Goal: Task Accomplishment & Management: Manage account settings

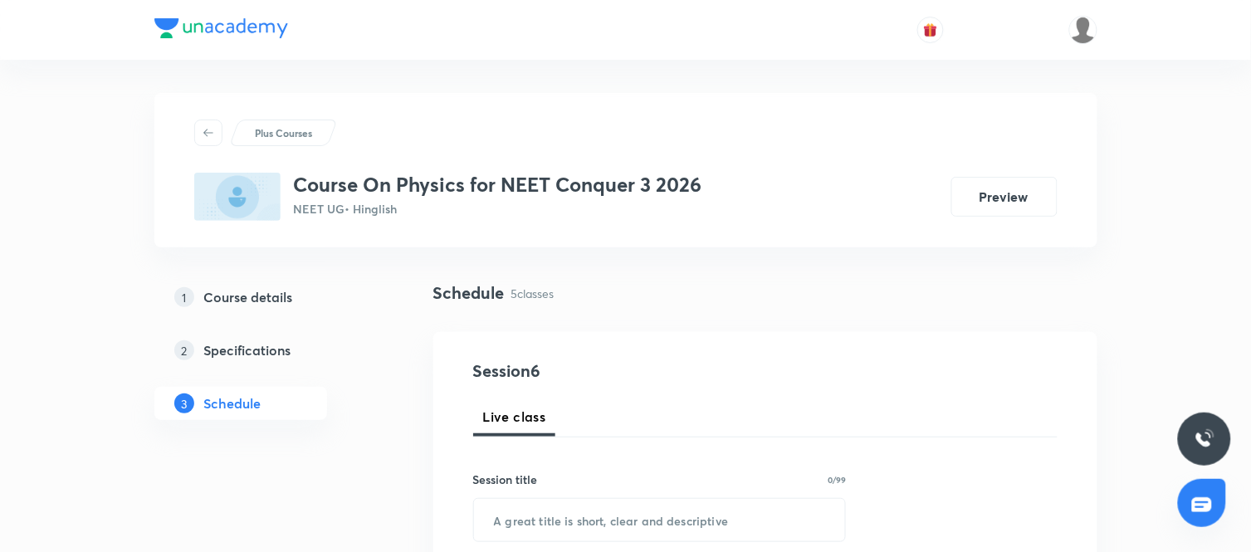
scroll to position [1423, 0]
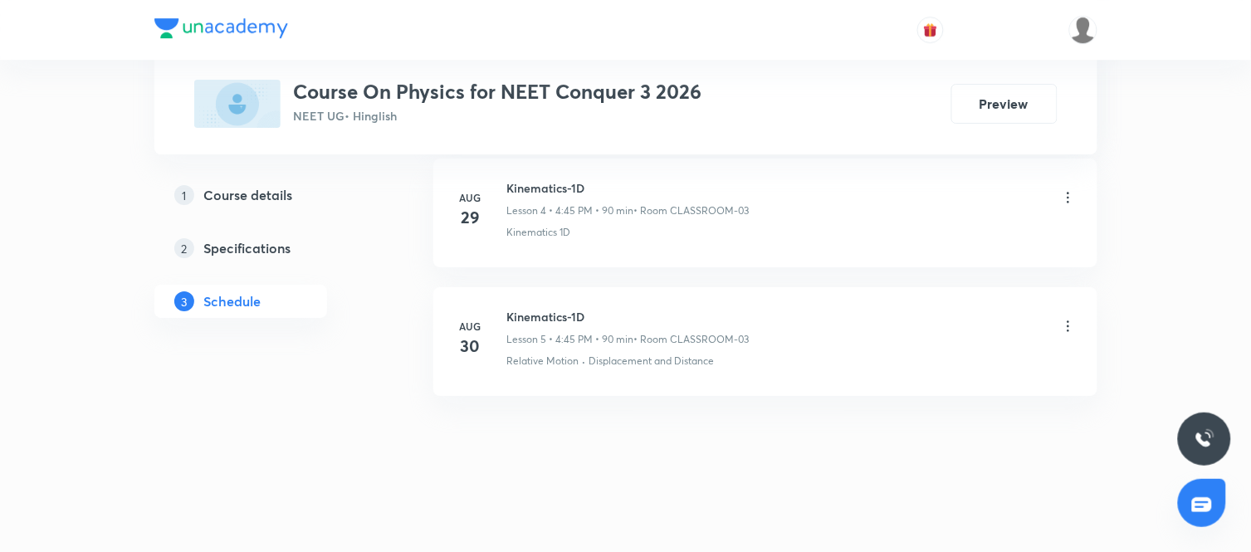
click at [546, 309] on h6 "Kinematics-1D" at bounding box center [628, 316] width 242 height 17
copy h6 "Kinematics-1D"
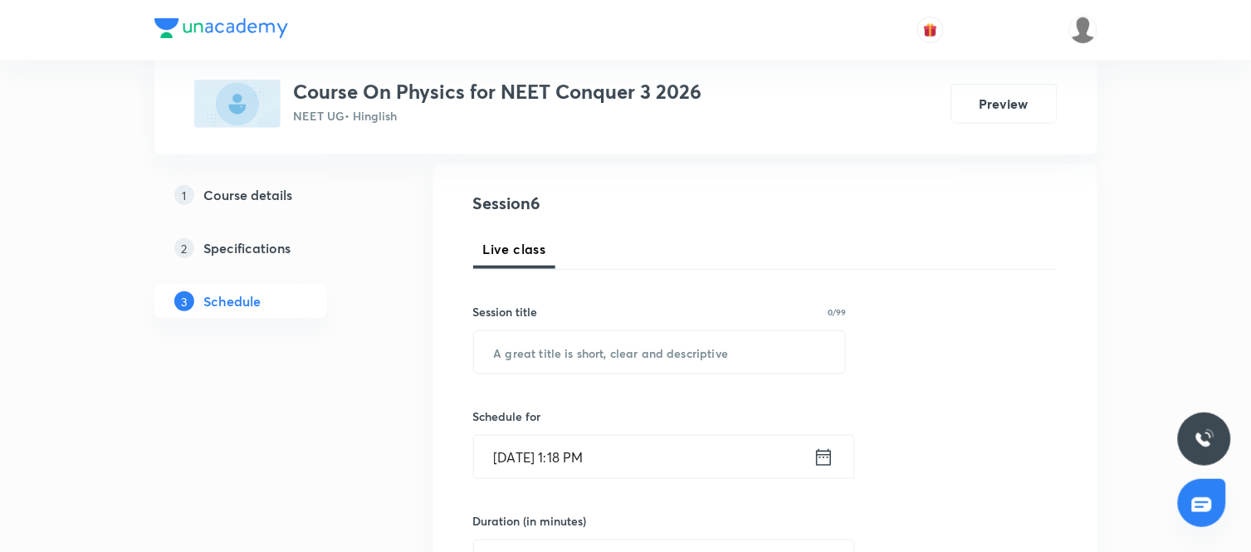
scroll to position [169, 0]
click at [577, 345] on input "text" at bounding box center [660, 351] width 372 height 42
paste input "Kinematics-1D"
type input "Kinematics-1D"
click at [829, 459] on icon at bounding box center [824, 455] width 21 height 23
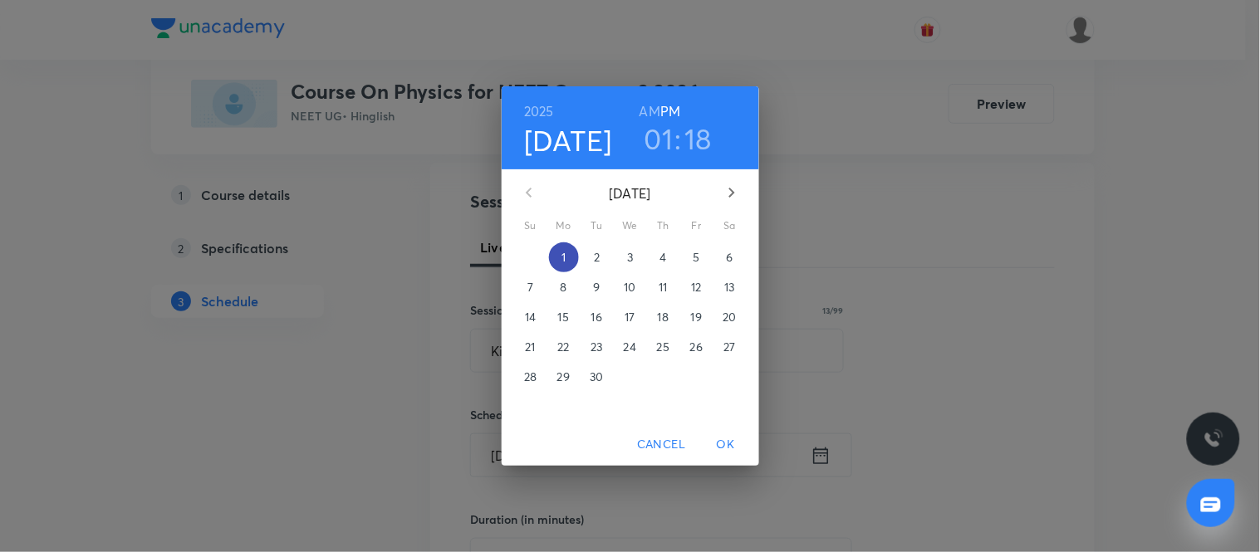
click at [569, 256] on span "1" at bounding box center [564, 257] width 30 height 17
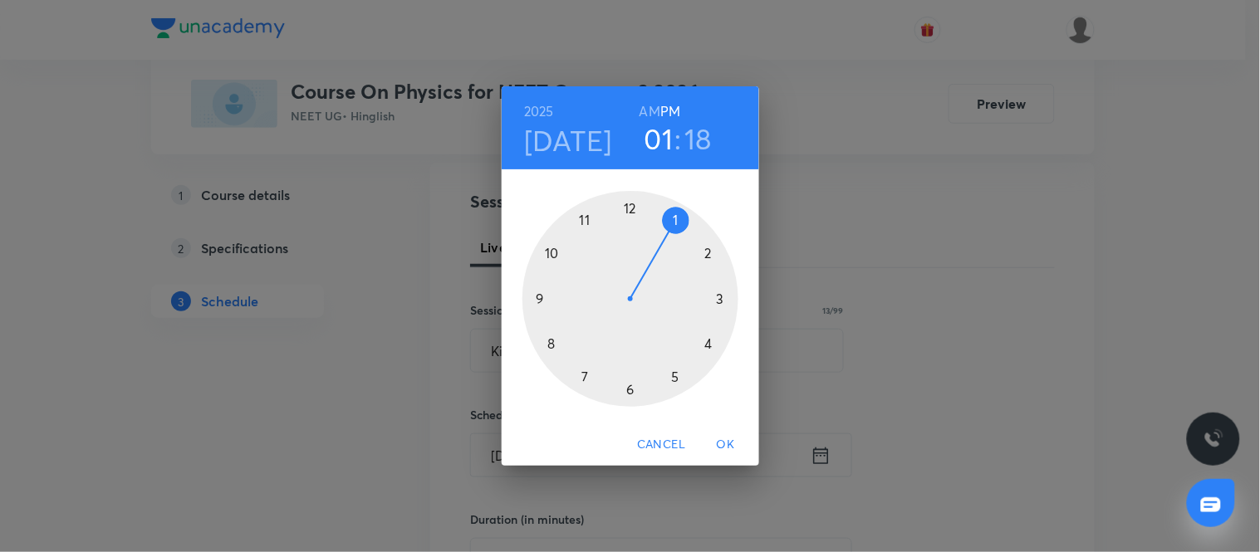
click at [704, 342] on div at bounding box center [630, 299] width 216 height 216
click at [538, 296] on div at bounding box center [630, 299] width 216 height 216
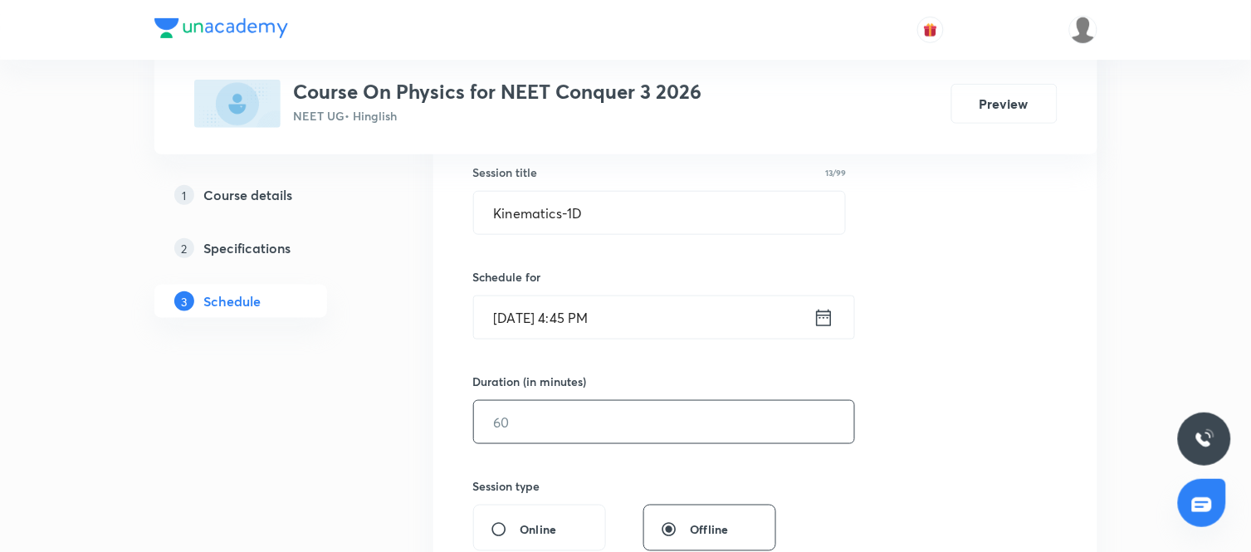
scroll to position [308, 0]
click at [509, 442] on input "text" at bounding box center [664, 421] width 380 height 42
type input "90"
click at [943, 445] on div "Session 6 Live class Session title 13/99 Kinematics-1D ​ Schedule for Sep 1, 20…" at bounding box center [765, 441] width 585 height 780
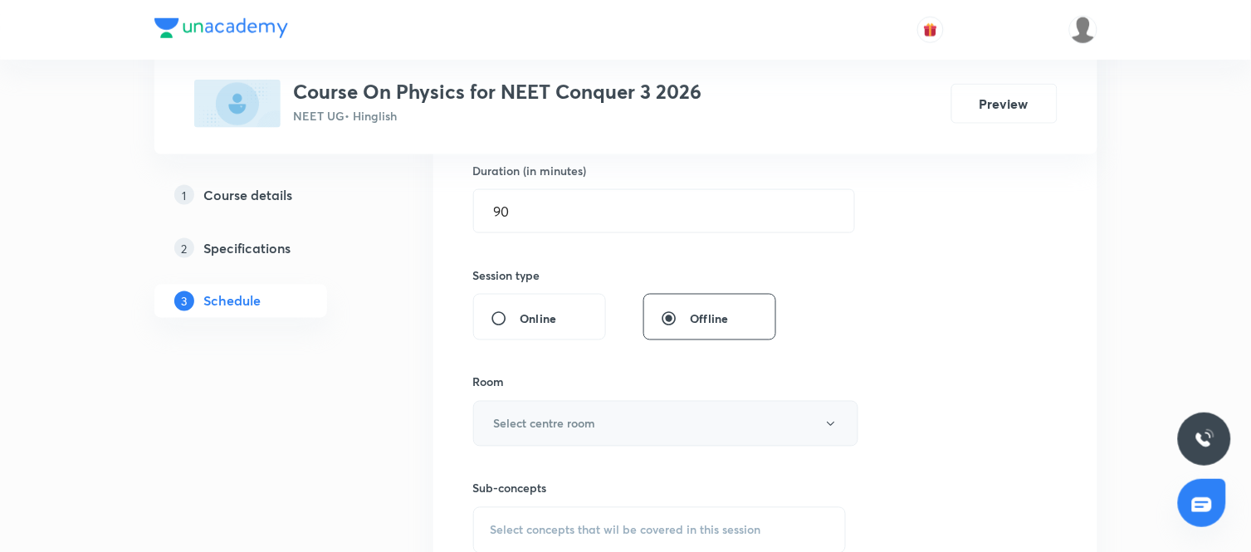
scroll to position [519, 0]
click at [660, 424] on button "Select centre room" at bounding box center [665, 423] width 385 height 46
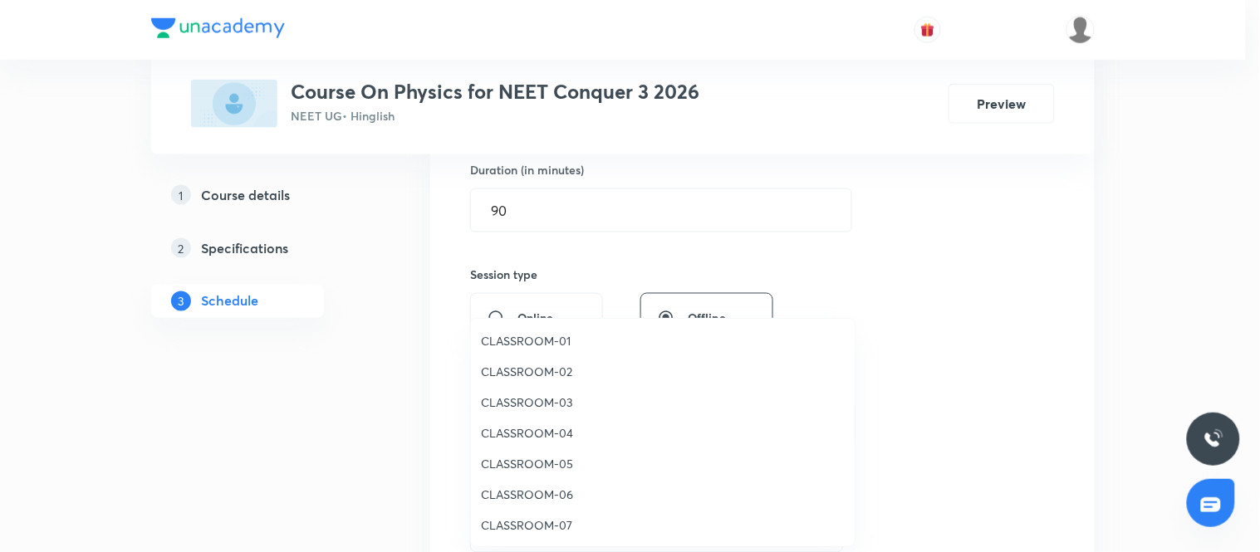
click at [524, 399] on span "CLASSROOM-03" at bounding box center [663, 402] width 364 height 17
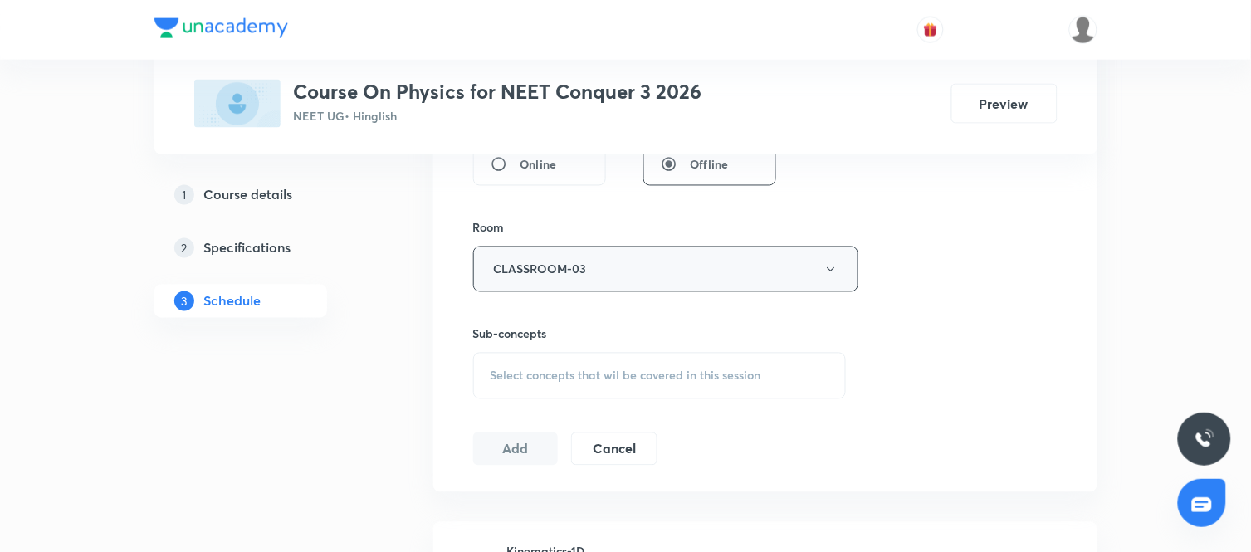
scroll to position [673, 0]
click at [671, 375] on span "Select concepts that wil be covered in this session" at bounding box center [626, 375] width 271 height 13
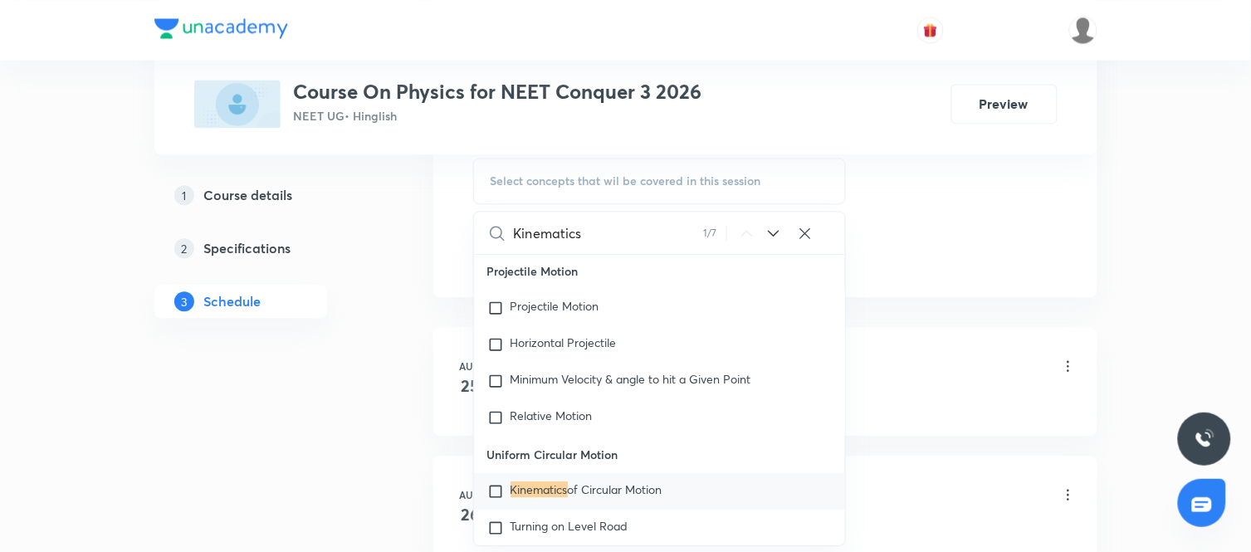
scroll to position [1279, 0]
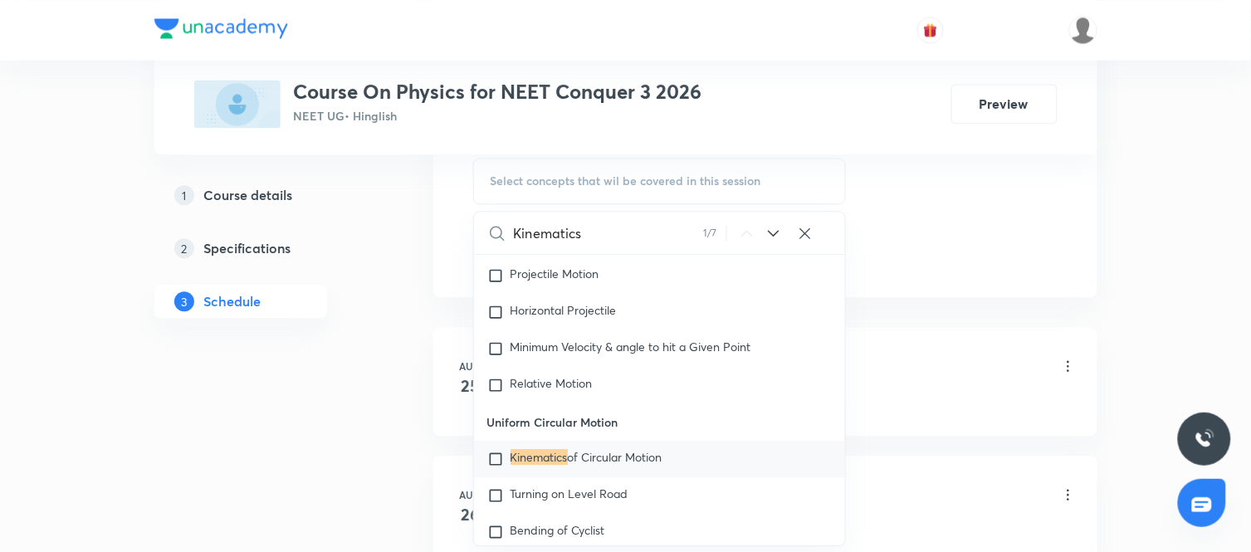
type input "Kinematics"
click at [781, 244] on div "Kinematics 1 / 7 ​" at bounding box center [660, 233] width 372 height 42
click at [771, 226] on icon at bounding box center [774, 233] width 20 height 20
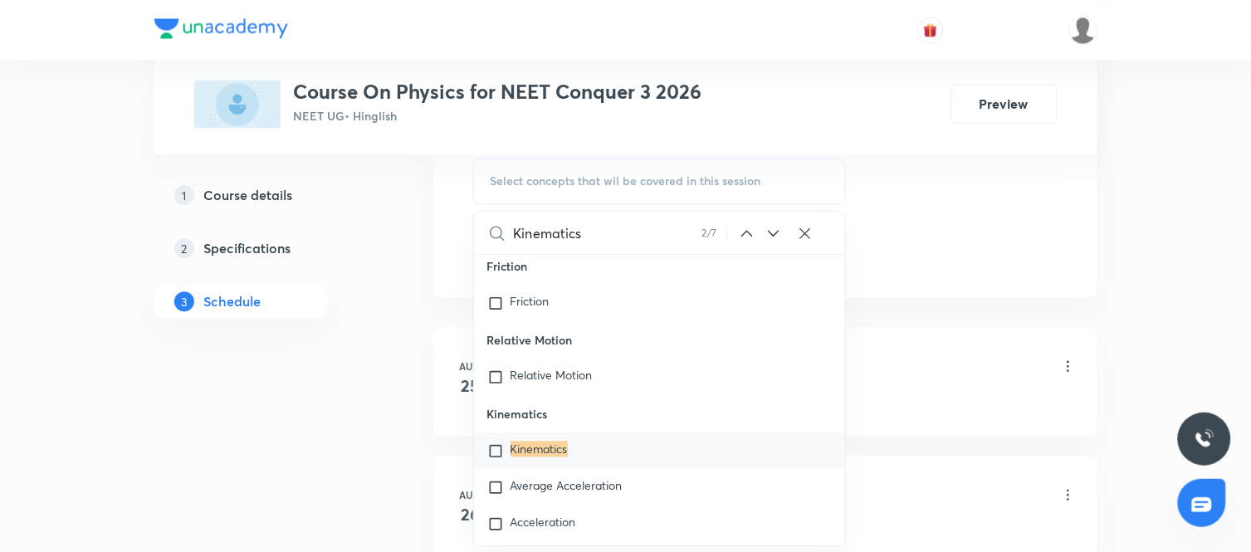
click at [771, 226] on icon at bounding box center [774, 233] width 20 height 20
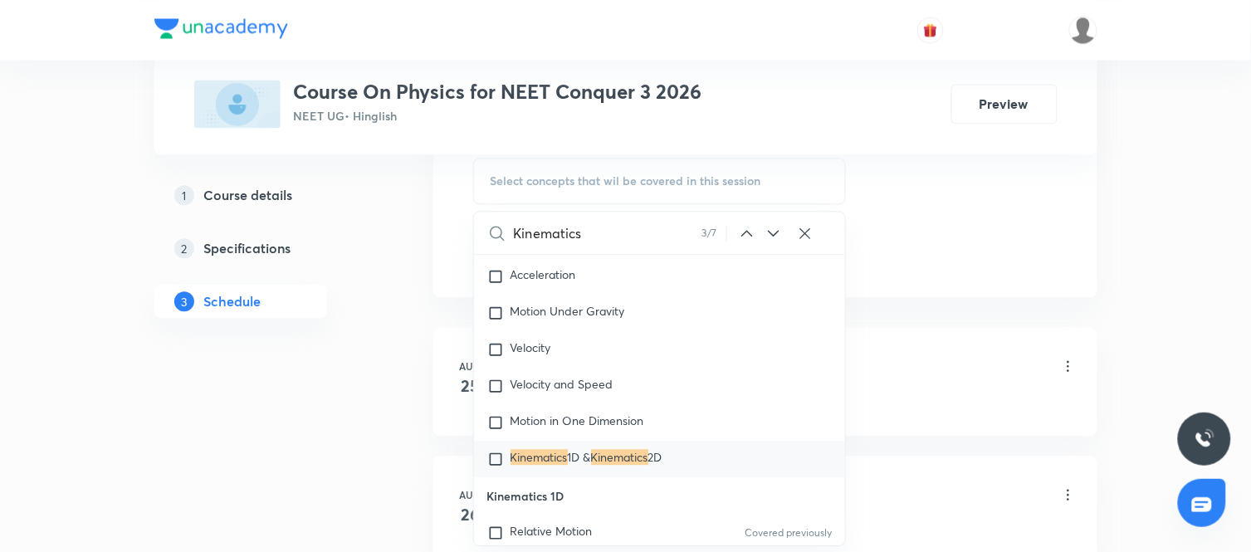
scroll to position [5991, 0]
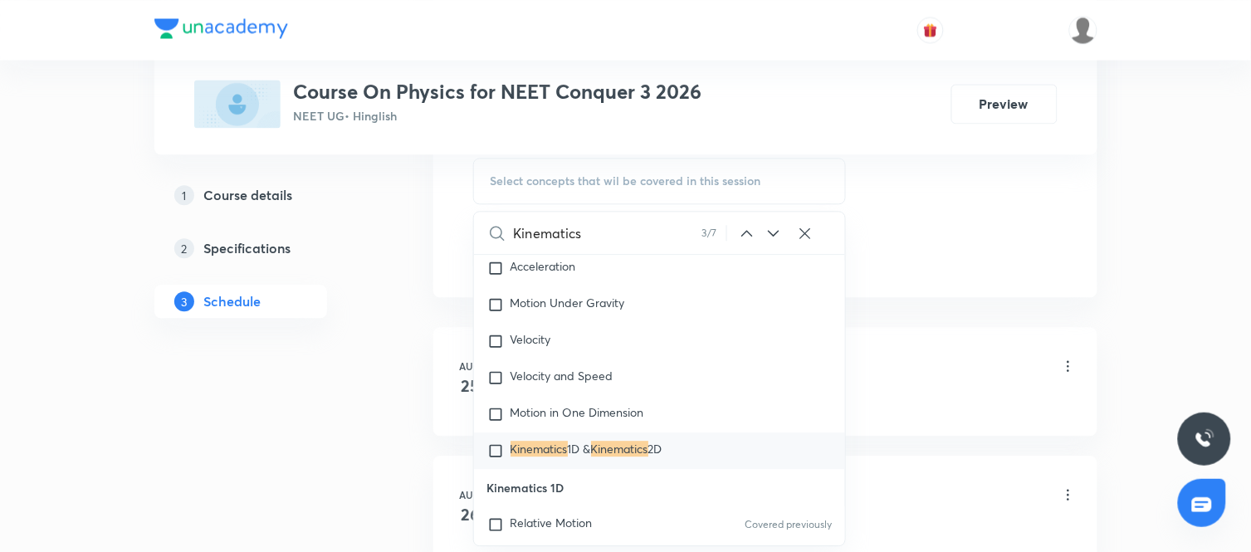
click at [771, 226] on icon at bounding box center [774, 233] width 20 height 20
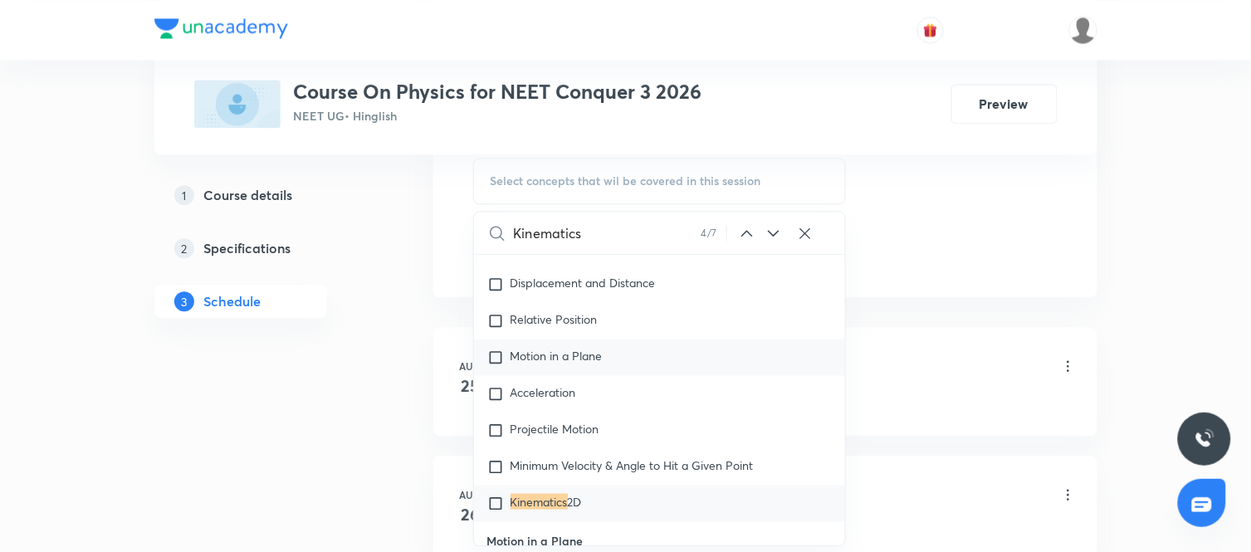
scroll to position [6942, 0]
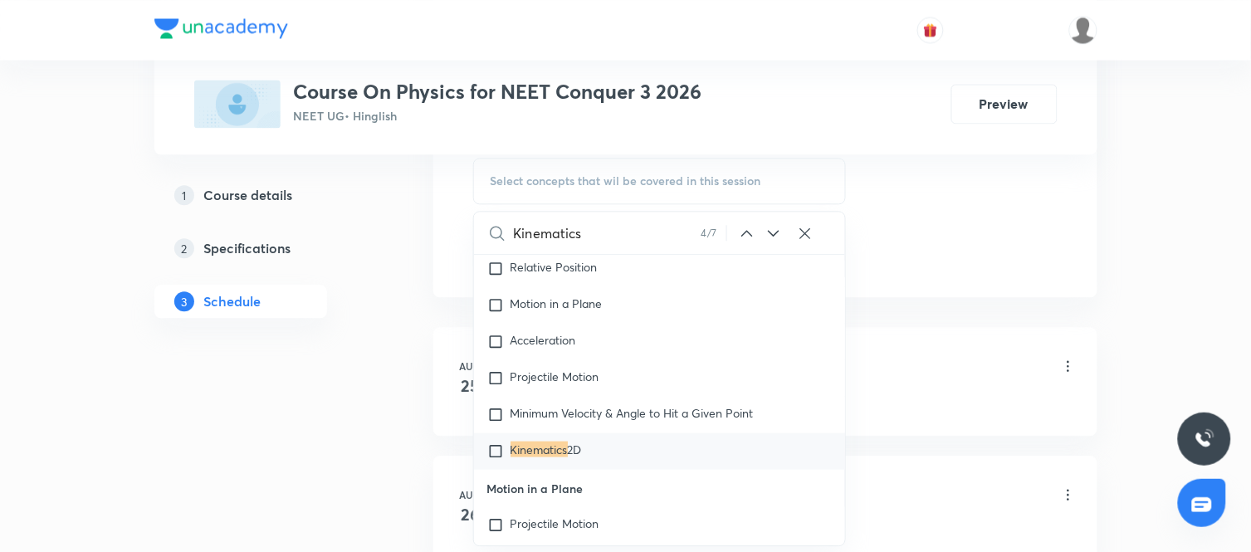
click at [751, 231] on icon at bounding box center [747, 233] width 20 height 20
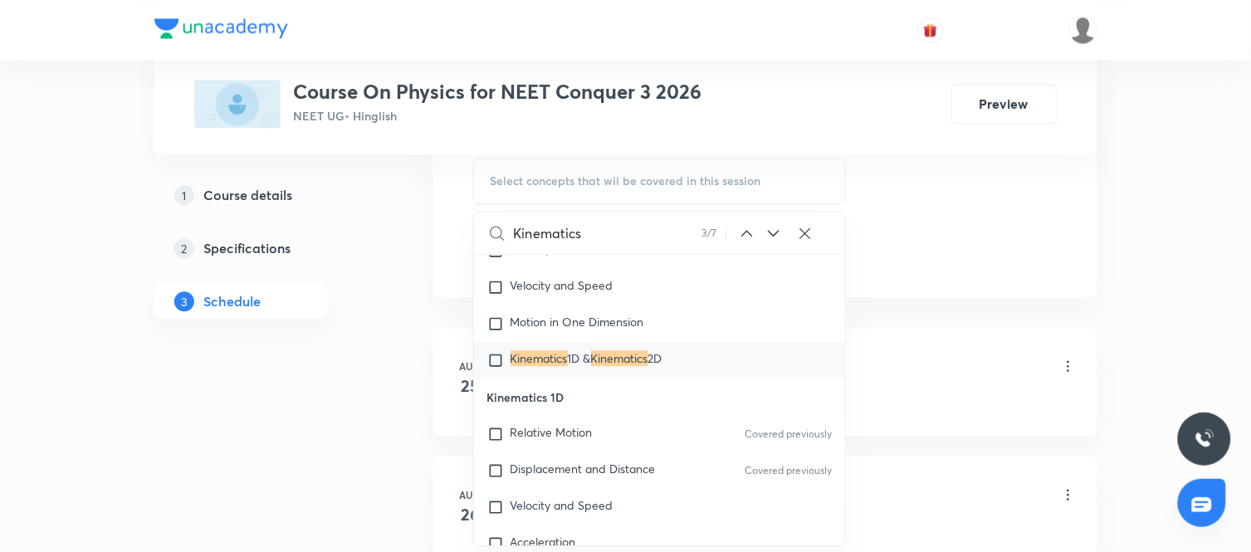
scroll to position [6095, 0]
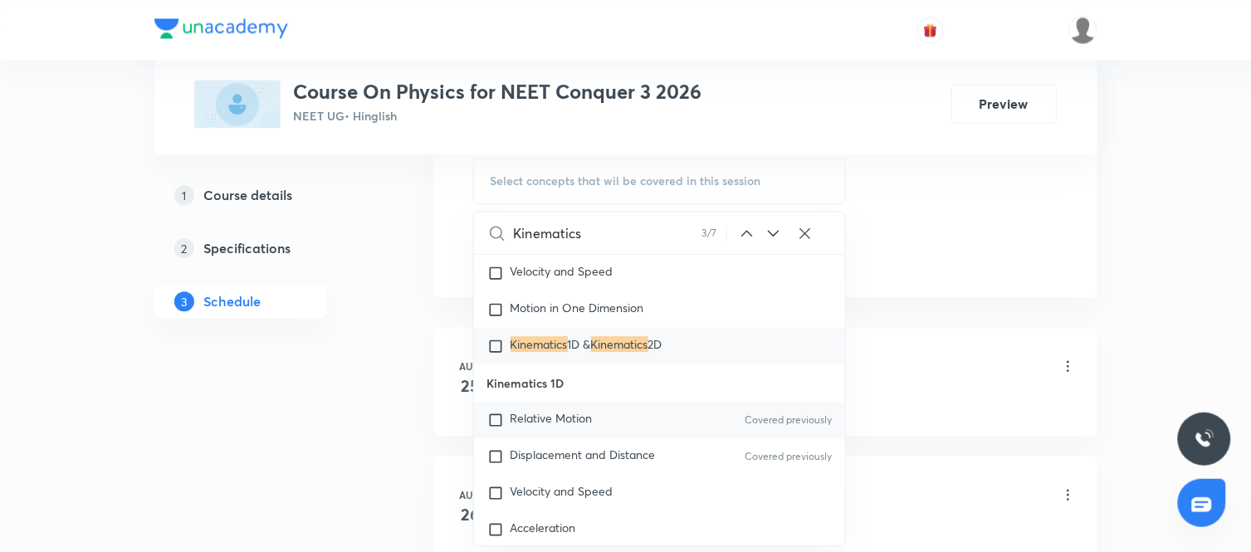
click at [541, 426] on span "Relative Motion" at bounding box center [552, 418] width 82 height 16
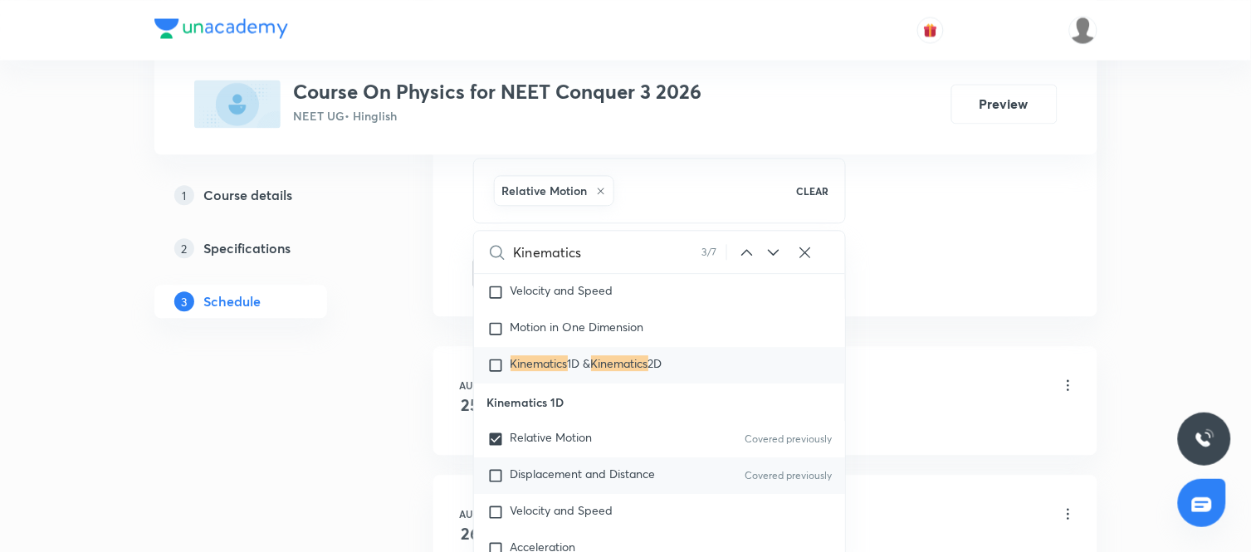
click at [558, 484] on p "Displacement and Distance" at bounding box center [583, 475] width 145 height 17
checkbox input "true"
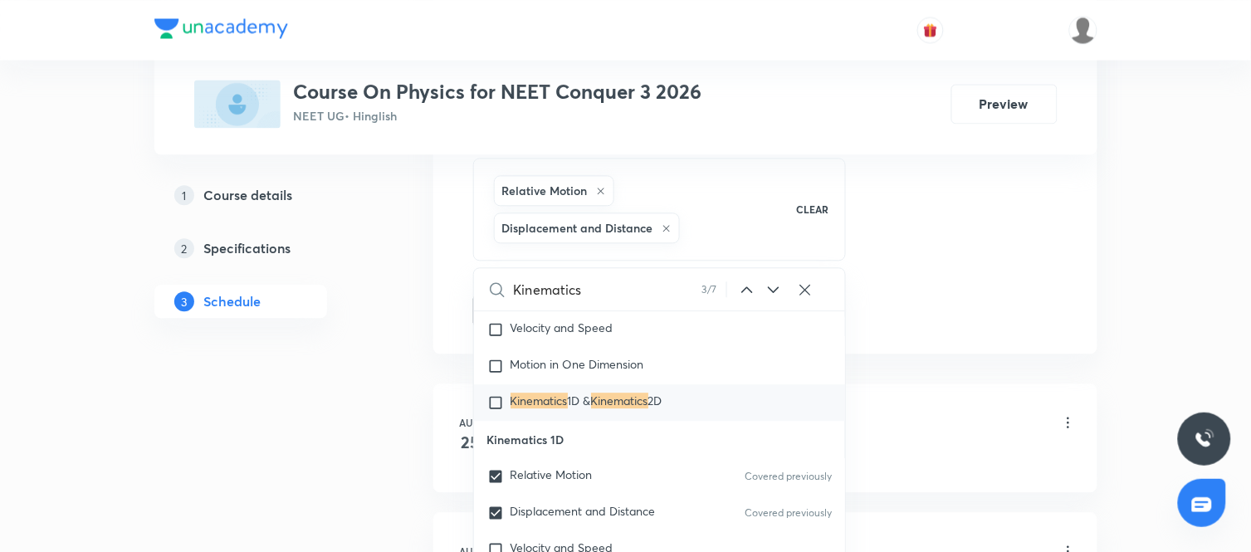
click at [390, 450] on div "Plus Courses Course On Physics for NEET Conquer 3 2026 NEET UG • Hinglish Previ…" at bounding box center [625, 179] width 943 height 1908
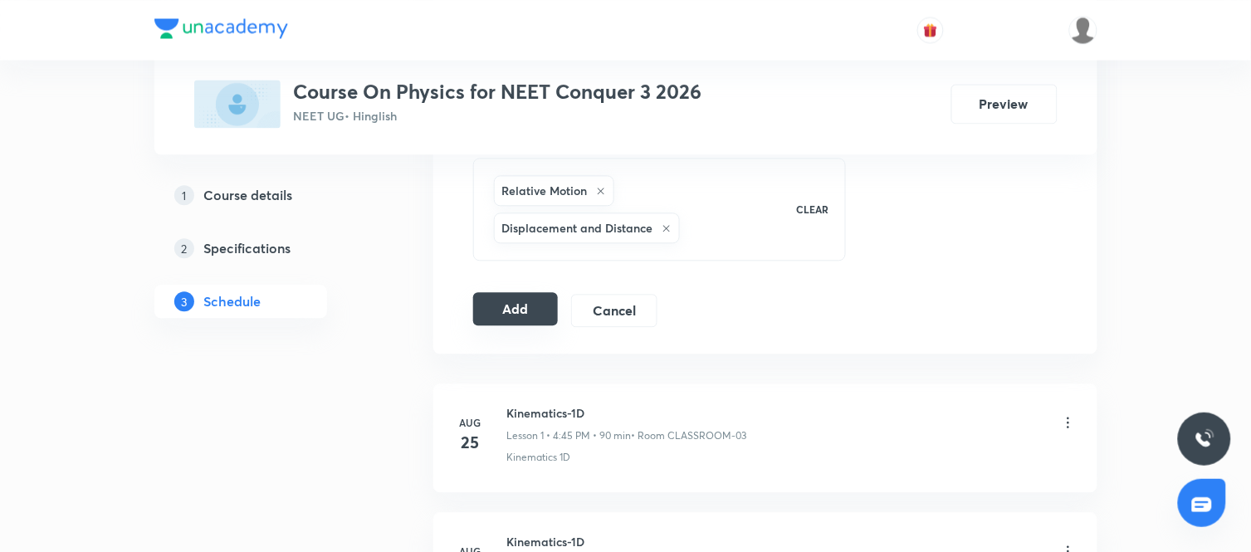
click at [508, 316] on button "Add" at bounding box center [516, 308] width 86 height 33
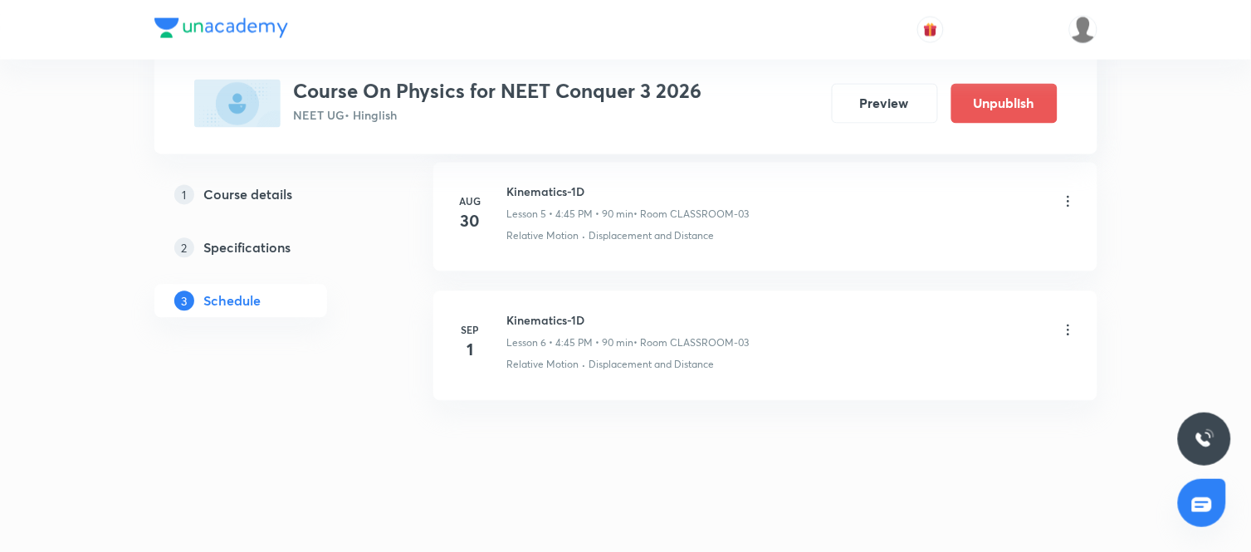
scroll to position [789, 0]
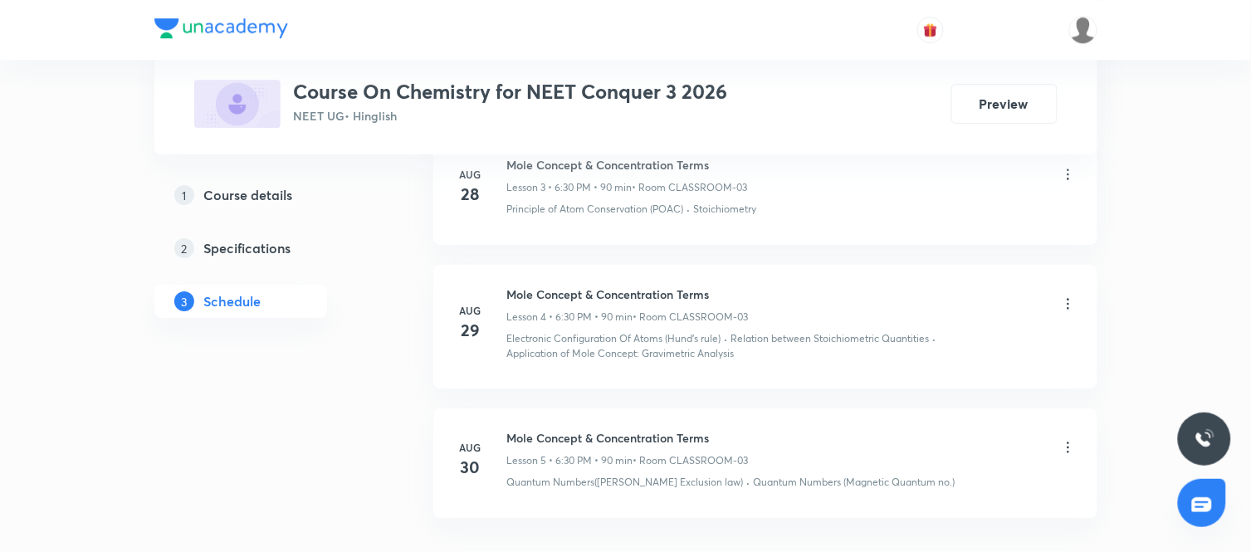
scroll to position [1439, 0]
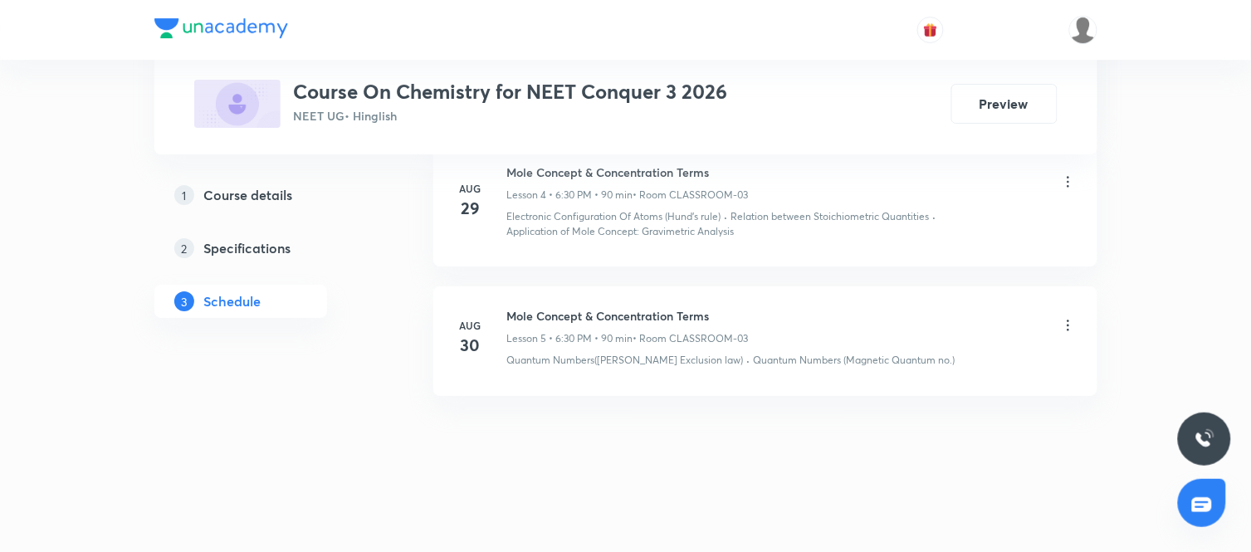
click at [616, 314] on h6 "Mole Concept & Concentration Terms" at bounding box center [628, 315] width 242 height 17
copy h6 "Mole Concept & Concentration Terms"
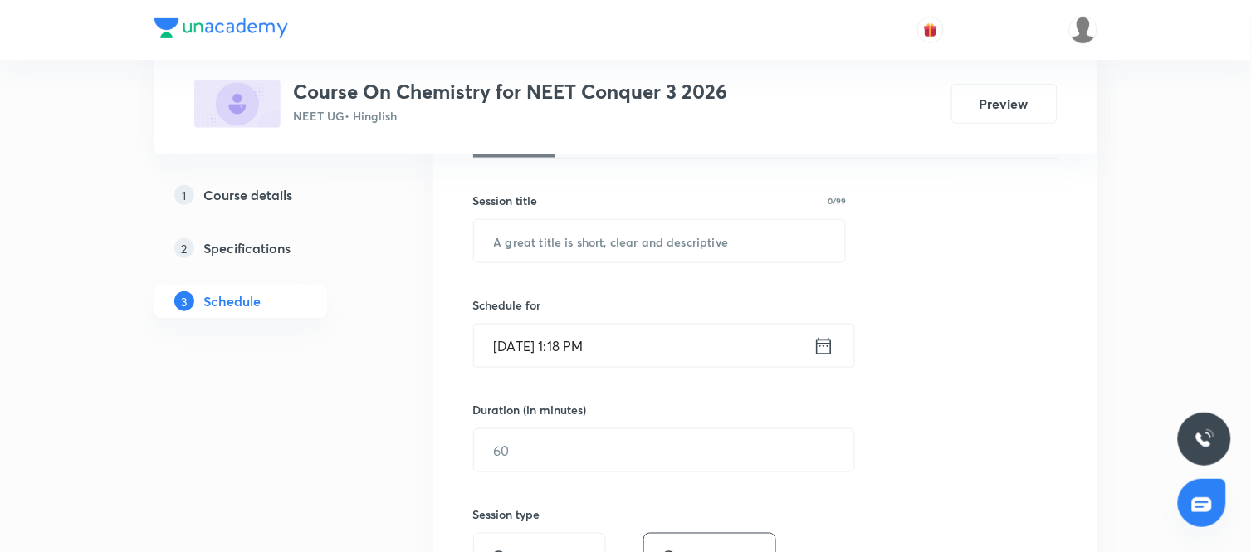
scroll to position [285, 0]
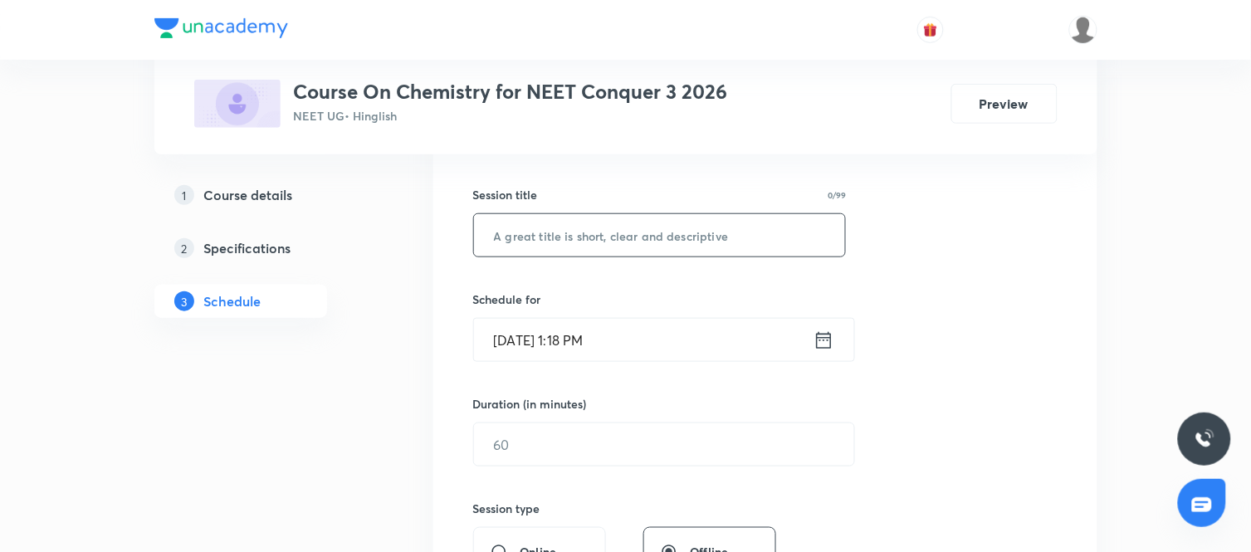
click at [541, 234] on input "text" at bounding box center [660, 235] width 372 height 42
paste input "Mole Concept & Concentration Terms"
type input "Mole Concept & Concentration Terms"
click at [837, 338] on div "Sep 1, 2025, 1:18 PM ​" at bounding box center [664, 340] width 382 height 44
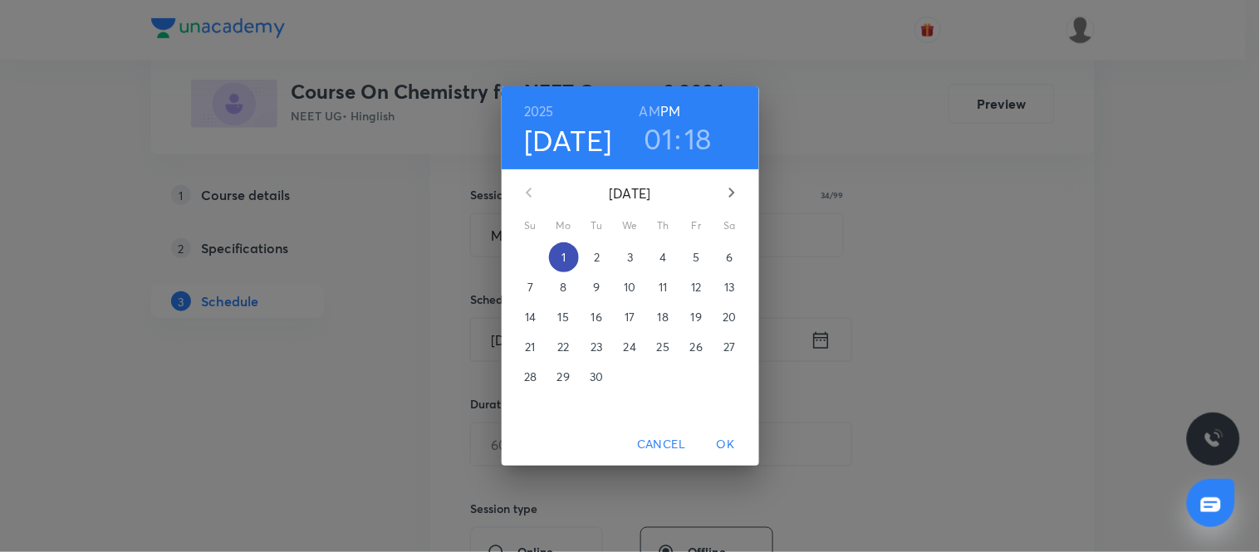
click at [567, 254] on span "1" at bounding box center [564, 257] width 30 height 17
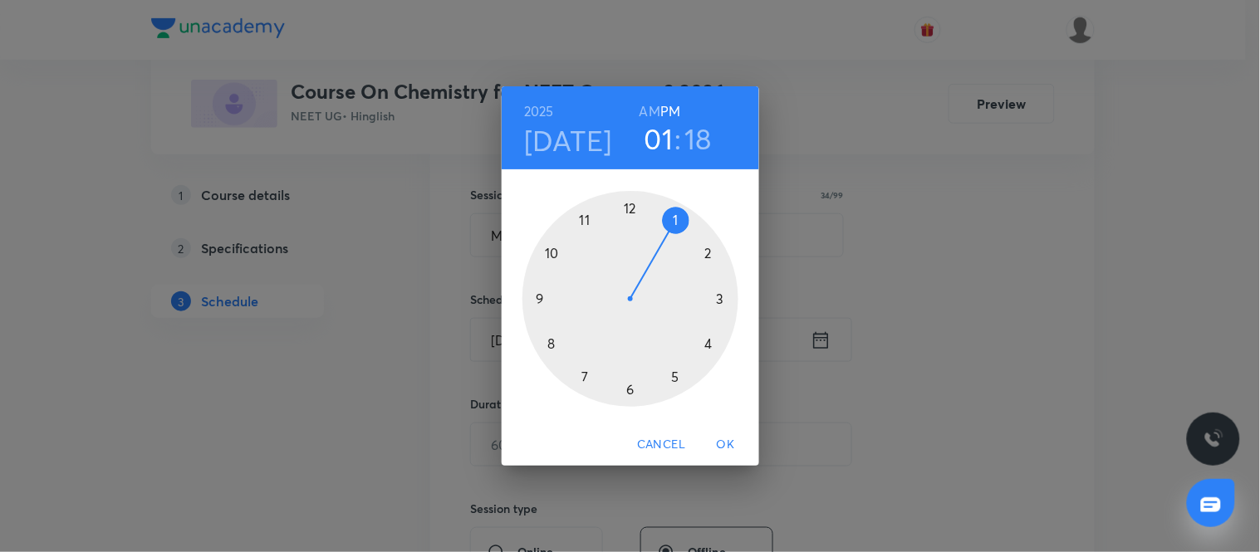
click at [627, 386] on div at bounding box center [630, 299] width 216 height 216
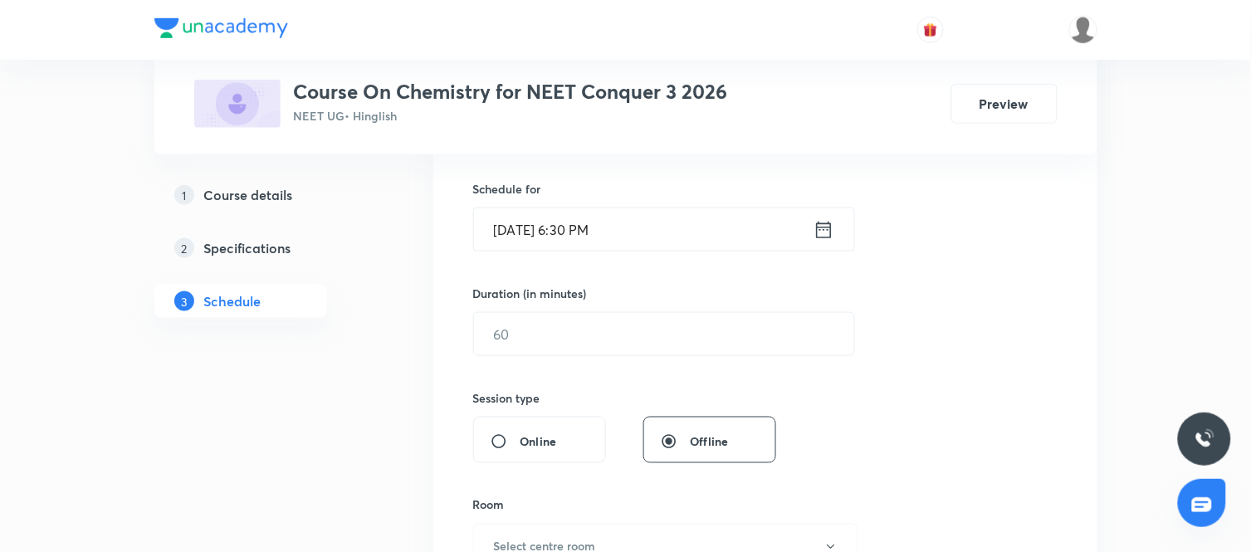
scroll to position [396, 0]
click at [549, 330] on input "text" at bounding box center [664, 333] width 380 height 42
type input "90"
click at [829, 413] on div "Session 6 Live class Session title 34/99 Mole Concept & Concentration Terms ​ S…" at bounding box center [765, 353] width 585 height 780
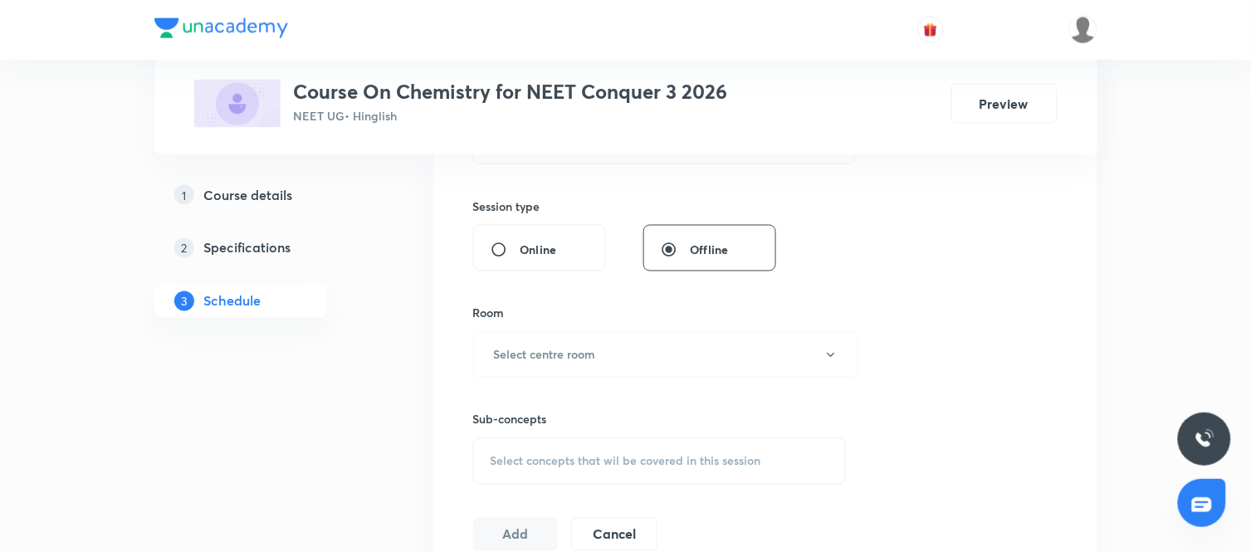
scroll to position [591, 0]
click at [634, 339] on button "Select centre room" at bounding box center [665, 351] width 385 height 46
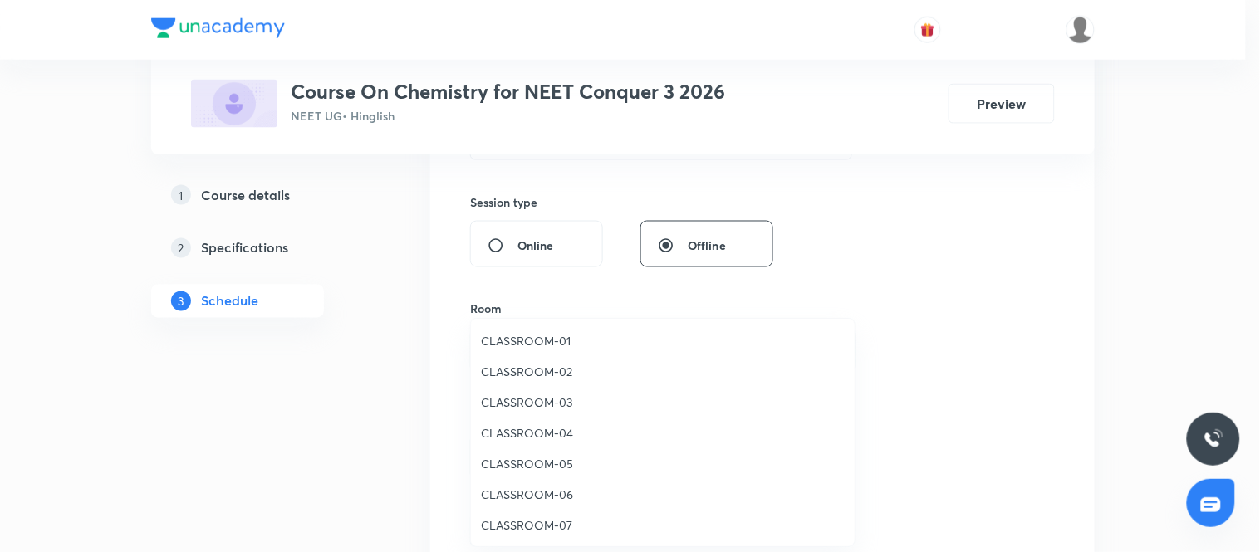
click at [537, 405] on span "CLASSROOM-03" at bounding box center [663, 402] width 364 height 17
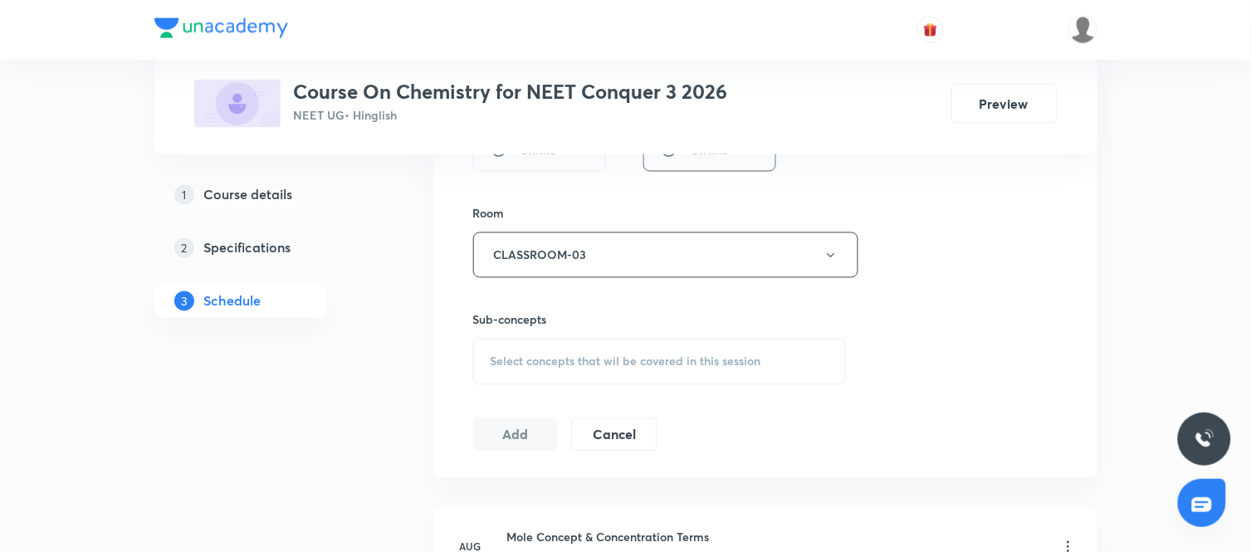
scroll to position [690, 0]
click at [707, 347] on div "Select concepts that wil be covered in this session" at bounding box center [660, 358] width 374 height 46
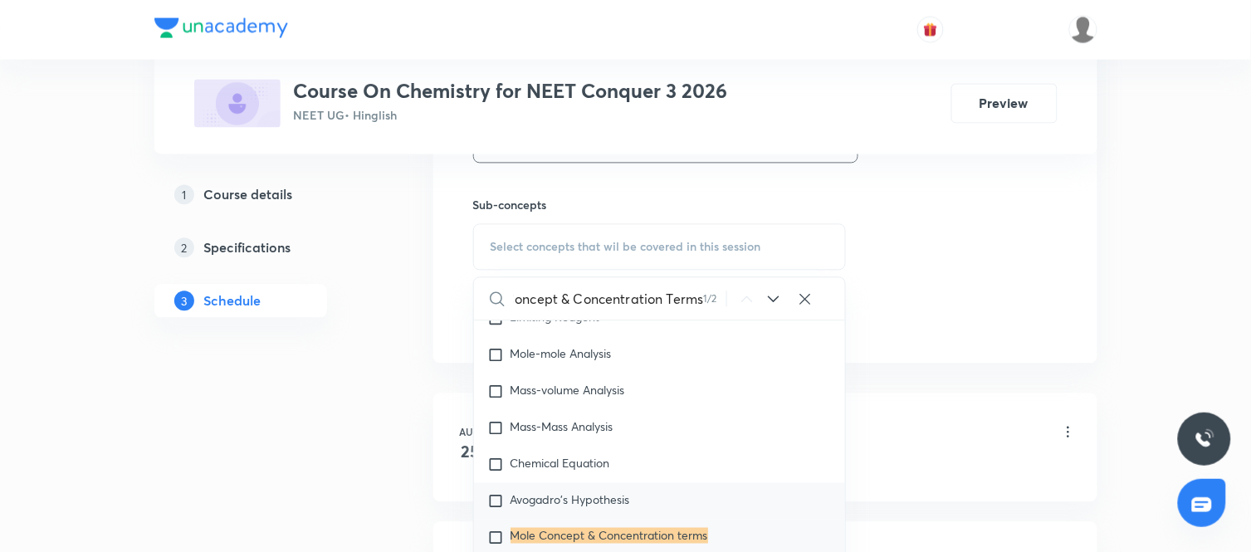
scroll to position [16719, 0]
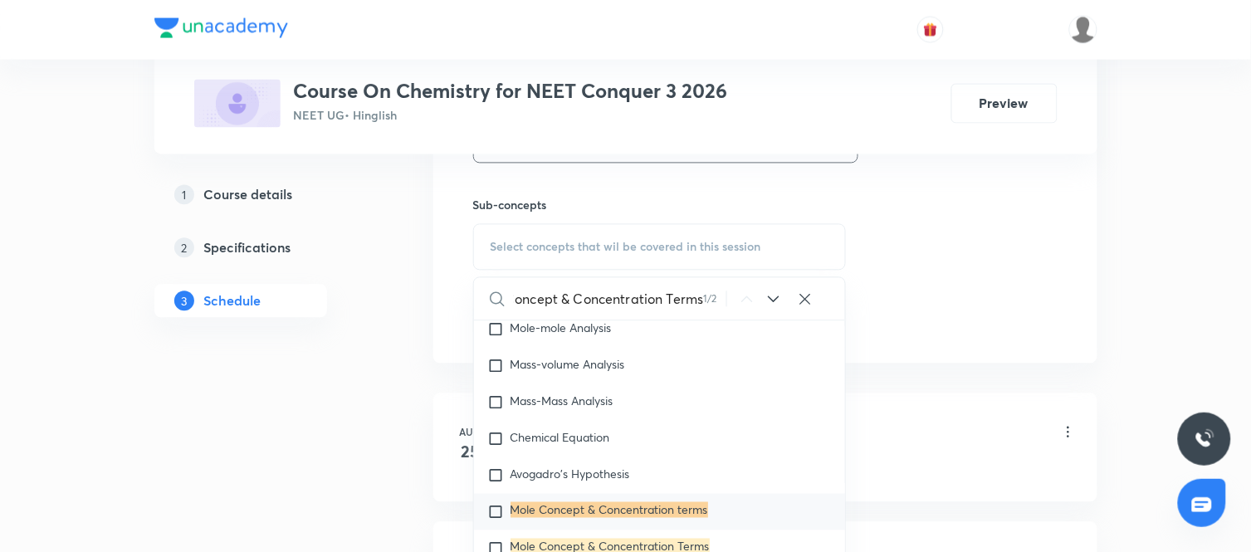
type input "Mole Concept & Concentration Terms"
click at [536, 520] on div "Mole Concept & Concentration terms" at bounding box center [660, 512] width 372 height 37
checkbox input "true"
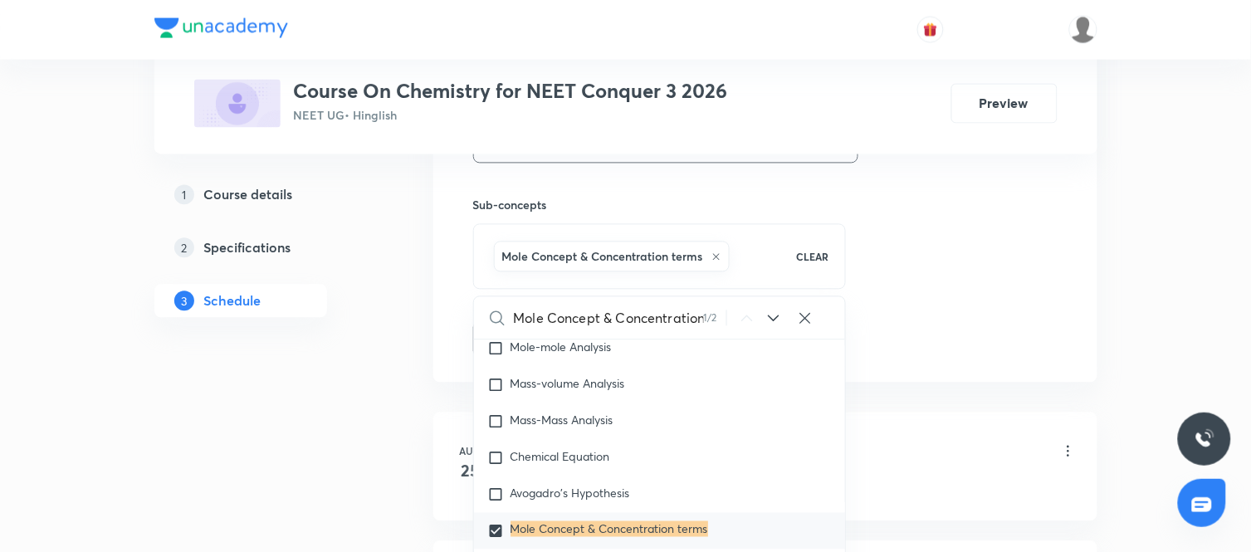
click at [384, 452] on div "Plus Courses Course On Chemistry for NEET Conquer 3 2026 NEET UG • Hinglish Pre…" at bounding box center [625, 235] width 943 height 1887
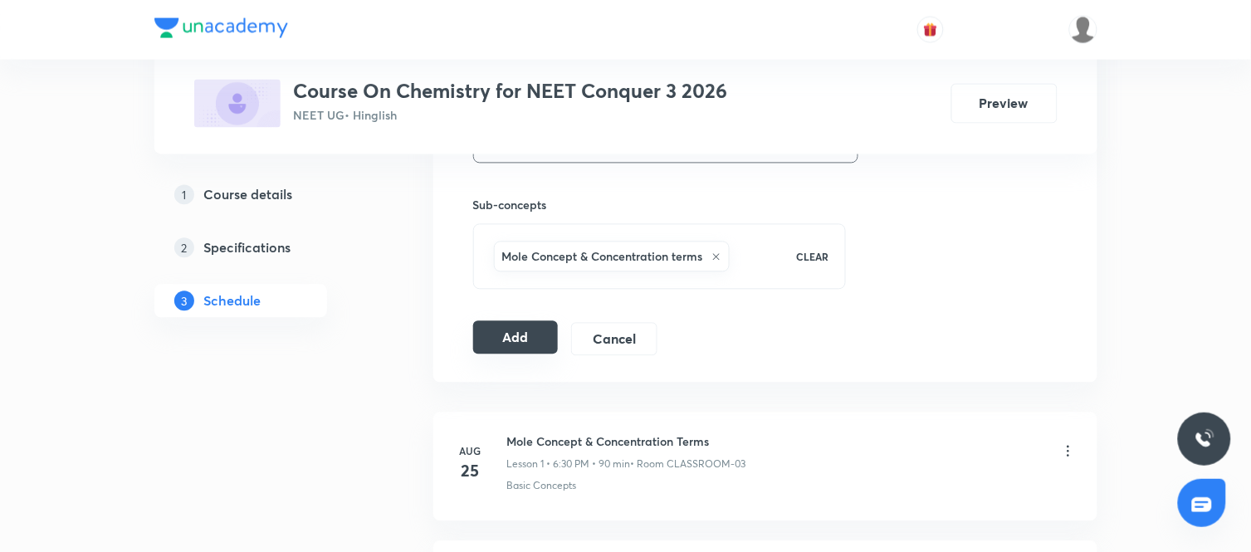
click at [528, 339] on button "Add" at bounding box center [516, 337] width 86 height 33
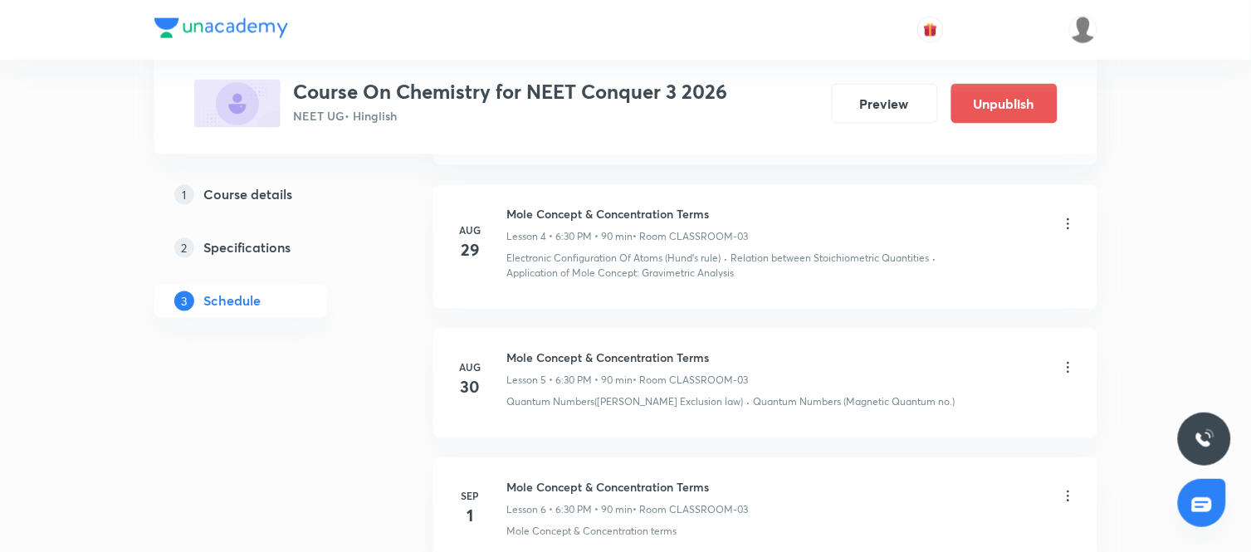
scroll to position [804, 0]
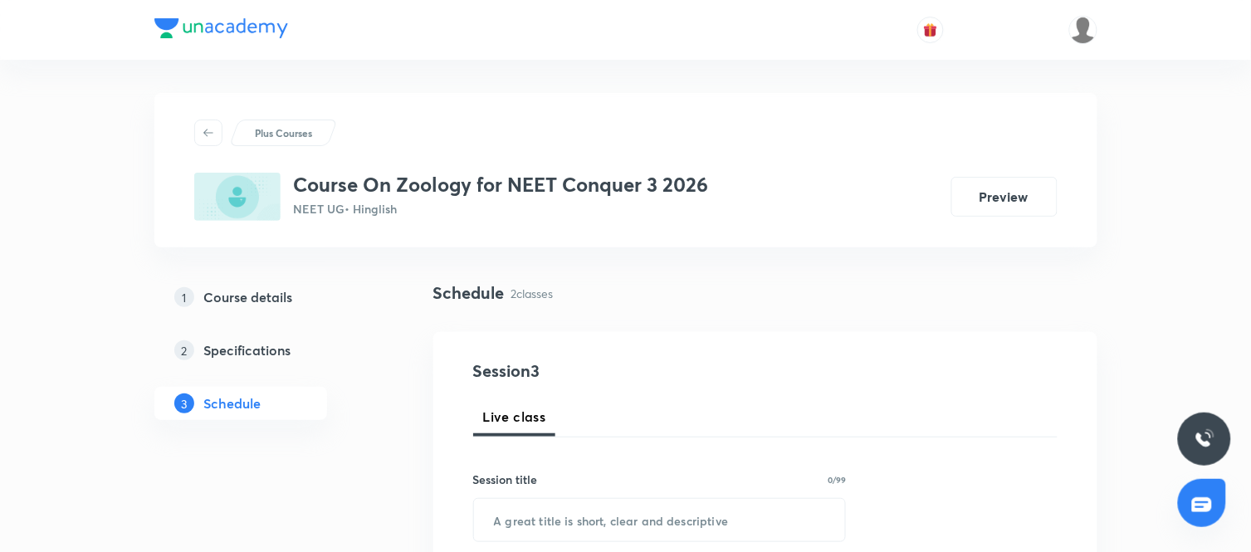
scroll to position [1036, 0]
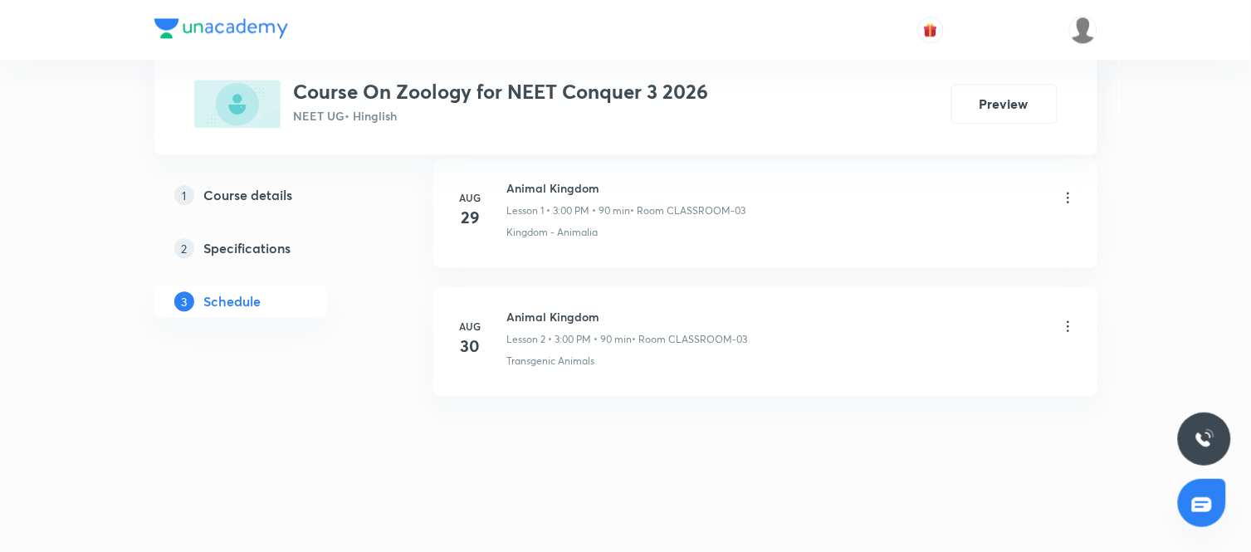
click at [560, 319] on h6 "Animal Kingdom" at bounding box center [627, 316] width 241 height 17
copy h6 "Animal Kingdom"
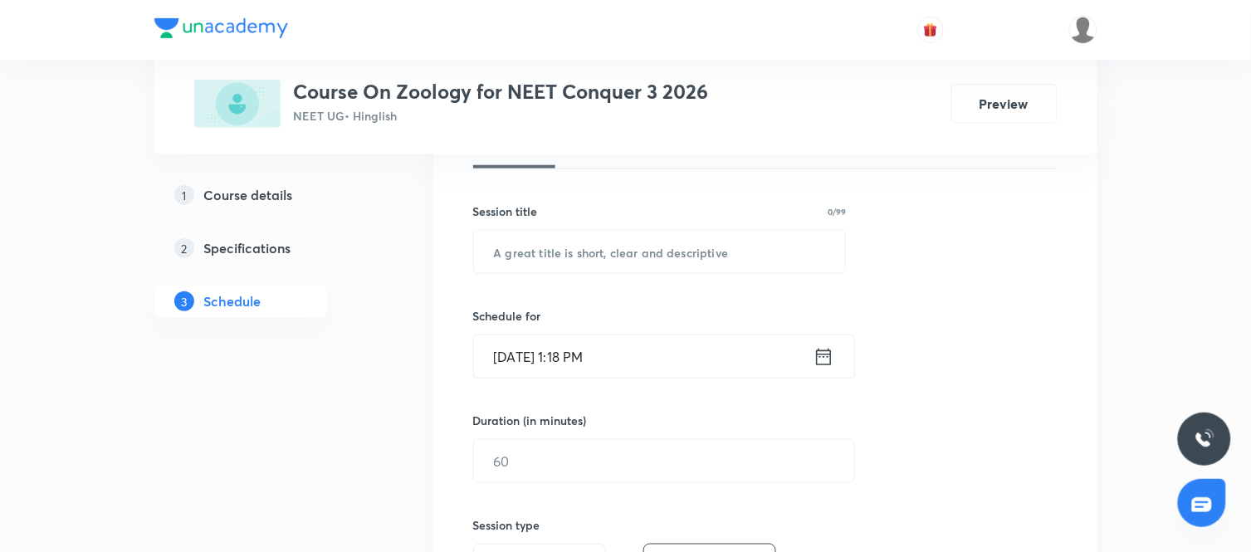
scroll to position [263, 0]
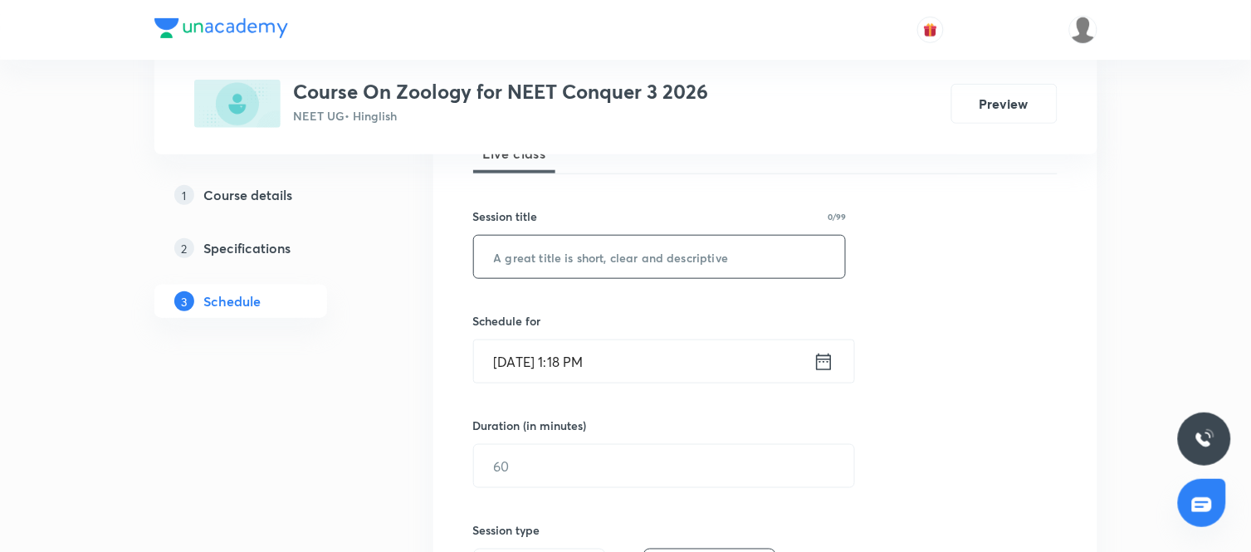
click at [595, 256] on input "text" at bounding box center [660, 257] width 372 height 42
paste input "Animal Kingdom"
type input "Animal Kingdom"
click at [830, 358] on icon at bounding box center [823, 361] width 15 height 17
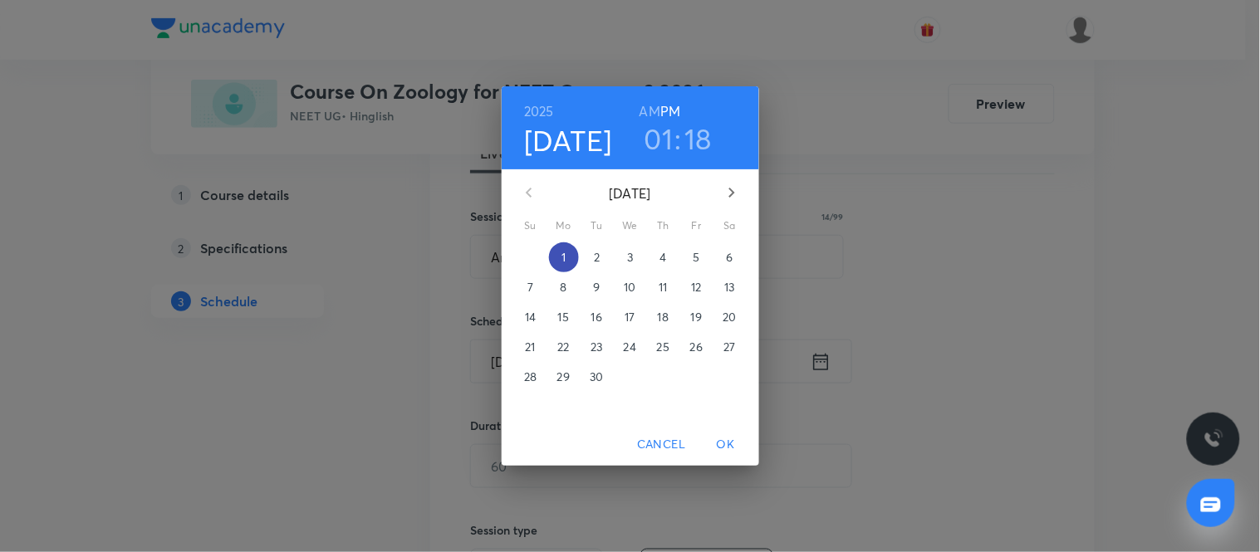
click at [570, 252] on span "1" at bounding box center [564, 257] width 30 height 17
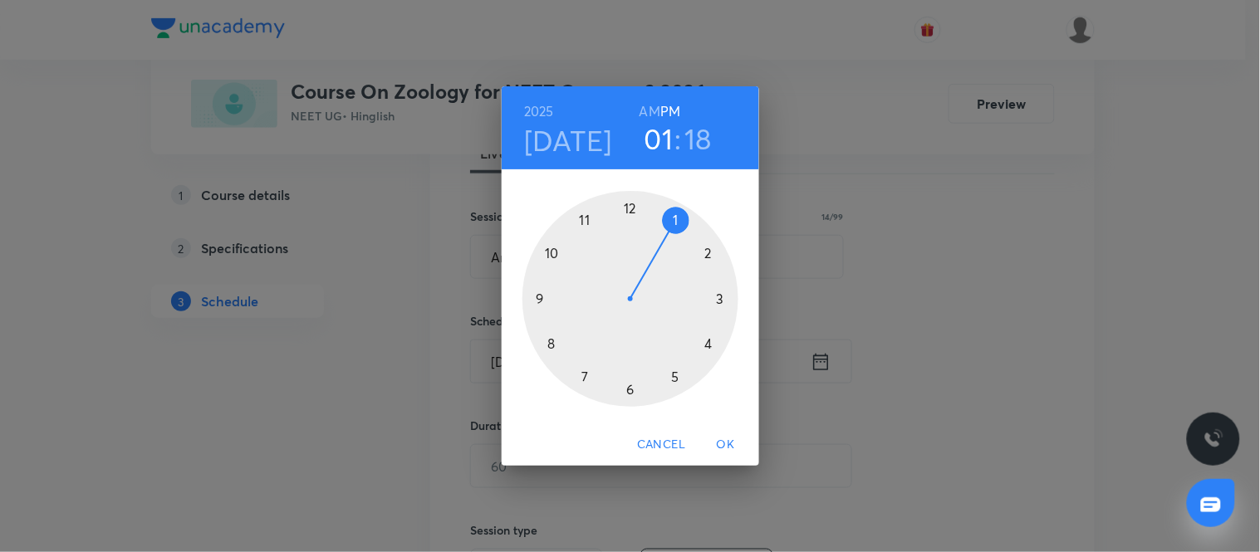
click at [719, 301] on div at bounding box center [630, 299] width 216 height 216
click at [629, 206] on div at bounding box center [630, 299] width 216 height 216
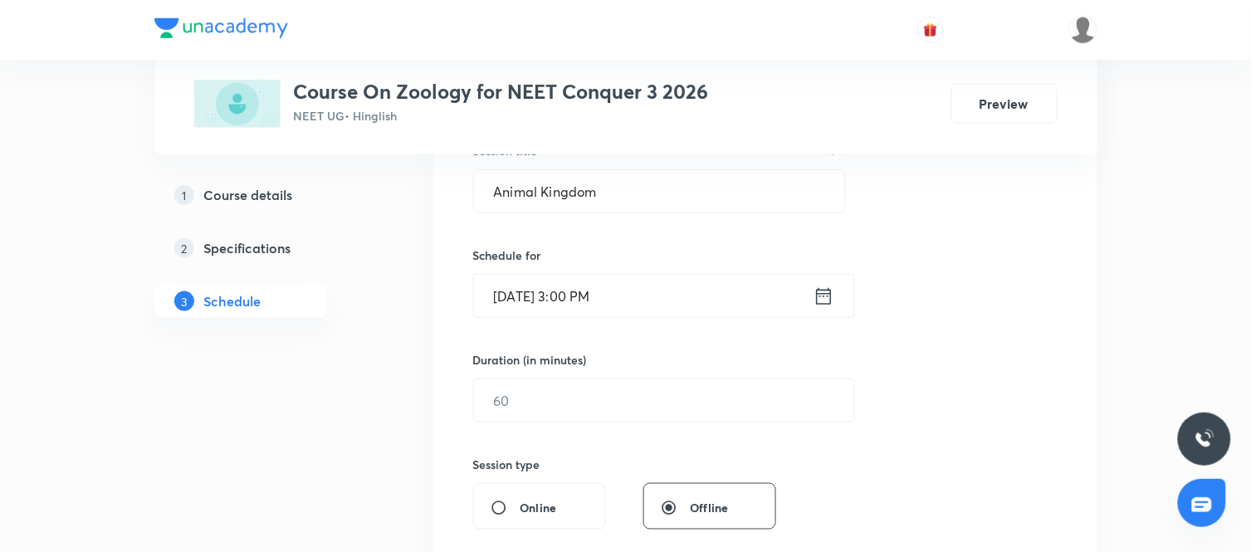
scroll to position [330, 0]
click at [732, 399] on input "text" at bounding box center [664, 399] width 380 height 42
click at [766, 419] on input "90" at bounding box center [664, 399] width 380 height 42
type input "90"
click at [853, 459] on div "Session 3 Live class Session title 14/99 Animal Kingdom ​ Schedule for Sep 1, 2…" at bounding box center [765, 418] width 585 height 780
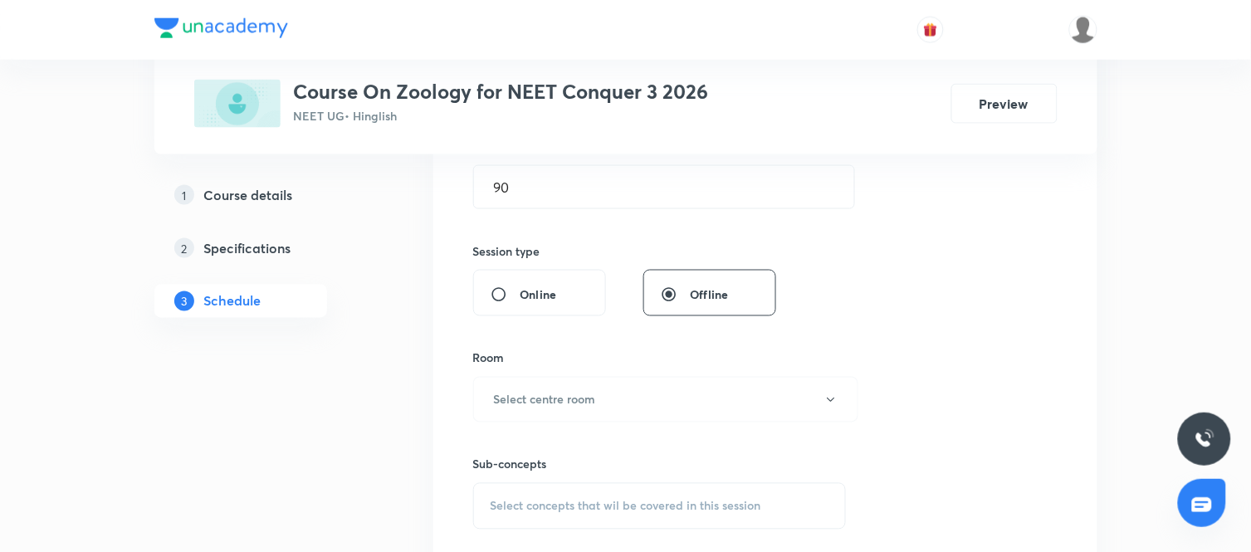
scroll to position [573, 0]
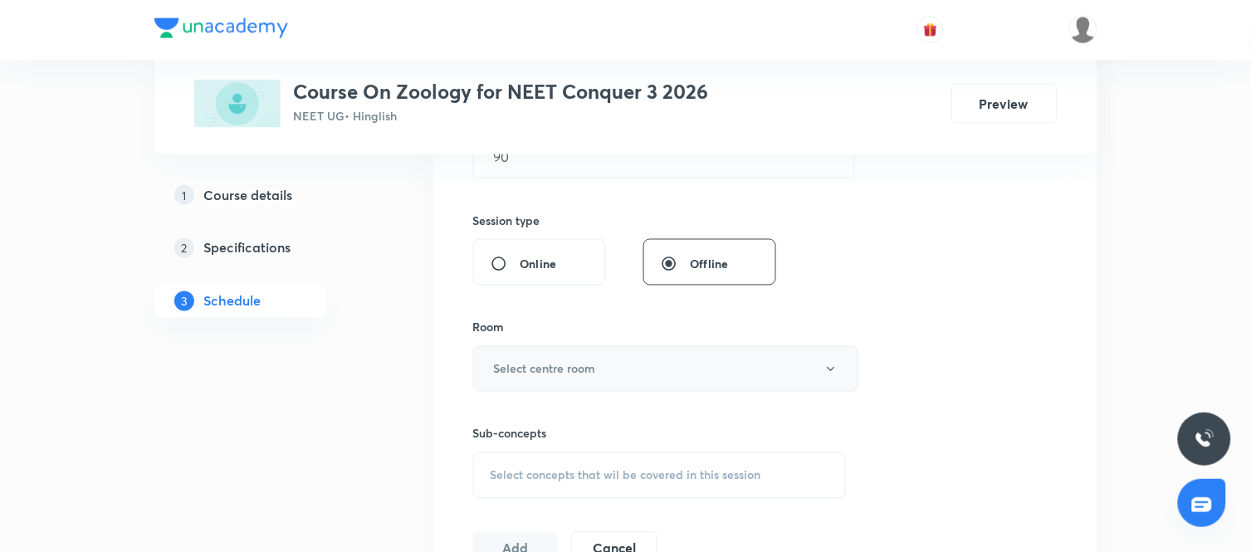
click at [681, 360] on button "Select centre room" at bounding box center [665, 369] width 385 height 46
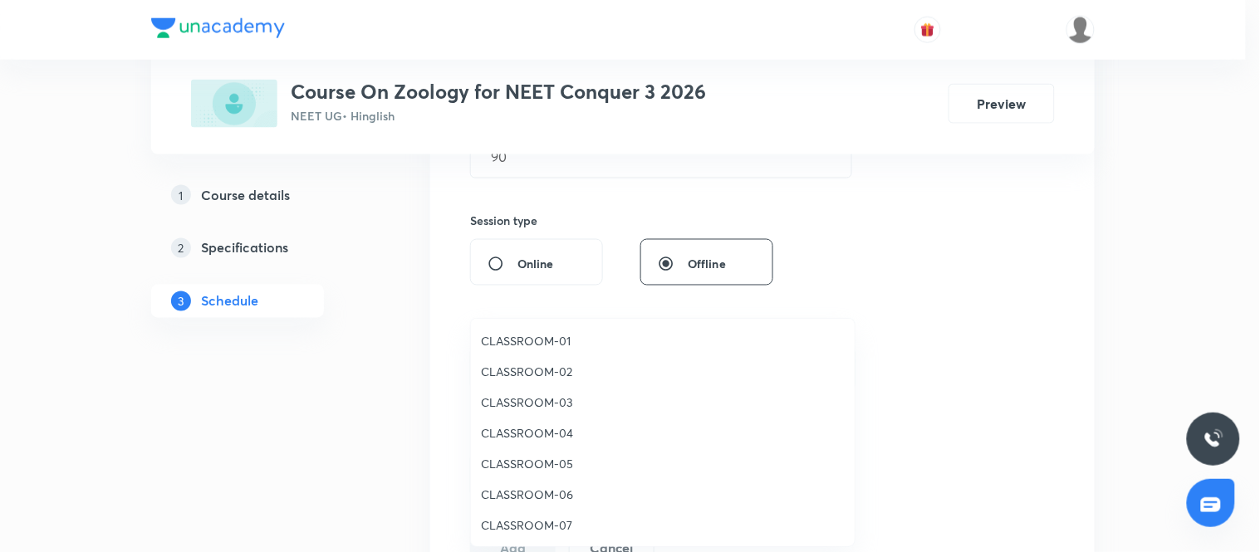
click at [534, 396] on span "CLASSROOM-03" at bounding box center [663, 402] width 364 height 17
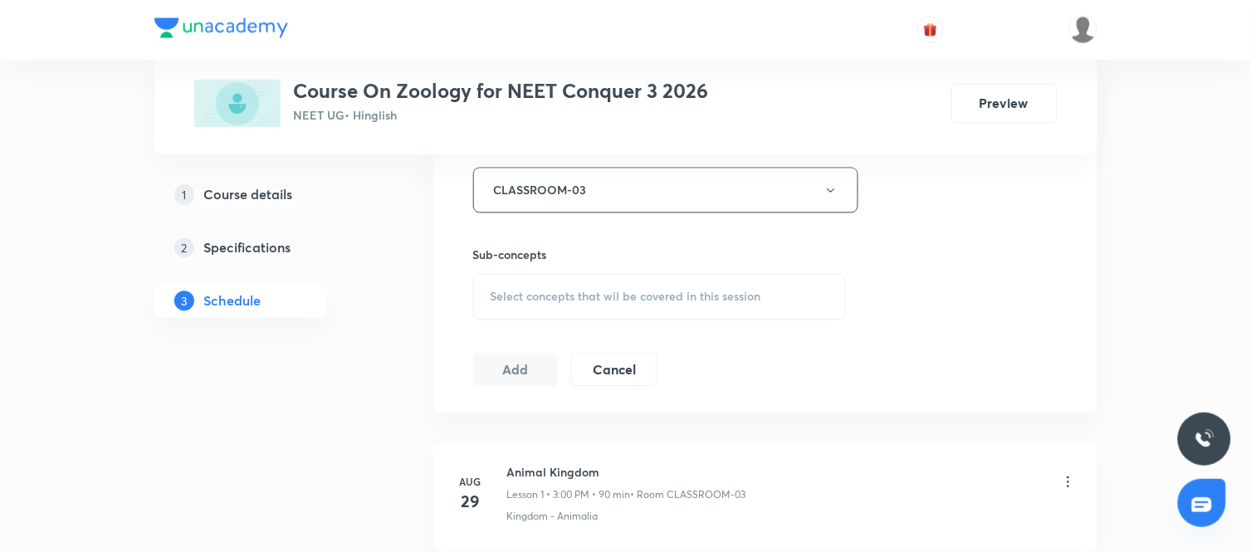
scroll to position [772, 0]
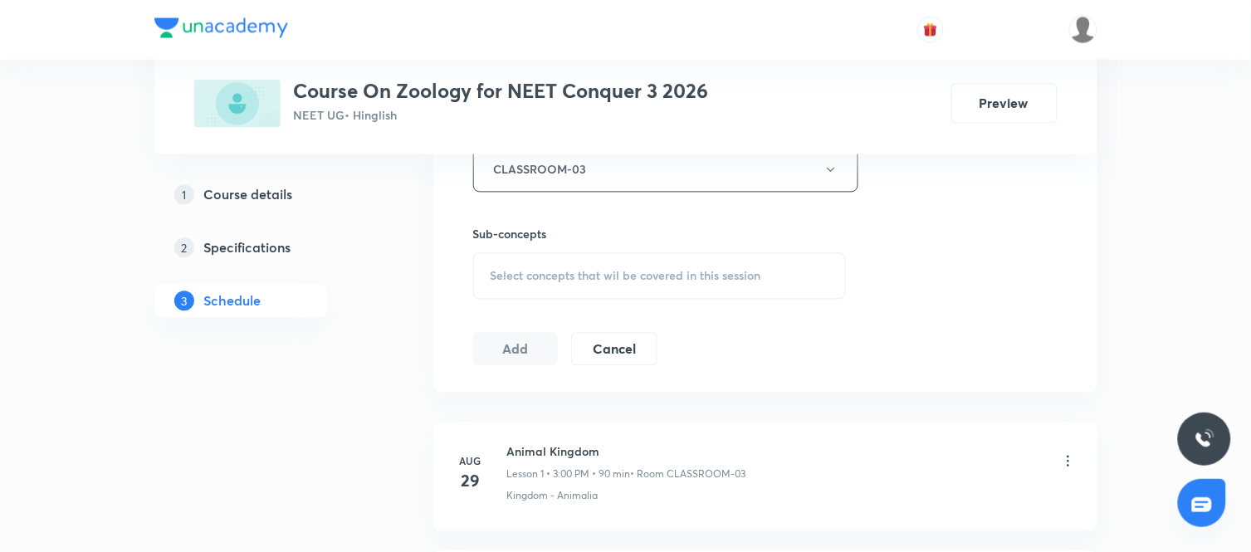
click at [599, 279] on span "Select concepts that wil be covered in this session" at bounding box center [626, 276] width 271 height 13
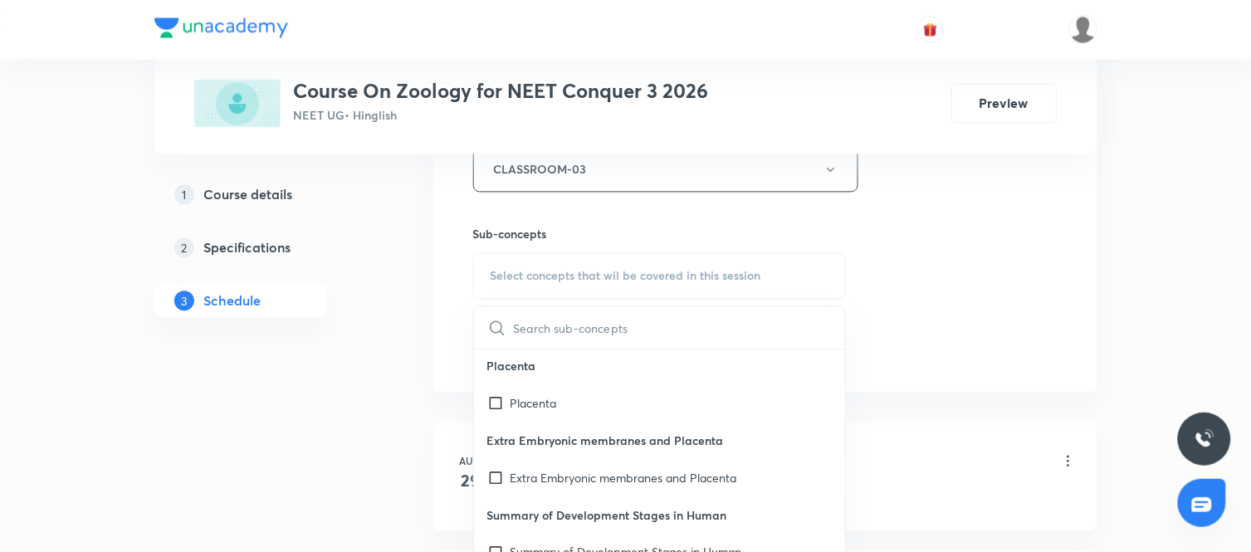
scroll to position [603, 0]
click at [537, 404] on p "Placenta" at bounding box center [534, 401] width 46 height 17
checkbox input "true"
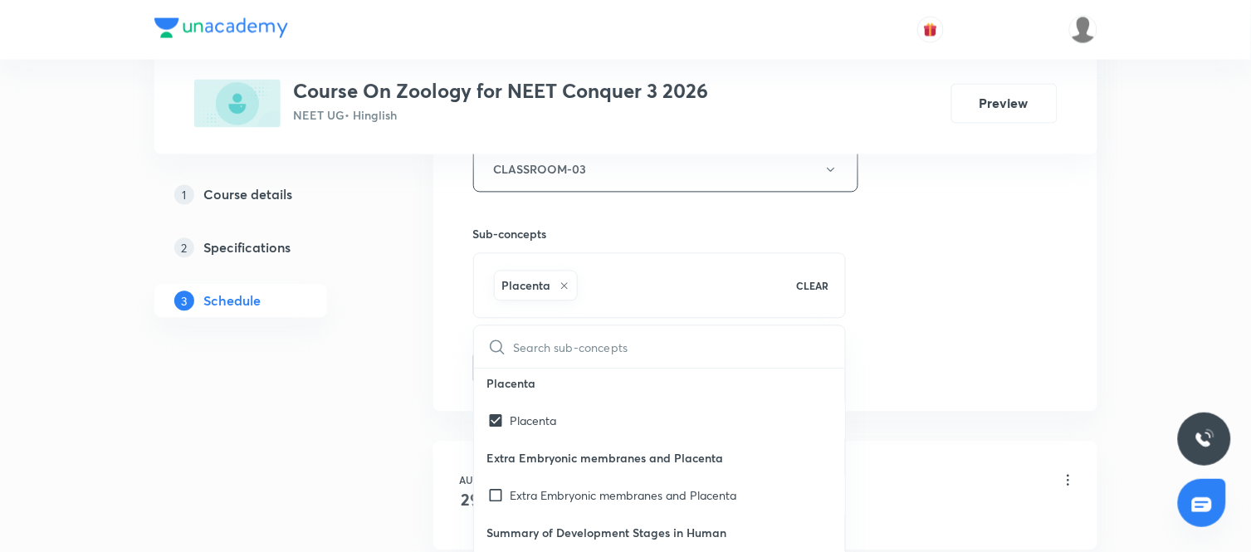
click at [421, 397] on div "Plus Courses Course On Zoology for NEET Conquer 3 2026 NEET UG • Hinglish Previ…" at bounding box center [625, 63] width 943 height 1485
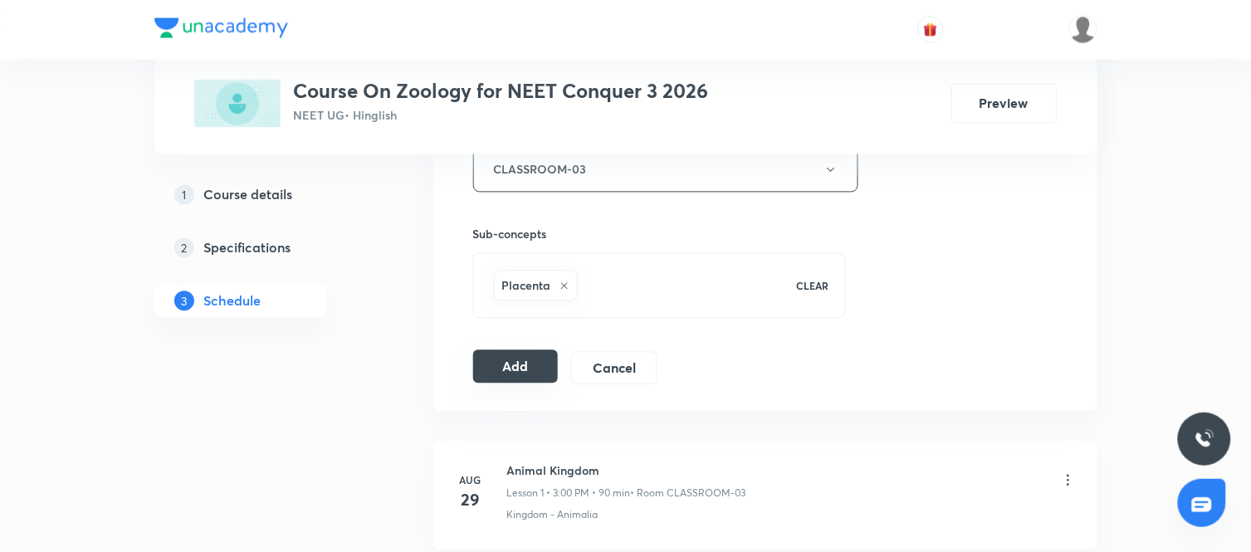
click at [536, 368] on button "Add" at bounding box center [516, 366] width 86 height 33
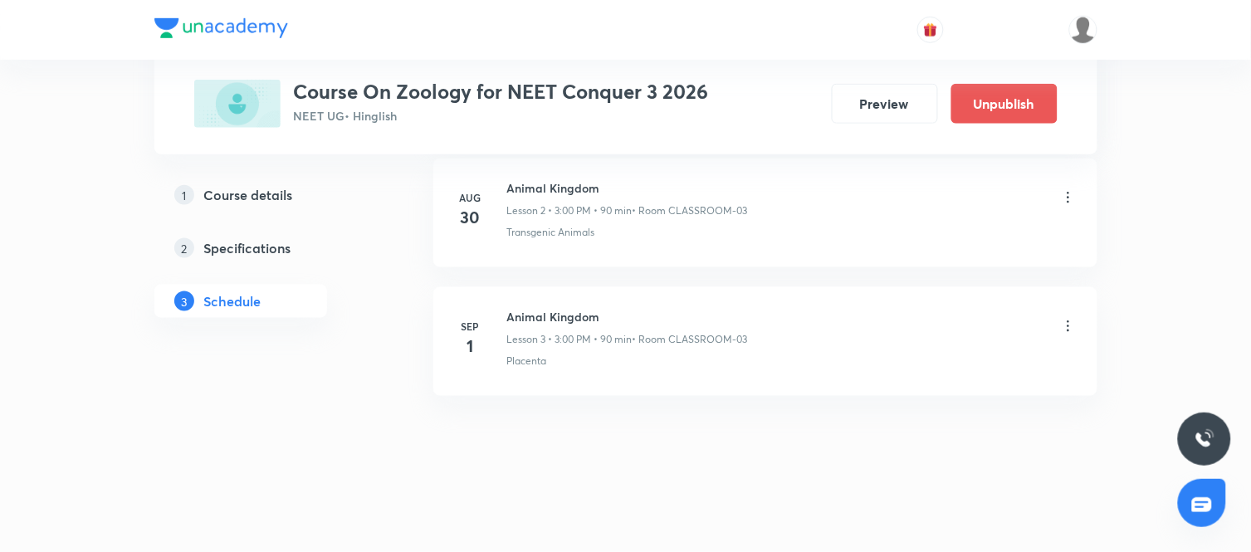
scroll to position [231, 0]
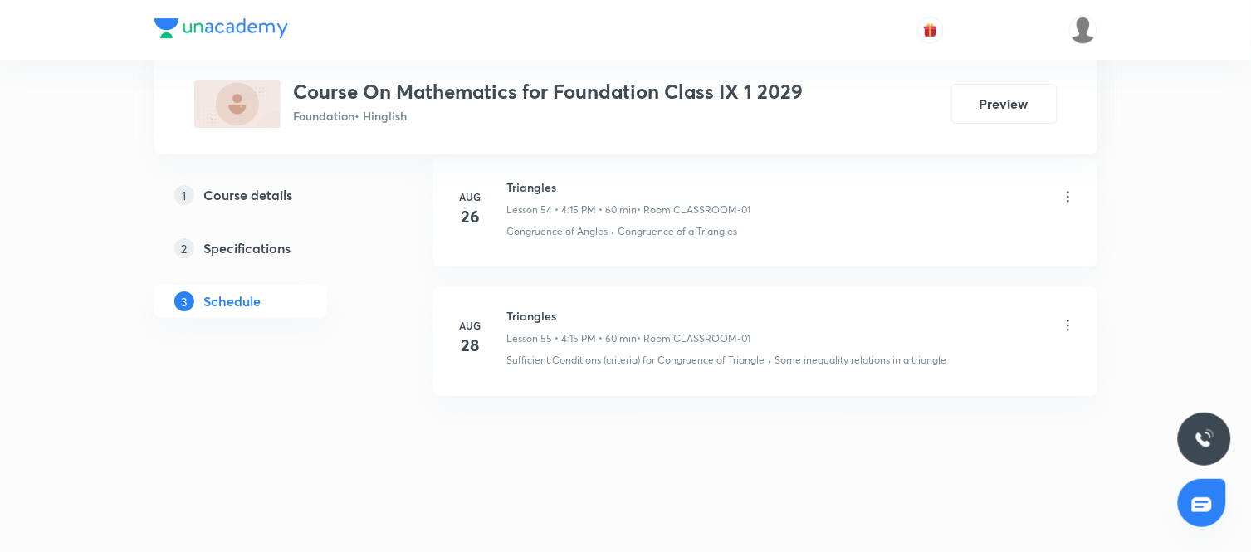
scroll to position [7902, 0]
drag, startPoint x: 557, startPoint y: 314, endPoint x: 508, endPoint y: 321, distance: 49.6
click at [508, 321] on h6 "Triangles" at bounding box center [629, 315] width 244 height 17
copy h6 "Triangles"
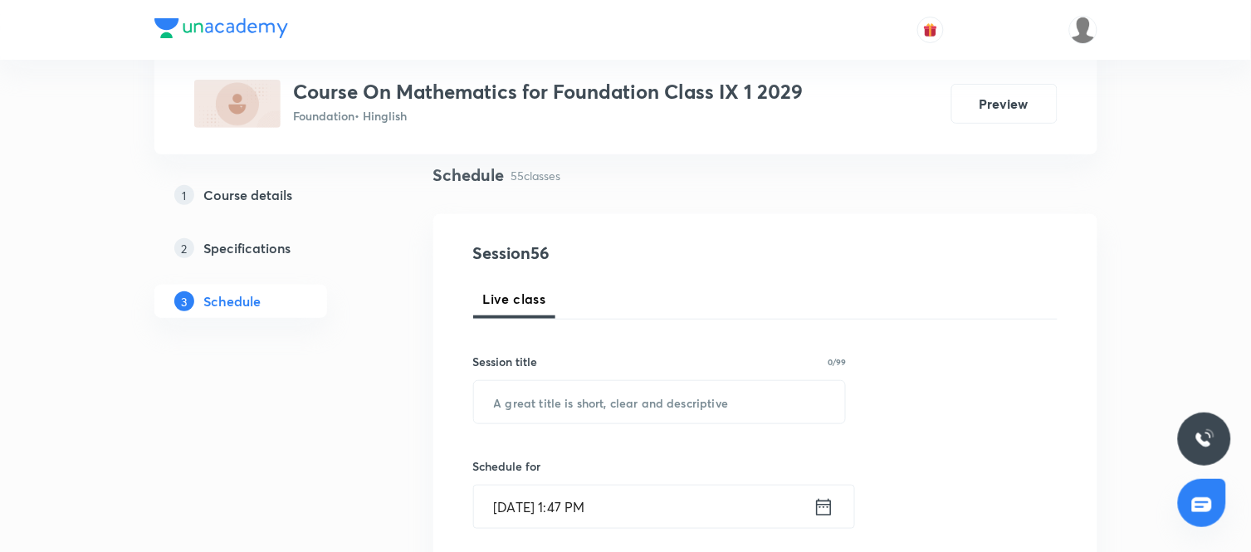
scroll to position [119, 0]
click at [615, 409] on input "text" at bounding box center [660, 401] width 372 height 42
paste input "Triangles"
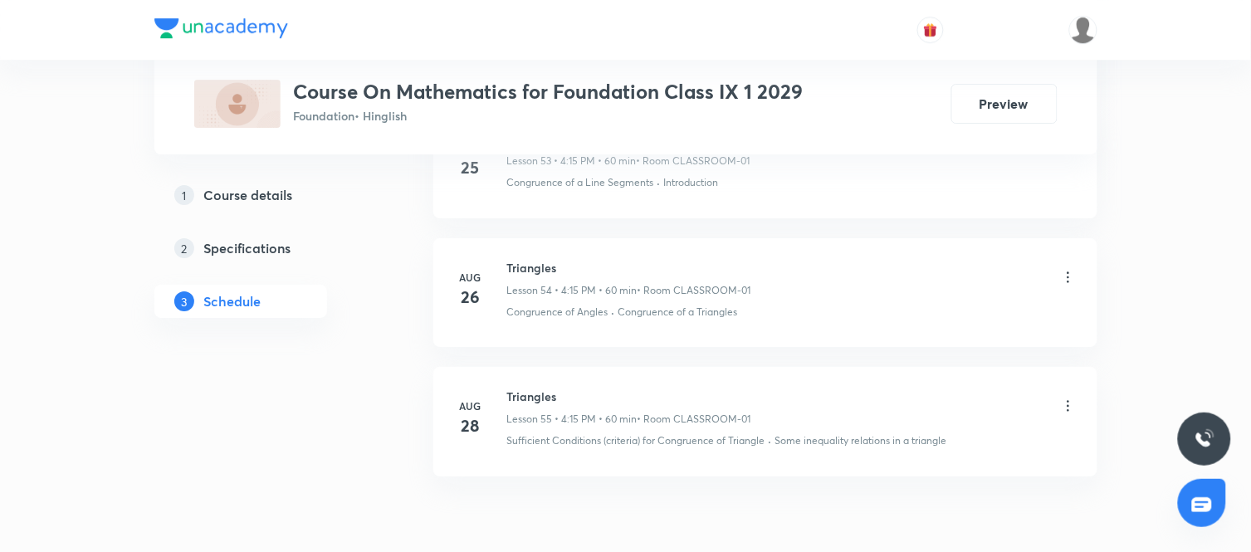
scroll to position [7902, 0]
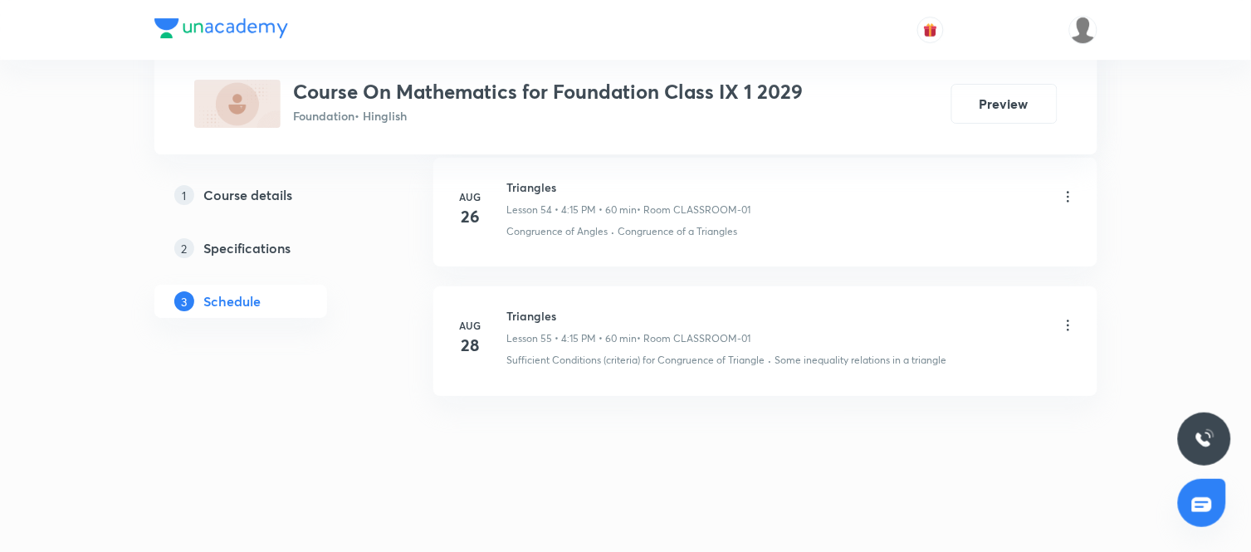
type input "Triangles"
click at [766, 360] on p "Sufficient Conditions (criteria) for Congruence of Triangle" at bounding box center [636, 360] width 258 height 15
drag, startPoint x: 766, startPoint y: 360, endPoint x: 509, endPoint y: 358, distance: 256.6
click at [509, 358] on p "Sufficient Conditions (criteria) for Congruence of Triangle" at bounding box center [636, 360] width 258 height 15
copy p "Sufficient Conditions (criteria) for Congruence of Triangle"
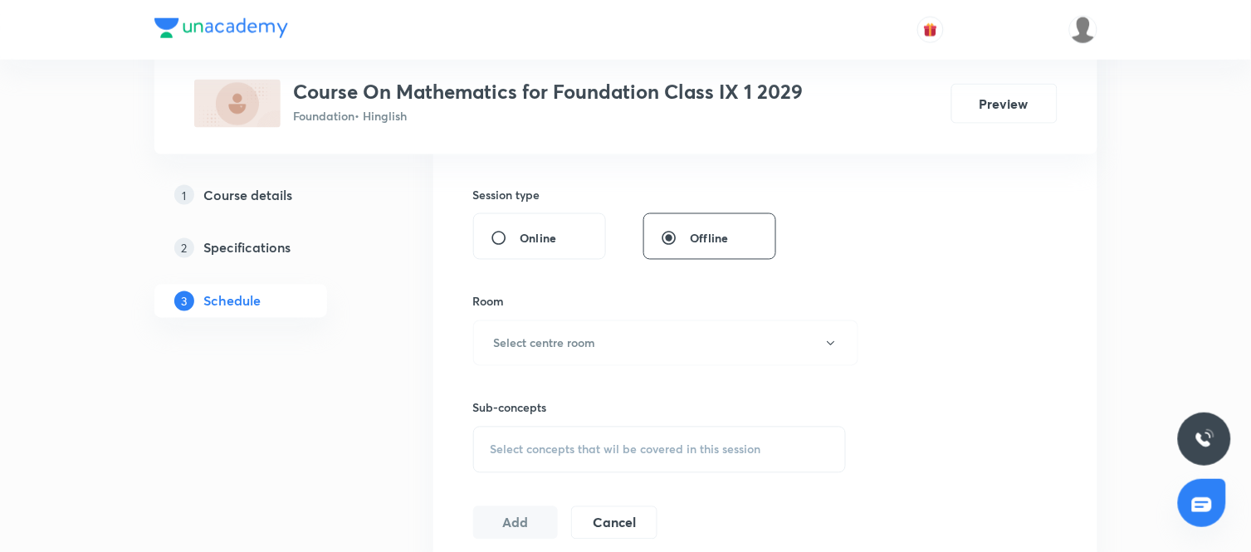
scroll to position [599, 0]
click at [671, 458] on div "Select concepts that wil be covered in this session" at bounding box center [660, 449] width 374 height 46
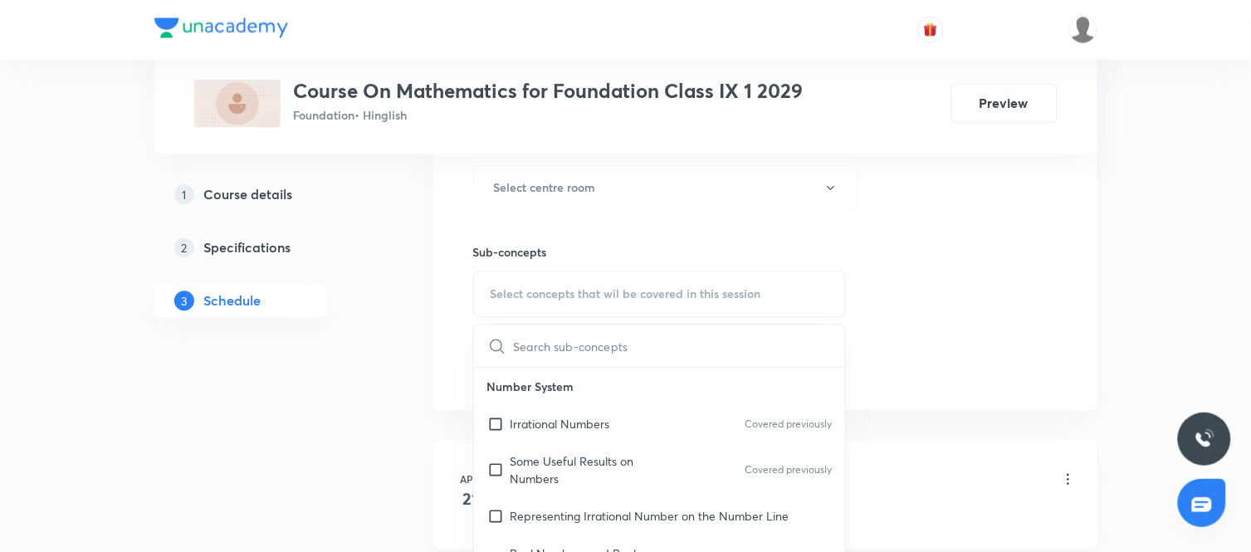
scroll to position [756, 0]
click at [686, 334] on input "text" at bounding box center [680, 345] width 332 height 42
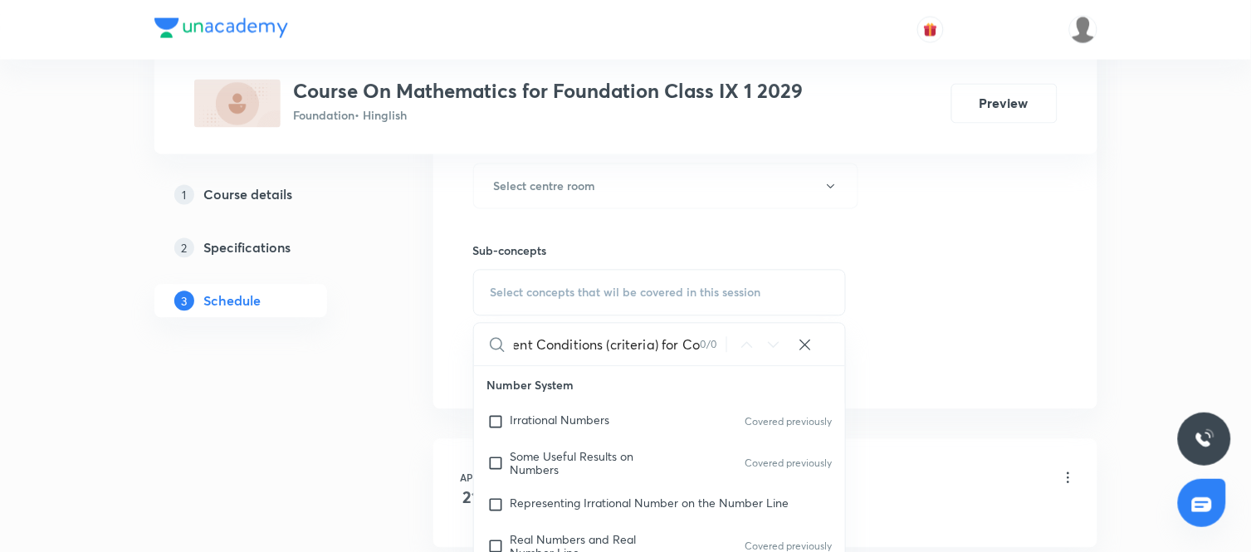
type input "Sufficient Conditions (criteria) for C"
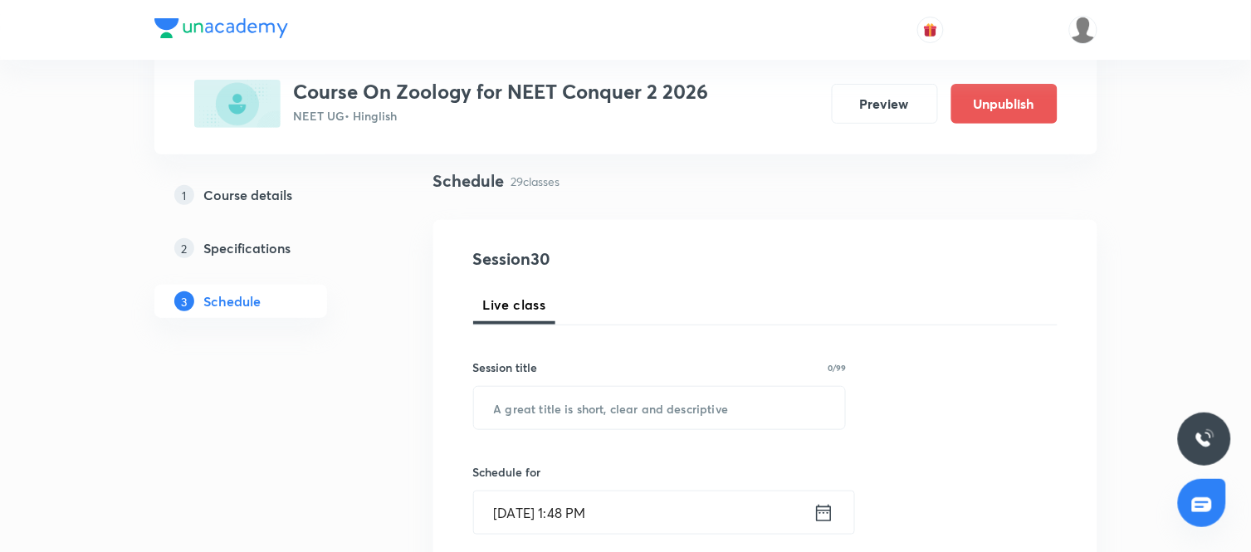
scroll to position [113, 0]
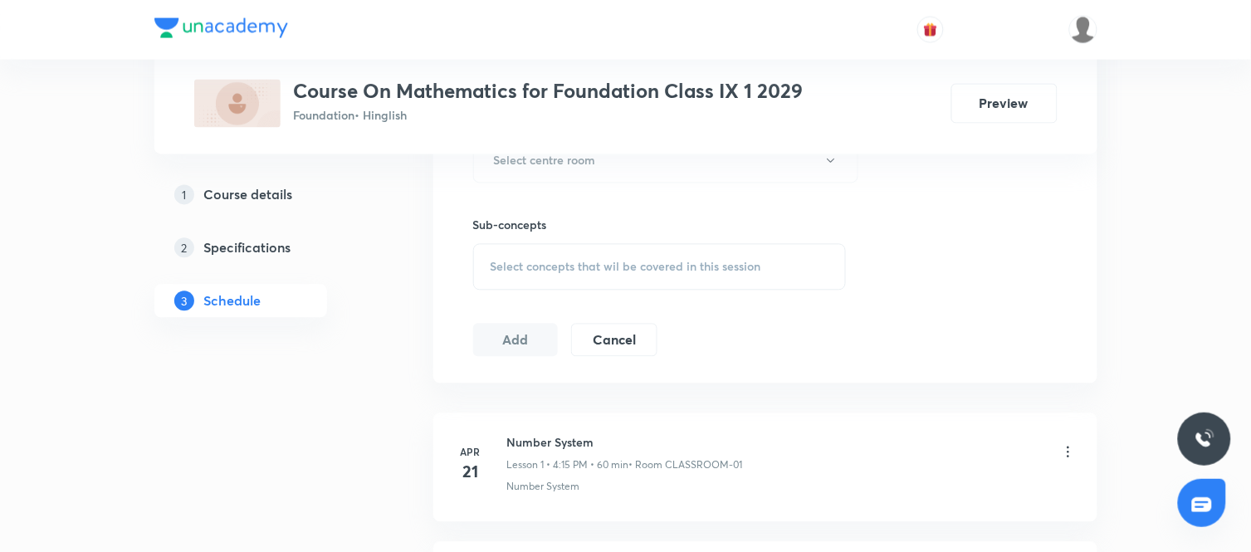
scroll to position [785, 0]
click at [651, 262] on span "Select concepts that wil be covered in this session" at bounding box center [626, 263] width 271 height 13
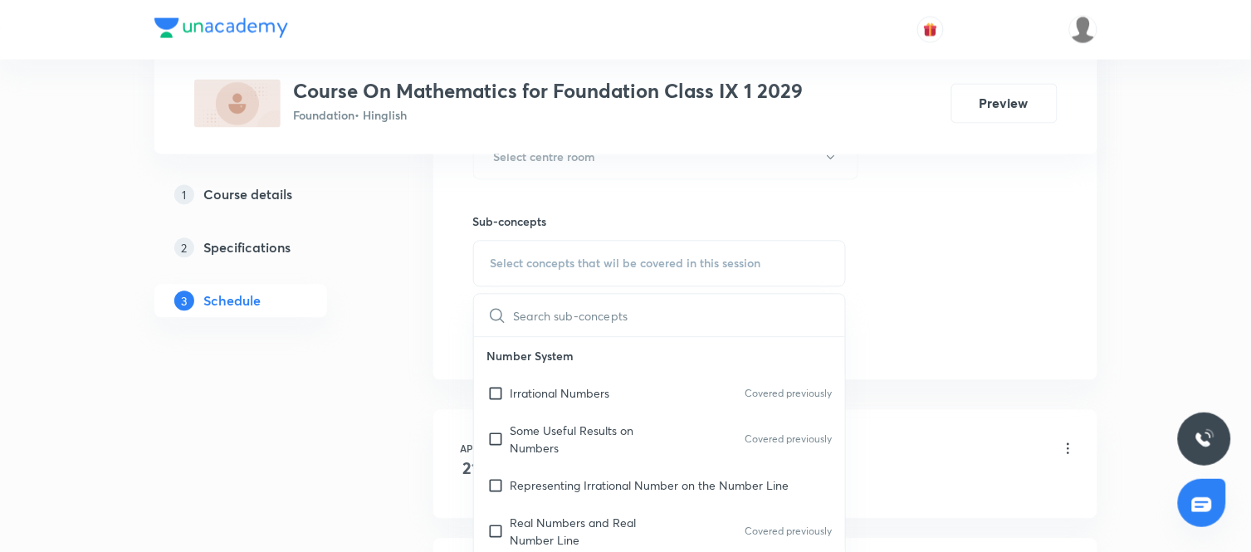
click at [595, 319] on input "text" at bounding box center [680, 316] width 332 height 42
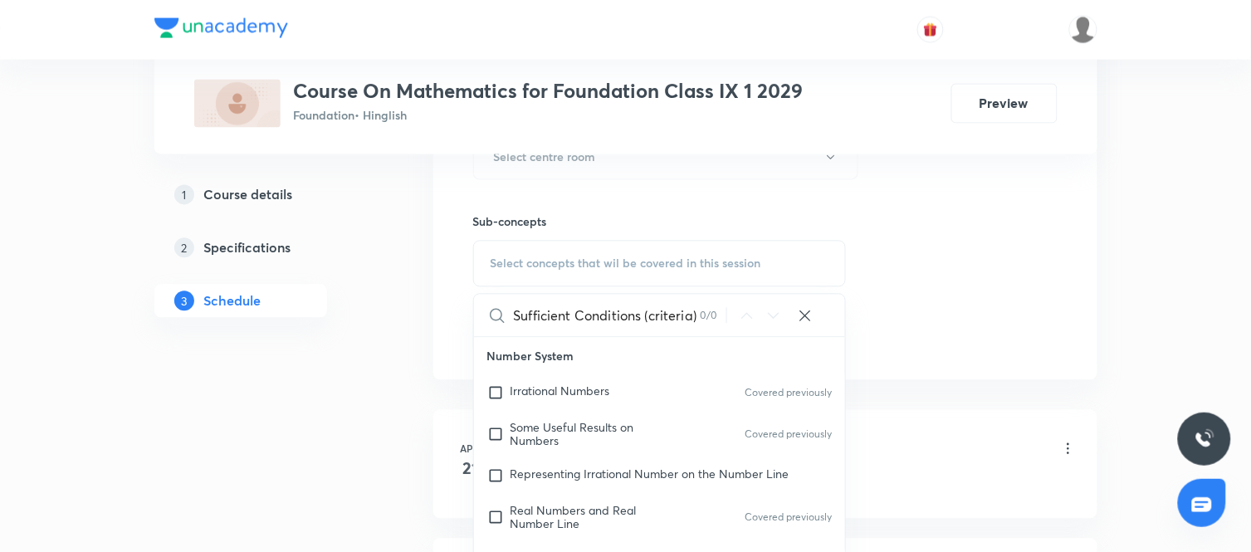
scroll to position [0, 1]
type input "Sufficient Conditions (criteria)"
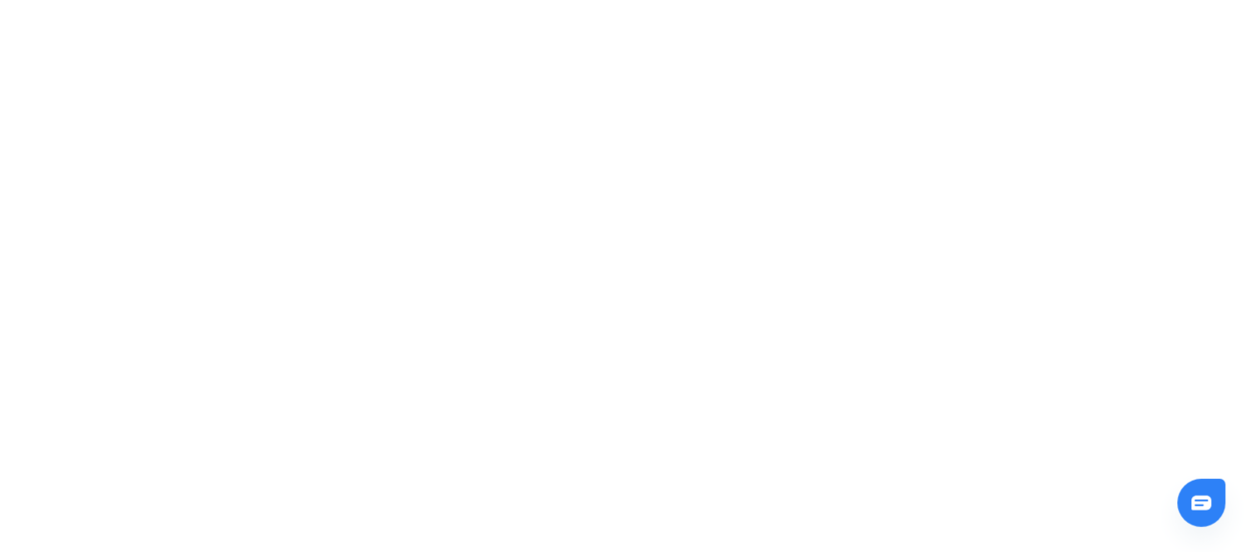
scroll to position [0, 0]
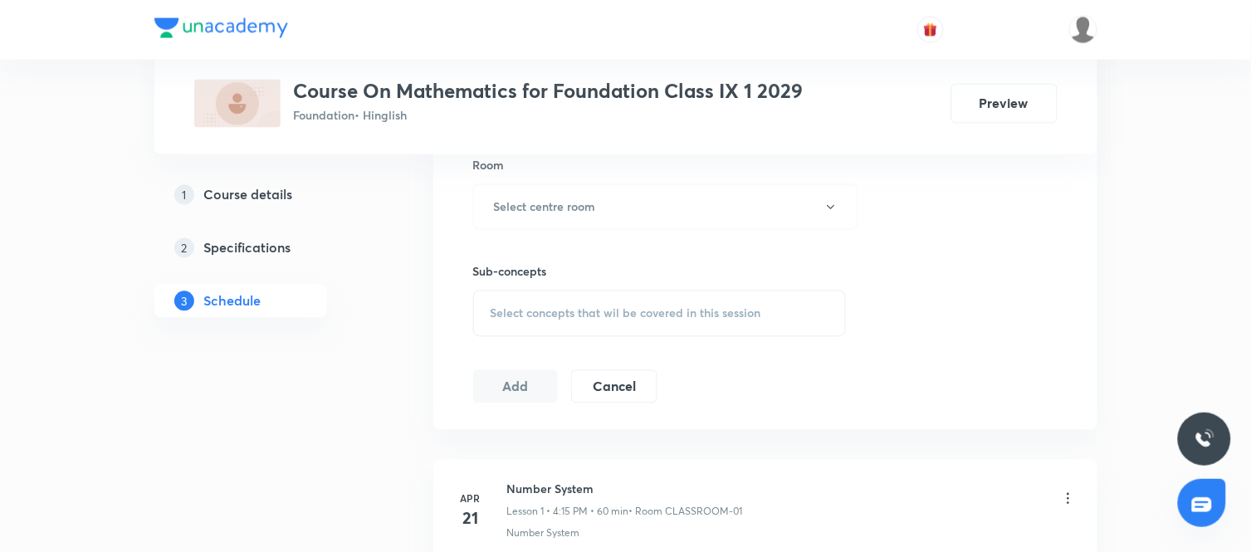
scroll to position [736, 0]
click at [626, 320] on div "Select concepts that wil be covered in this session" at bounding box center [660, 313] width 374 height 46
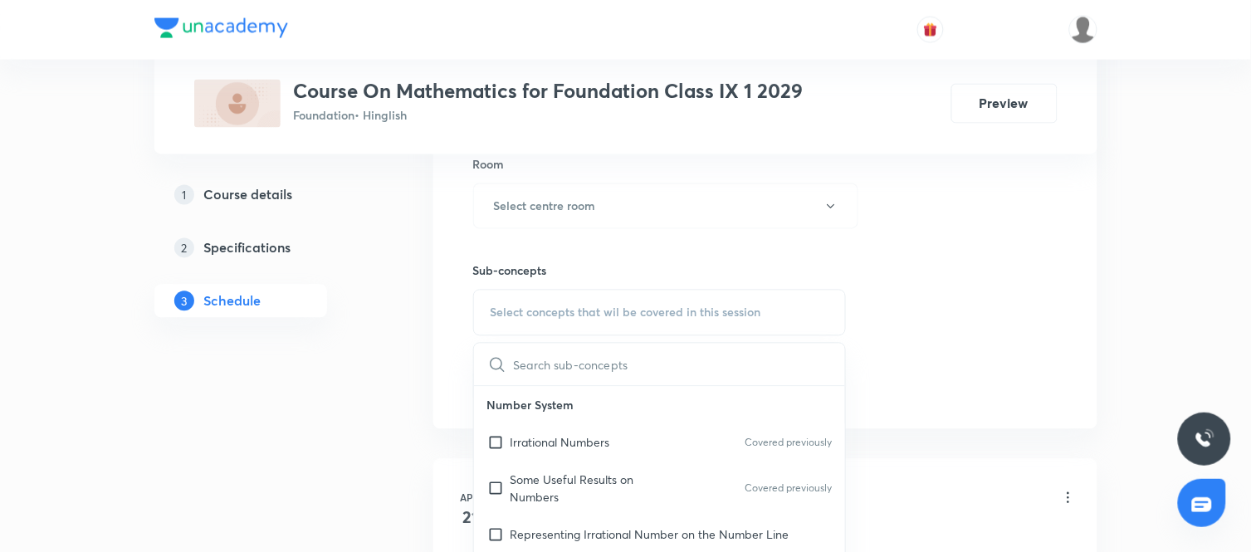
click at [612, 372] on input "text" at bounding box center [680, 365] width 332 height 42
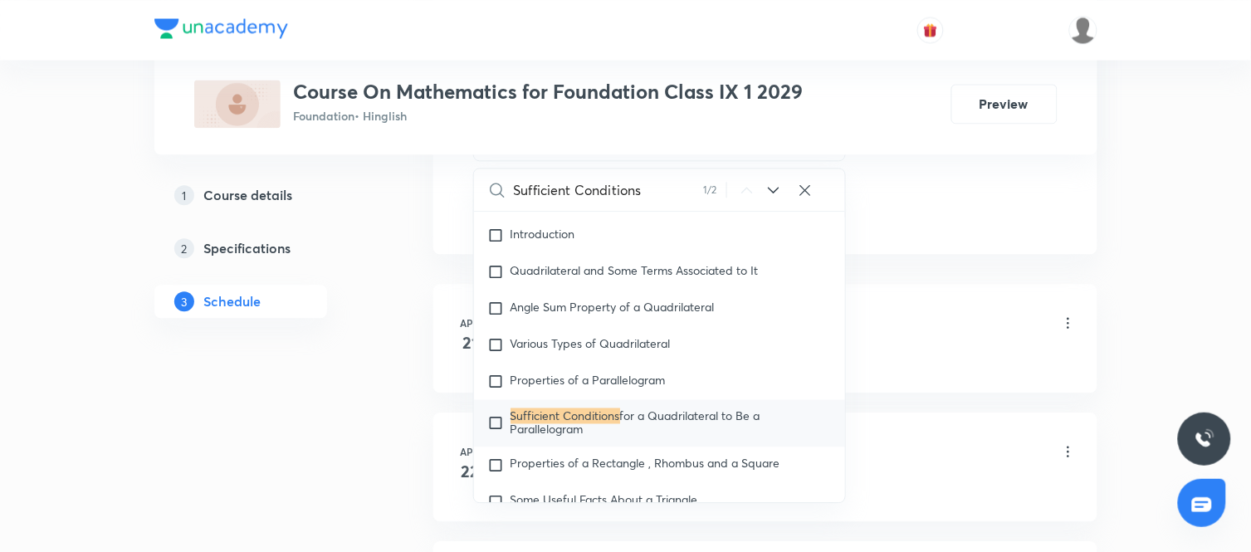
scroll to position [915, 0]
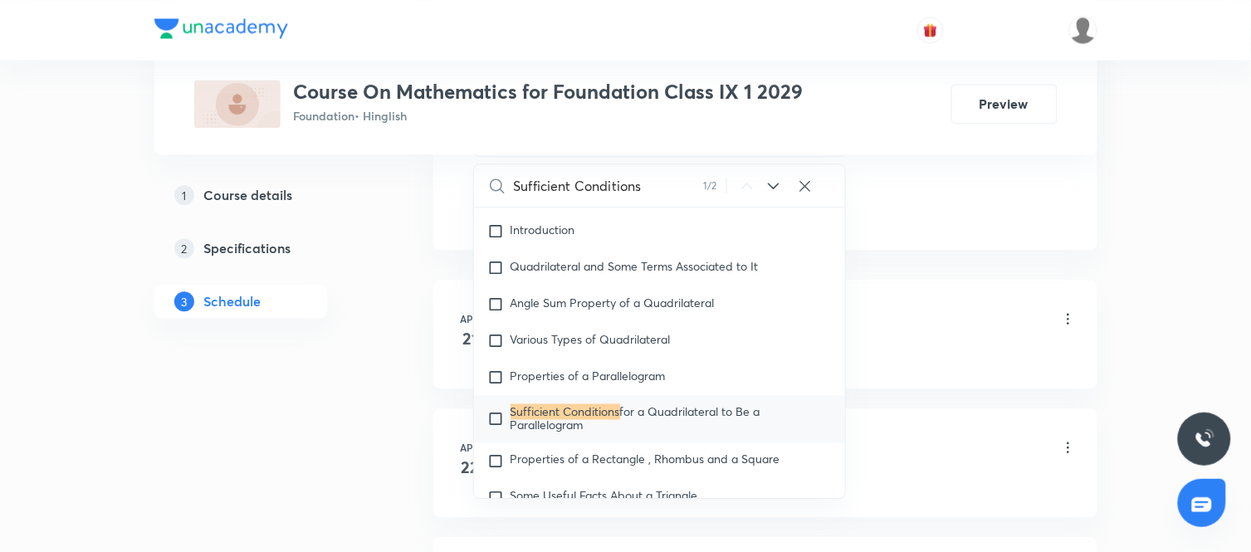
type input "Sufficient Conditions"
click at [501, 425] on input "checkbox" at bounding box center [498, 418] width 23 height 27
checkbox input "true"
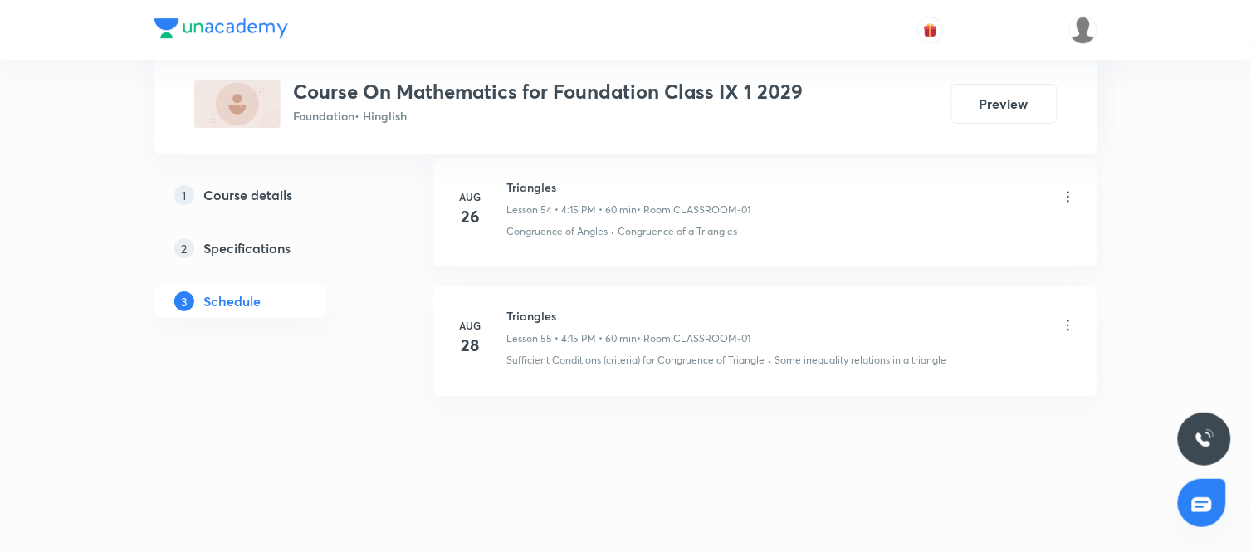
scroll to position [7885, 0]
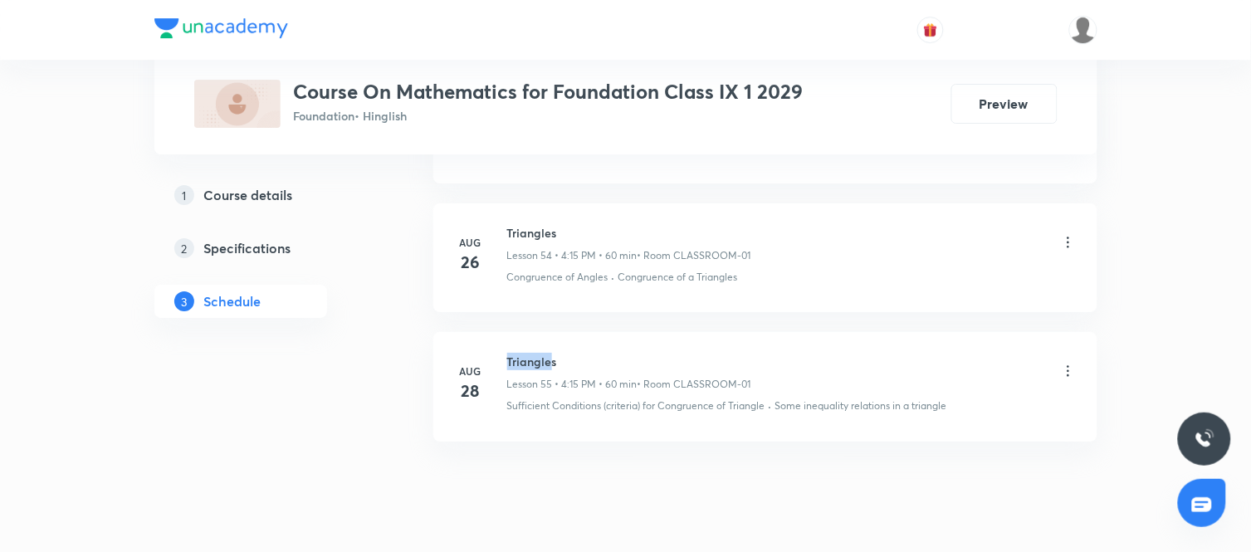
drag, startPoint x: 553, startPoint y: 371, endPoint x: 506, endPoint y: 369, distance: 46.6
click at [507, 369] on h6 "Triangles" at bounding box center [629, 361] width 244 height 17
click at [581, 367] on h6 "Triangles" at bounding box center [629, 361] width 244 height 17
drag, startPoint x: 555, startPoint y: 369, endPoint x: 502, endPoint y: 361, distance: 53.8
click at [502, 361] on div "Aug 28 Triangles Lesson 55 • 4:15 PM • 60 min • Room CLASSROOM-01 Sufficient Co…" at bounding box center [765, 383] width 623 height 61
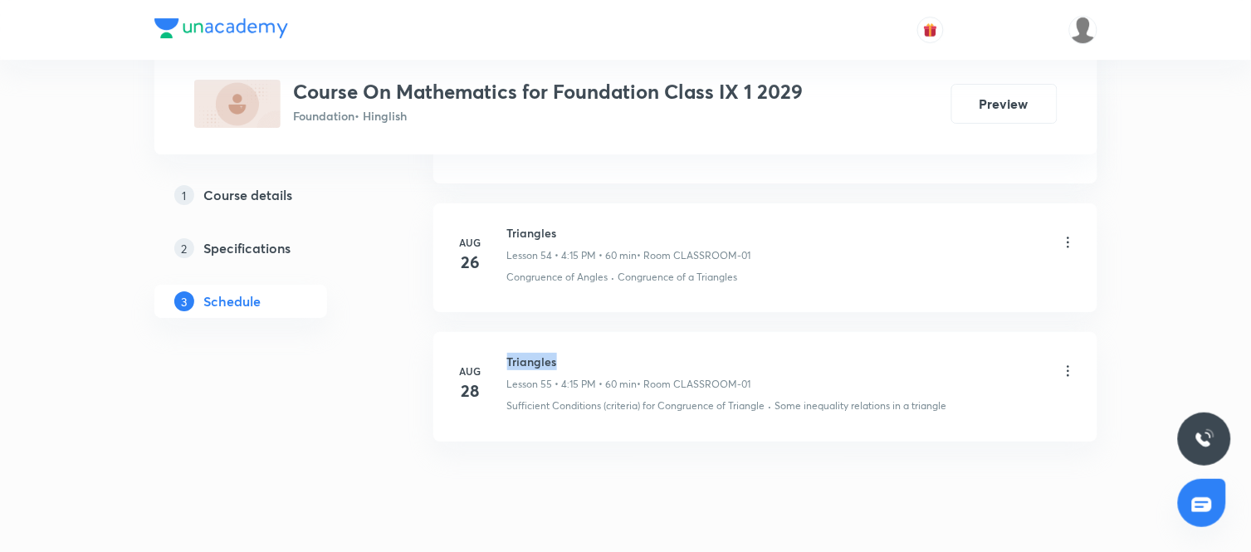
copy h6 "Triangles"
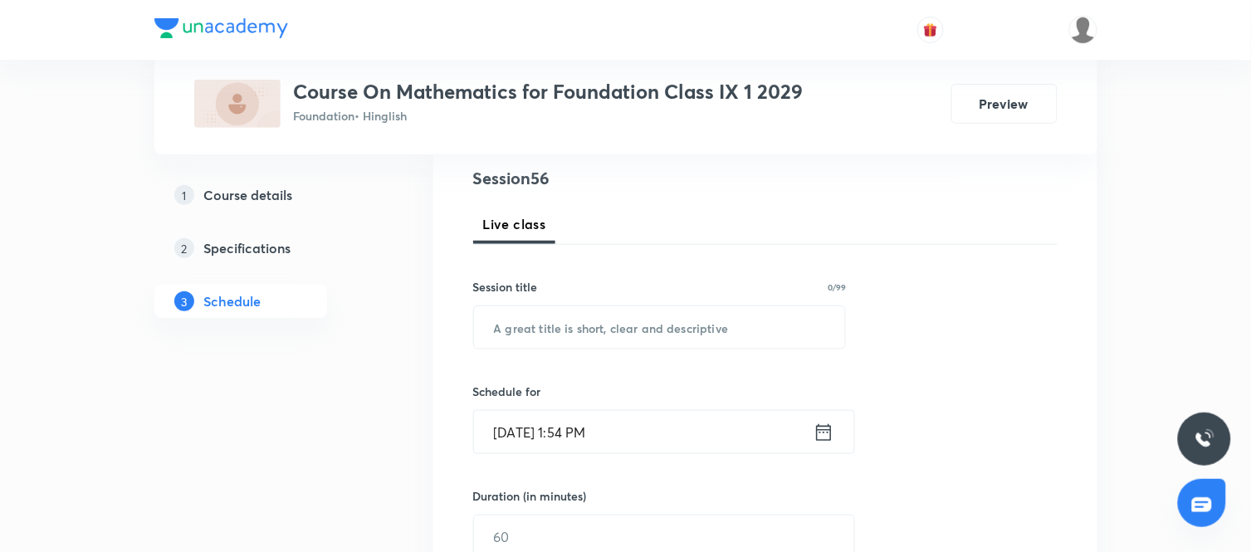
scroll to position [193, 0]
click at [637, 313] on input "text" at bounding box center [660, 327] width 372 height 42
paste input "Triangles"
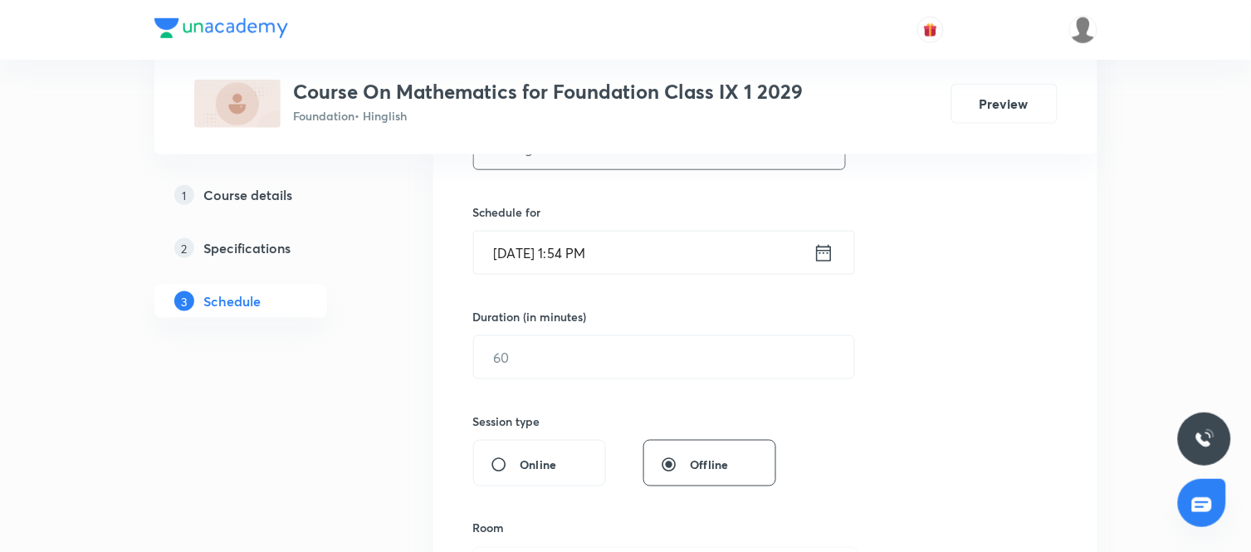
scroll to position [374, 0]
type input "Triangles"
click at [827, 255] on icon at bounding box center [824, 251] width 21 height 23
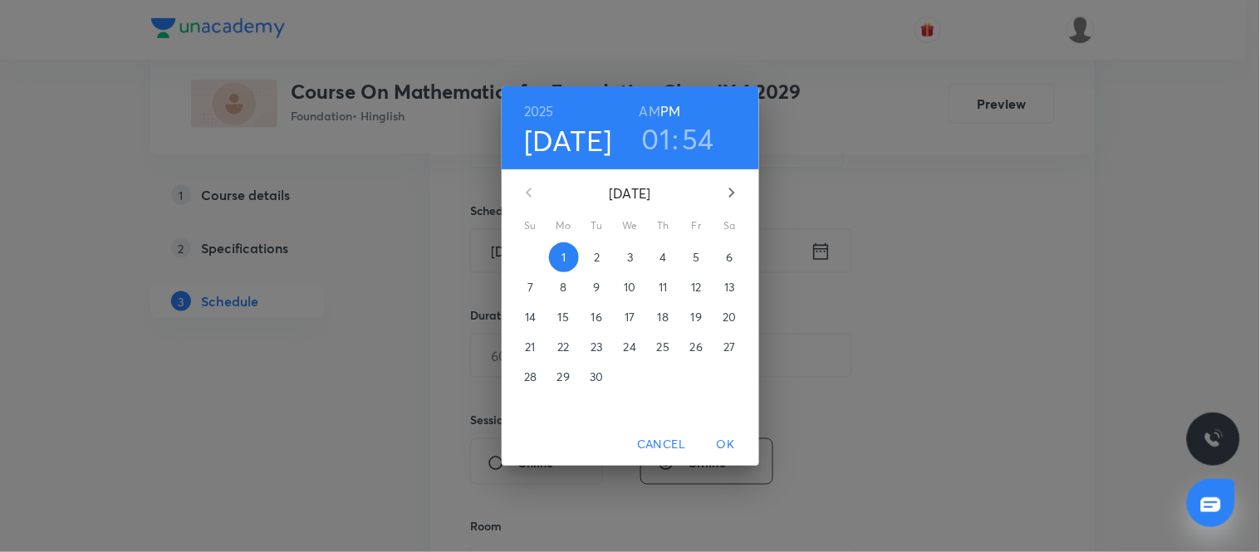
click at [661, 135] on h3 "01" at bounding box center [656, 138] width 29 height 35
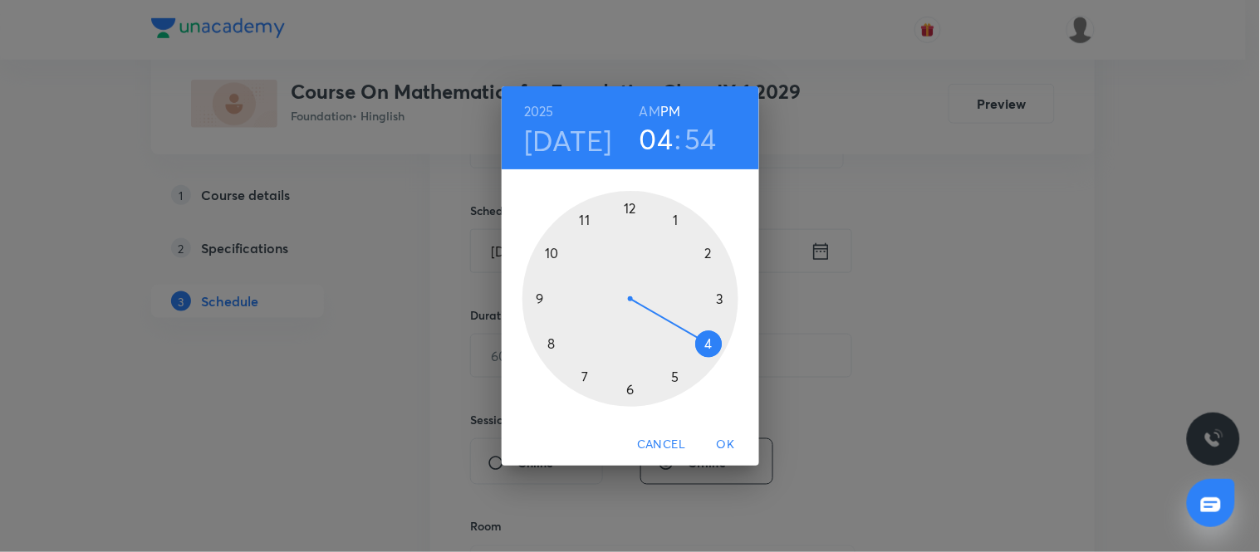
drag, startPoint x: 678, startPoint y: 220, endPoint x: 707, endPoint y: 335, distance: 119.0
click at [707, 335] on div at bounding box center [630, 299] width 216 height 216
drag, startPoint x: 575, startPoint y: 225, endPoint x: 732, endPoint y: 299, distance: 173.5
click at [732, 299] on div at bounding box center [630, 299] width 216 height 216
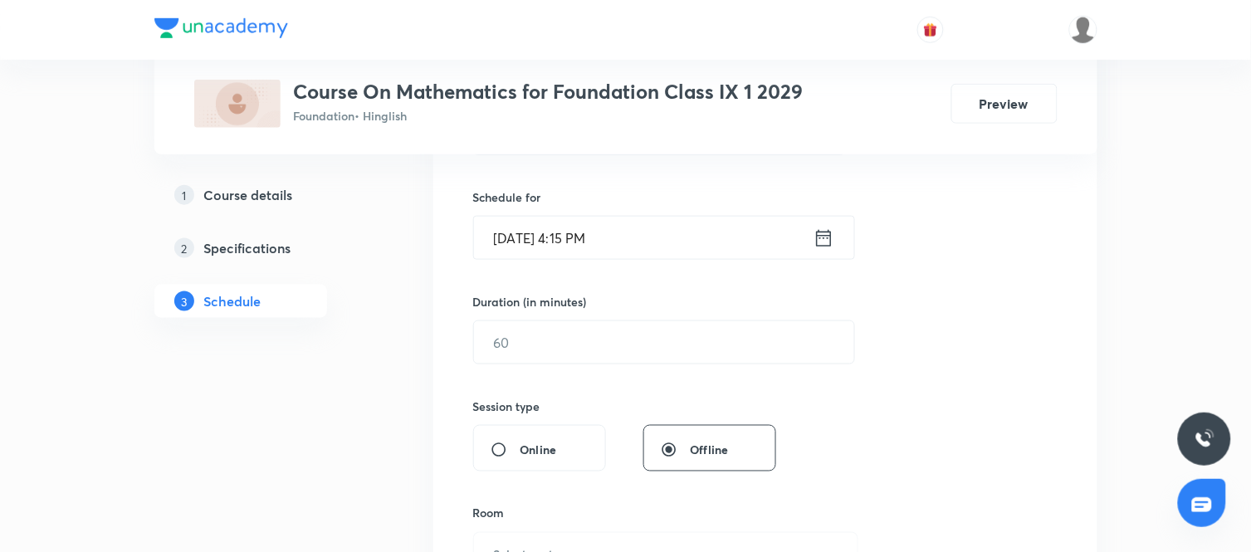
scroll to position [409, 0]
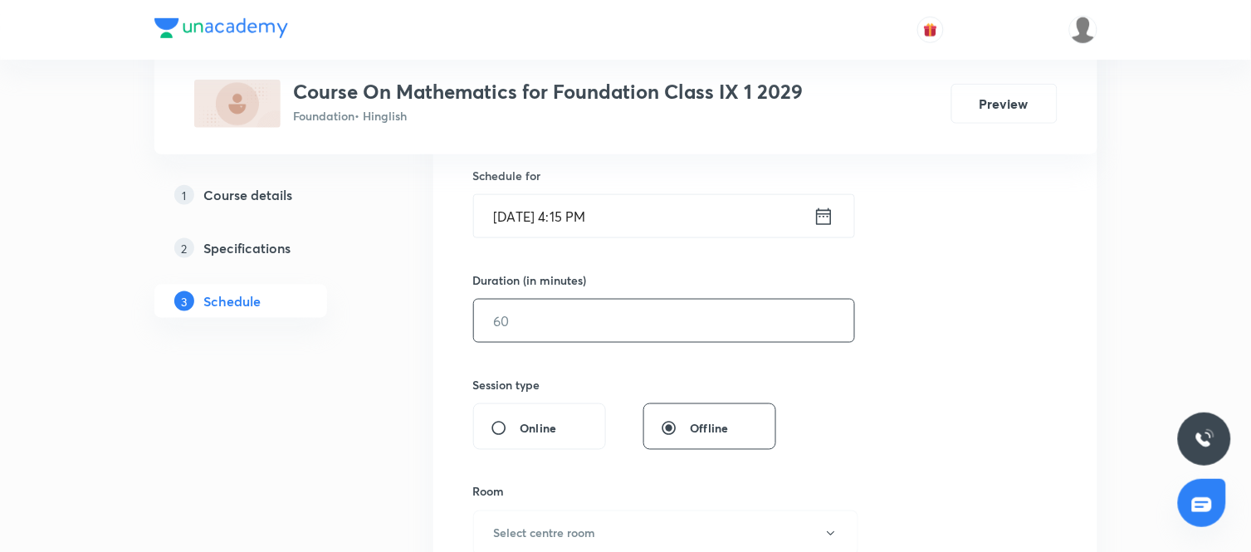
click at [658, 320] on input "text" at bounding box center [664, 321] width 380 height 42
type input "60"
click at [810, 359] on div "Session 56 Live class Session title 9/99 Triangles ​ Schedule for Sep 1, 2025, …" at bounding box center [765, 358] width 585 height 816
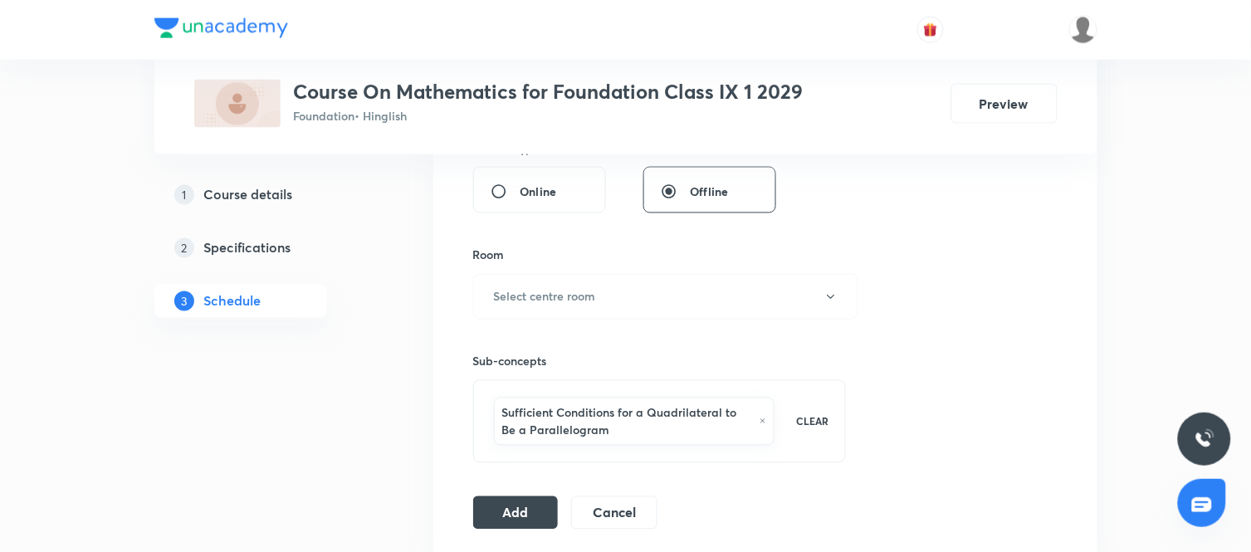
scroll to position [646, 0]
click at [712, 294] on button "Select centre room" at bounding box center [665, 296] width 385 height 46
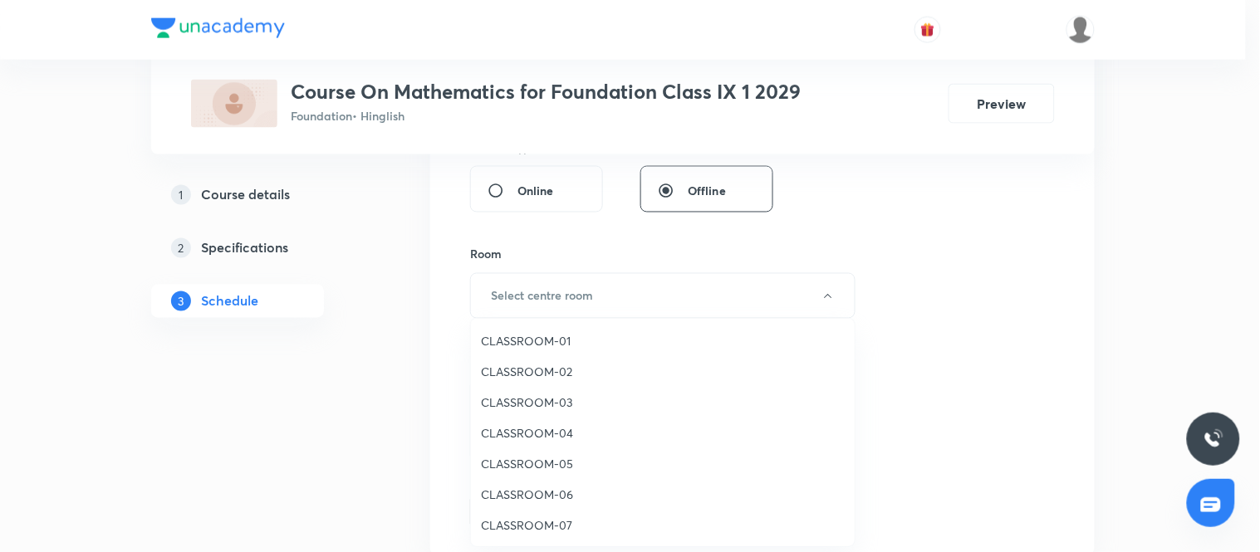
click at [560, 341] on span "CLASSROOM-01" at bounding box center [663, 340] width 364 height 17
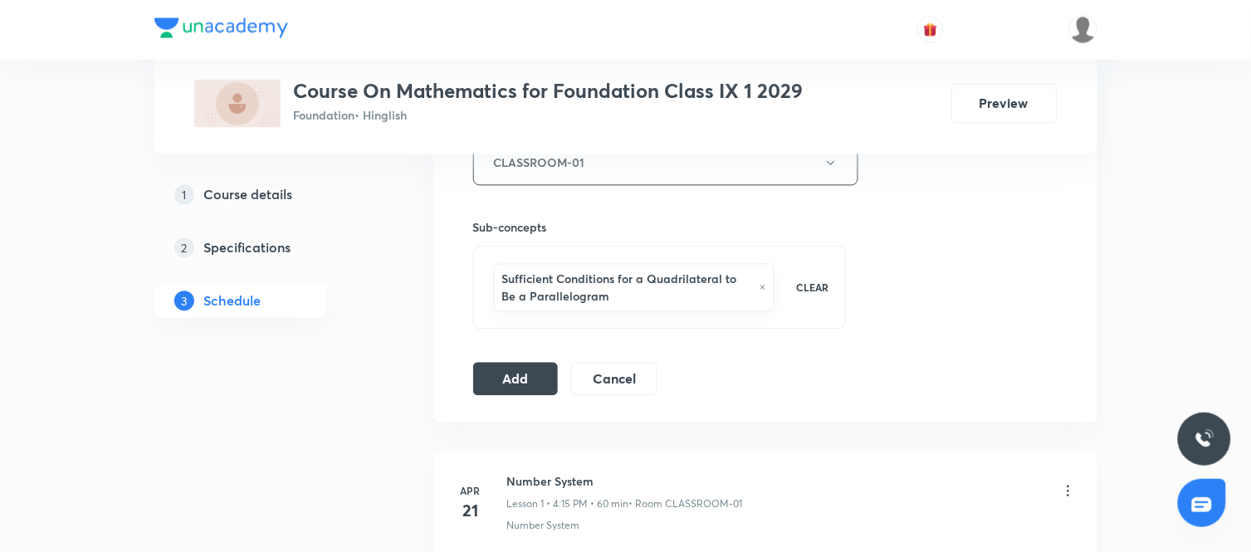
scroll to position [780, 0]
click at [526, 380] on button "Add" at bounding box center [516, 376] width 86 height 33
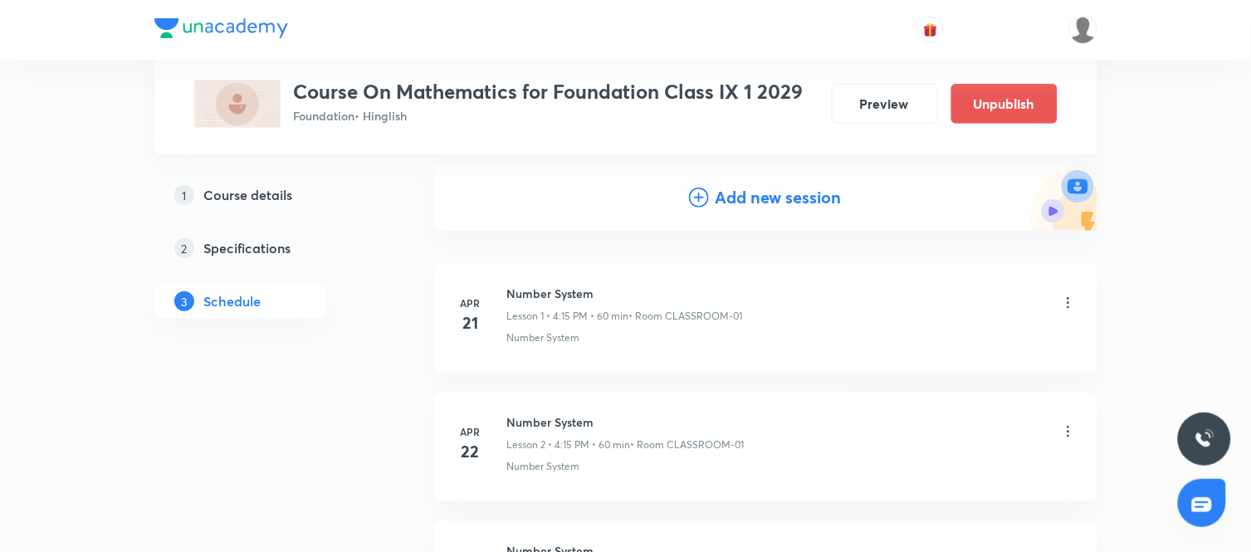
scroll to position [0, 0]
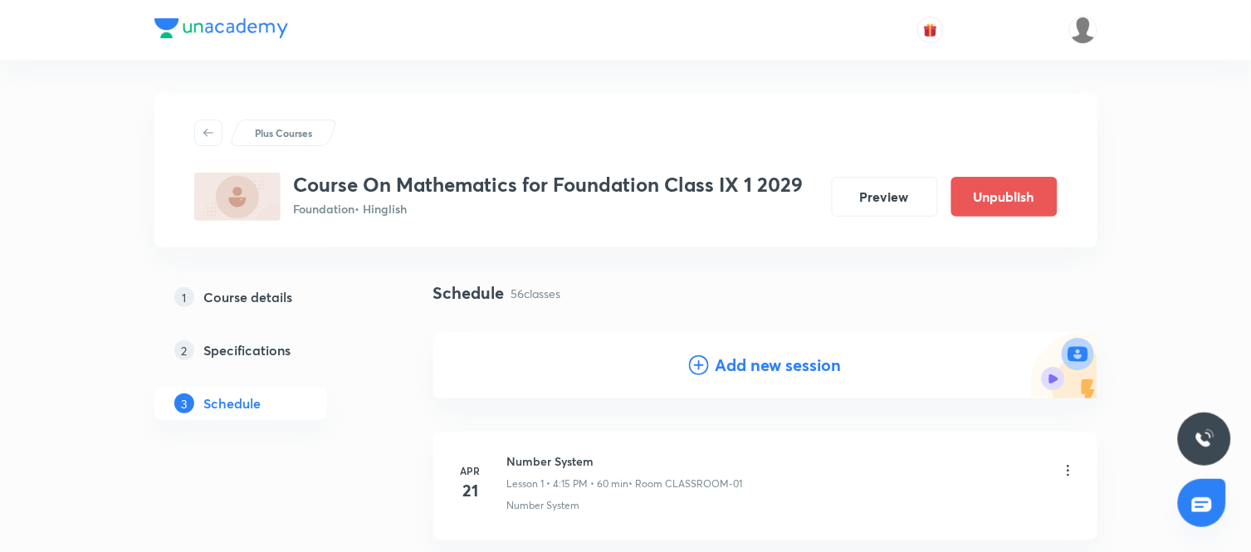
click at [758, 370] on h4 "Add new session" at bounding box center [779, 365] width 126 height 25
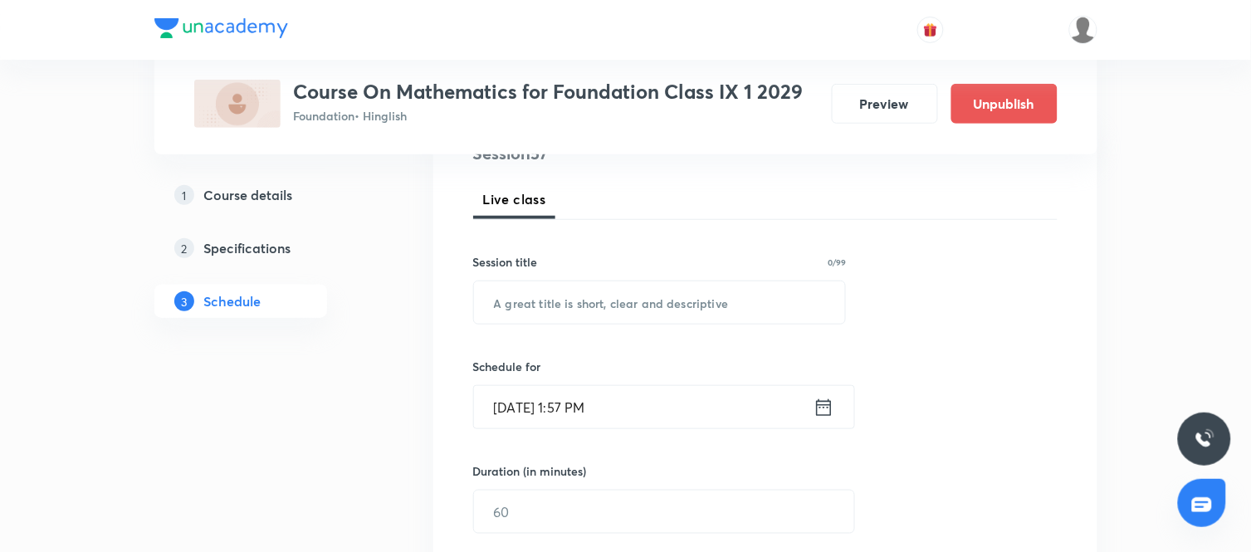
scroll to position [287, 0]
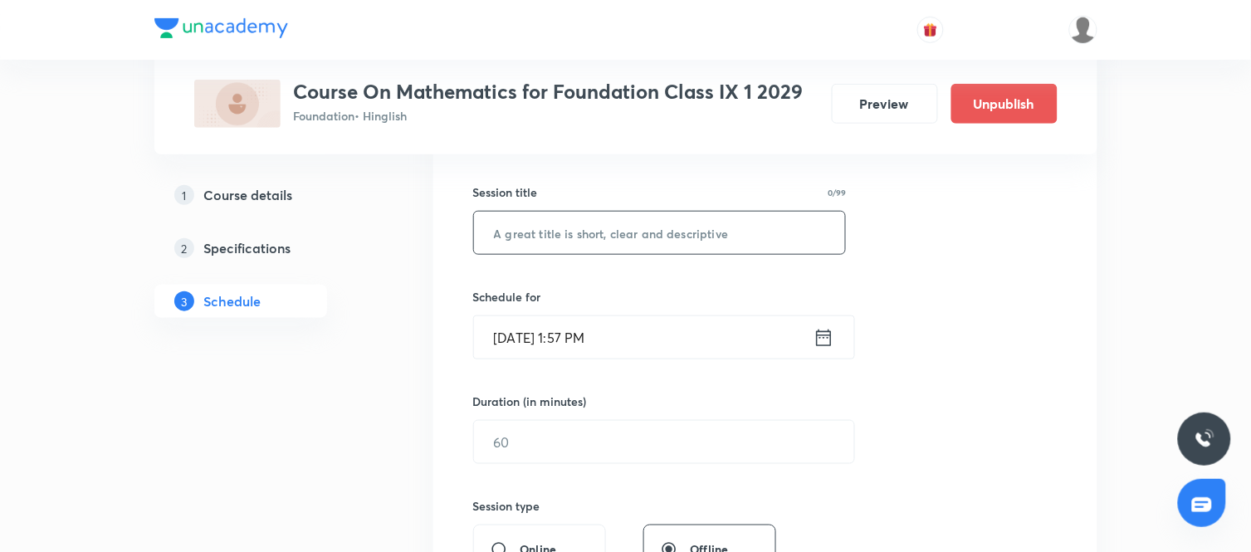
click at [669, 232] on input "text" at bounding box center [660, 233] width 372 height 42
paste input "Triangles"
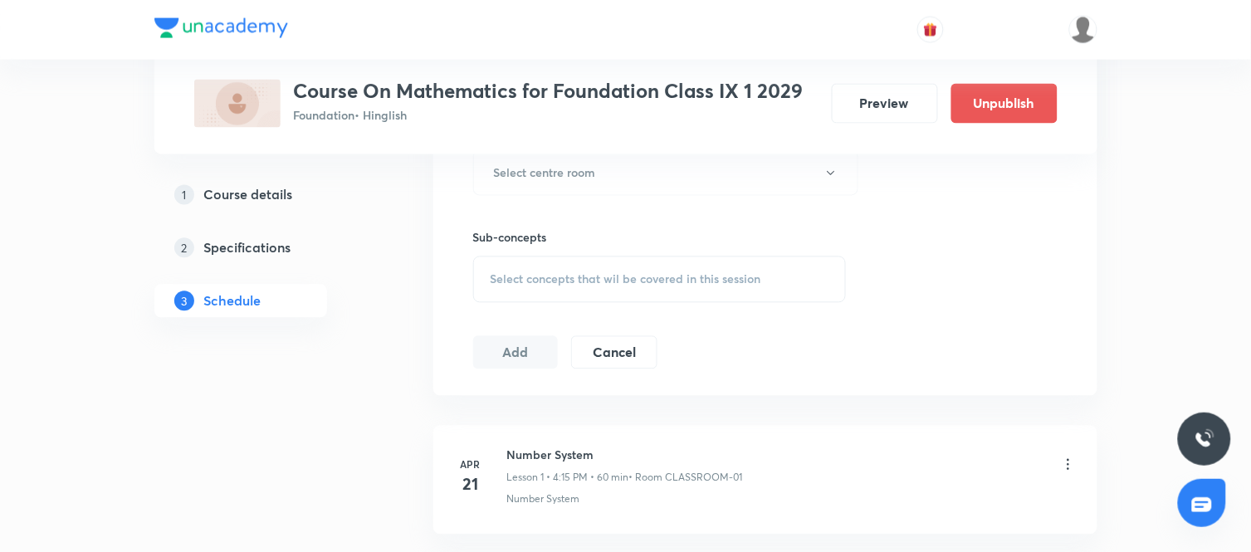
scroll to position [770, 0]
type input "Triangles"
click at [664, 268] on div "Select concepts that wil be covered in this session" at bounding box center [660, 279] width 374 height 46
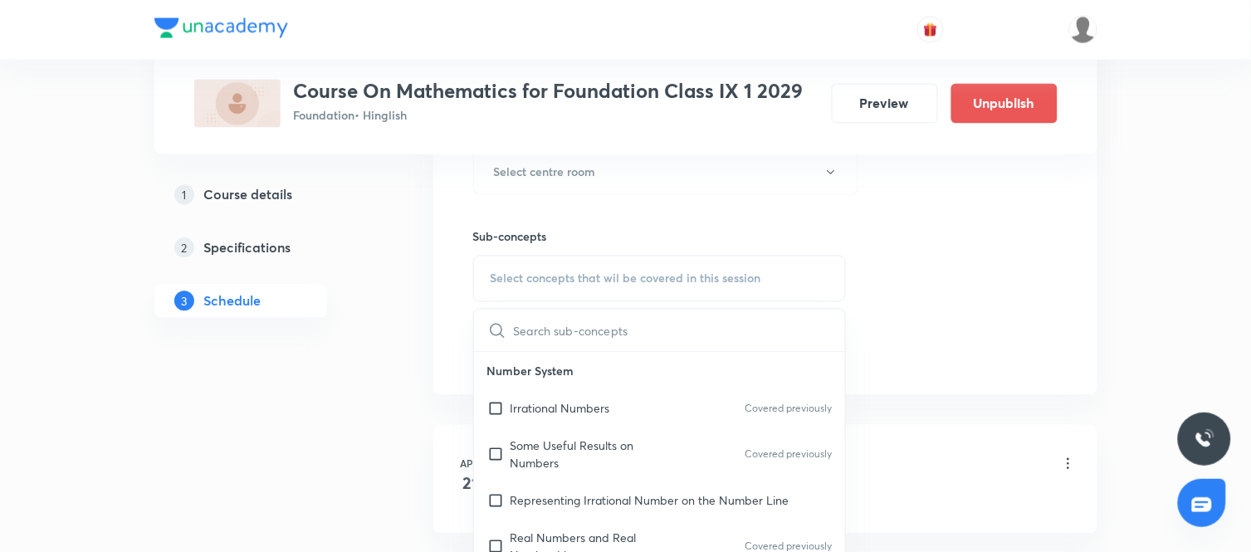
click at [604, 329] on input "text" at bounding box center [680, 331] width 332 height 42
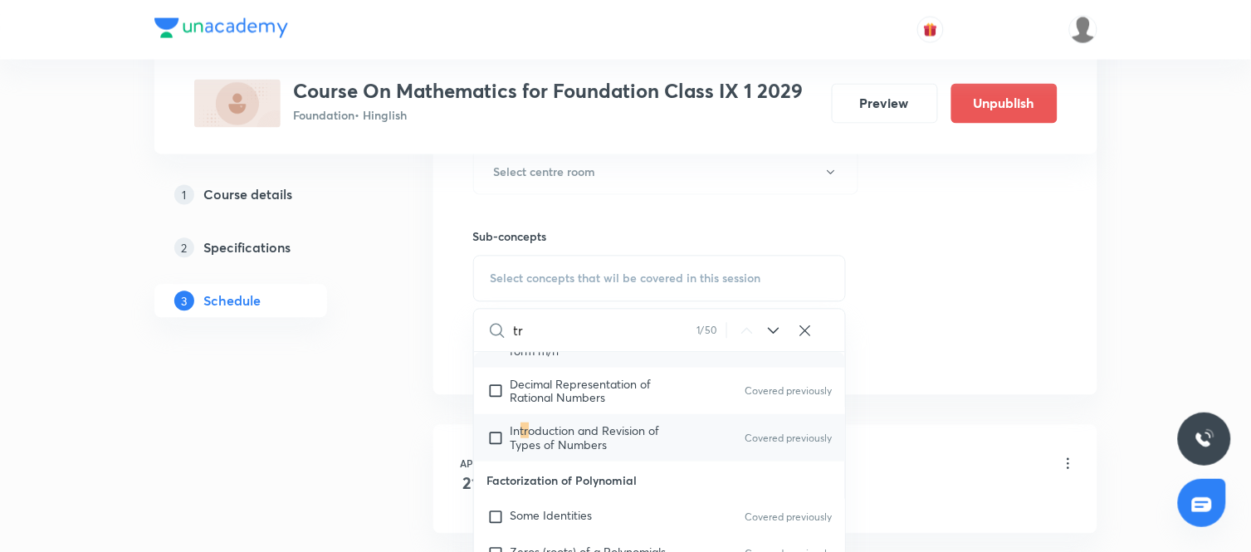
scroll to position [369, 0]
type input "tr"
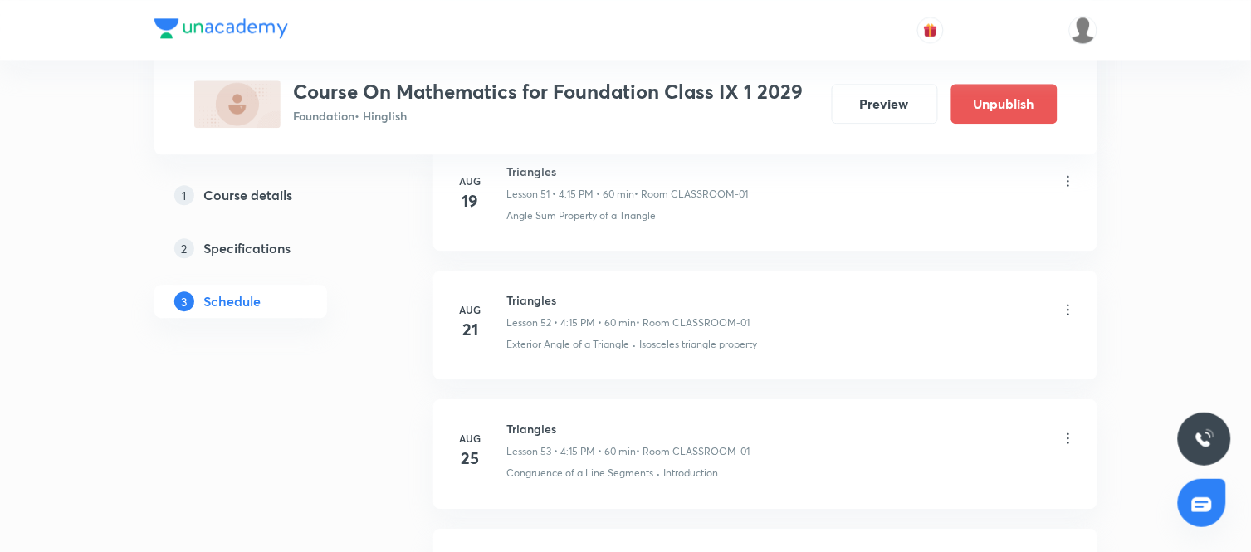
scroll to position [8031, 0]
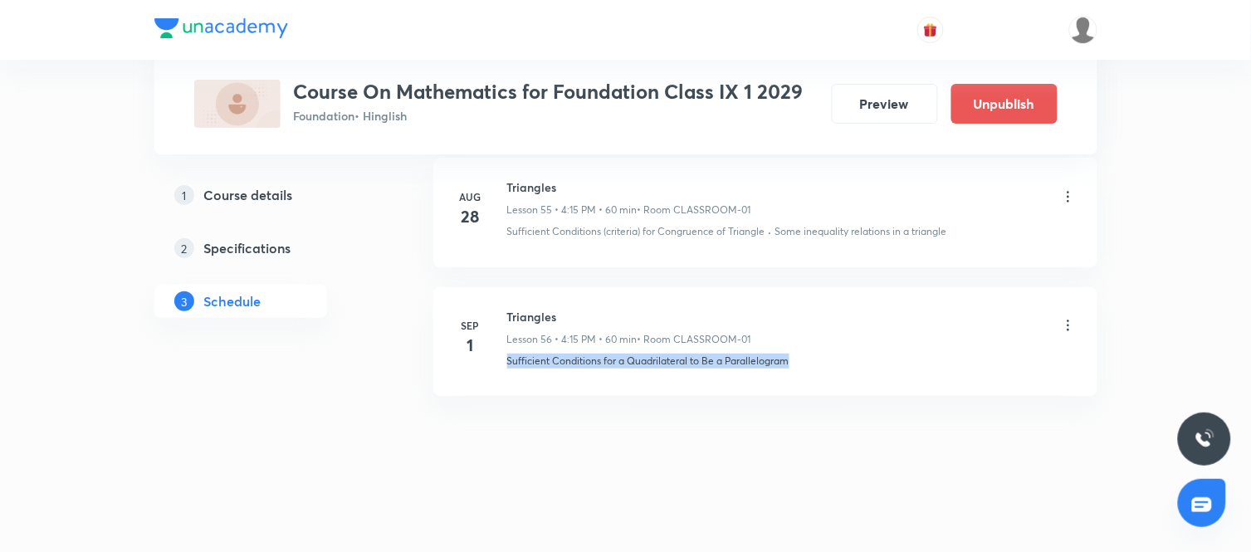
drag, startPoint x: 790, startPoint y: 360, endPoint x: 506, endPoint y: 357, distance: 283.2
click at [507, 357] on p "Sufficient Conditions for a Quadrilateral to Be a Parallelogram" at bounding box center [648, 361] width 282 height 15
copy p "Sufficient Conditions for a Quadrilateral to Be a Parallelogram"
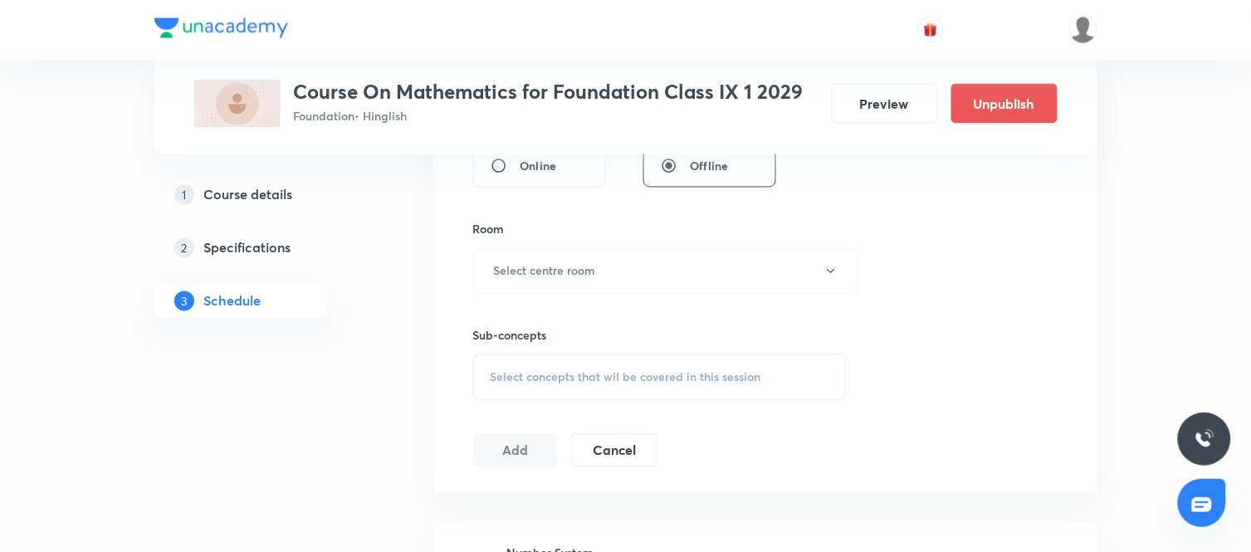
scroll to position [674, 0]
click at [614, 366] on div "Select concepts that wil be covered in this session" at bounding box center [660, 374] width 374 height 46
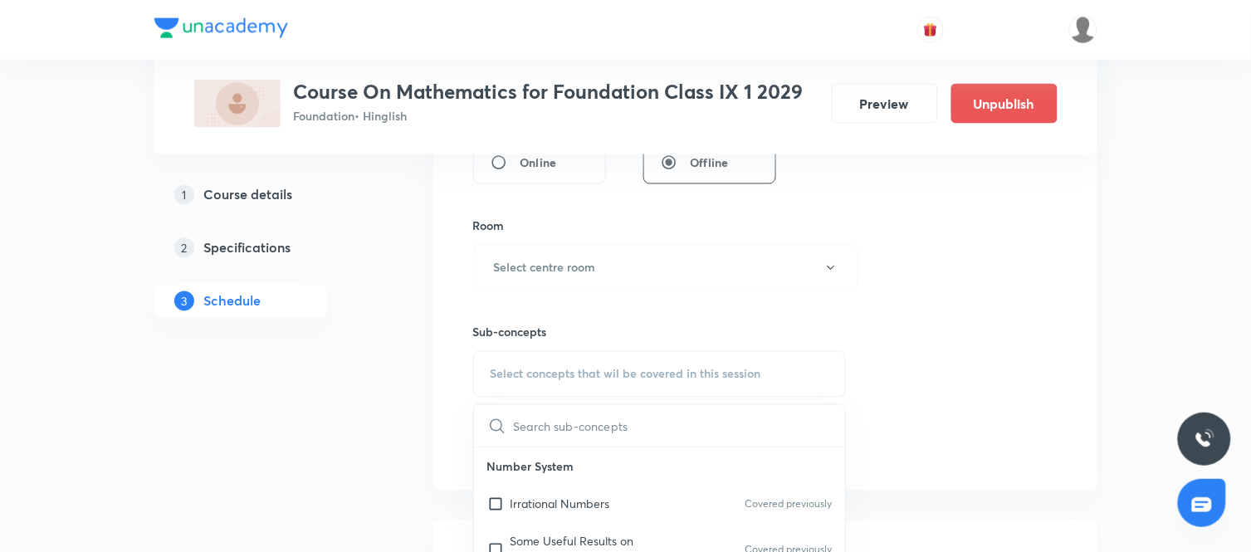
click at [574, 428] on input "text" at bounding box center [680, 426] width 332 height 42
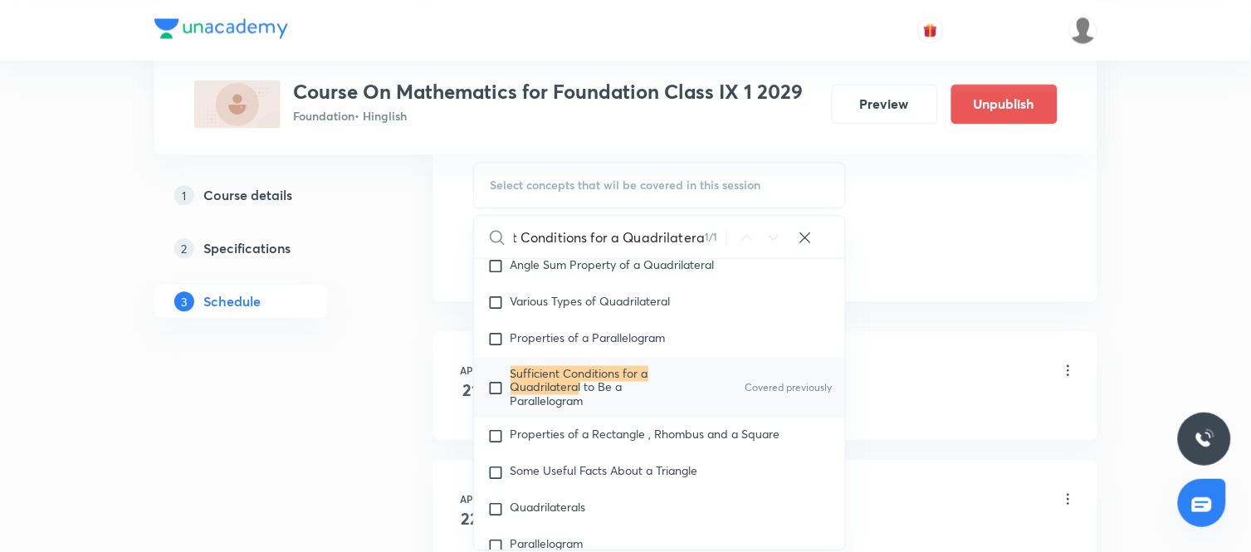
scroll to position [3931, 0]
type input "Sufficient Conditions for a Quadrilatera"
click at [497, 399] on input "checkbox" at bounding box center [498, 386] width 23 height 40
checkbox input "true"
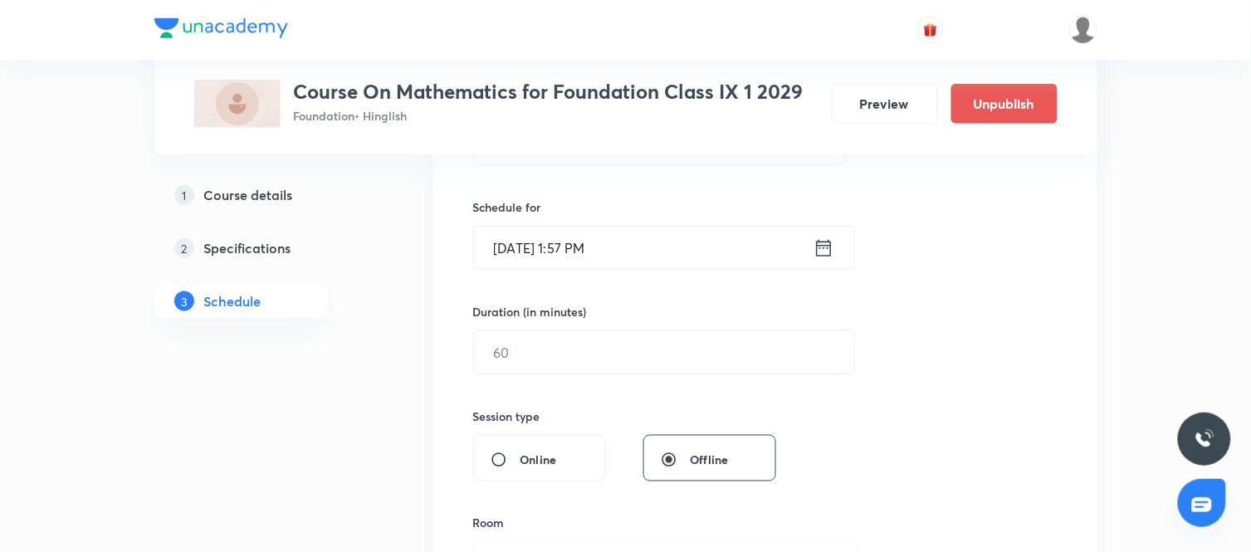
scroll to position [376, 0]
click at [650, 349] on input "text" at bounding box center [664, 353] width 380 height 42
type input "60"
click at [815, 249] on icon at bounding box center [824, 248] width 21 height 23
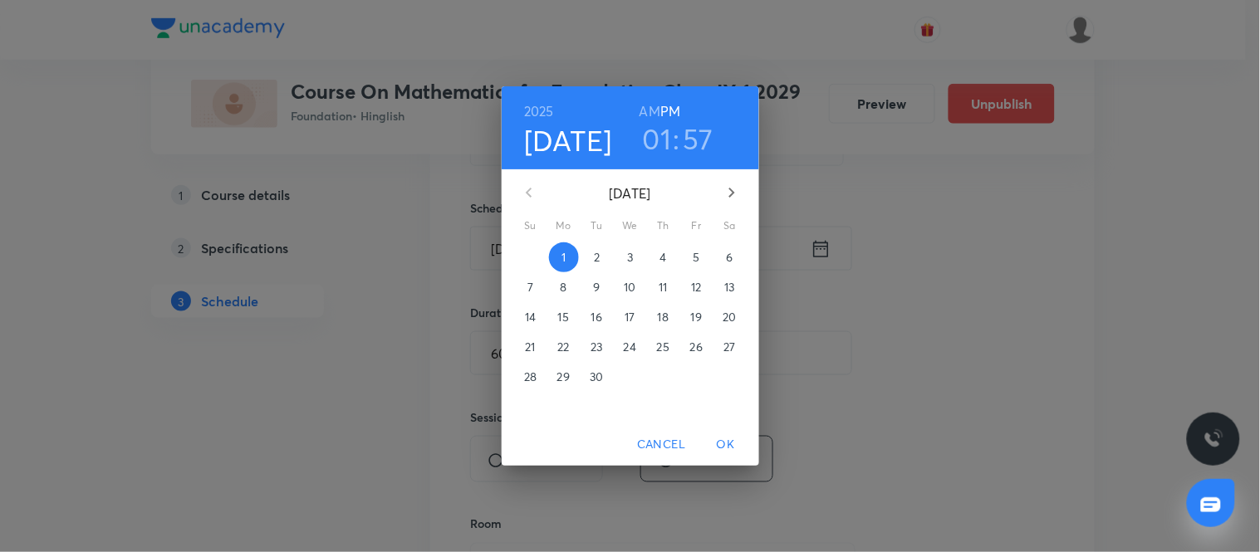
click at [594, 255] on p "2" at bounding box center [597, 257] width 6 height 17
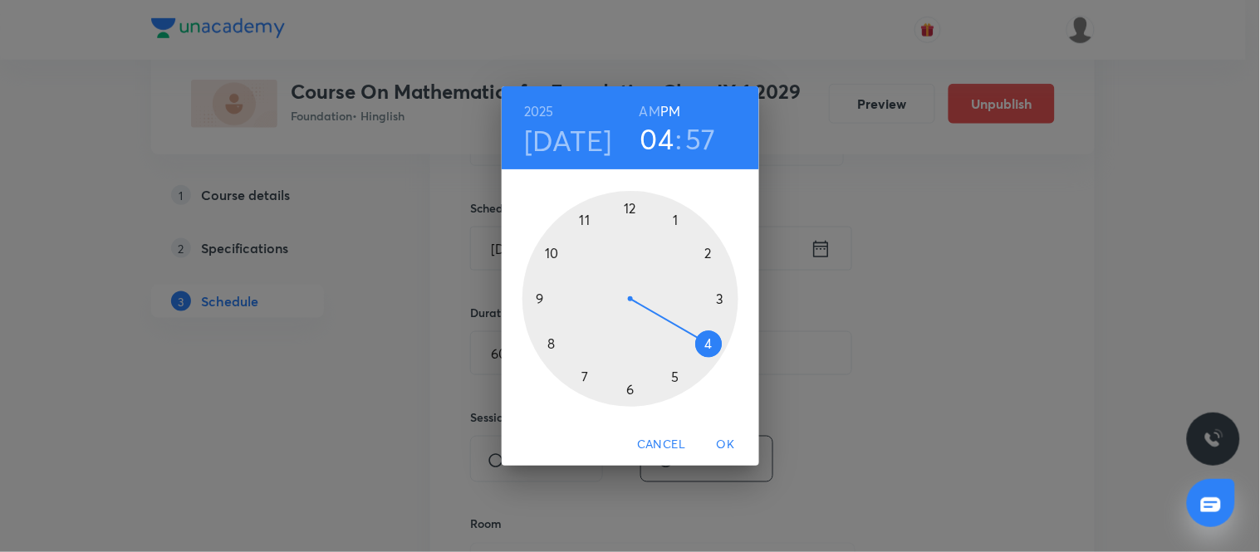
drag, startPoint x: 678, startPoint y: 220, endPoint x: 711, endPoint y: 350, distance: 133.7
click at [711, 350] on div at bounding box center [630, 299] width 216 height 216
drag, startPoint x: 596, startPoint y: 209, endPoint x: 724, endPoint y: 295, distance: 153.8
click at [724, 295] on div at bounding box center [630, 299] width 216 height 216
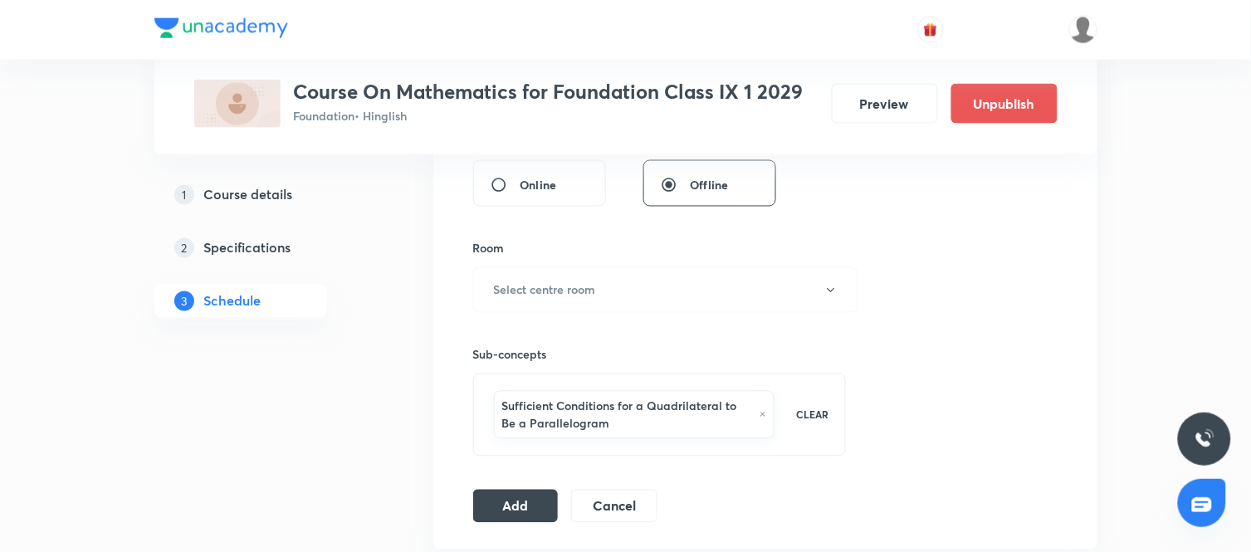
scroll to position [653, 0]
click at [676, 301] on button "Select centre room" at bounding box center [665, 289] width 385 height 46
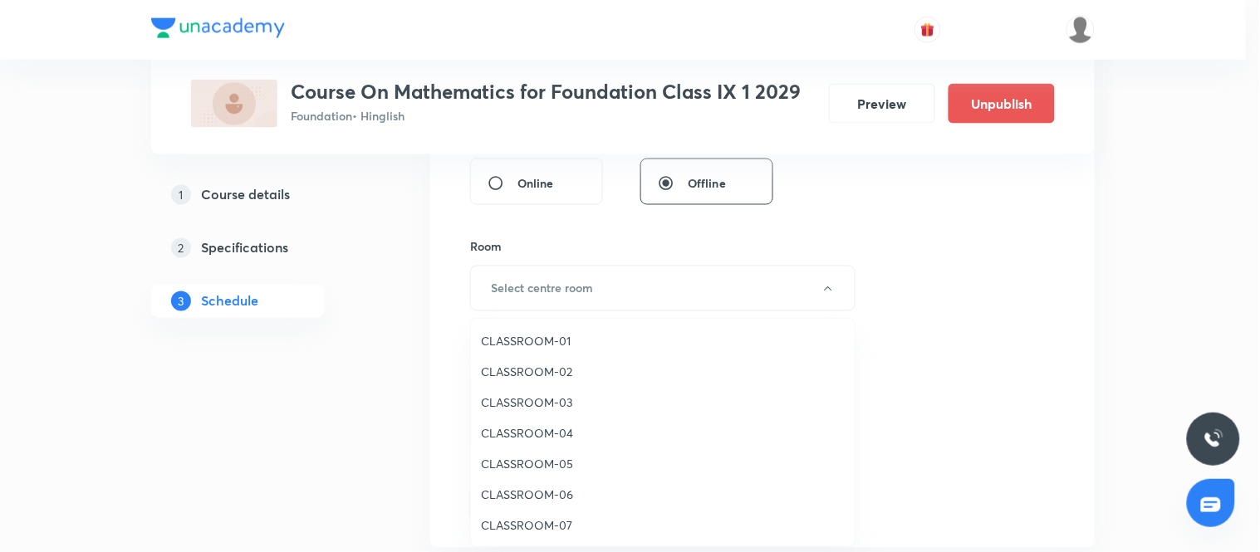
click at [596, 345] on span "CLASSROOM-01" at bounding box center [663, 340] width 364 height 17
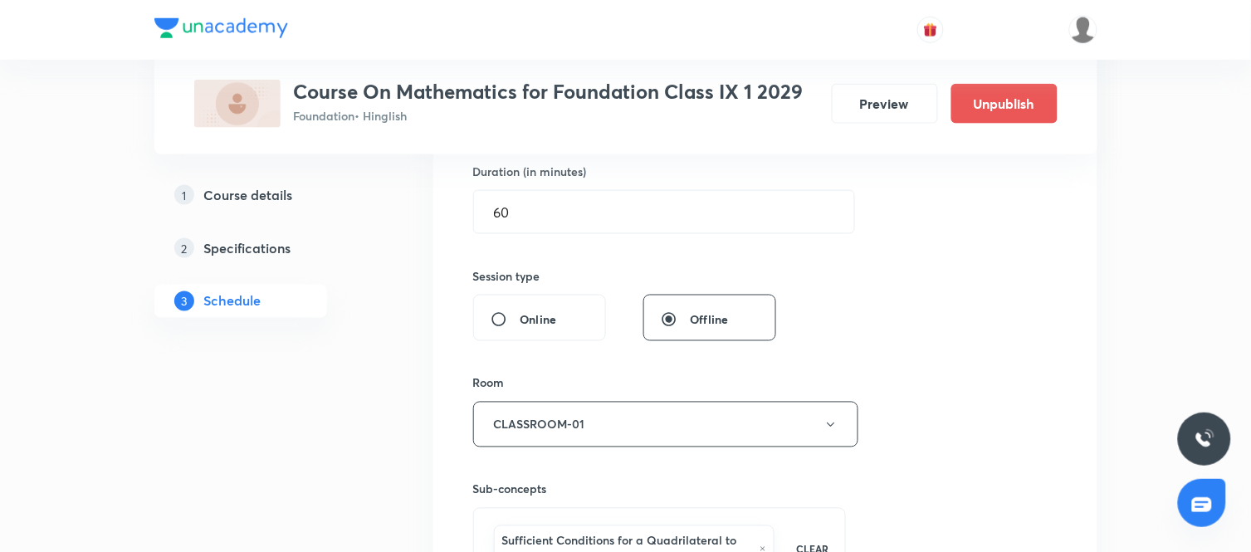
scroll to position [733, 0]
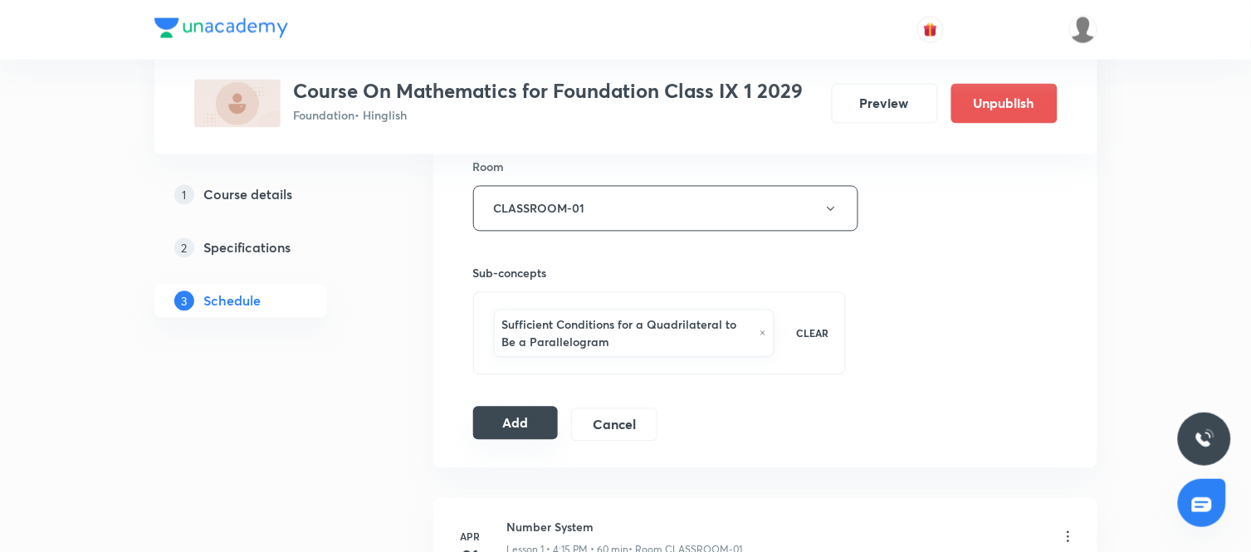
click at [517, 430] on button "Add" at bounding box center [516, 423] width 86 height 33
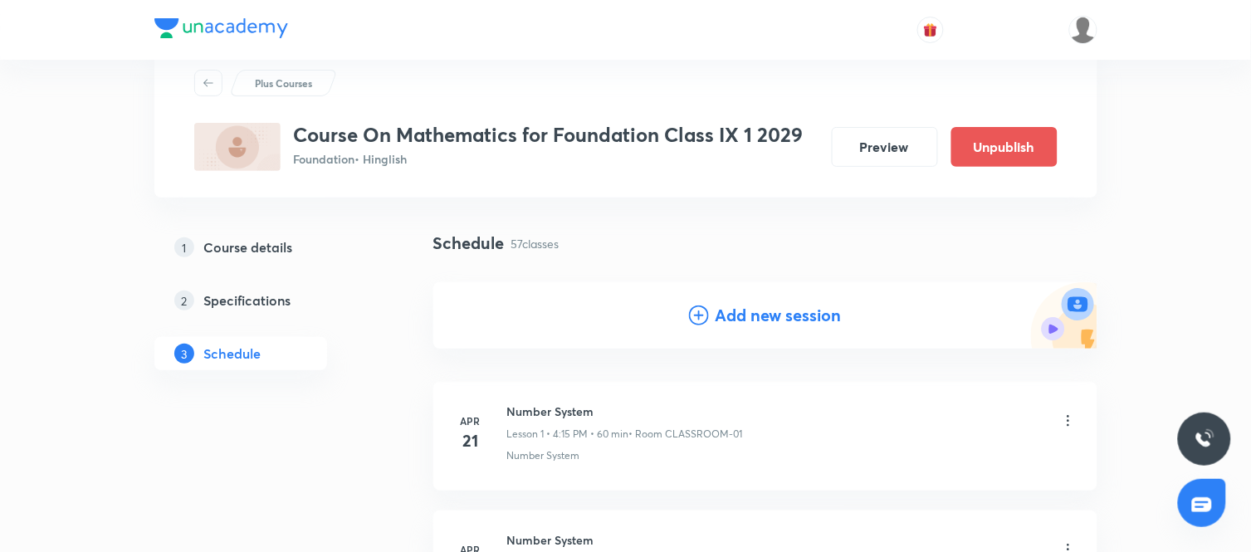
scroll to position [48, 0]
click at [815, 305] on h4 "Add new session" at bounding box center [779, 317] width 126 height 25
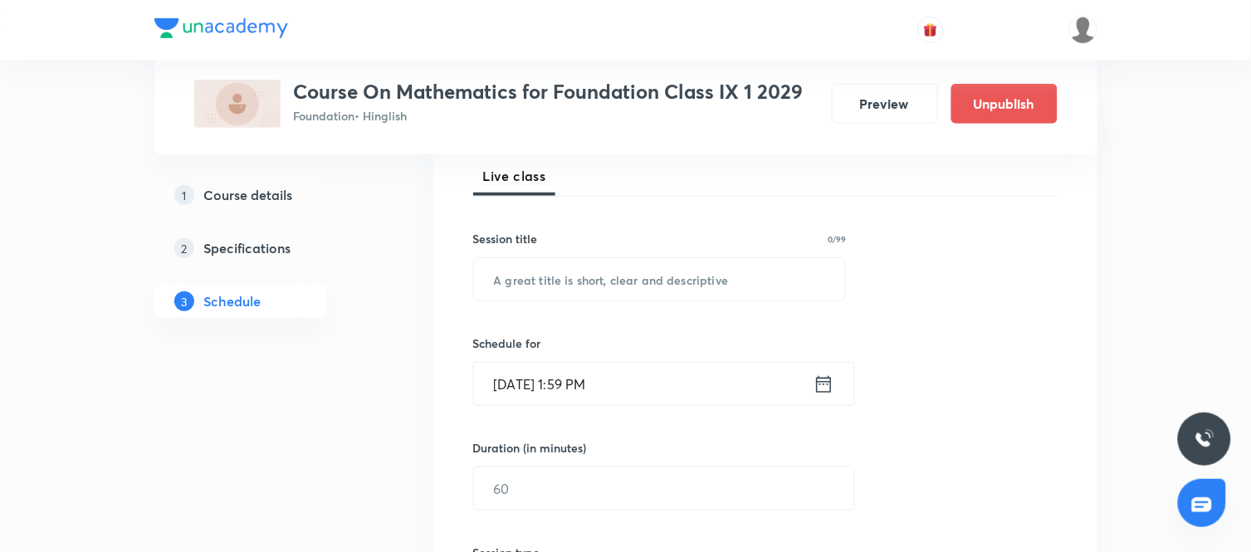
scroll to position [245, 0]
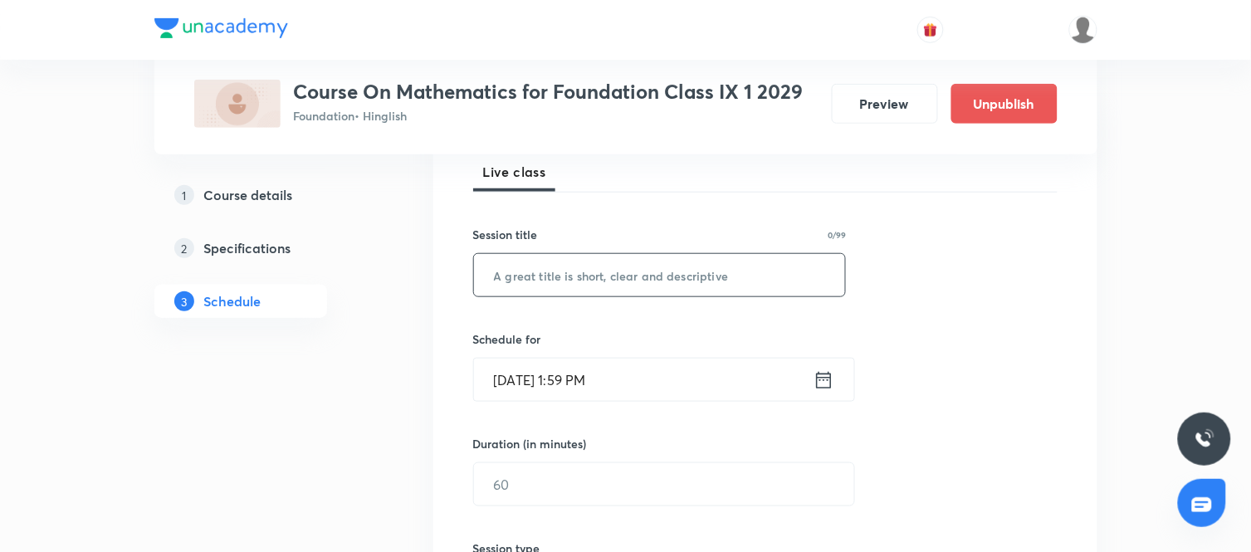
click at [716, 278] on input "text" at bounding box center [660, 275] width 372 height 42
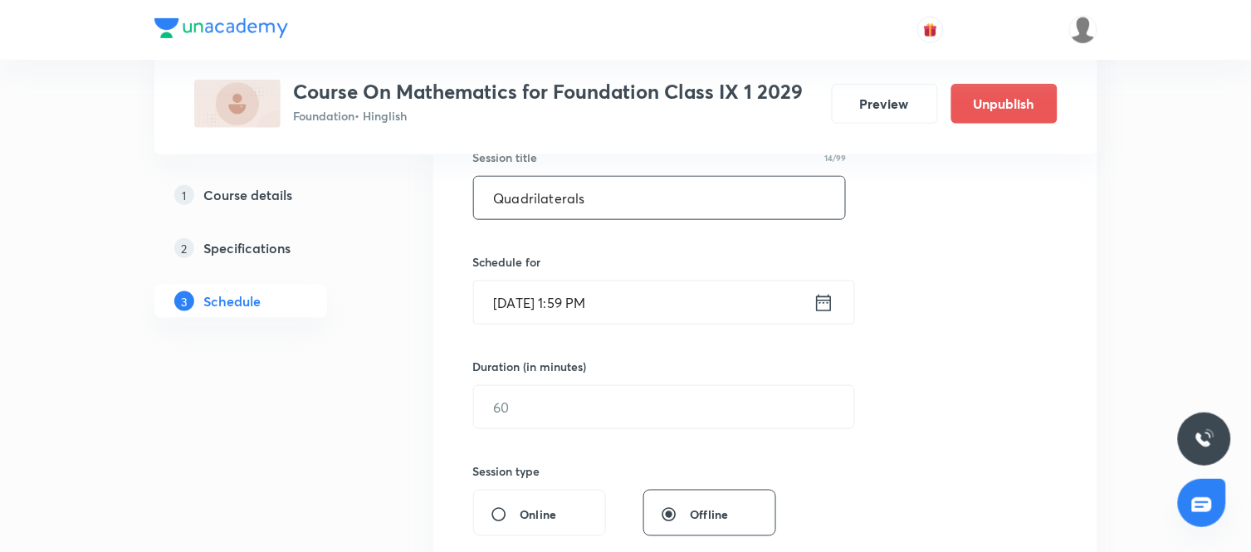
scroll to position [318, 0]
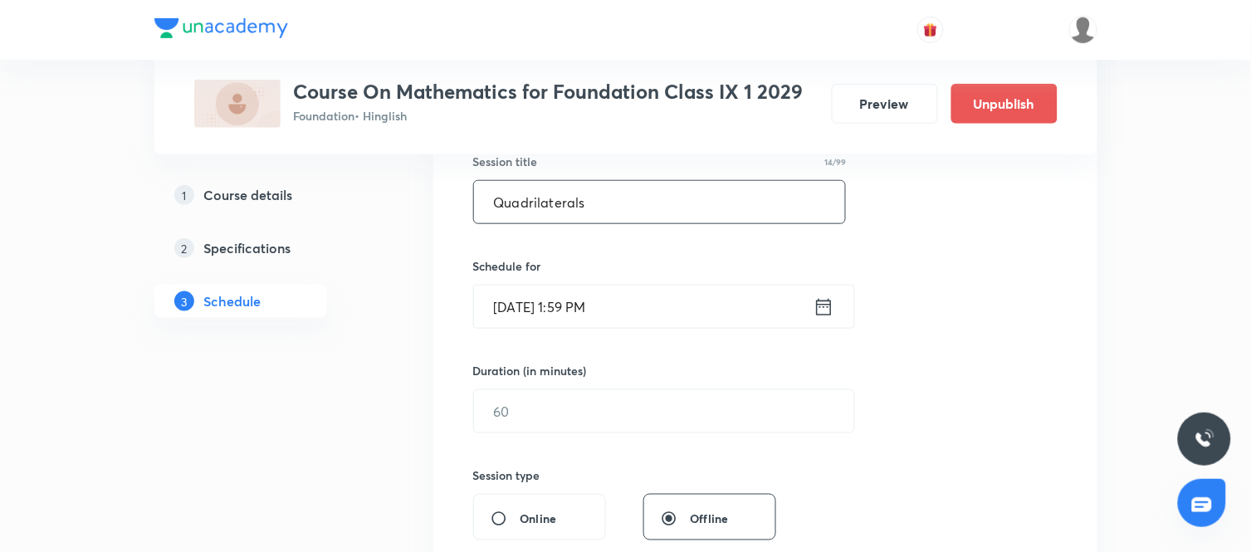
type input "Quadrilaterals"
click at [828, 308] on icon at bounding box center [824, 307] width 21 height 23
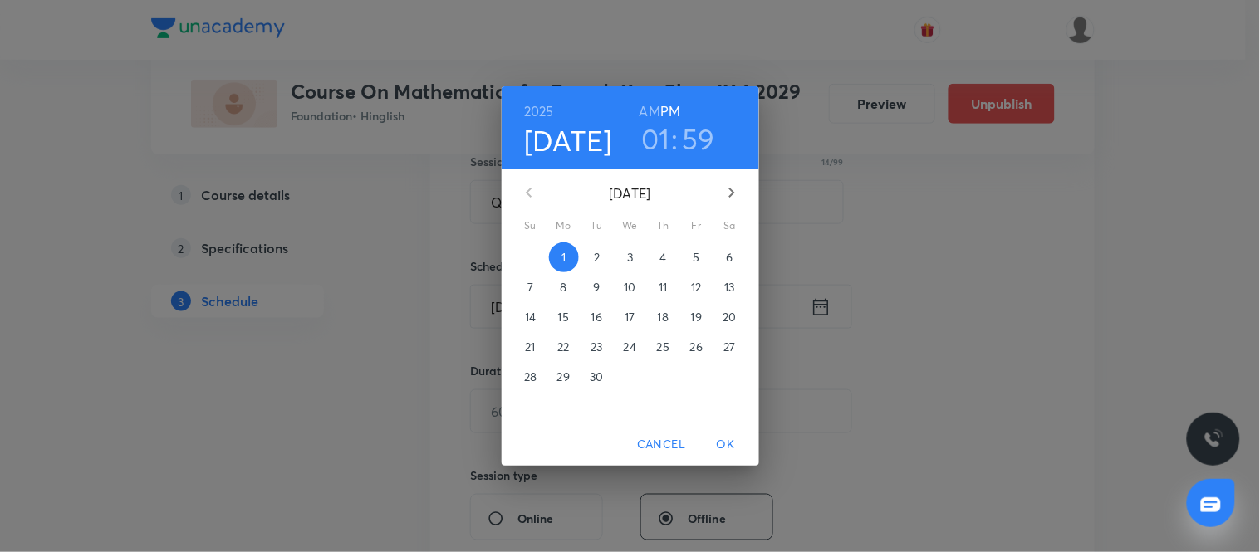
click at [668, 253] on span "4" at bounding box center [663, 257] width 30 height 17
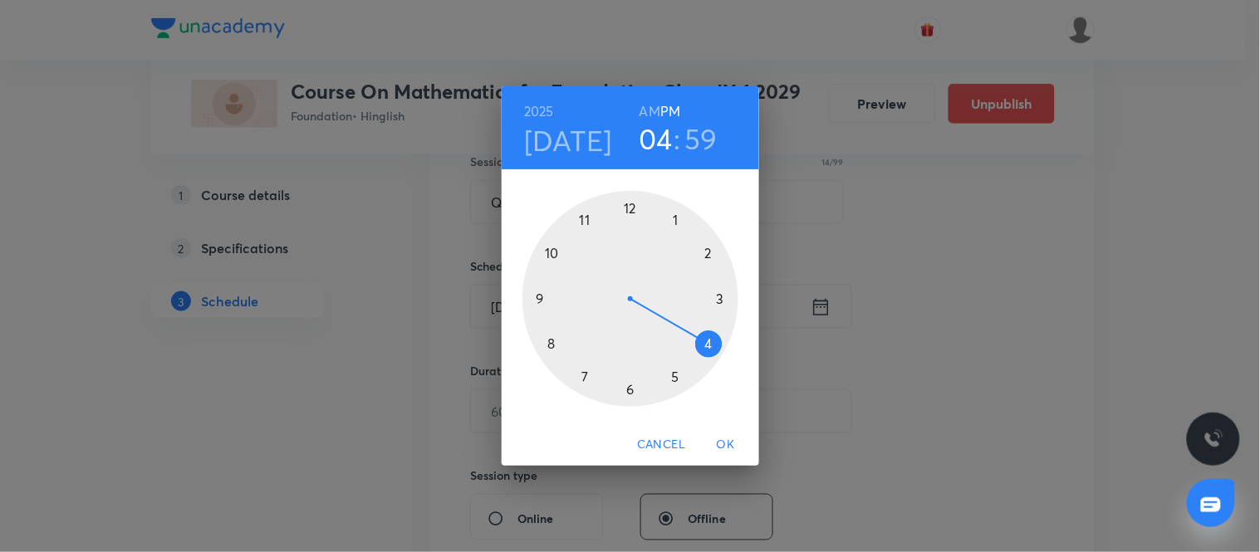
drag, startPoint x: 677, startPoint y: 217, endPoint x: 712, endPoint y: 350, distance: 137.6
click at [712, 350] on div at bounding box center [630, 299] width 216 height 216
drag, startPoint x: 614, startPoint y: 197, endPoint x: 723, endPoint y: 301, distance: 150.9
click at [723, 301] on div at bounding box center [630, 299] width 216 height 216
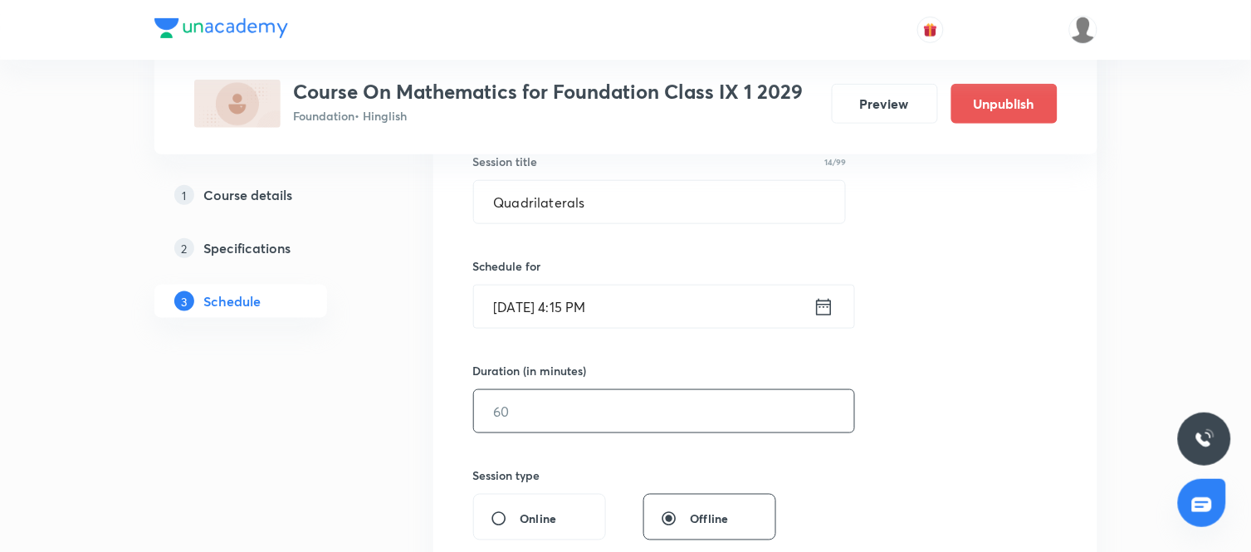
click at [633, 399] on input "text" at bounding box center [664, 411] width 380 height 42
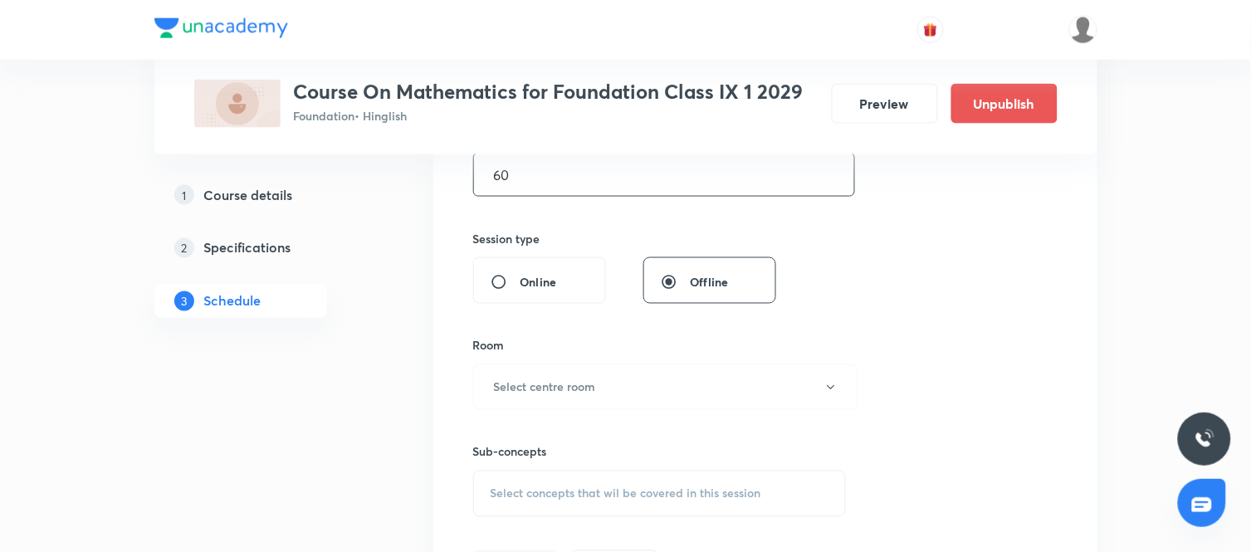
scroll to position [556, 0]
type input "60"
click at [722, 382] on button "Select centre room" at bounding box center [665, 386] width 385 height 46
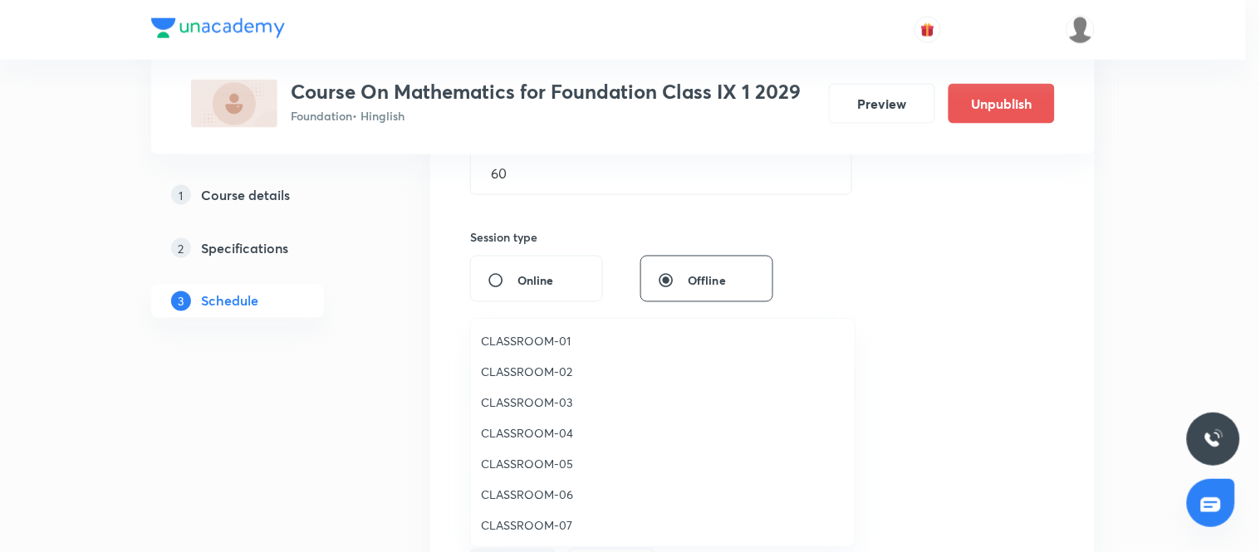
click at [592, 336] on span "CLASSROOM-01" at bounding box center [663, 340] width 364 height 17
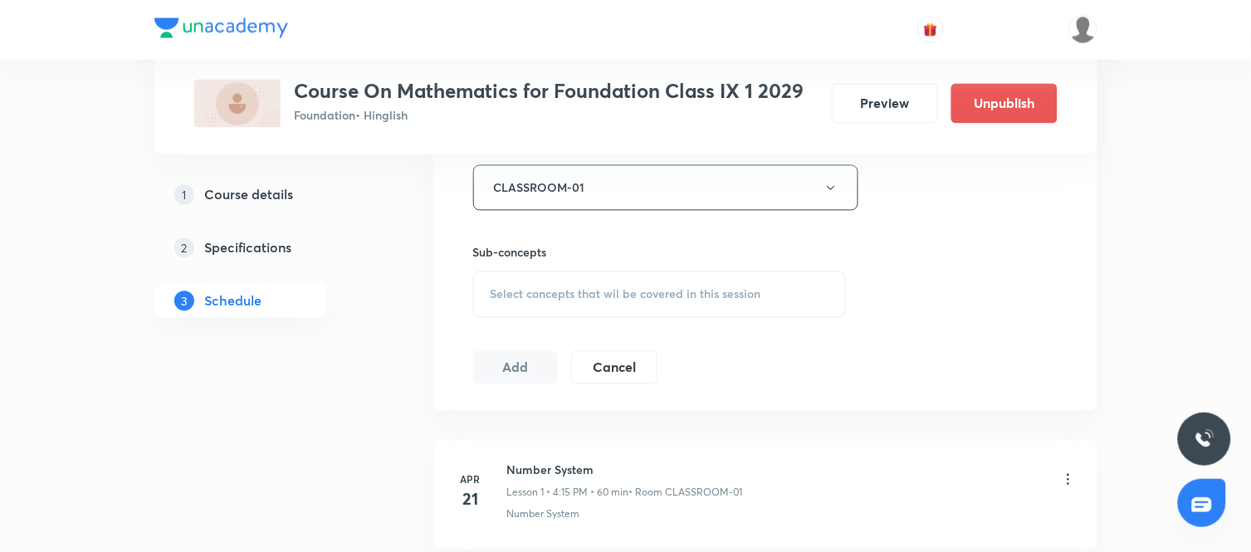
scroll to position [756, 0]
click at [712, 295] on span "Select concepts that wil be covered in this session" at bounding box center [626, 292] width 271 height 13
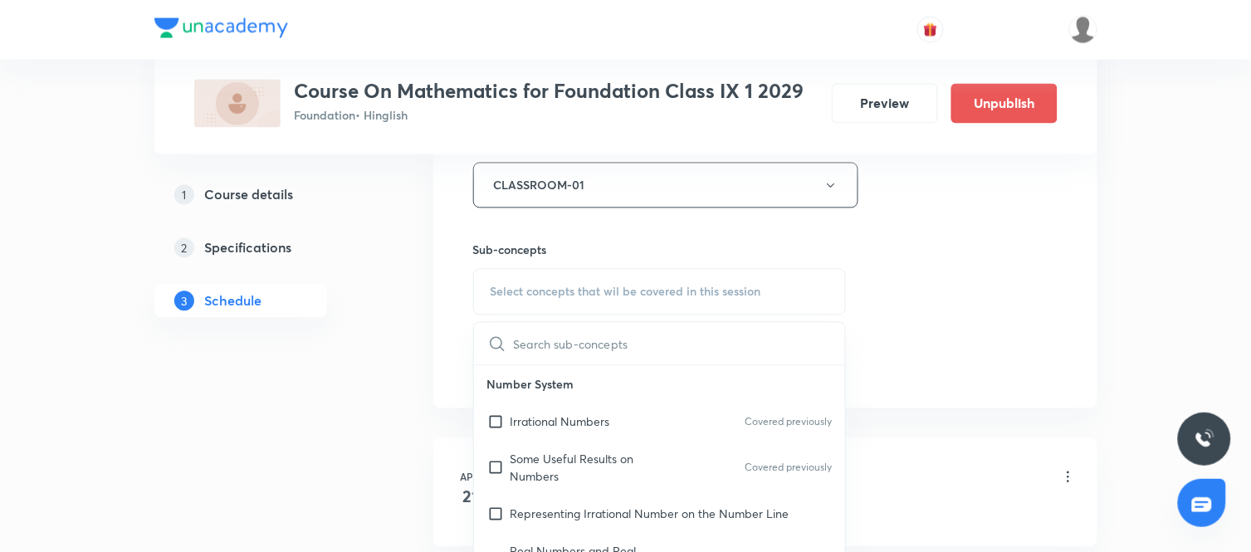
click at [628, 344] on input "text" at bounding box center [680, 344] width 332 height 42
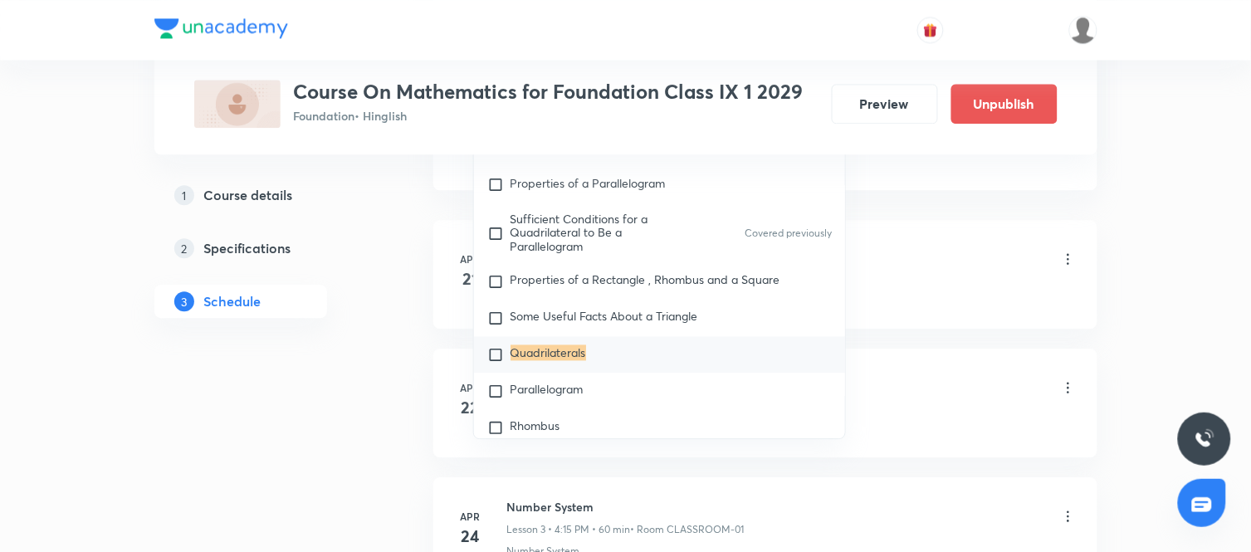
scroll to position [976, 0]
type input "quadrilaterals"
click at [496, 357] on input "checkbox" at bounding box center [498, 353] width 23 height 17
checkbox input "true"
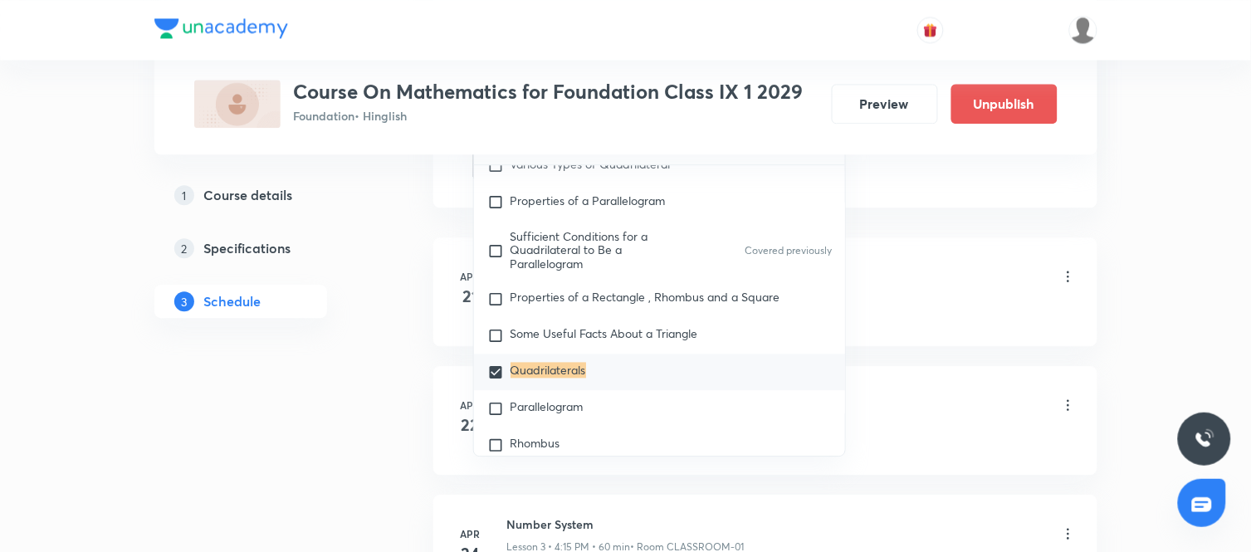
click at [947, 278] on div "Number System Lesson 1 • 4:15 PM • 60 min • Room CLASSROOM-01" at bounding box center [792, 277] width 570 height 39
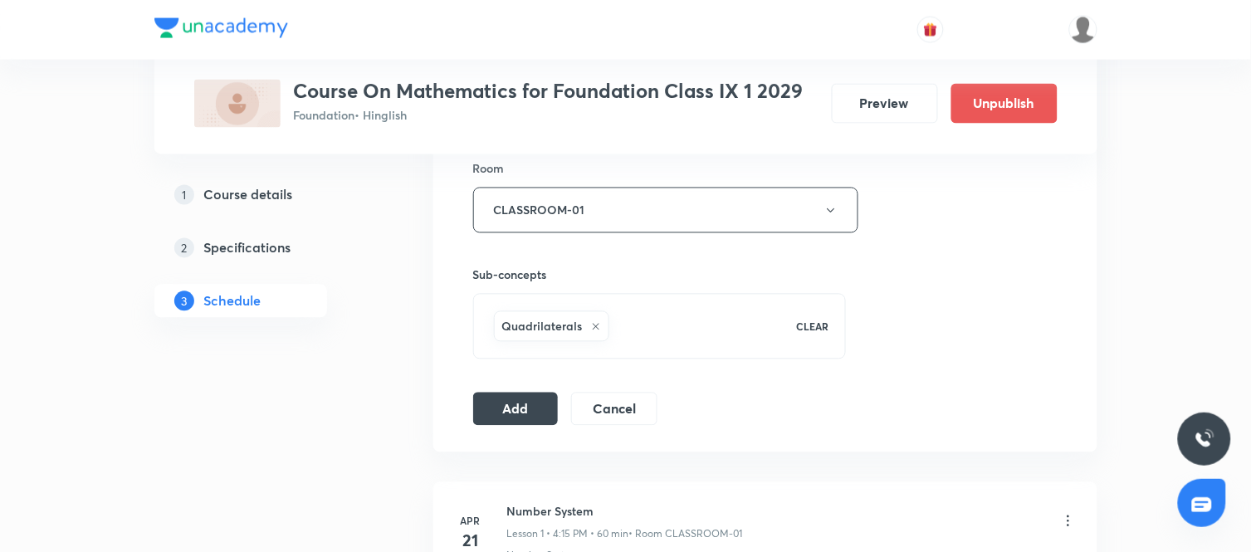
scroll to position [736, 0]
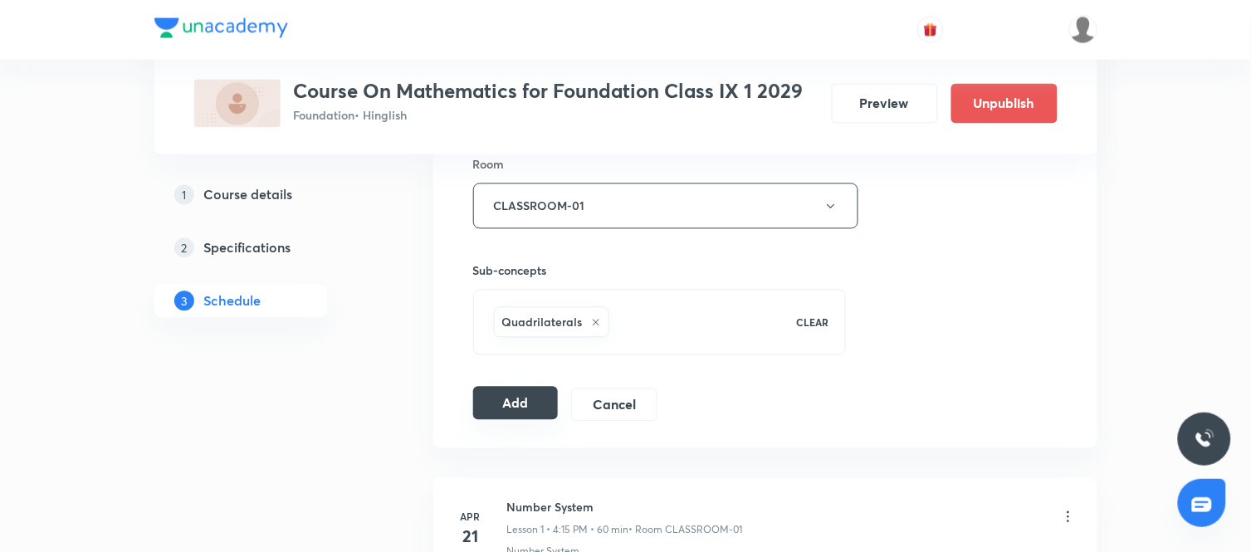
click at [541, 400] on button "Add" at bounding box center [516, 403] width 86 height 33
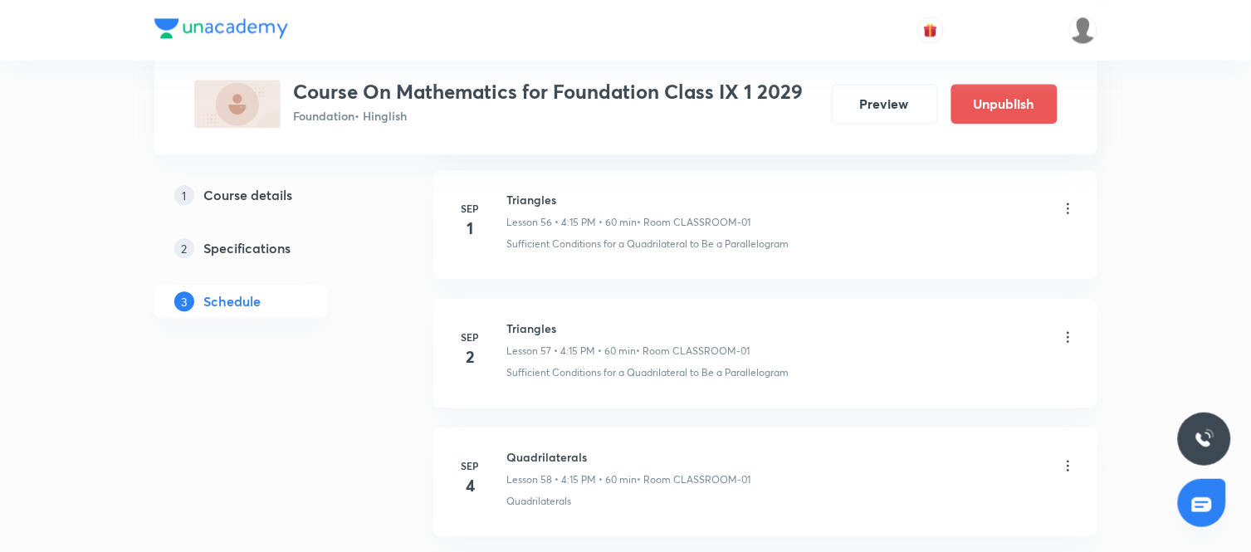
scroll to position [7379, 0]
drag, startPoint x: 585, startPoint y: 459, endPoint x: 504, endPoint y: 458, distance: 80.5
click at [504, 458] on div "Sep 4 Quadrilaterals Lesson 58 • 4:15 PM • 60 min • Room CLASSROOM-01 Quadrilat…" at bounding box center [765, 477] width 623 height 61
copy h6 "Quadrilaterals"
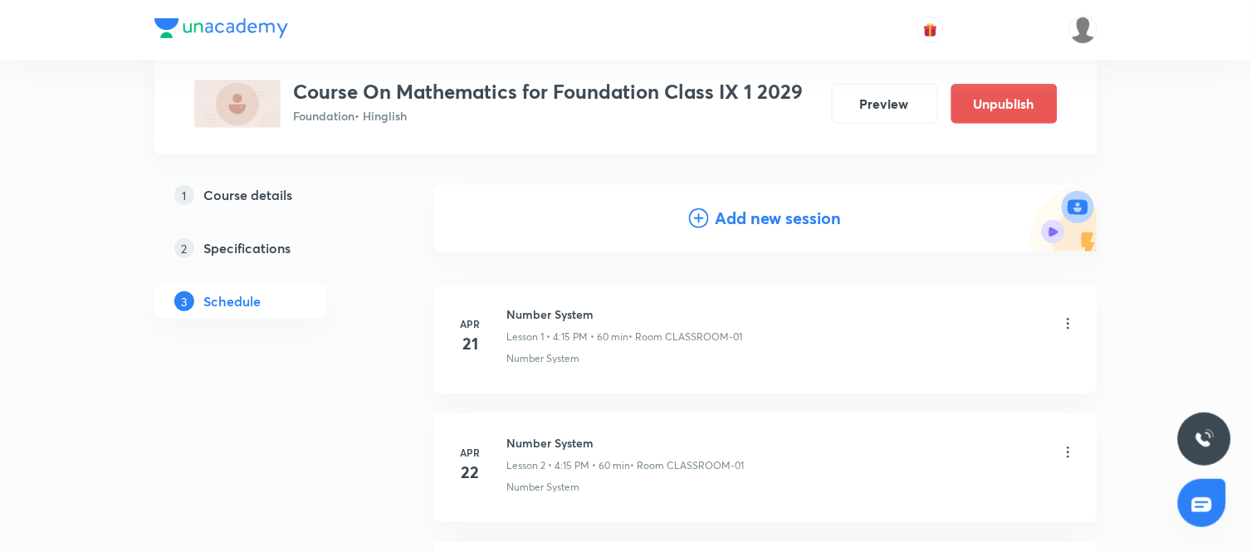
scroll to position [0, 0]
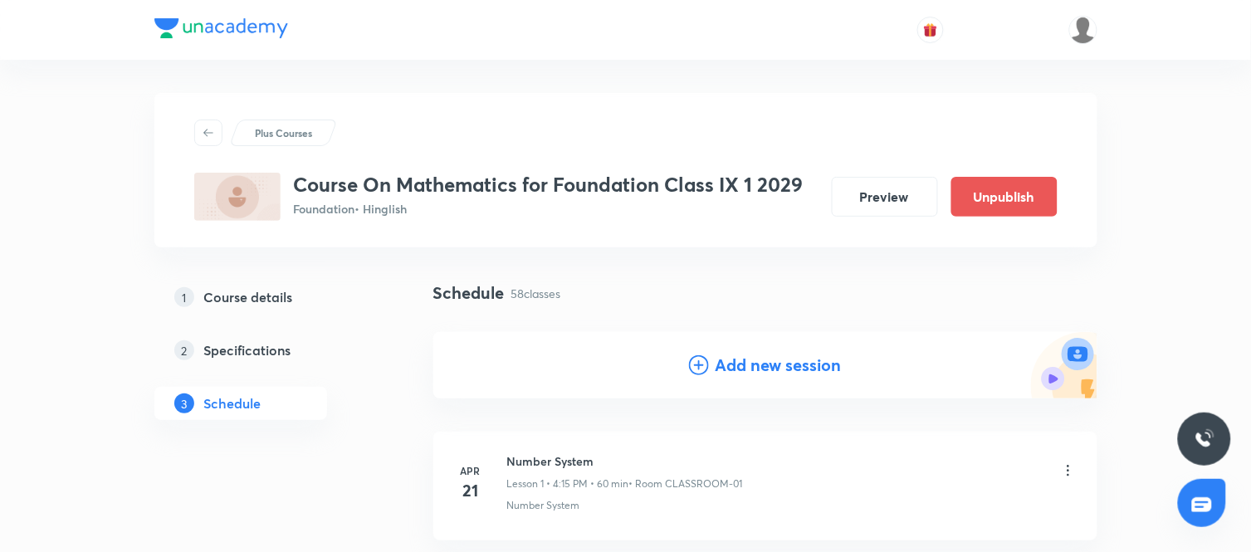
click at [727, 367] on h4 "Add new session" at bounding box center [779, 365] width 126 height 25
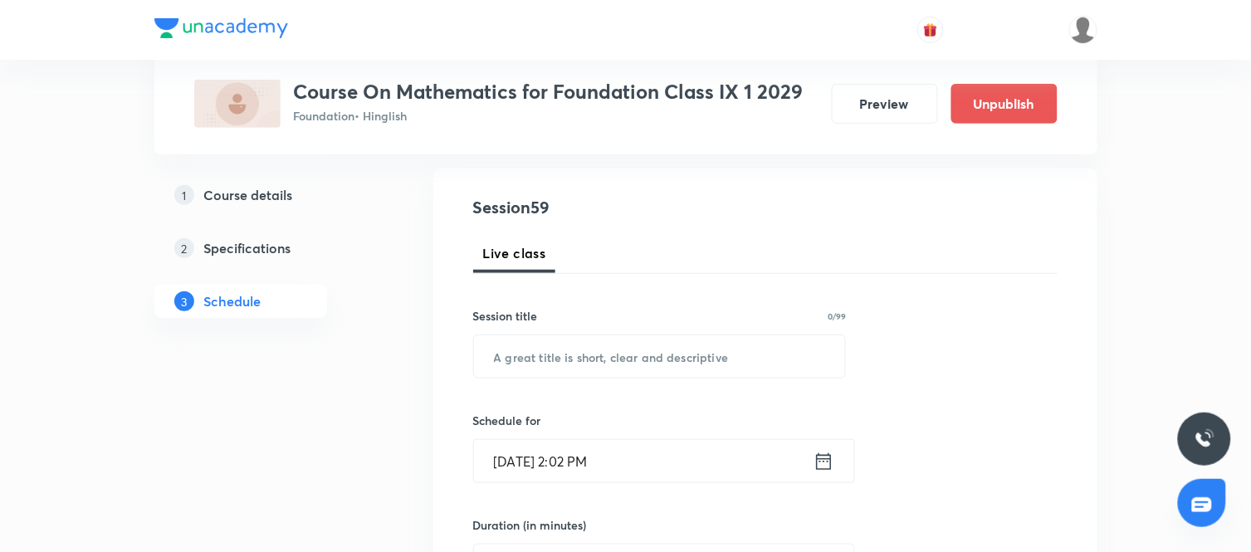
scroll to position [164, 0]
click at [635, 355] on input "text" at bounding box center [660, 356] width 372 height 42
paste input "Quadrilaterals"
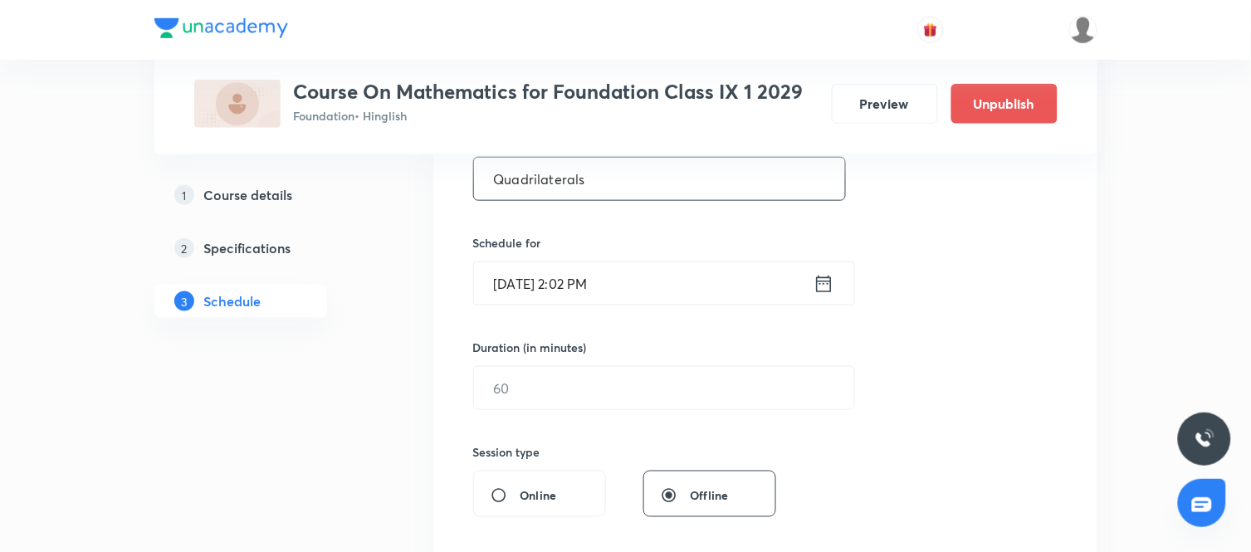
scroll to position [342, 0]
type input "Quadrilaterals"
click at [824, 283] on icon at bounding box center [823, 282] width 15 height 17
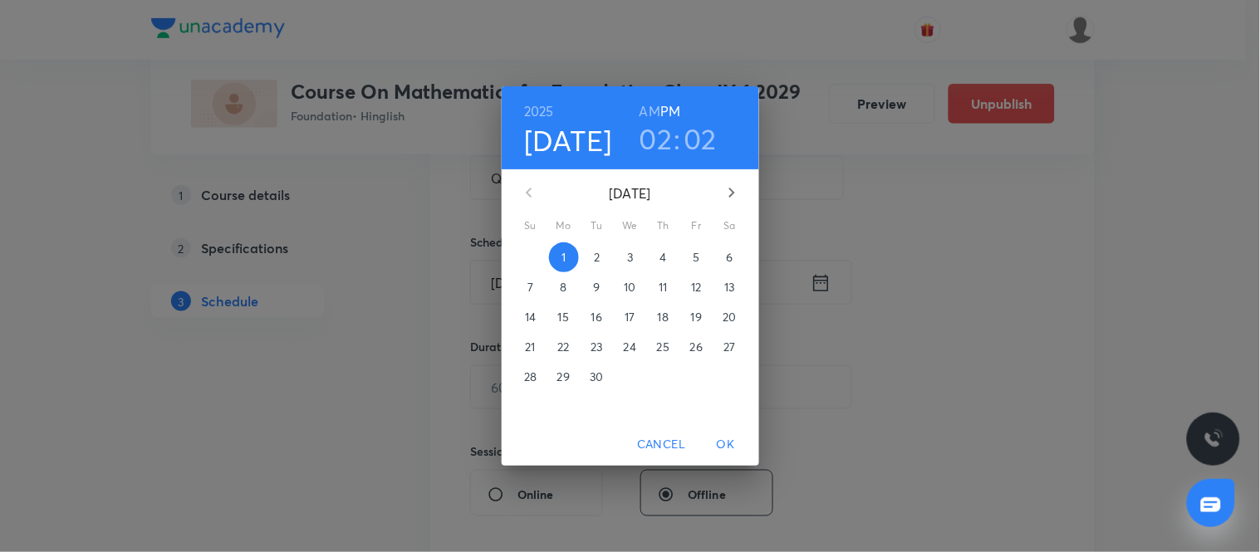
click at [694, 251] on p "5" at bounding box center [695, 257] width 7 height 17
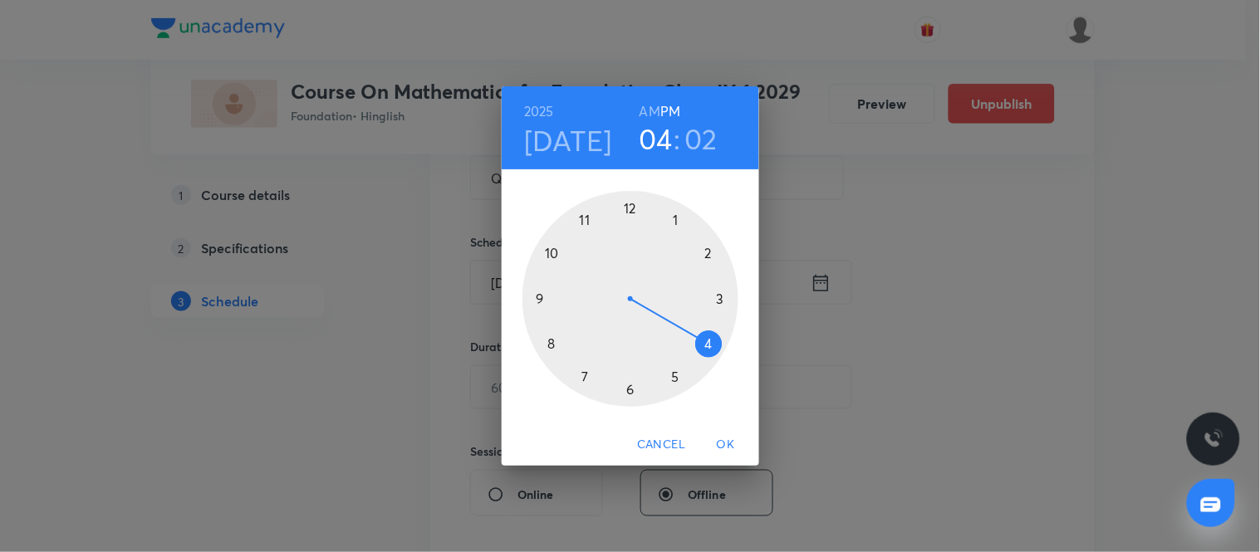
drag, startPoint x: 712, startPoint y: 252, endPoint x: 710, endPoint y: 346, distance: 93.9
click at [710, 346] on div at bounding box center [630, 299] width 216 height 216
drag, startPoint x: 654, startPoint y: 198, endPoint x: 722, endPoint y: 301, distance: 124.1
click at [722, 301] on div at bounding box center [630, 299] width 216 height 216
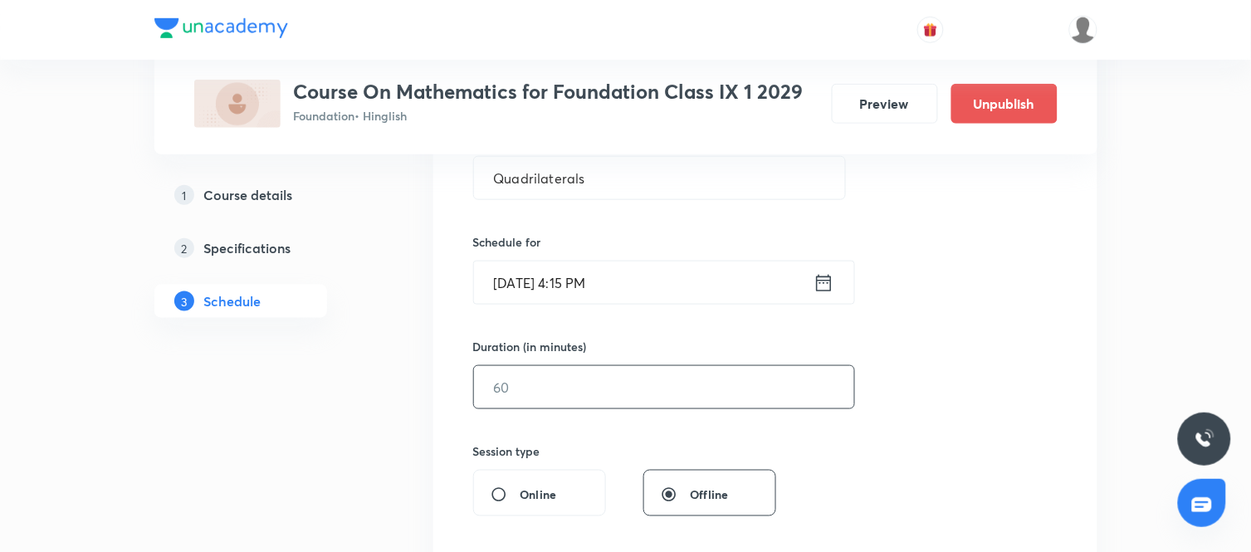
click at [654, 395] on input "text" at bounding box center [664, 387] width 380 height 42
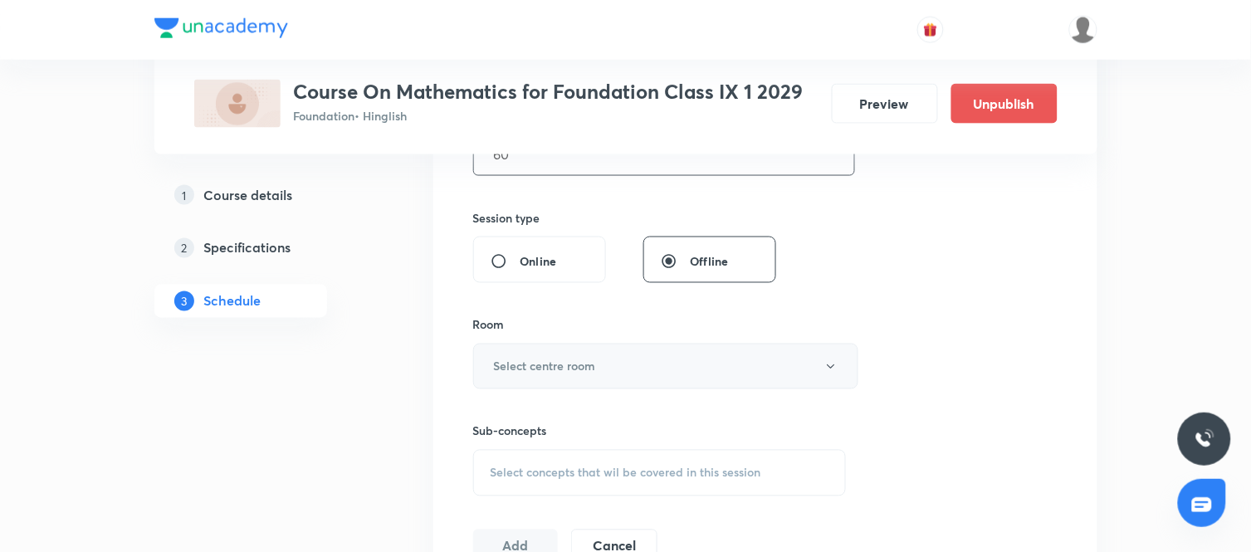
scroll to position [576, 0]
type input "60"
click at [608, 367] on button "Select centre room" at bounding box center [665, 366] width 385 height 46
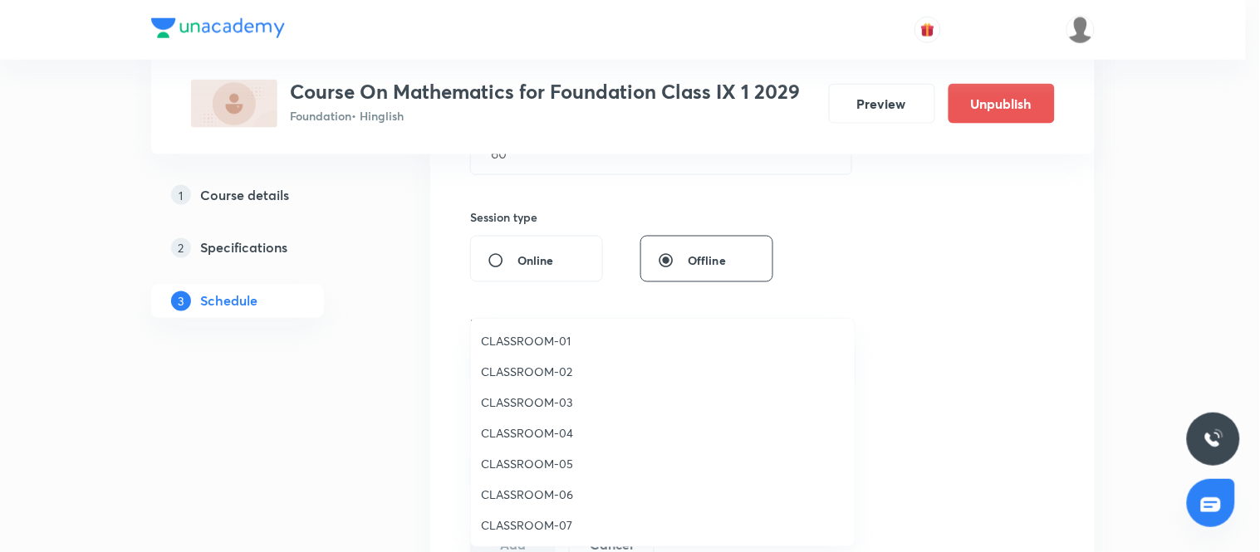
click at [573, 342] on span "CLASSROOM-01" at bounding box center [663, 340] width 364 height 17
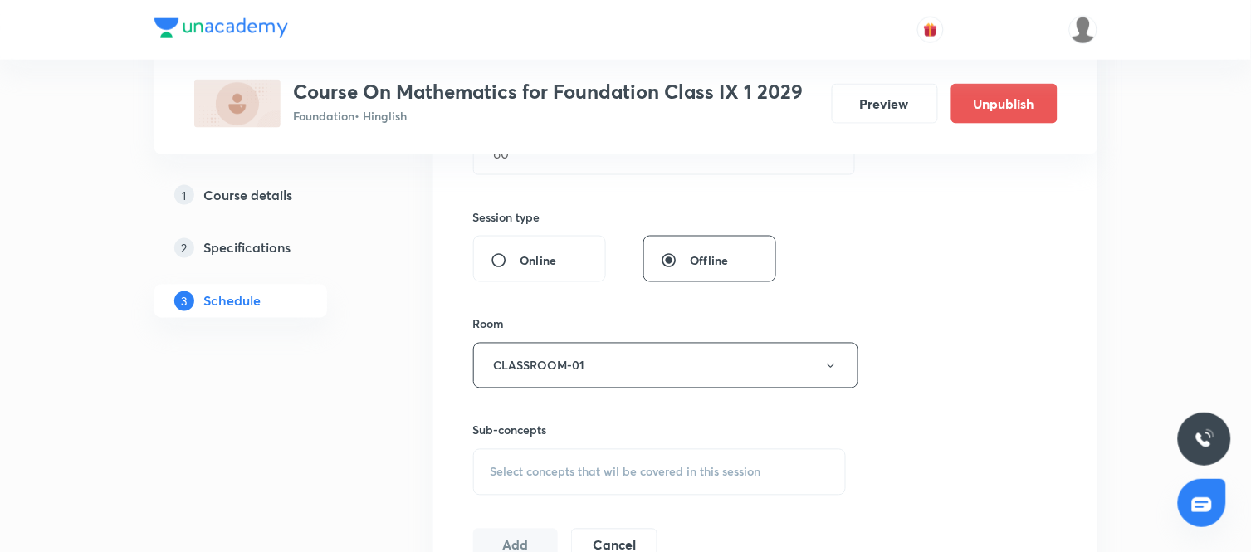
click at [575, 469] on span "Select concepts that wil be covered in this session" at bounding box center [626, 472] width 271 height 13
click at [591, 526] on input "text" at bounding box center [680, 524] width 332 height 42
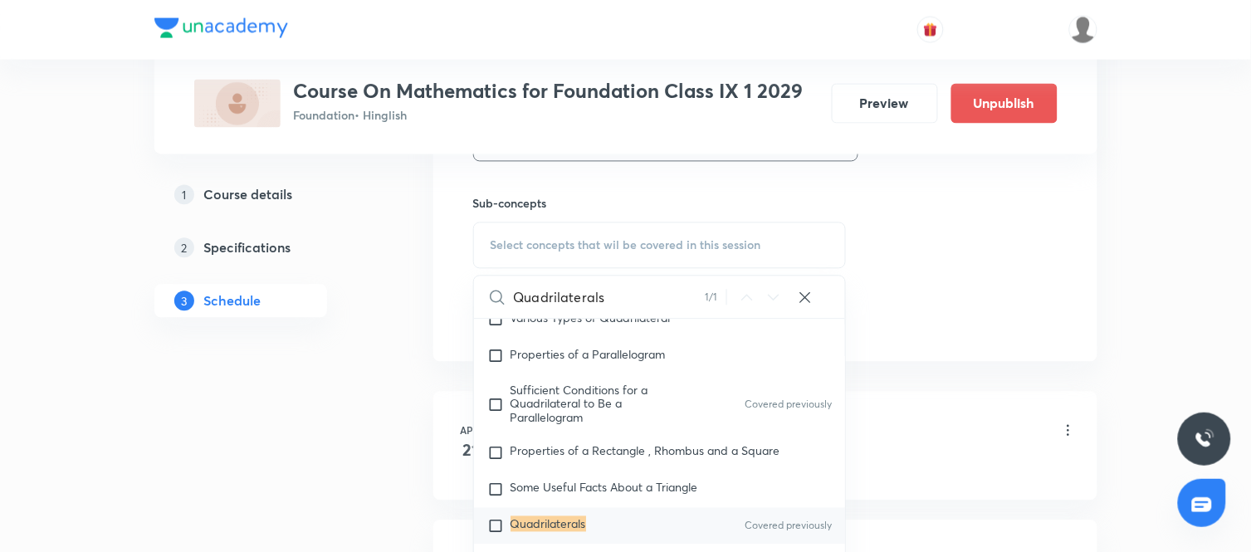
scroll to position [849, 0]
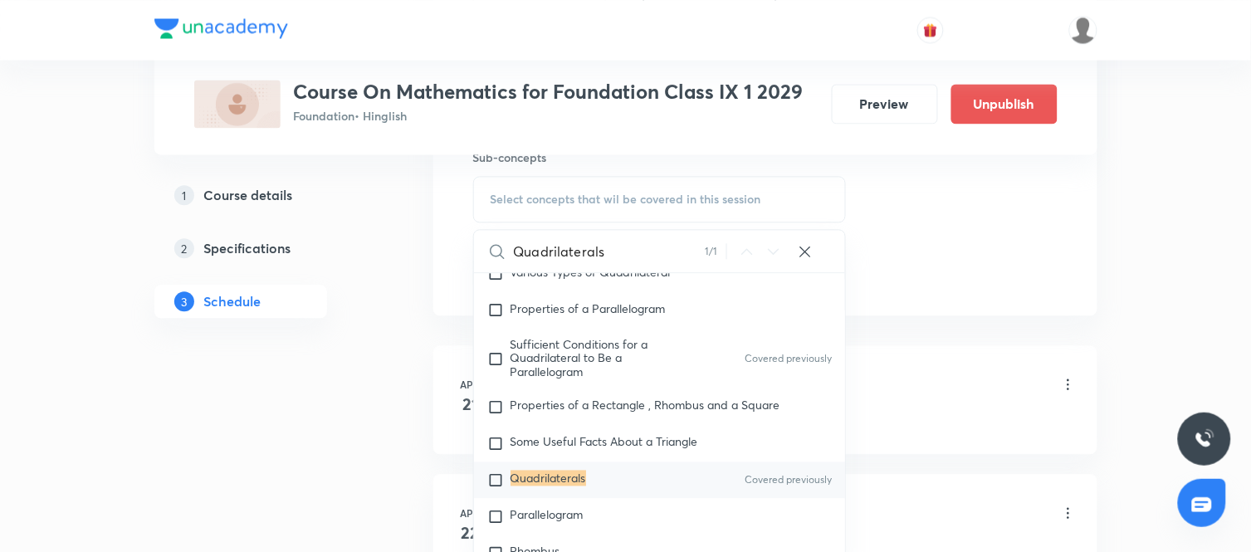
type input "Quadrilaterals"
click at [496, 482] on input "checkbox" at bounding box center [498, 480] width 23 height 17
checkbox input "true"
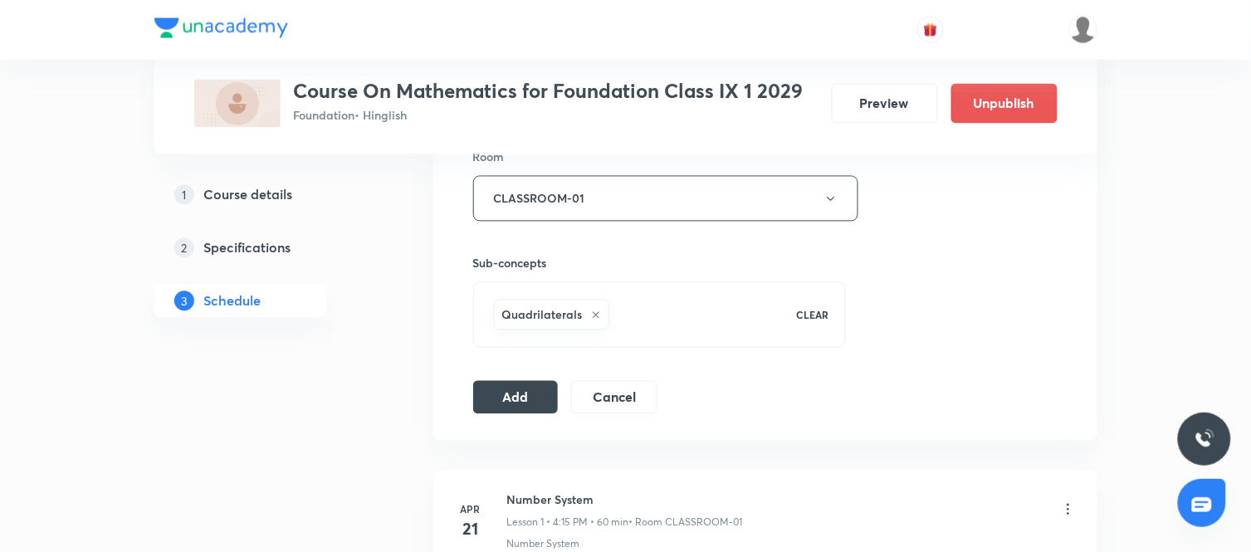
scroll to position [746, 0]
click at [536, 383] on button "Add" at bounding box center [516, 393] width 86 height 33
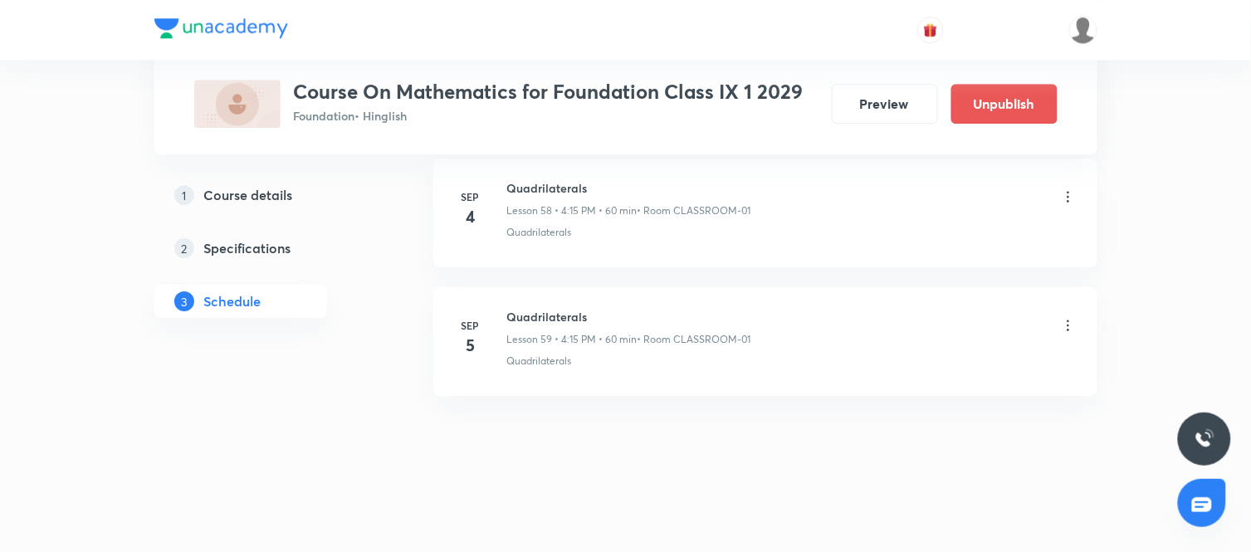
scroll to position [7619, 0]
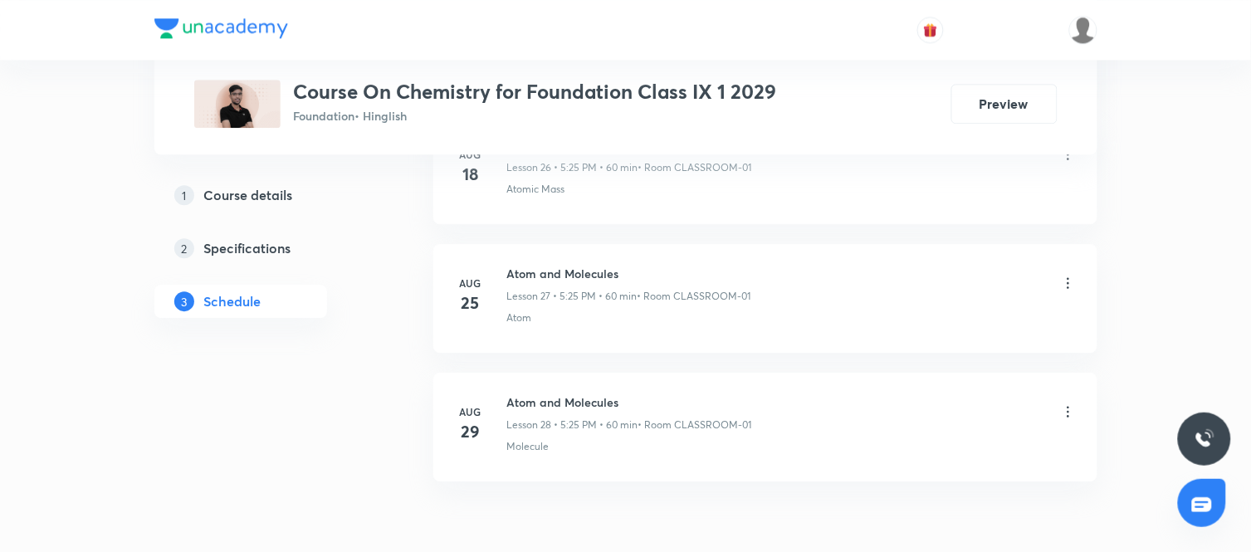
scroll to position [4402, 0]
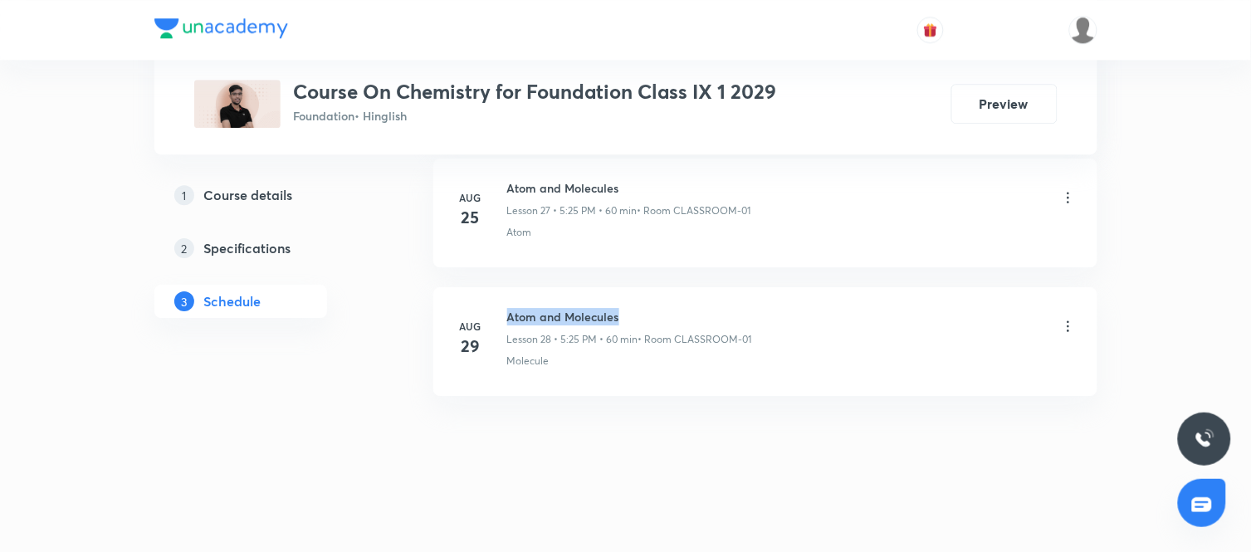
drag, startPoint x: 619, startPoint y: 317, endPoint x: 506, endPoint y: 319, distance: 112.9
click at [507, 319] on h6 "Atom and Molecules" at bounding box center [629, 316] width 245 height 17
copy h6 "Atom and Molecules"
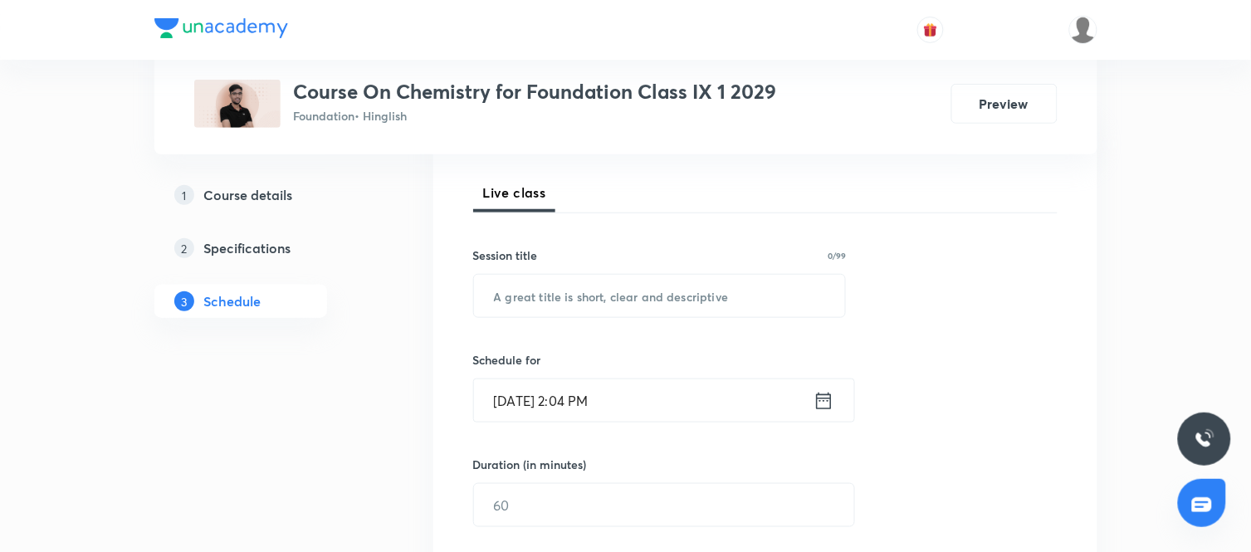
scroll to position [226, 0]
click at [683, 295] on input "text" at bounding box center [660, 294] width 372 height 42
paste input "Atom and Molecules"
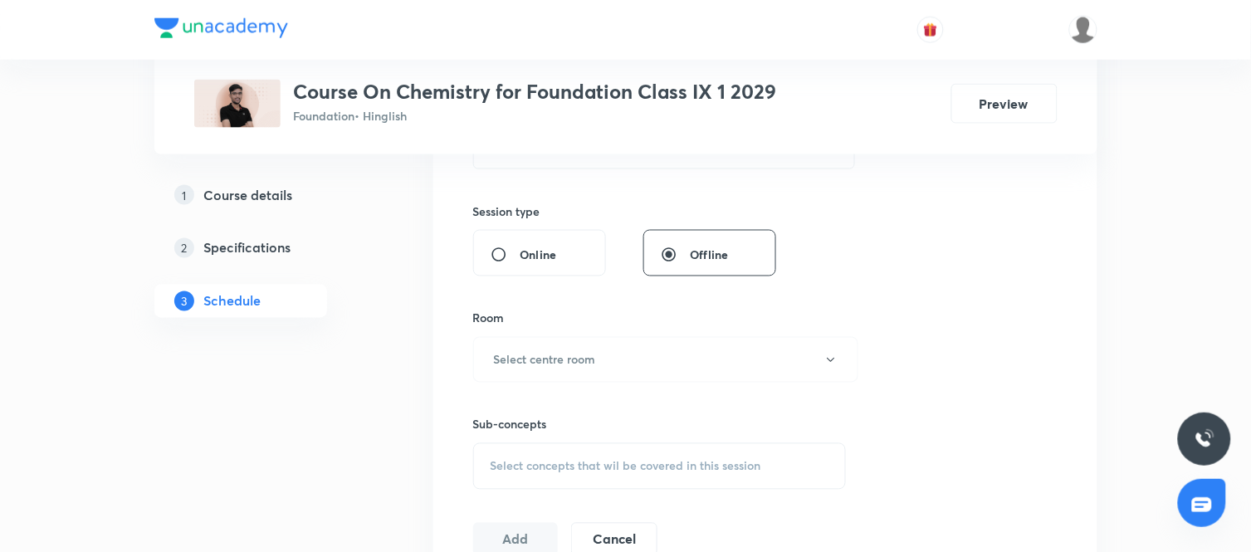
scroll to position [588, 0]
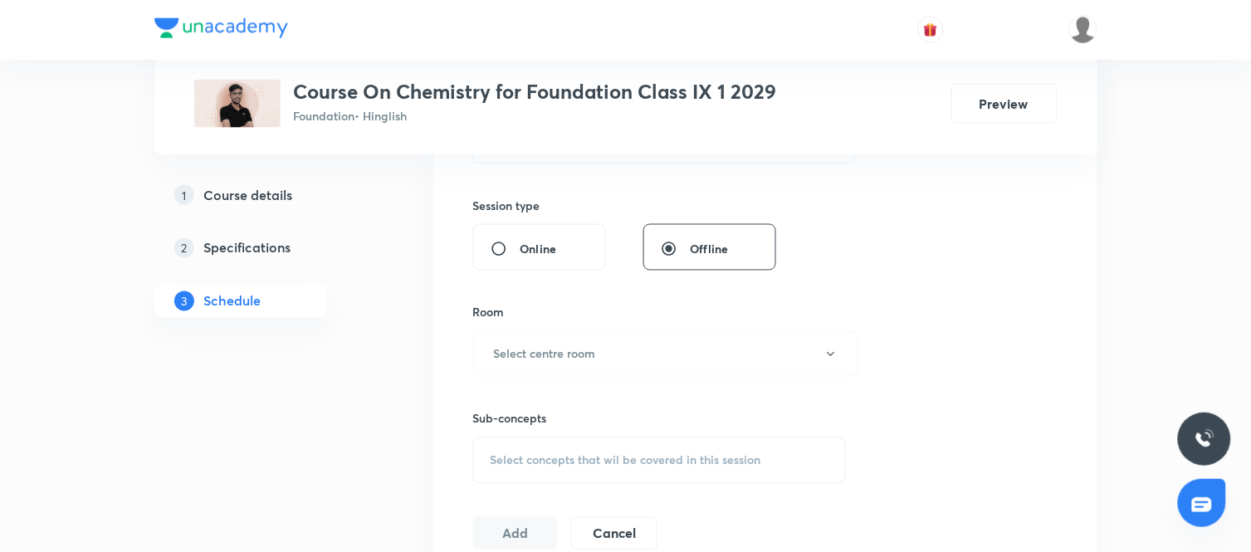
type input "Atom and Molecules"
click at [604, 458] on span "Select concepts that wil be covered in this session" at bounding box center [626, 460] width 271 height 13
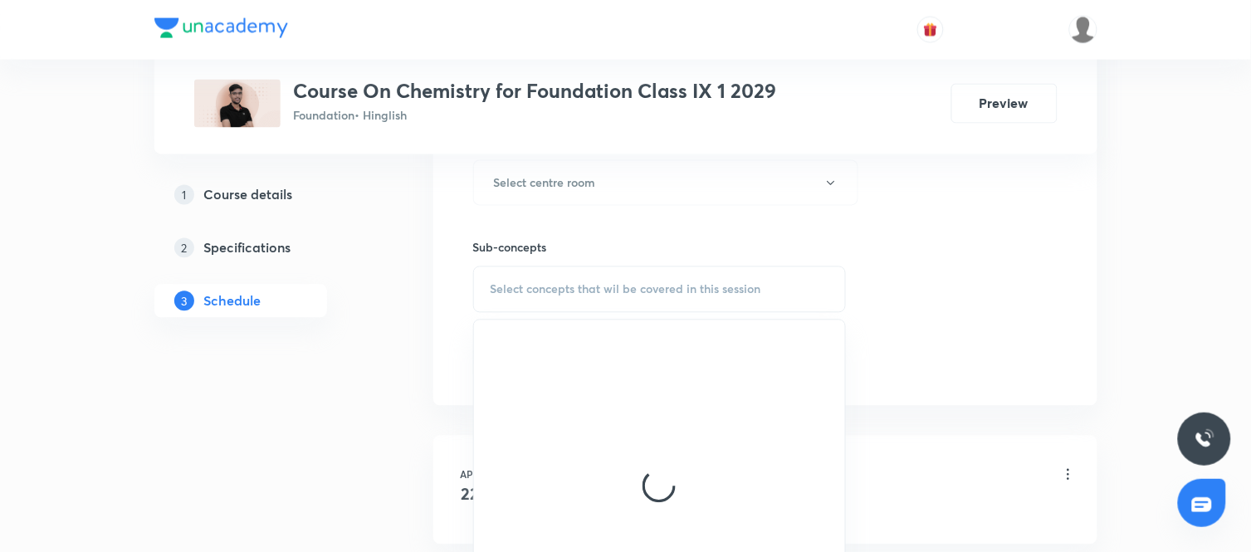
scroll to position [766, 0]
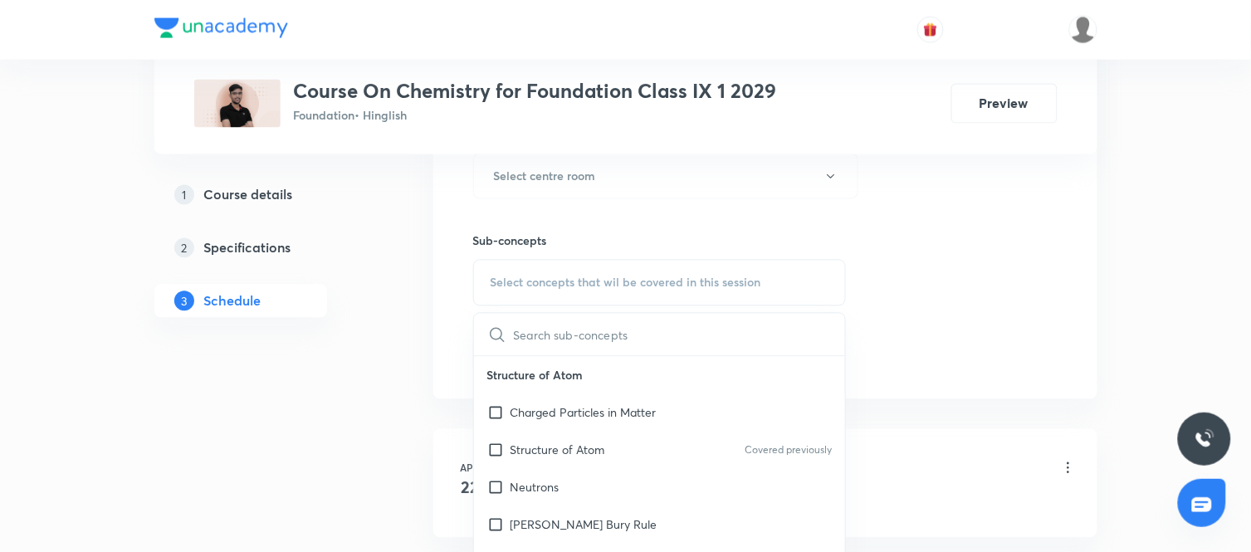
click at [609, 338] on input "text" at bounding box center [680, 335] width 332 height 42
type input "A"
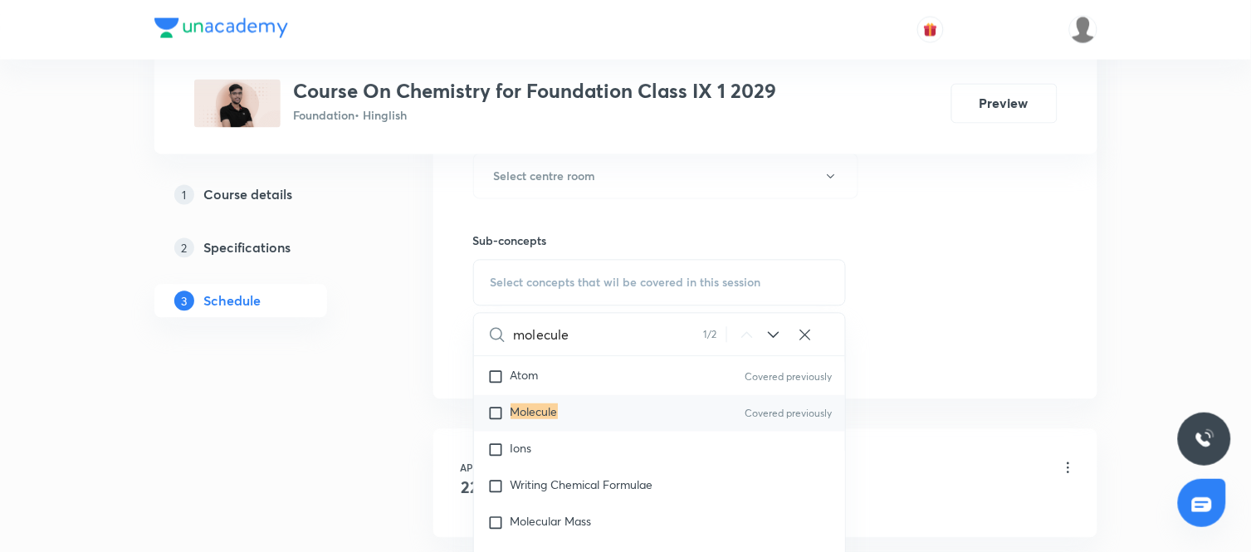
scroll to position [332, 0]
type input "molecule"
click at [497, 417] on input "checkbox" at bounding box center [498, 410] width 23 height 17
checkbox input "true"
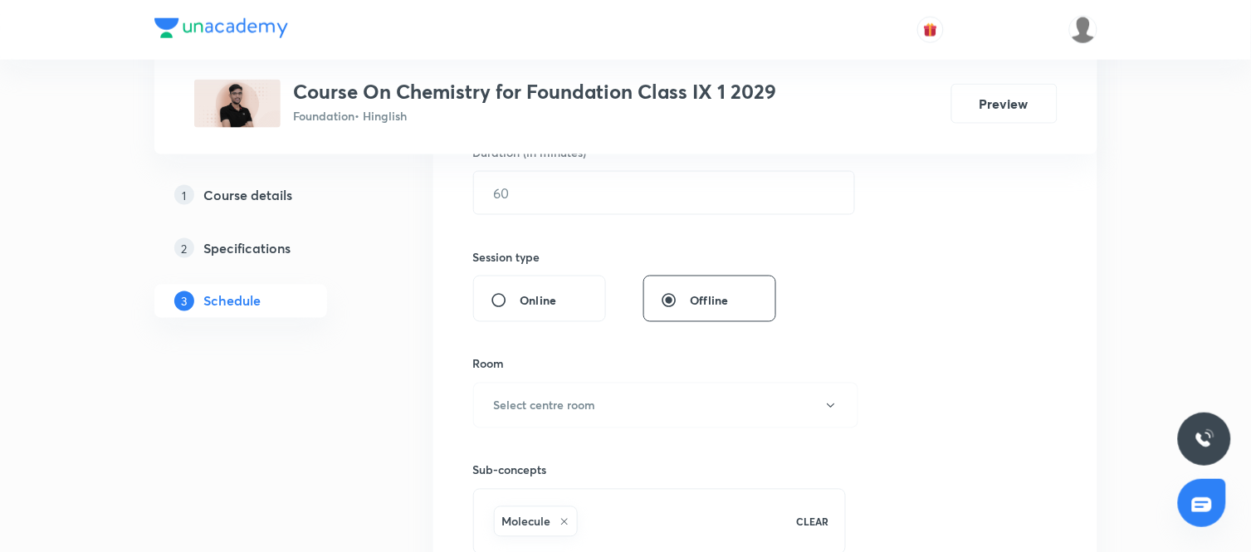
scroll to position [531, 0]
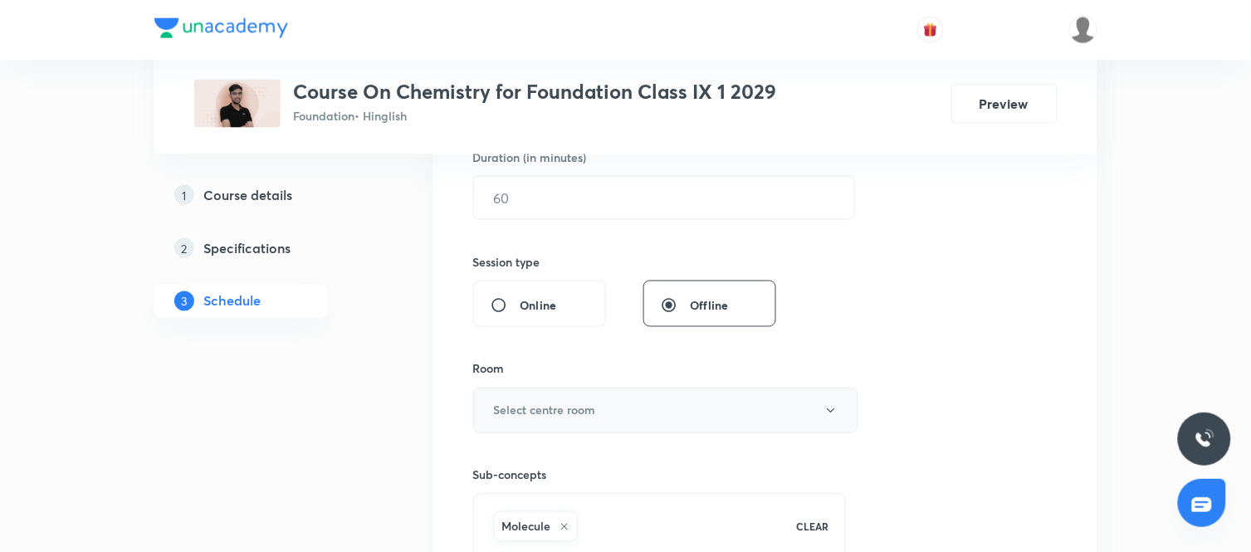
click at [653, 418] on button "Select centre room" at bounding box center [665, 411] width 385 height 46
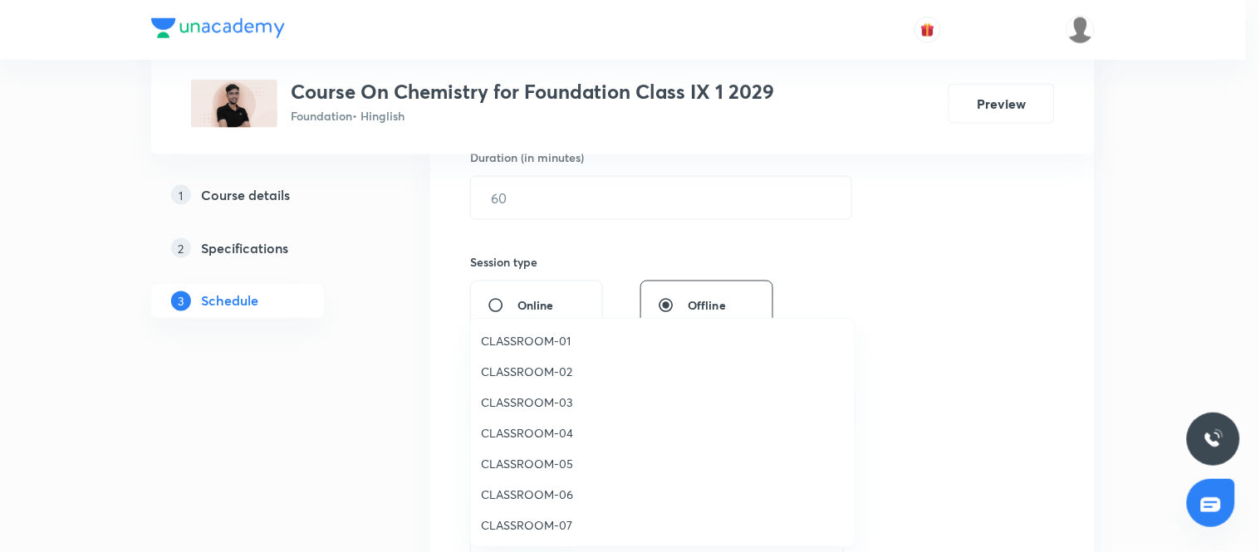
click at [565, 337] on span "CLASSROOM-01" at bounding box center [663, 340] width 364 height 17
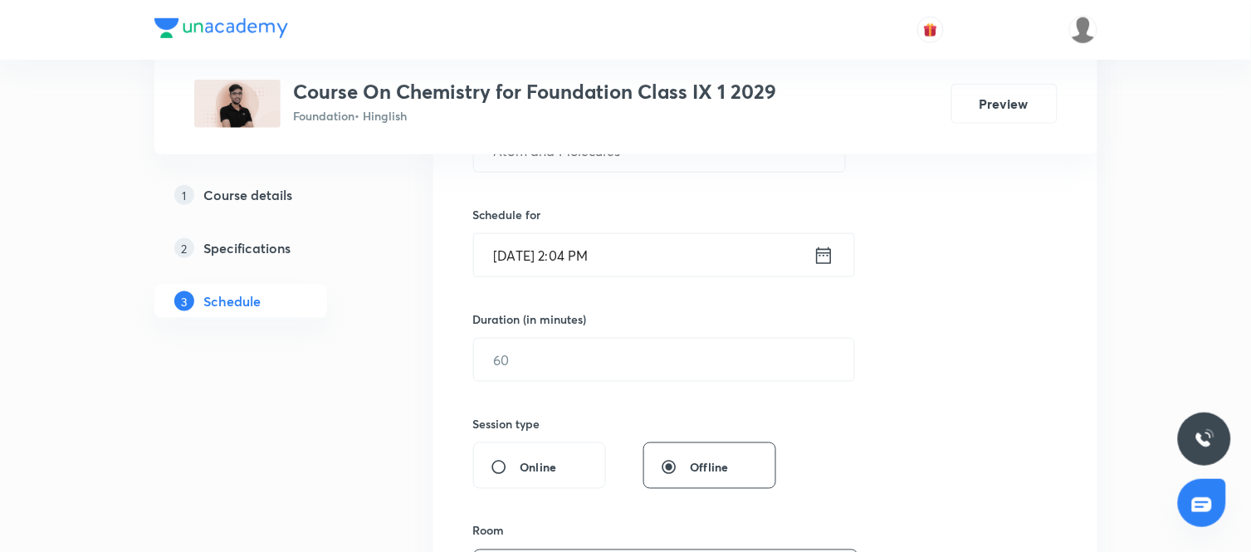
scroll to position [369, 0]
click at [673, 364] on input "text" at bounding box center [664, 361] width 380 height 42
type input "60"
click at [827, 263] on icon at bounding box center [823, 255] width 15 height 17
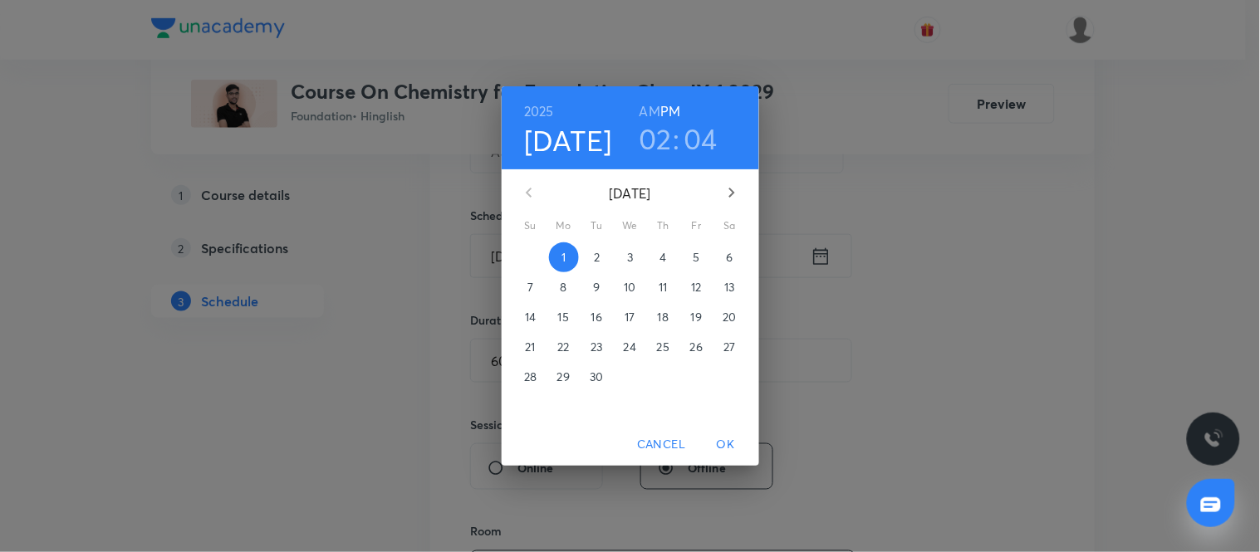
click at [699, 254] on p "5" at bounding box center [695, 257] width 7 height 17
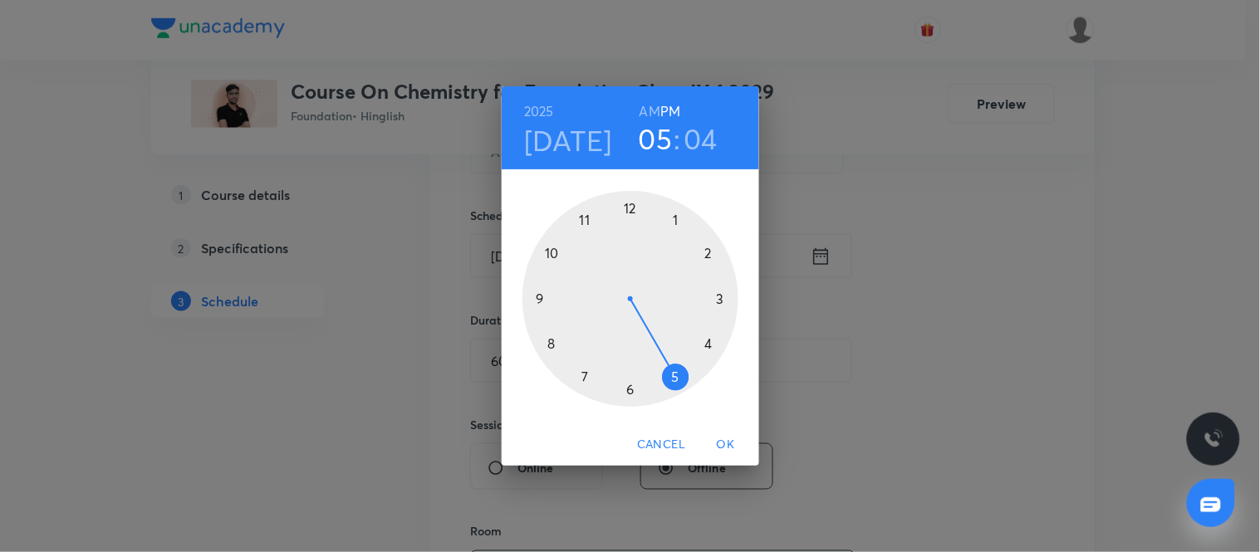
drag, startPoint x: 708, startPoint y: 251, endPoint x: 678, endPoint y: 379, distance: 132.3
click at [678, 379] on div at bounding box center [630, 299] width 216 height 216
drag, startPoint x: 670, startPoint y: 213, endPoint x: 675, endPoint y: 377, distance: 163.6
click at [675, 377] on div at bounding box center [630, 299] width 216 height 216
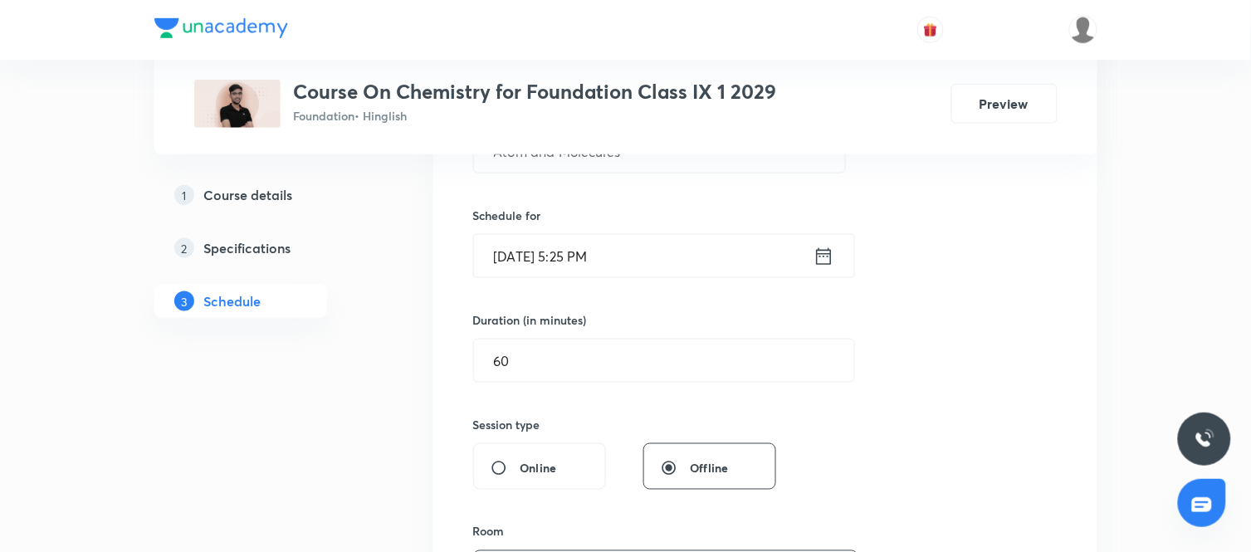
click at [822, 262] on icon at bounding box center [824, 256] width 21 height 23
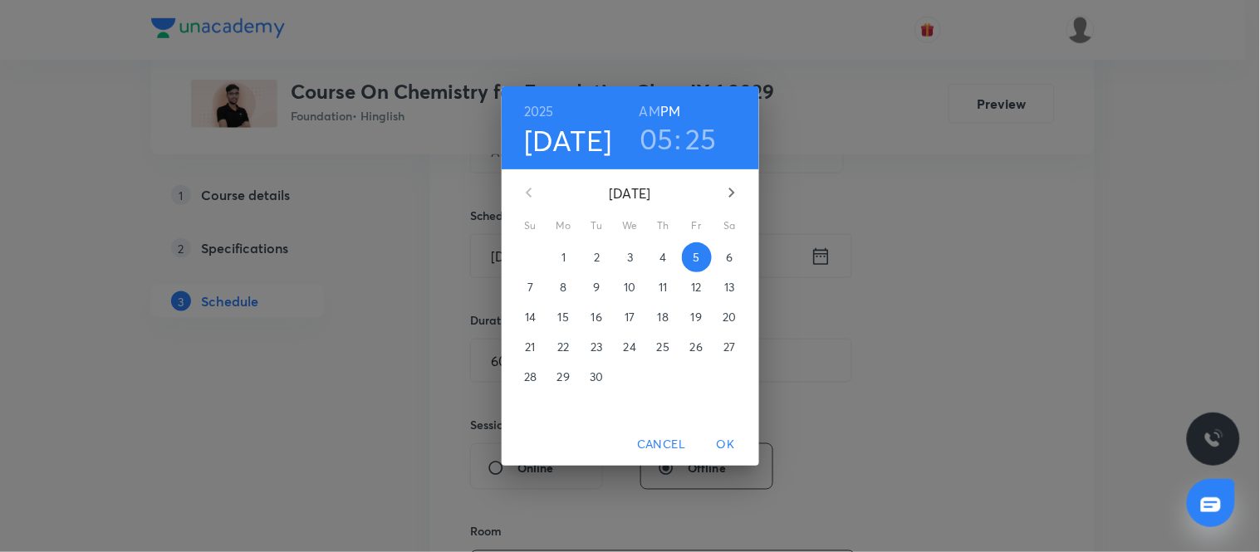
click at [567, 260] on span "1" at bounding box center [564, 257] width 30 height 17
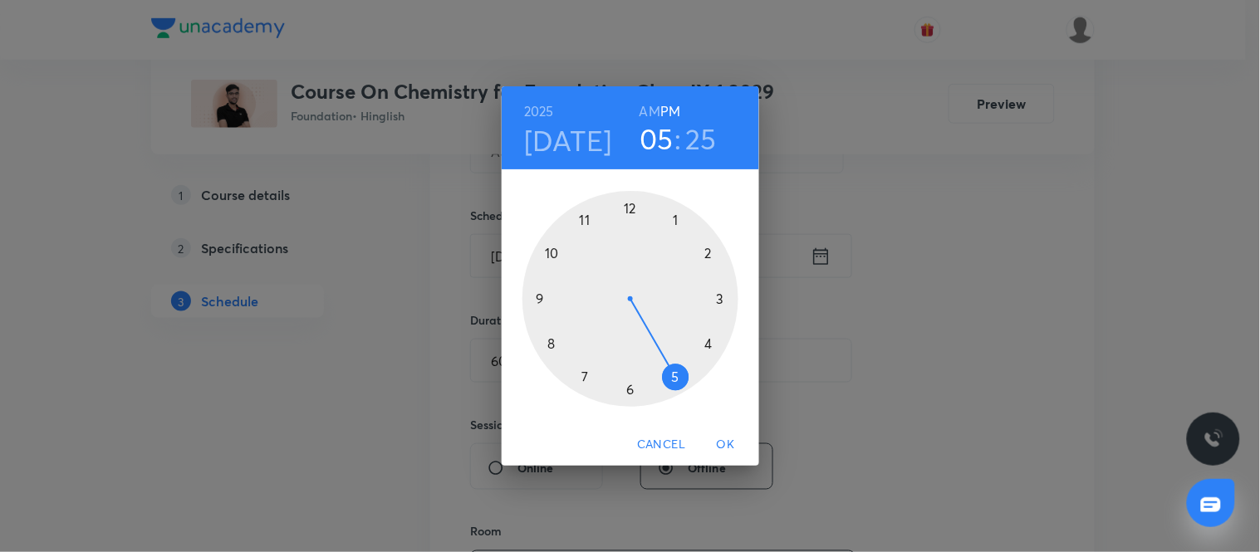
click at [725, 448] on span "OK" at bounding box center [726, 444] width 40 height 21
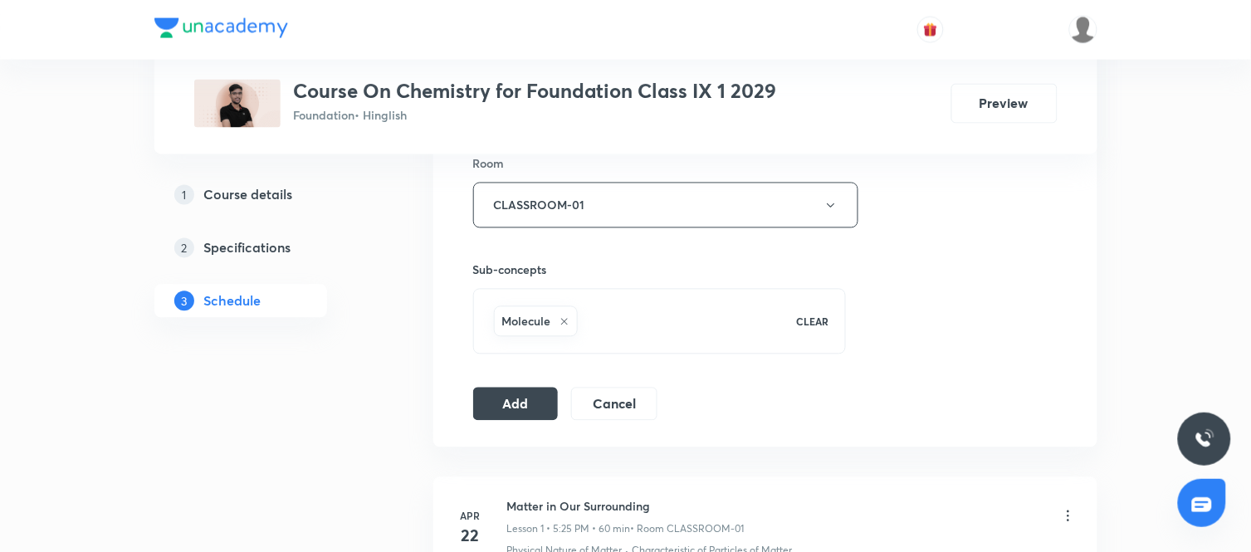
scroll to position [745, 0]
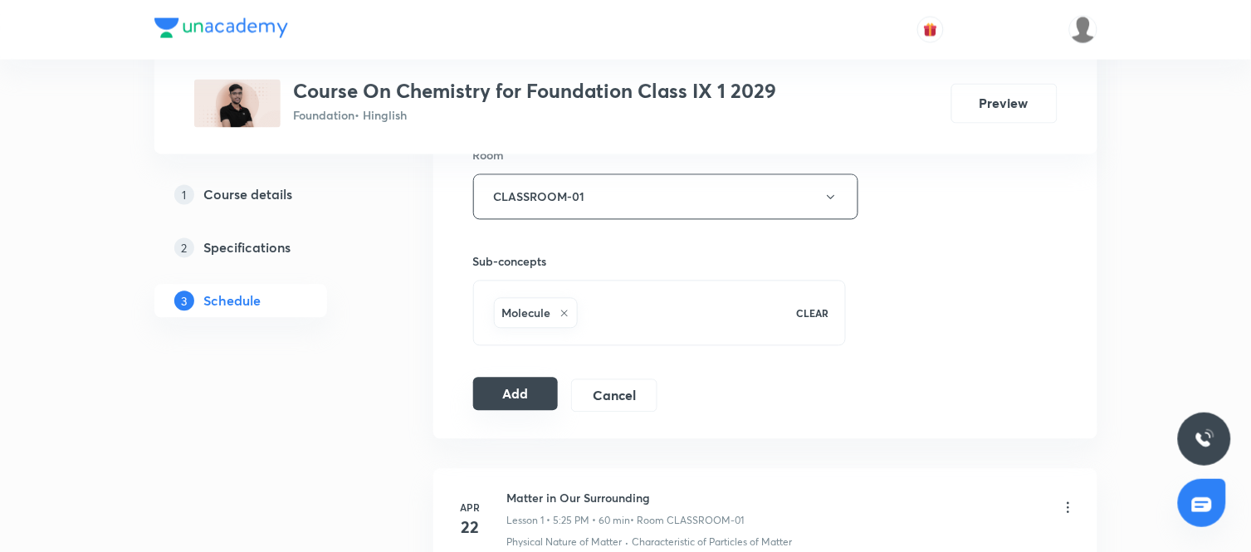
click at [544, 394] on button "Add" at bounding box center [516, 394] width 86 height 33
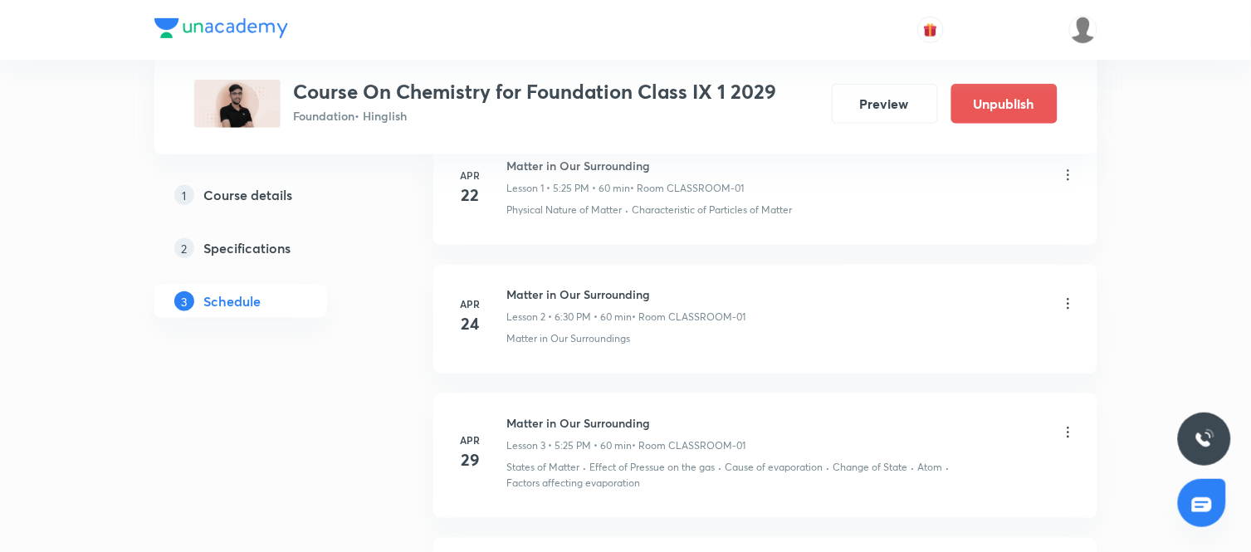
scroll to position [0, 0]
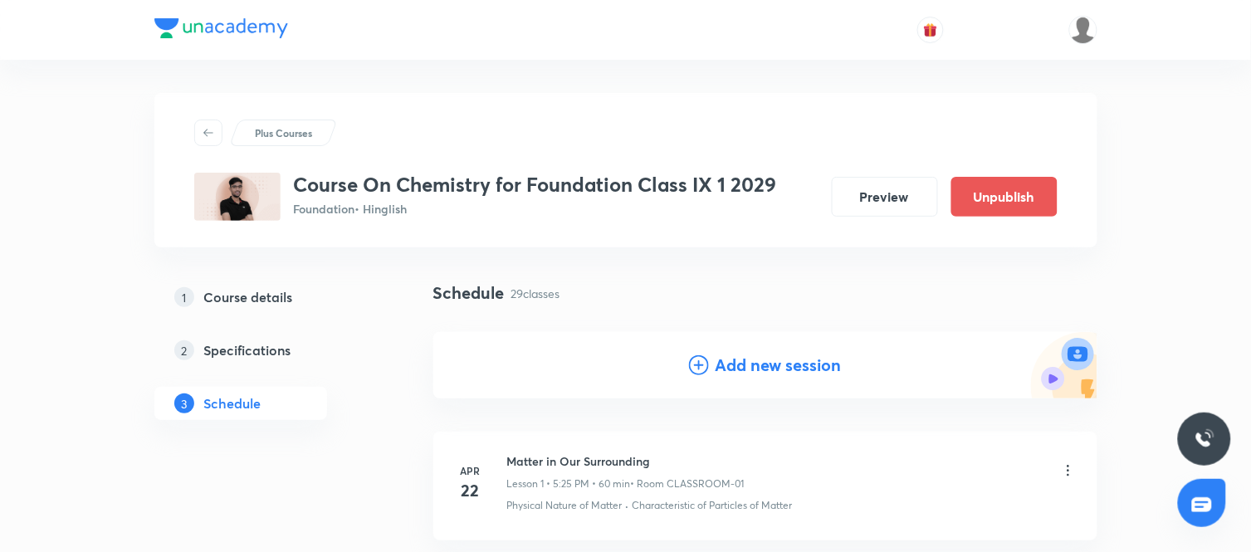
click at [739, 353] on h4 "Add new session" at bounding box center [779, 365] width 126 height 25
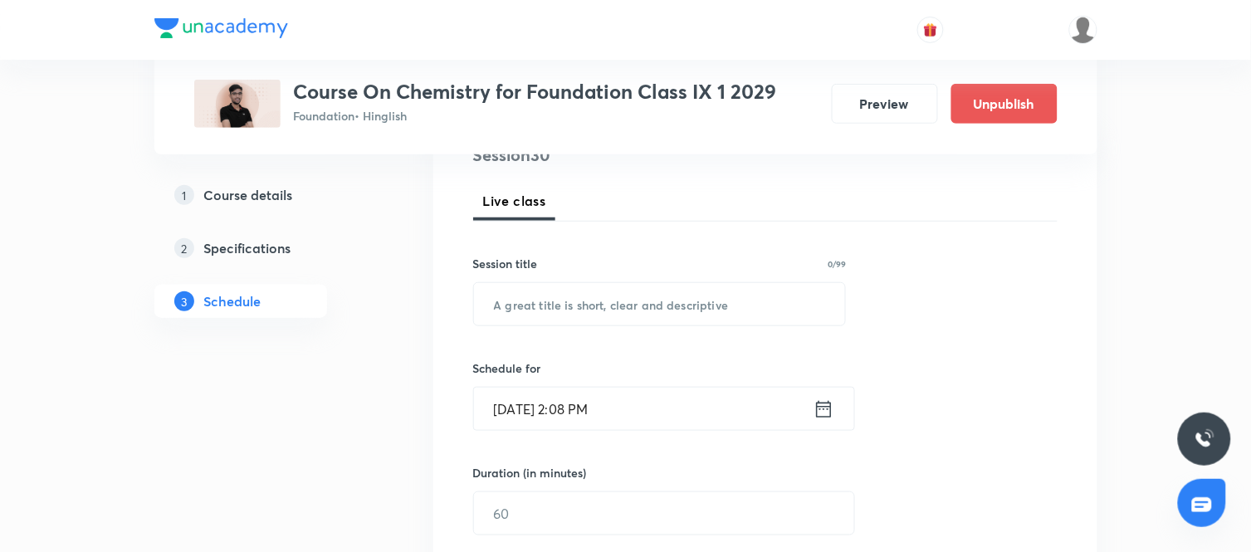
scroll to position [217, 0]
click at [645, 294] on input "text" at bounding box center [660, 303] width 372 height 42
paste input "Atom and Molecules"
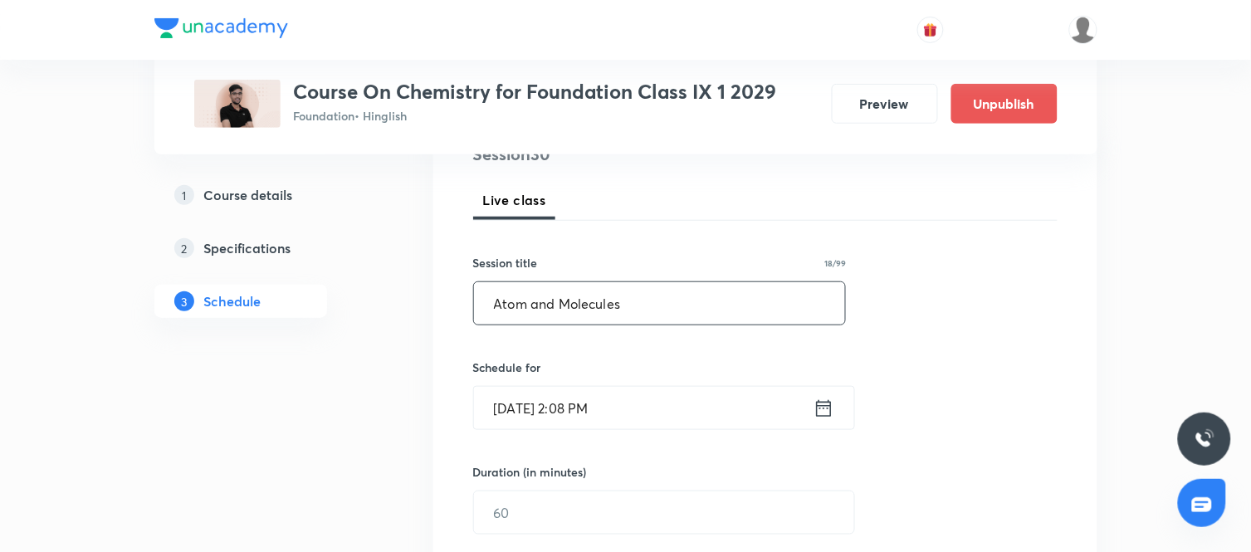
type input "Atom and Molecules"
click at [834, 418] on icon at bounding box center [824, 408] width 21 height 23
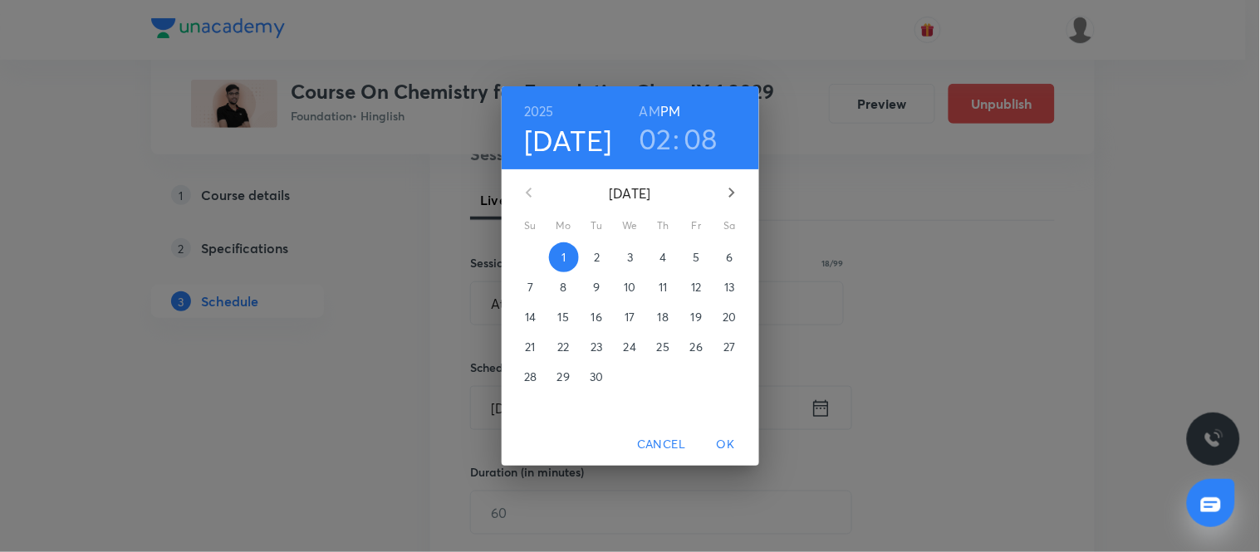
click at [587, 247] on button "2" at bounding box center [597, 257] width 30 height 30
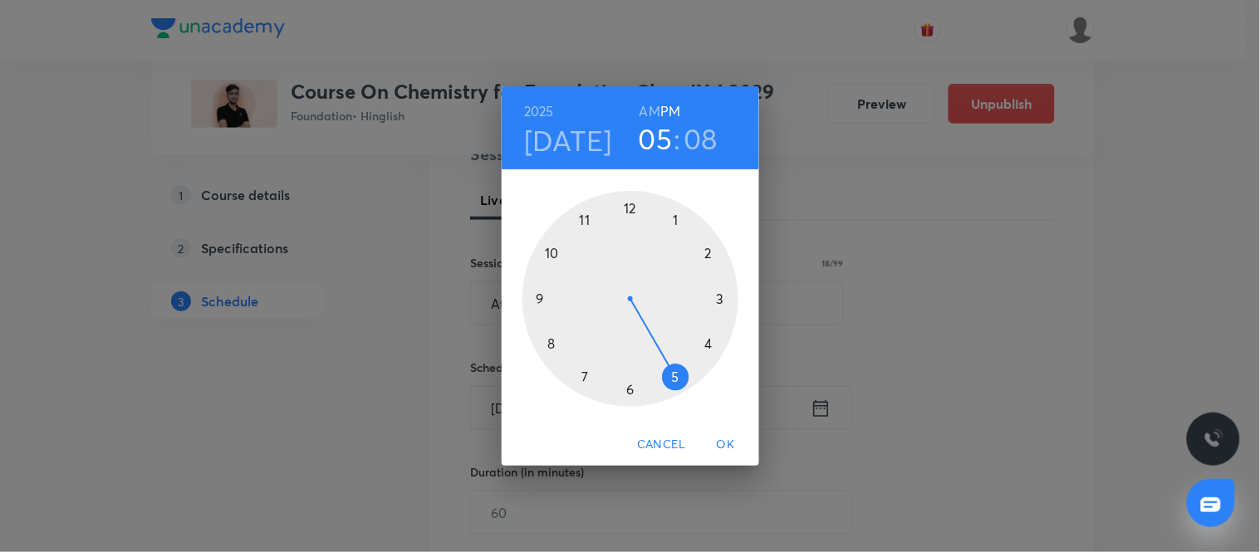
drag, startPoint x: 709, startPoint y: 247, endPoint x: 675, endPoint y: 369, distance: 125.9
click at [675, 369] on div at bounding box center [630, 299] width 216 height 216
drag, startPoint x: 699, startPoint y: 237, endPoint x: 668, endPoint y: 371, distance: 138.2
click at [668, 371] on div at bounding box center [630, 299] width 216 height 216
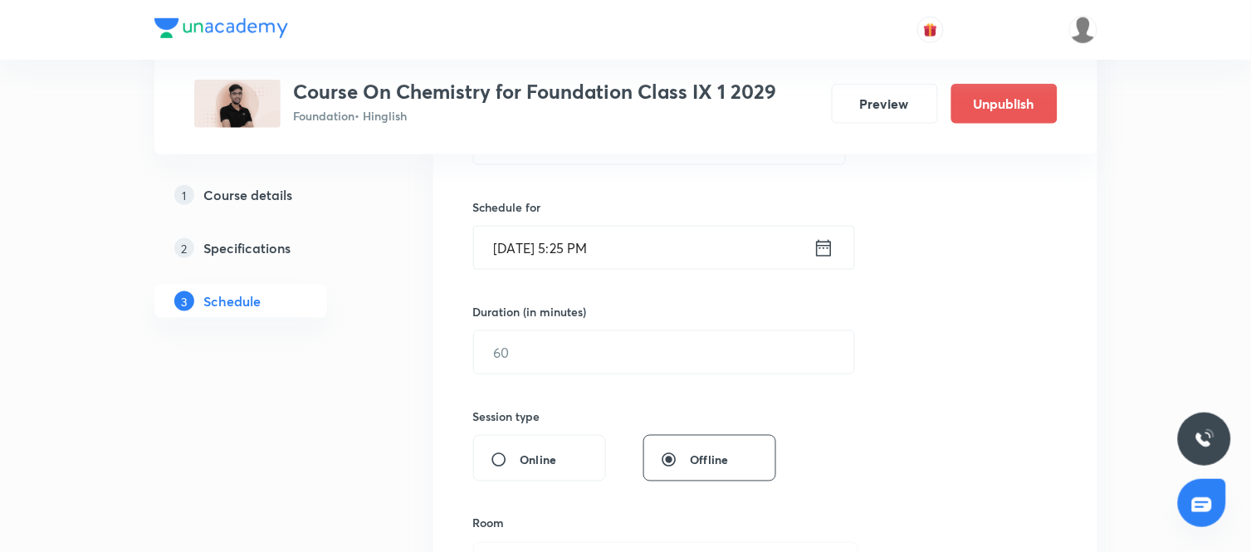
scroll to position [378, 0]
click at [632, 338] on input "text" at bounding box center [664, 351] width 380 height 42
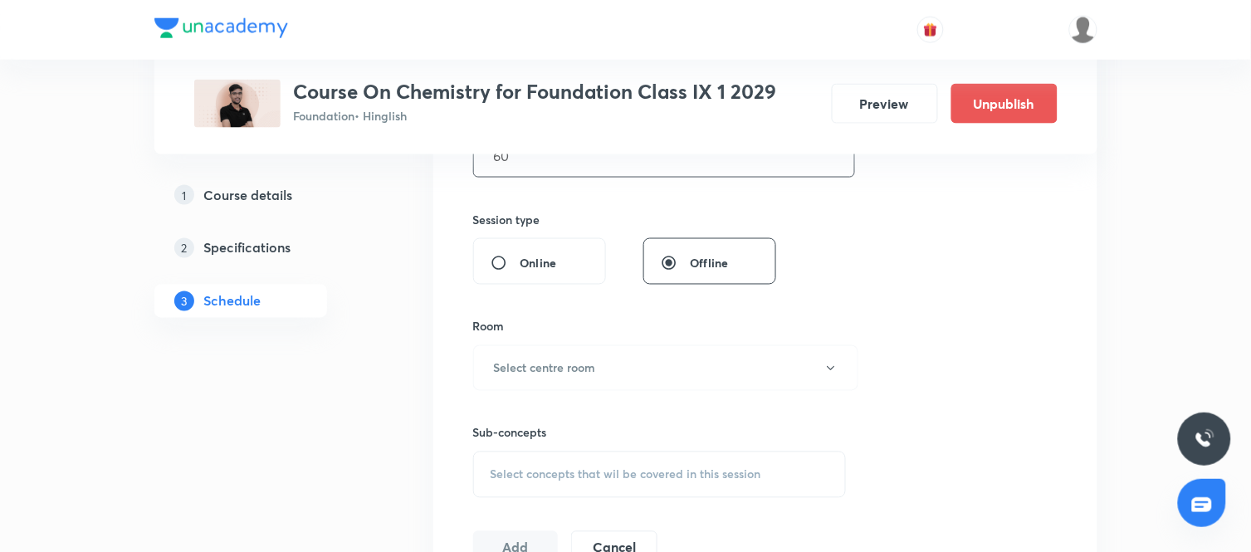
scroll to position [575, 0]
type input "60"
click at [631, 364] on button "Select centre room" at bounding box center [665, 368] width 385 height 46
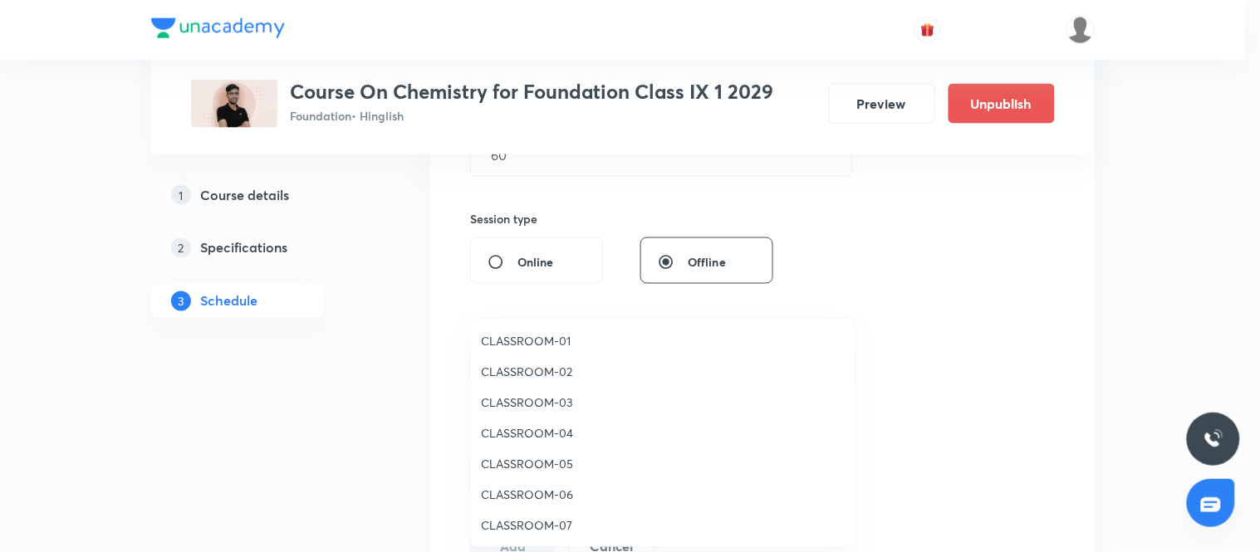
click at [565, 339] on span "CLASSROOM-01" at bounding box center [663, 340] width 364 height 17
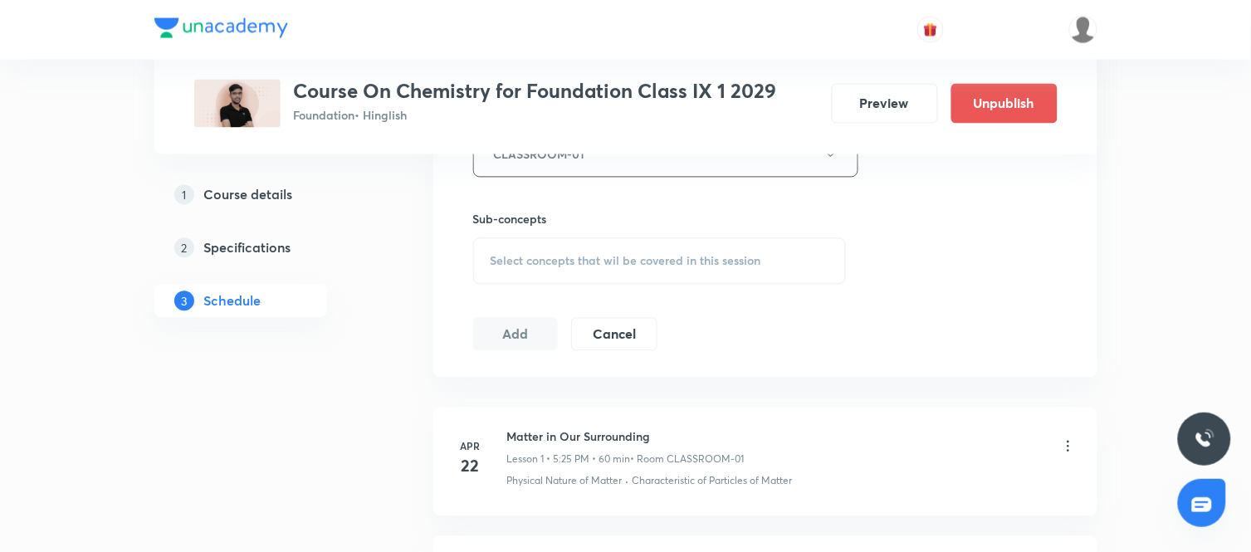
scroll to position [823, 0]
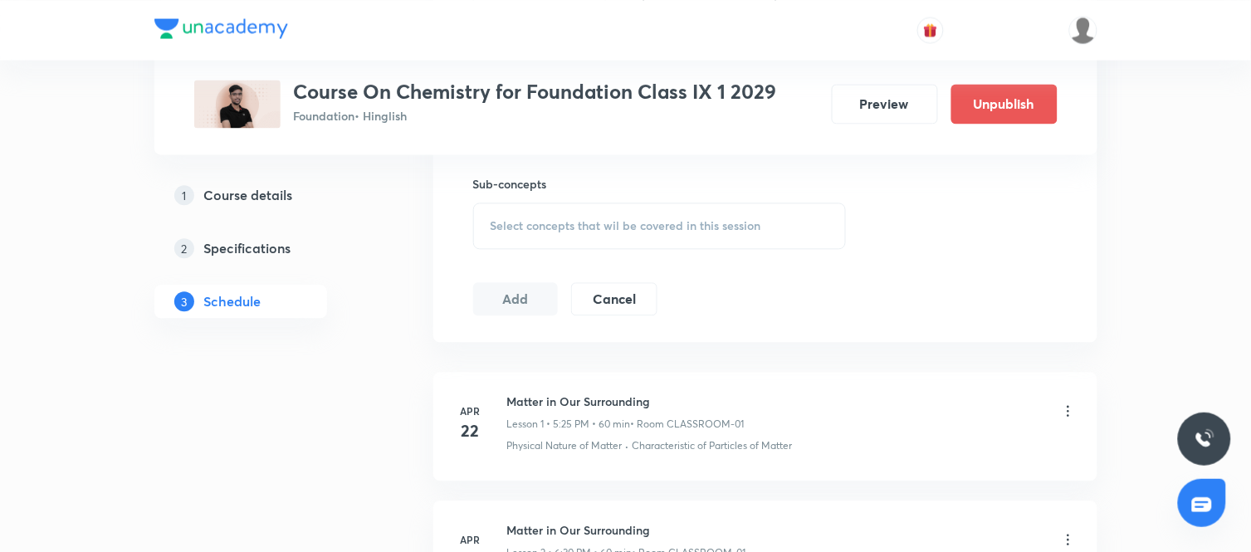
click at [646, 214] on div "Select concepts that wil be covered in this session" at bounding box center [660, 226] width 374 height 46
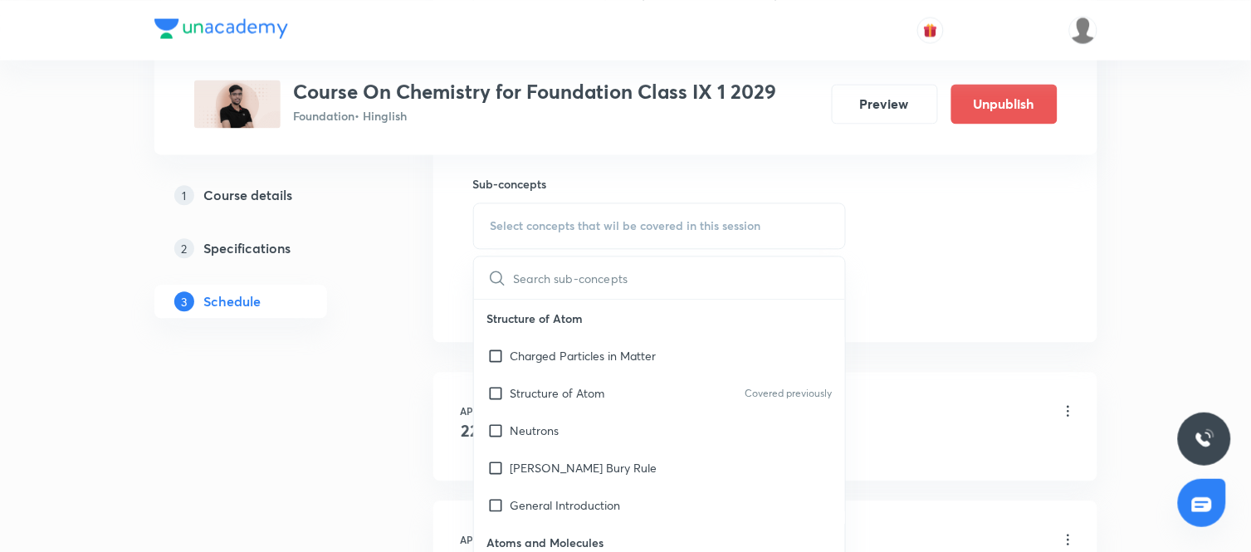
click at [573, 285] on input "text" at bounding box center [680, 278] width 332 height 42
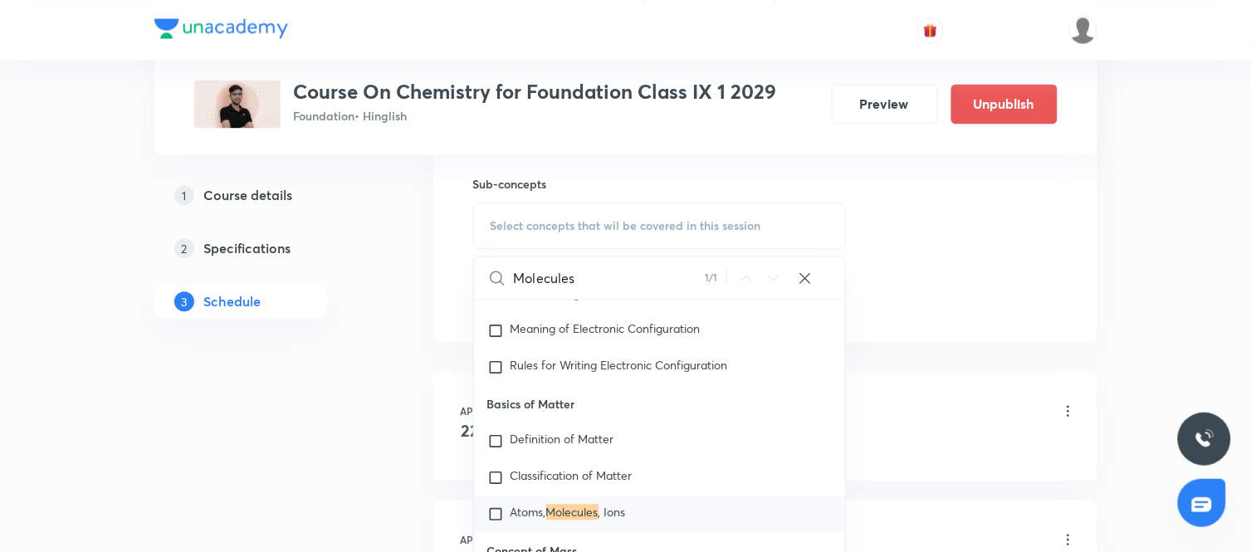
scroll to position [4049, 0]
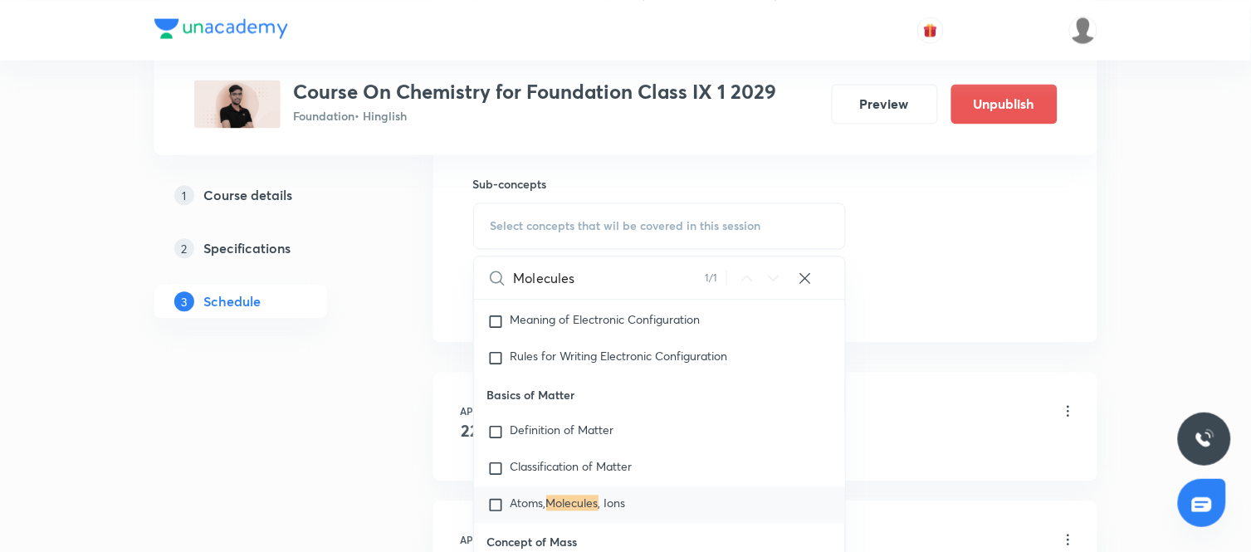
click at [599, 272] on input "Molecules" at bounding box center [610, 278] width 192 height 42
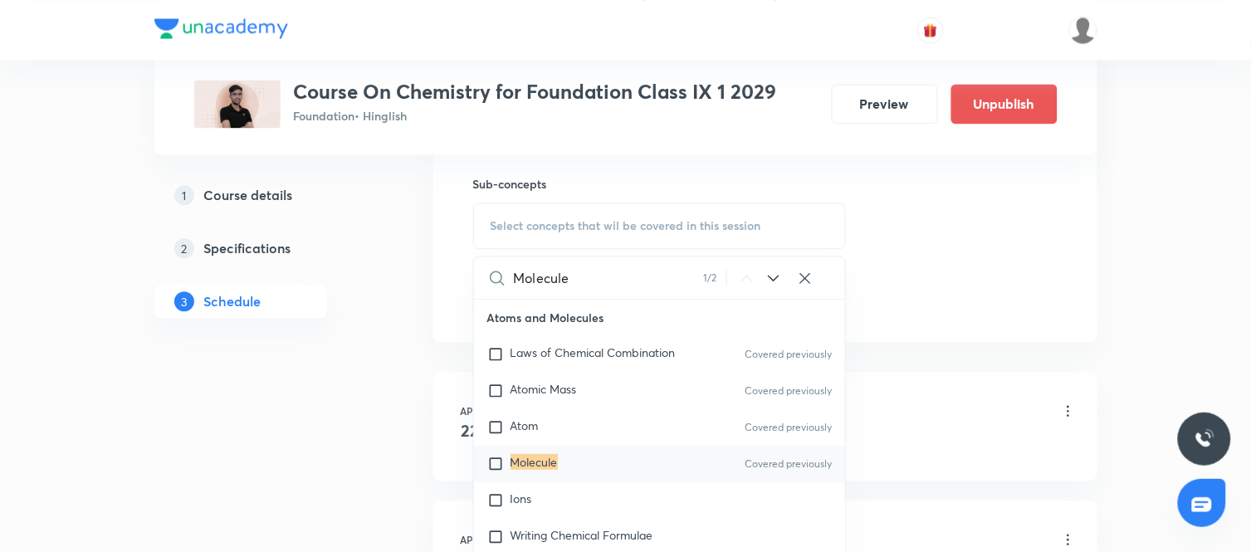
scroll to position [180, 0]
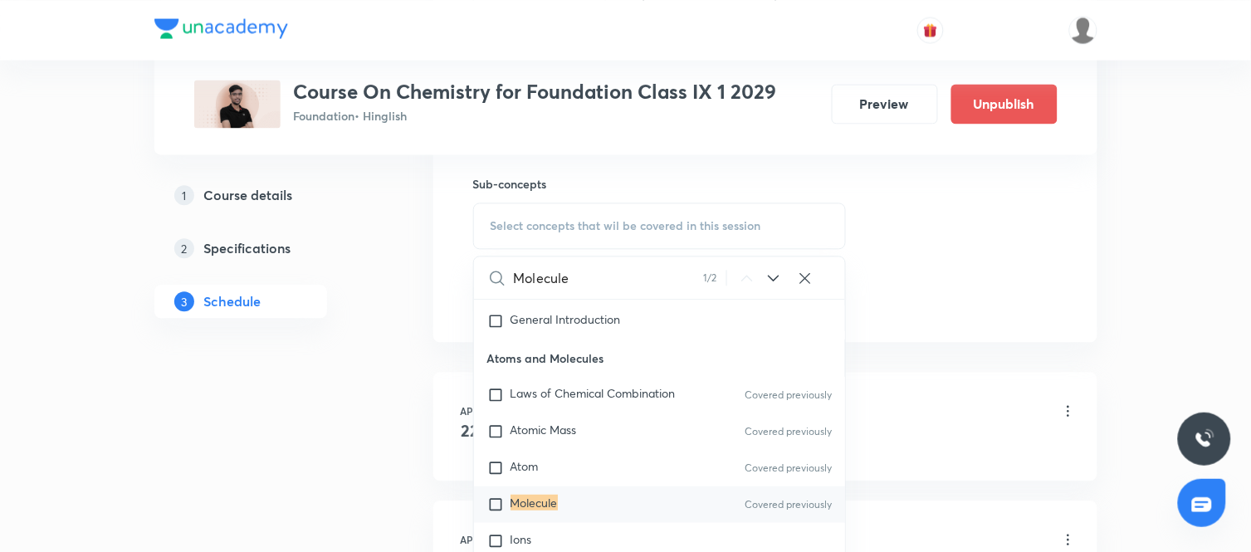
type input "Molecule"
click at [500, 513] on input "checkbox" at bounding box center [498, 505] width 23 height 17
checkbox input "true"
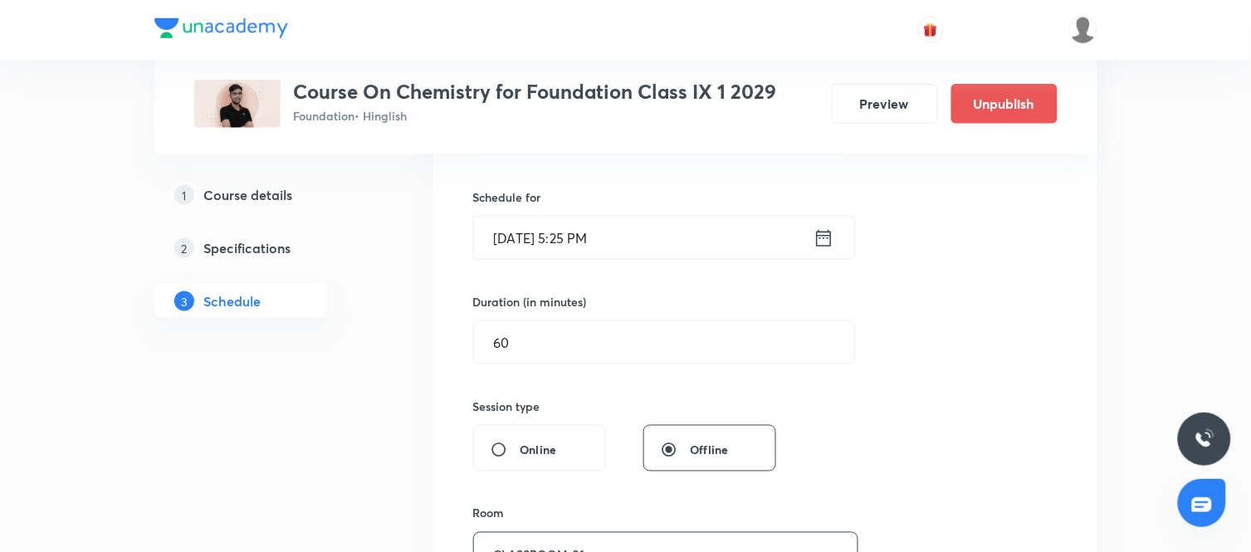
scroll to position [388, 0]
click at [824, 234] on icon at bounding box center [823, 236] width 15 height 17
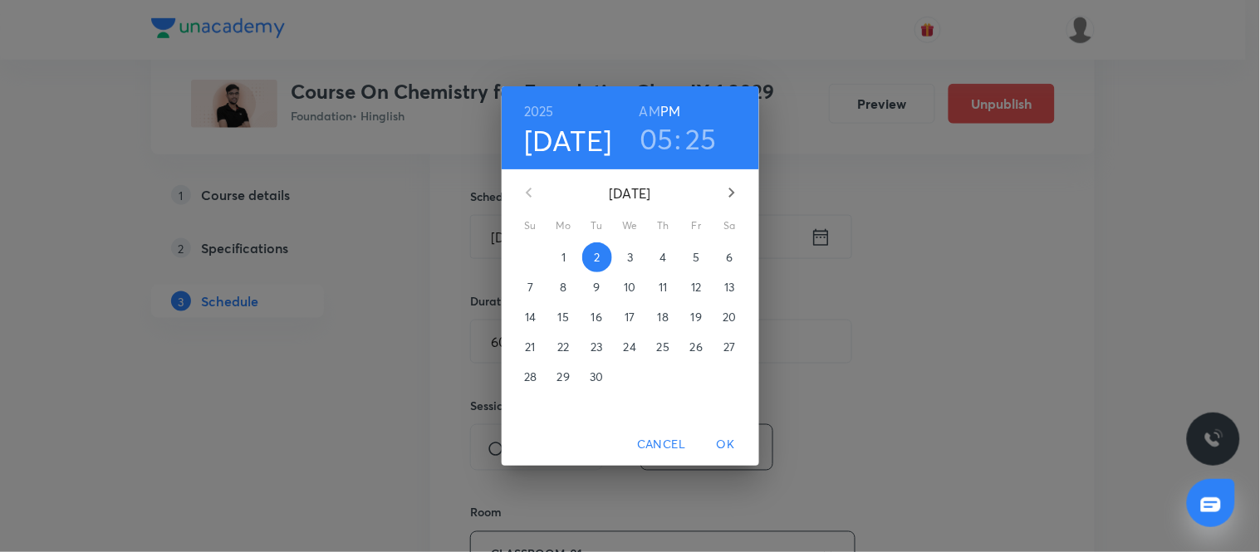
click at [695, 253] on p "5" at bounding box center [695, 257] width 7 height 17
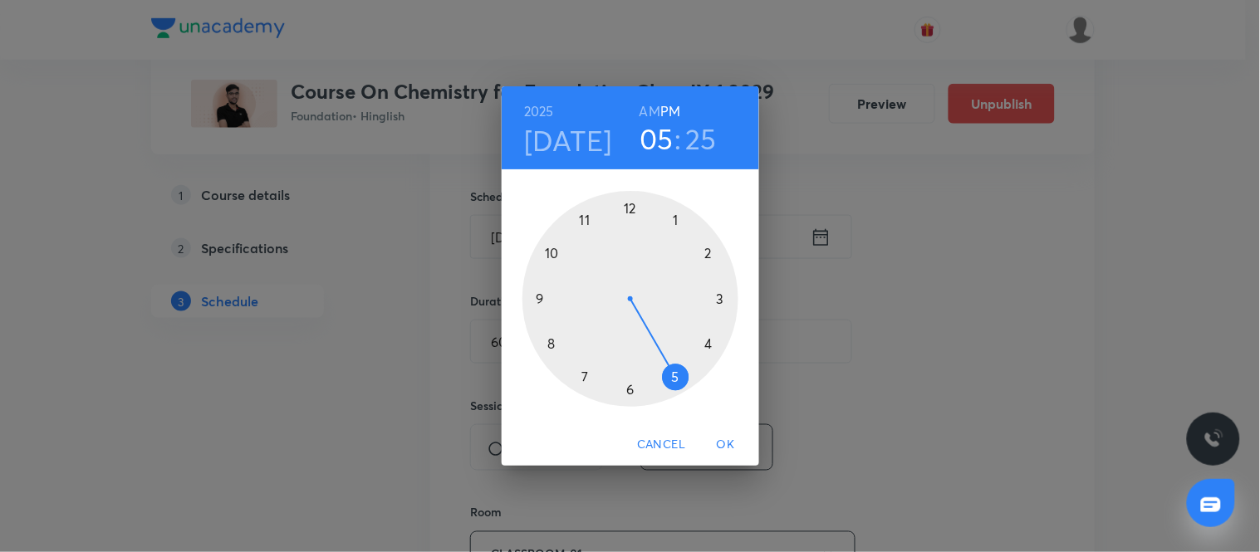
click at [727, 441] on span "OK" at bounding box center [726, 444] width 40 height 21
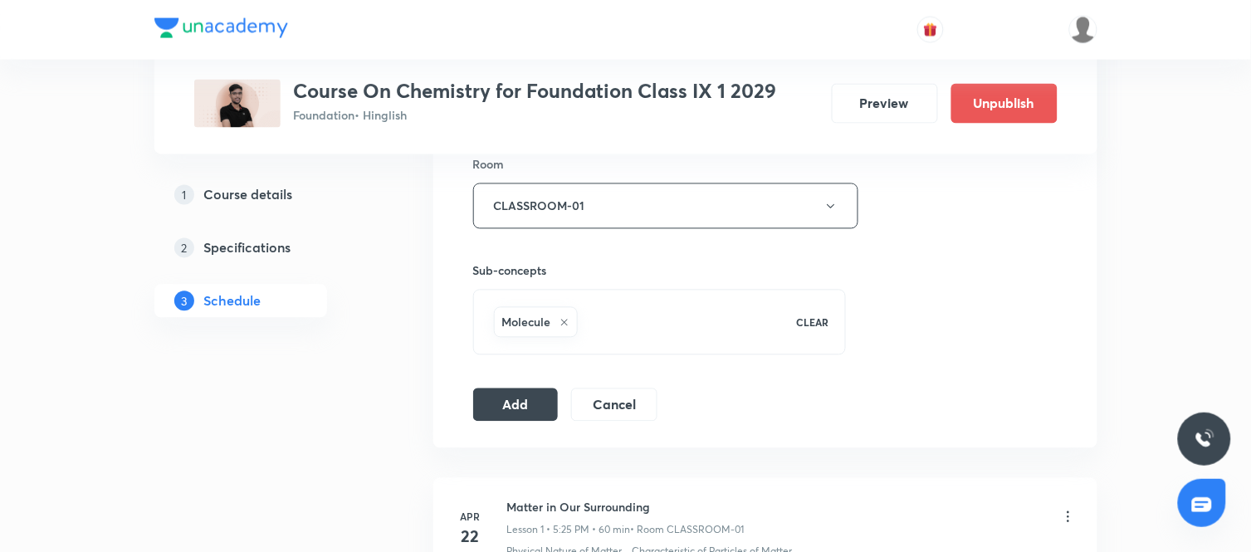
scroll to position [736, 0]
click at [540, 409] on button "Add" at bounding box center [516, 402] width 86 height 33
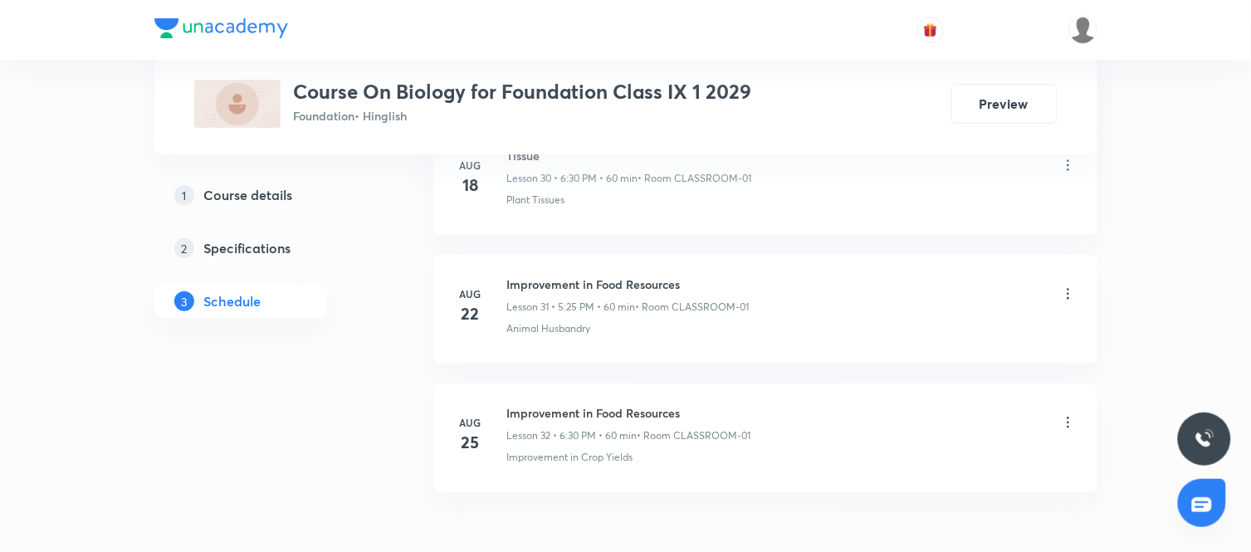
scroll to position [4803, 0]
drag, startPoint x: 679, startPoint y: 416, endPoint x: 507, endPoint y: 410, distance: 172.0
click at [507, 410] on h6 "Improvement in Food Resources" at bounding box center [629, 412] width 244 height 17
copy h6 "Improvement in Food Resources"
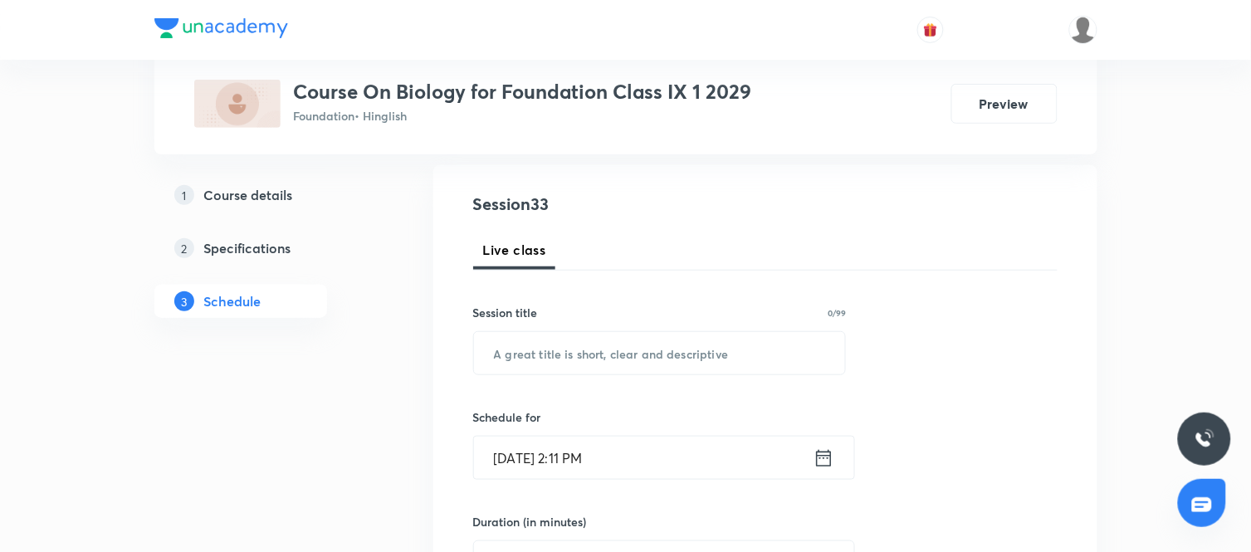
scroll to position [166, 0]
click at [643, 357] on input "text" at bounding box center [660, 354] width 372 height 42
paste input "Improvement in Food Resources"
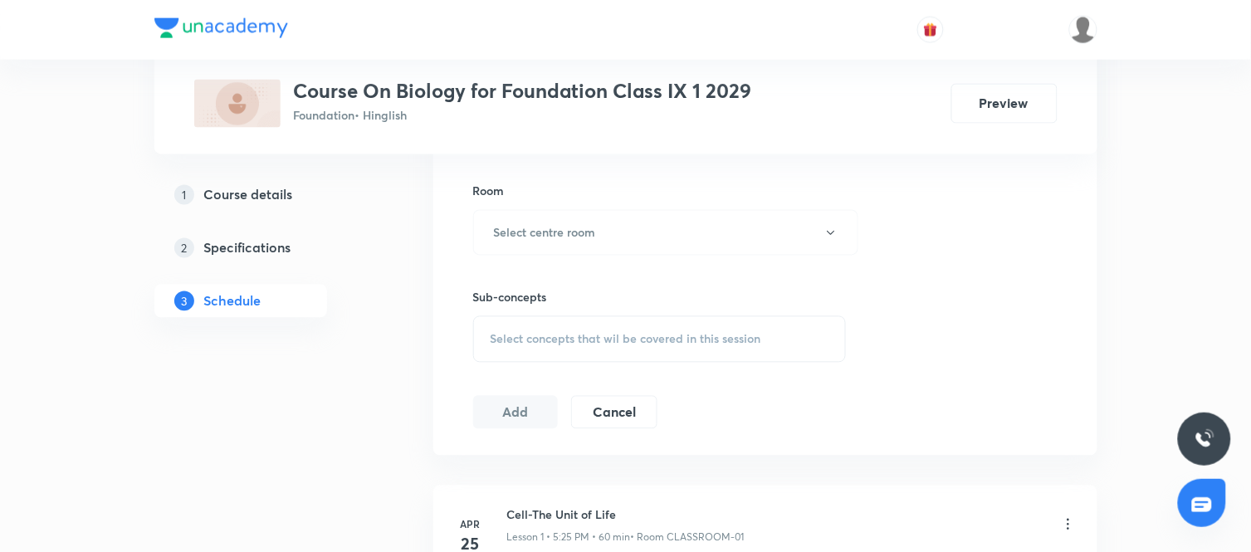
scroll to position [710, 0]
type input "Improvement in Food Resources"
click at [731, 350] on div "Select concepts that wil be covered in this session" at bounding box center [660, 339] width 374 height 46
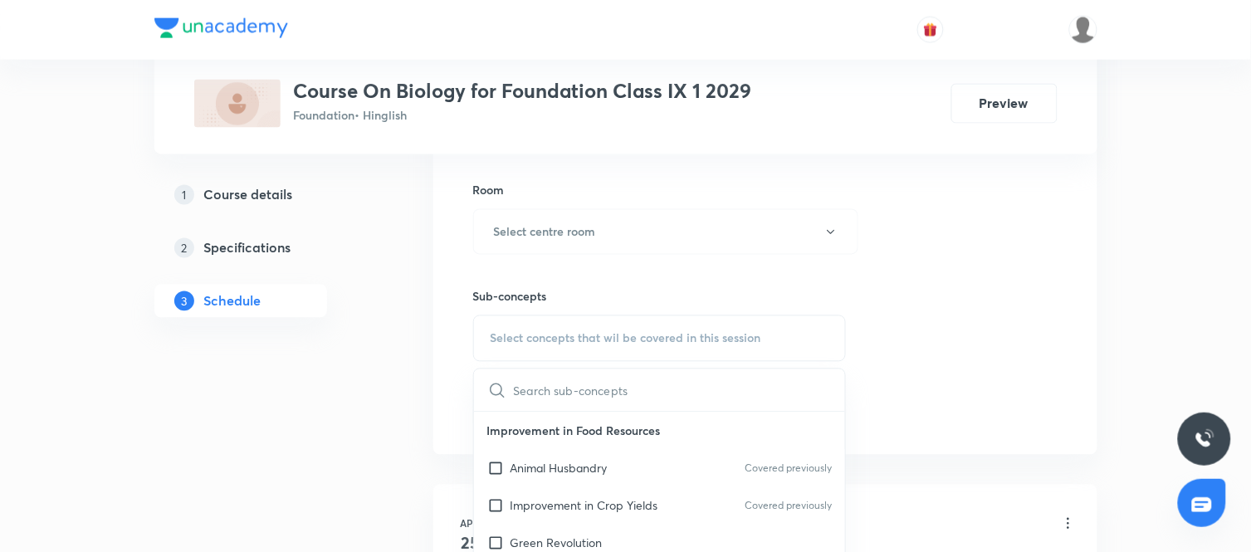
click at [603, 393] on input "text" at bounding box center [680, 390] width 332 height 42
type input "Improvement"
click at [495, 502] on input "checkbox" at bounding box center [498, 505] width 23 height 17
checkbox input "true"
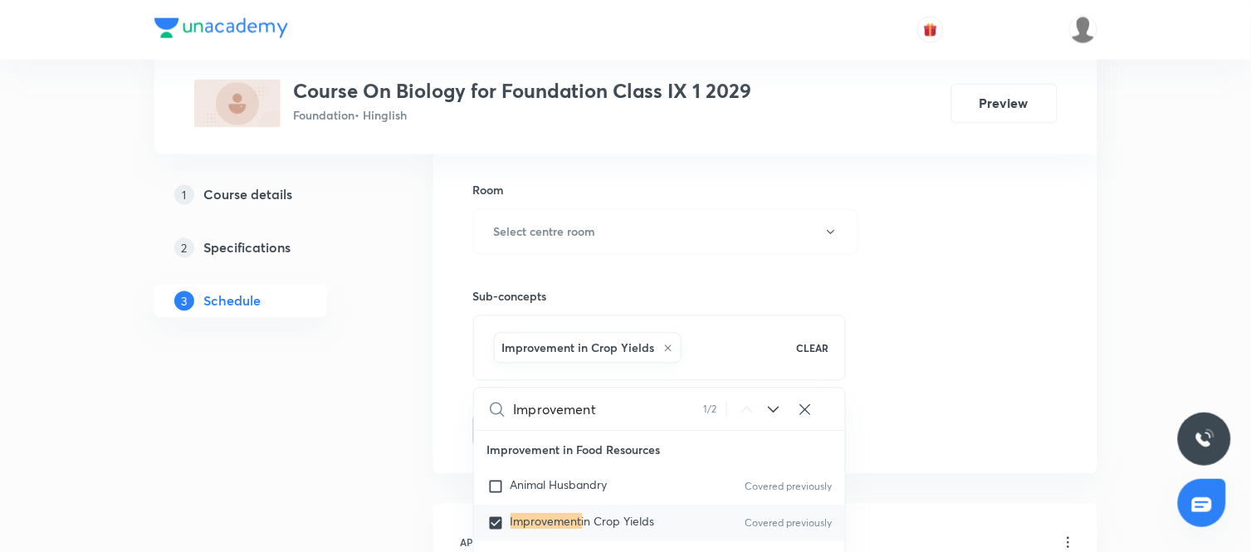
click at [945, 329] on div "Session 33 Live class Session title 29/99 Improvement in Food Resources ​ Sched…" at bounding box center [765, 48] width 585 height 799
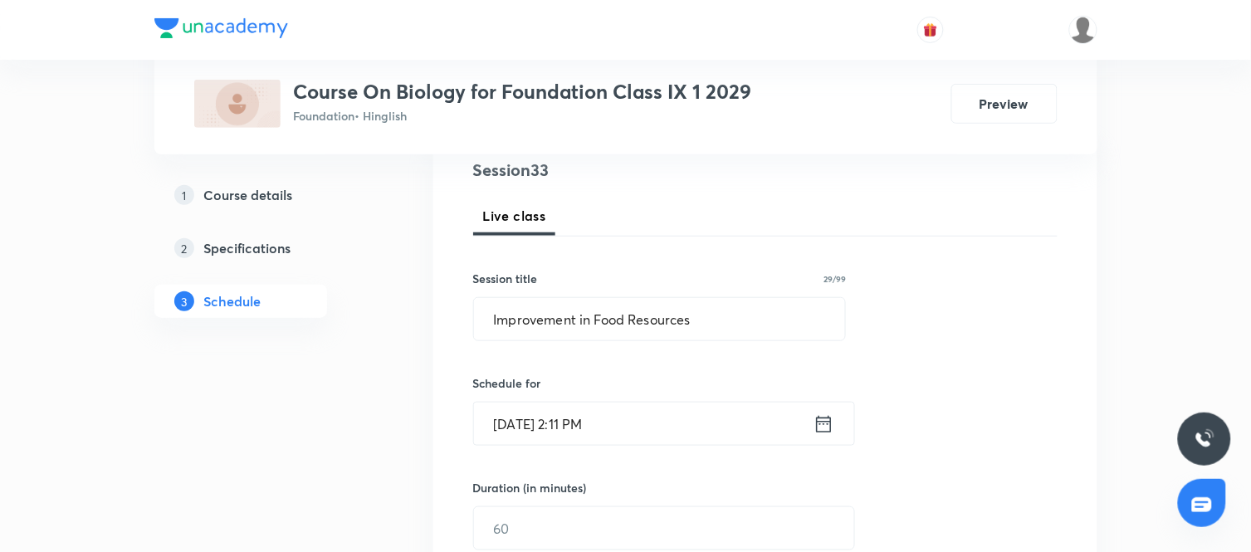
scroll to position [200, 0]
click at [828, 423] on icon at bounding box center [824, 424] width 21 height 23
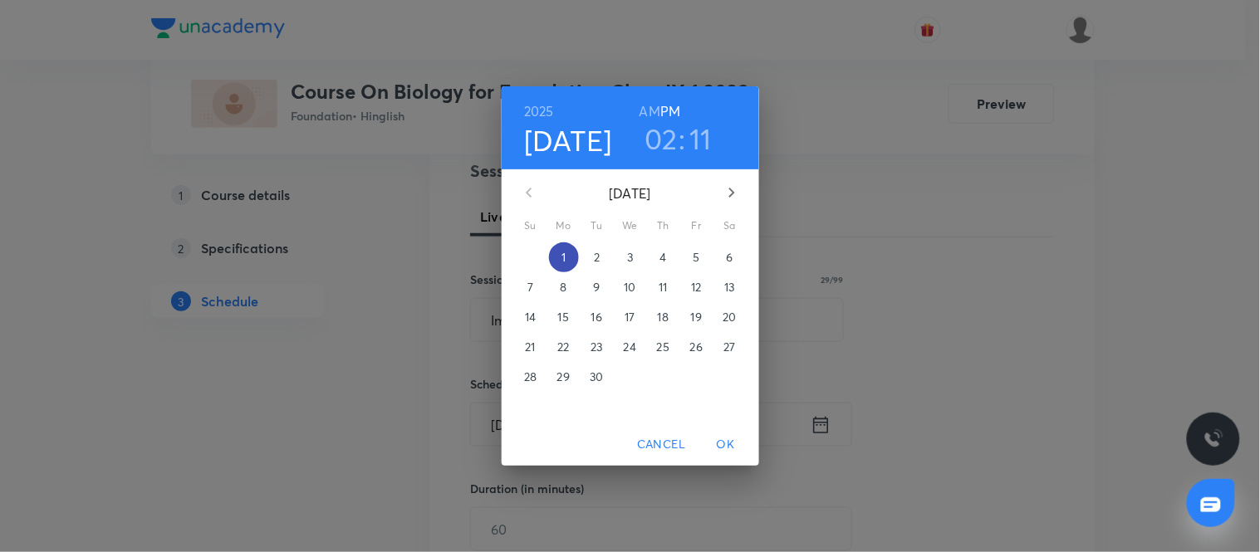
click at [565, 252] on p "1" at bounding box center [563, 257] width 4 height 17
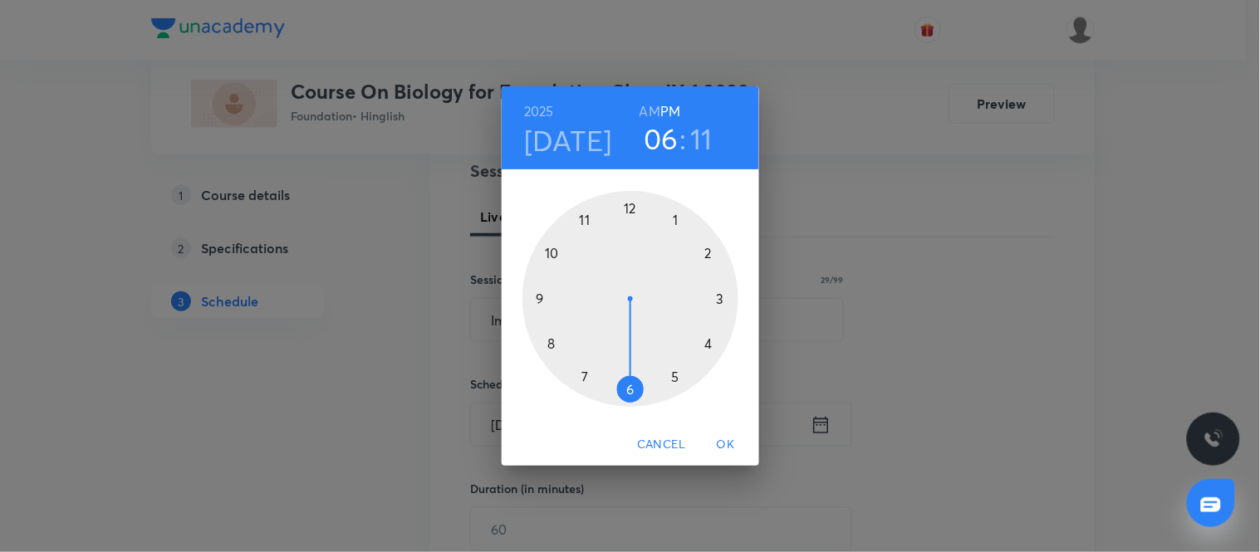
drag, startPoint x: 717, startPoint y: 247, endPoint x: 637, endPoint y: 387, distance: 161.4
click at [637, 387] on div at bounding box center [630, 299] width 216 height 216
drag, startPoint x: 712, startPoint y: 261, endPoint x: 628, endPoint y: 392, distance: 156.2
click at [628, 392] on div at bounding box center [630, 299] width 216 height 216
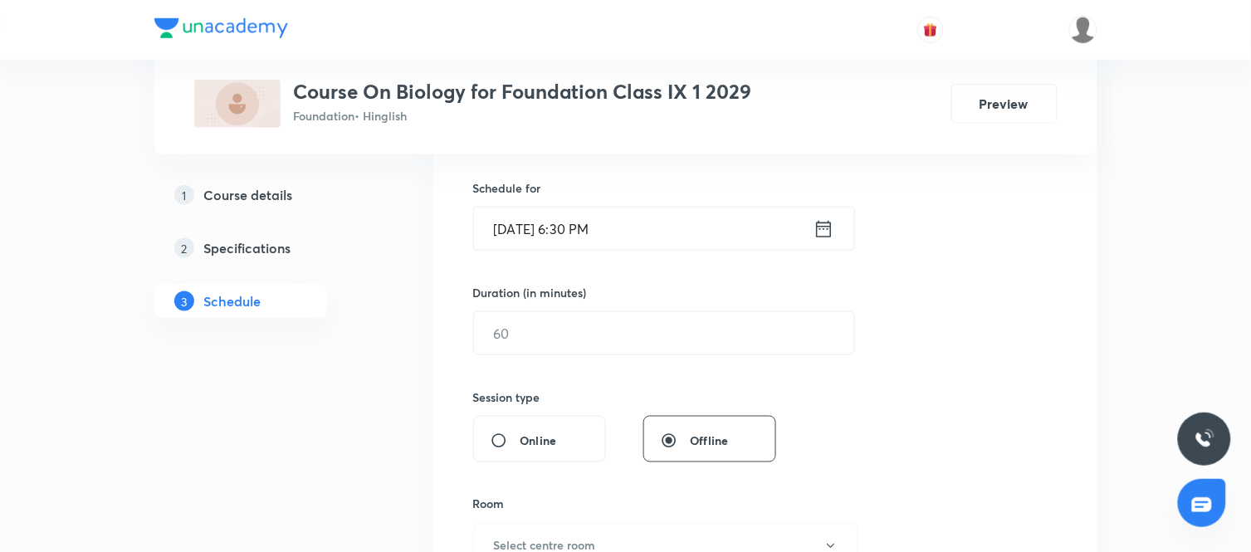
scroll to position [397, 0]
click at [648, 340] on input "text" at bounding box center [664, 332] width 380 height 42
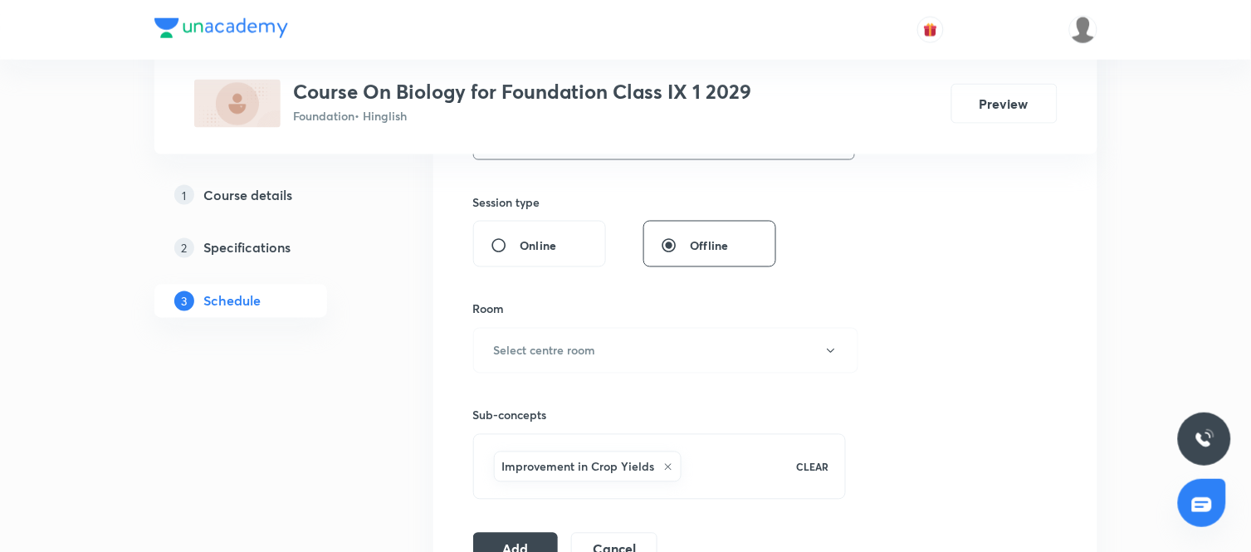
scroll to position [595, 0]
type input "60"
click at [685, 353] on button "Select centre room" at bounding box center [665, 348] width 385 height 46
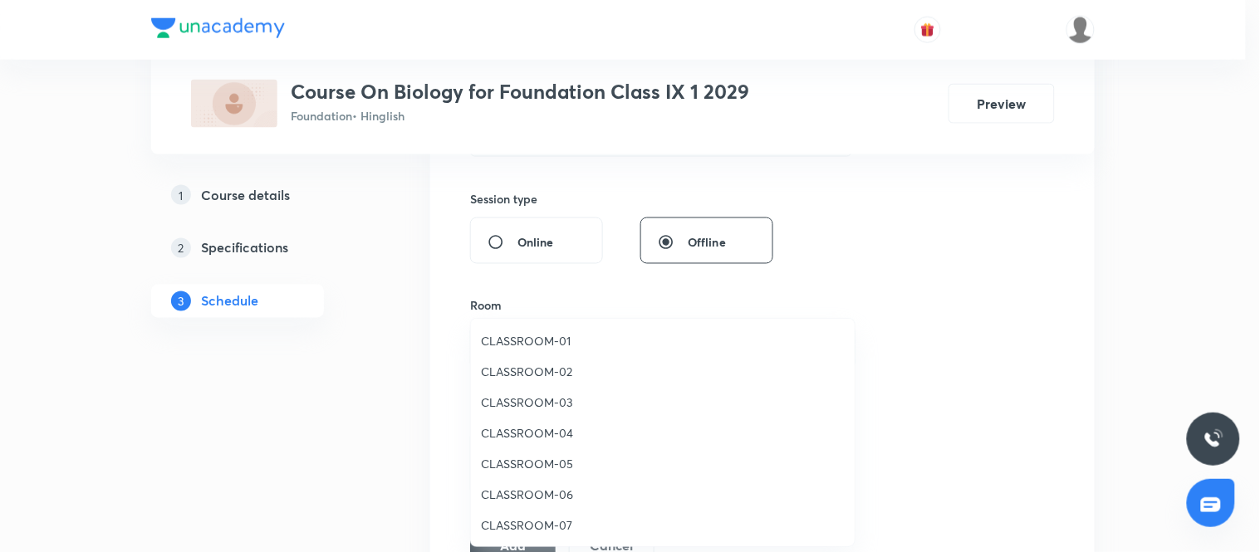
click at [587, 332] on span "CLASSROOM-01" at bounding box center [663, 340] width 364 height 17
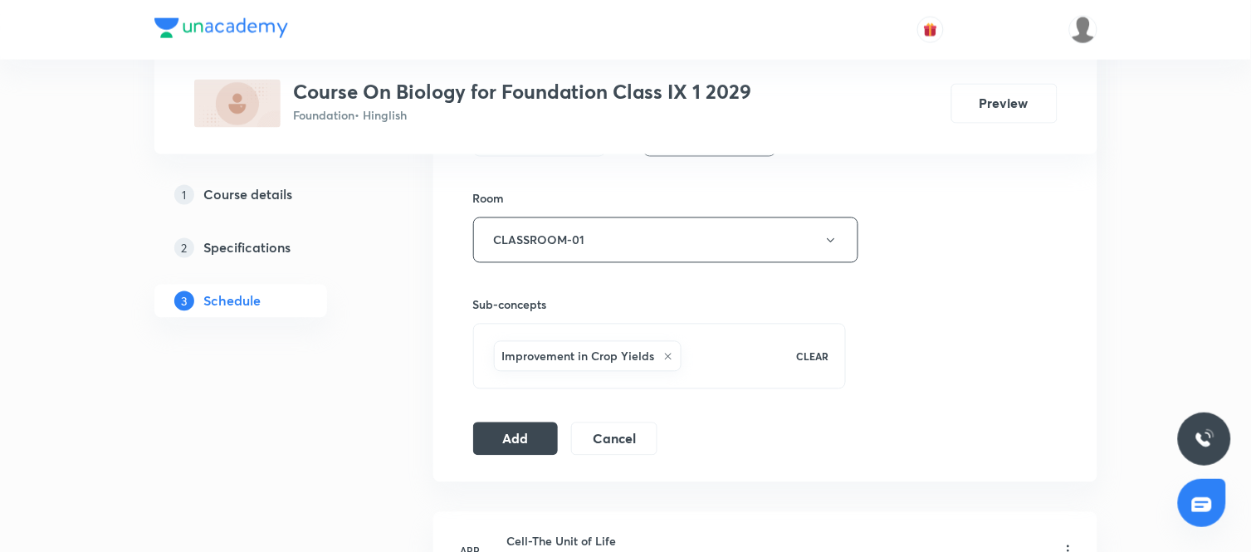
scroll to position [702, 0]
click at [524, 447] on button "Add" at bounding box center [516, 436] width 86 height 33
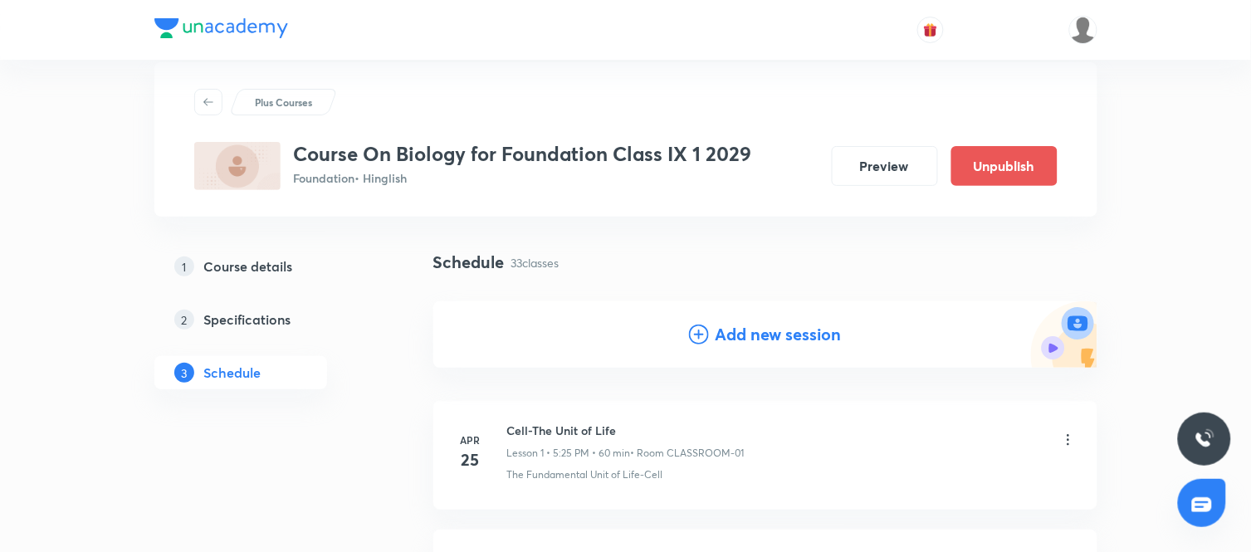
scroll to position [0, 0]
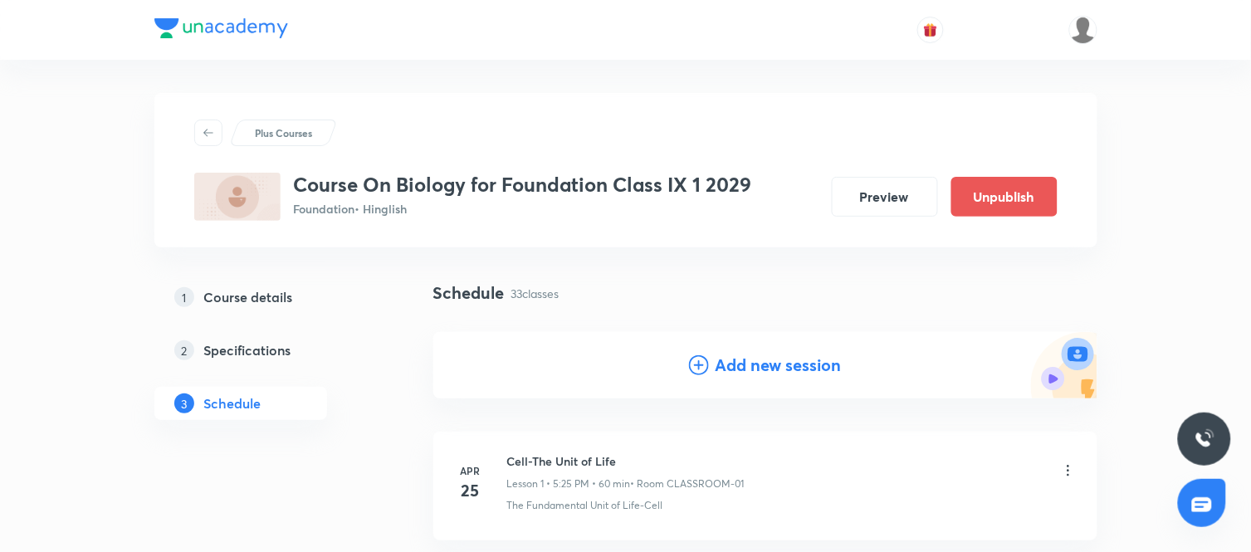
click at [771, 358] on h4 "Add new session" at bounding box center [779, 365] width 126 height 25
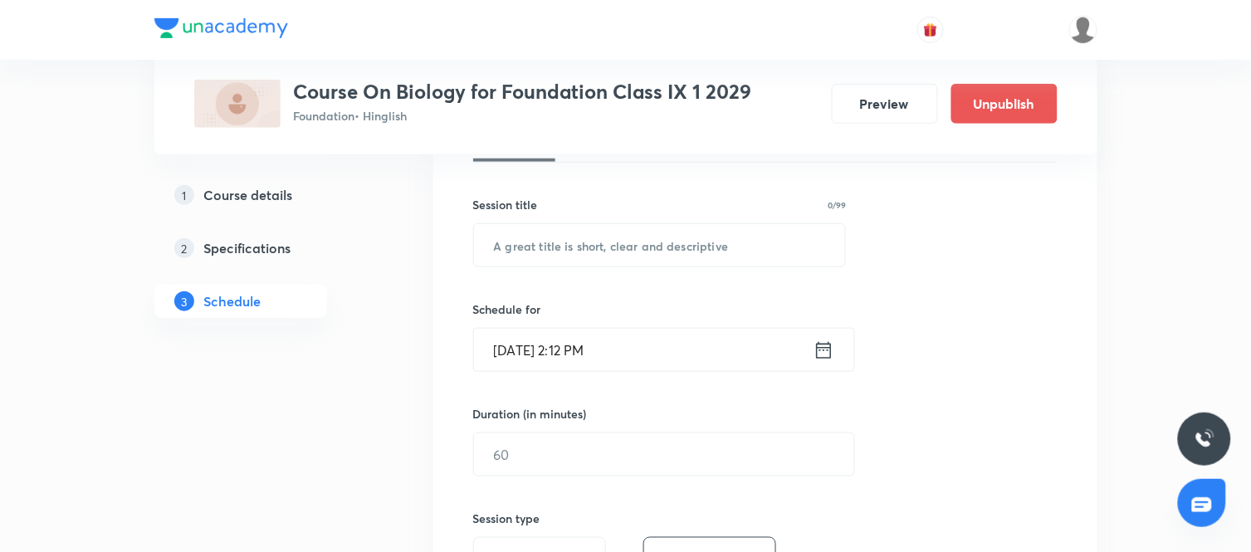
scroll to position [277, 0]
click at [701, 231] on input "text" at bounding box center [660, 243] width 372 height 42
paste input "Improvement in Food Resources"
type input "Improvement in Food Resources"
click at [826, 344] on icon at bounding box center [824, 347] width 21 height 23
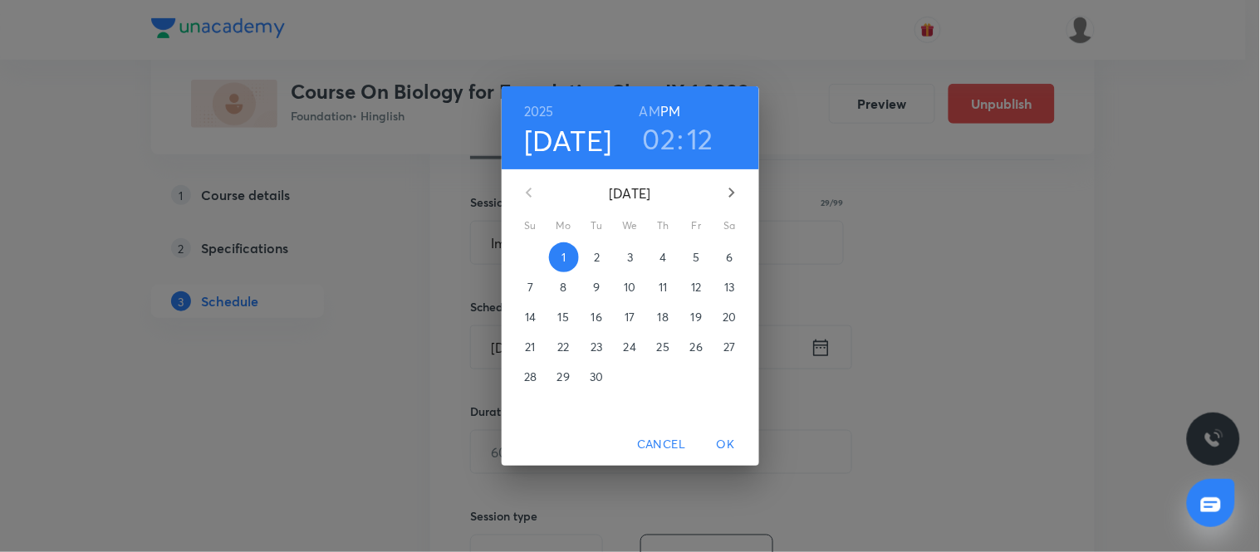
click at [658, 251] on span "4" at bounding box center [663, 257] width 30 height 17
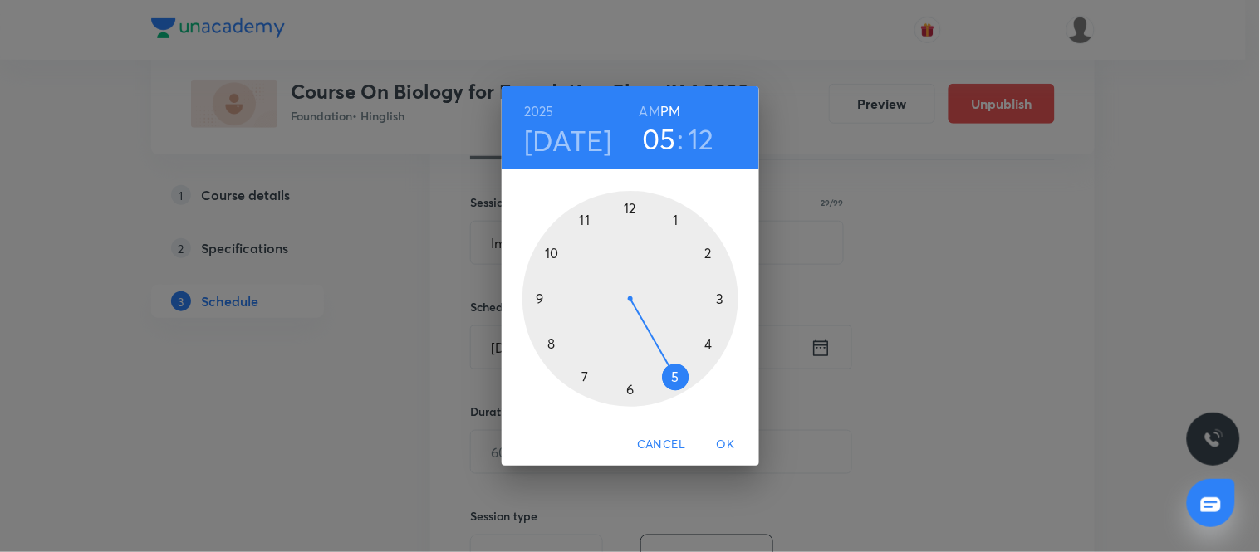
drag, startPoint x: 710, startPoint y: 254, endPoint x: 676, endPoint y: 369, distance: 120.3
click at [676, 369] on div at bounding box center [630, 299] width 216 height 216
drag, startPoint x: 716, startPoint y: 264, endPoint x: 673, endPoint y: 369, distance: 113.2
click at [673, 369] on div at bounding box center [630, 299] width 216 height 216
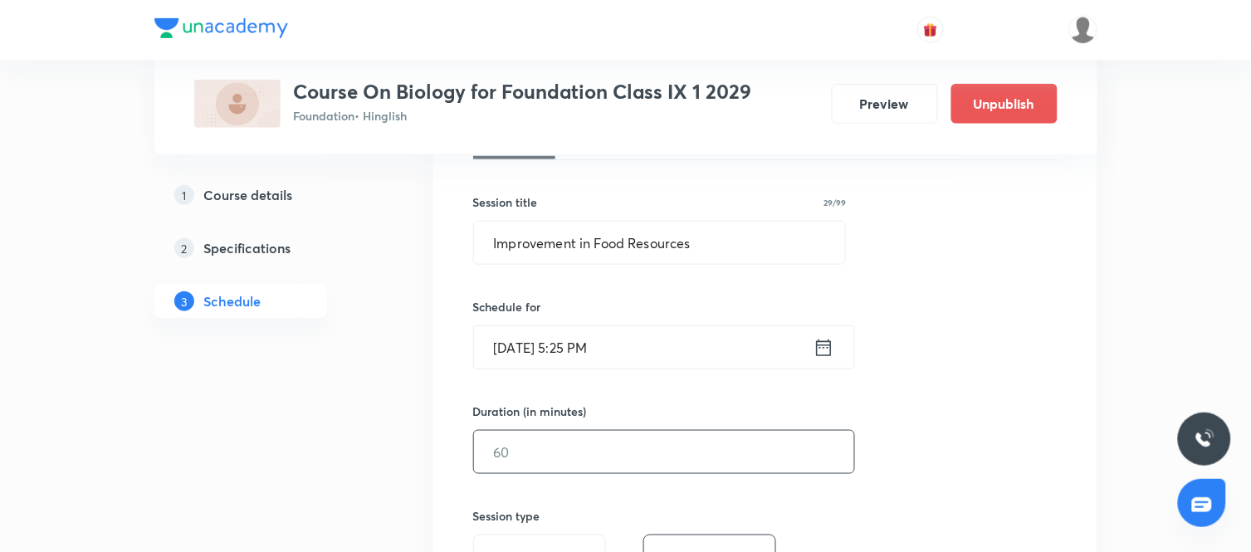
click at [658, 443] on input "text" at bounding box center [664, 452] width 380 height 42
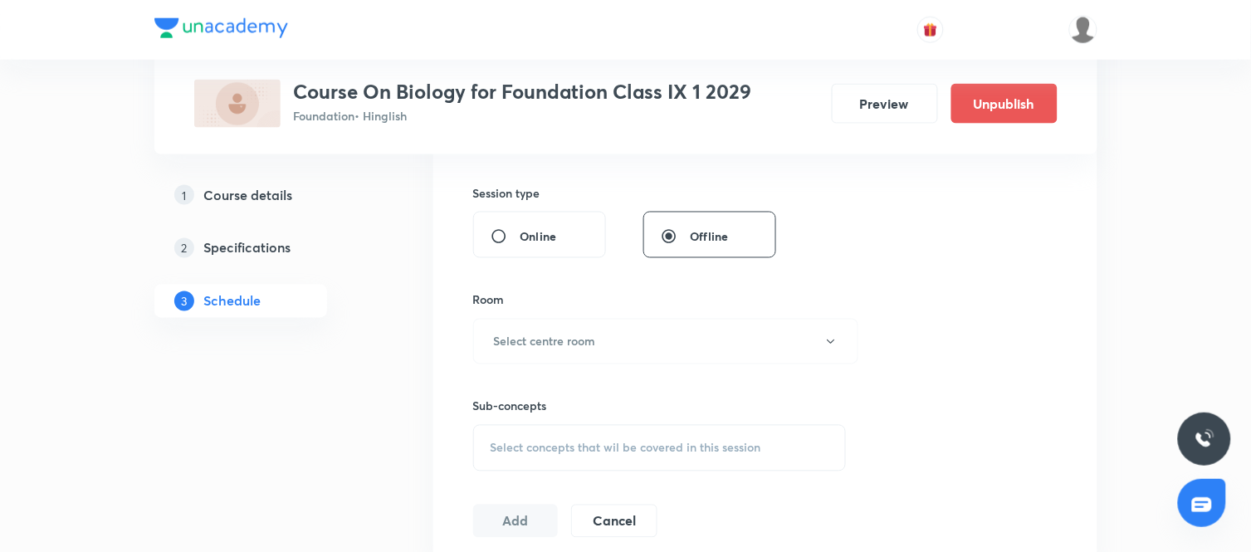
scroll to position [603, 0]
type input "60"
click at [643, 335] on button "Select centre room" at bounding box center [665, 339] width 385 height 46
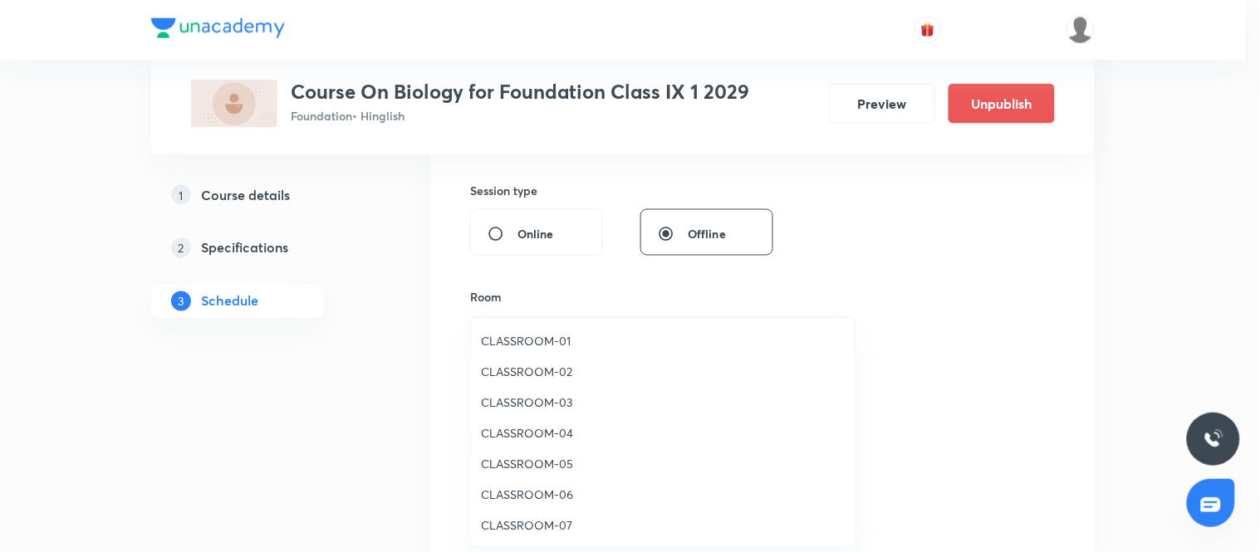
click at [558, 343] on span "CLASSROOM-01" at bounding box center [663, 340] width 364 height 17
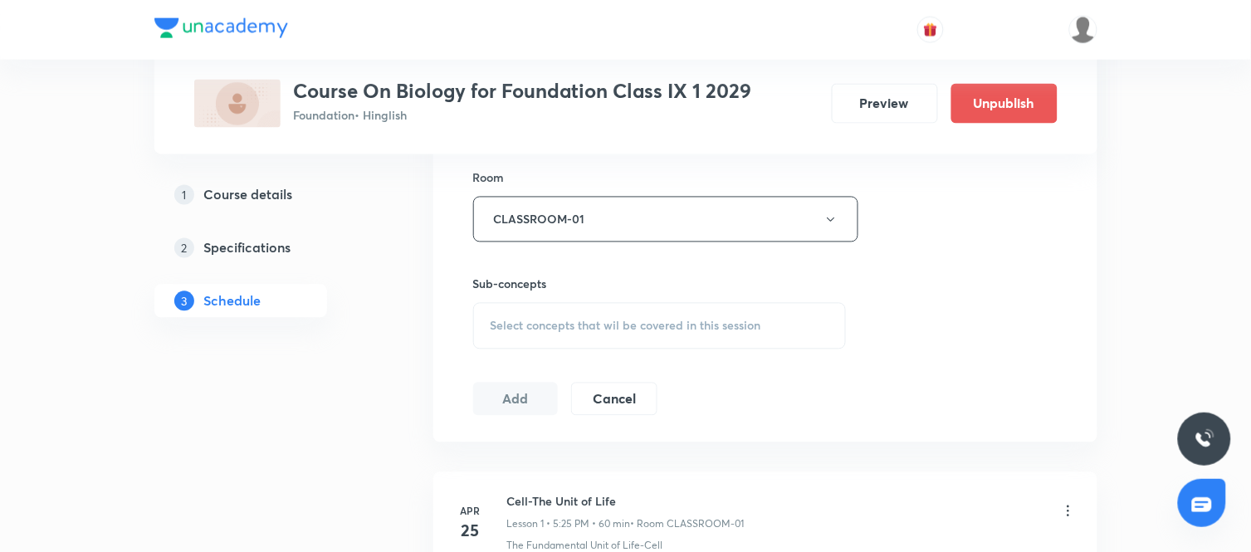
scroll to position [727, 0]
click at [664, 313] on div "Select concepts that wil be covered in this session" at bounding box center [660, 322] width 374 height 46
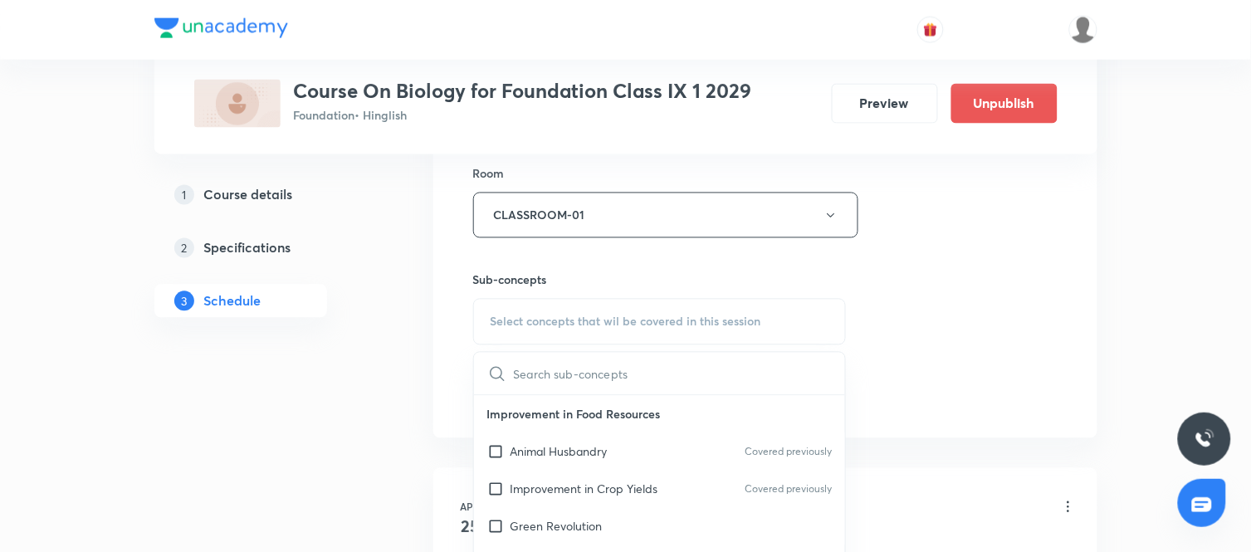
click at [599, 385] on input "text" at bounding box center [680, 374] width 332 height 42
click at [495, 492] on input "checkbox" at bounding box center [498, 489] width 23 height 17
checkbox input "true"
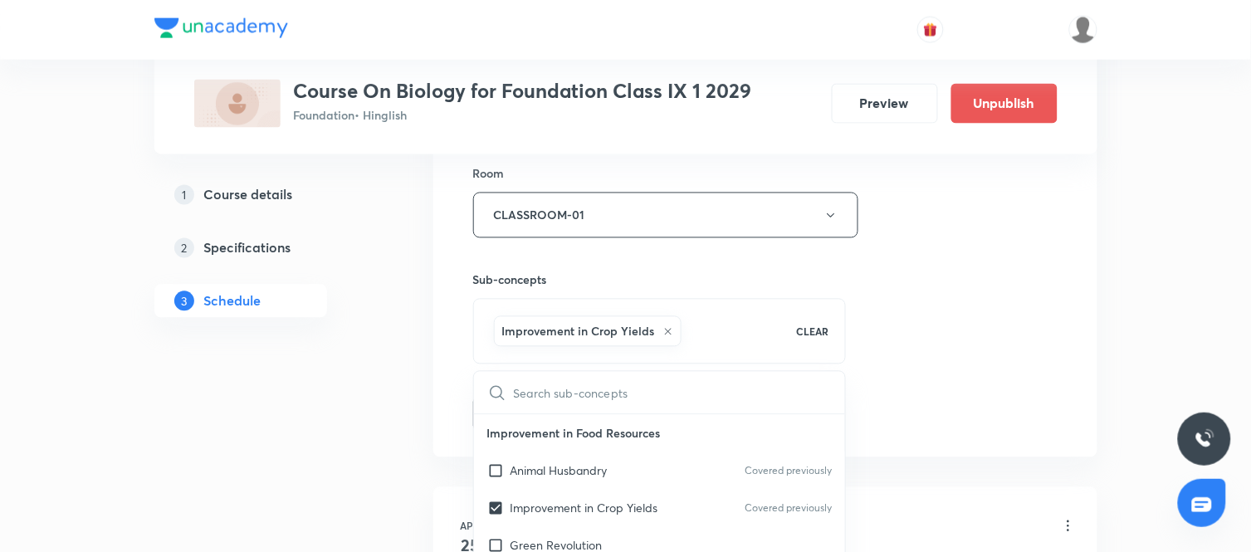
click at [905, 368] on div "Session 34 Live class Session title 29/99 Improvement in Food Resources ​ Sched…" at bounding box center [765, 31] width 585 height 799
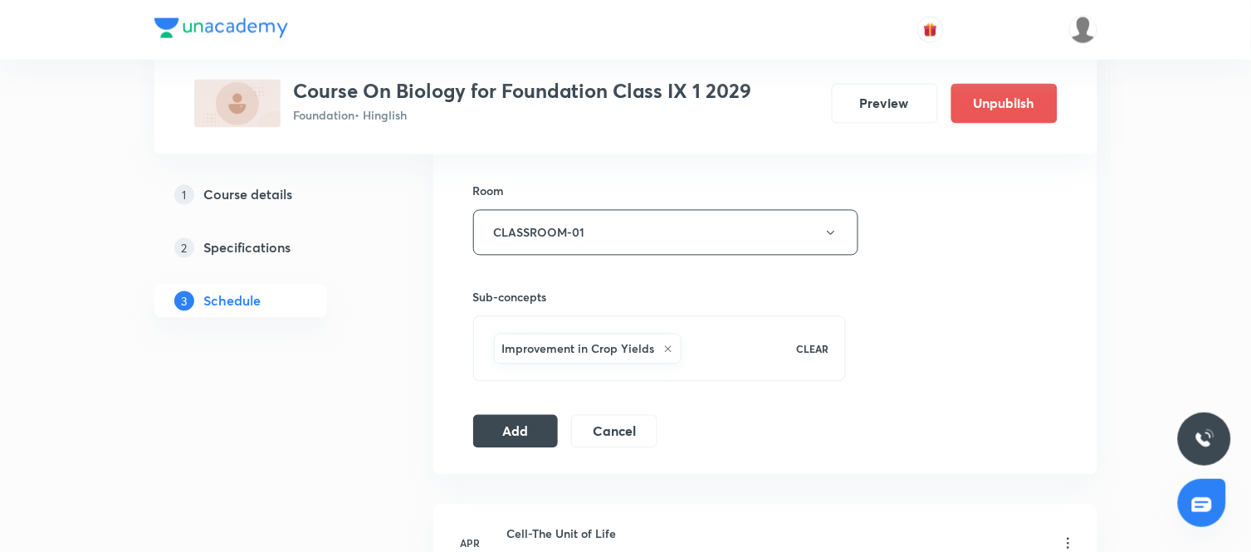
scroll to position [731, 0]
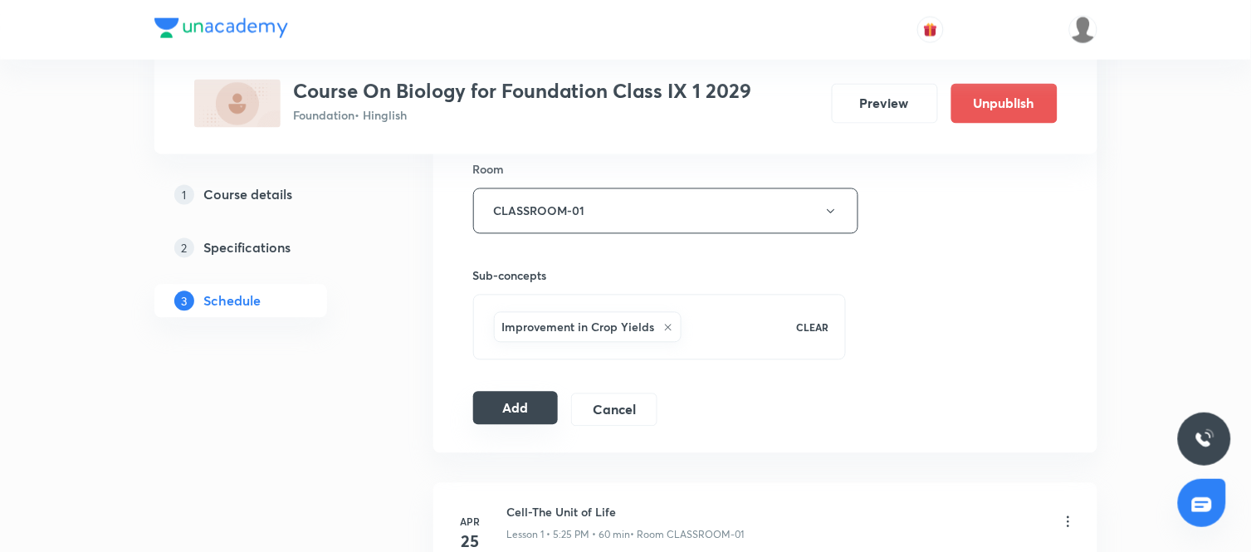
click at [526, 417] on button "Add" at bounding box center [516, 408] width 86 height 33
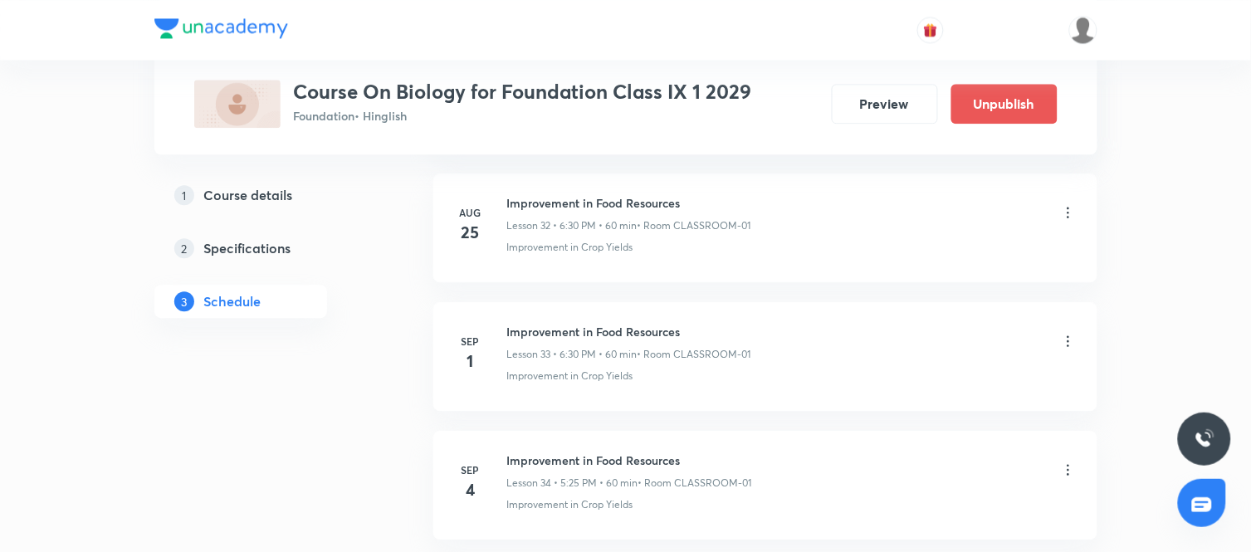
scroll to position [4250, 0]
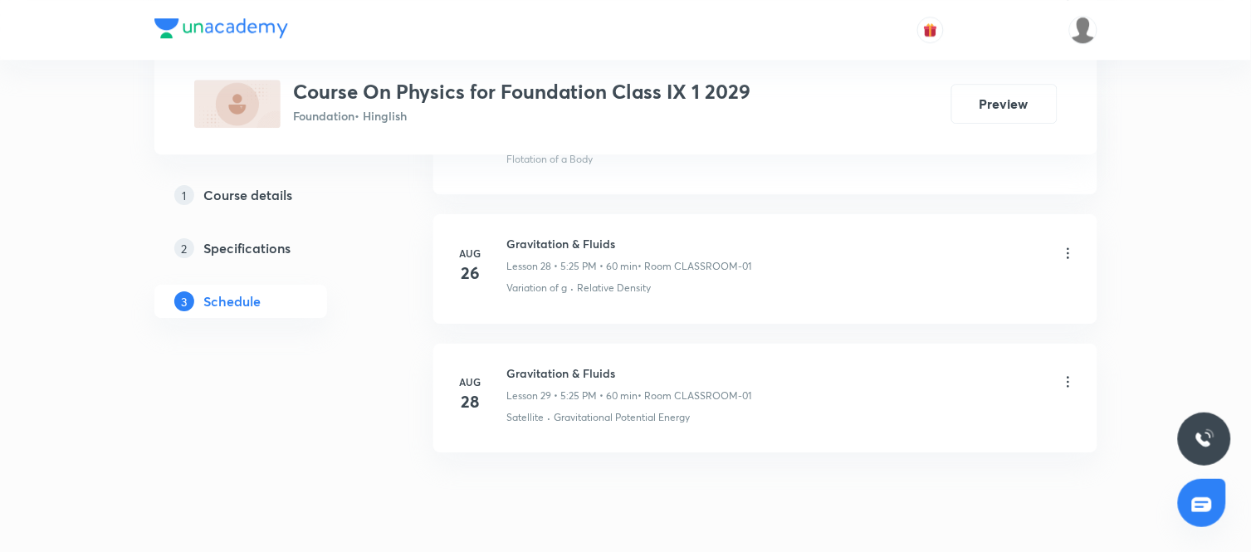
scroll to position [4504, 0]
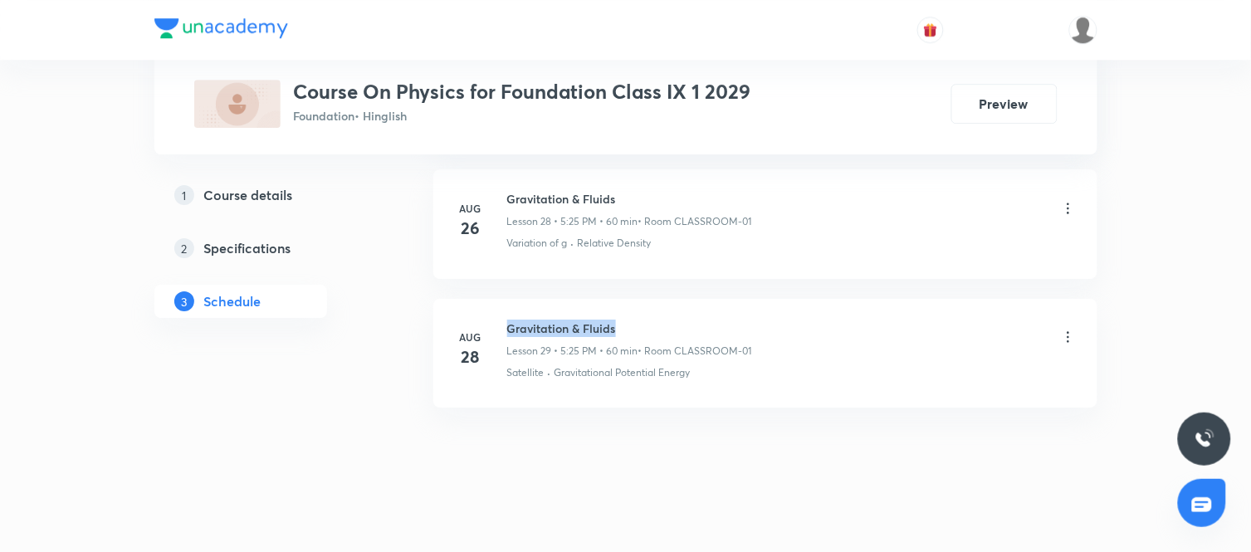
drag, startPoint x: 616, startPoint y: 330, endPoint x: 507, endPoint y: 333, distance: 108.8
click at [507, 333] on h6 "Gravitation & Fluids" at bounding box center [629, 328] width 245 height 17
copy h6 "Gravitation & Fluids"
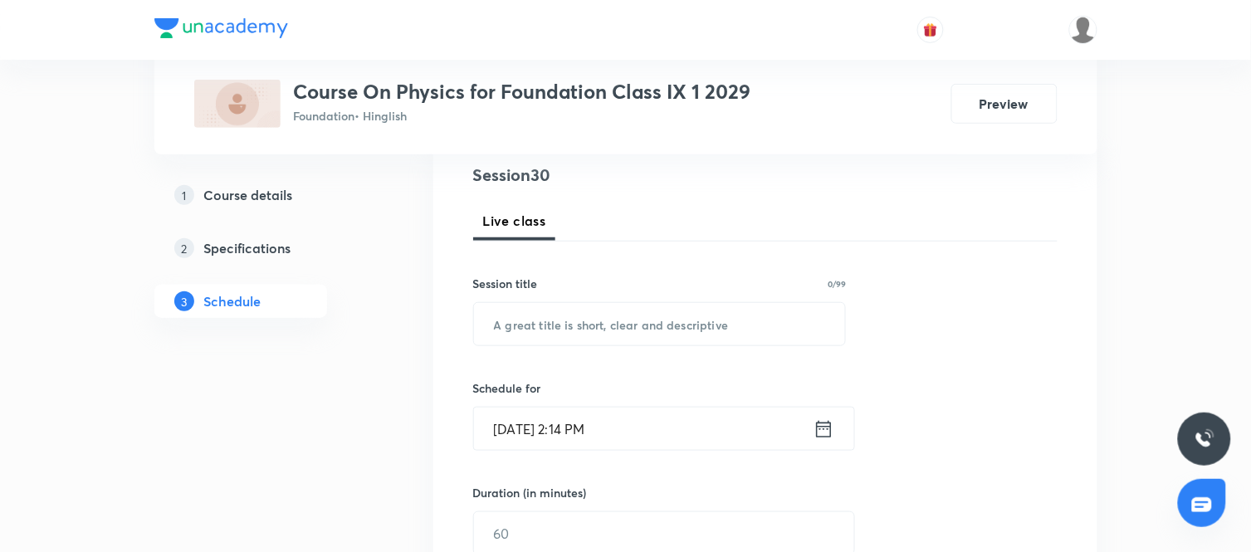
scroll to position [205, 0]
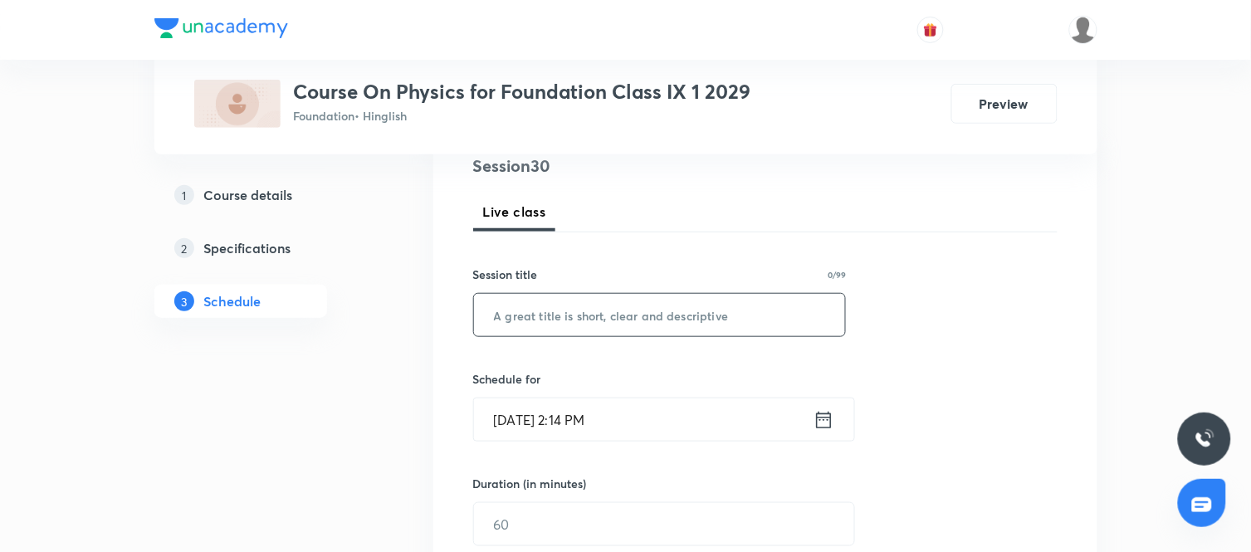
click at [665, 314] on input "text" at bounding box center [660, 315] width 372 height 42
paste input "Gravitation & Fluids"
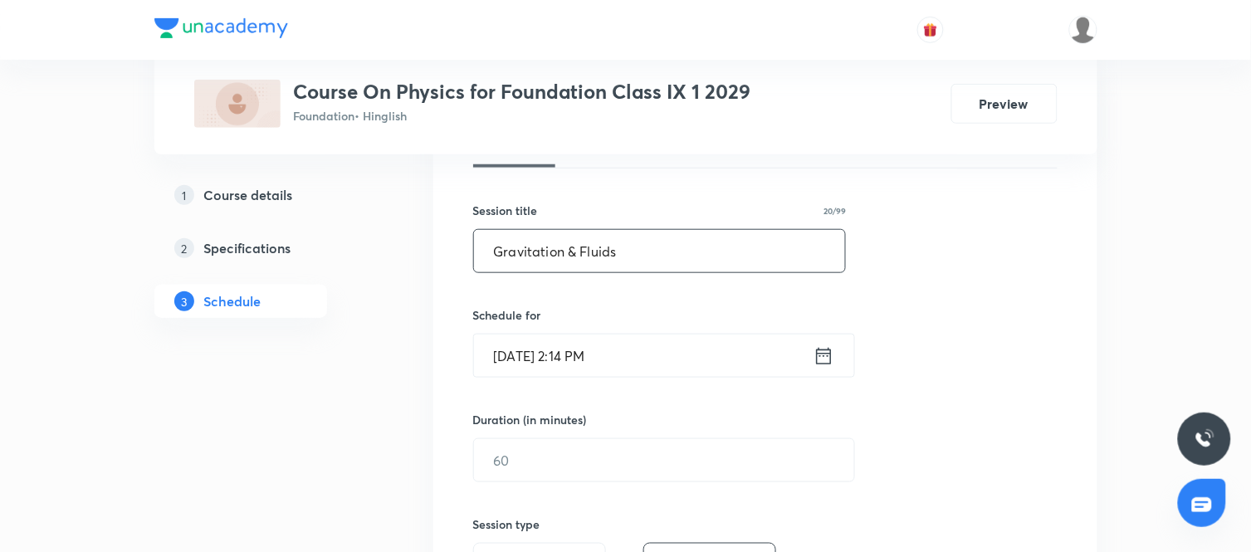
scroll to position [270, 0]
type input "Gravitation & Fluids"
click at [824, 357] on icon at bounding box center [824, 355] width 21 height 23
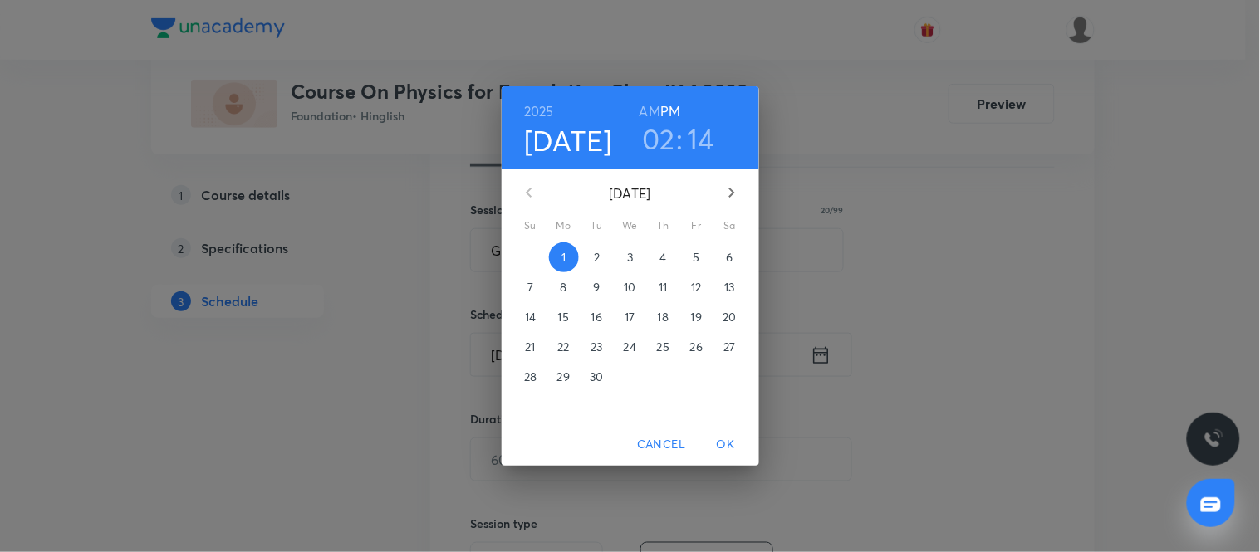
click at [600, 255] on span "2" at bounding box center [597, 257] width 30 height 17
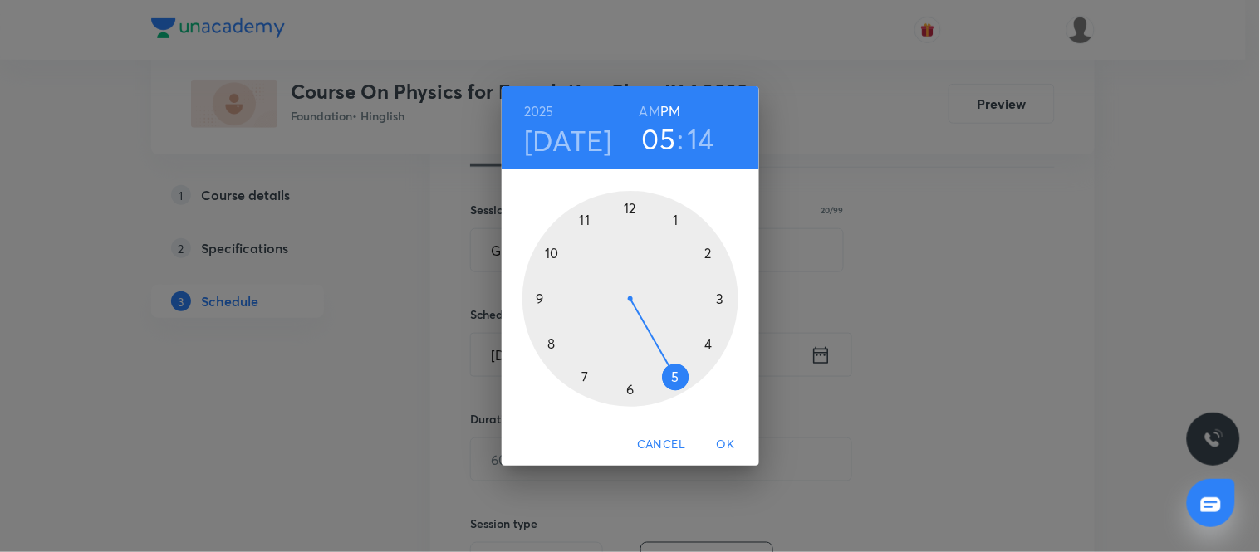
drag, startPoint x: 712, startPoint y: 251, endPoint x: 671, endPoint y: 367, distance: 123.4
click at [671, 367] on div at bounding box center [630, 299] width 216 height 216
drag, startPoint x: 721, startPoint y: 283, endPoint x: 674, endPoint y: 374, distance: 102.5
click at [674, 374] on div at bounding box center [630, 299] width 216 height 216
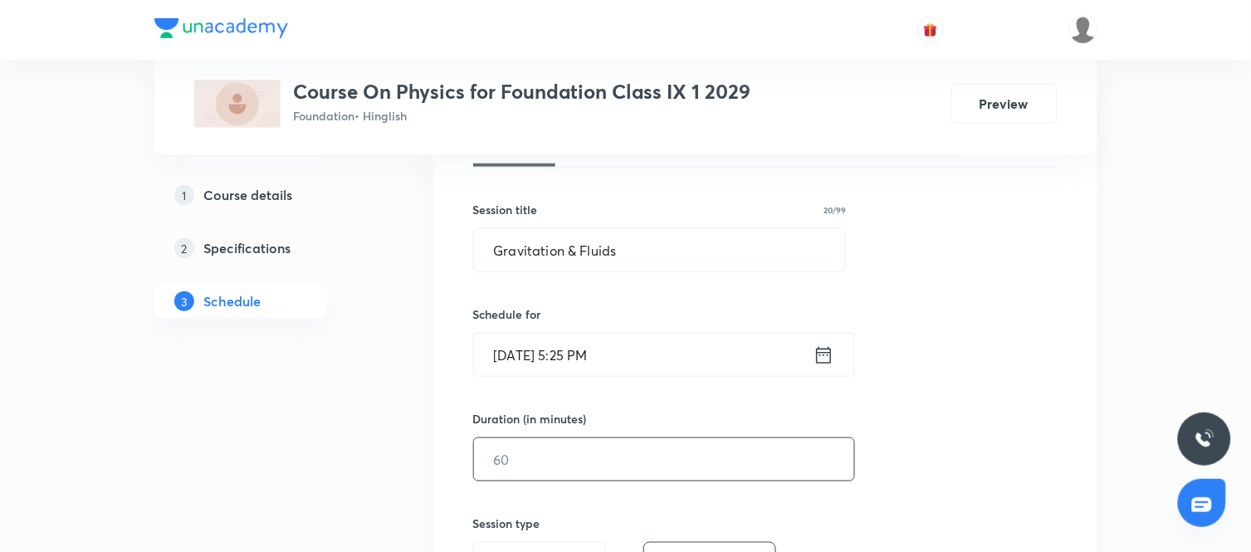
click at [696, 467] on input "text" at bounding box center [664, 459] width 380 height 42
type input "60"
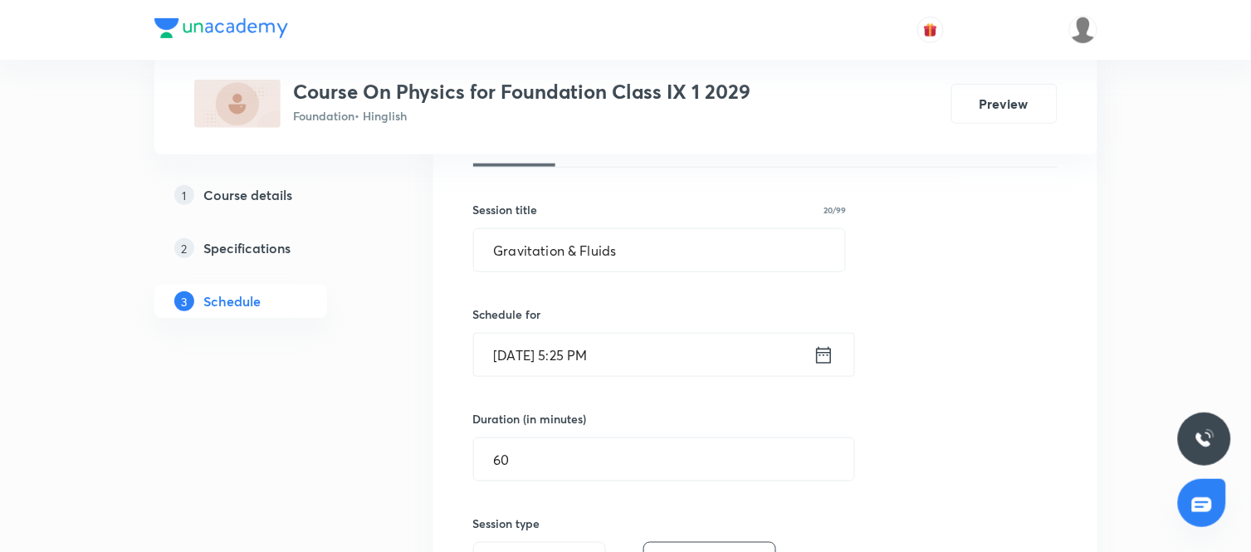
click at [953, 412] on div "Session 30 Live class Session title 20/99 Gravitation & Fluids ​ Schedule for S…" at bounding box center [765, 479] width 585 height 780
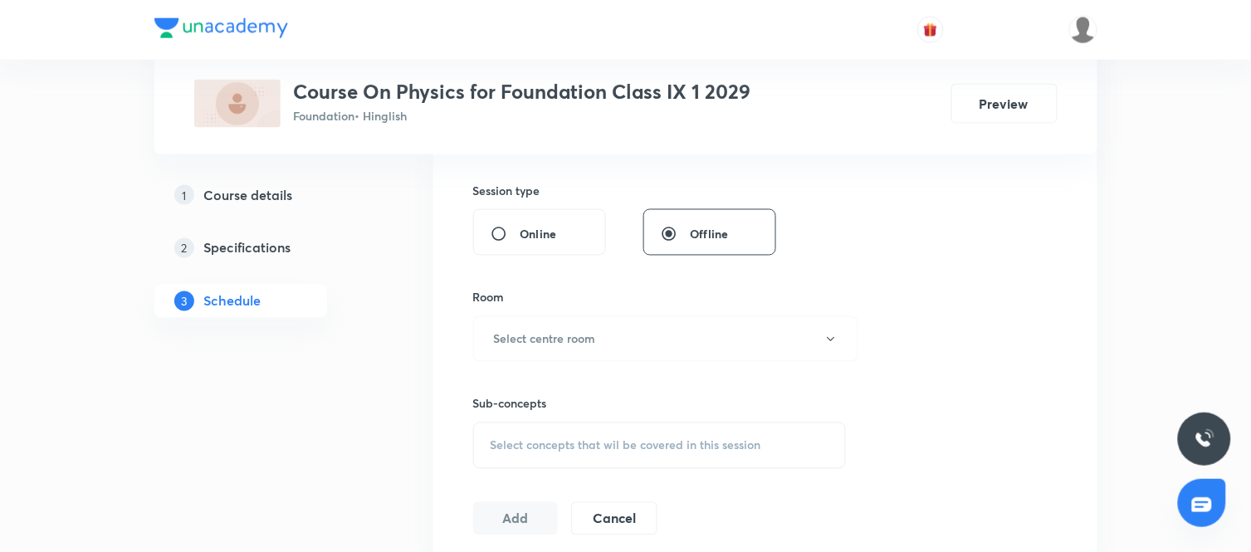
scroll to position [604, 0]
click at [668, 338] on button "Select centre room" at bounding box center [665, 339] width 385 height 46
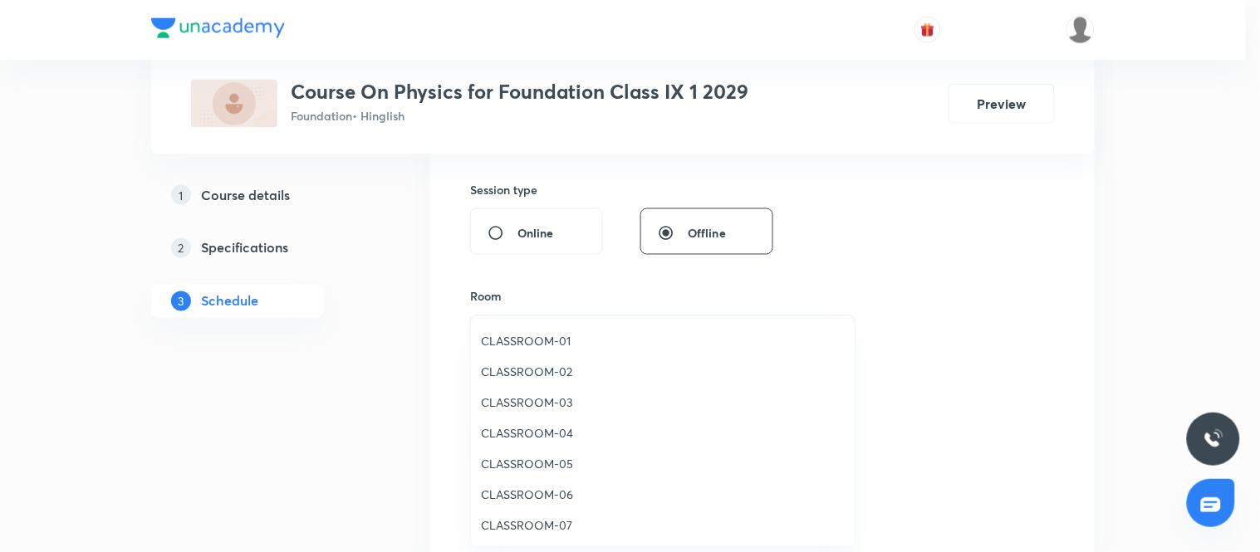
click at [565, 336] on span "CLASSROOM-01" at bounding box center [663, 340] width 364 height 17
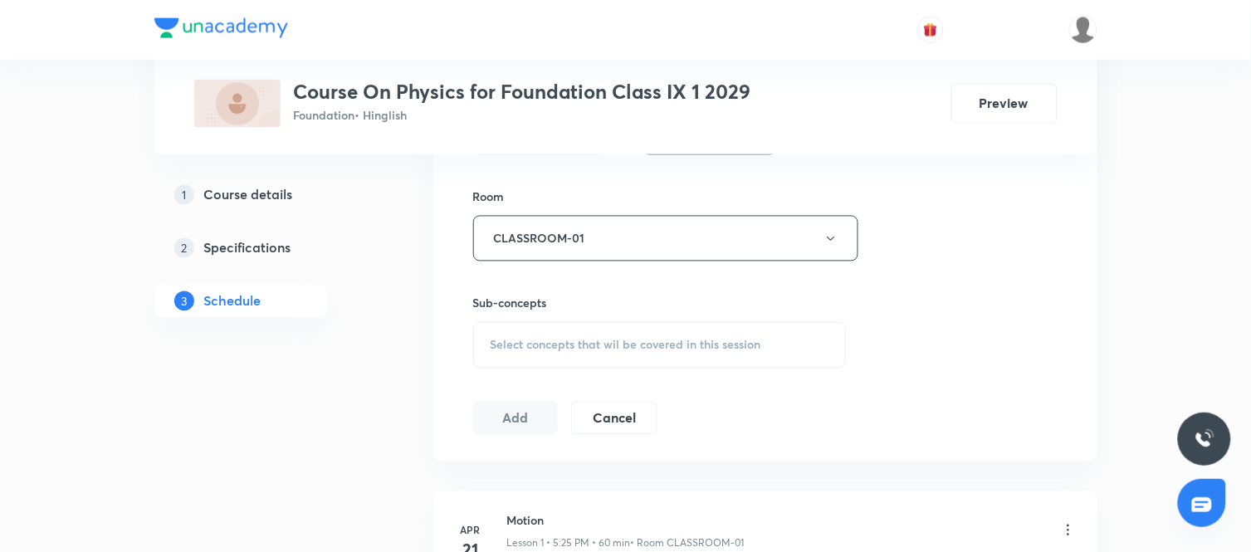
scroll to position [706, 0]
click at [682, 345] on span "Select concepts that wil be covered in this session" at bounding box center [626, 342] width 271 height 13
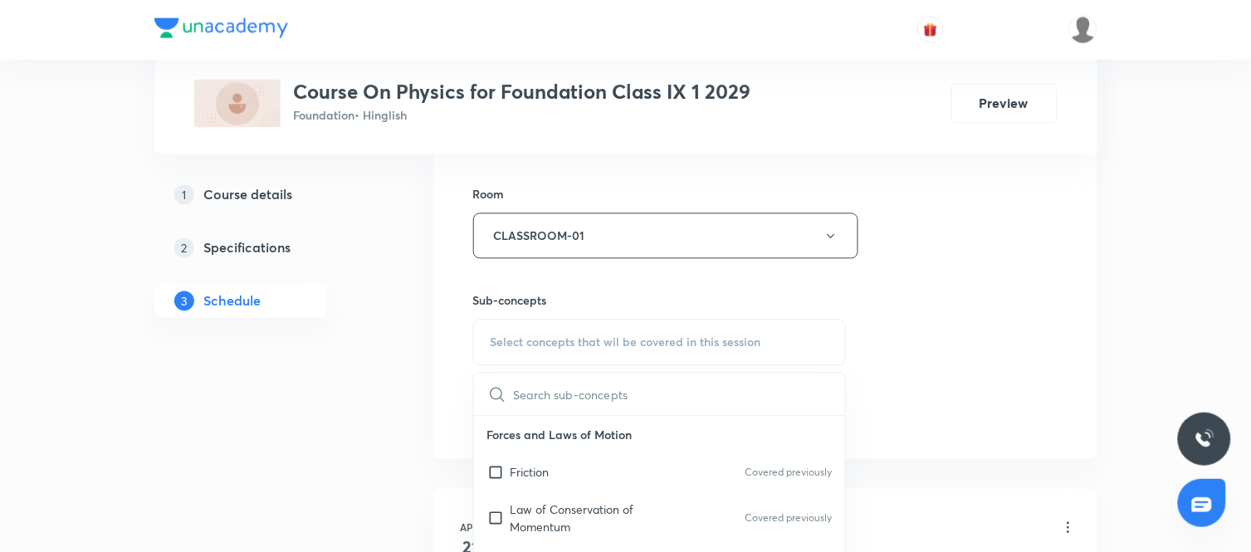
click at [600, 400] on input "text" at bounding box center [680, 395] width 332 height 42
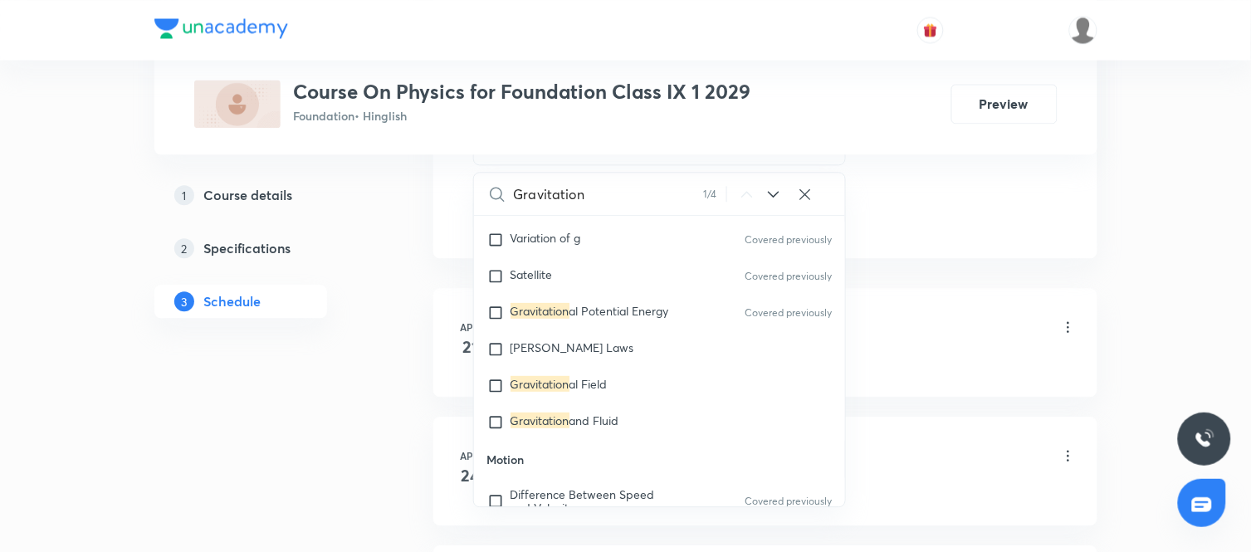
scroll to position [1756, 0]
type input "Gravitation"
click at [493, 340] on input "checkbox" at bounding box center [498, 348] width 23 height 17
checkbox input "true"
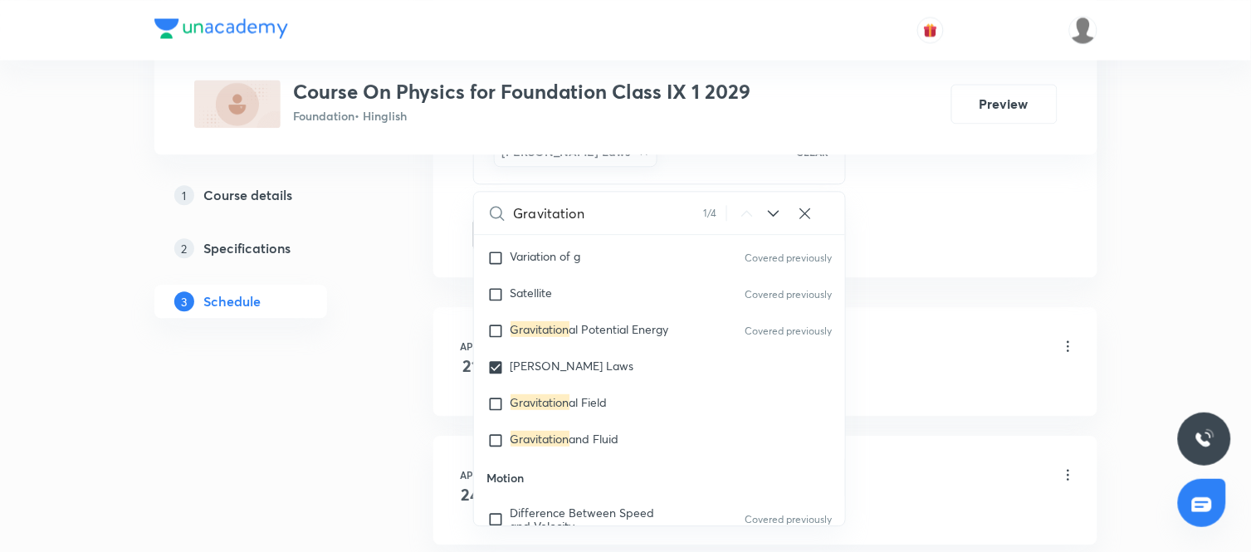
click at [969, 316] on li "Apr 21 Motion Lesson 1 • 5:25 PM • 60 min • Room CLASSROOM-01 Motion" at bounding box center [765, 361] width 664 height 109
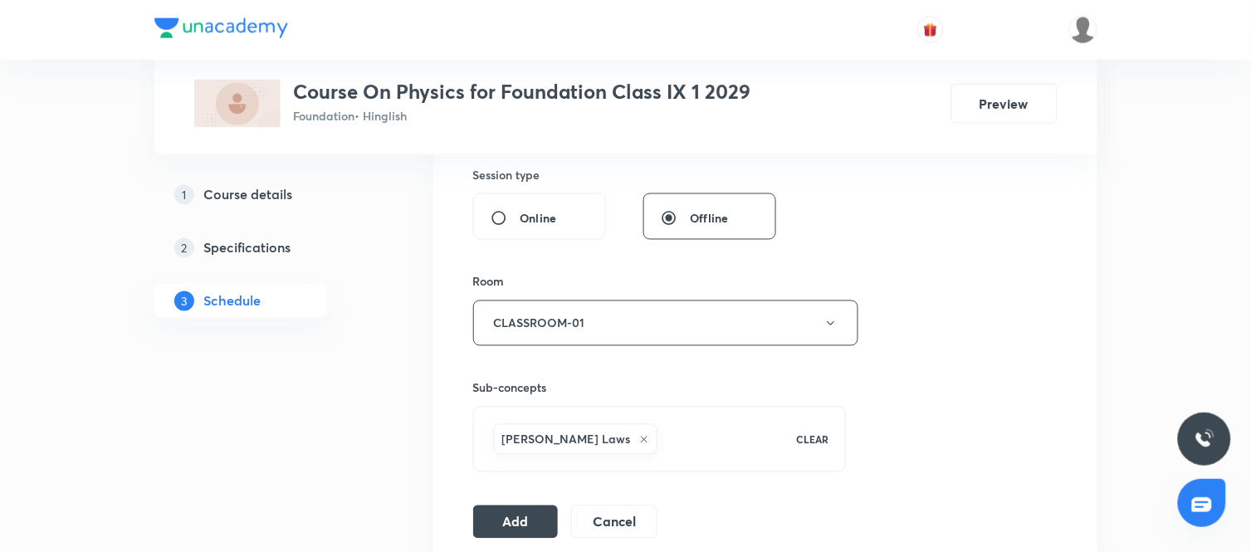
scroll to position [633, 0]
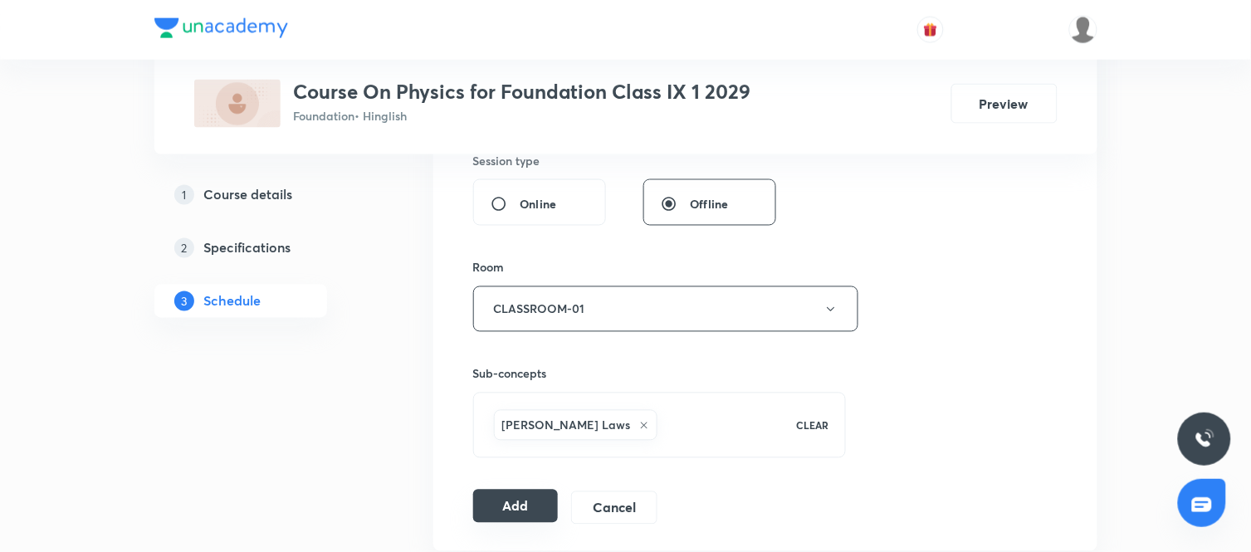
click at [518, 511] on button "Add" at bounding box center [516, 506] width 86 height 33
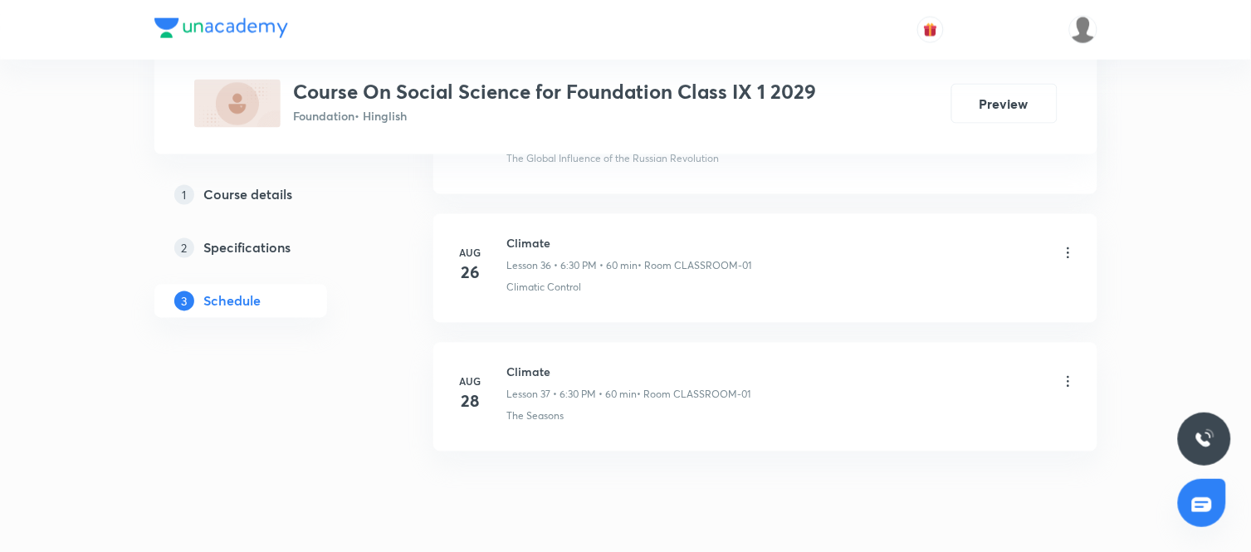
scroll to position [5527, 0]
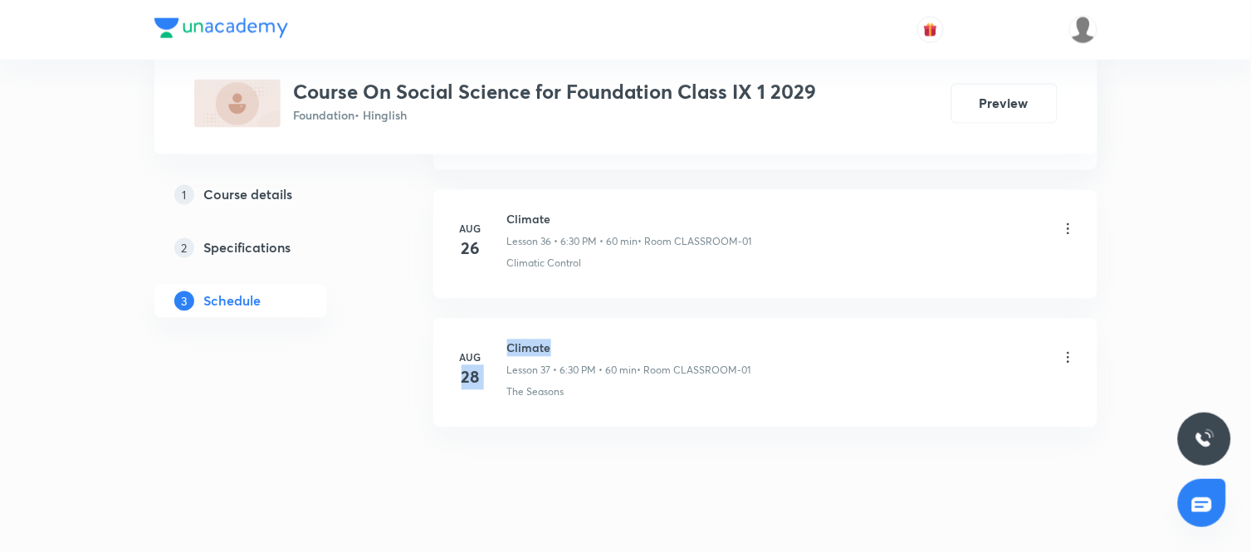
drag, startPoint x: 548, startPoint y: 353, endPoint x: 504, endPoint y: 355, distance: 44.0
click at [504, 355] on div "[DATE] Climate Lesson 37 • 6:30 PM • 60 min • Room CLASSROOM-01 The Seasons" at bounding box center [765, 370] width 623 height 61
click at [563, 355] on h6 "Climate" at bounding box center [629, 348] width 244 height 17
drag, startPoint x: 548, startPoint y: 352, endPoint x: 509, endPoint y: 357, distance: 39.3
click at [509, 357] on h6 "Climate" at bounding box center [629, 348] width 244 height 17
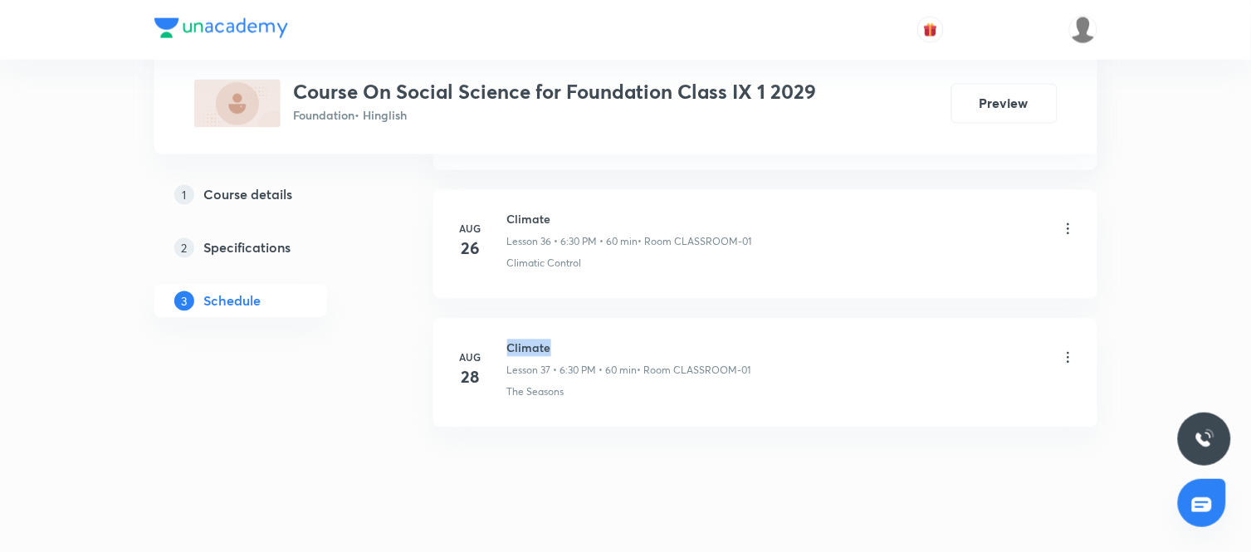
copy h6 "Climate"
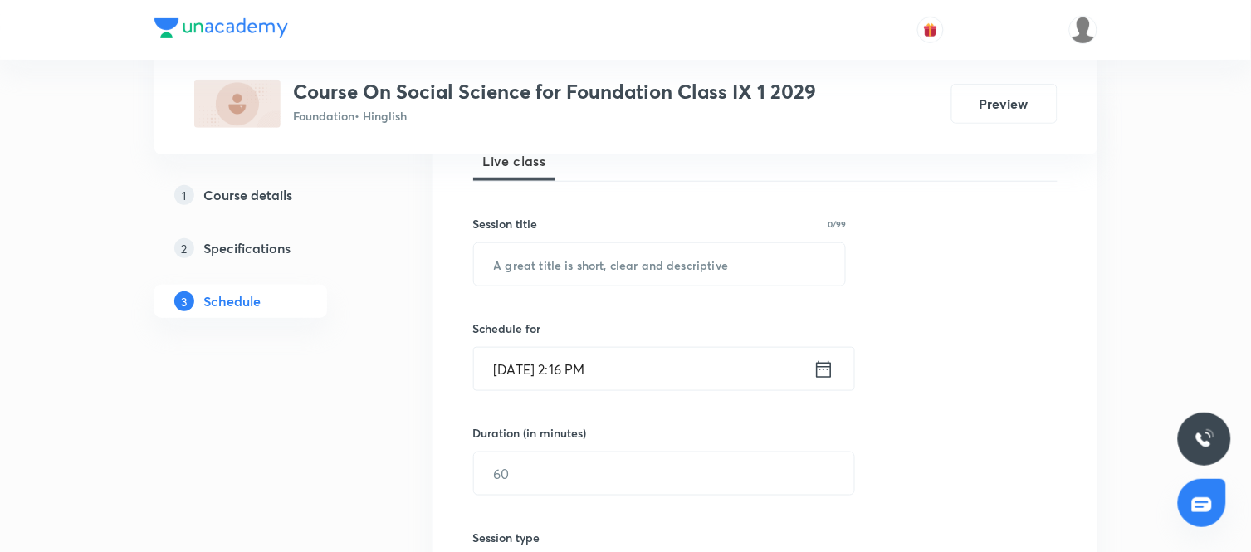
scroll to position [268, 0]
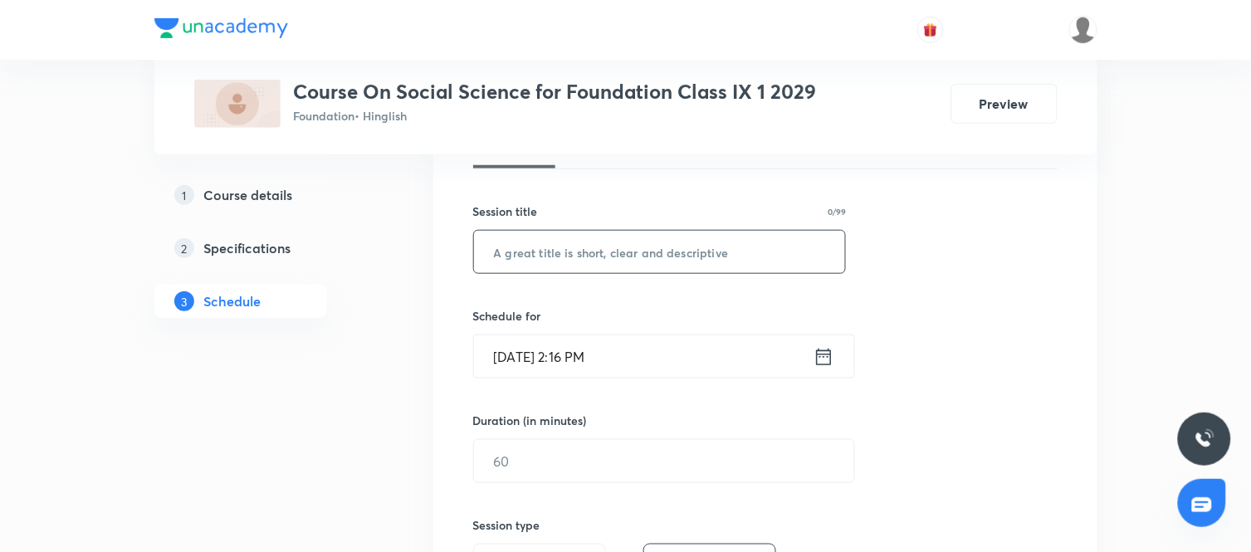
click at [698, 250] on input "text" at bounding box center [660, 252] width 372 height 42
paste input "Climate"
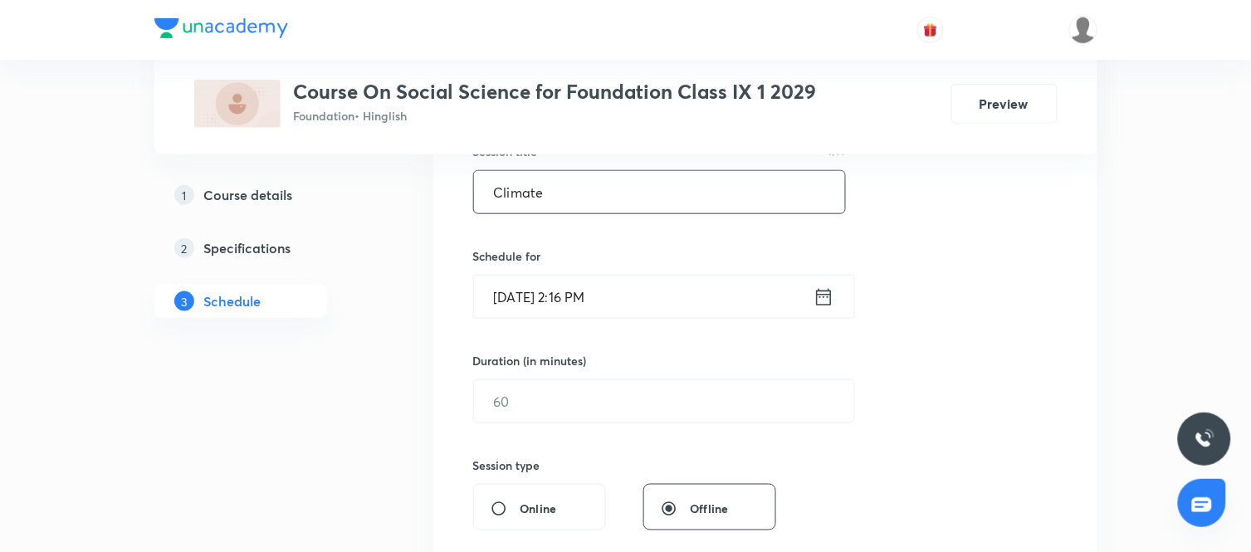
scroll to position [346, 0]
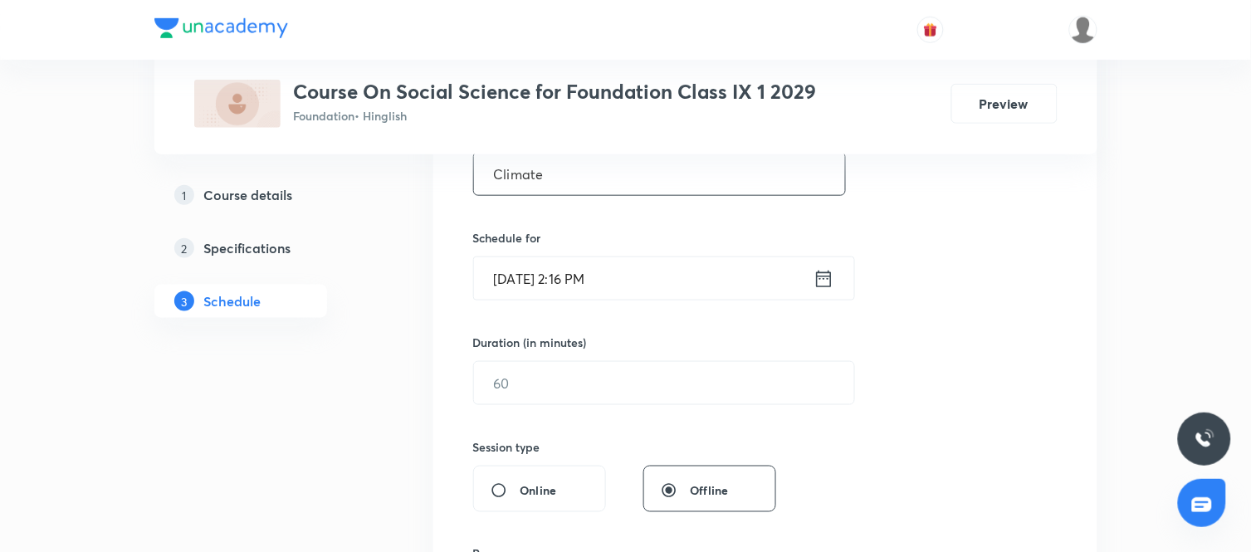
type input "Climate"
click at [822, 278] on icon at bounding box center [824, 278] width 21 height 23
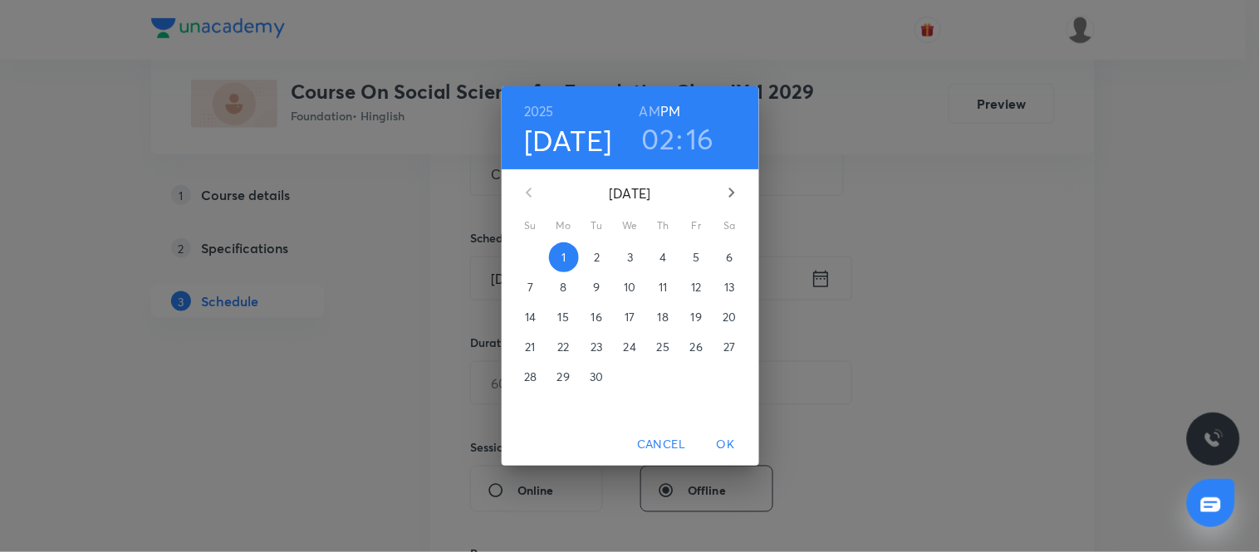
click at [599, 255] on p "2" at bounding box center [597, 257] width 6 height 17
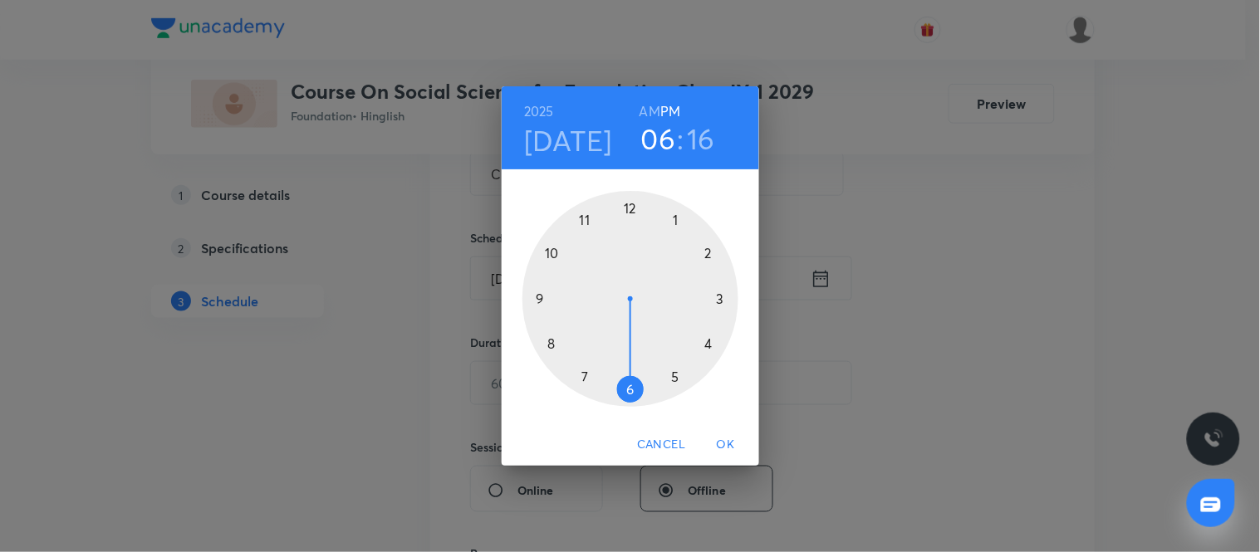
drag, startPoint x: 714, startPoint y: 252, endPoint x: 631, endPoint y: 384, distance: 156.0
click at [631, 384] on div at bounding box center [630, 299] width 216 height 216
drag, startPoint x: 720, startPoint y: 311, endPoint x: 634, endPoint y: 396, distance: 121.5
click at [634, 396] on div at bounding box center [630, 299] width 216 height 216
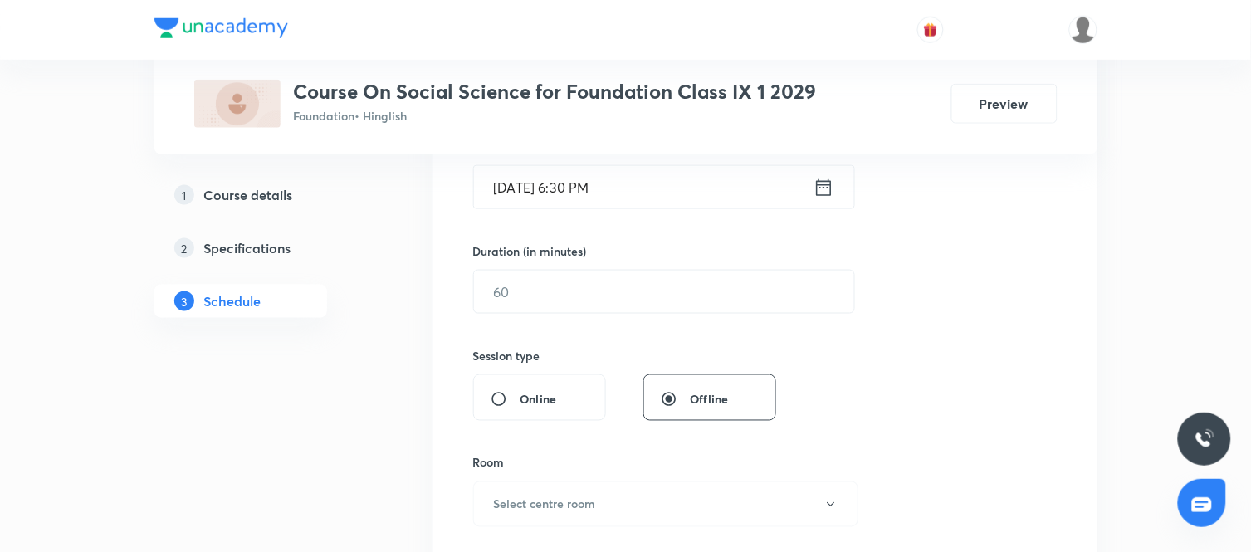
scroll to position [442, 0]
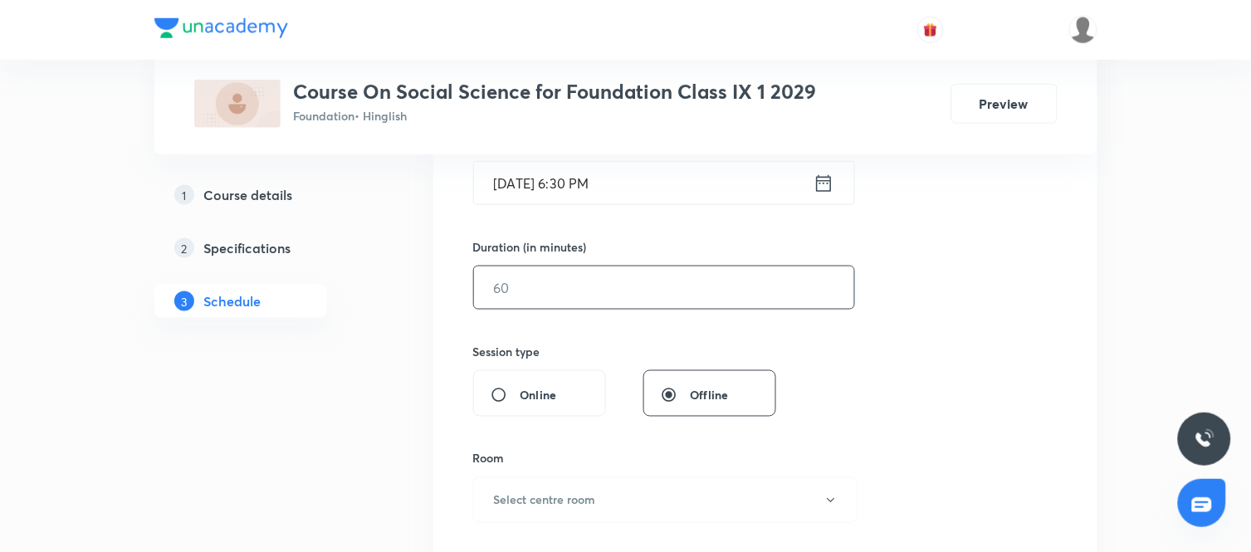
click at [740, 288] on input "text" at bounding box center [664, 288] width 380 height 42
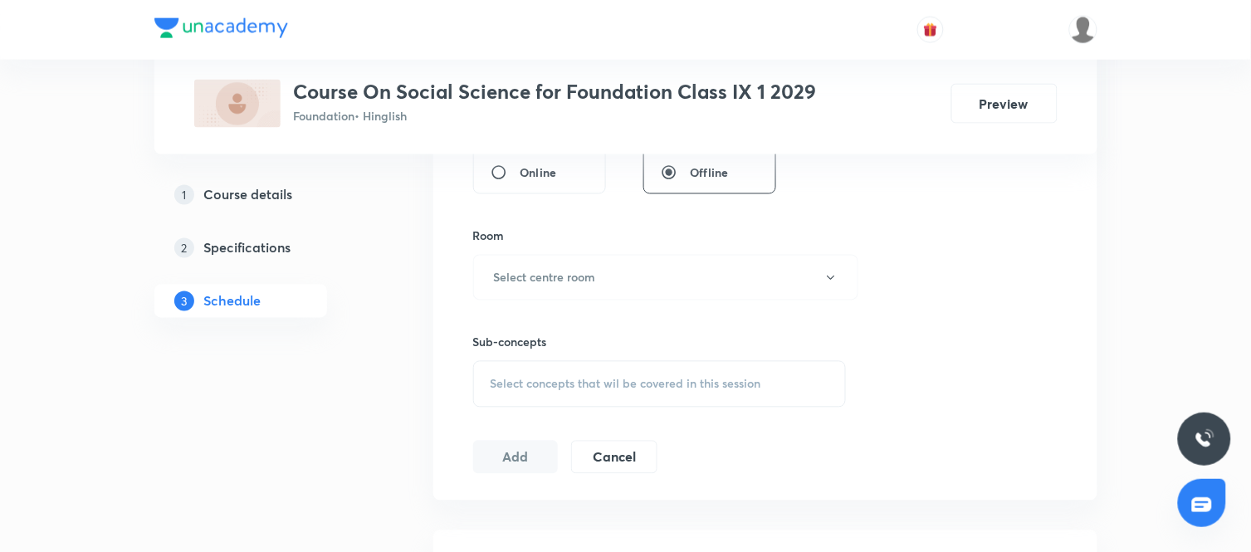
scroll to position [665, 0]
type input "60"
click at [627, 279] on button "Select centre room" at bounding box center [665, 277] width 385 height 46
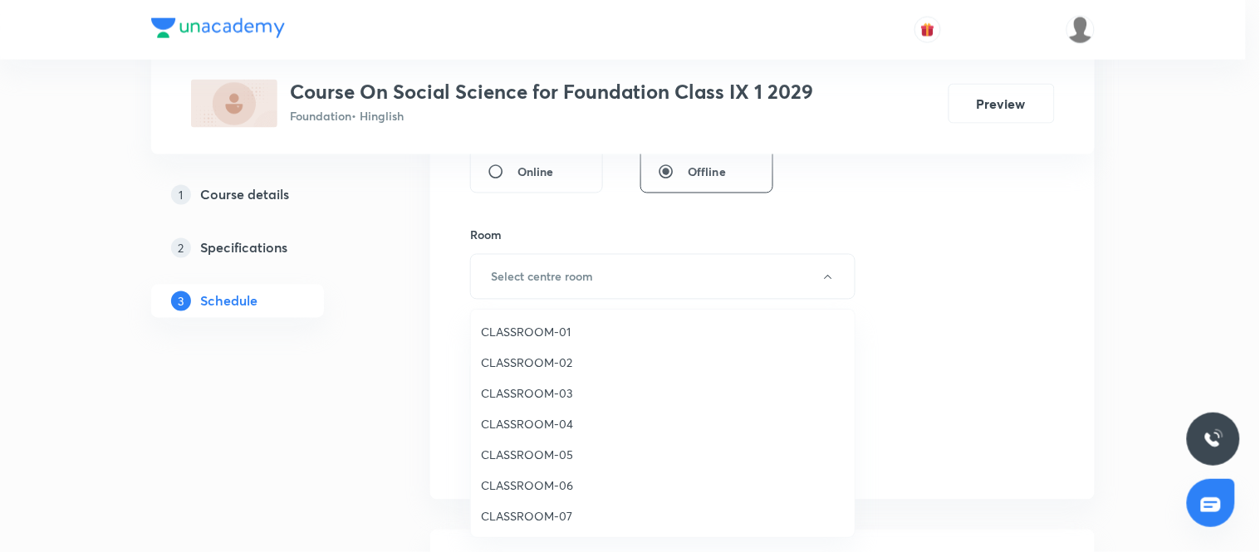
click at [540, 321] on li "CLASSROOM-01" at bounding box center [663, 331] width 384 height 31
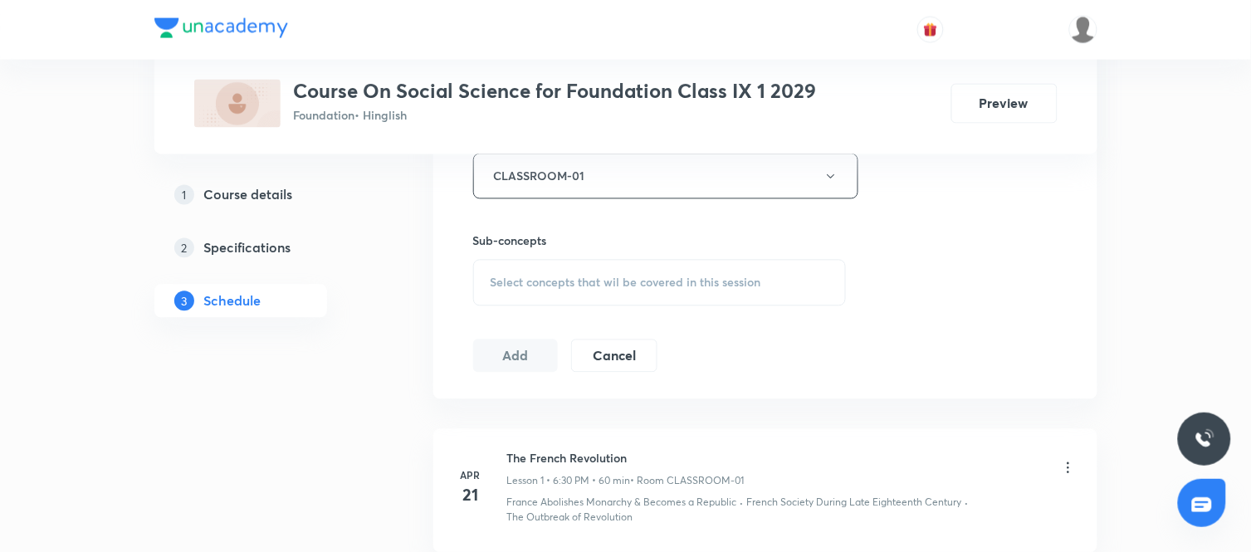
scroll to position [768, 0]
click at [614, 259] on div "Select concepts that wil be covered in this session" at bounding box center [660, 280] width 374 height 46
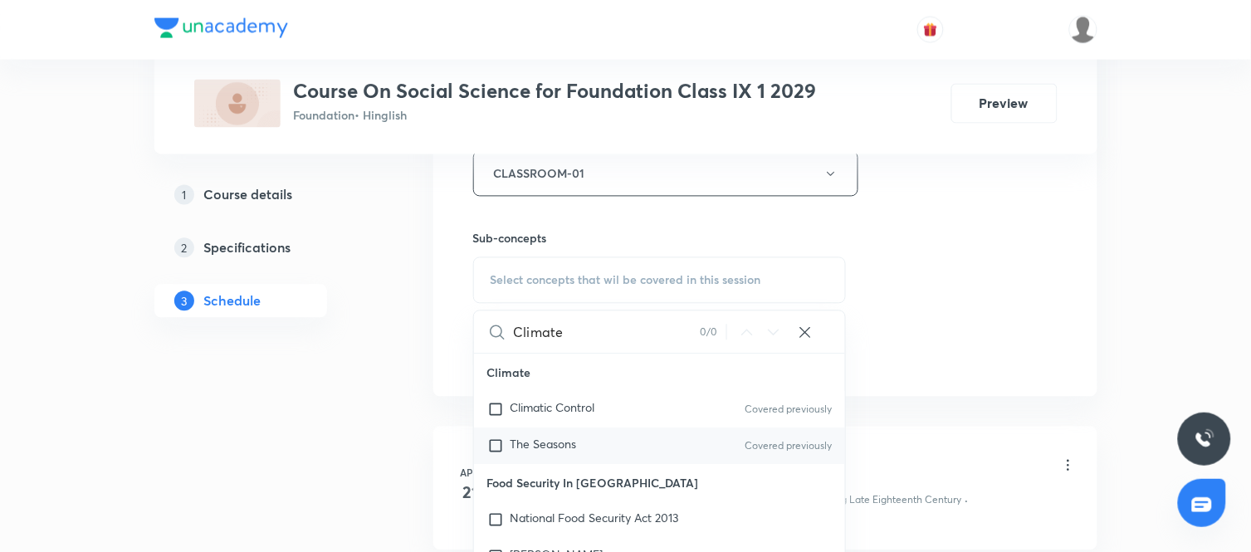
type input "Climate"
click at [529, 437] on span "The Seasons" at bounding box center [544, 445] width 66 height 16
checkbox input "true"
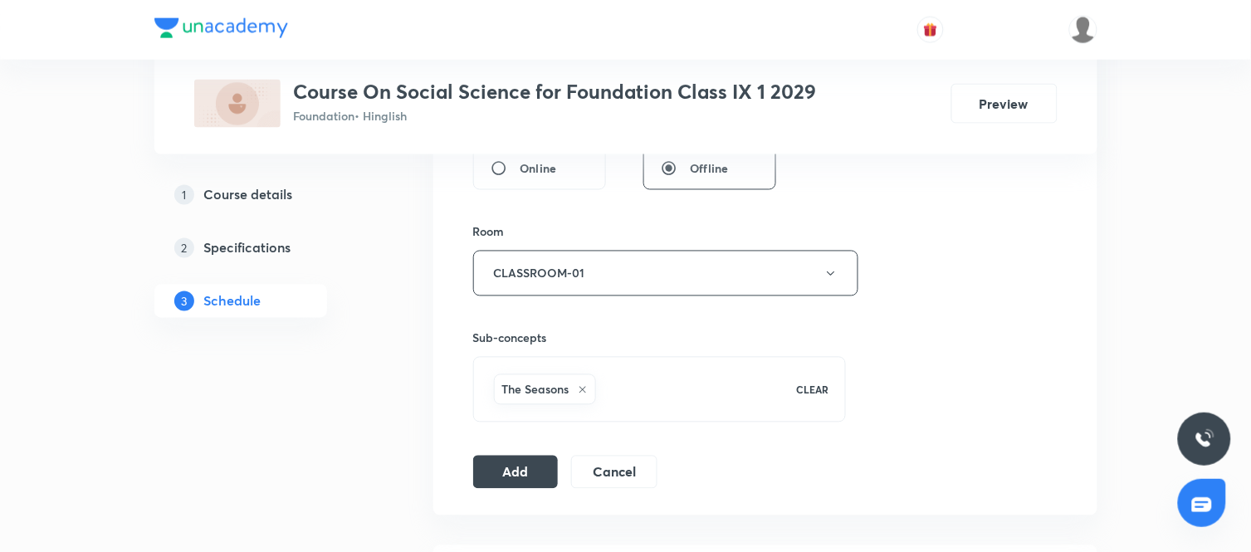
scroll to position [670, 0]
click at [523, 458] on button "Add" at bounding box center [516, 469] width 86 height 33
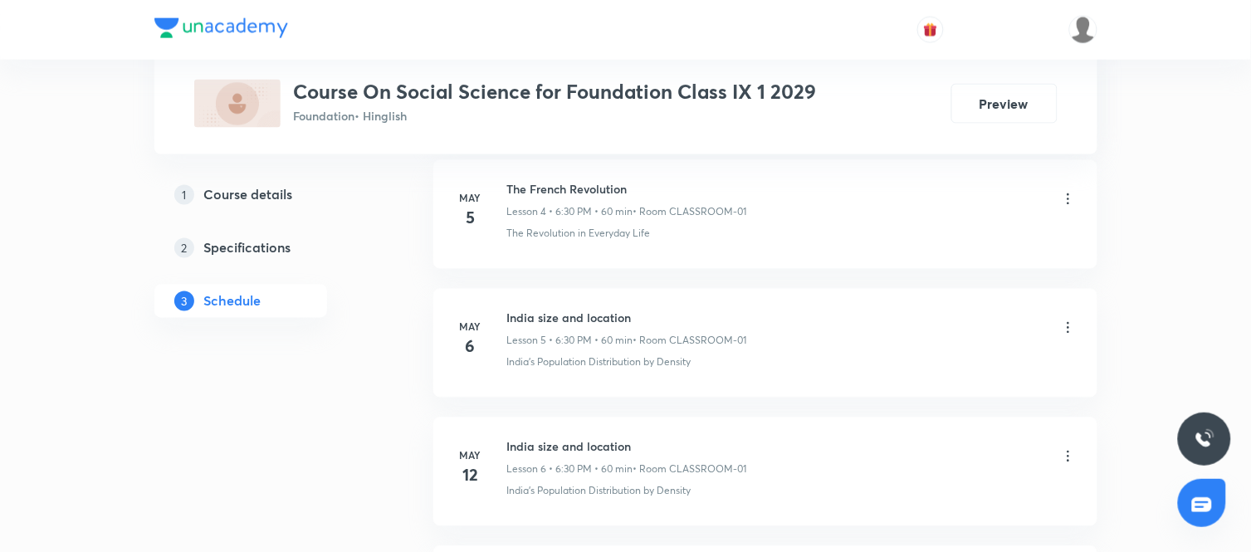
scroll to position [0, 0]
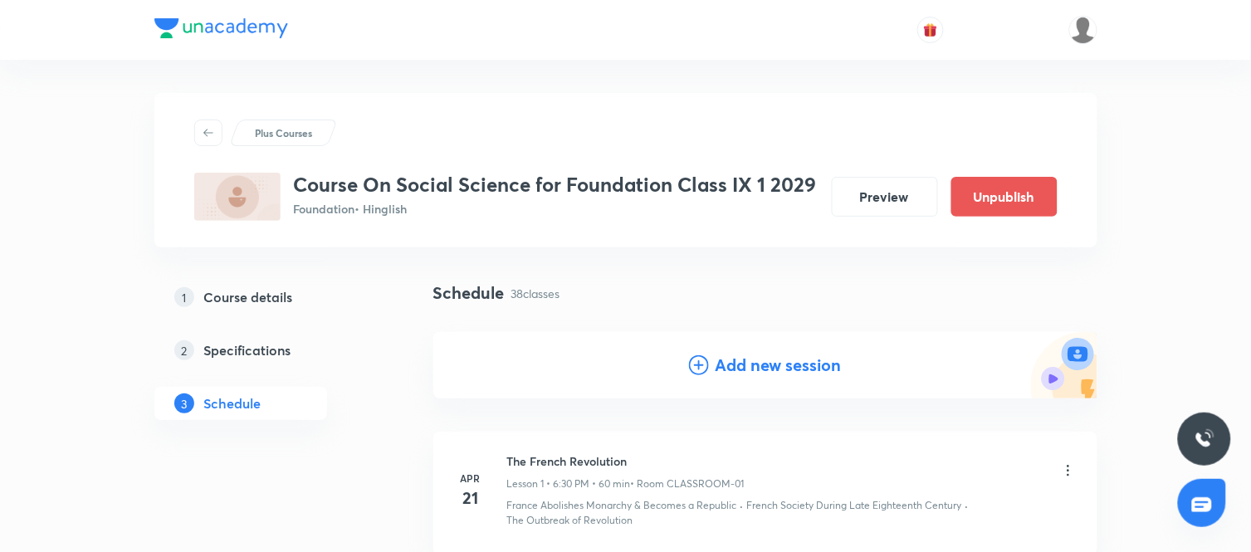
click at [751, 369] on h4 "Add new session" at bounding box center [779, 365] width 126 height 25
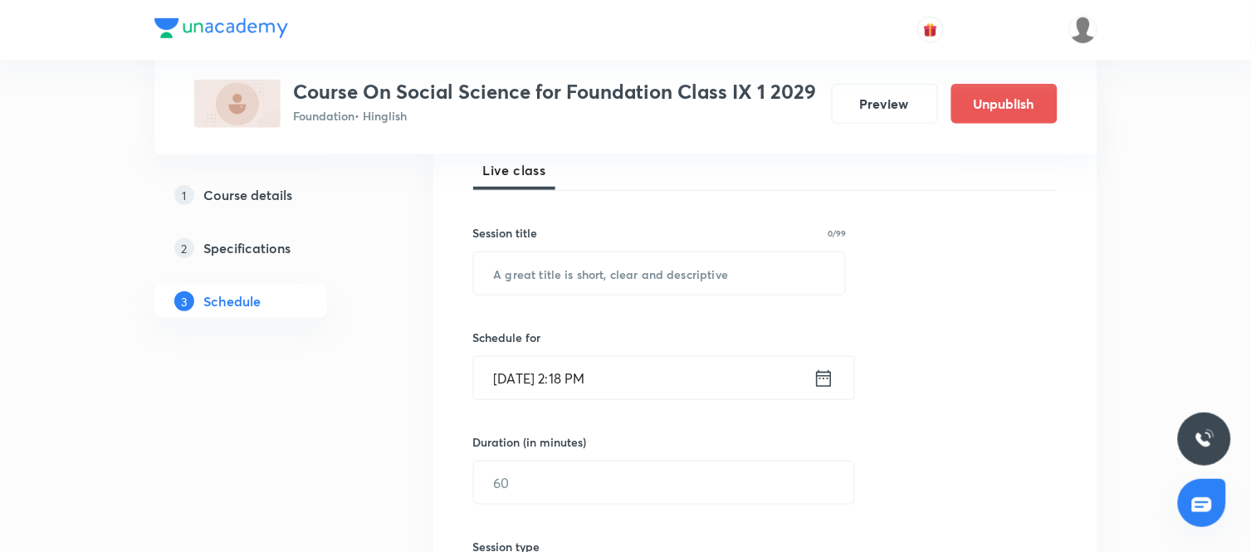
scroll to position [253, 0]
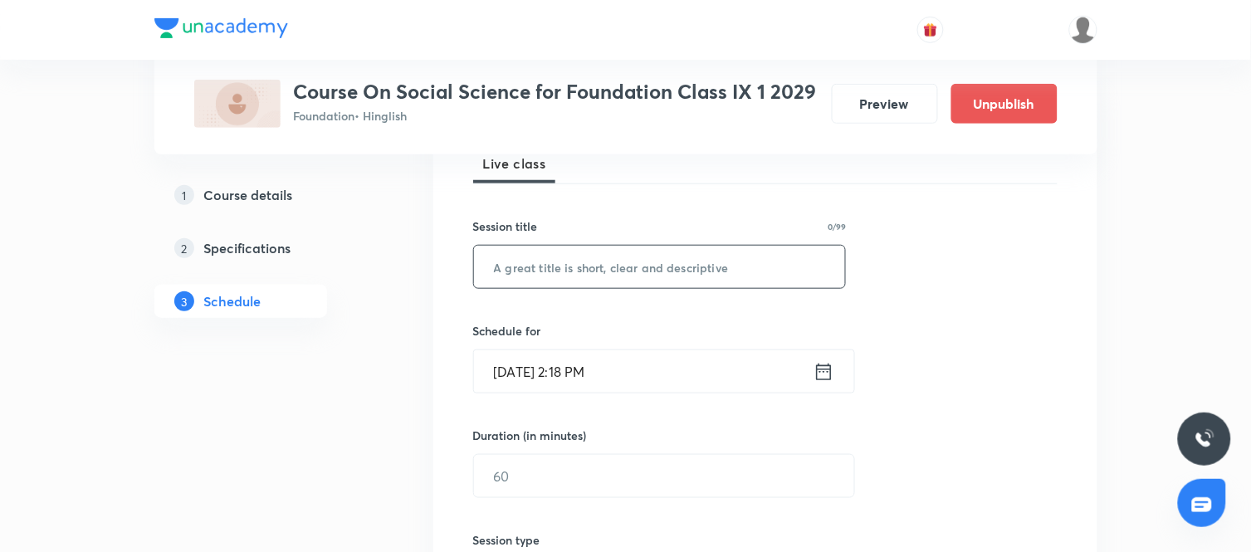
click at [664, 271] on input "text" at bounding box center [660, 267] width 372 height 42
paste input "Climate"
type input "Climate"
click at [820, 366] on icon at bounding box center [824, 371] width 21 height 23
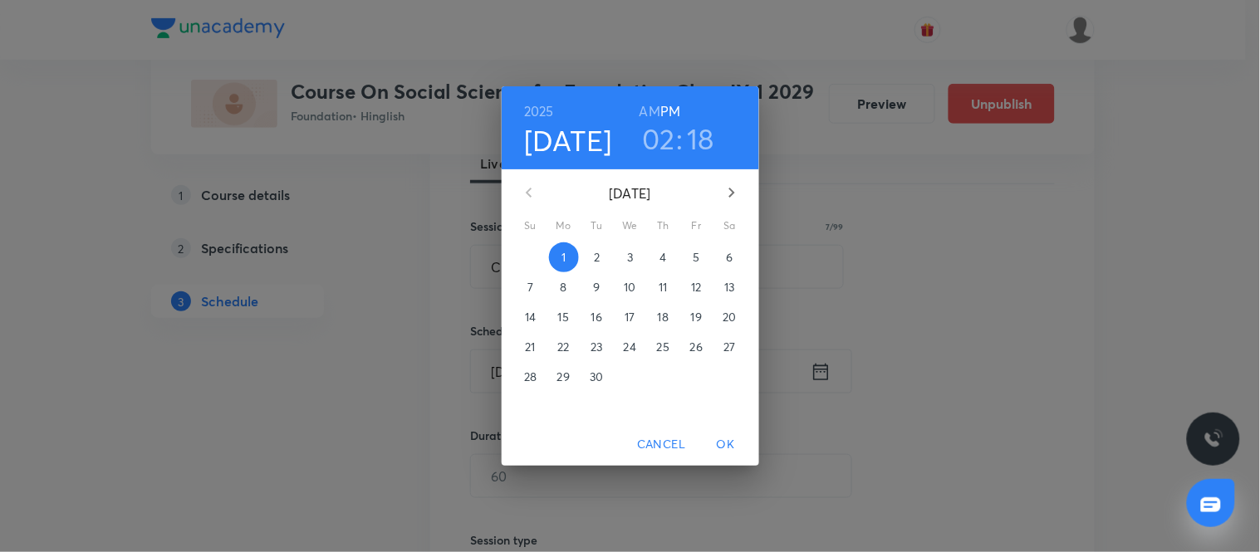
click at [662, 255] on p "4" at bounding box center [662, 257] width 7 height 17
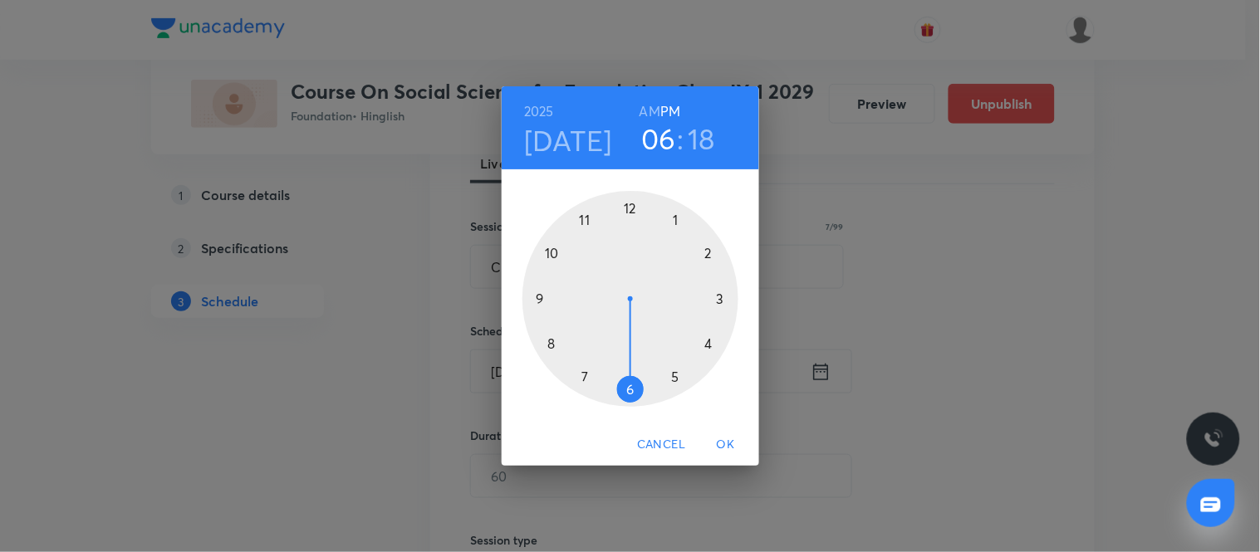
drag, startPoint x: 711, startPoint y: 254, endPoint x: 636, endPoint y: 389, distance: 153.9
click at [636, 389] on div at bounding box center [630, 299] width 216 height 216
drag, startPoint x: 722, startPoint y: 329, endPoint x: 629, endPoint y: 386, distance: 109.9
click at [629, 386] on div at bounding box center [630, 299] width 216 height 216
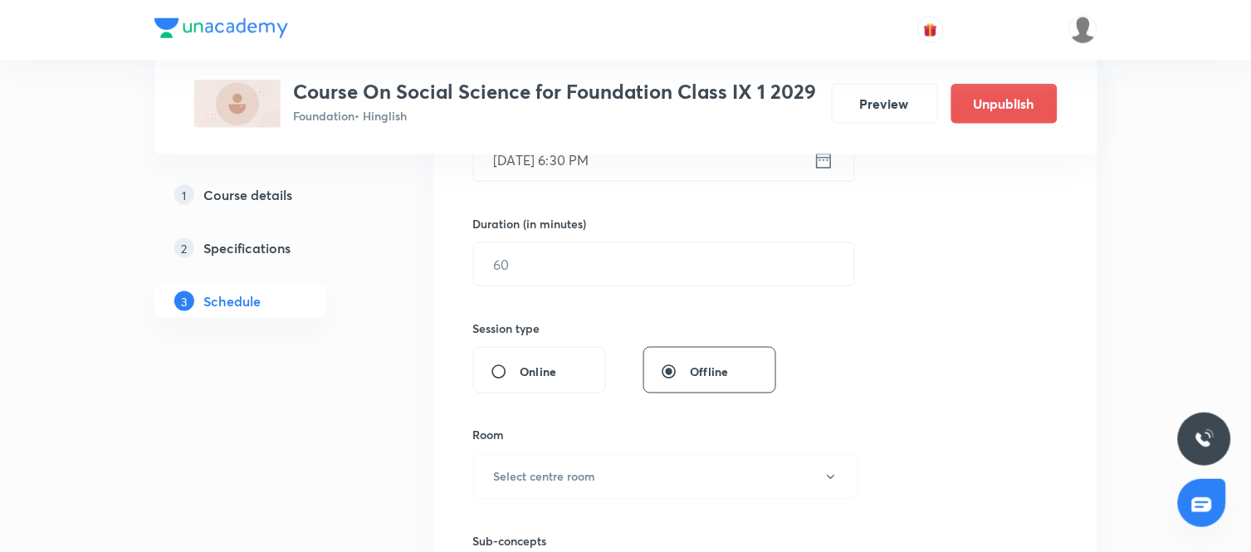
scroll to position [466, 0]
click at [653, 253] on input "text" at bounding box center [664, 263] width 380 height 42
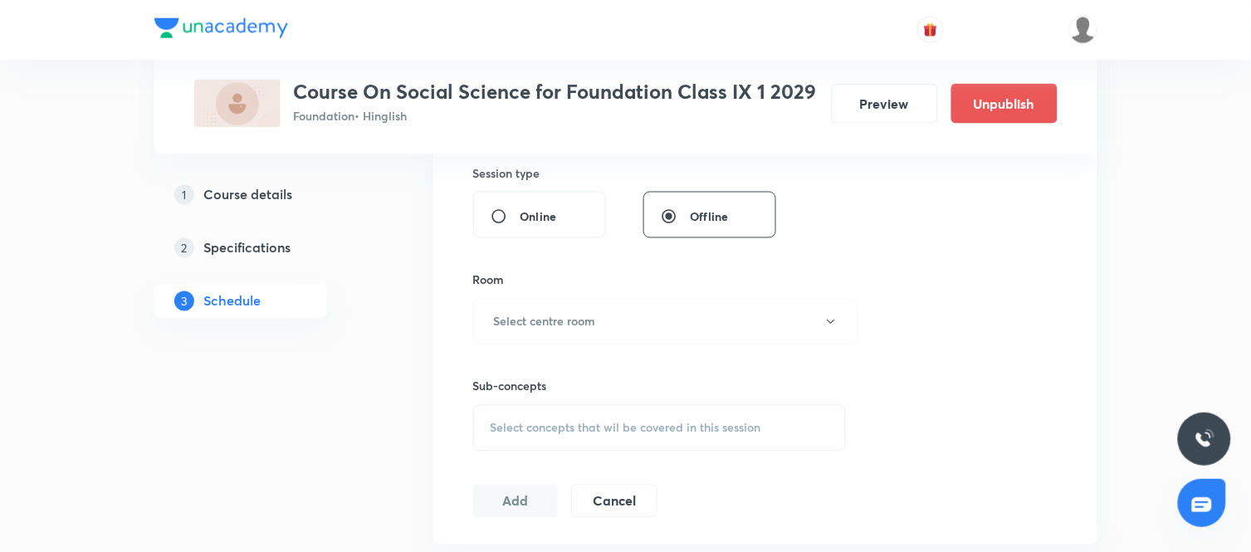
scroll to position [627, 0]
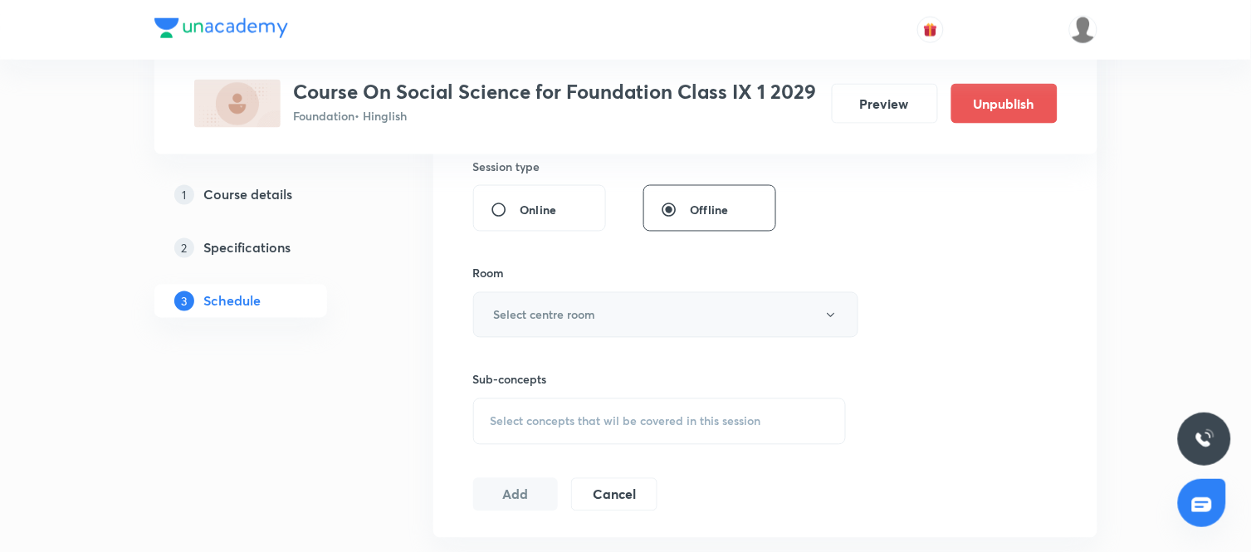
type input "60"
click at [712, 335] on button "Select centre room" at bounding box center [665, 315] width 385 height 46
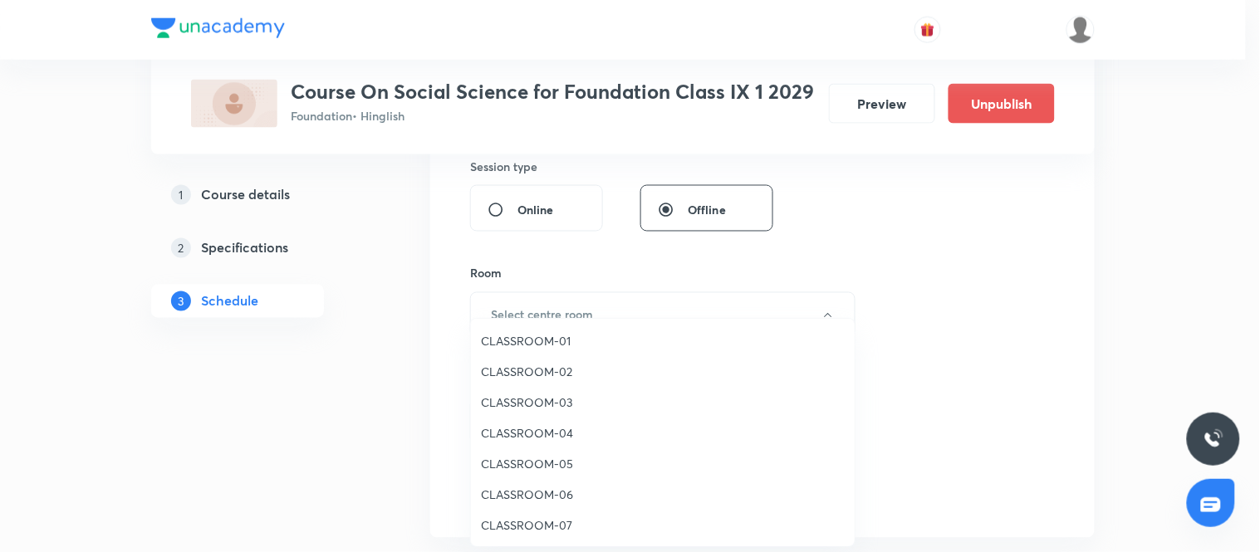
click at [583, 339] on span "CLASSROOM-01" at bounding box center [663, 340] width 364 height 17
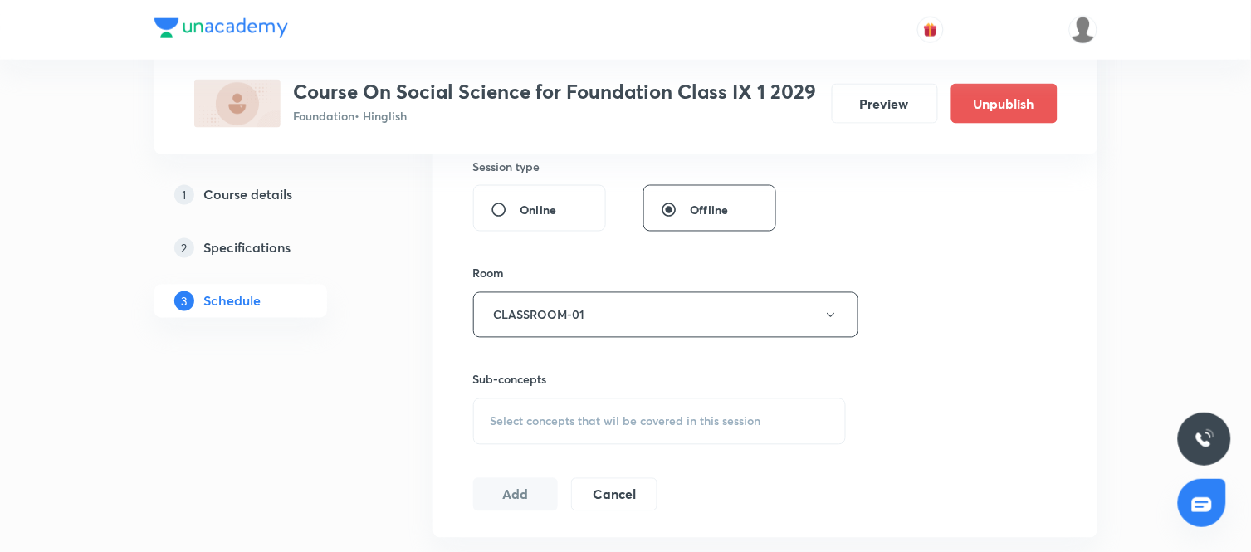
click at [607, 432] on div "Select concepts that wil be covered in this session" at bounding box center [660, 422] width 374 height 46
click at [569, 484] on input "text" at bounding box center [680, 474] width 332 height 42
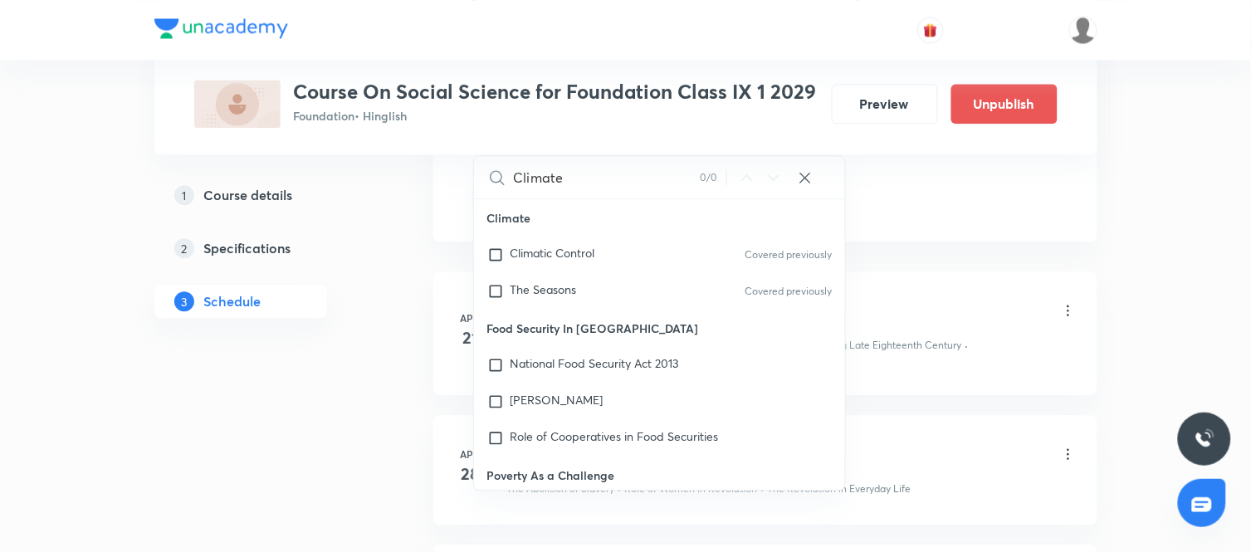
scroll to position [924, 0]
type input "Climate"
click at [498, 288] on input "checkbox" at bounding box center [498, 290] width 23 height 17
checkbox input "true"
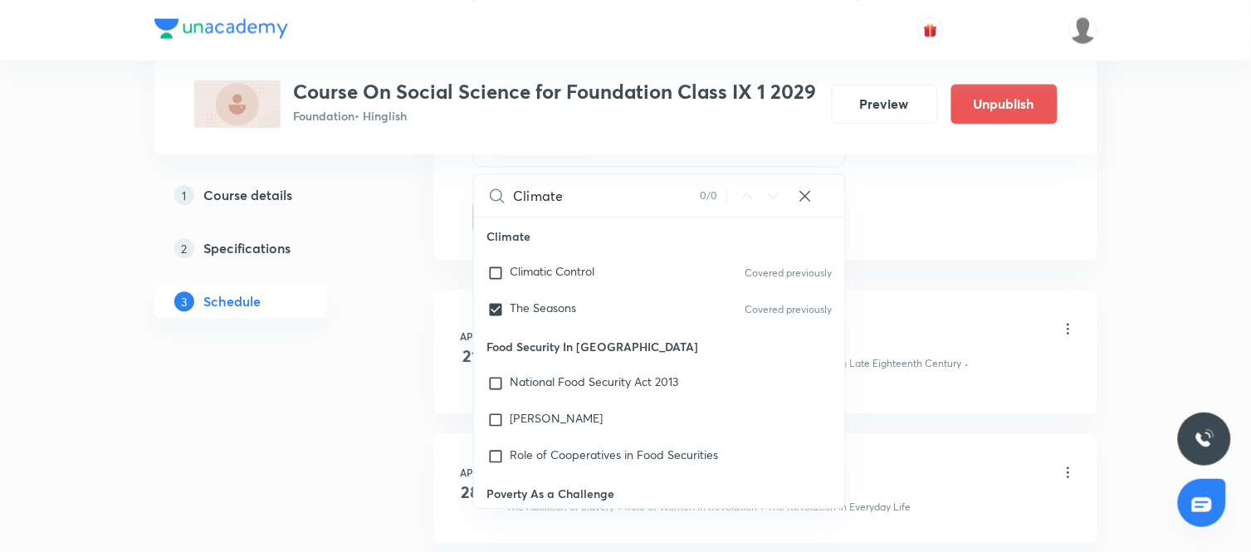
click at [938, 300] on li "Apr 21 The French Revolution Lesson 1 • 6:30 PM • 60 min • Room CLASSROOM-01 Fr…" at bounding box center [765, 352] width 664 height 124
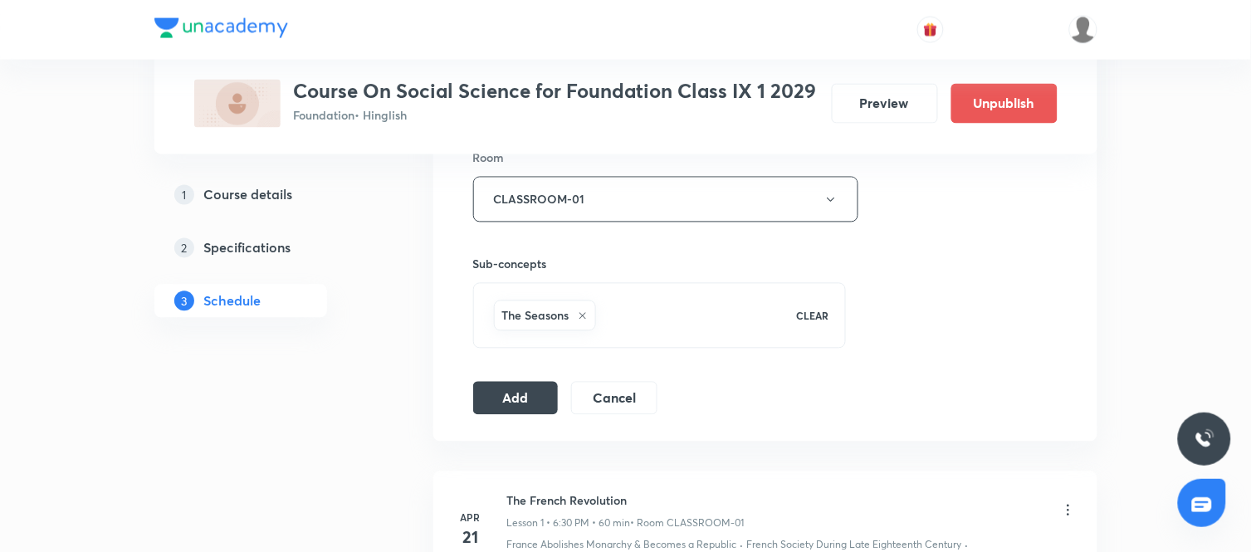
scroll to position [751, 0]
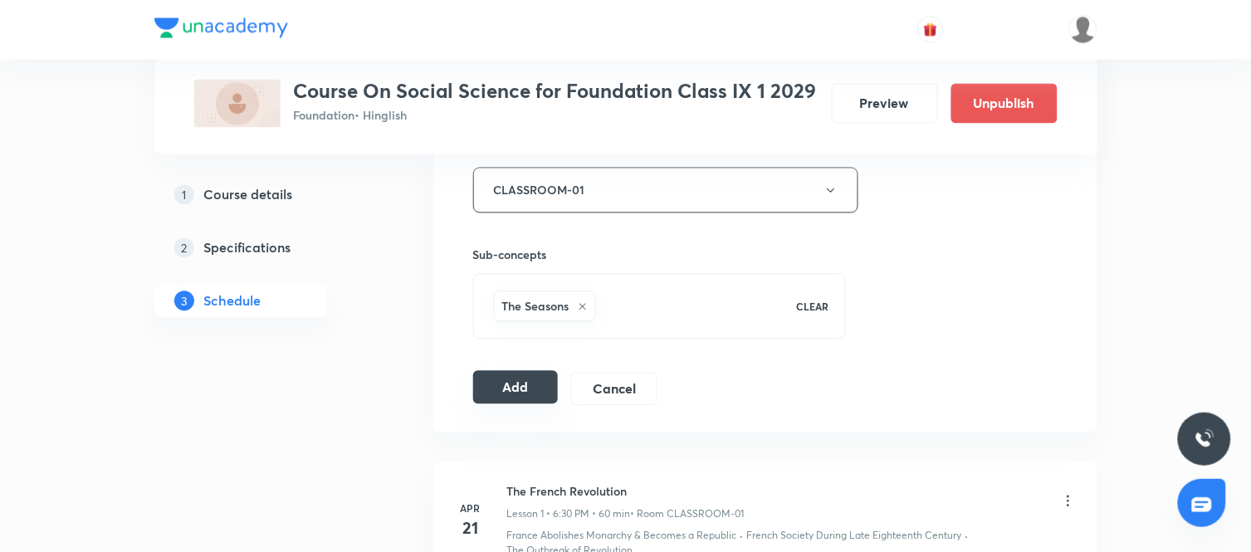
click at [533, 384] on button "Add" at bounding box center [516, 387] width 86 height 33
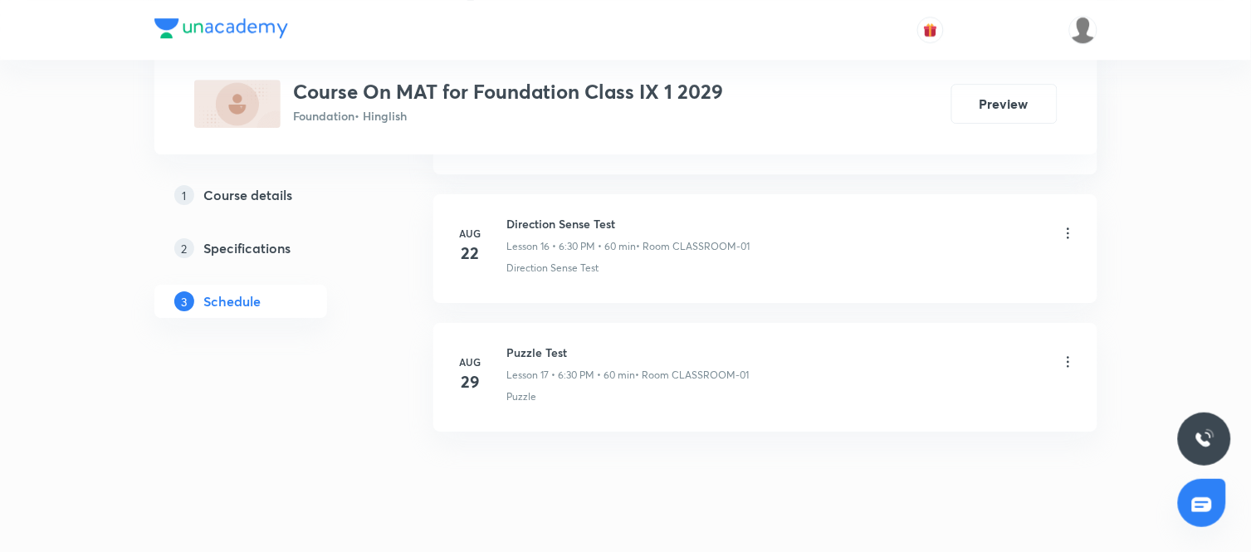
scroll to position [2942, 0]
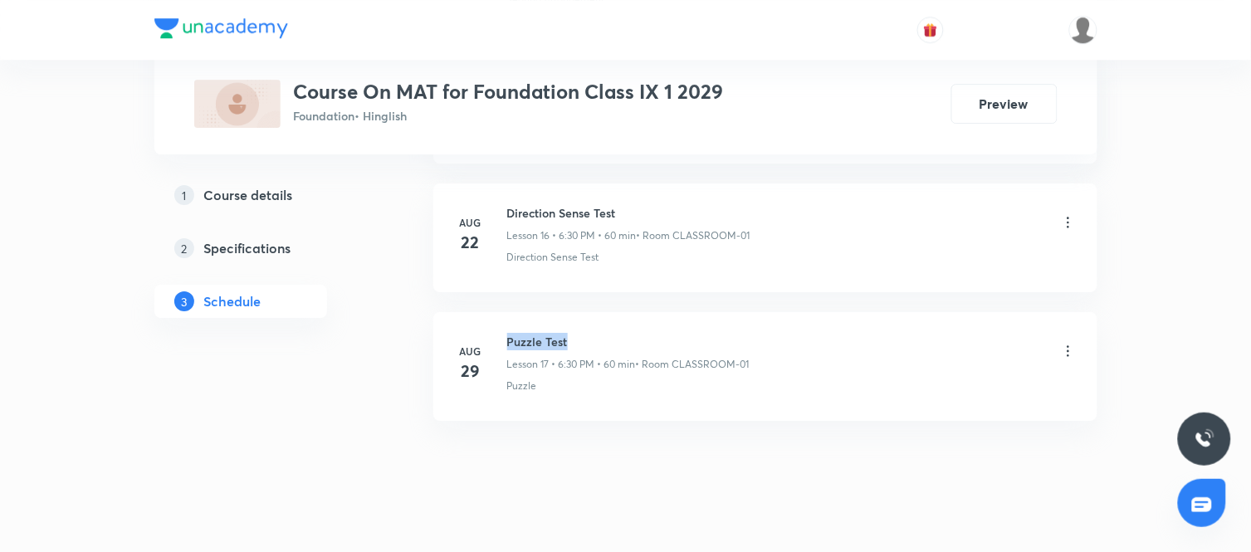
drag, startPoint x: 565, startPoint y: 344, endPoint x: 510, endPoint y: 344, distance: 55.6
click at [510, 344] on h6 "Puzzle Test" at bounding box center [628, 341] width 242 height 17
copy h6 "Puzzle Test"
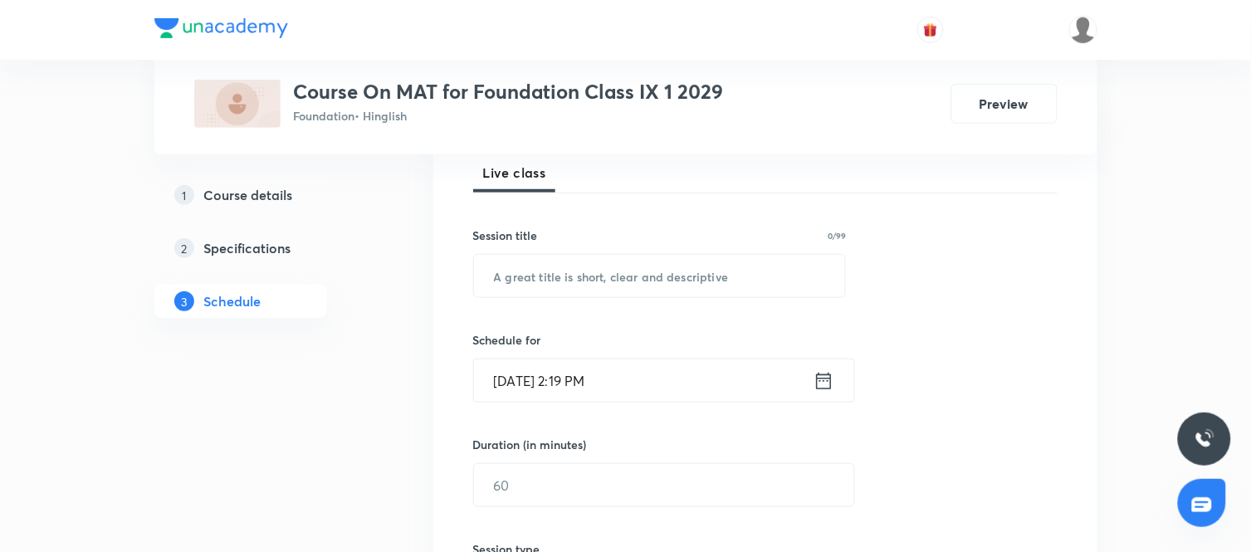
scroll to position [245, 0]
click at [648, 261] on input "text" at bounding box center [660, 275] width 372 height 42
paste input "Puzzle Test"
type input "Puzzle Test"
click at [822, 379] on icon at bounding box center [824, 380] width 21 height 23
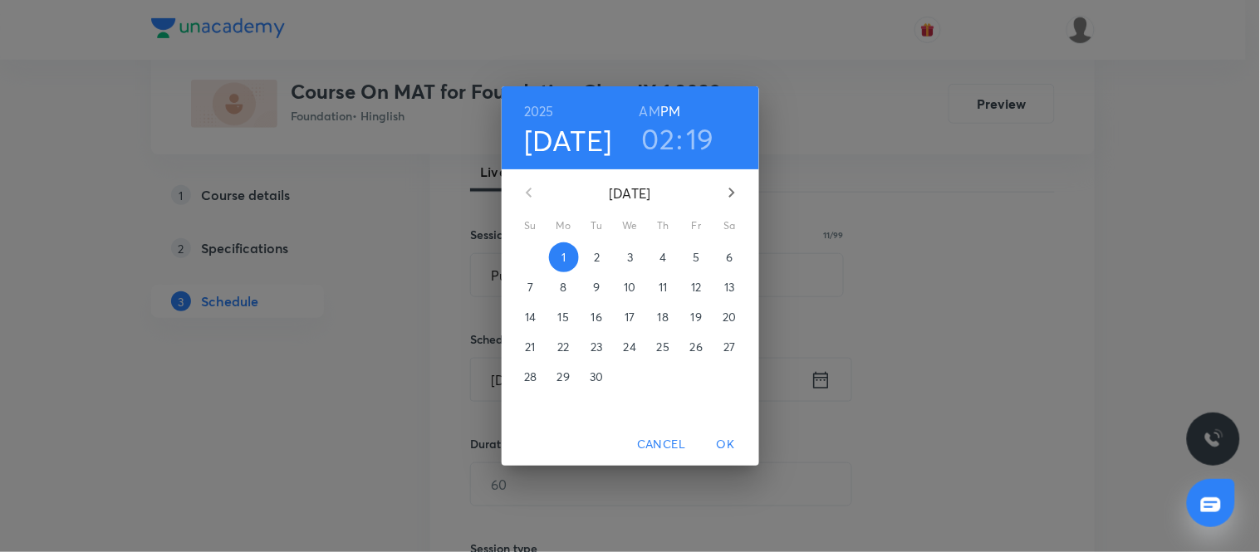
click at [703, 252] on span "5" at bounding box center [697, 257] width 30 height 17
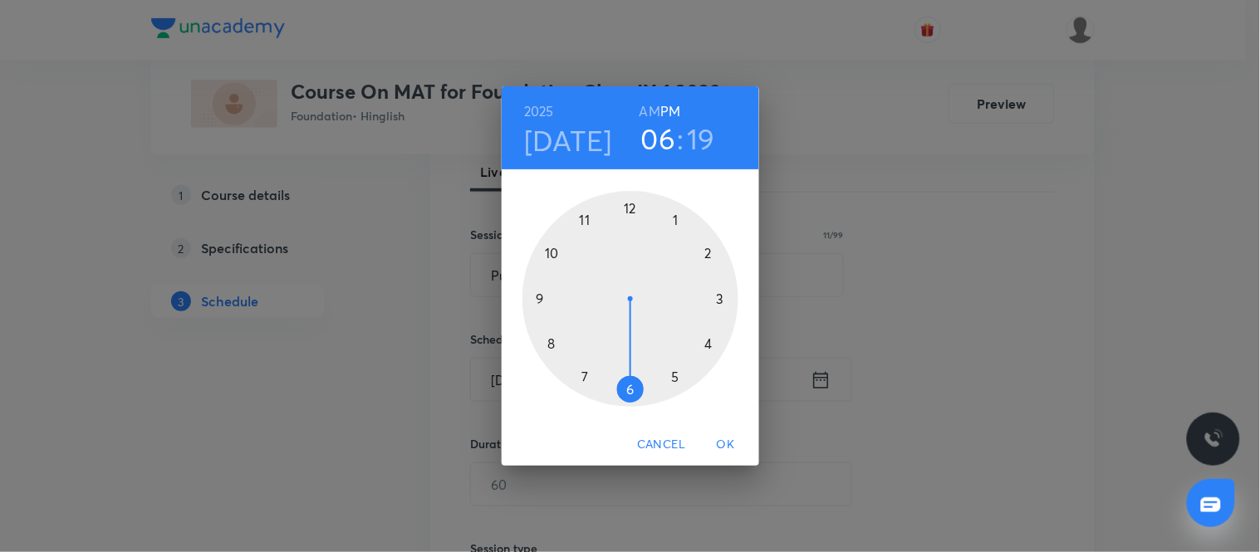
drag, startPoint x: 708, startPoint y: 252, endPoint x: 635, endPoint y: 384, distance: 150.2
click at [635, 384] on div at bounding box center [630, 299] width 216 height 216
drag, startPoint x: 715, startPoint y: 330, endPoint x: 628, endPoint y: 384, distance: 102.1
click at [628, 384] on div at bounding box center [630, 299] width 216 height 216
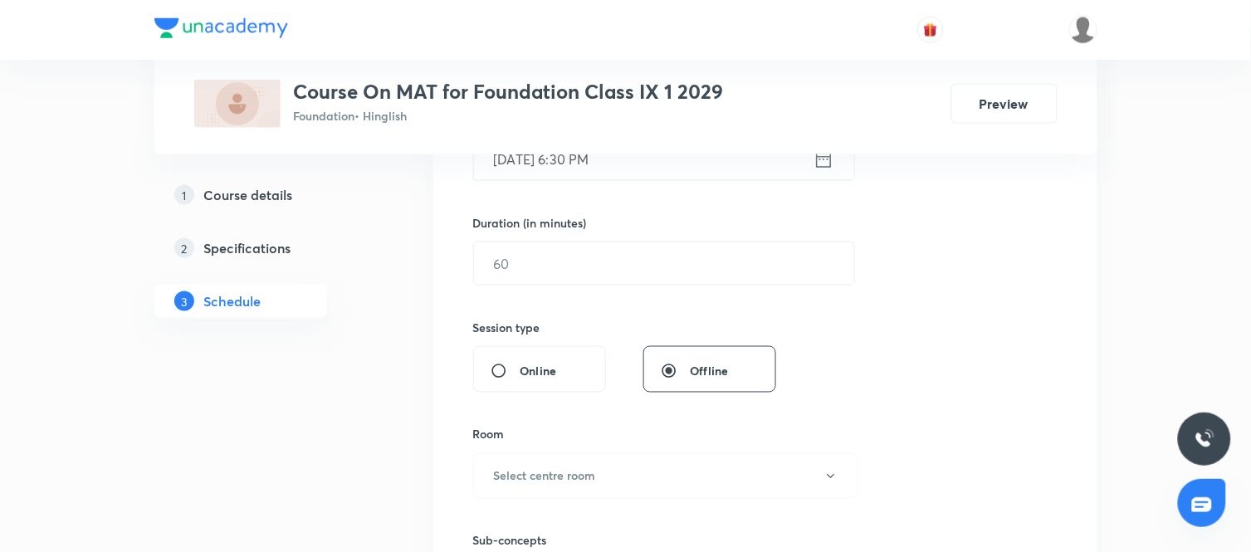
scroll to position [472, 0]
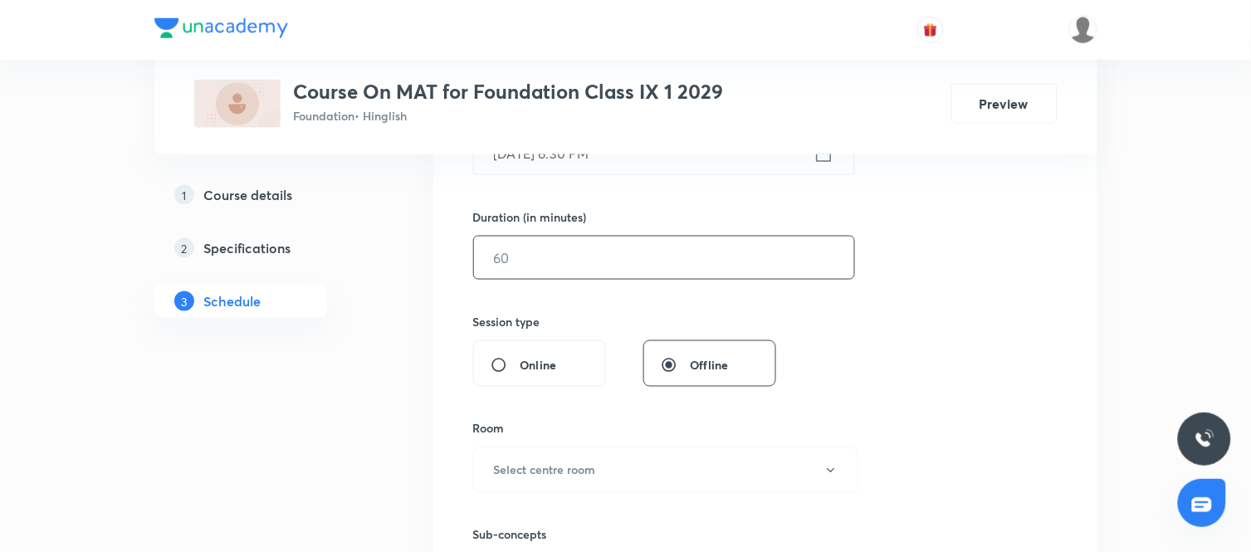
click at [727, 264] on input "text" at bounding box center [664, 258] width 380 height 42
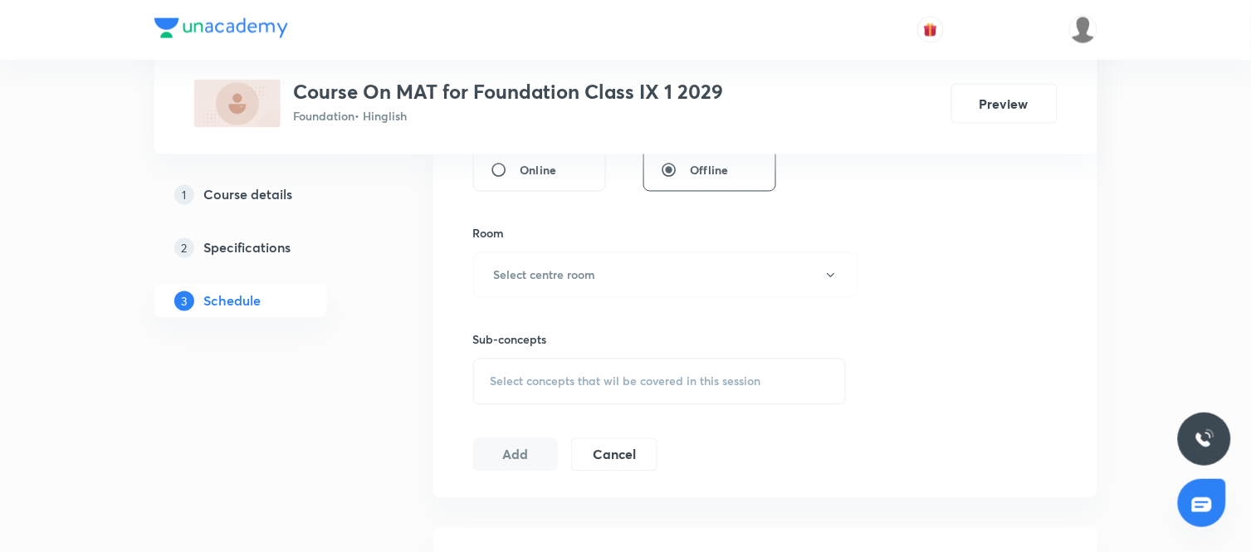
scroll to position [668, 0]
type input "60"
click at [669, 268] on button "Select centre room" at bounding box center [665, 275] width 385 height 46
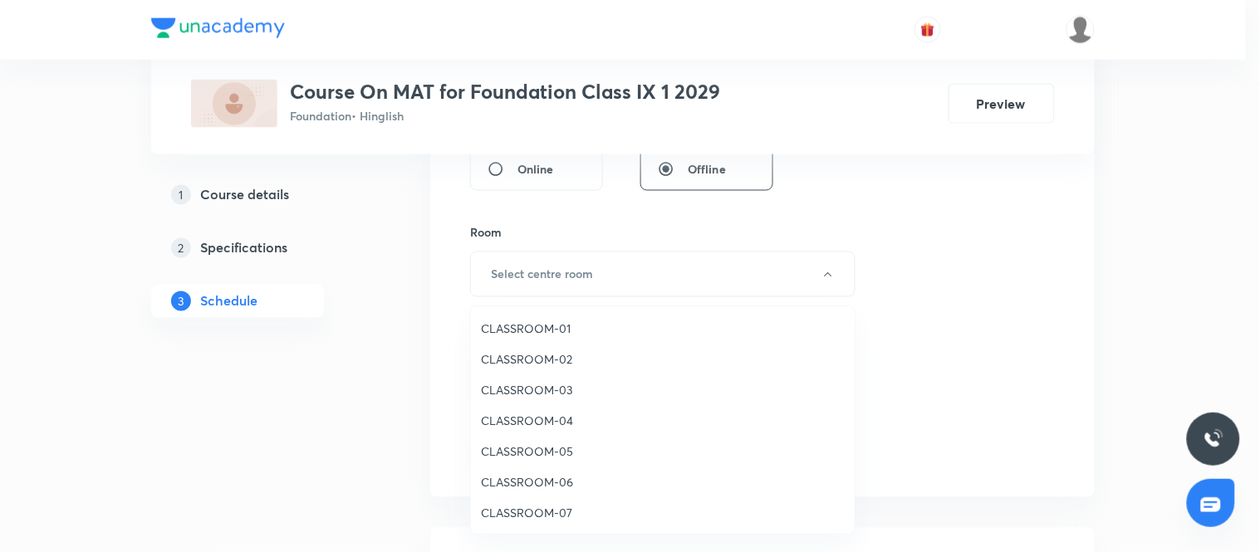
click at [562, 318] on li "CLASSROOM-01" at bounding box center [663, 328] width 384 height 31
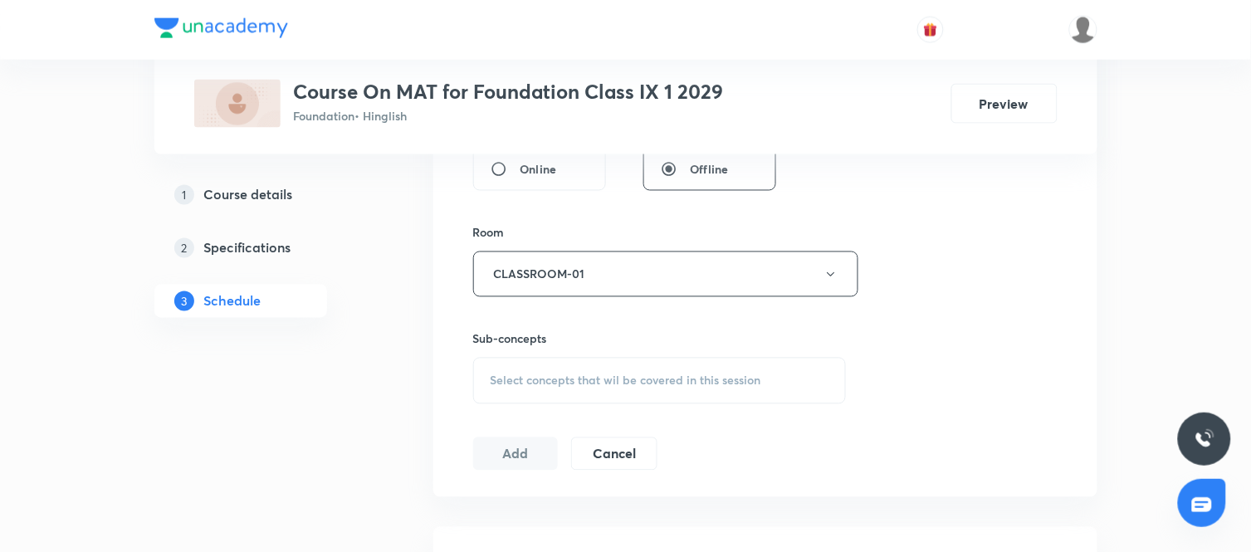
click at [624, 383] on span "Select concepts that wil be covered in this session" at bounding box center [626, 380] width 271 height 13
click at [570, 448] on input "text" at bounding box center [680, 433] width 332 height 42
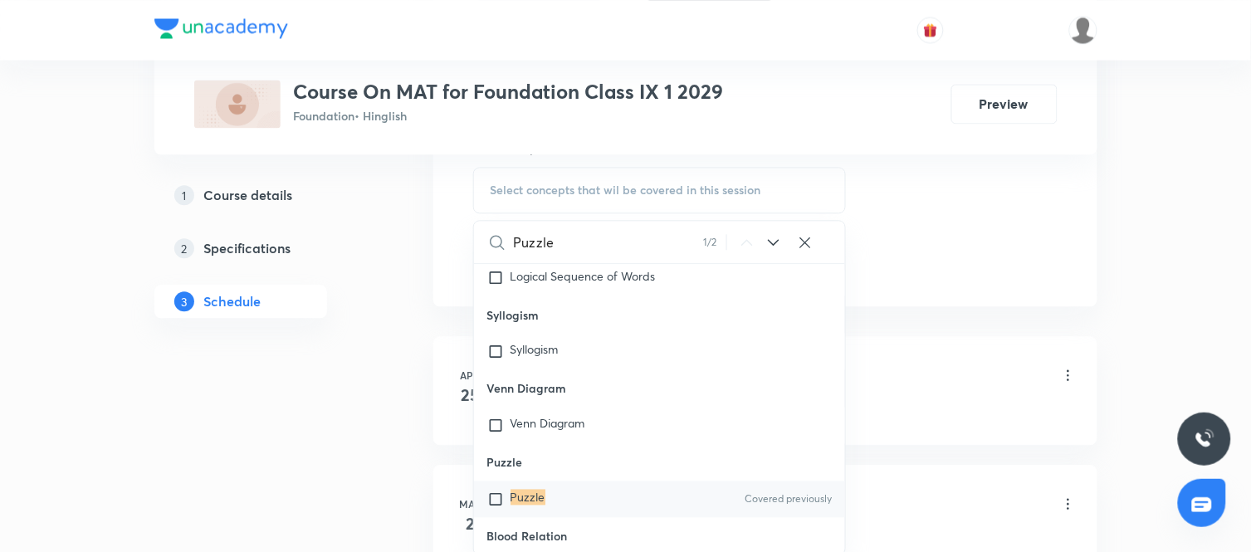
scroll to position [737, 0]
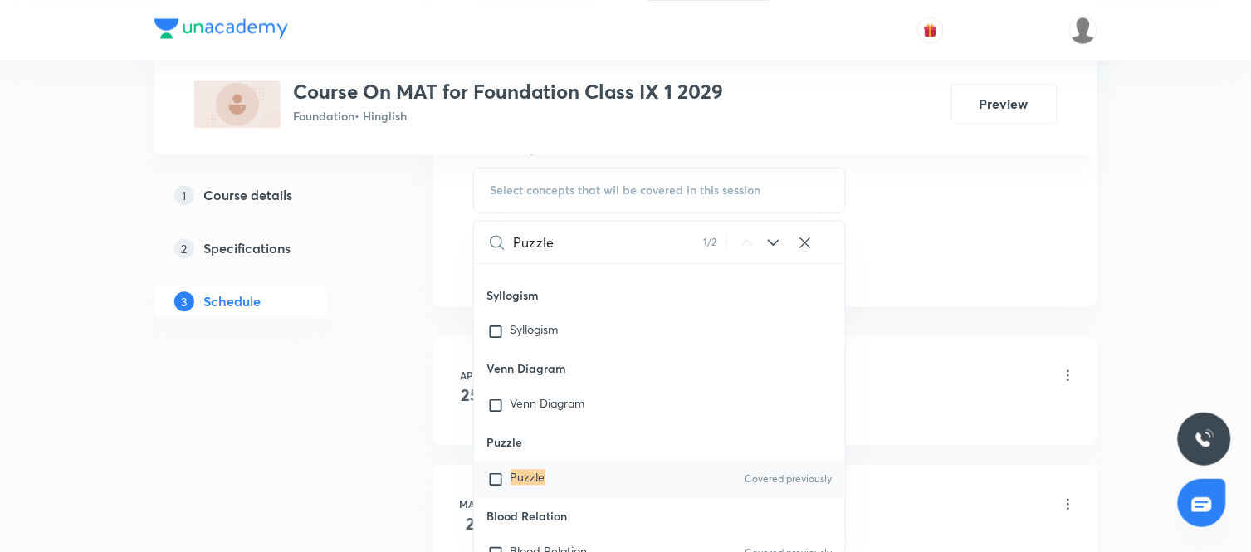
type input "Puzzle"
click at [495, 476] on input "checkbox" at bounding box center [498, 479] width 23 height 17
checkbox input "true"
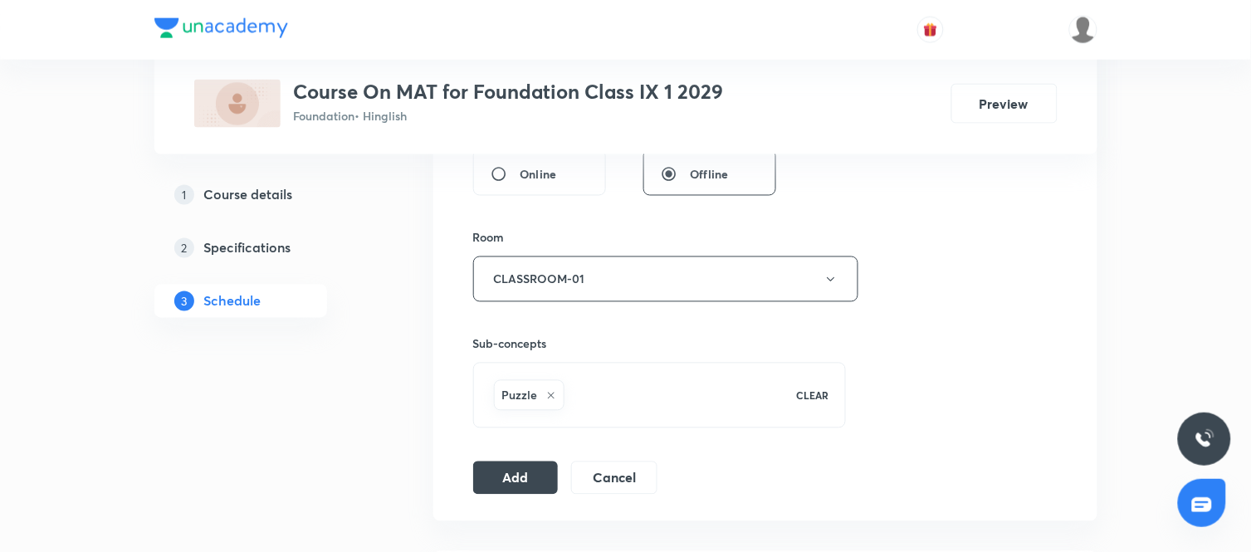
scroll to position [664, 0]
click at [533, 484] on button "Add" at bounding box center [516, 474] width 86 height 33
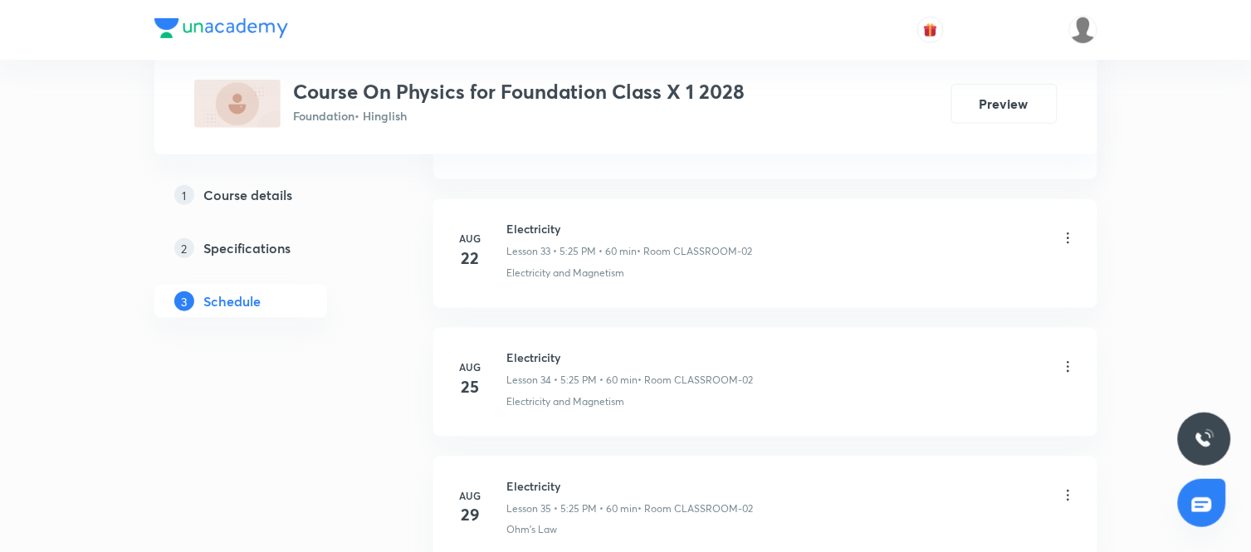
scroll to position [5112, 0]
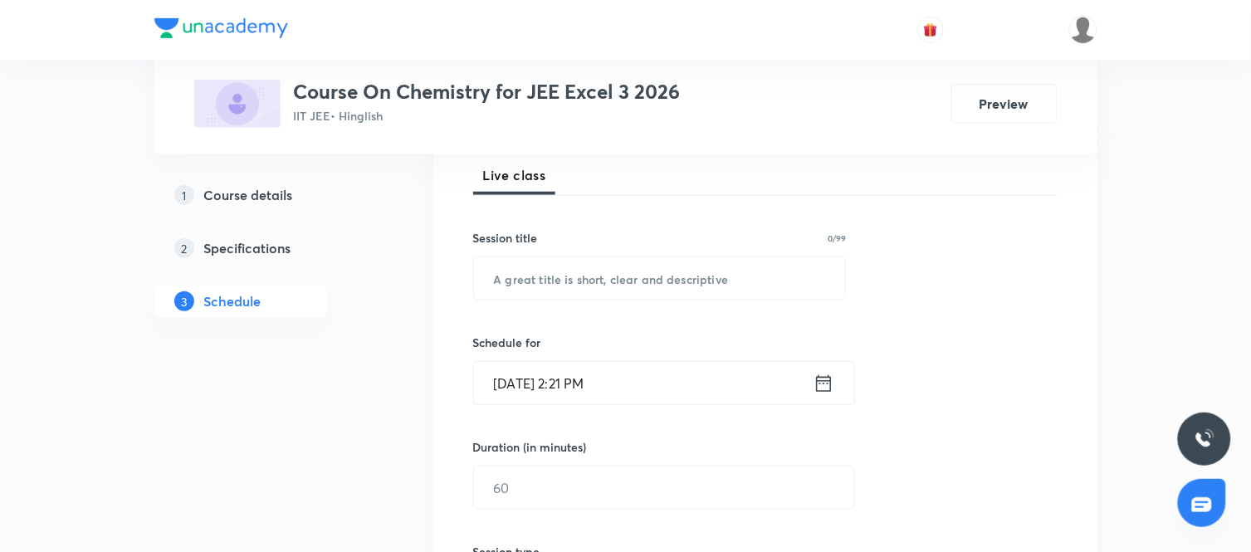
scroll to position [245, 0]
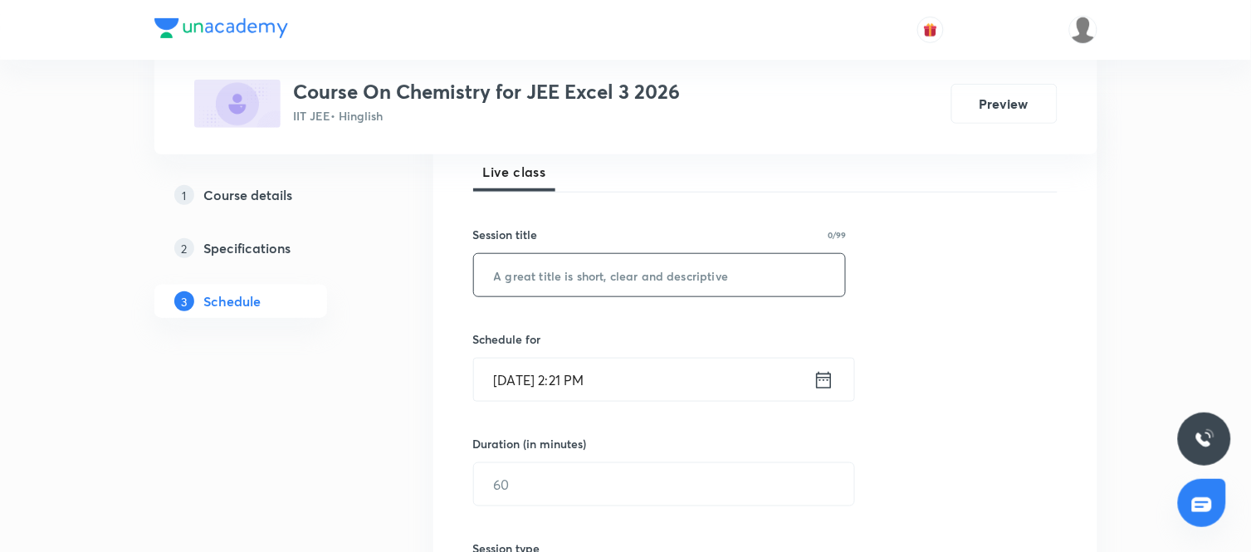
click at [604, 282] on input "text" at bounding box center [660, 275] width 372 height 42
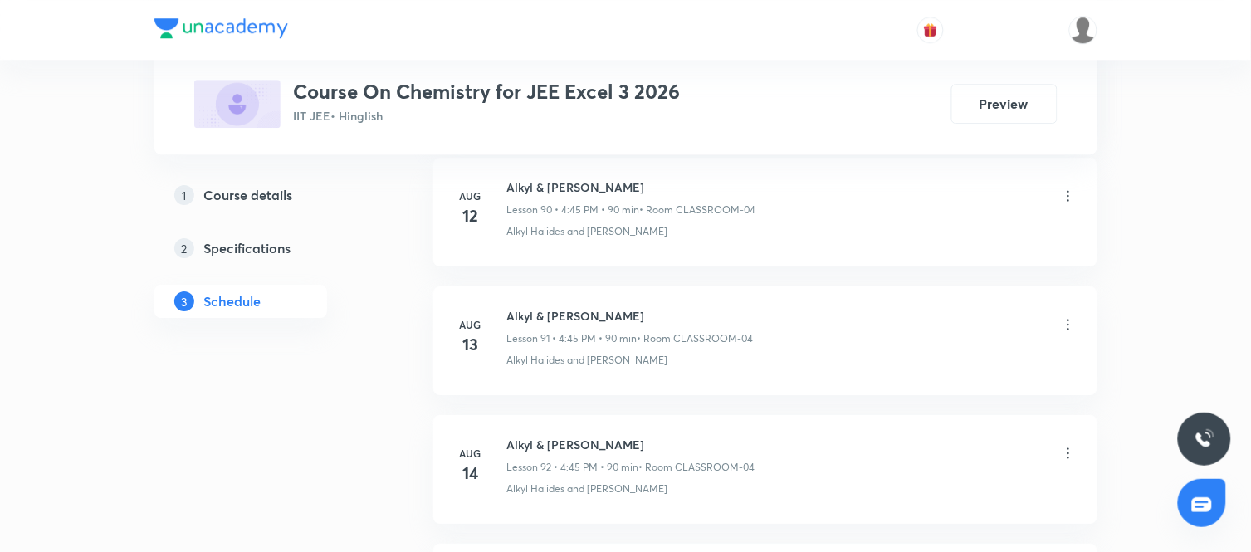
scroll to position [12514, 0]
click at [744, 322] on h6 "Alkyl & Aryl Halide" at bounding box center [630, 316] width 247 height 17
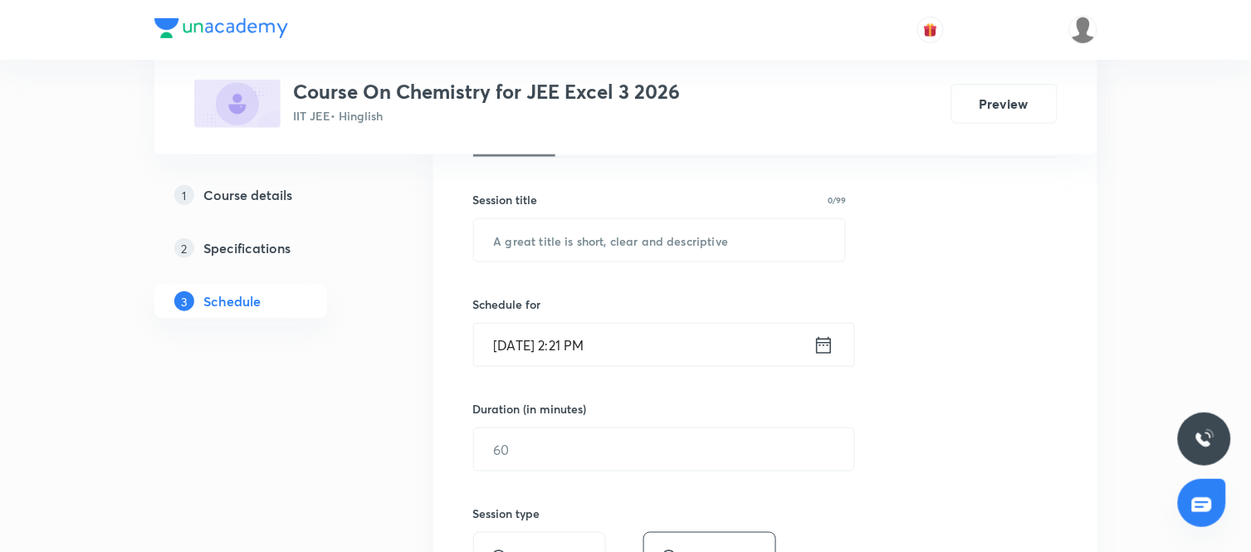
scroll to position [282, 0]
click at [648, 237] on input "text" at bounding box center [660, 238] width 372 height 42
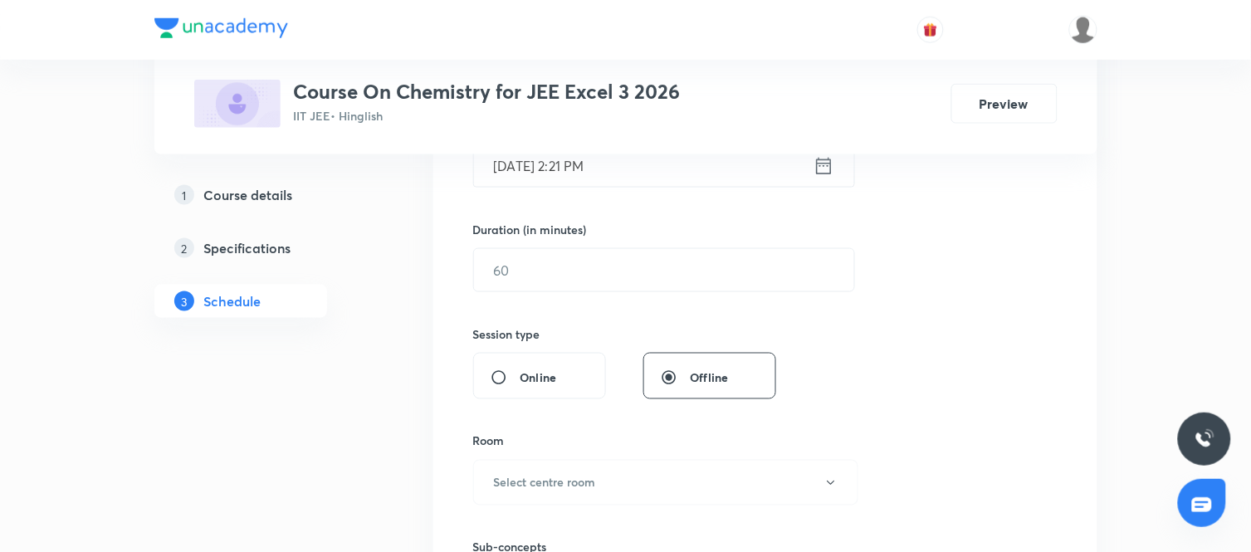
scroll to position [461, 0]
type input "Alcohol Ether PHENOL"
click at [627, 267] on input "text" at bounding box center [664, 268] width 380 height 42
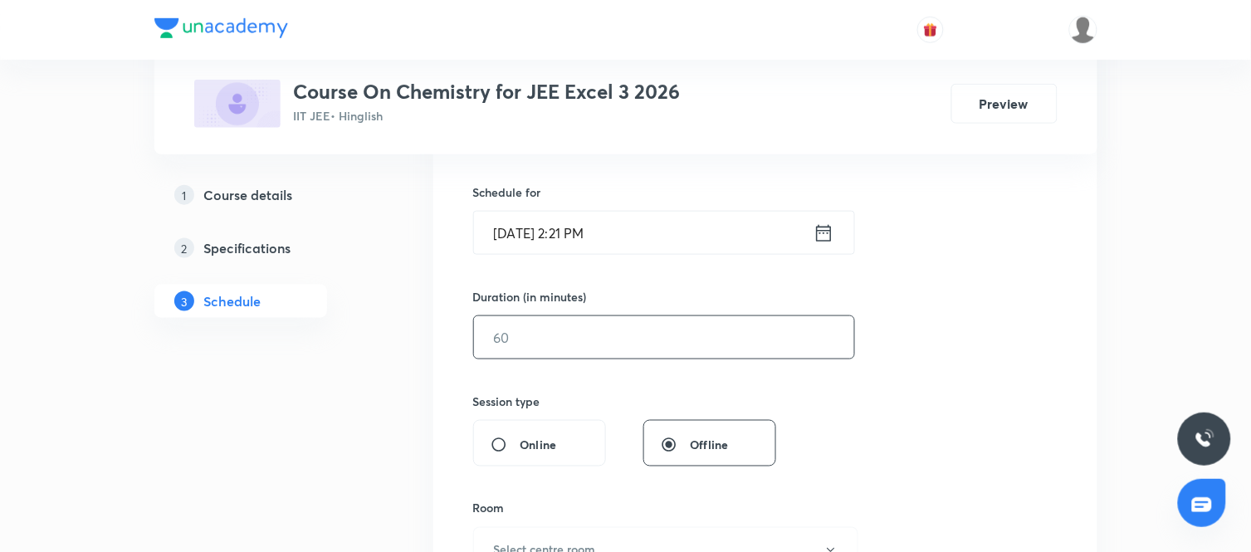
scroll to position [357, 0]
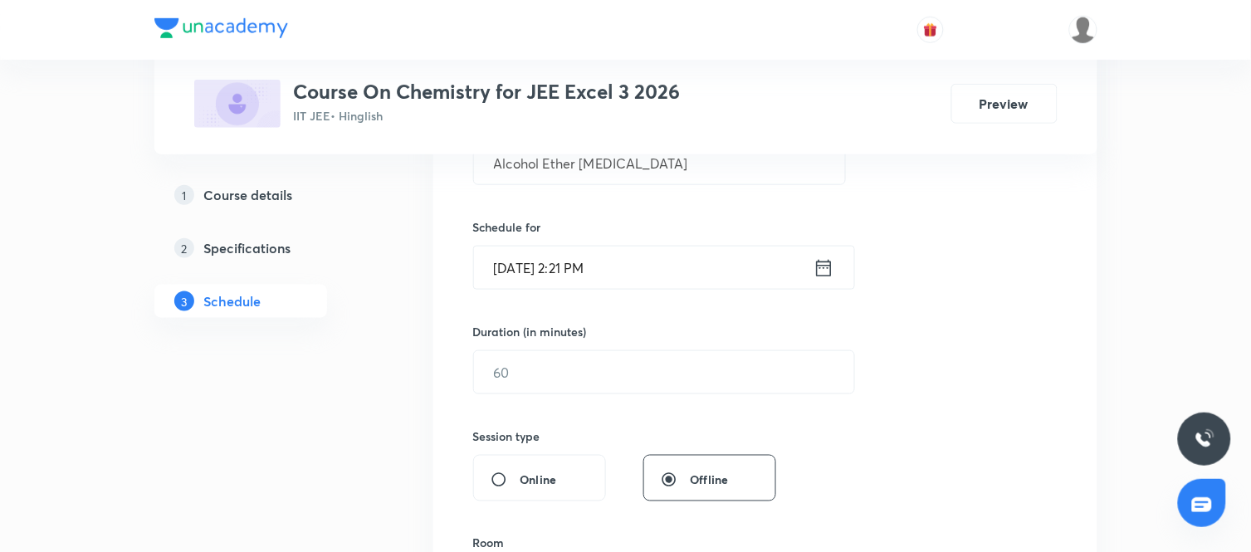
click at [827, 267] on icon at bounding box center [824, 268] width 21 height 23
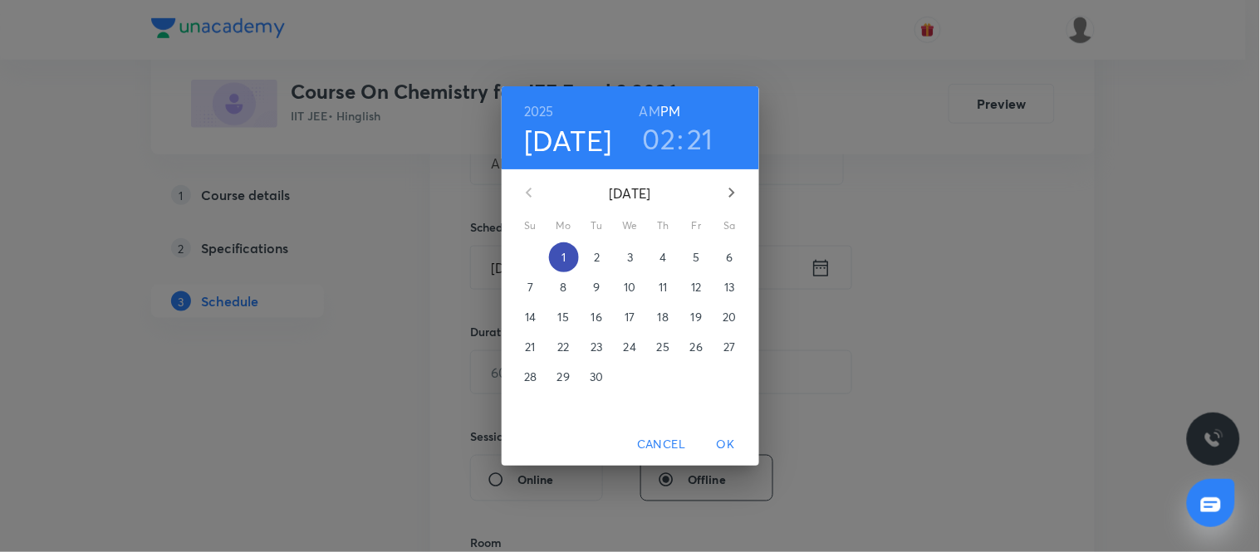
click at [569, 252] on span "1" at bounding box center [564, 257] width 30 height 17
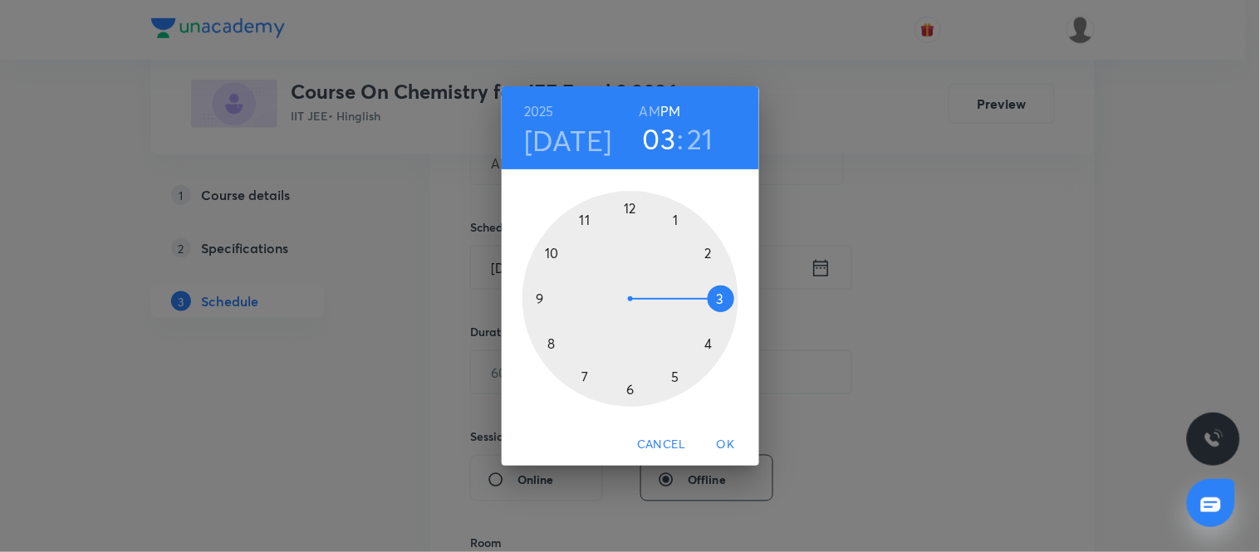
drag, startPoint x: 709, startPoint y: 253, endPoint x: 720, endPoint y: 295, distance: 42.9
click at [720, 295] on div at bounding box center [630, 299] width 216 height 216
drag, startPoint x: 704, startPoint y: 354, endPoint x: 628, endPoint y: 209, distance: 163.4
click at [628, 209] on div at bounding box center [630, 299] width 216 height 216
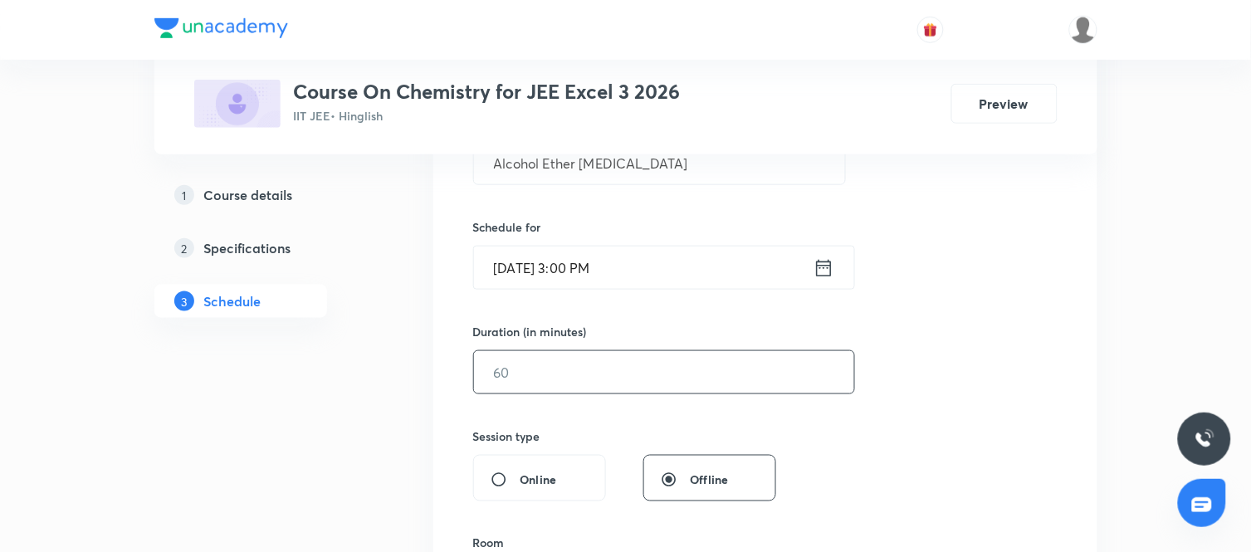
click at [604, 363] on input "text" at bounding box center [664, 372] width 380 height 42
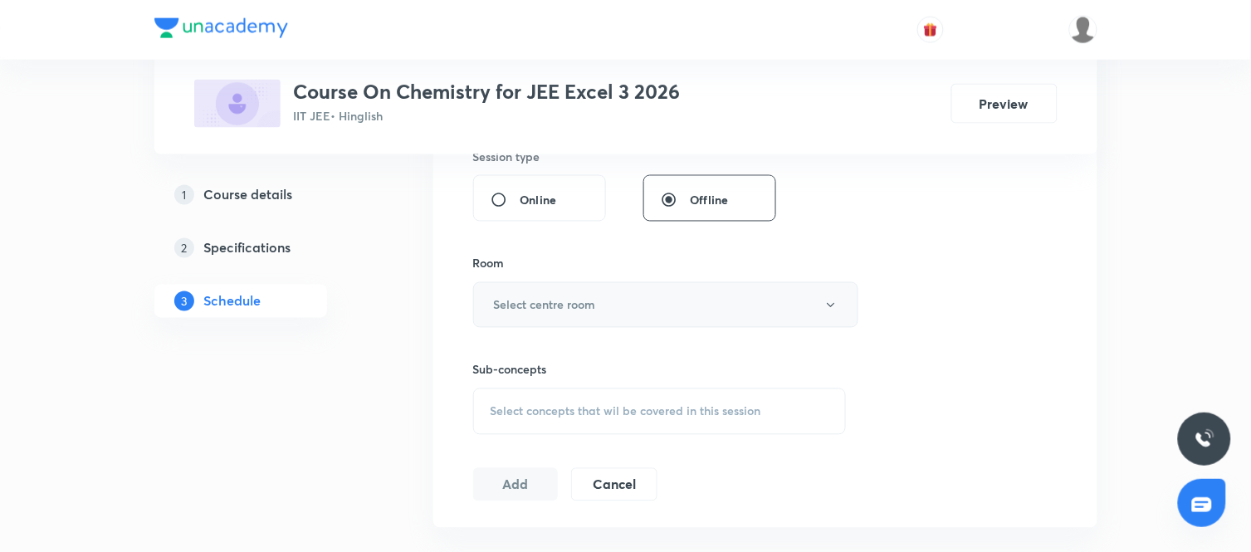
scroll to position [638, 0]
type input "90"
click at [659, 311] on button "Select centre room" at bounding box center [665, 304] width 385 height 46
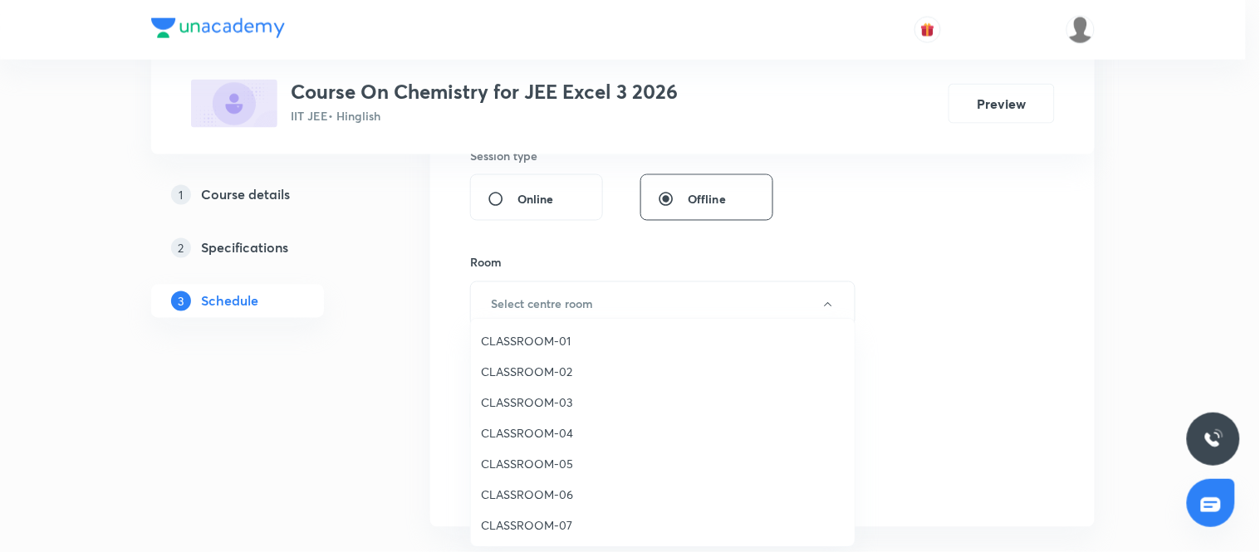
click at [560, 432] on span "CLASSROOM-04" at bounding box center [663, 432] width 364 height 17
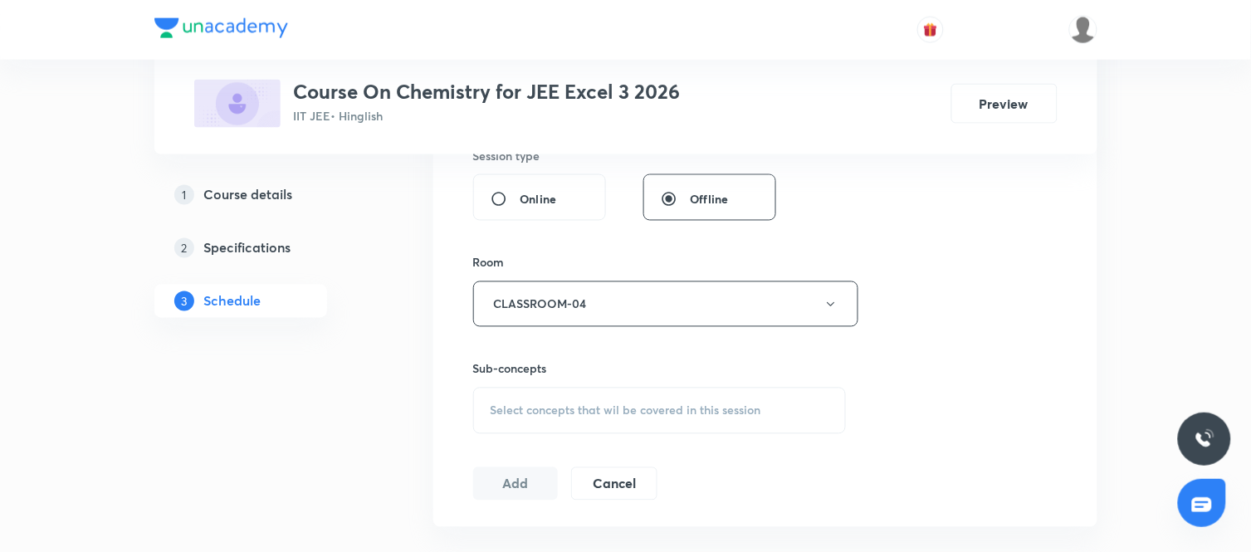
click at [634, 407] on span "Select concepts that wil be covered in this session" at bounding box center [626, 410] width 271 height 13
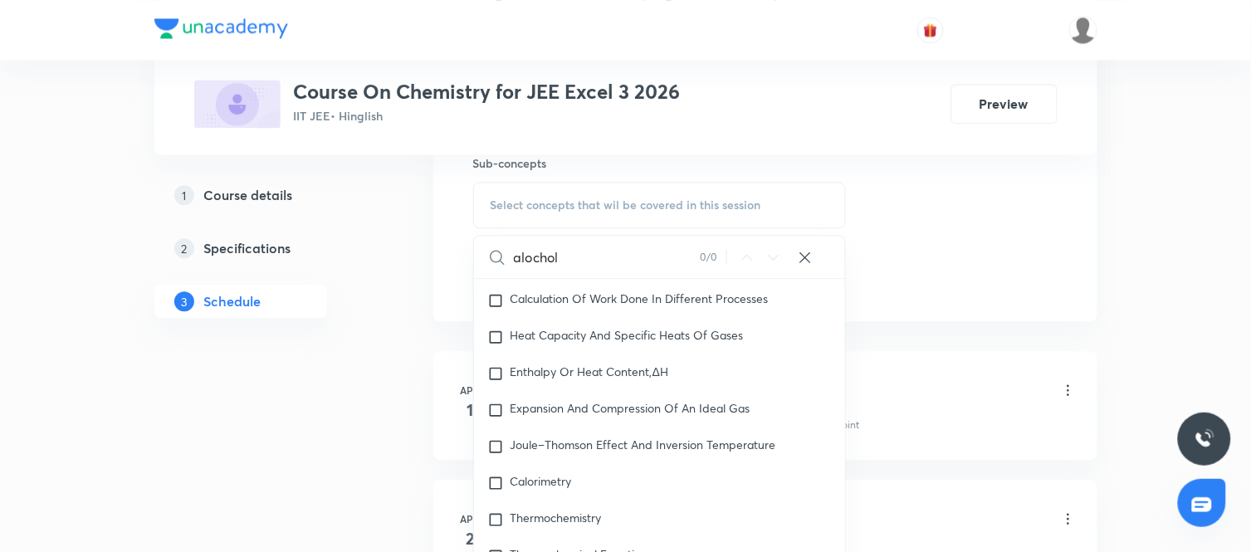
scroll to position [856, 0]
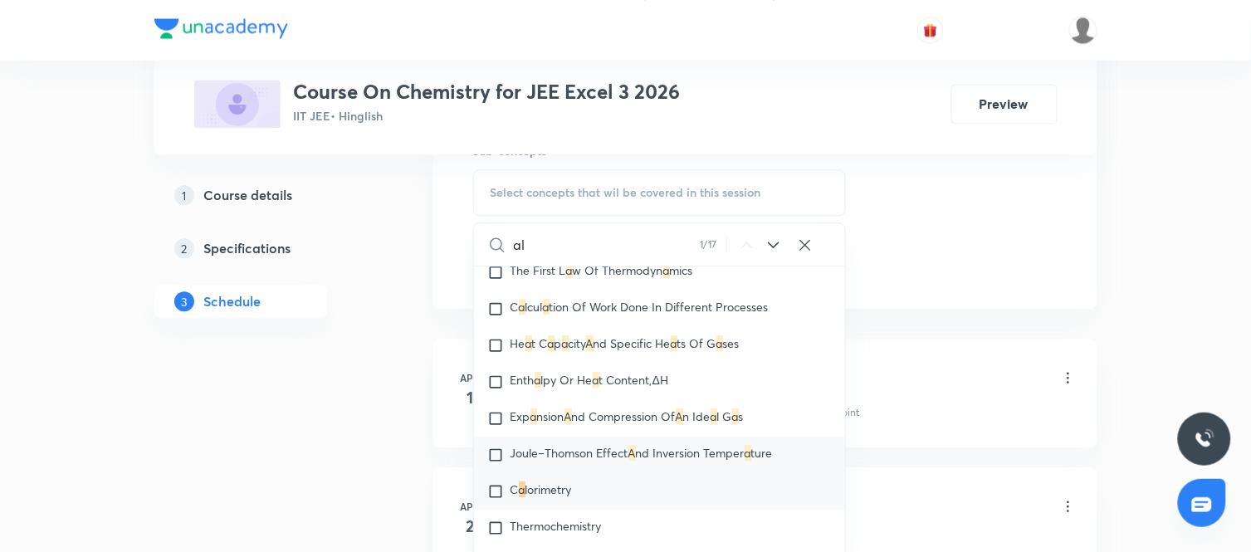
type input "a"
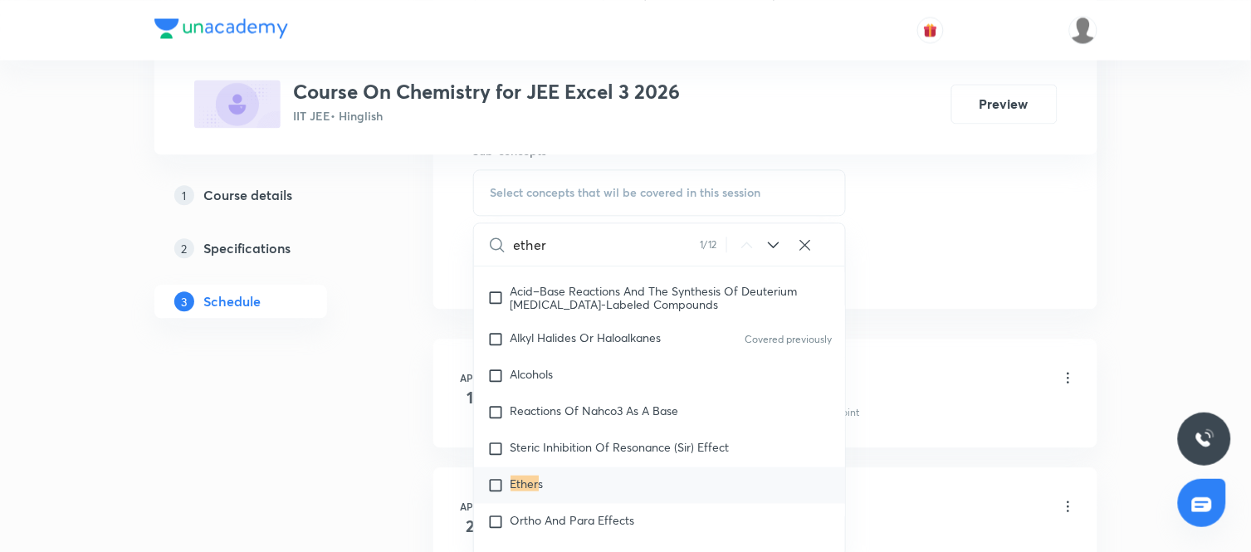
scroll to position [29312, 0]
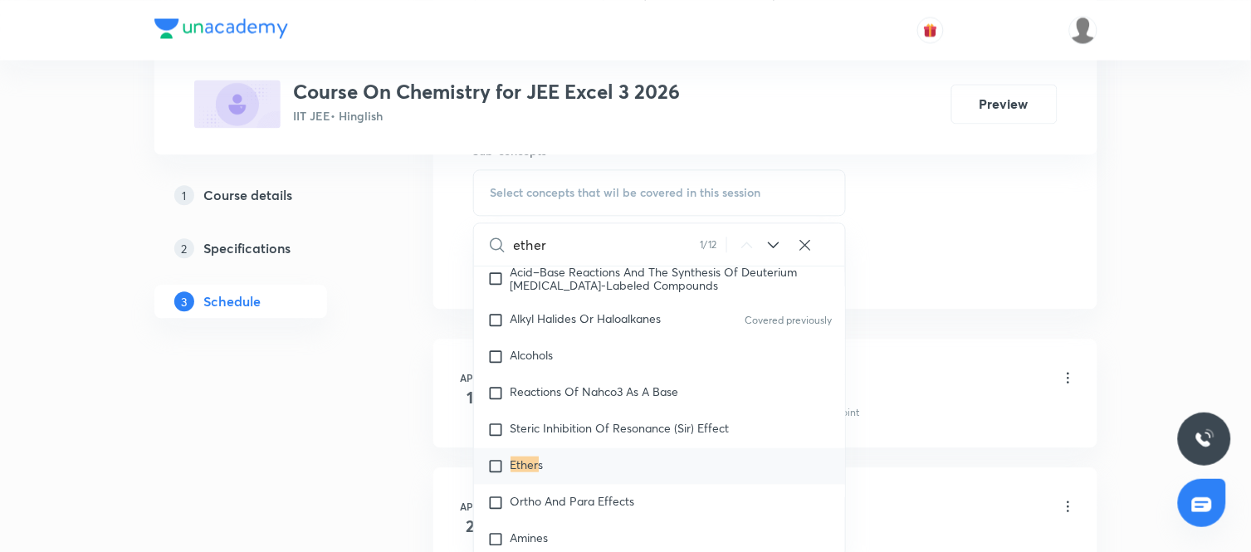
type input "ether"
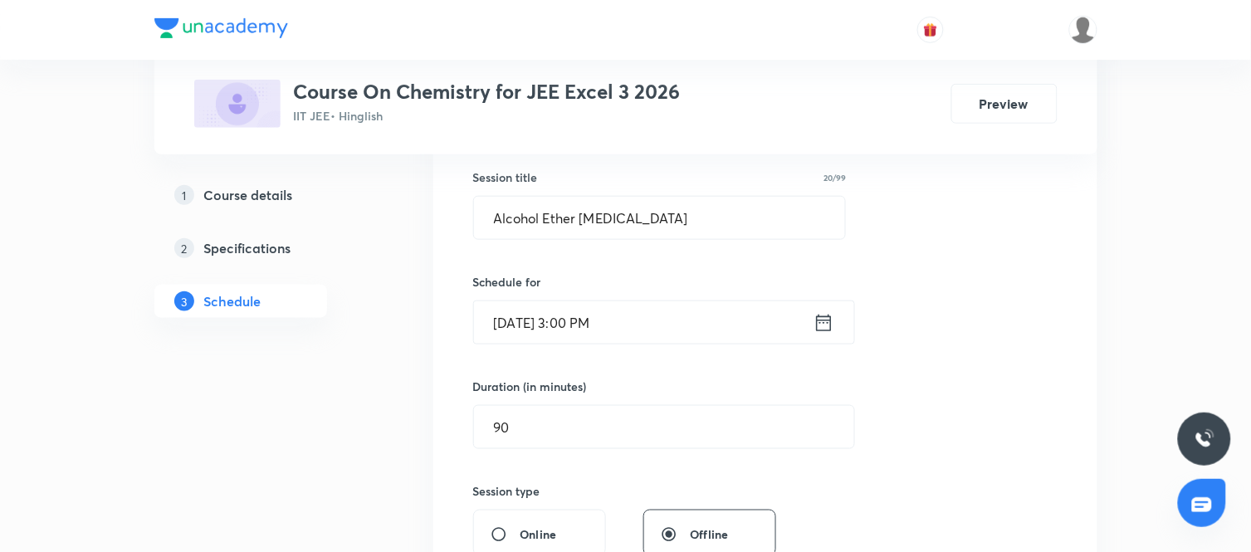
scroll to position [301, 0]
click at [640, 216] on input "Alcohol Ether PHENOL" at bounding box center [660, 219] width 372 height 42
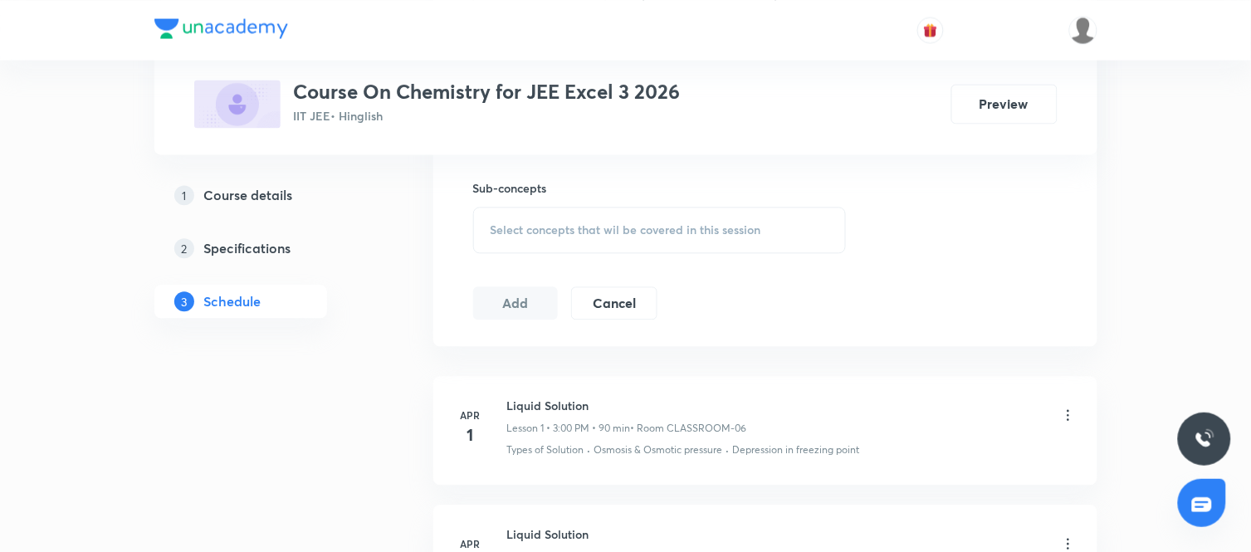
scroll to position [818, 0]
click at [639, 235] on span "Select concepts that wil be covered in this session" at bounding box center [626, 230] width 271 height 13
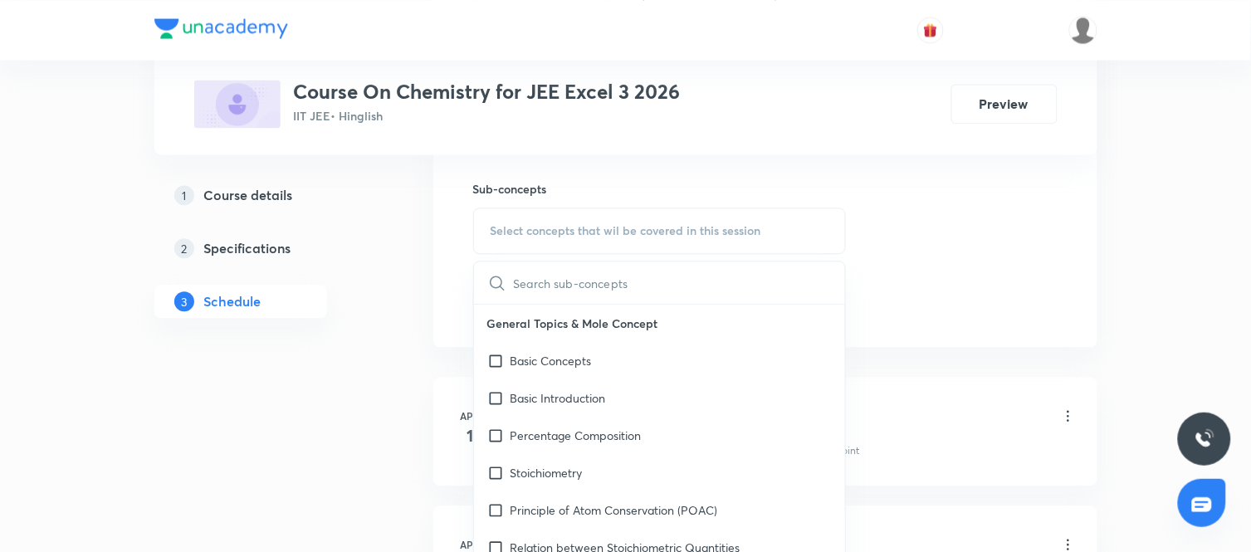
click at [584, 277] on input "text" at bounding box center [680, 283] width 332 height 42
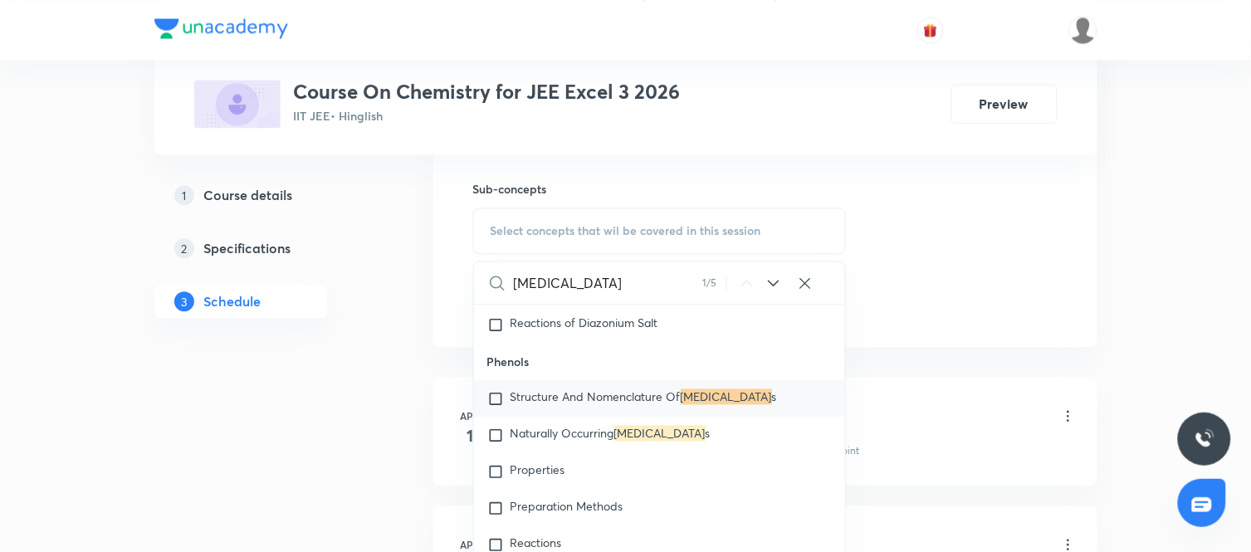
scroll to position [39493, 0]
type input "PHENOL"
click at [498, 406] on input "checkbox" at bounding box center [498, 397] width 23 height 17
checkbox input "true"
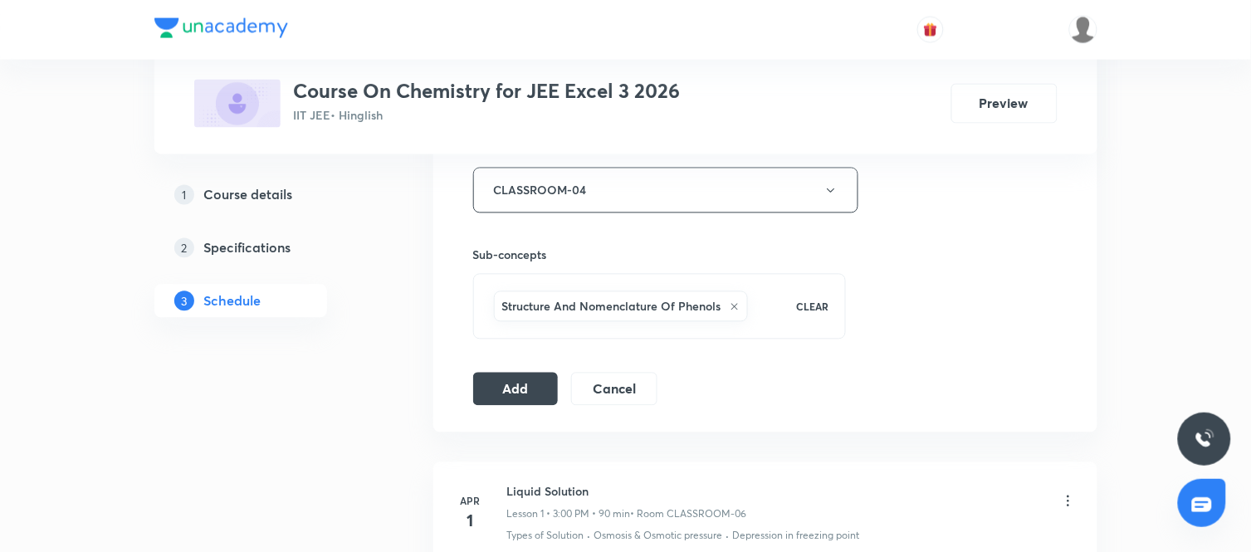
scroll to position [752, 0]
click at [519, 393] on button "Add" at bounding box center [516, 386] width 86 height 33
click at [534, 394] on button "Add" at bounding box center [516, 386] width 86 height 33
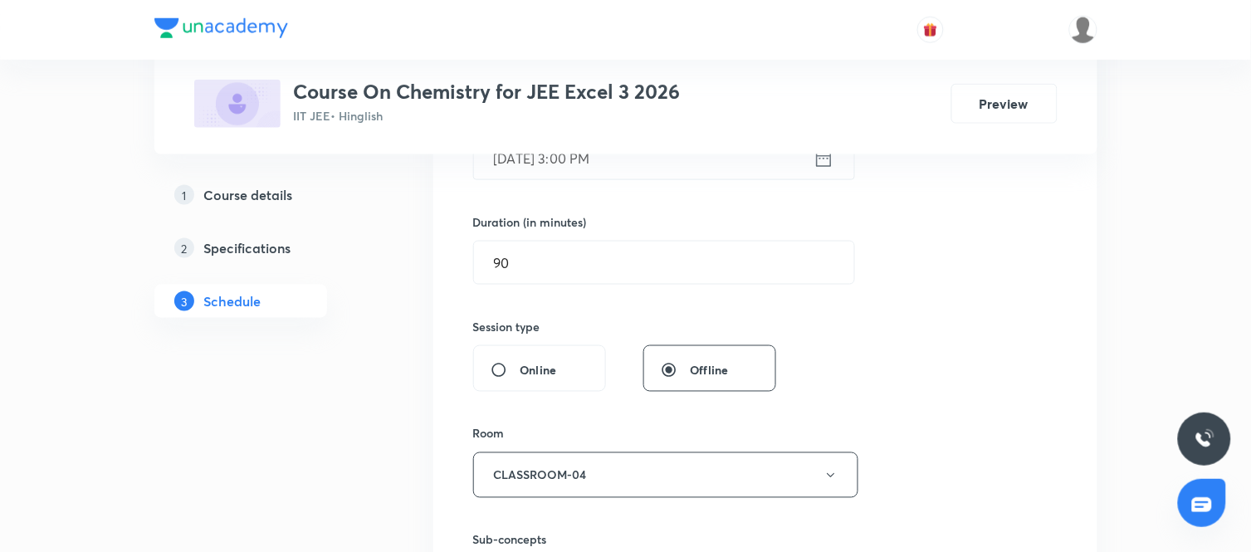
scroll to position [466, 0]
click at [828, 160] on icon at bounding box center [824, 159] width 21 height 23
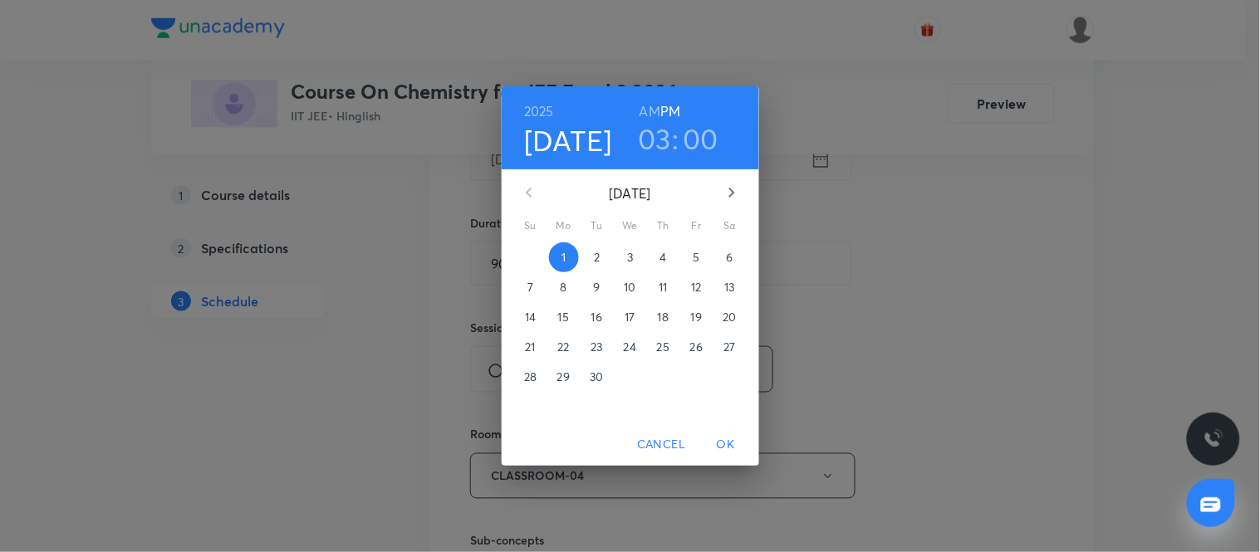
click at [658, 127] on h3 "03" at bounding box center [654, 138] width 33 height 35
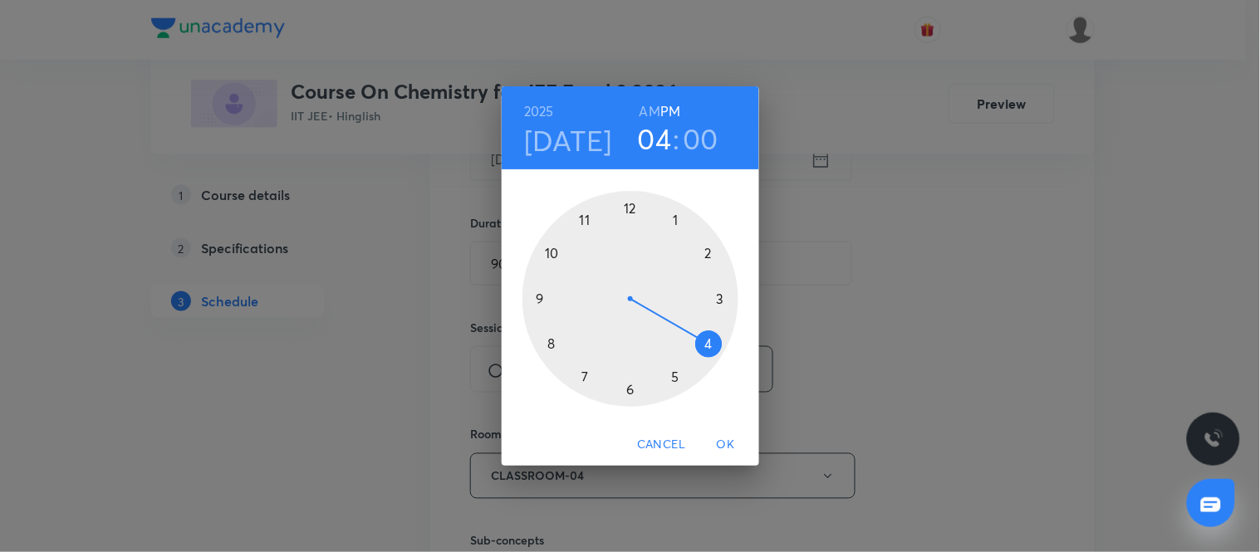
drag, startPoint x: 723, startPoint y: 299, endPoint x: 708, endPoint y: 337, distance: 41.0
click at [708, 337] on div at bounding box center [630, 299] width 216 height 216
drag, startPoint x: 625, startPoint y: 208, endPoint x: 536, endPoint y: 297, distance: 125.6
click at [536, 297] on div at bounding box center [630, 299] width 216 height 216
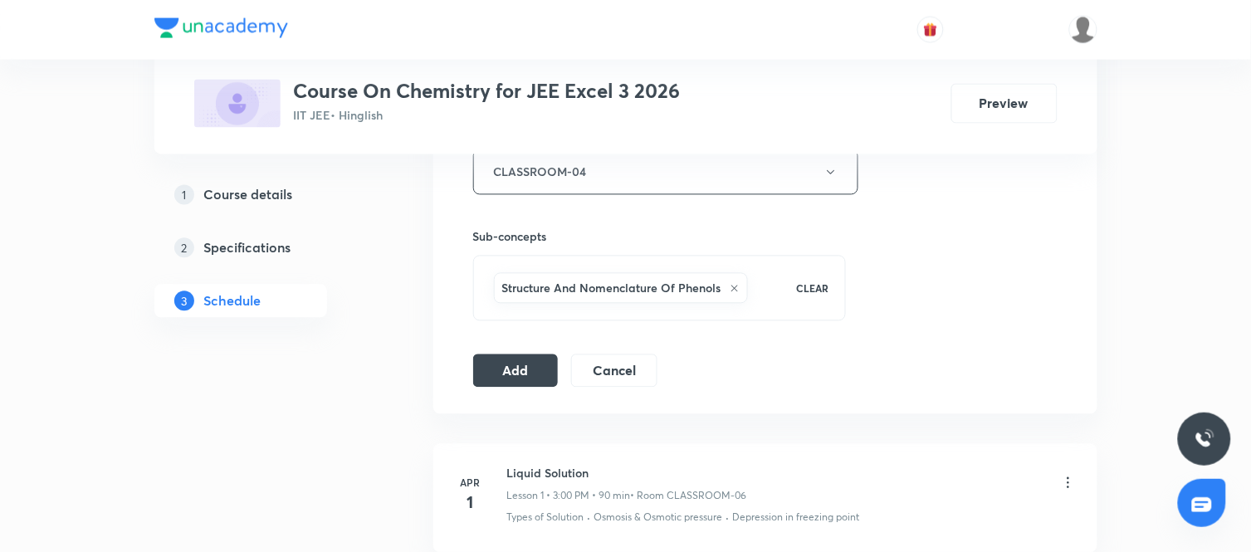
scroll to position [771, 0]
click at [516, 357] on button "Add" at bounding box center [516, 368] width 86 height 33
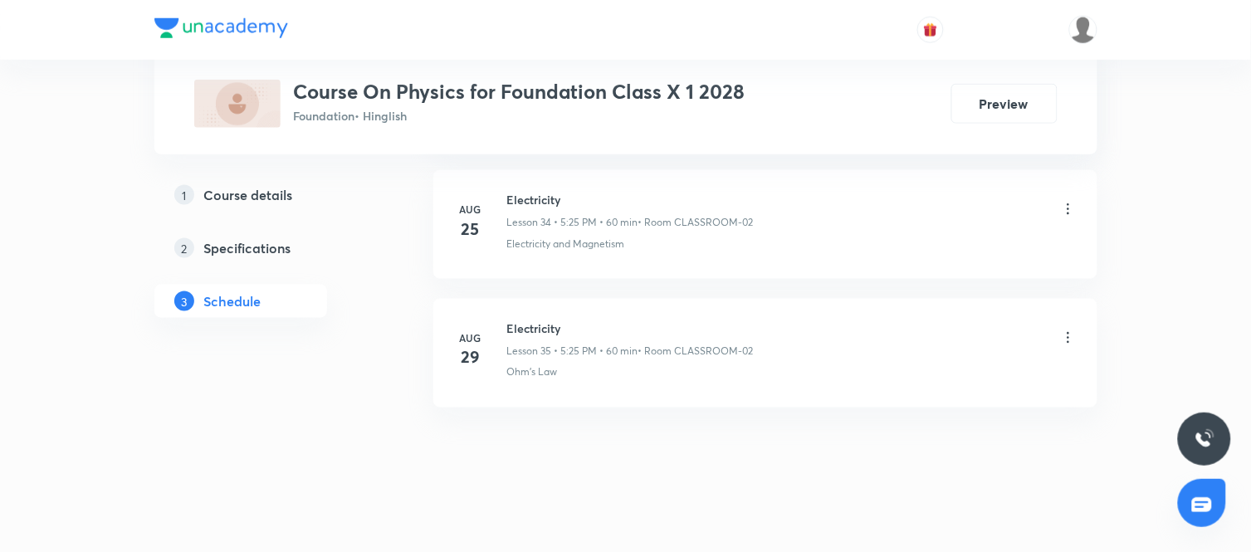
scroll to position [5274, 0]
drag, startPoint x: 562, startPoint y: 329, endPoint x: 509, endPoint y: 335, distance: 53.6
click at [509, 335] on h6 "Electricity" at bounding box center [630, 327] width 247 height 17
copy h6 "Electricity"
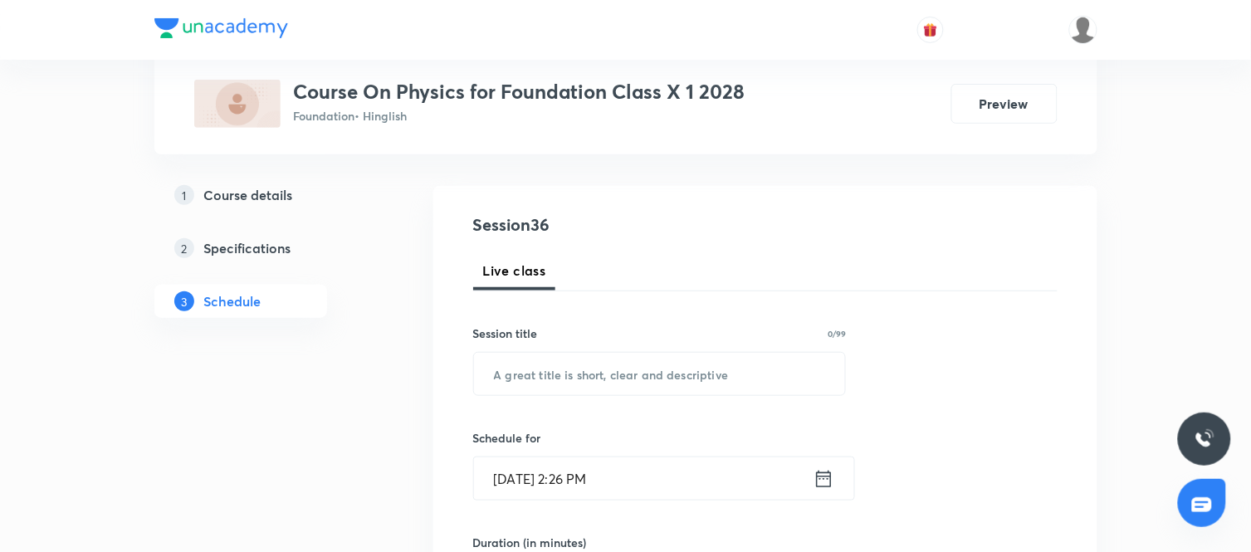
scroll to position [263, 0]
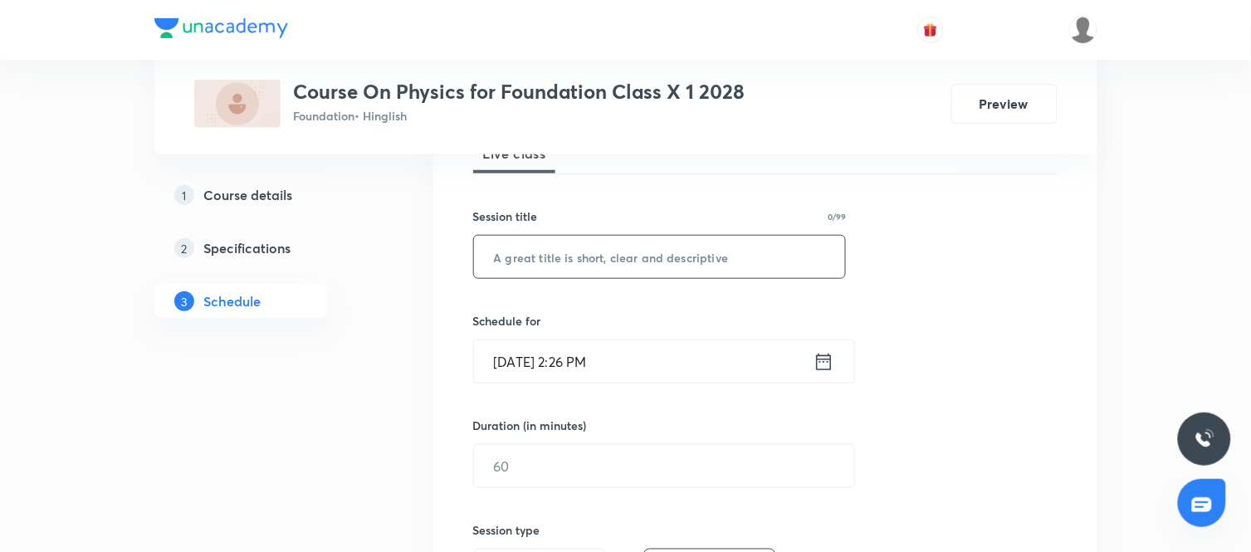
click at [629, 262] on input "text" at bounding box center [660, 257] width 372 height 42
paste input "Electricity"
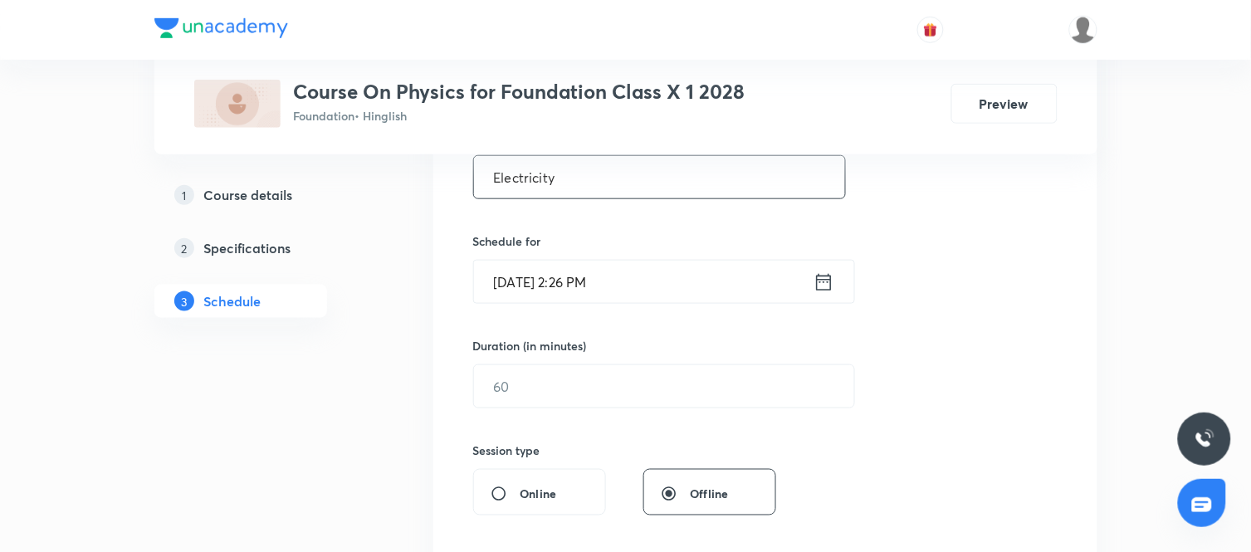
scroll to position [344, 0]
type input "Electricity"
click at [820, 275] on icon at bounding box center [823, 280] width 15 height 17
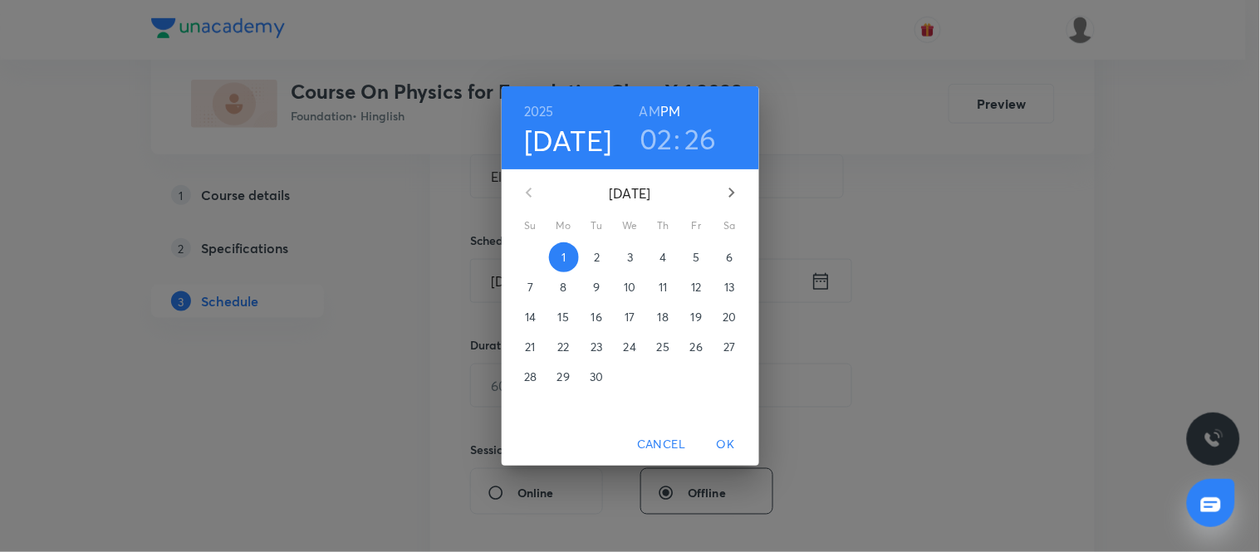
click at [596, 250] on p "2" at bounding box center [597, 257] width 6 height 17
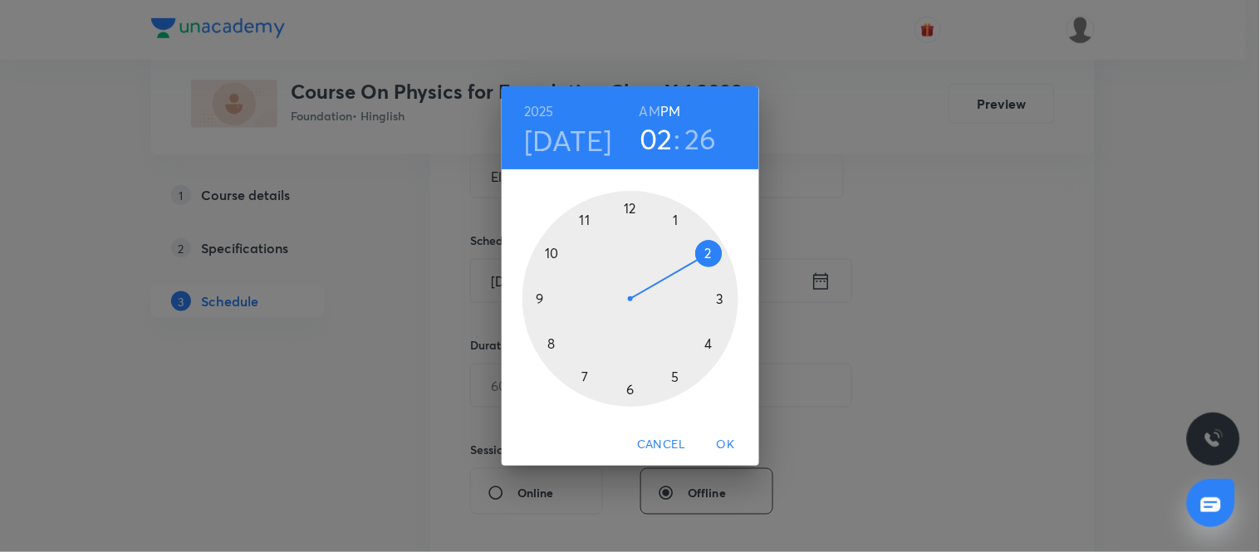
click at [563, 143] on h4 "[DATE]" at bounding box center [568, 140] width 88 height 35
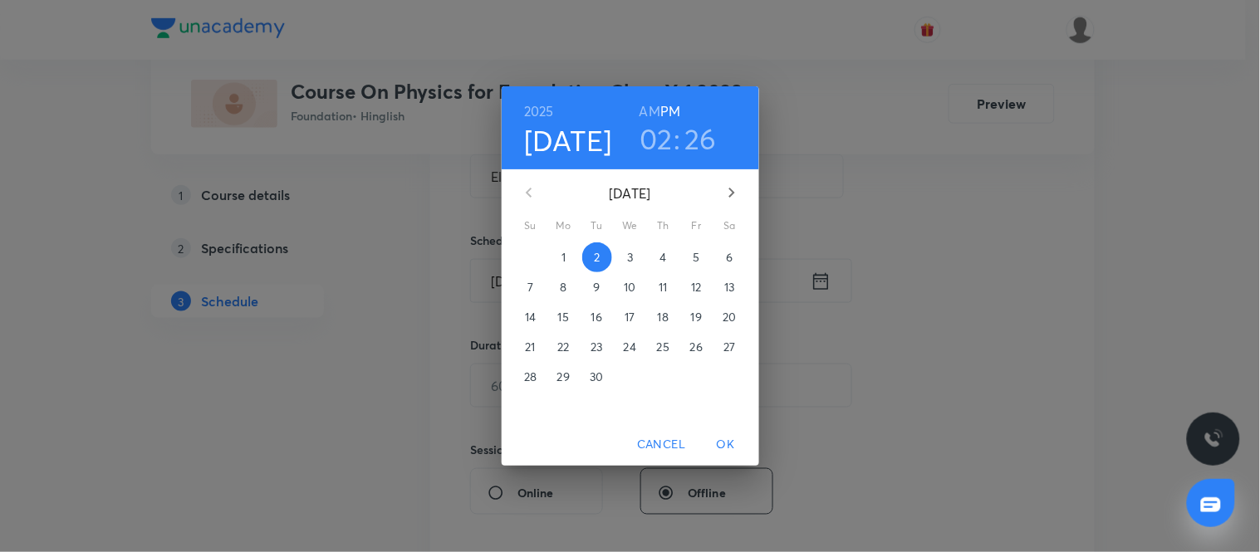
click at [556, 267] on button "1" at bounding box center [564, 257] width 30 height 30
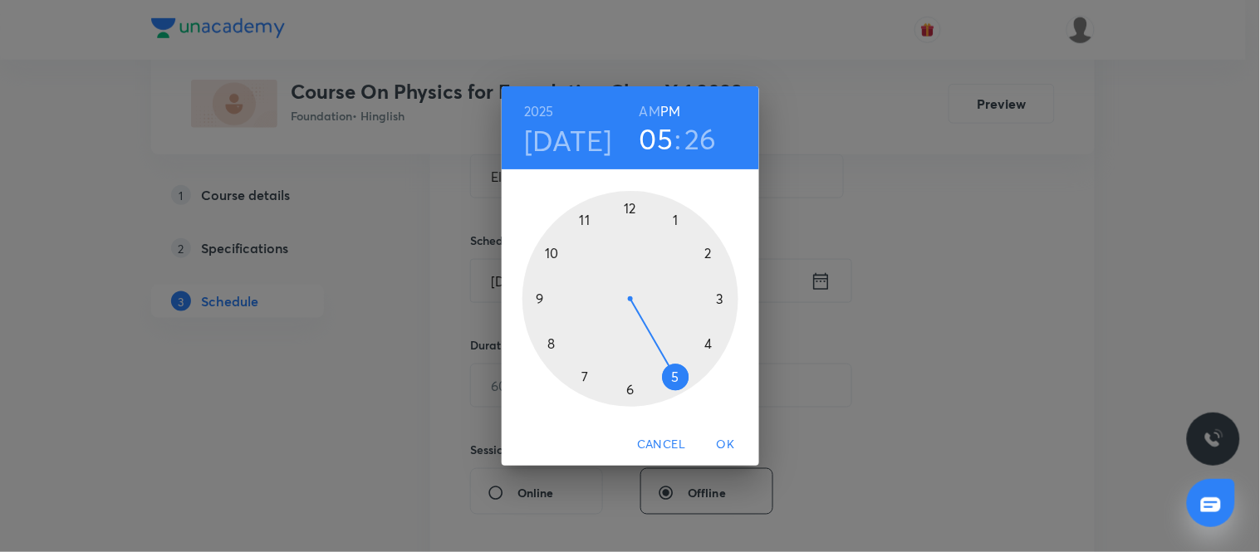
drag, startPoint x: 706, startPoint y: 250, endPoint x: 674, endPoint y: 377, distance: 130.9
click at [674, 377] on div at bounding box center [630, 299] width 216 height 216
drag, startPoint x: 664, startPoint y: 379, endPoint x: 675, endPoint y: 379, distance: 10.8
click at [675, 379] on div at bounding box center [630, 299] width 216 height 216
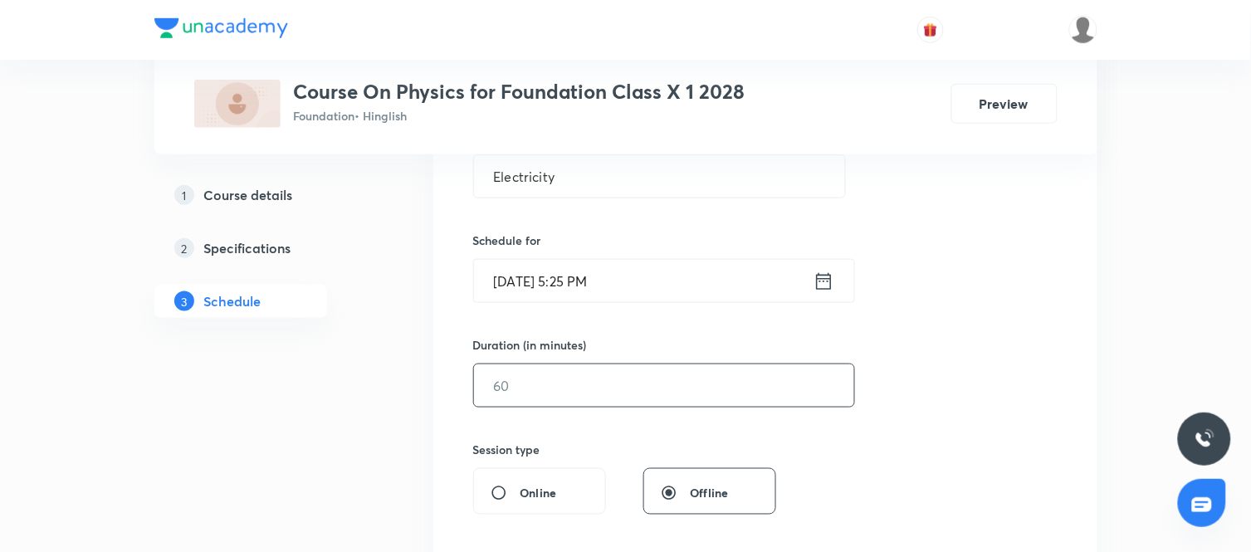
click at [659, 384] on input "text" at bounding box center [664, 386] width 380 height 42
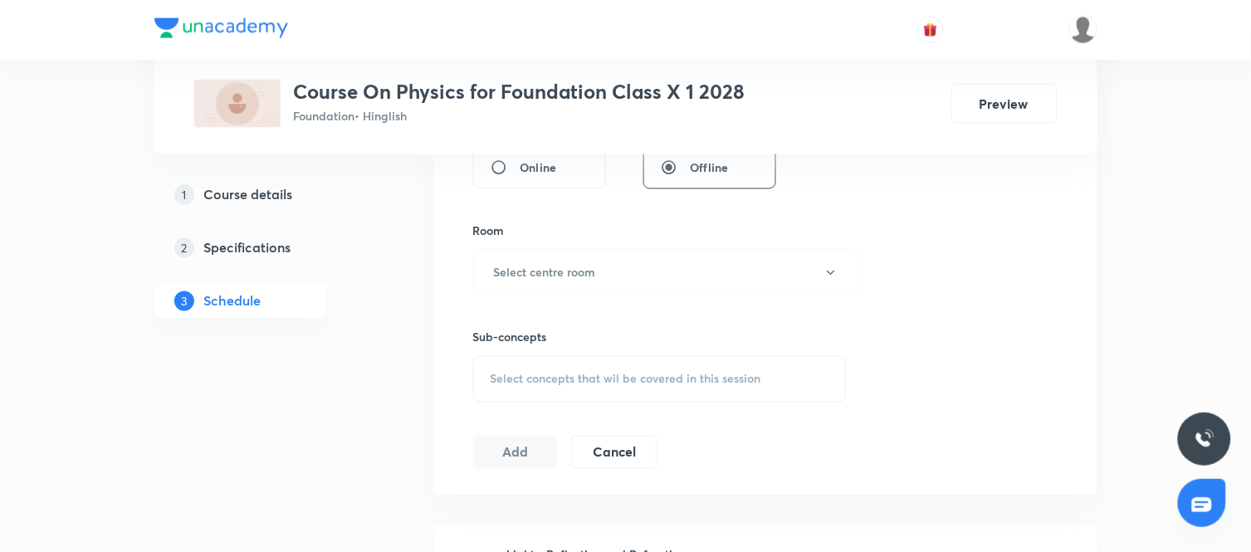
scroll to position [676, 0]
type input "60"
click at [653, 277] on button "Select centre room" at bounding box center [665, 266] width 385 height 46
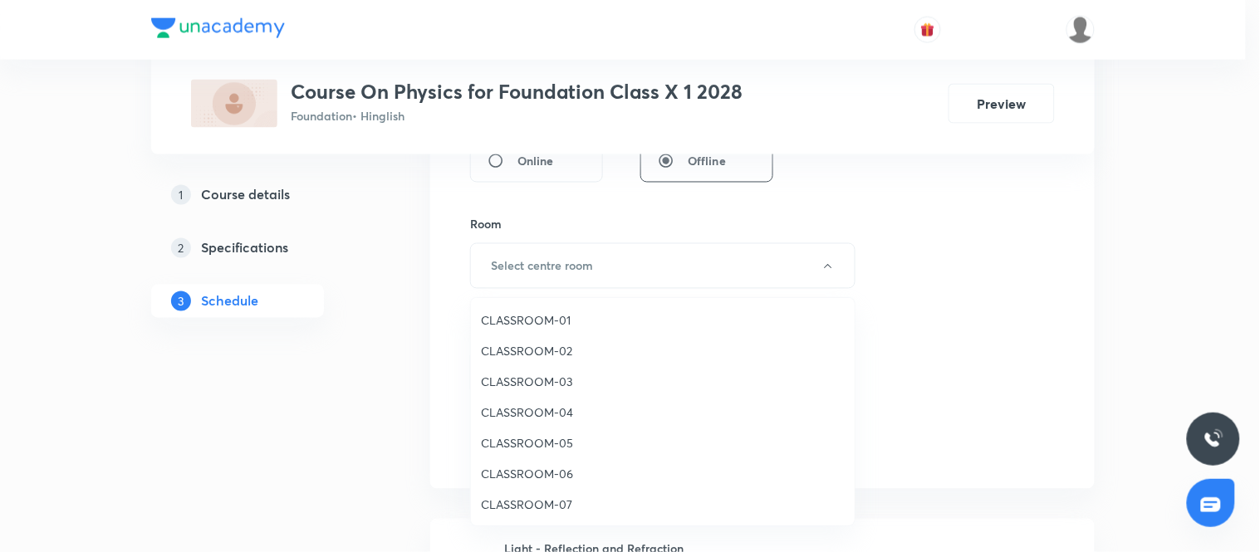
click at [558, 345] on span "CLASSROOM-02" at bounding box center [663, 350] width 364 height 17
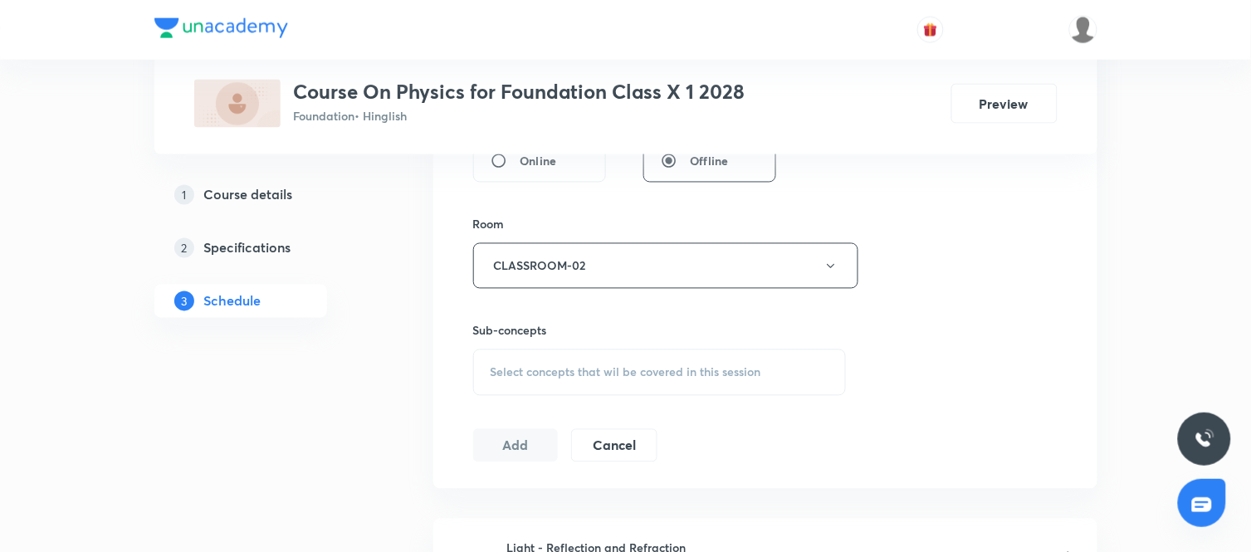
click at [599, 367] on span "Select concepts that wil be covered in this session" at bounding box center [626, 372] width 271 height 13
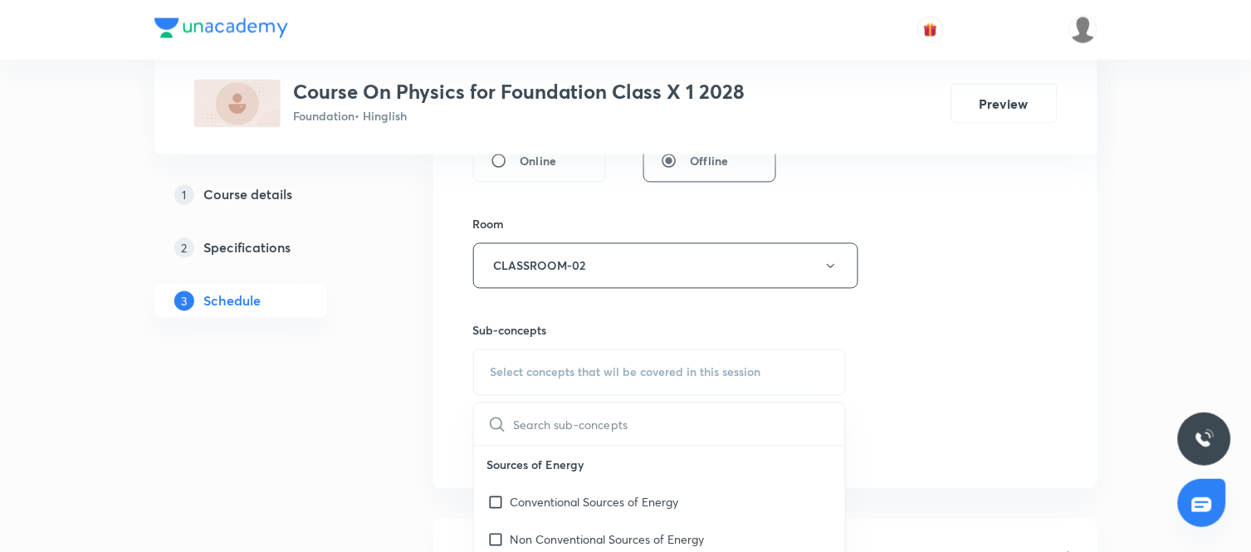
click at [582, 425] on input "text" at bounding box center [680, 425] width 332 height 42
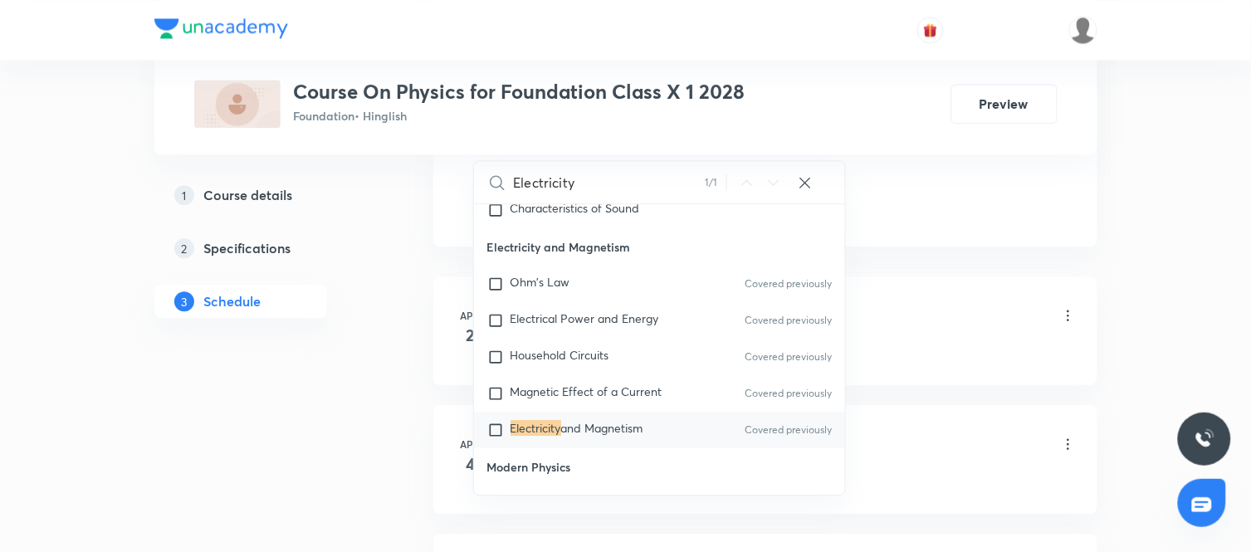
scroll to position [959, 0]
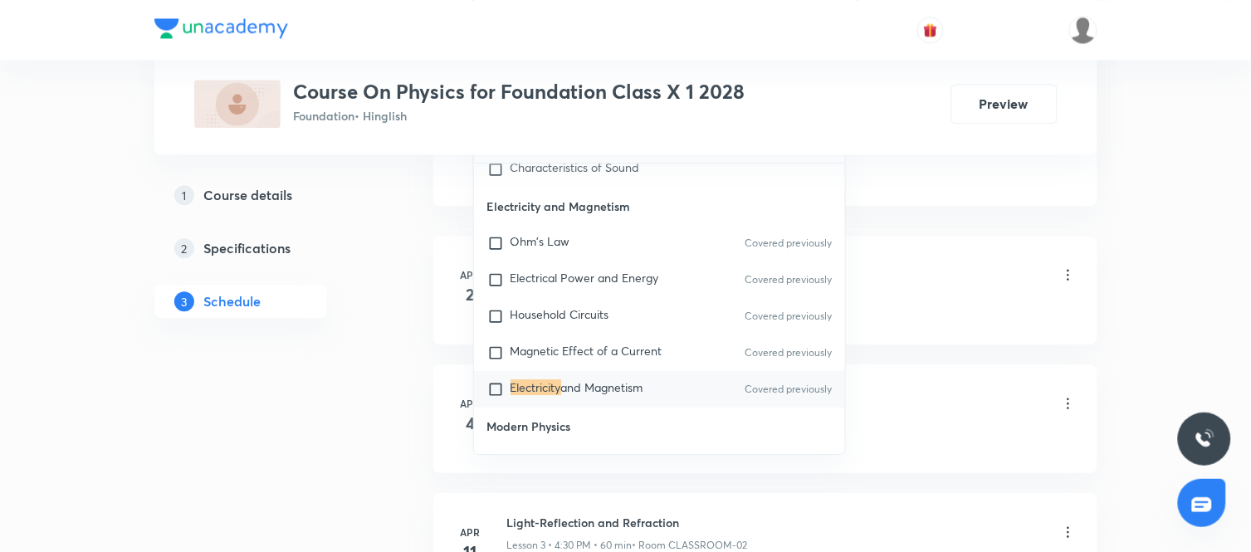
type input "Electricity"
click at [491, 381] on input "checkbox" at bounding box center [498, 389] width 23 height 17
checkbox input "true"
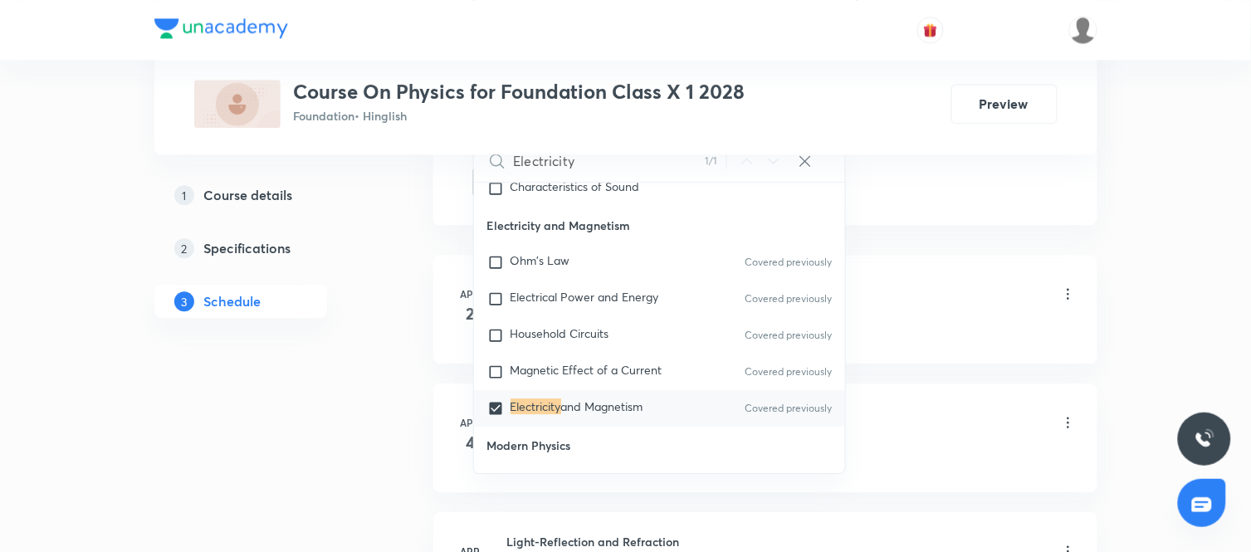
click at [942, 268] on li "Apr 2 Light - Reflection and Refraction Lesson 1 • 5:40 PM • 60 min • Room CLAS…" at bounding box center [765, 309] width 664 height 109
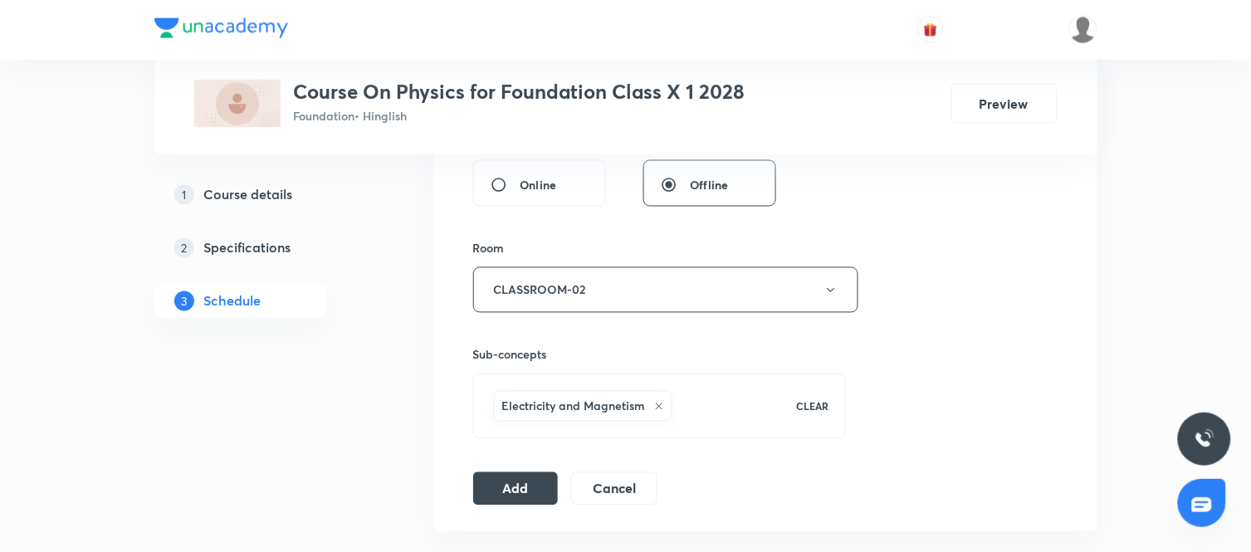
scroll to position [684, 0]
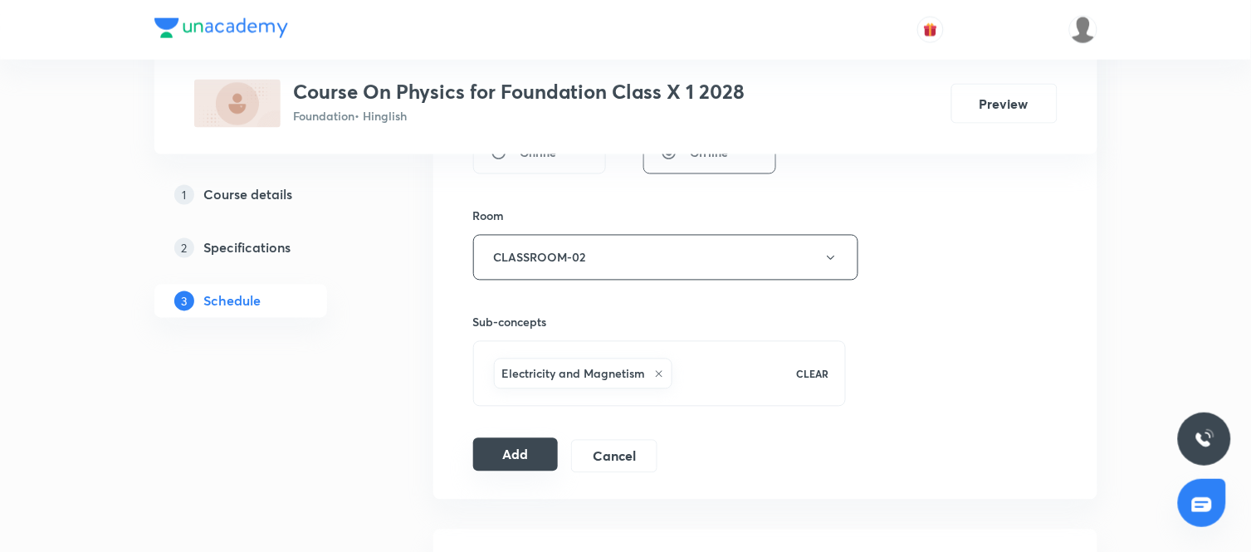
click at [532, 453] on button "Add" at bounding box center [516, 454] width 86 height 33
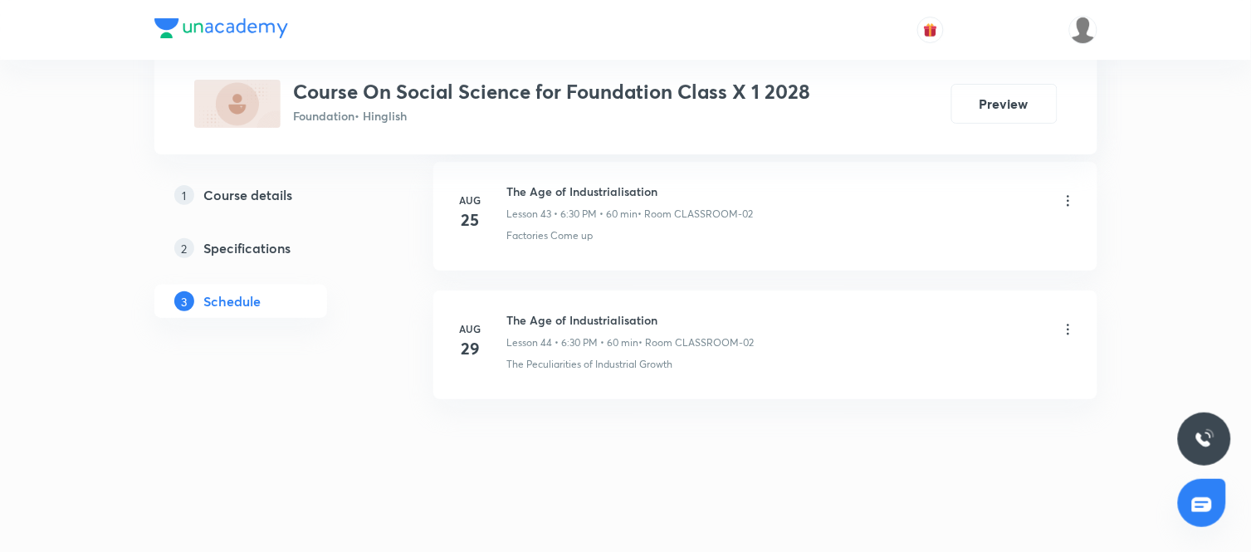
scroll to position [6444, 0]
drag, startPoint x: 659, startPoint y: 325, endPoint x: 508, endPoint y: 326, distance: 151.1
click at [508, 326] on h6 "The Age of Industrialisation" at bounding box center [630, 319] width 247 height 17
copy h6 "The Age of Industrialisation"
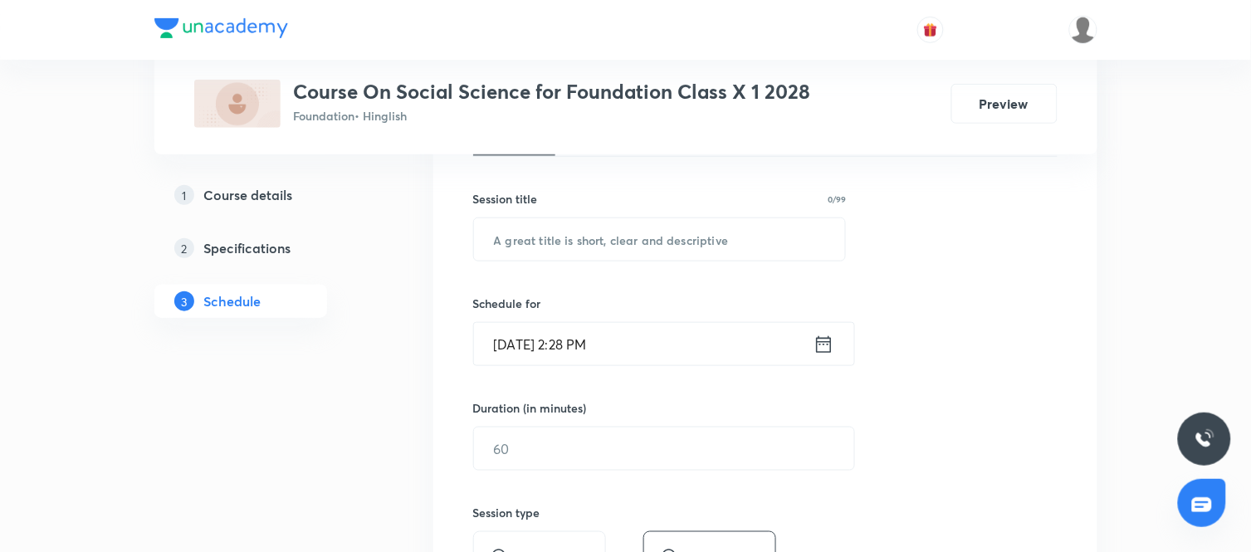
scroll to position [289, 0]
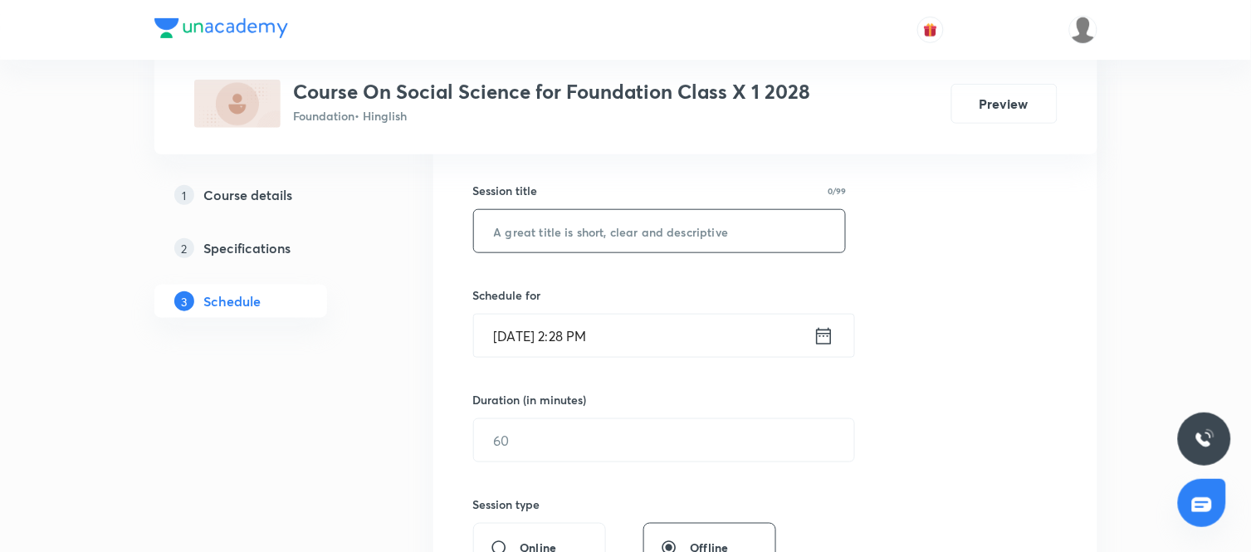
click at [661, 231] on input "text" at bounding box center [660, 231] width 372 height 42
paste input "The Age of Industrialisation"
type input "The Age of Industrialisation"
click at [820, 329] on icon at bounding box center [823, 335] width 15 height 17
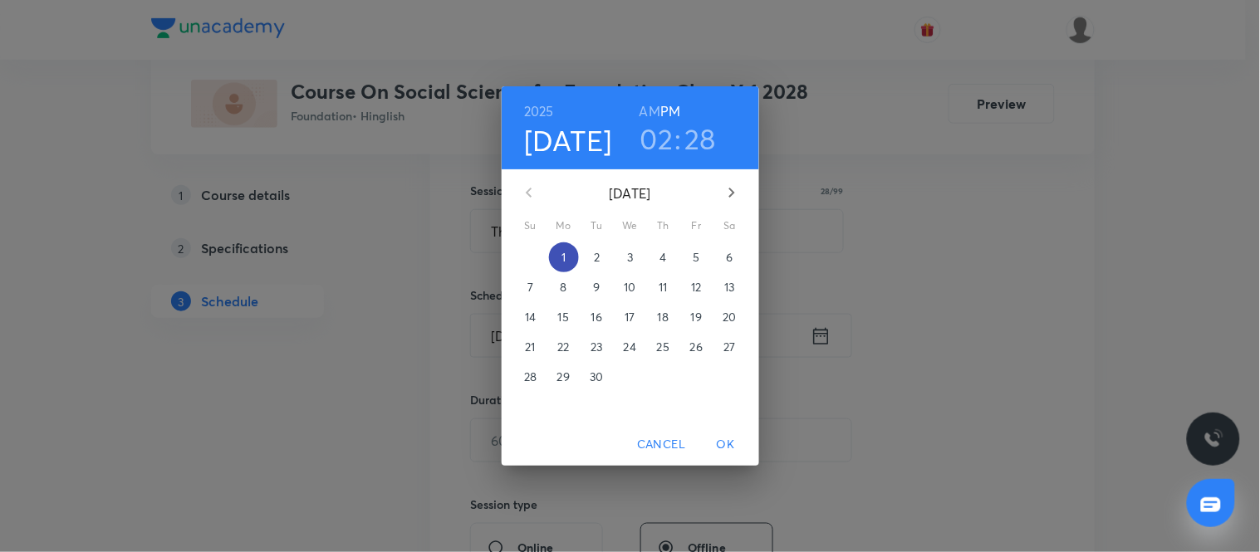
click at [563, 258] on p "1" at bounding box center [563, 257] width 4 height 17
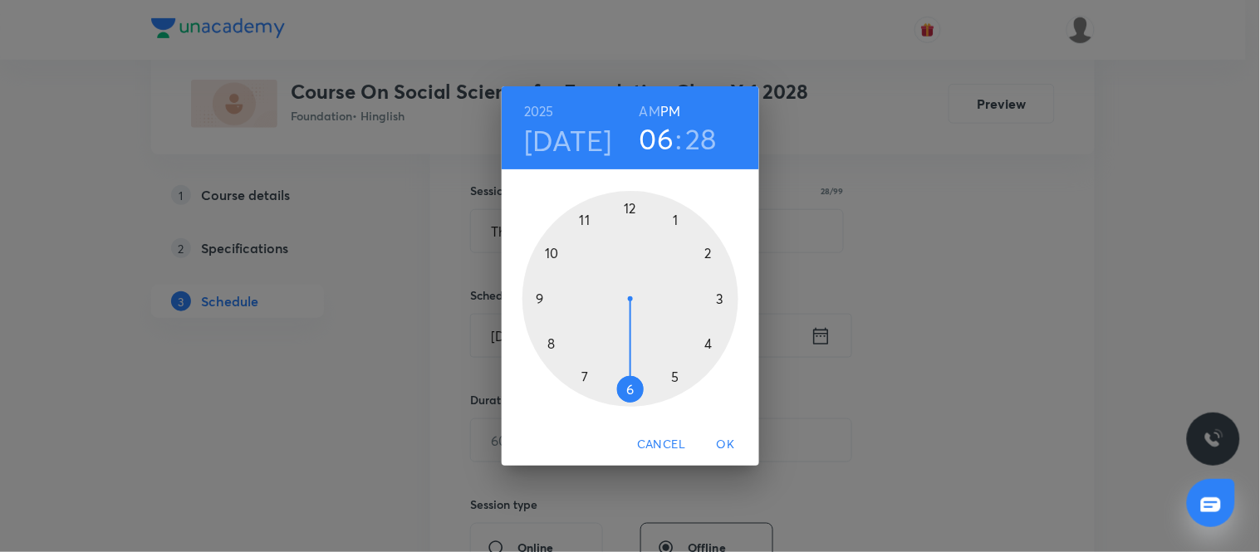
drag, startPoint x: 709, startPoint y: 247, endPoint x: 634, endPoint y: 383, distance: 155.7
click at [634, 383] on div at bounding box center [630, 299] width 216 height 216
drag, startPoint x: 644, startPoint y: 396, endPoint x: 628, endPoint y: 396, distance: 16.6
click at [628, 396] on div at bounding box center [630, 299] width 216 height 216
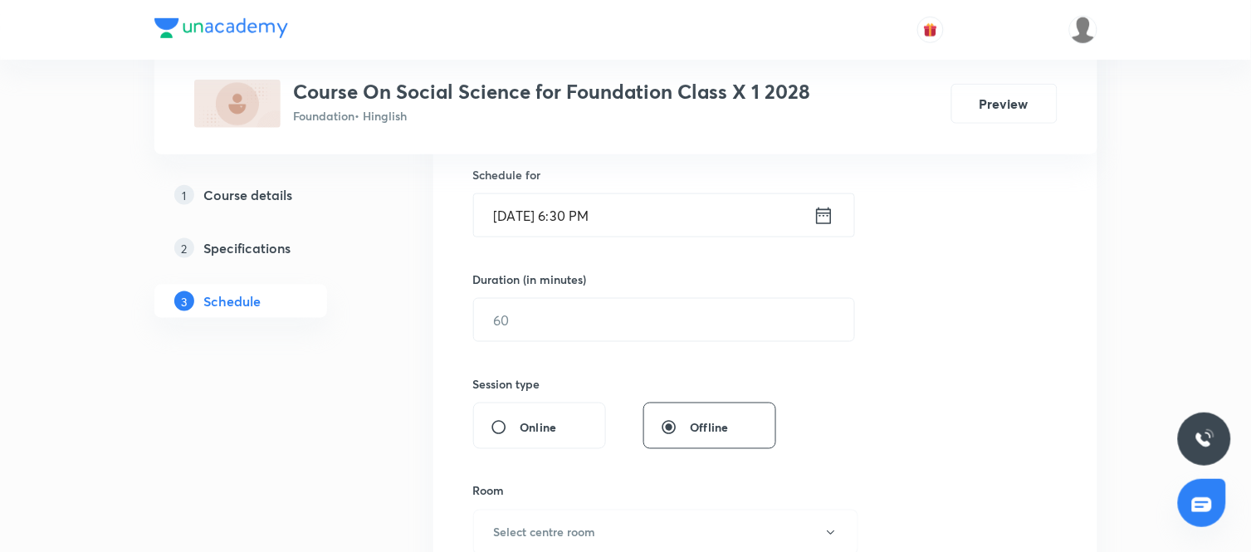
scroll to position [418, 0]
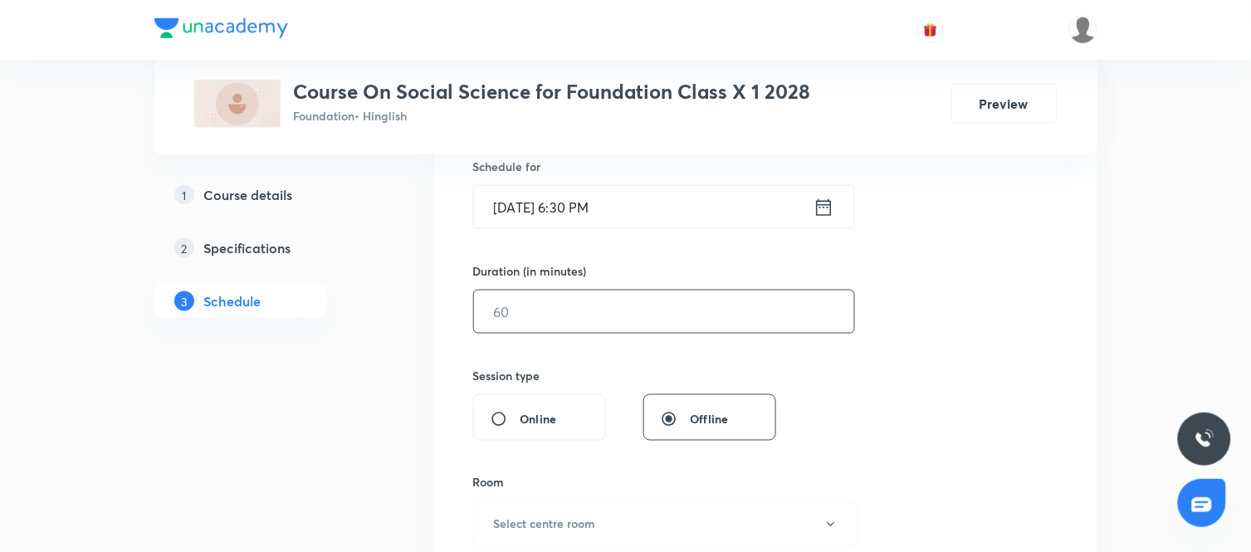
click at [669, 299] on input "text" at bounding box center [664, 312] width 380 height 42
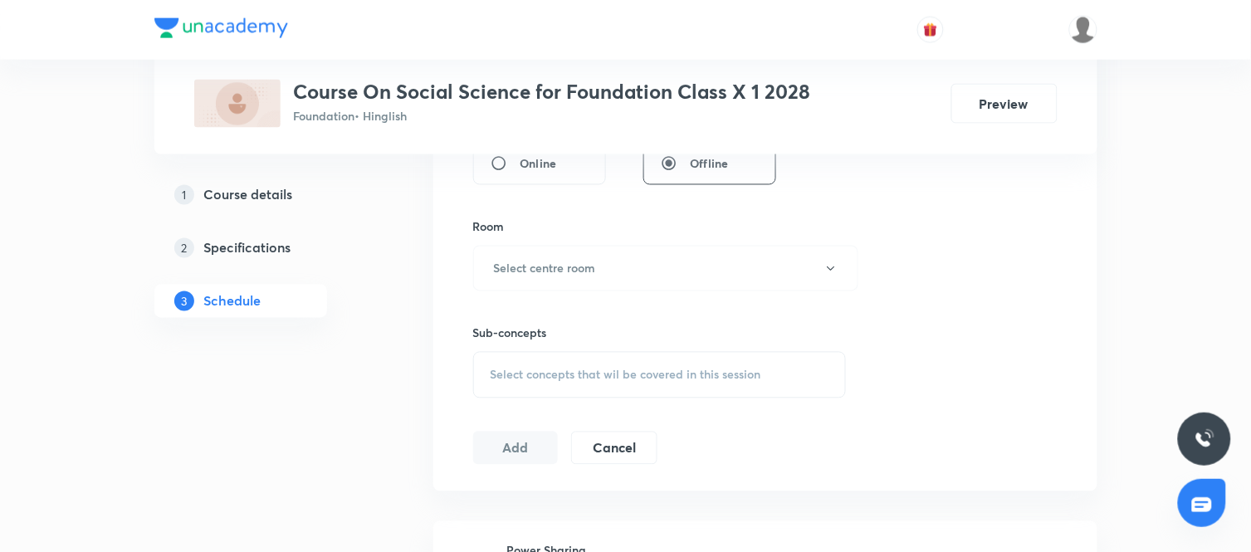
scroll to position [674, 0]
type input "60"
click at [609, 267] on button "Select centre room" at bounding box center [665, 268] width 385 height 46
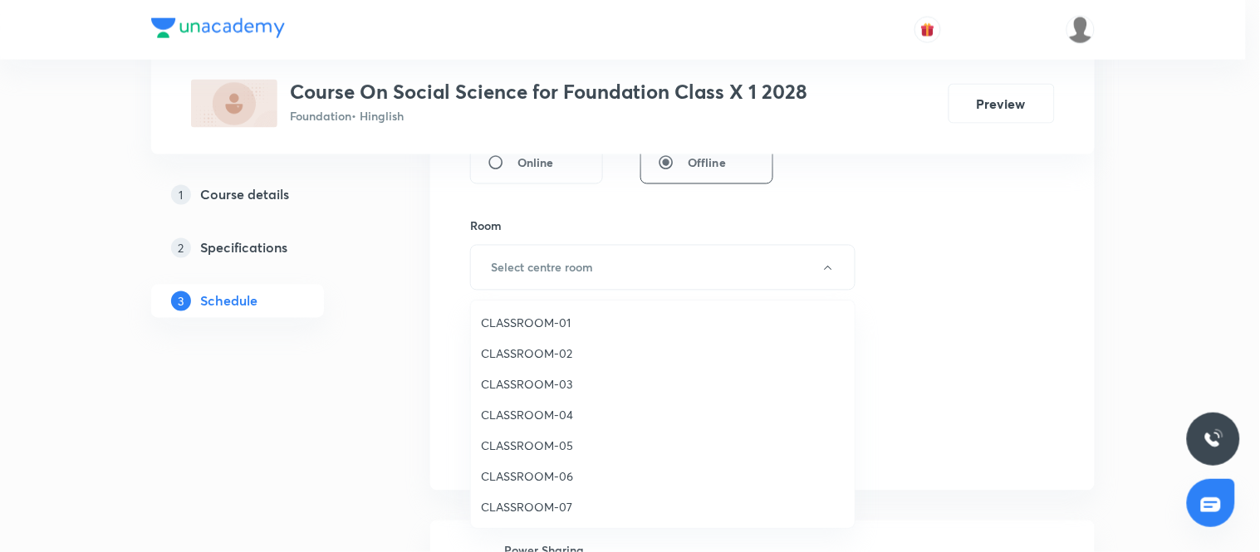
click at [534, 353] on span "CLASSROOM-02" at bounding box center [663, 353] width 364 height 17
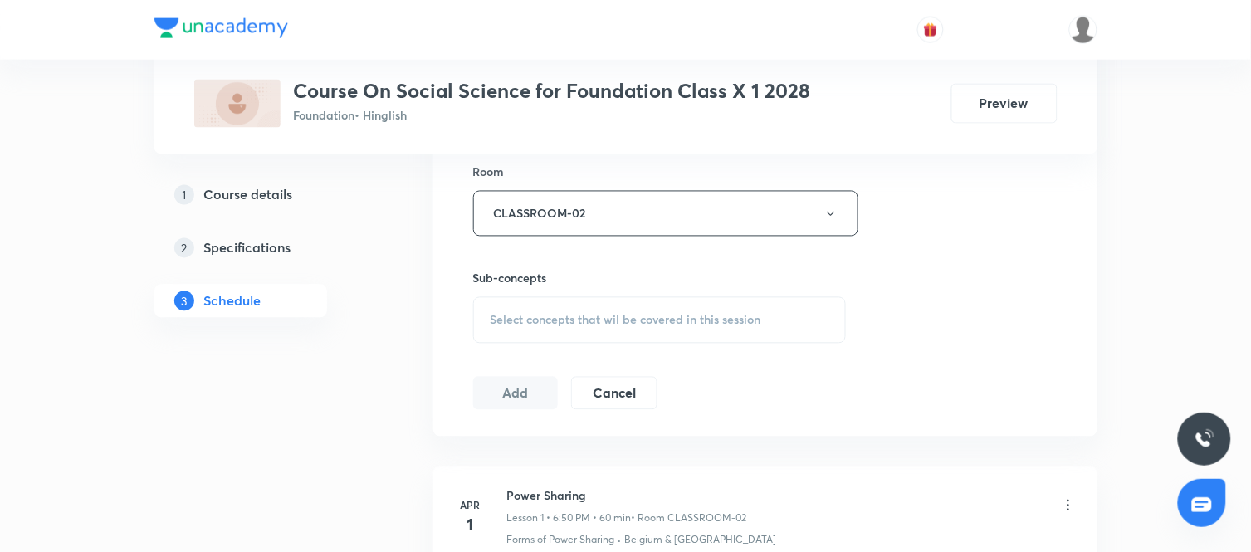
scroll to position [729, 0]
click at [642, 316] on span "Select concepts that wil be covered in this session" at bounding box center [626, 319] width 271 height 13
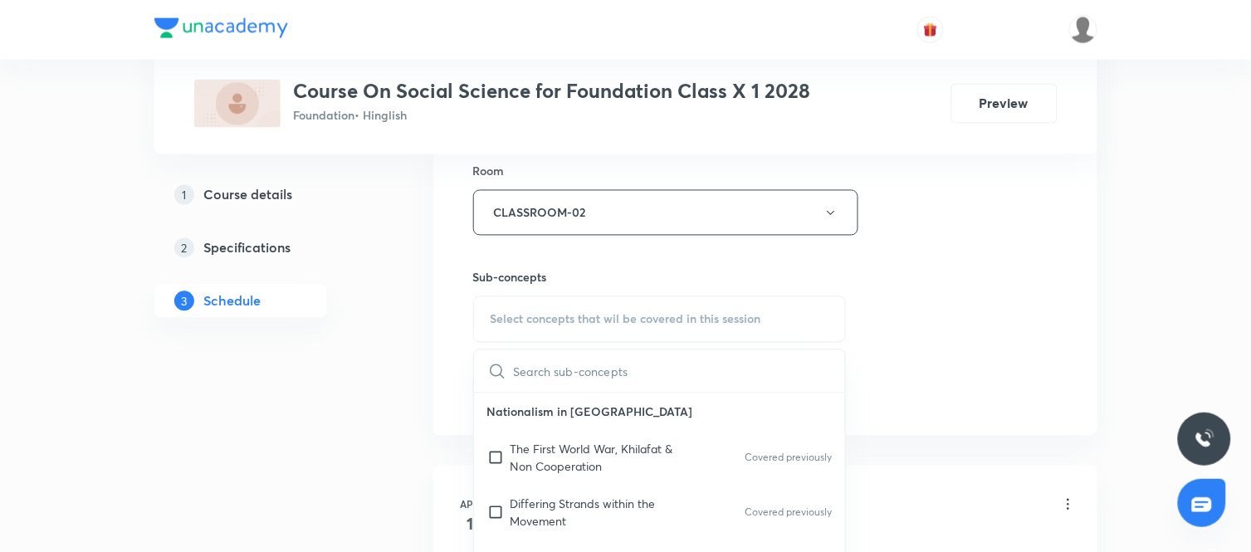
click at [573, 371] on input "text" at bounding box center [680, 371] width 332 height 42
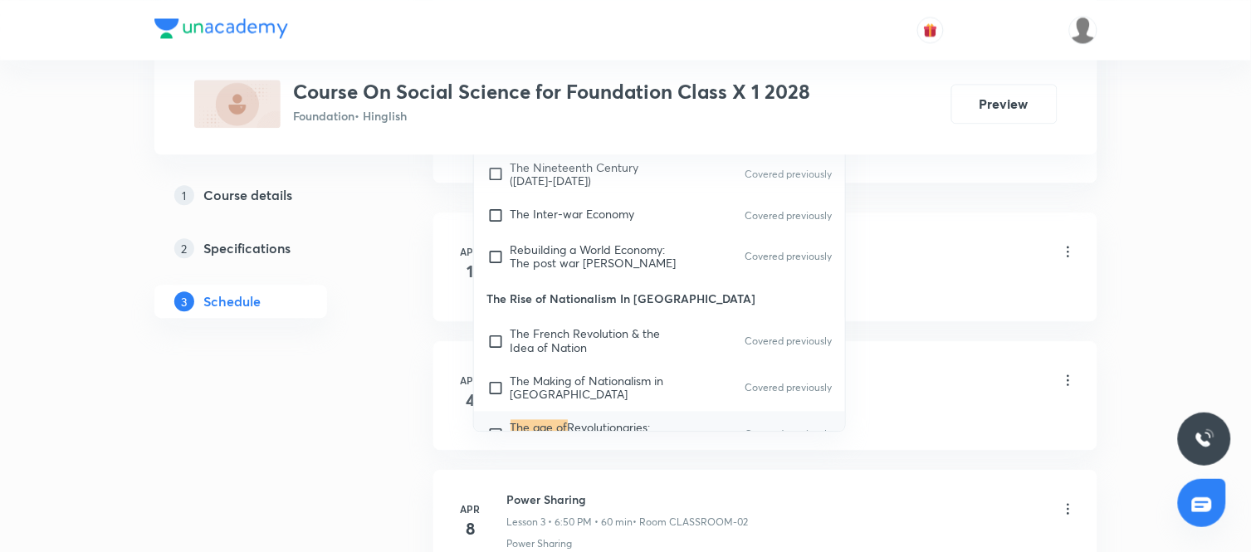
scroll to position [986, 0]
type input "The Age of"
click at [496, 418] on input "checkbox" at bounding box center [498, 431] width 23 height 27
checkbox input "true"
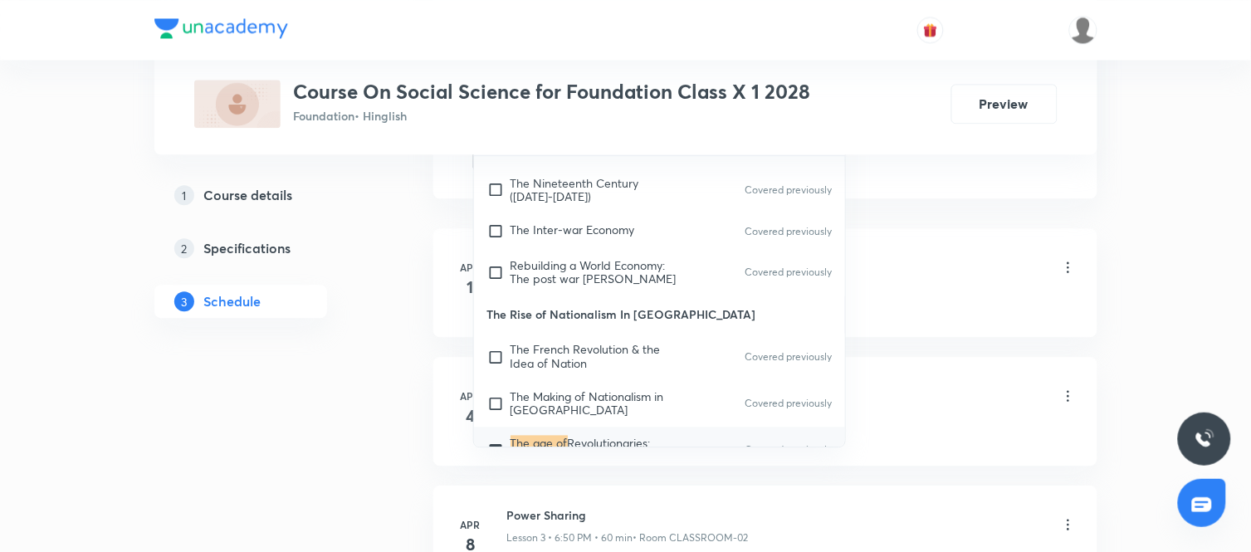
click at [961, 283] on div "Power Sharing Lesson 1 • 6:50 PM • 60 min • Room CLASSROOM-02" at bounding box center [792, 268] width 570 height 39
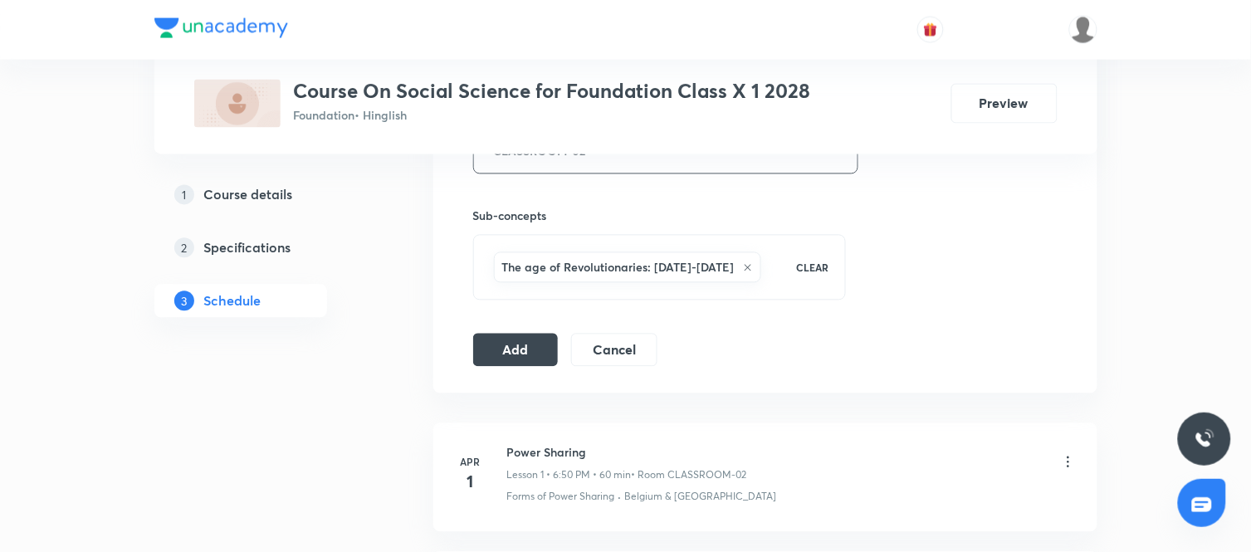
scroll to position [791, 0]
click at [535, 345] on button "Add" at bounding box center [516, 347] width 86 height 33
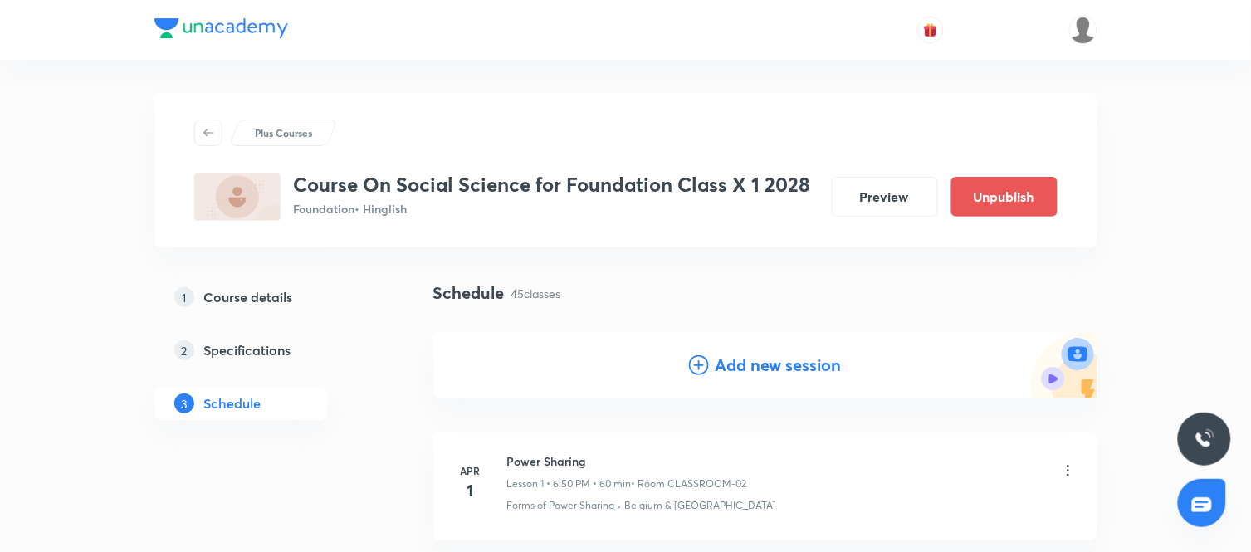
scroll to position [34, 0]
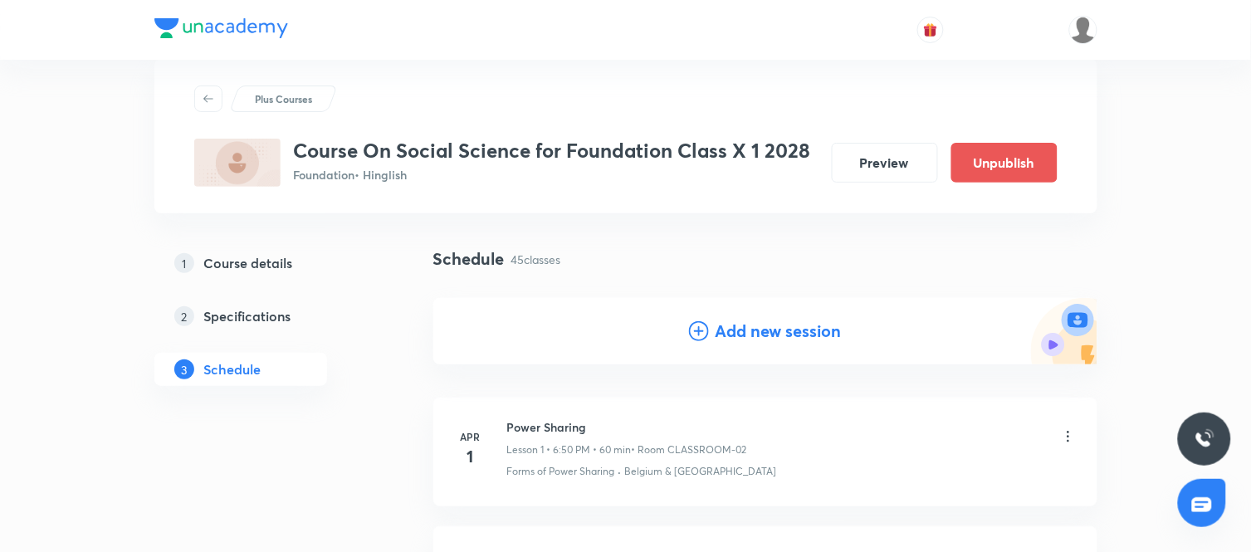
click at [754, 321] on h4 "Add new session" at bounding box center [779, 331] width 126 height 25
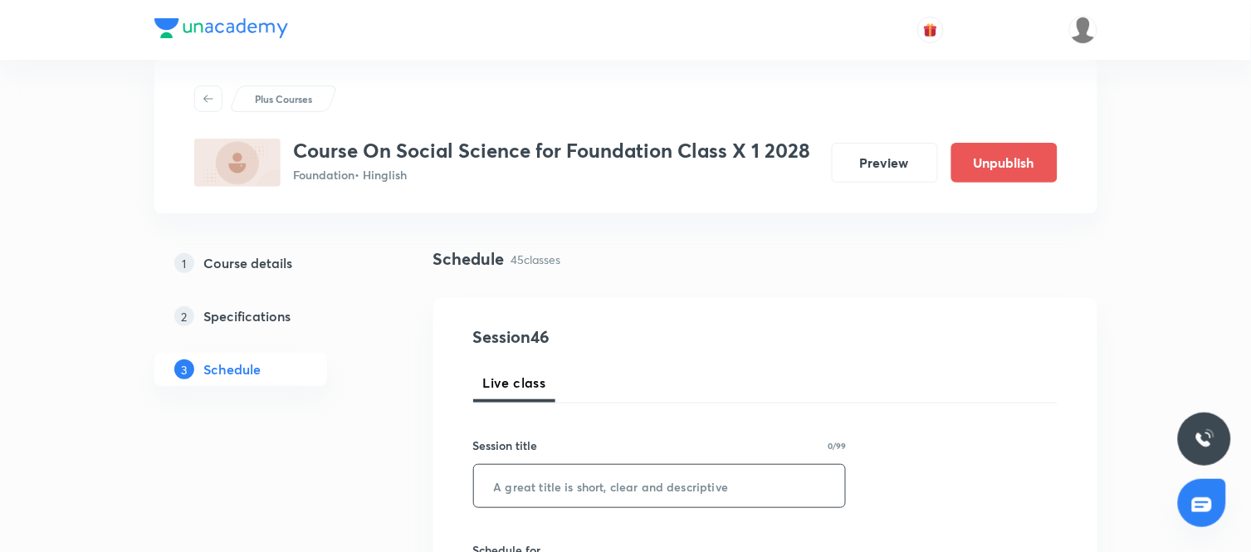
click at [599, 492] on input "text" at bounding box center [660, 486] width 372 height 42
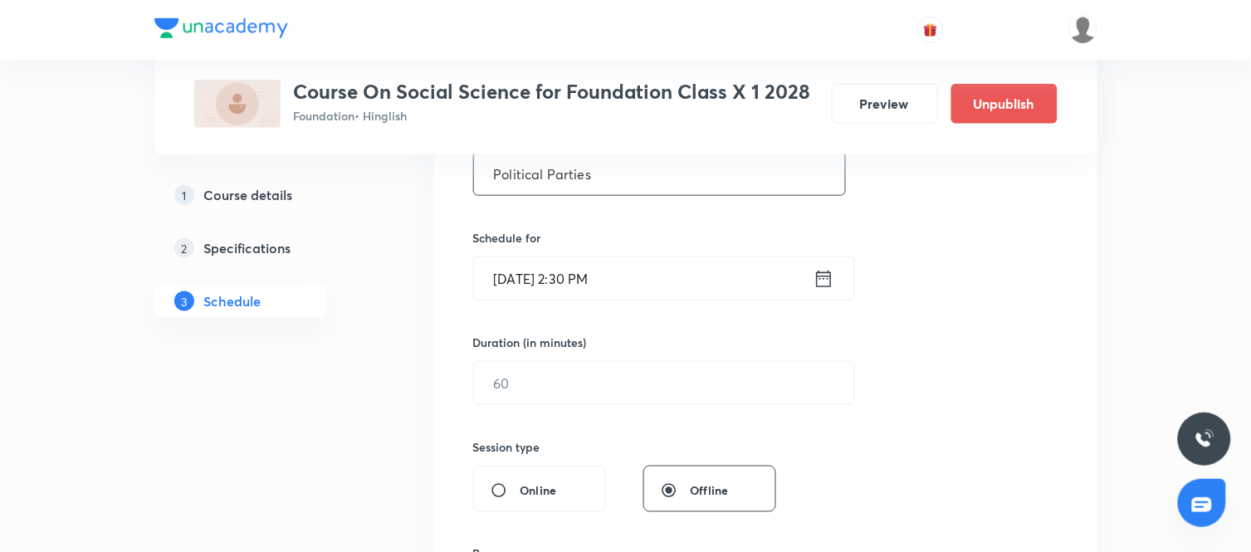
scroll to position [345, 0]
type input "Political Parties"
click at [824, 276] on icon at bounding box center [824, 280] width 21 height 23
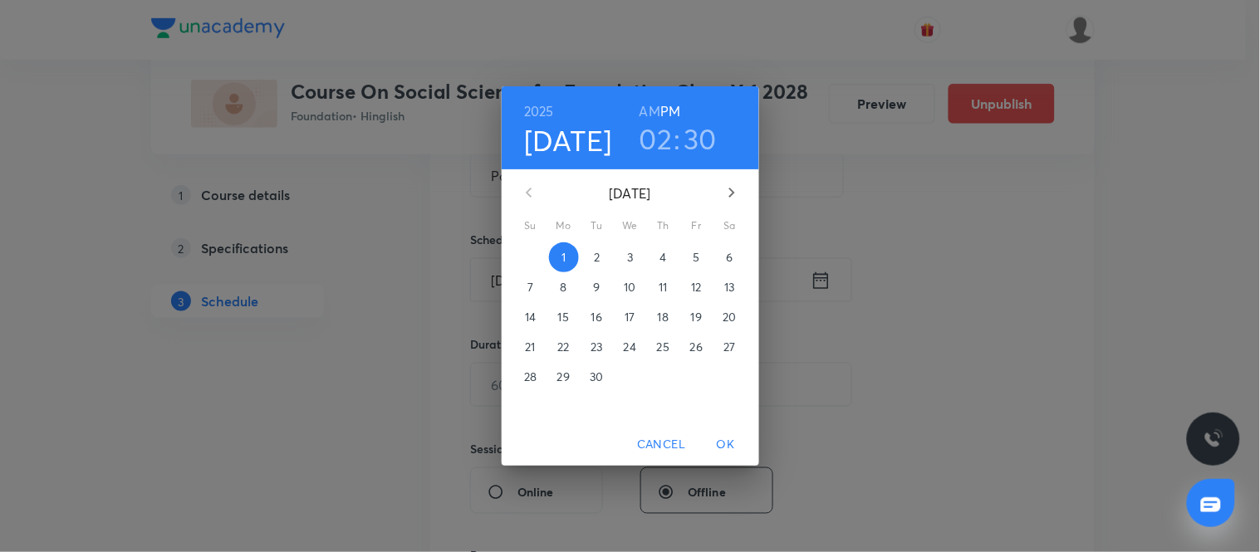
click at [704, 252] on span "5" at bounding box center [697, 257] width 30 height 17
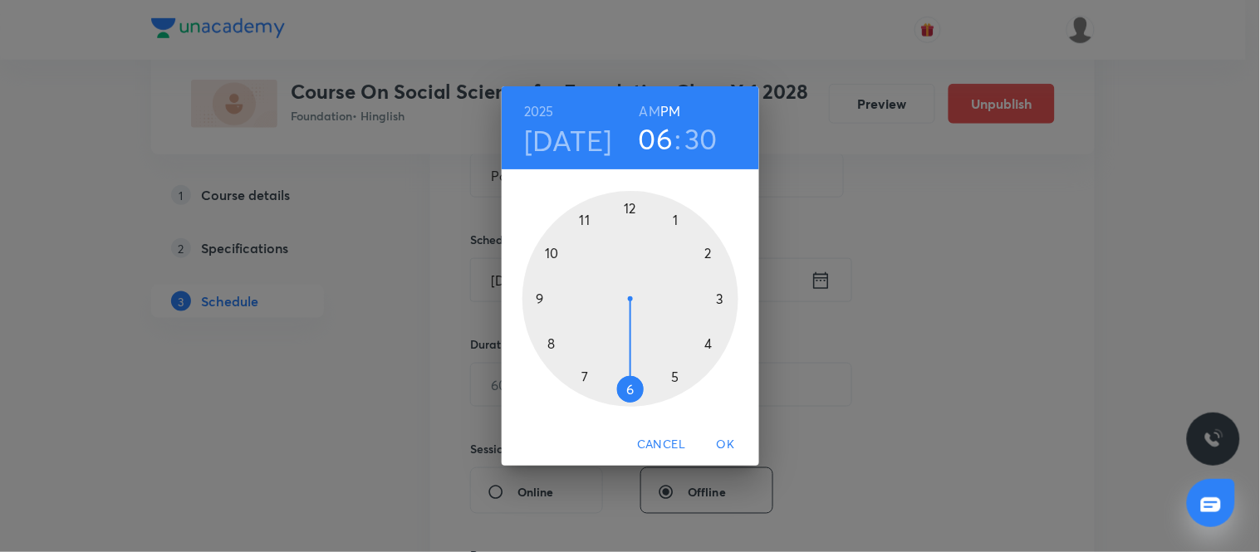
drag, startPoint x: 712, startPoint y: 257, endPoint x: 639, endPoint y: 389, distance: 149.8
click at [639, 389] on div at bounding box center [630, 299] width 216 height 216
click at [716, 443] on span "OK" at bounding box center [726, 444] width 40 height 21
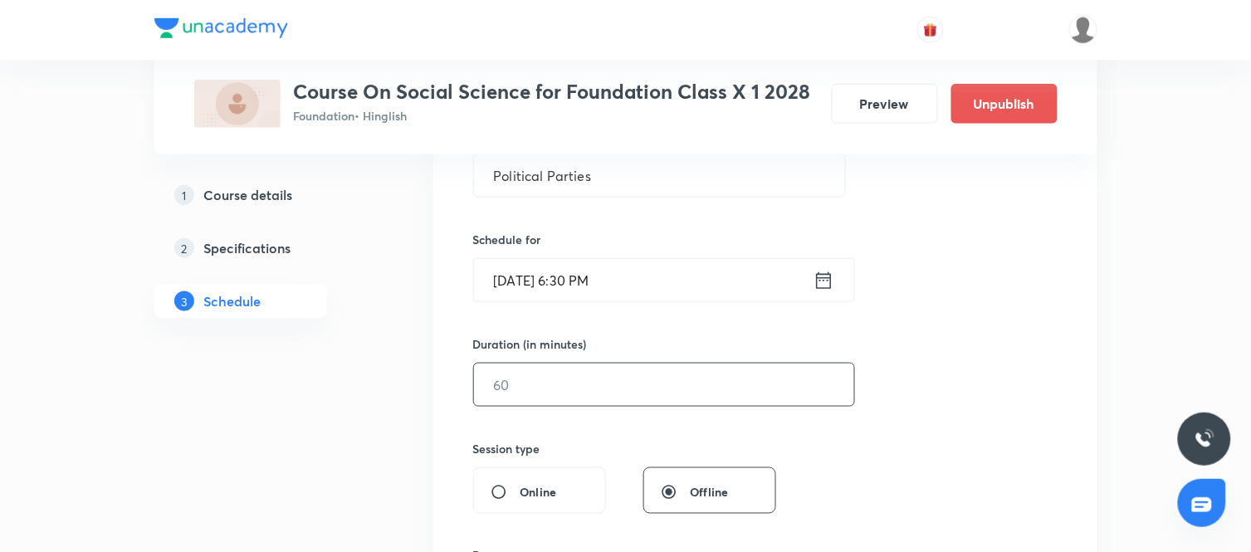
click at [706, 378] on input "text" at bounding box center [664, 385] width 380 height 42
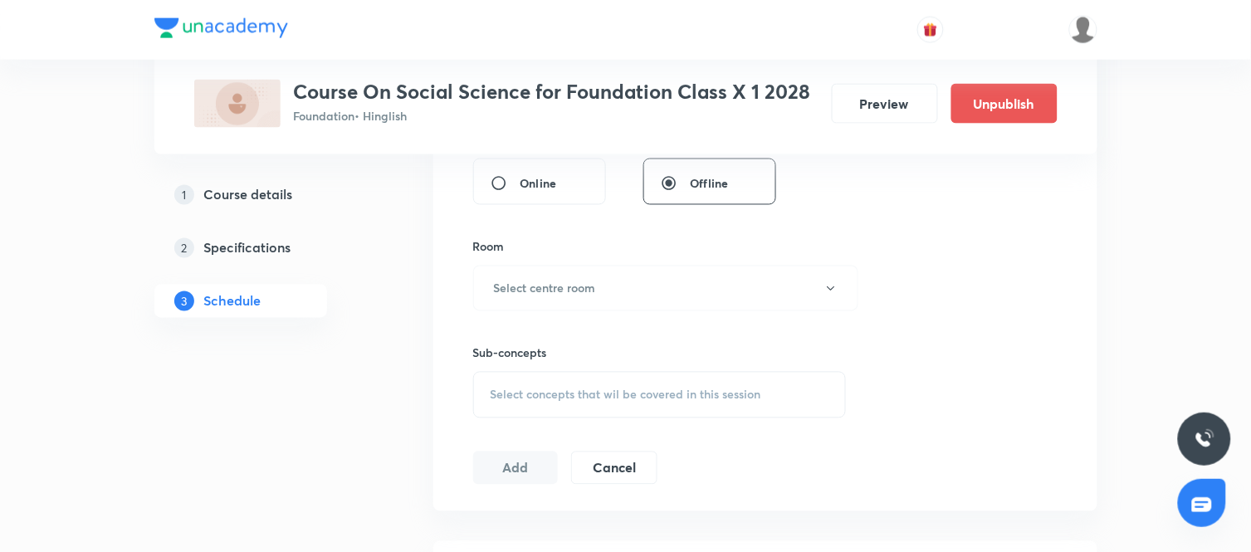
scroll to position [654, 0]
type input "60"
click at [617, 288] on button "Select centre room" at bounding box center [665, 288] width 385 height 46
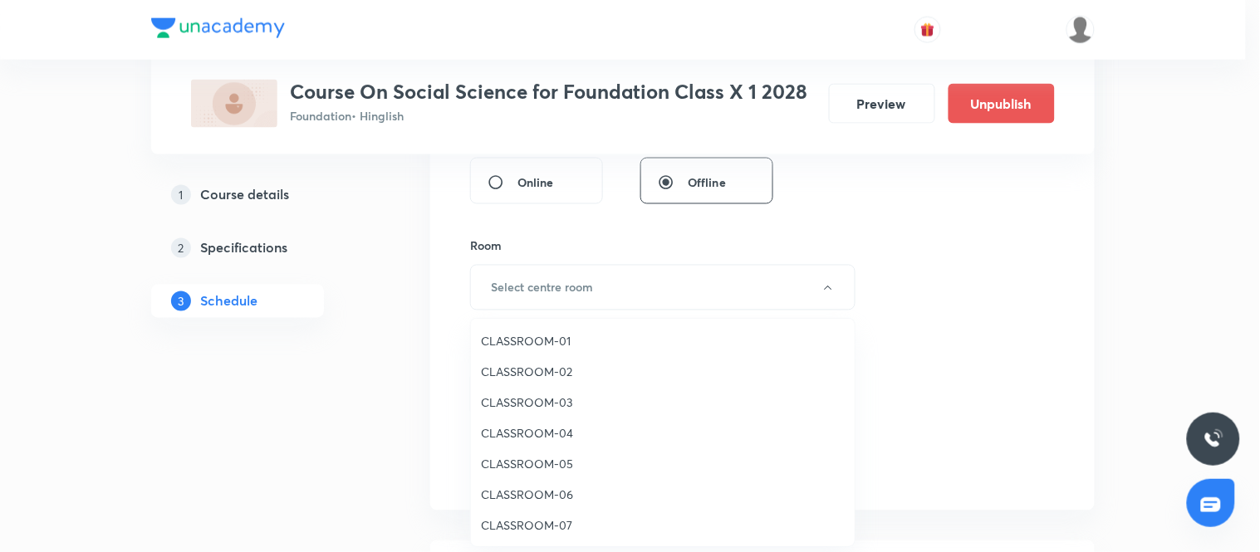
click at [524, 374] on span "CLASSROOM-02" at bounding box center [663, 371] width 364 height 17
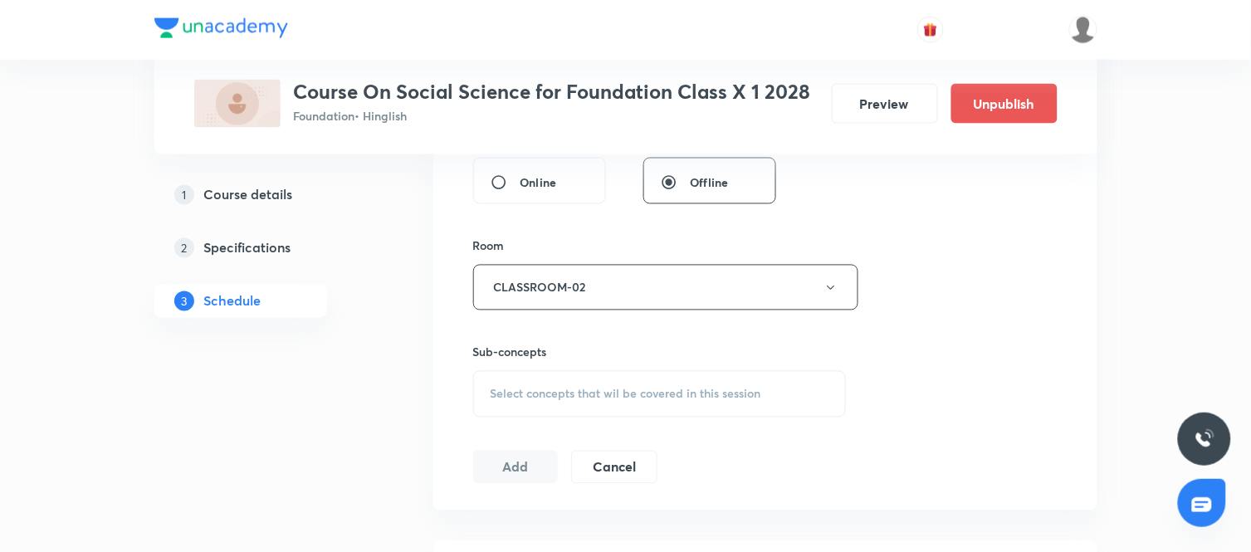
click at [607, 409] on div "Select concepts that wil be covered in this session" at bounding box center [660, 394] width 374 height 46
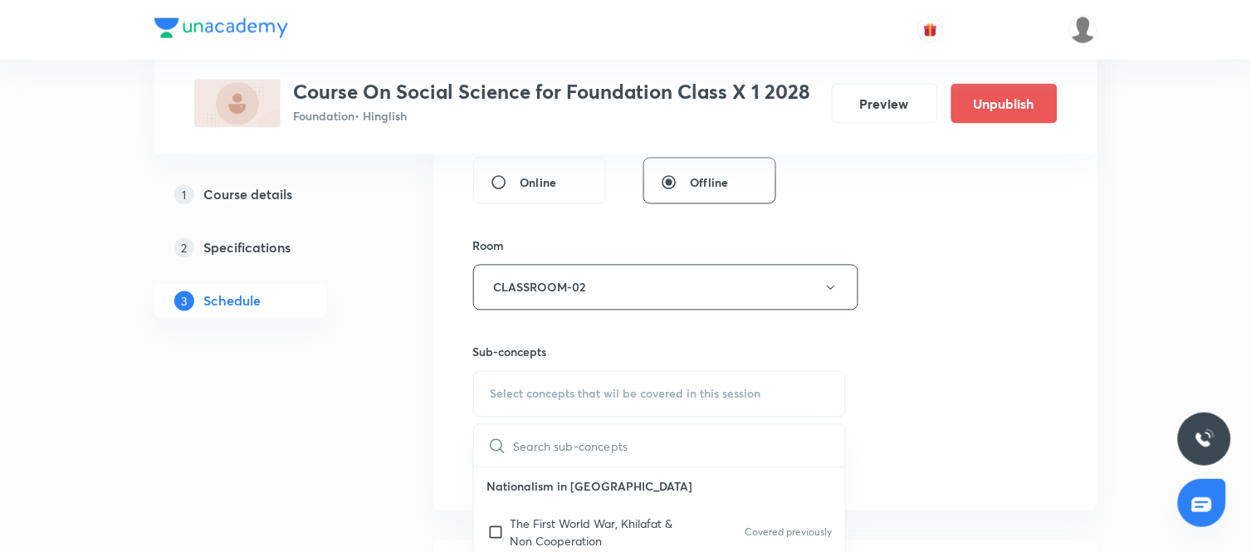
click at [569, 459] on input "text" at bounding box center [680, 446] width 332 height 42
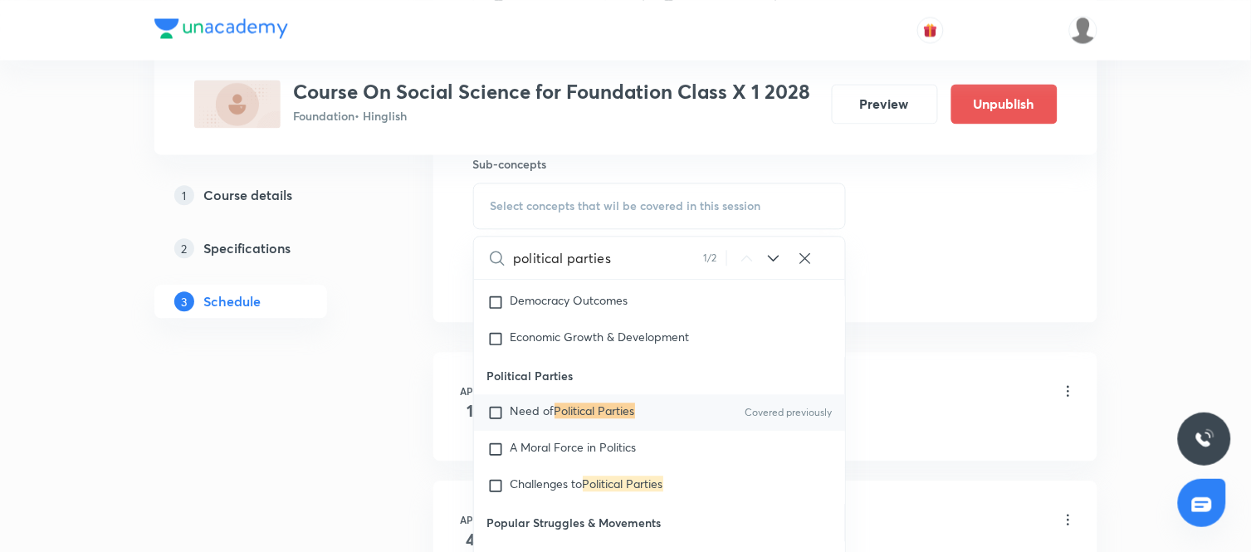
scroll to position [1040, 0]
type input "political parties"
click at [493, 404] on input "checkbox" at bounding box center [498, 412] width 23 height 17
checkbox input "true"
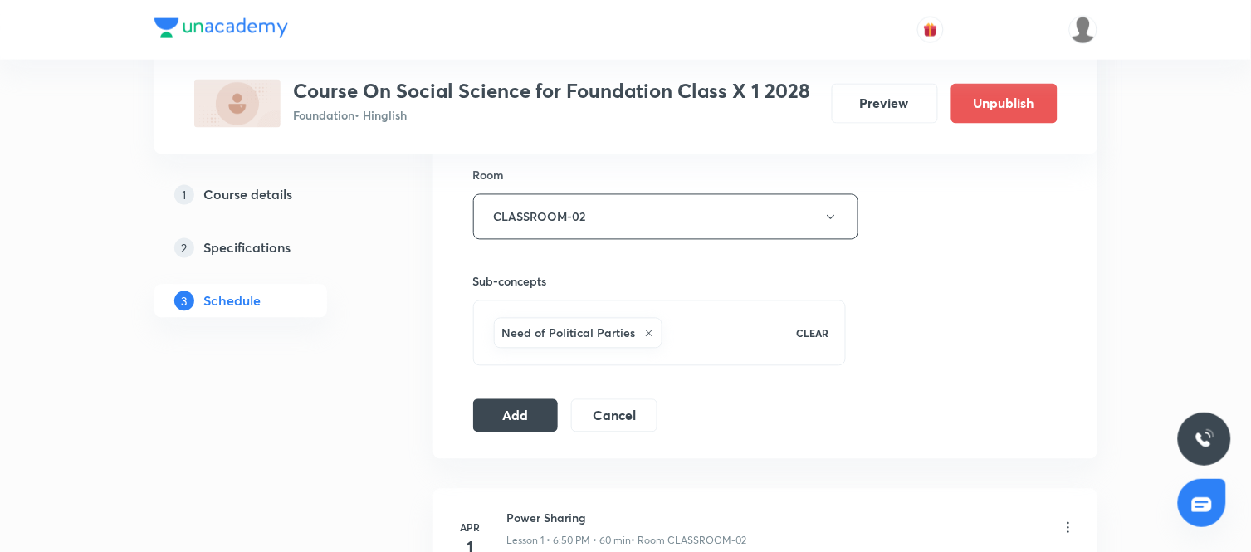
scroll to position [728, 0]
click at [532, 410] on button "Add" at bounding box center [516, 410] width 86 height 33
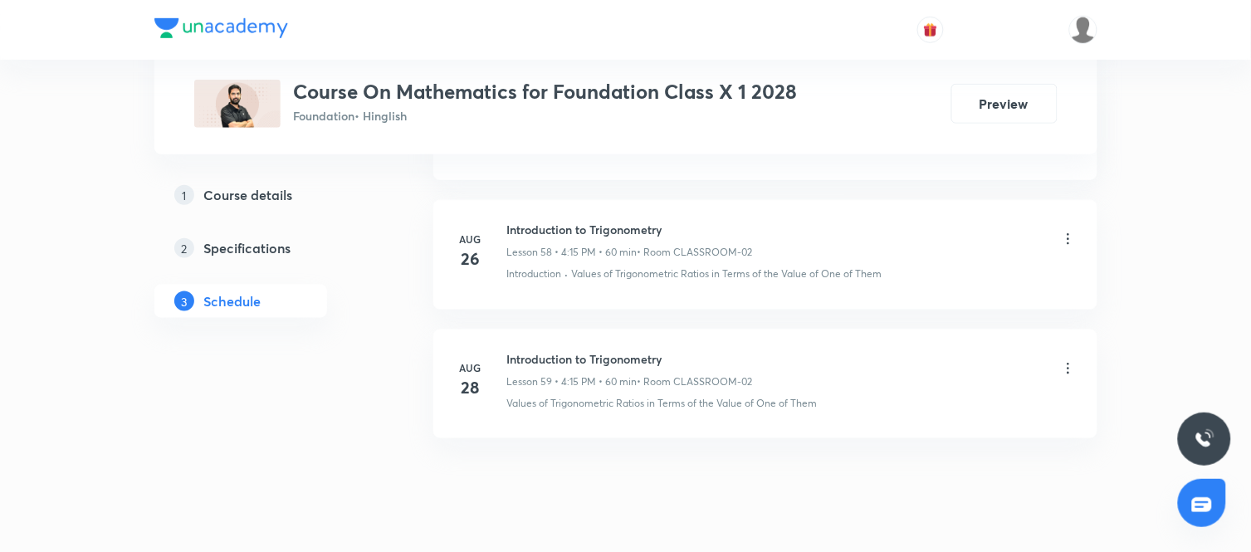
scroll to position [8399, 0]
drag, startPoint x: 663, startPoint y: 363, endPoint x: 508, endPoint y: 364, distance: 154.4
click at [508, 364] on h6 "Introduction to Trigonometry" at bounding box center [630, 357] width 246 height 17
copy h6 "Introduction to Trigonometry"
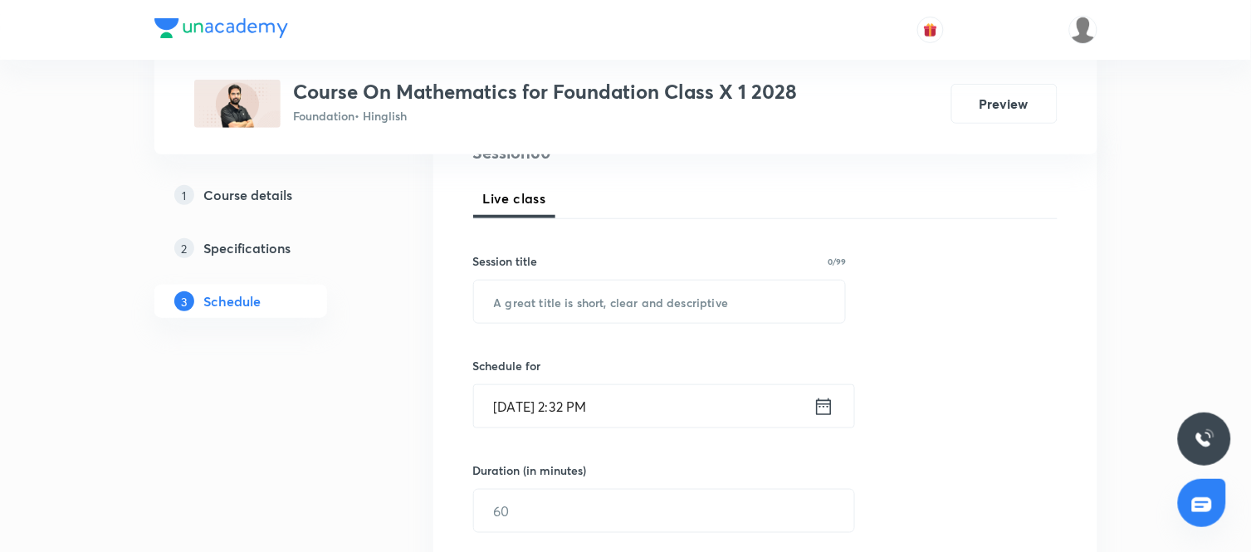
scroll to position [222, 0]
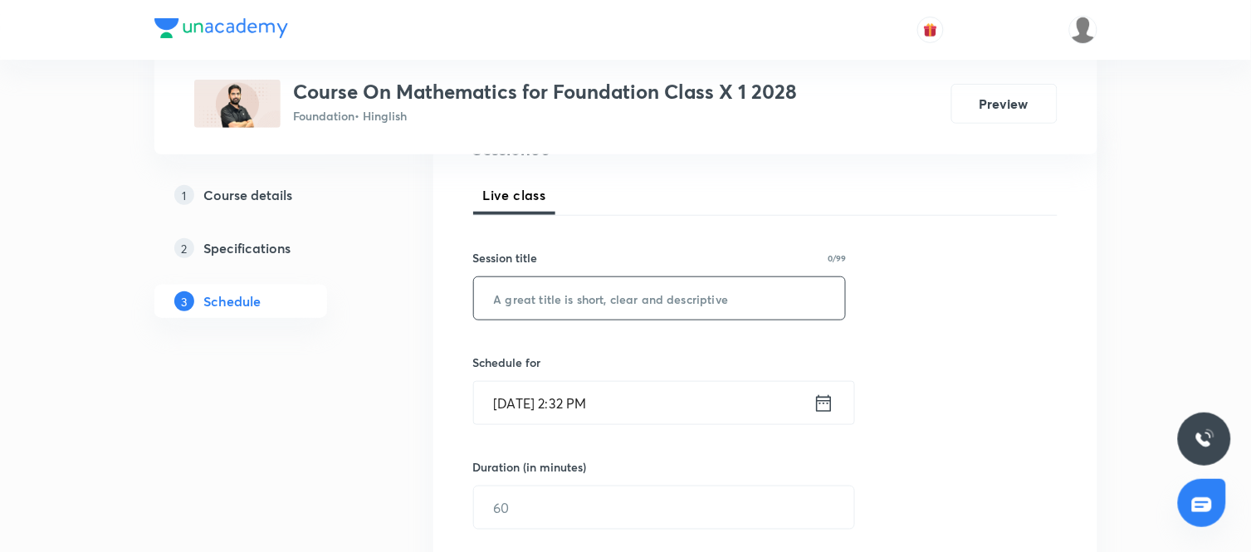
click at [666, 288] on input "text" at bounding box center [660, 298] width 372 height 42
paste input "Introduction to Trigonometry"
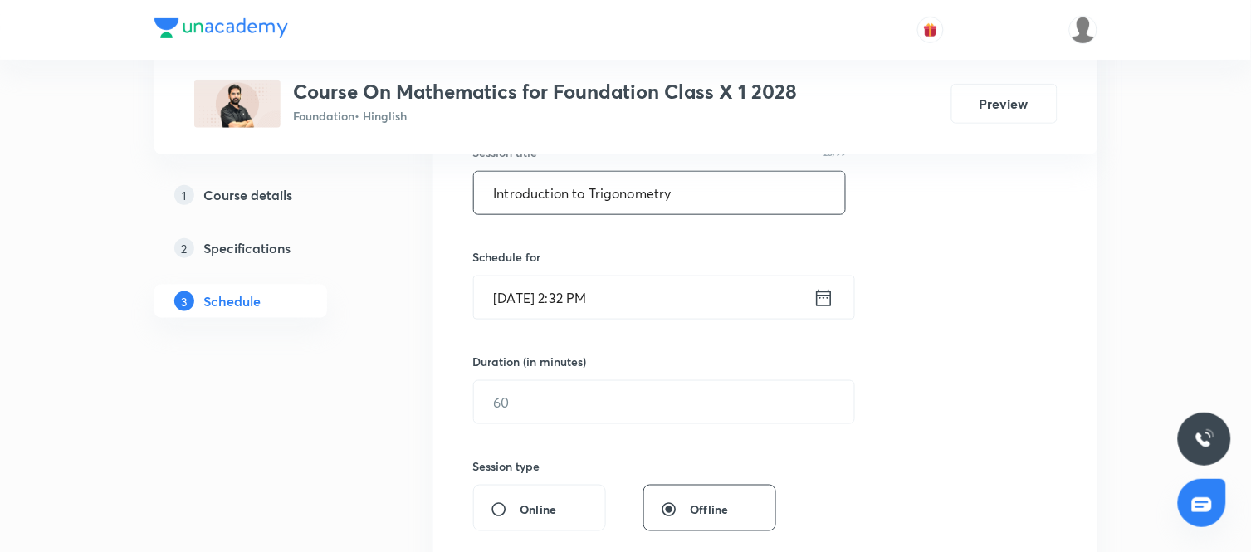
scroll to position [330, 0]
type input "Introduction to Trigonometry"
click at [815, 291] on icon at bounding box center [824, 294] width 21 height 23
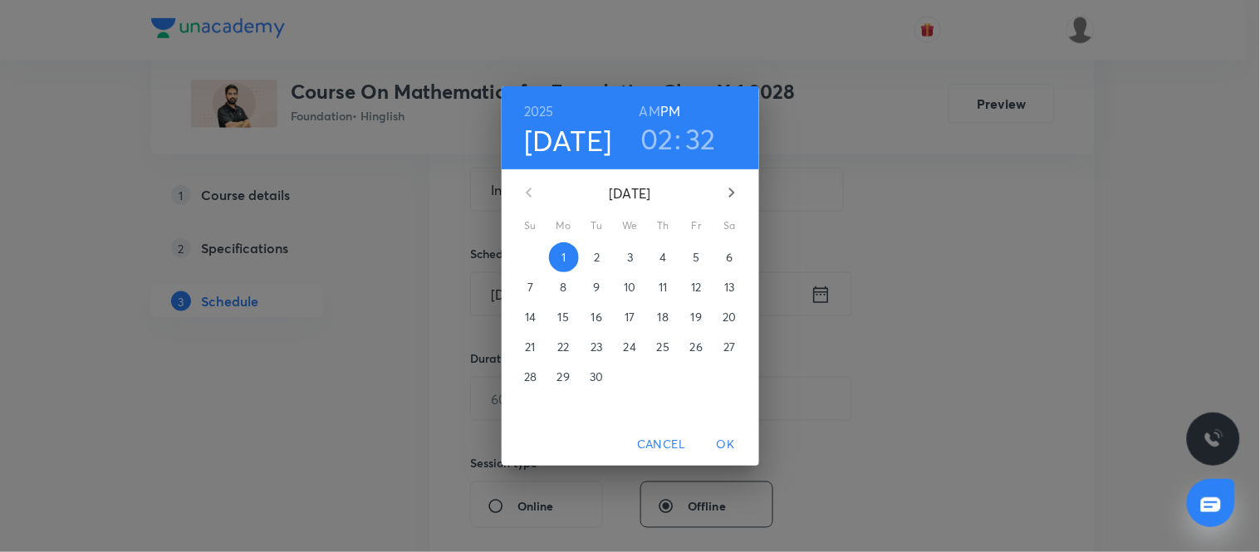
click at [594, 253] on p "2" at bounding box center [597, 257] width 6 height 17
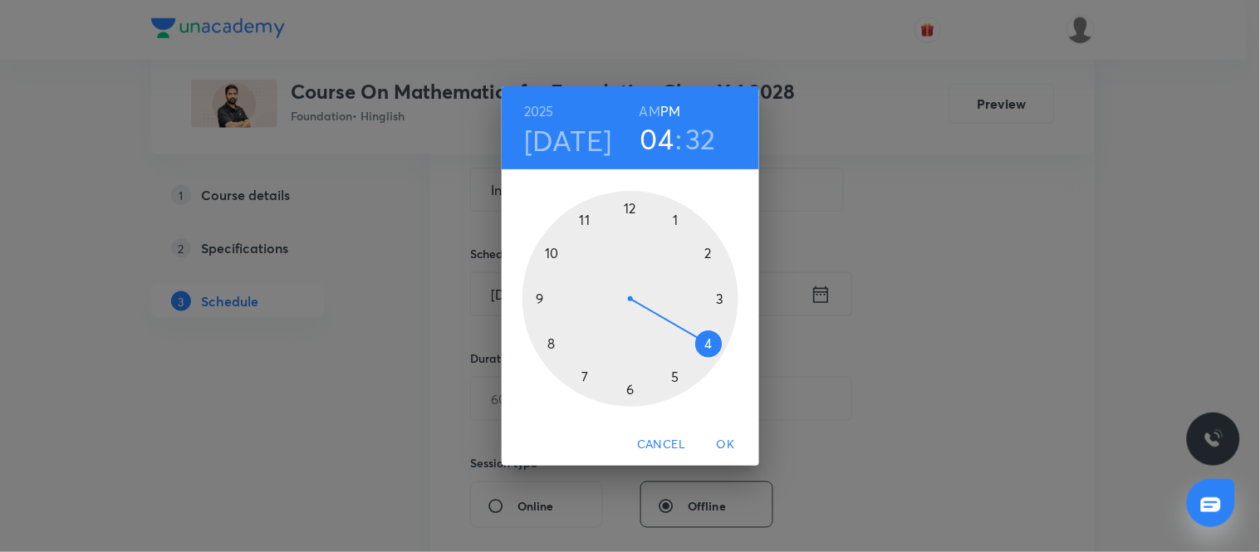
drag, startPoint x: 706, startPoint y: 254, endPoint x: 703, endPoint y: 343, distance: 88.9
click at [703, 343] on div at bounding box center [630, 299] width 216 height 216
drag, startPoint x: 609, startPoint y: 386, endPoint x: 721, endPoint y: 301, distance: 140.5
click at [721, 301] on div at bounding box center [630, 299] width 216 height 216
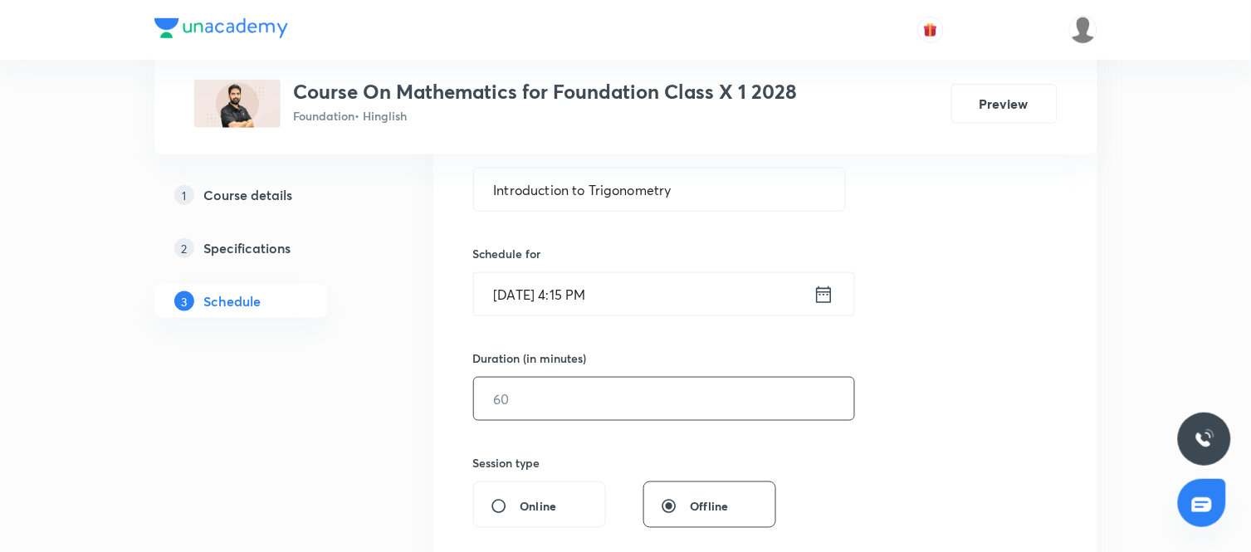
click at [736, 409] on input "text" at bounding box center [664, 399] width 380 height 42
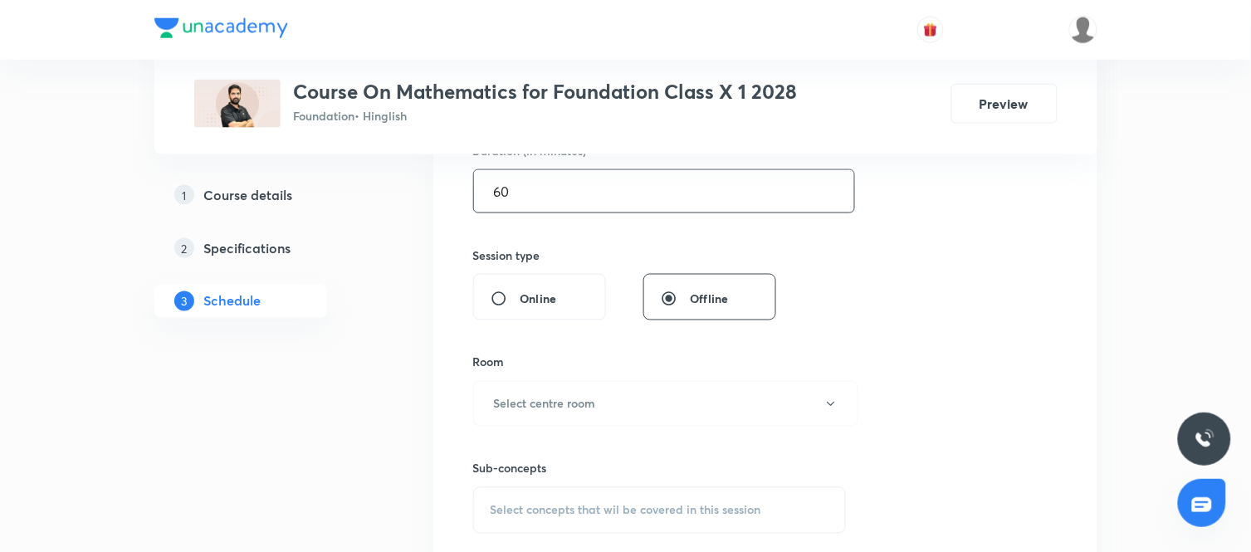
scroll to position [540, 0]
type input "60"
click at [614, 389] on button "Select centre room" at bounding box center [665, 402] width 385 height 46
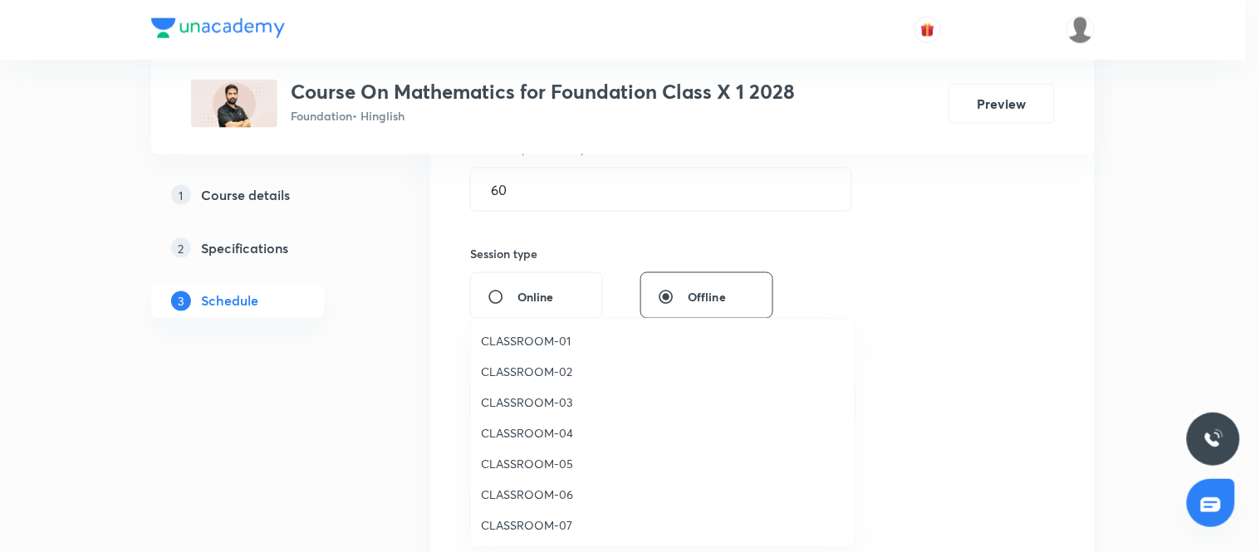
click at [542, 366] on span "CLASSROOM-02" at bounding box center [663, 371] width 364 height 17
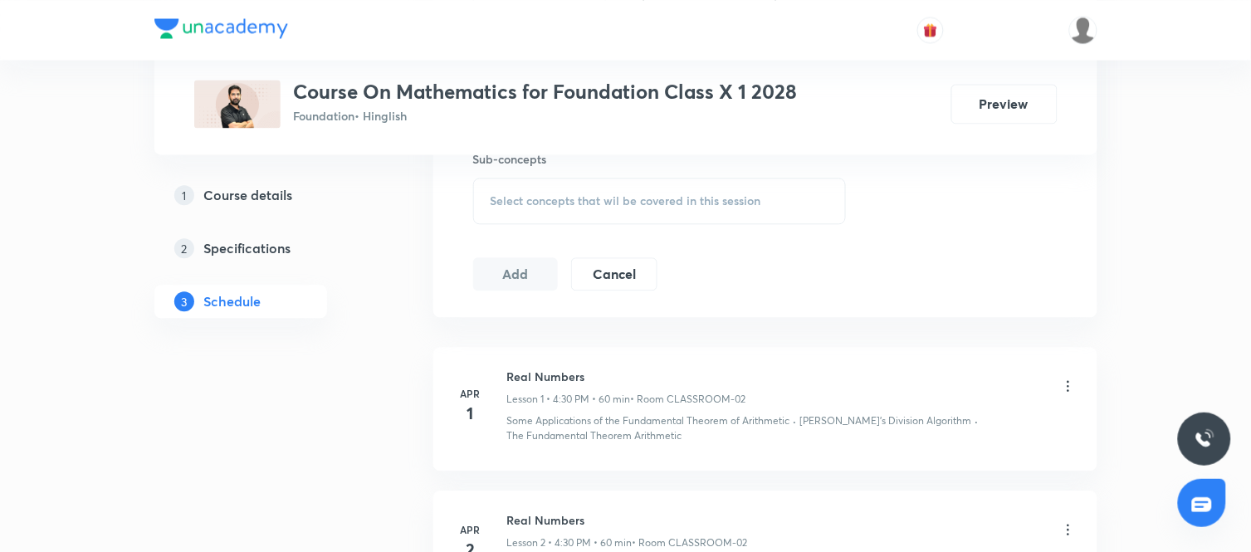
scroll to position [849, 0]
click at [673, 203] on span "Select concepts that wil be covered in this session" at bounding box center [626, 199] width 271 height 13
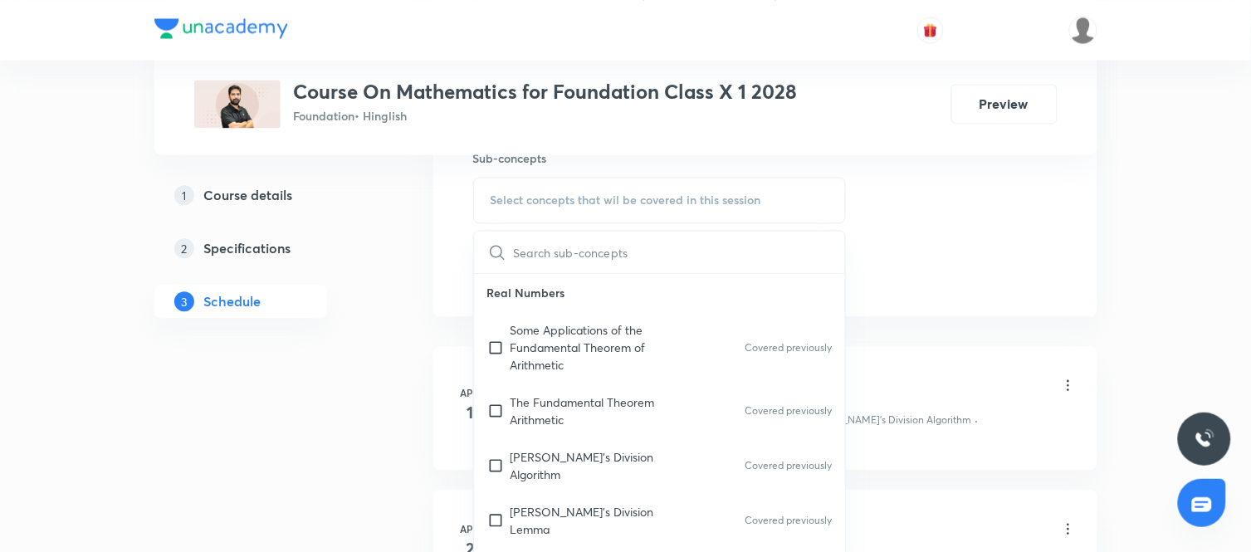
click at [574, 259] on input "text" at bounding box center [680, 252] width 332 height 42
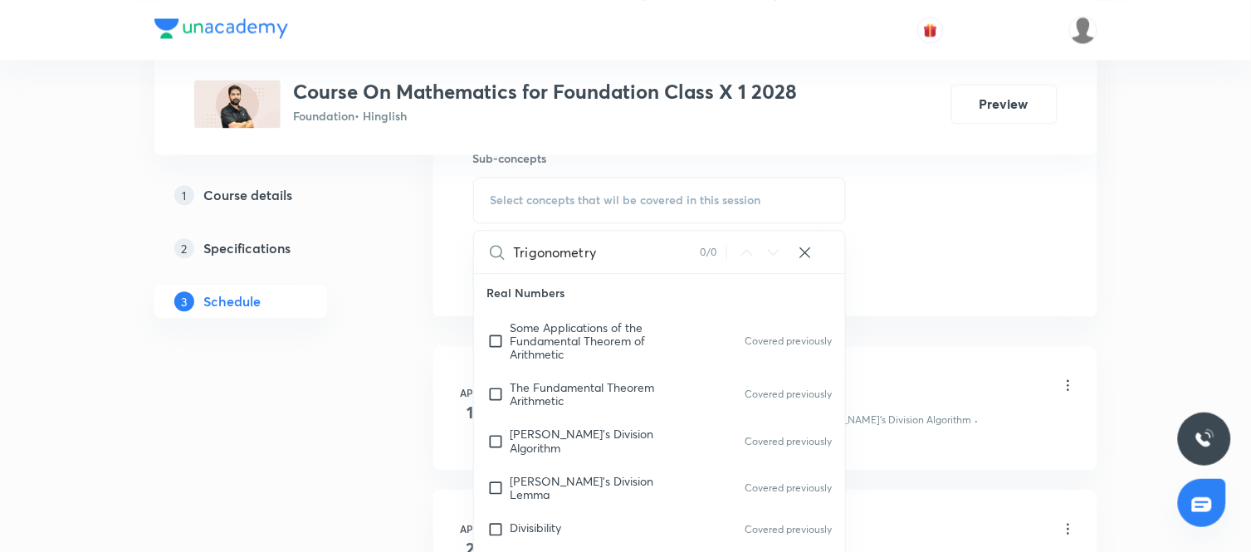
click at [624, 258] on input "Trigonometry" at bounding box center [607, 252] width 187 height 42
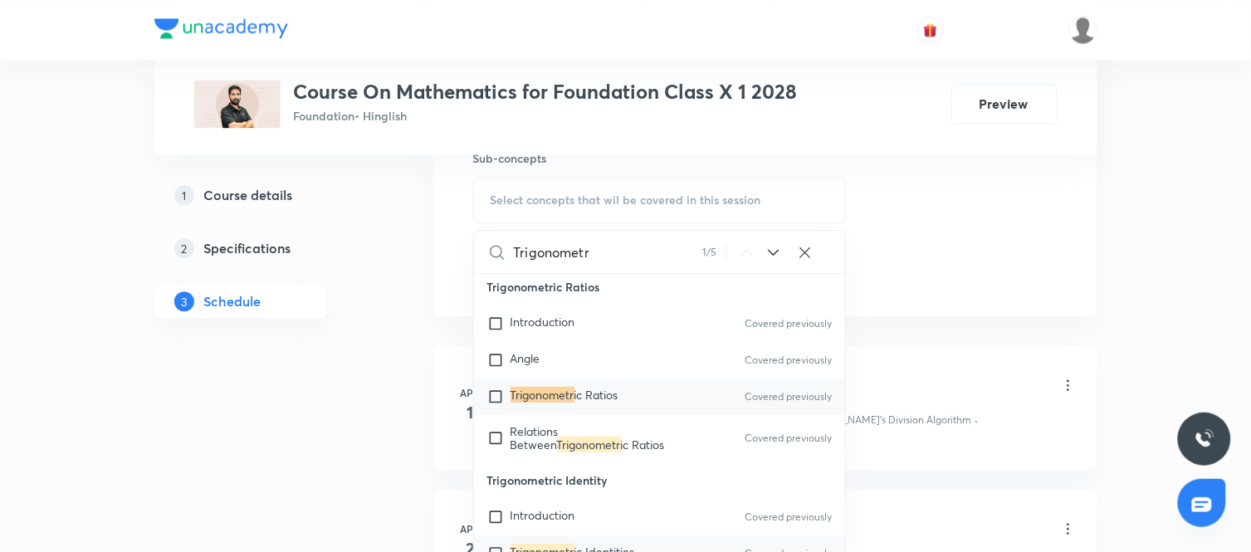
scroll to position [3408, 0]
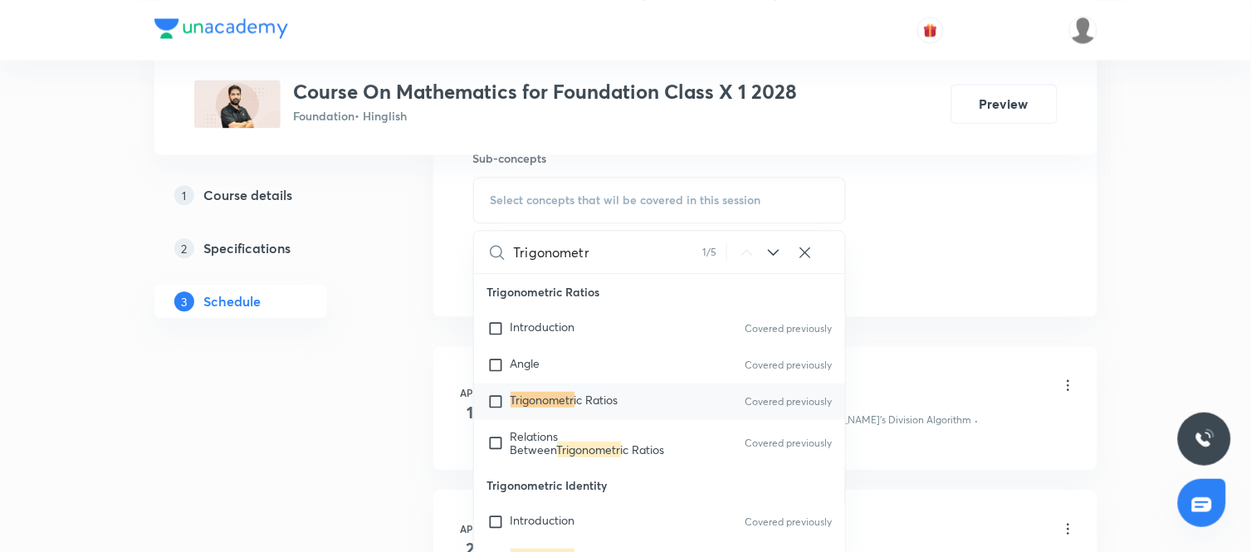
type input "Trigonometr"
click at [492, 394] on input "checkbox" at bounding box center [498, 402] width 23 height 17
checkbox input "true"
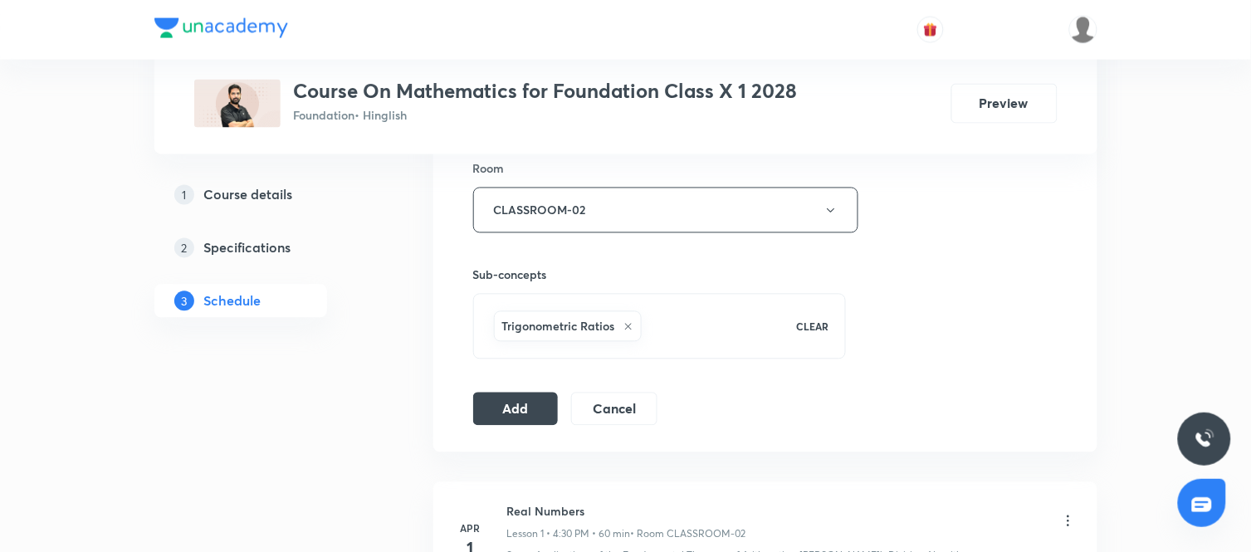
scroll to position [732, 0]
click at [535, 401] on button "Add" at bounding box center [516, 406] width 86 height 33
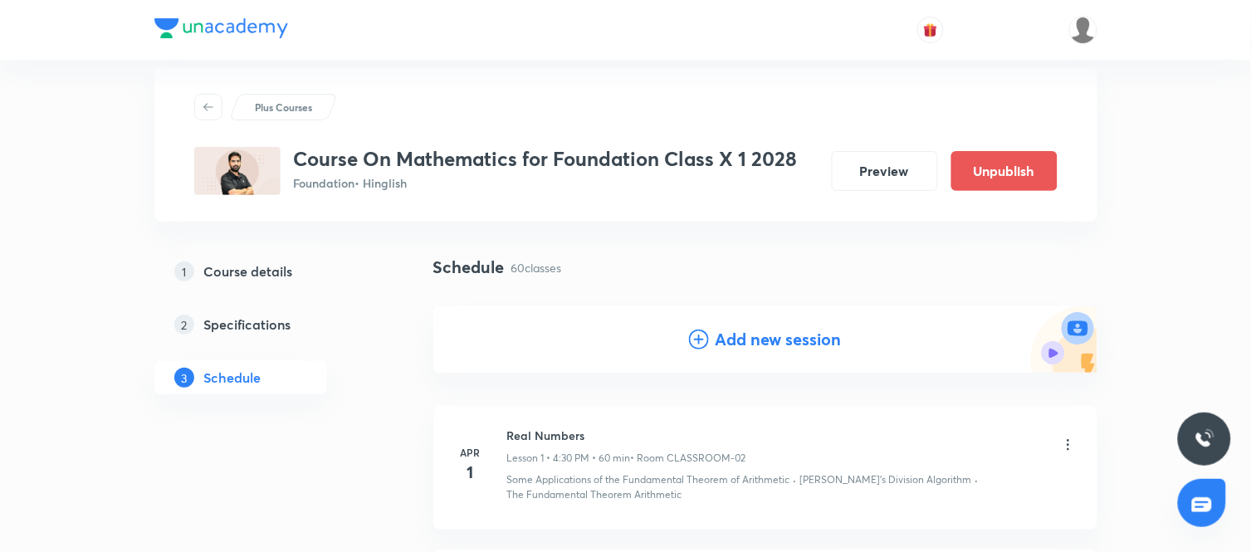
scroll to position [0, 0]
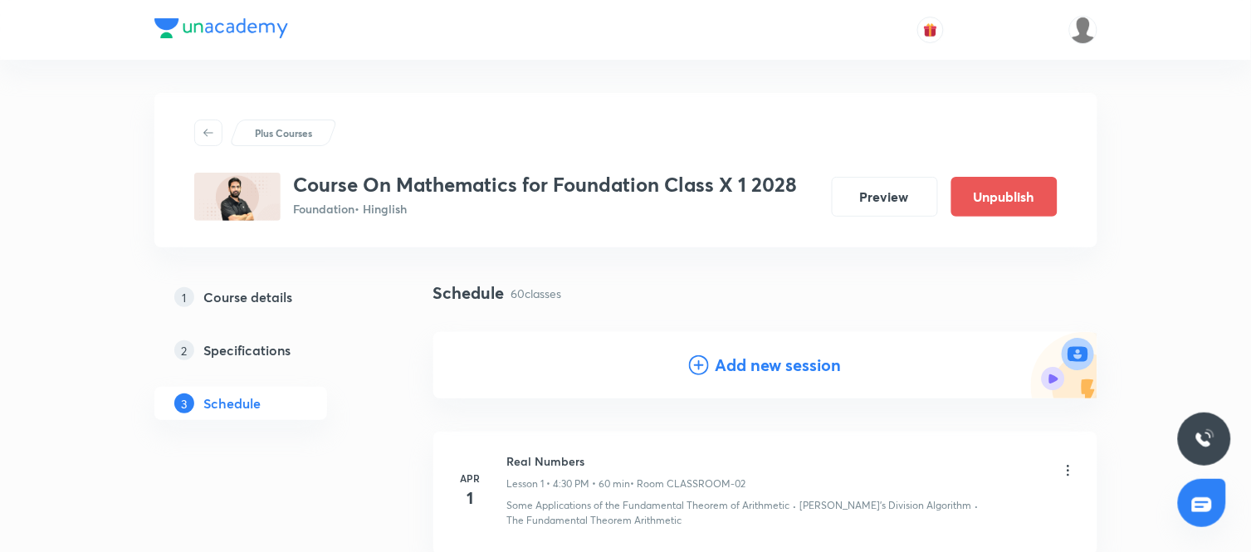
click at [732, 364] on h4 "Add new session" at bounding box center [779, 365] width 126 height 25
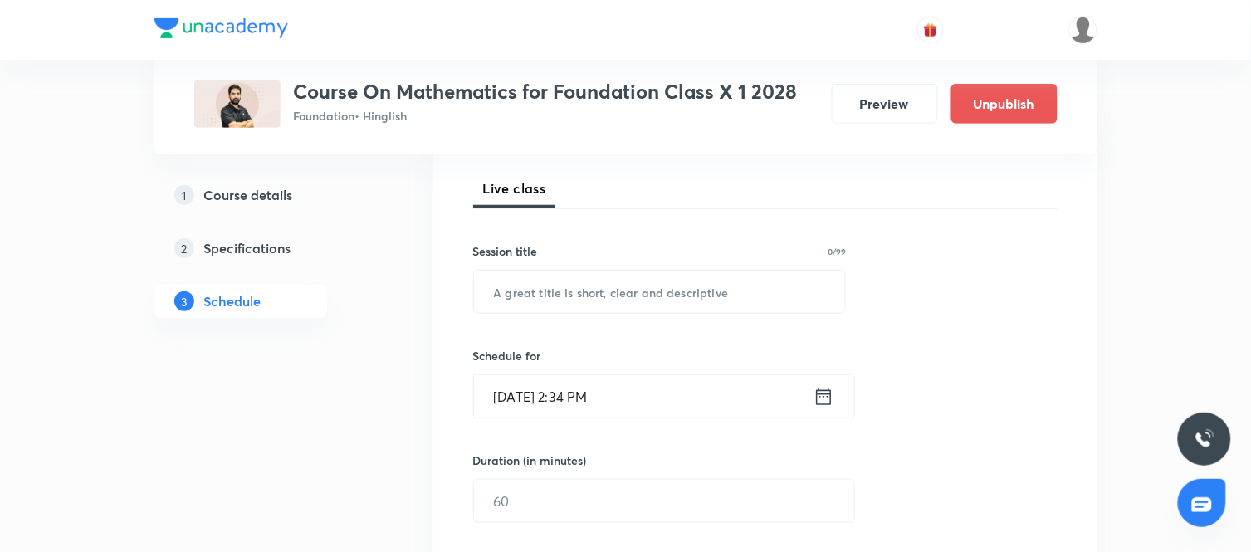
scroll to position [229, 0]
click at [660, 304] on input "text" at bounding box center [660, 291] width 372 height 42
paste input "Introduction to Trigonometry"
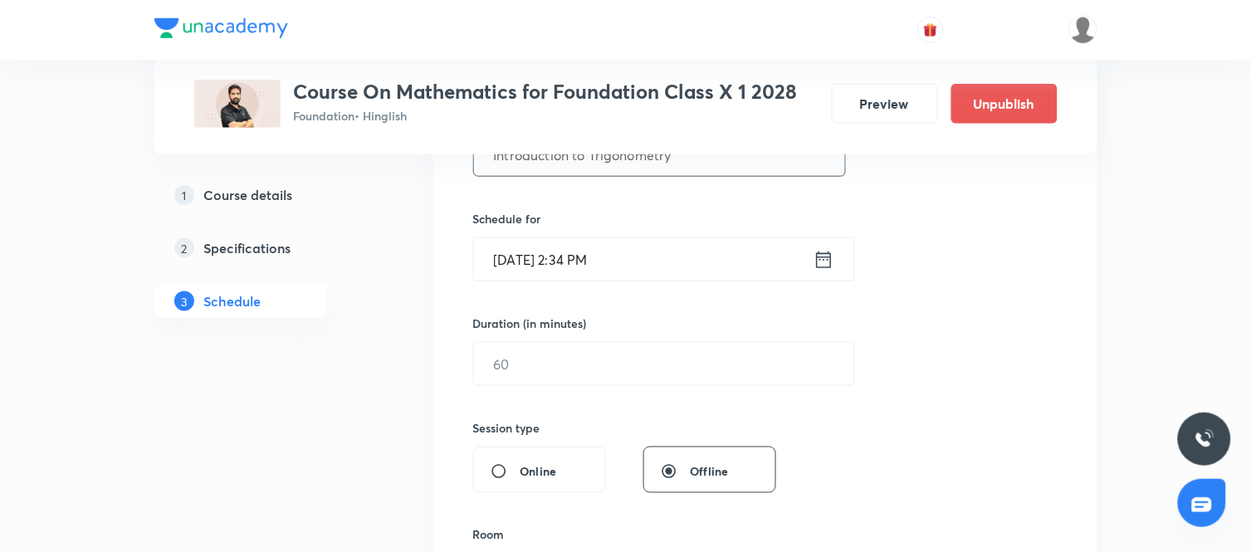
scroll to position [371, 0]
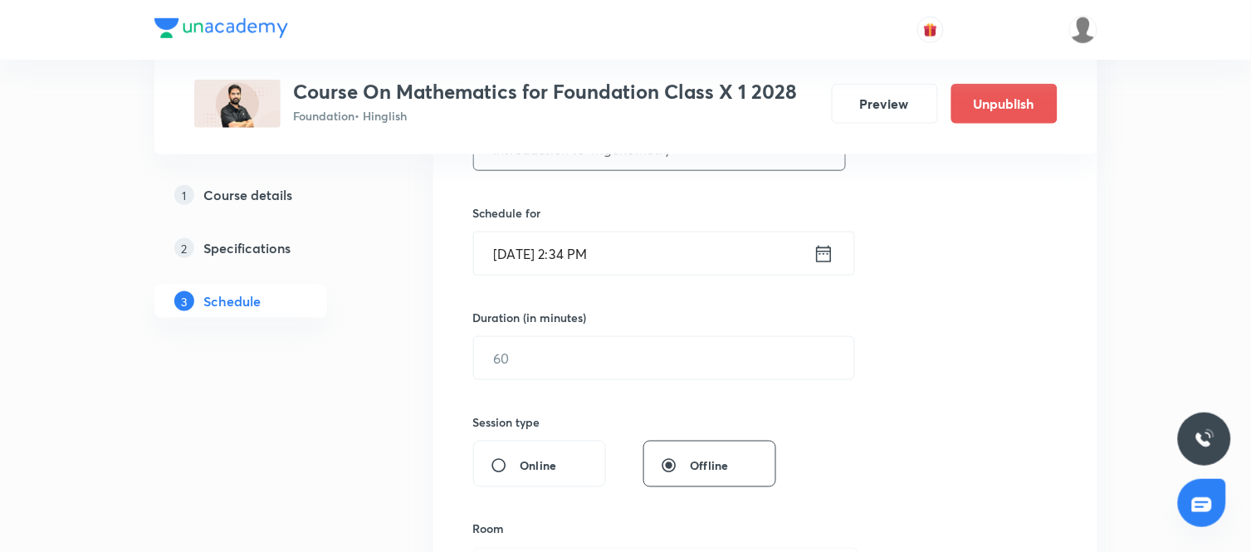
type input "Introduction to Trigonometry"
click at [824, 249] on icon at bounding box center [824, 253] width 21 height 23
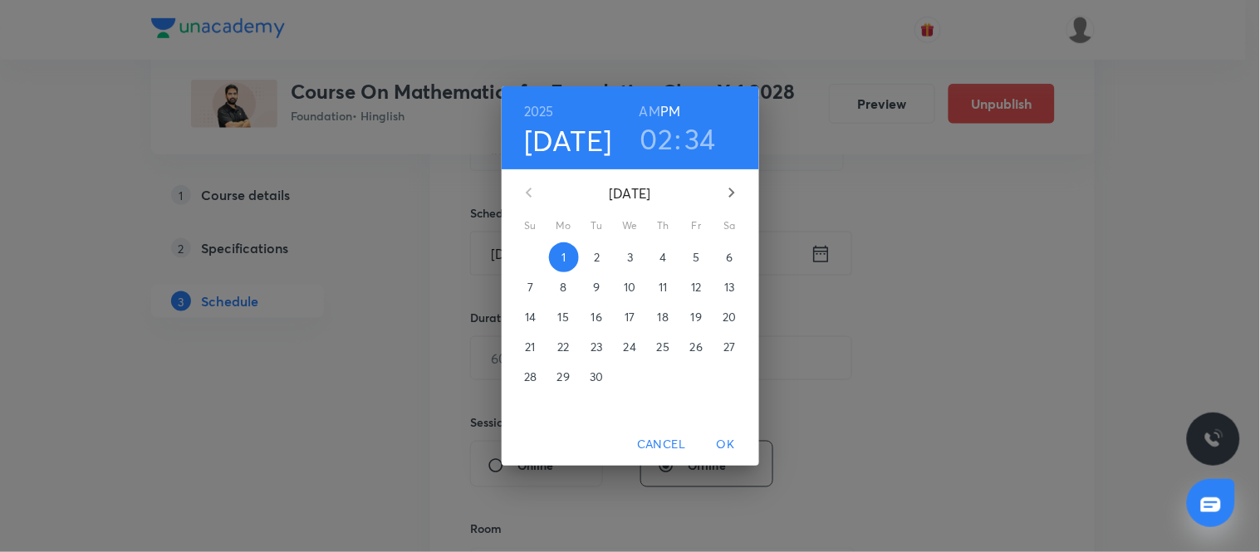
click at [664, 252] on p "4" at bounding box center [662, 257] width 7 height 17
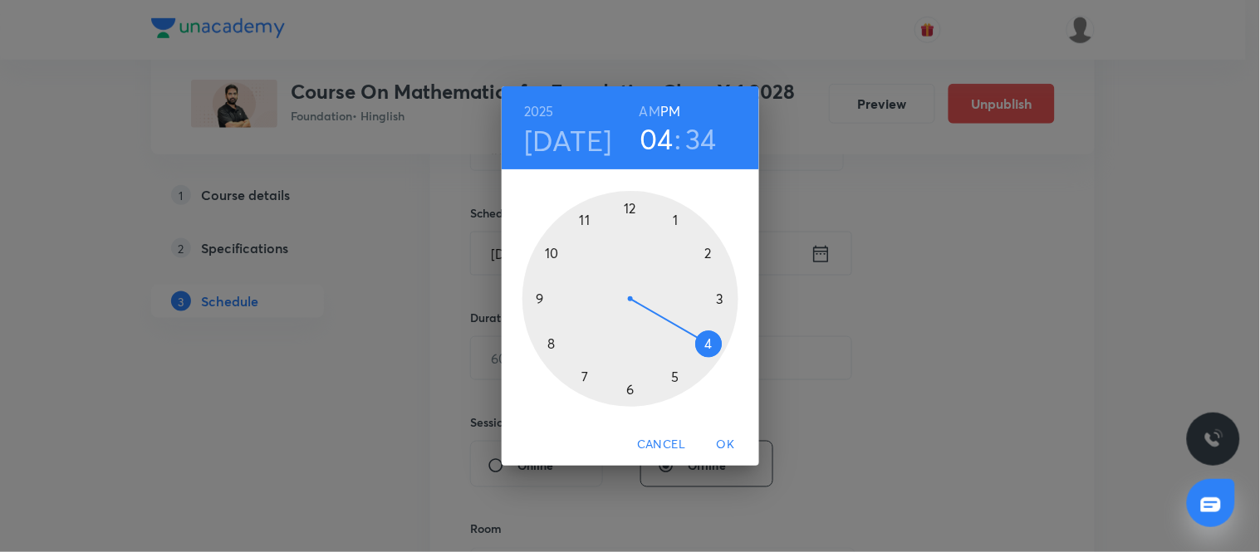
drag, startPoint x: 707, startPoint y: 254, endPoint x: 702, endPoint y: 345, distance: 90.6
click at [702, 345] on div at bounding box center [630, 299] width 216 height 216
drag, startPoint x: 587, startPoint y: 378, endPoint x: 725, endPoint y: 296, distance: 160.5
click at [725, 296] on div at bounding box center [630, 299] width 216 height 216
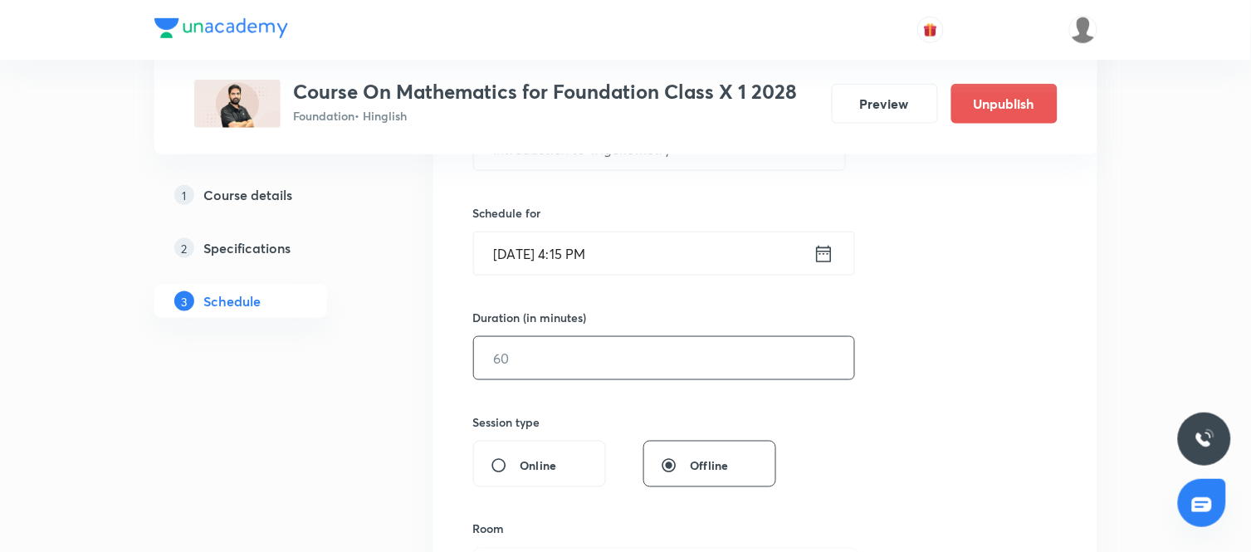
click at [632, 343] on input "text" at bounding box center [664, 358] width 380 height 42
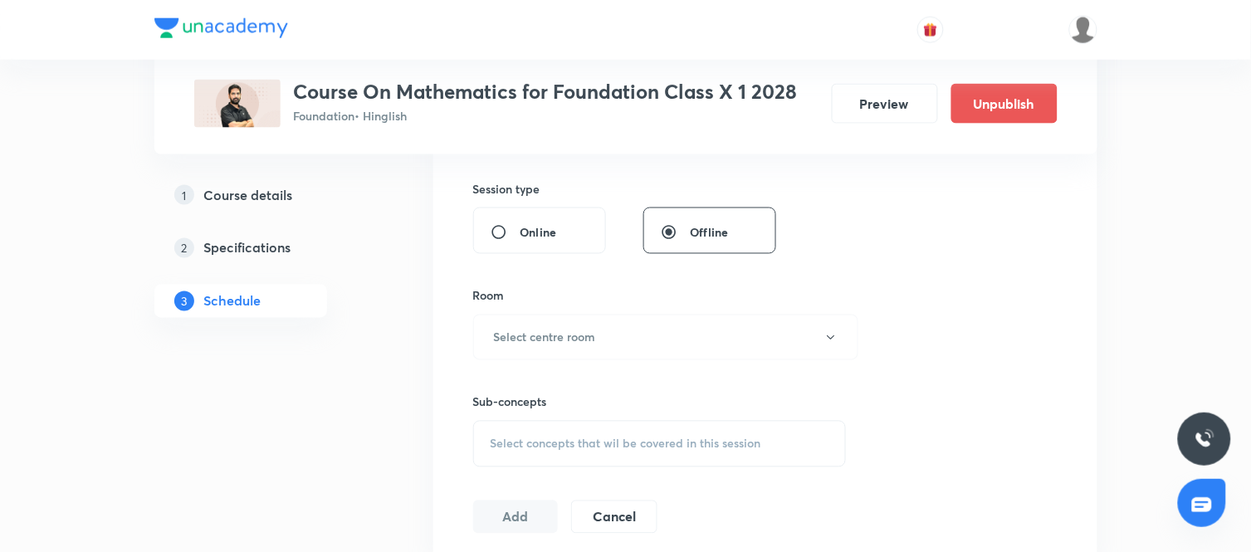
scroll to position [664, 0]
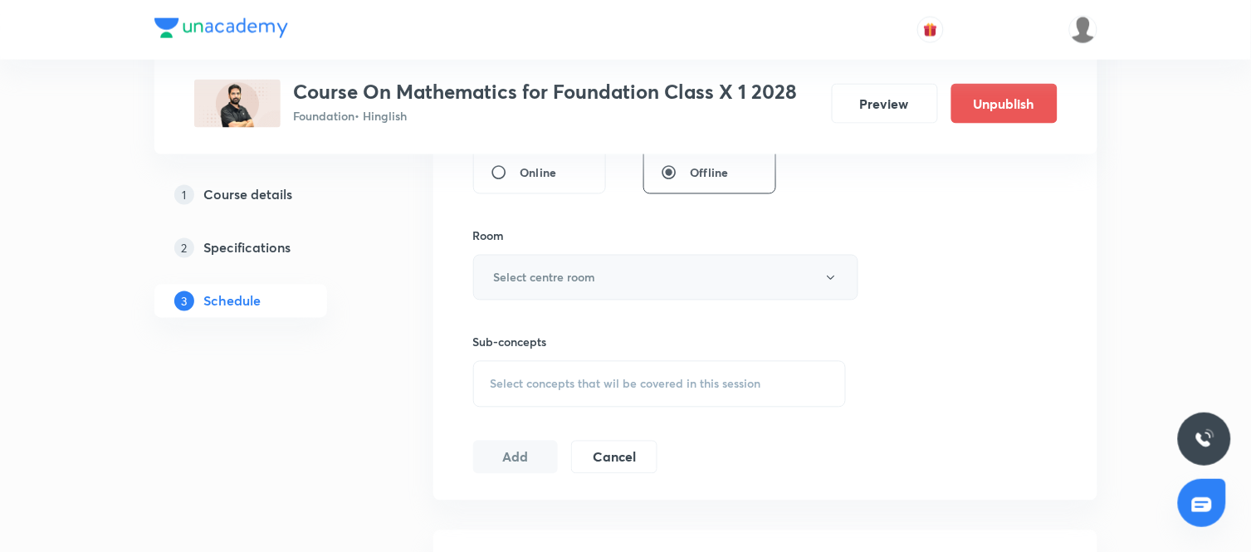
type input "60"
click at [650, 287] on button "Select centre room" at bounding box center [665, 278] width 385 height 46
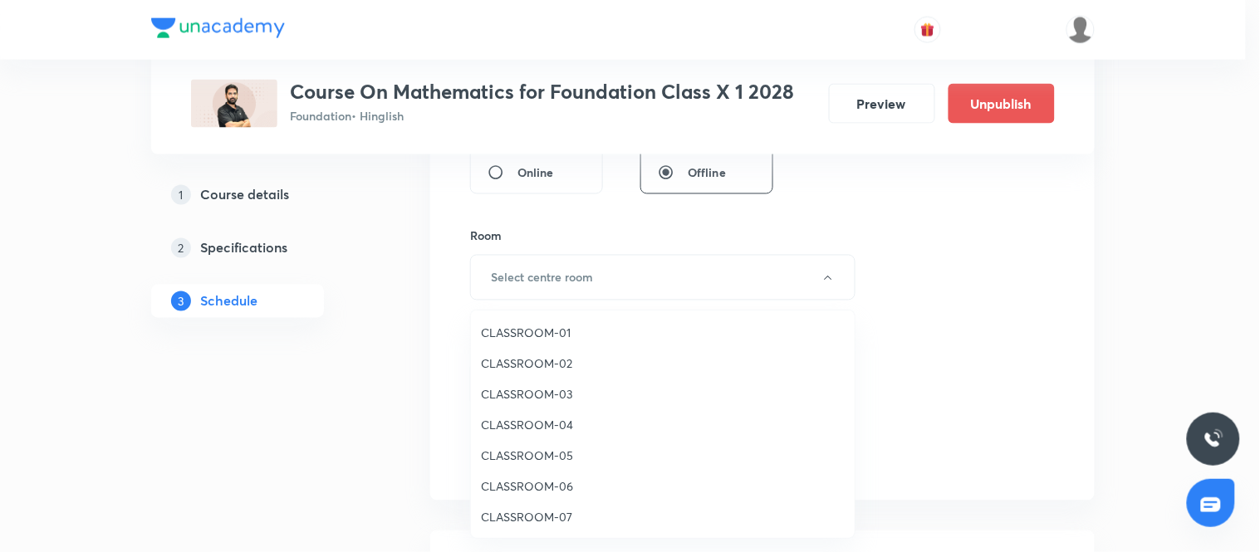
click at [527, 355] on span "CLASSROOM-02" at bounding box center [663, 363] width 364 height 17
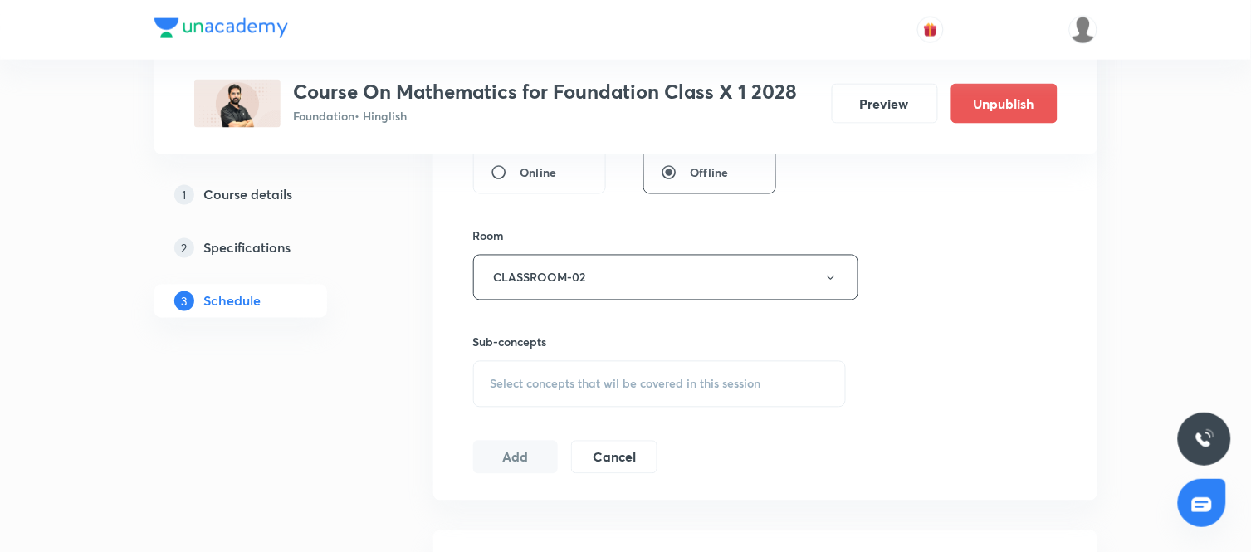
click at [648, 389] on span "Select concepts that wil be covered in this session" at bounding box center [626, 384] width 271 height 13
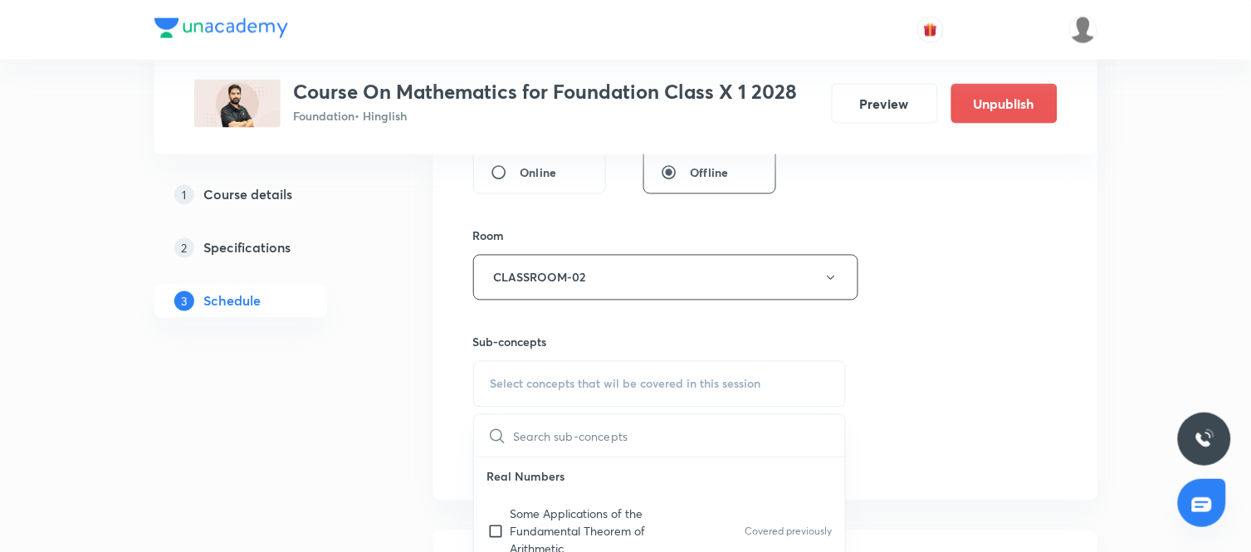
click at [592, 433] on input "text" at bounding box center [680, 436] width 332 height 42
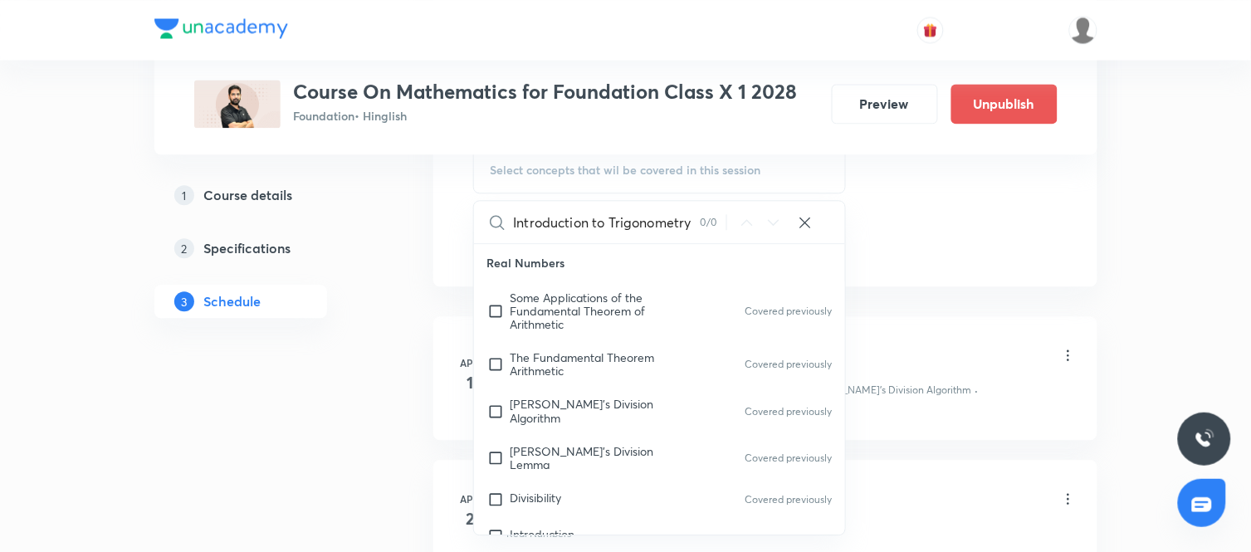
scroll to position [883, 0]
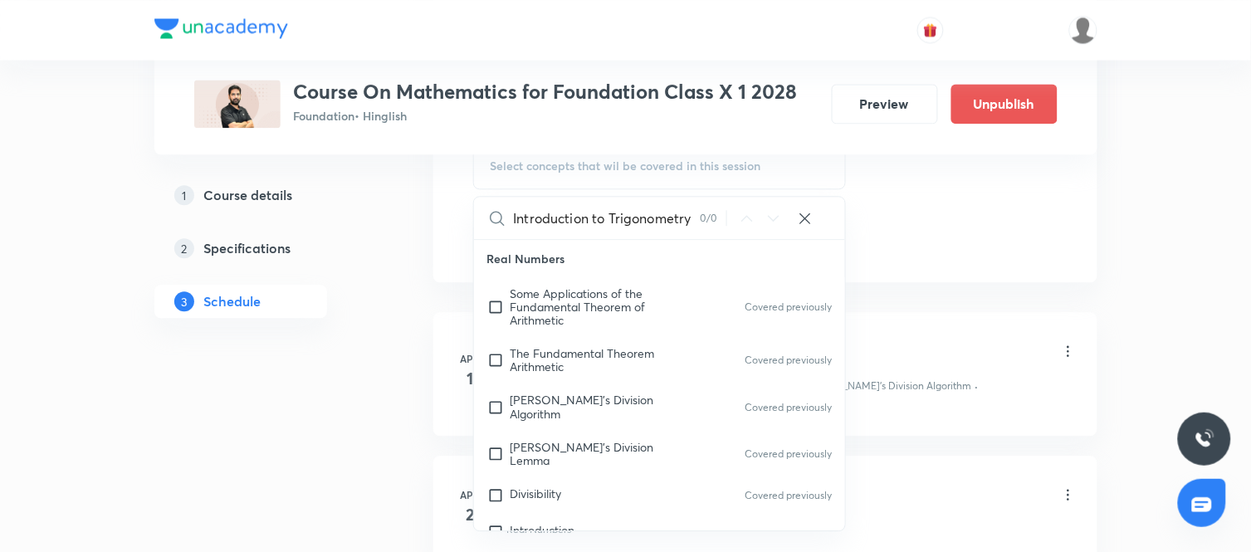
click at [608, 218] on input "Introduction to Trigonometry" at bounding box center [607, 218] width 187 height 42
click at [617, 217] on input "Trigonometry" at bounding box center [607, 218] width 187 height 42
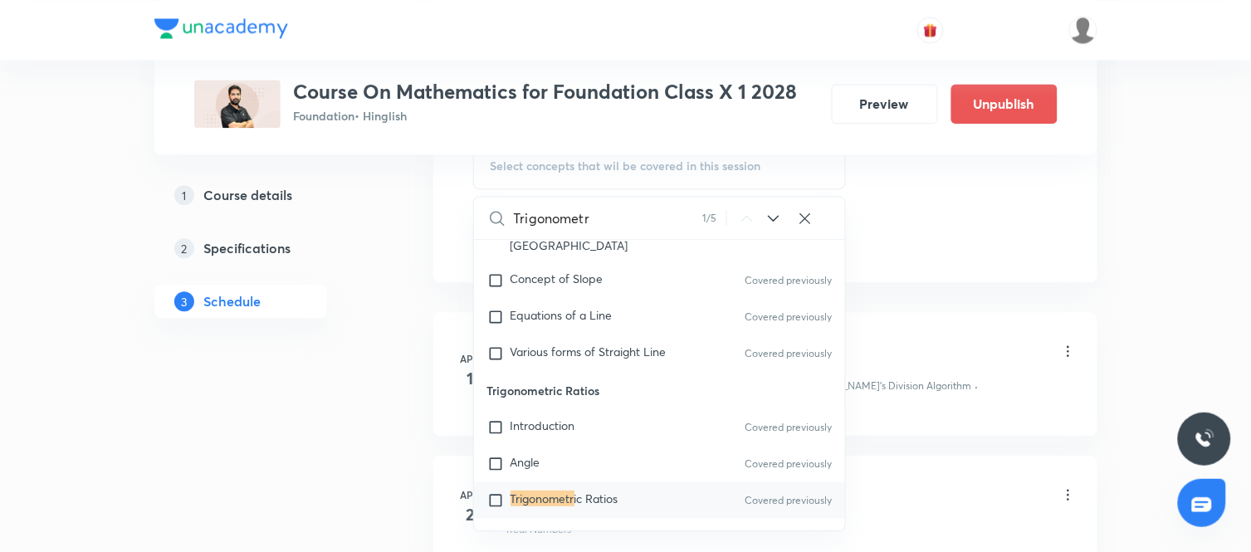
scroll to position [3286, 0]
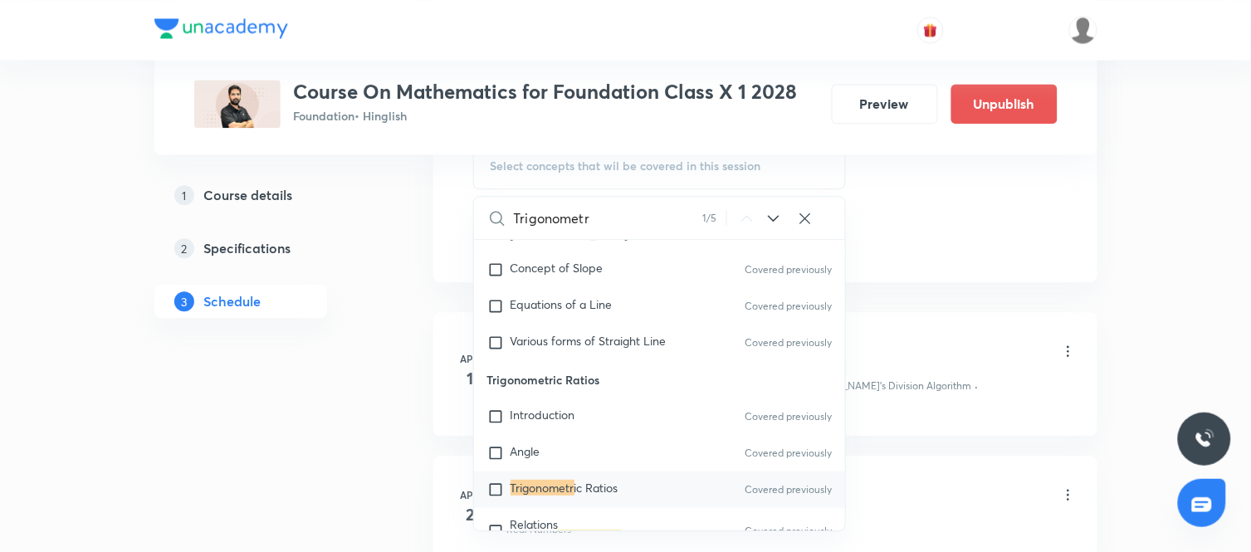
type input "Trigonometr"
click at [495, 482] on input "checkbox" at bounding box center [498, 490] width 23 height 17
checkbox input "true"
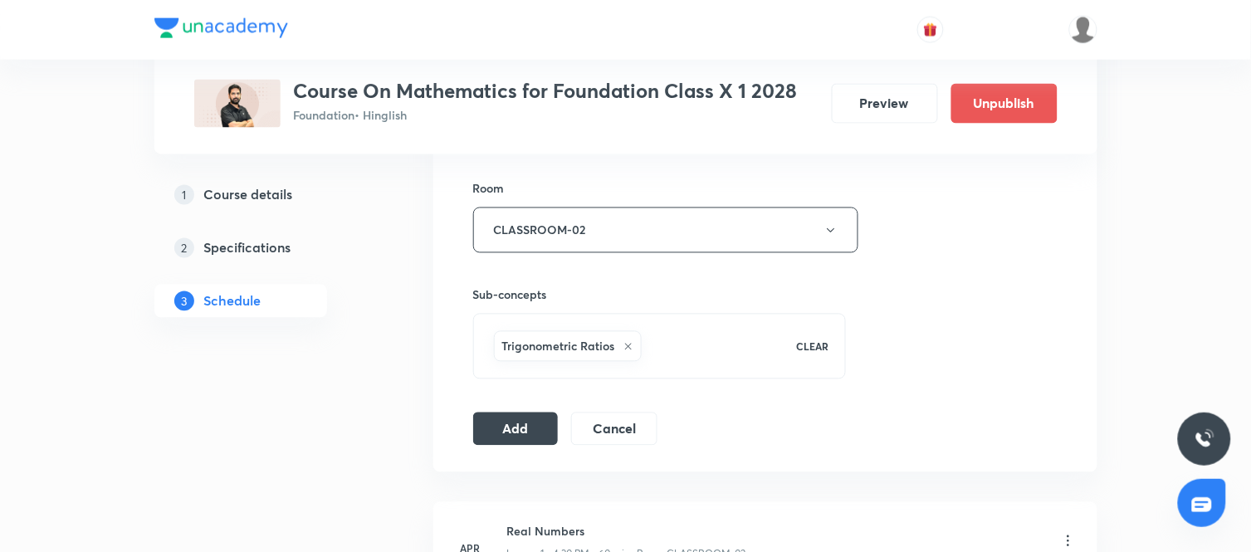
scroll to position [712, 0]
click at [526, 428] on button "Add" at bounding box center [516, 426] width 86 height 33
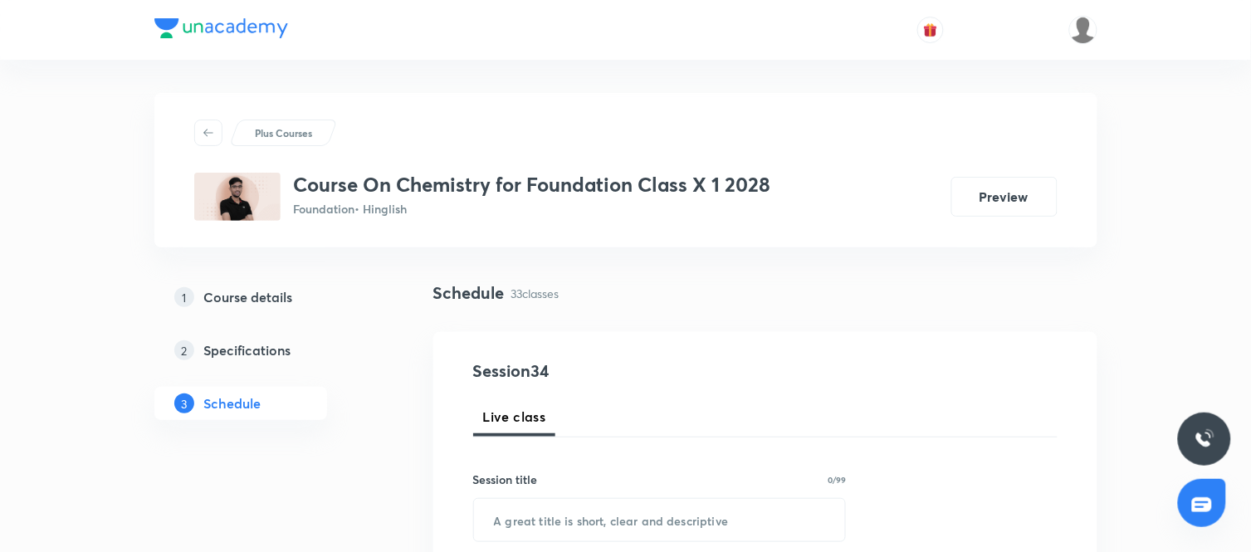
scroll to position [242, 0]
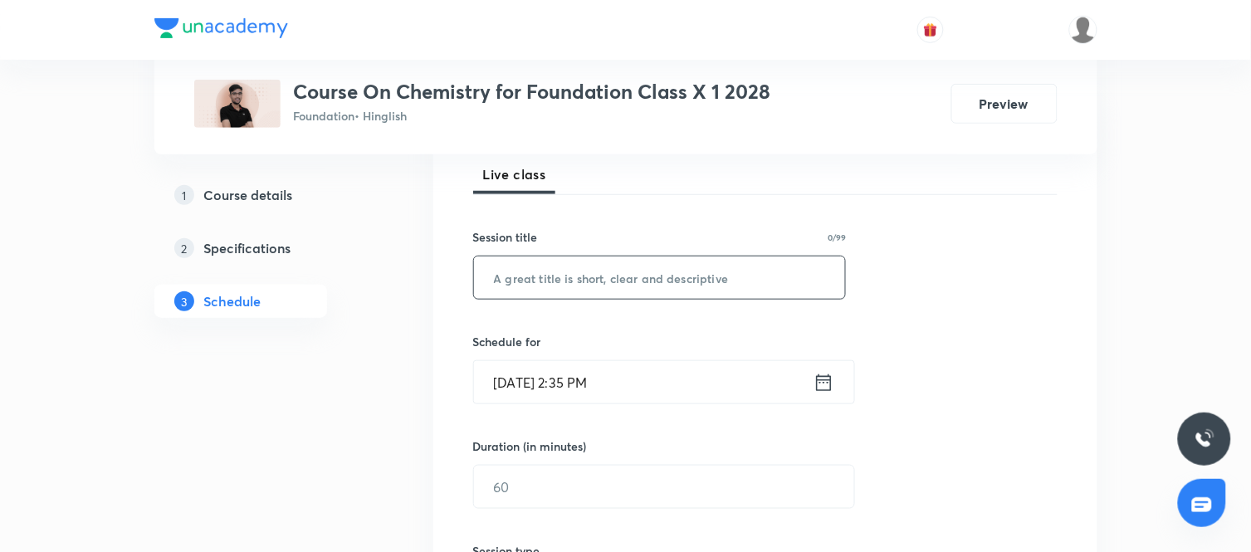
click at [624, 281] on input "text" at bounding box center [660, 278] width 372 height 42
paste input "5KTMGIS3"
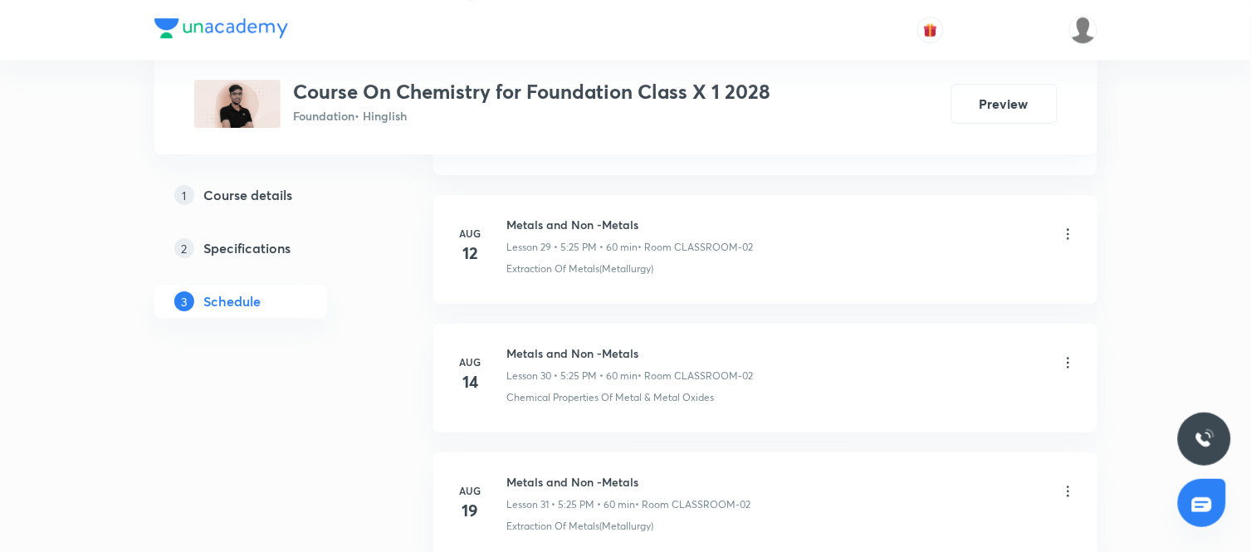
scroll to position [5034, 0]
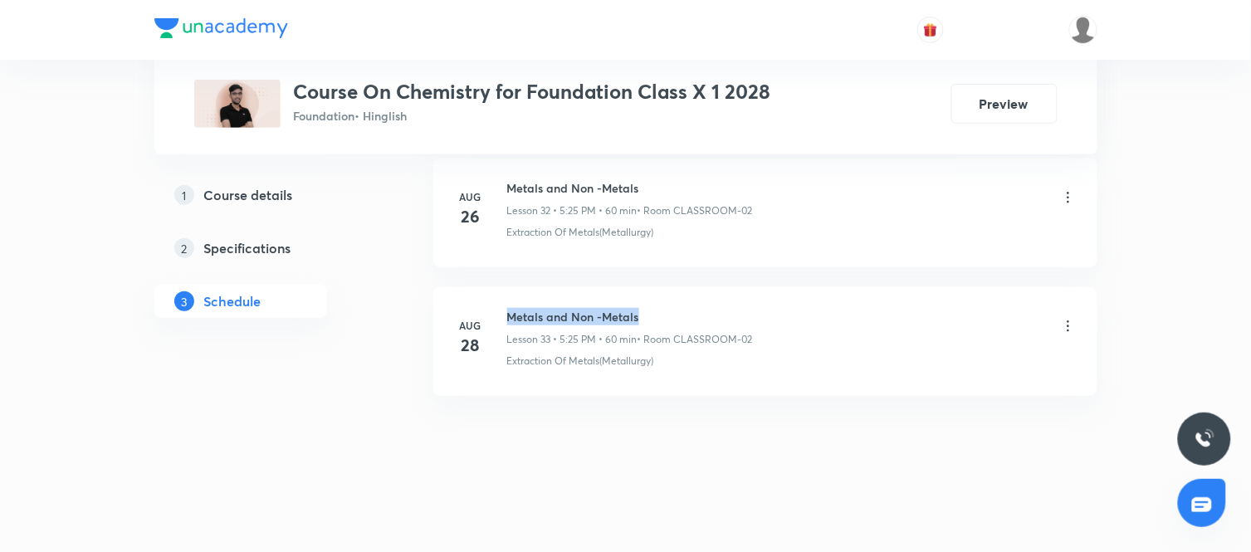
drag, startPoint x: 640, startPoint y: 311, endPoint x: 509, endPoint y: 314, distance: 131.2
click at [509, 314] on h6 "Metals and Non -Metals" at bounding box center [630, 316] width 246 height 17
copy h6 "Metals and Non -Metals"
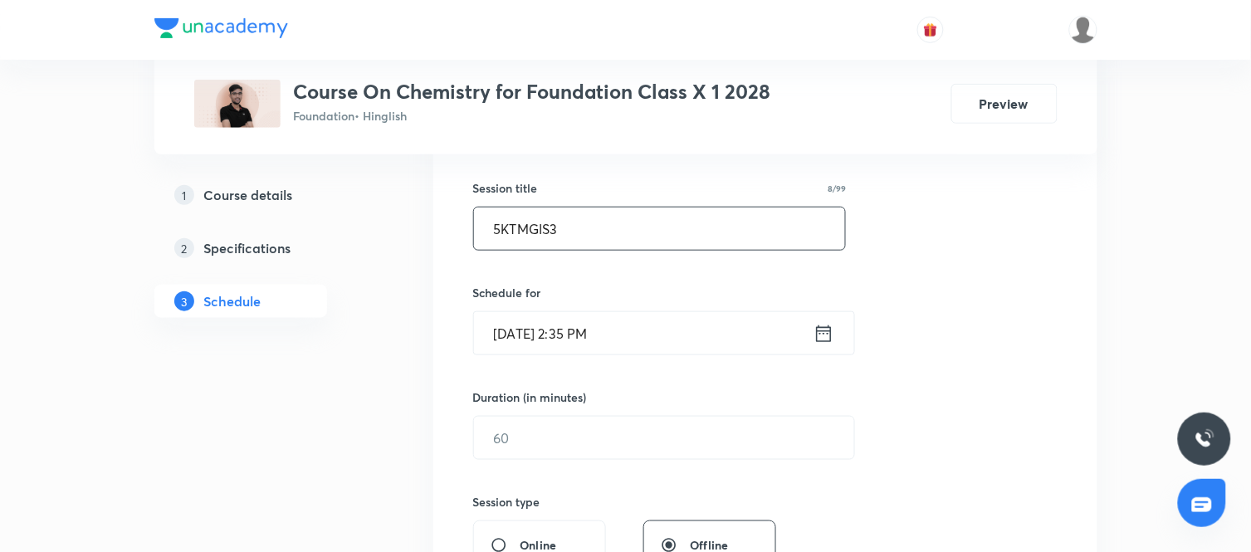
scroll to position [293, 0]
click at [645, 232] on input "5KTMGIS3" at bounding box center [660, 227] width 372 height 42
paste input "Metals and Non -Metals"
type input "Metals and Non -Metals"
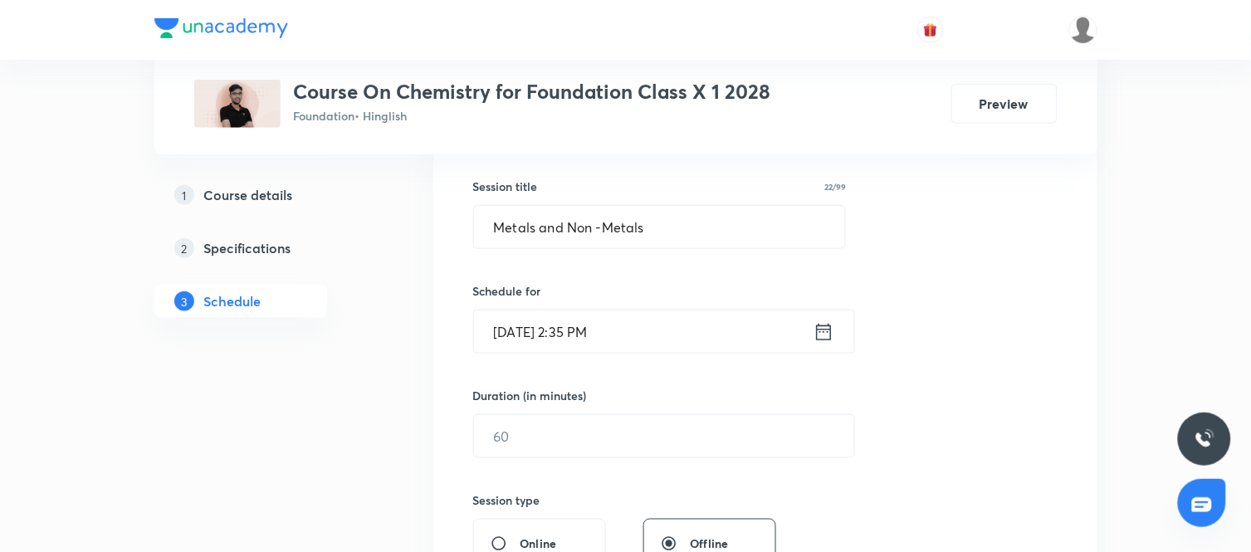
click at [823, 330] on icon at bounding box center [824, 331] width 21 height 23
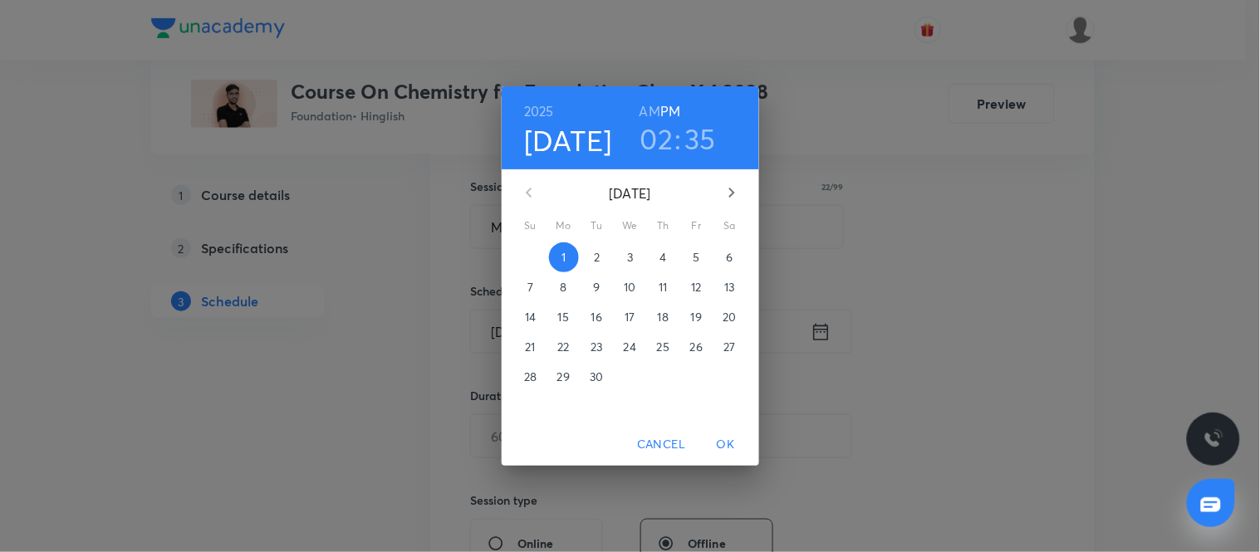
click at [591, 251] on span "2" at bounding box center [597, 257] width 30 height 17
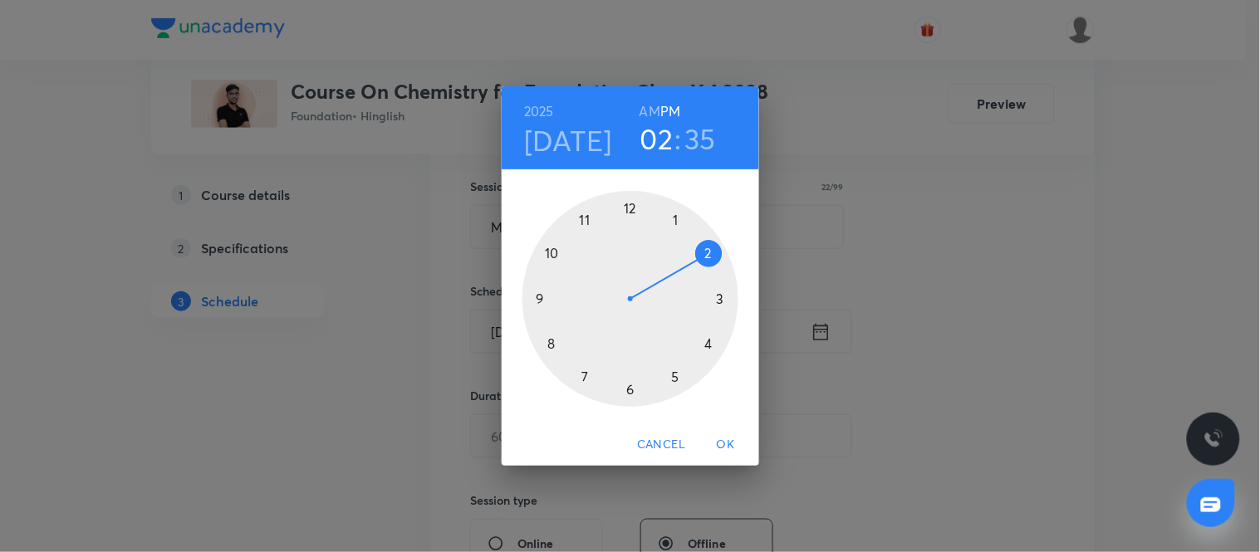
drag, startPoint x: 710, startPoint y: 252, endPoint x: 693, endPoint y: 301, distance: 51.7
click at [693, 301] on div at bounding box center [630, 299] width 216 height 216
drag, startPoint x: 692, startPoint y: 309, endPoint x: 703, endPoint y: 314, distance: 12.6
click at [703, 314] on div at bounding box center [630, 299] width 216 height 216
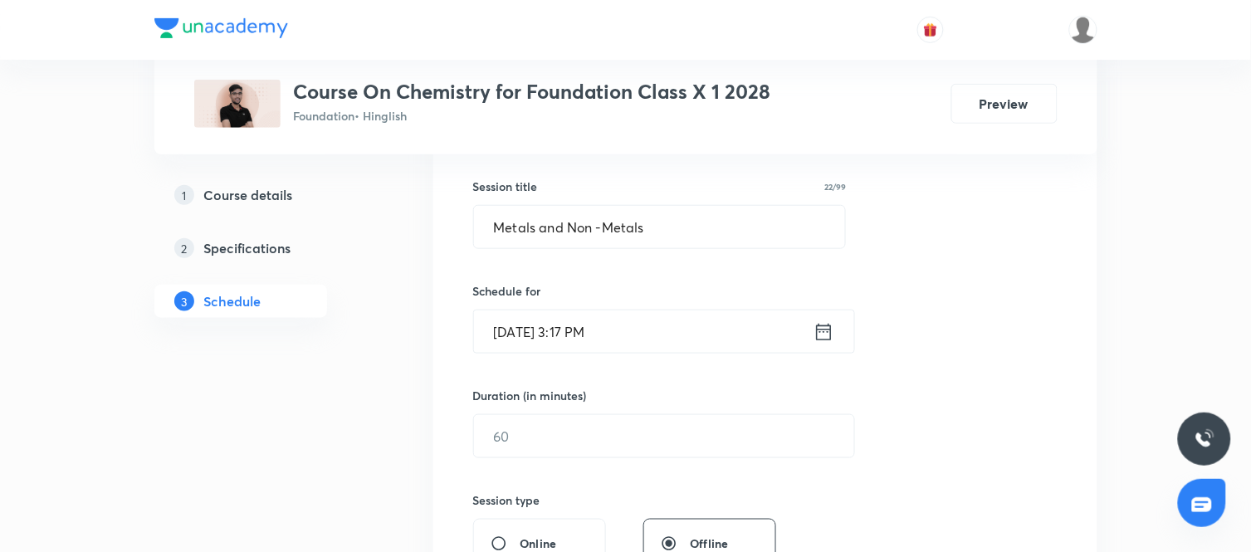
click at [820, 333] on icon at bounding box center [824, 331] width 21 height 23
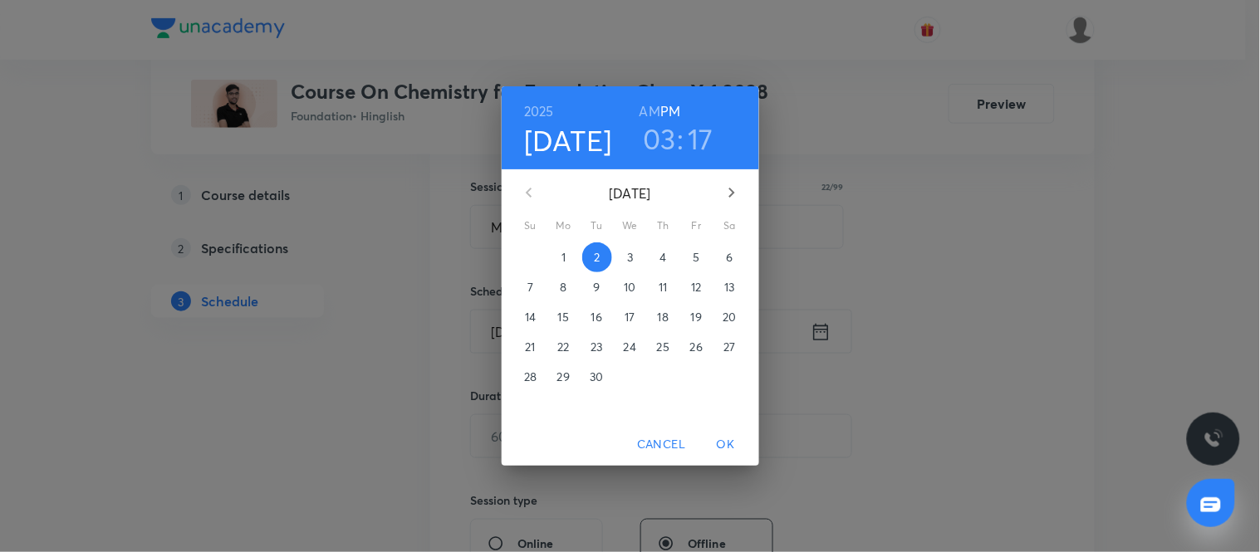
click at [661, 136] on h3 "03" at bounding box center [659, 138] width 33 height 35
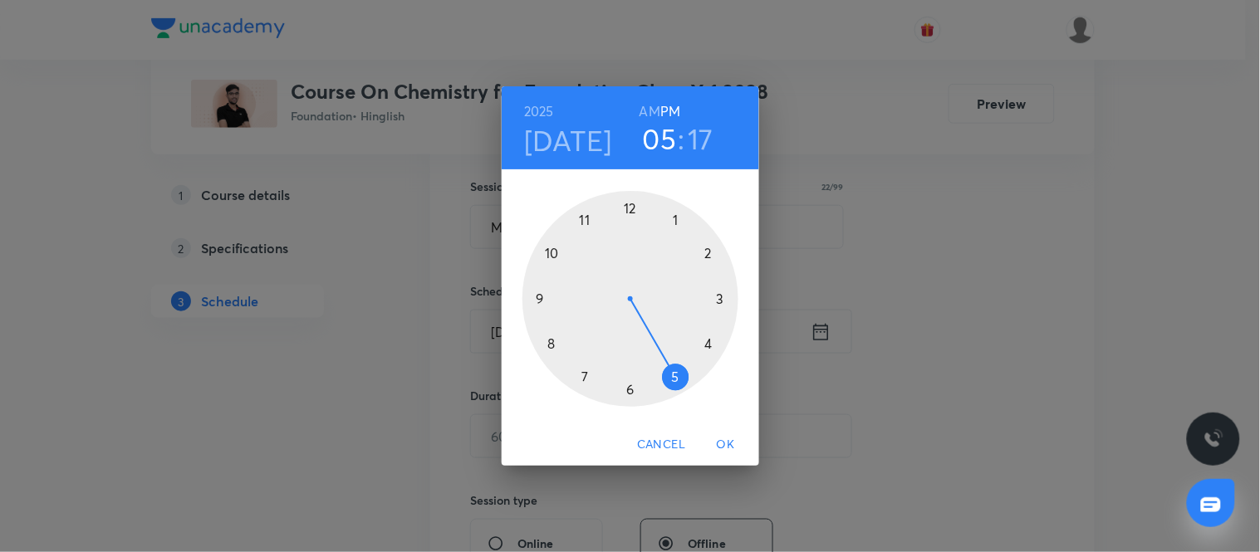
drag, startPoint x: 723, startPoint y: 296, endPoint x: 689, endPoint y: 363, distance: 74.6
click at [689, 363] on div at bounding box center [630, 299] width 216 height 216
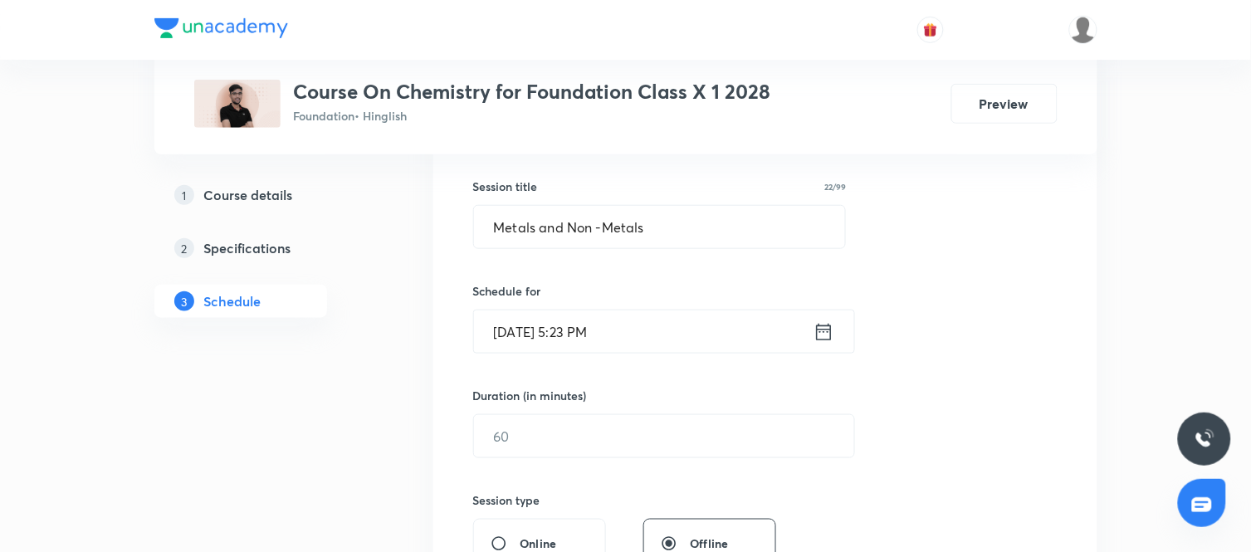
click at [825, 338] on icon at bounding box center [824, 331] width 21 height 23
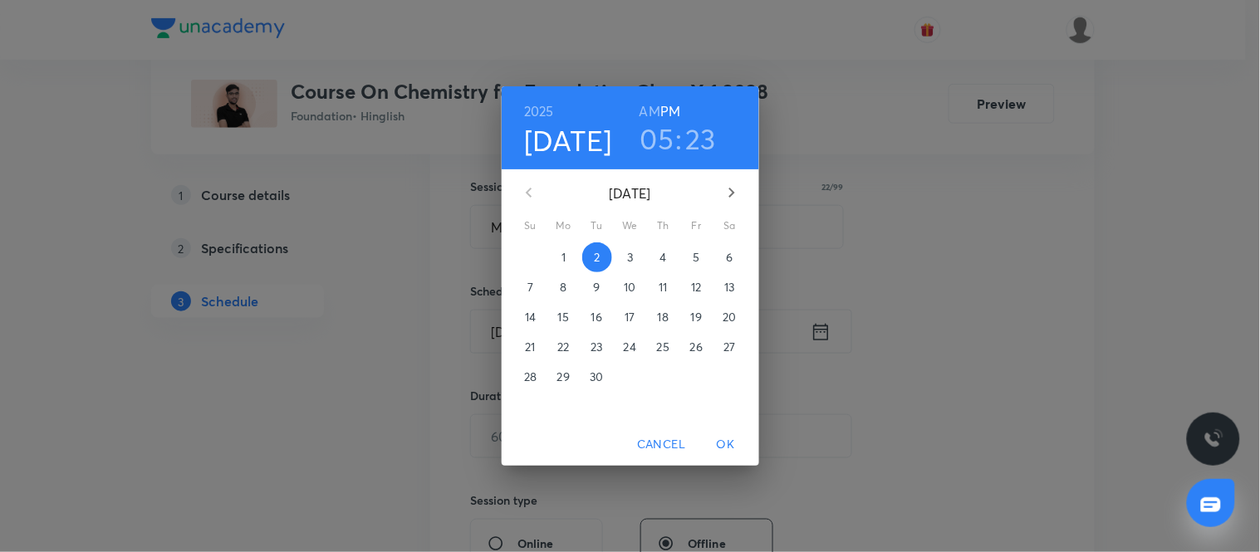
click at [712, 137] on h3 "23" at bounding box center [701, 138] width 31 height 35
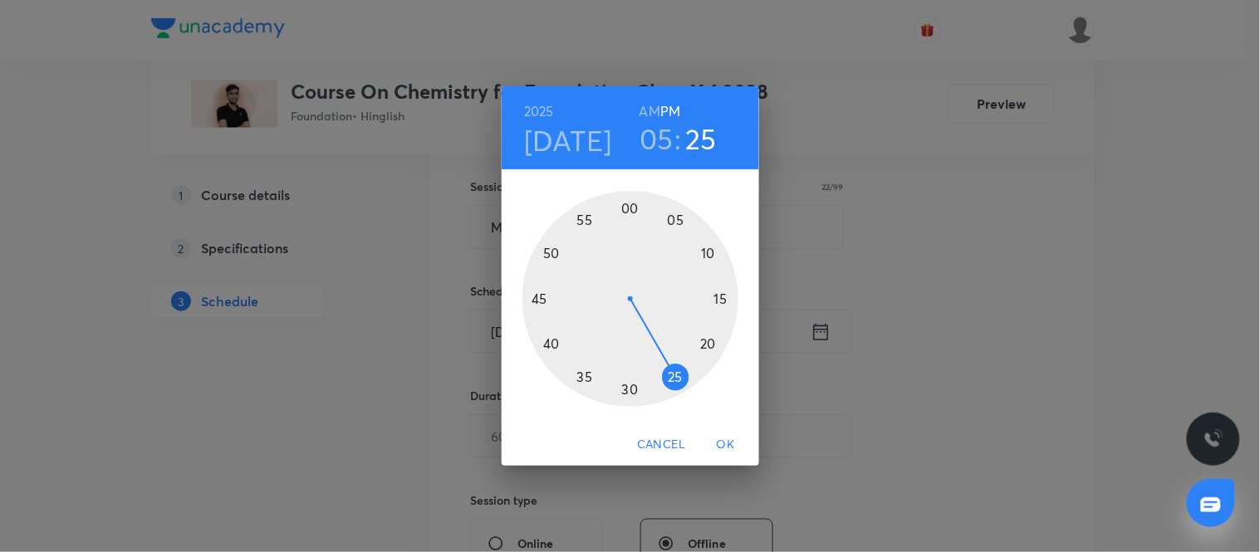
drag, startPoint x: 693, startPoint y: 369, endPoint x: 681, endPoint y: 380, distance: 16.5
click at [681, 380] on div at bounding box center [630, 299] width 216 height 216
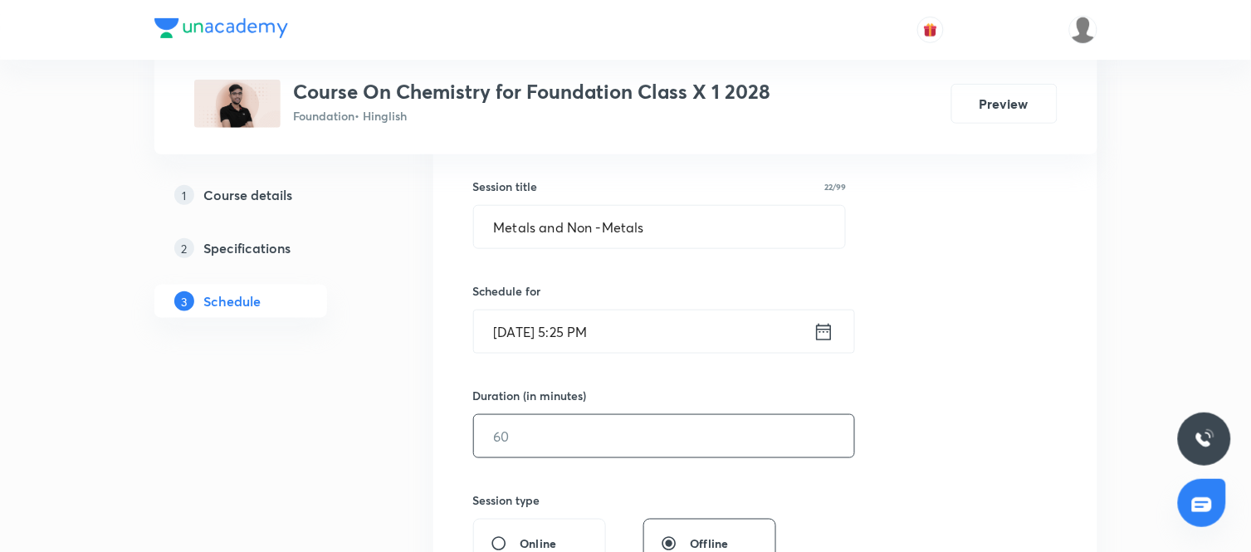
click at [682, 453] on input "text" at bounding box center [664, 436] width 380 height 42
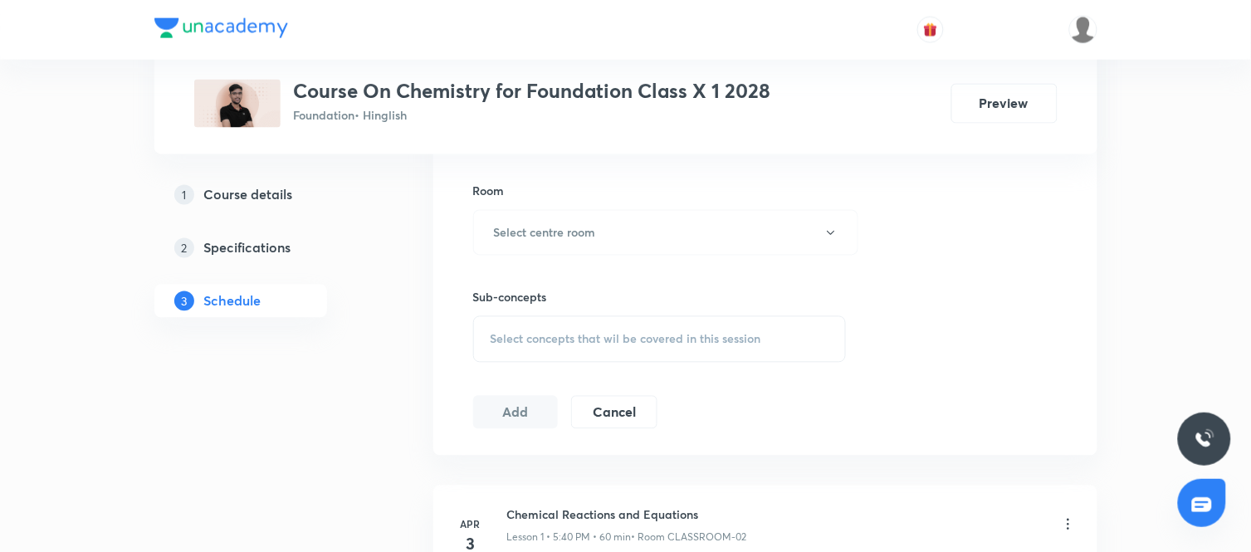
scroll to position [708, 0]
type input "60"
click at [646, 229] on button "Select centre room" at bounding box center [665, 234] width 385 height 46
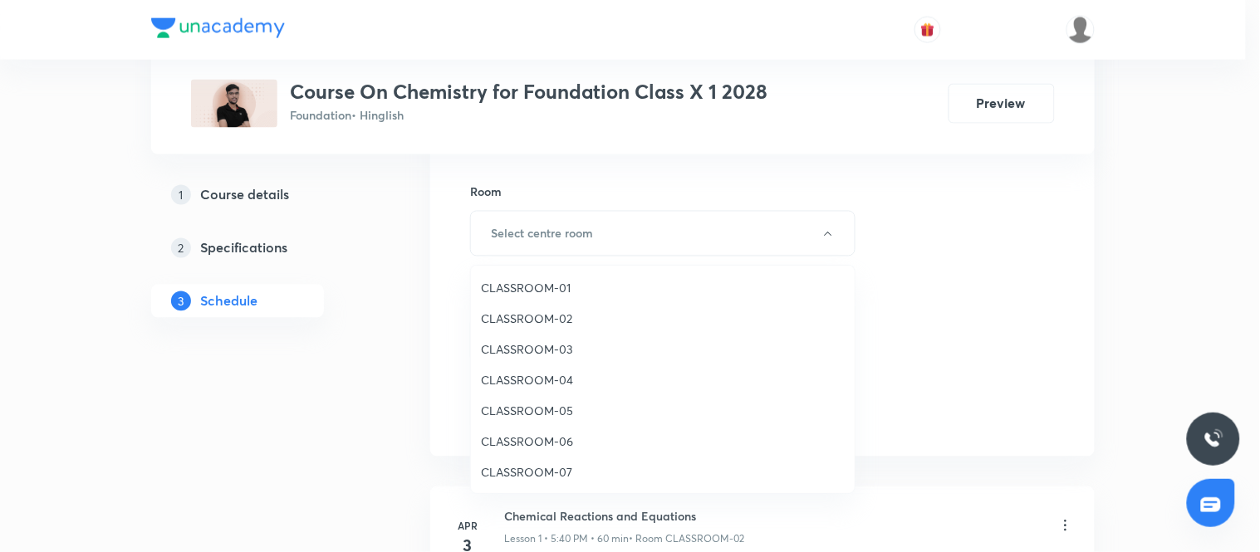
click at [535, 310] on span "CLASSROOM-02" at bounding box center [663, 318] width 364 height 17
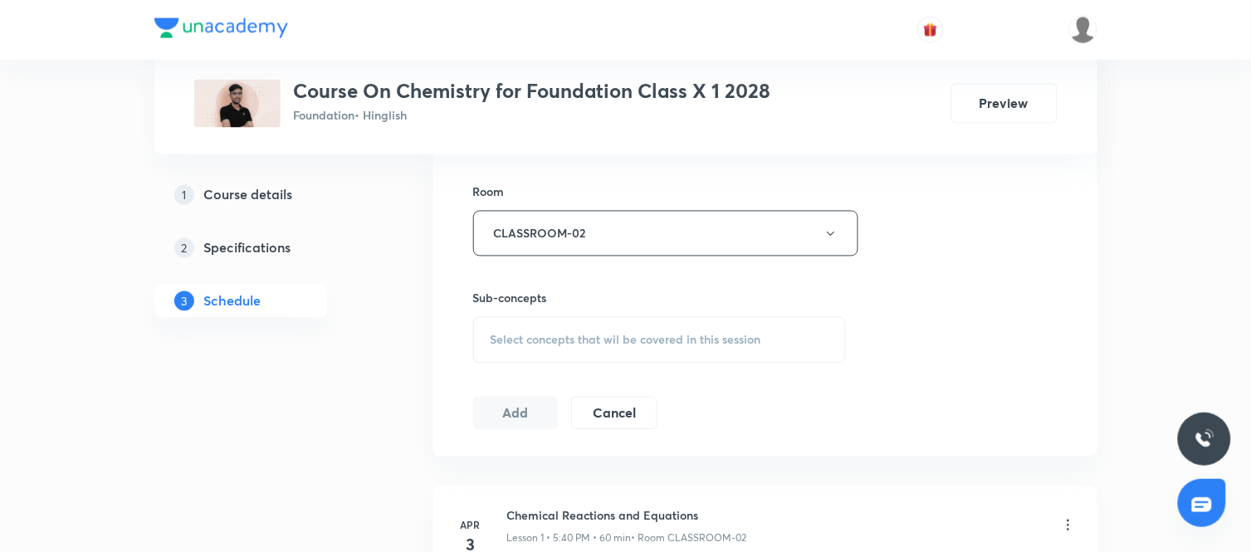
click at [628, 330] on div "Select concepts that wil be covered in this session" at bounding box center [660, 340] width 374 height 46
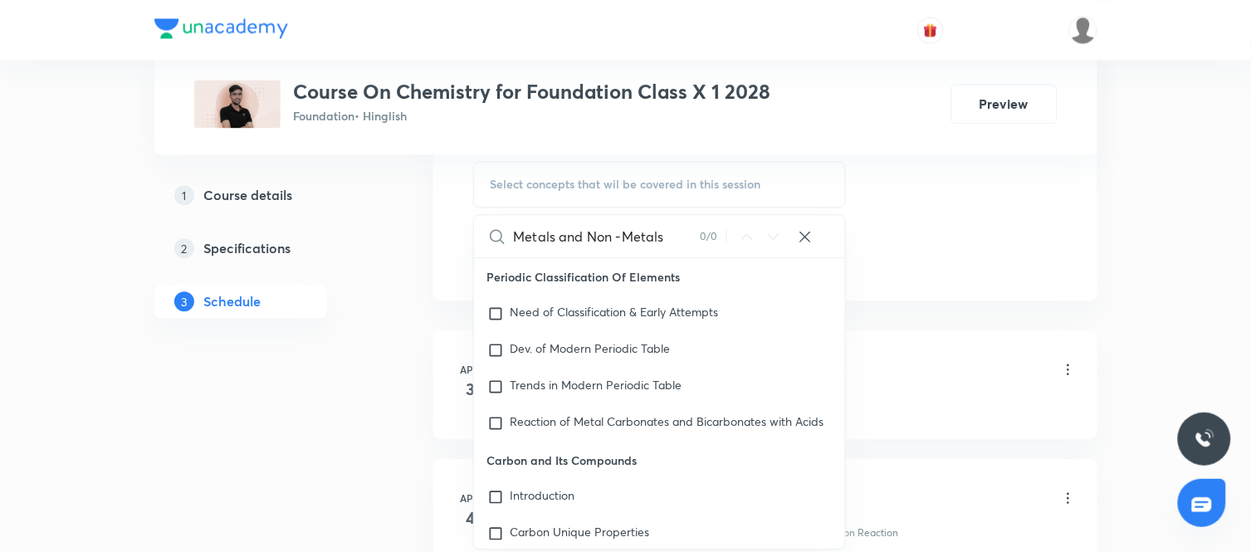
scroll to position [865, 0]
click at [585, 238] on input "Metals and Non -Metals" at bounding box center [607, 235] width 187 height 42
click at [549, 238] on input "Non -Metals" at bounding box center [607, 235] width 187 height 42
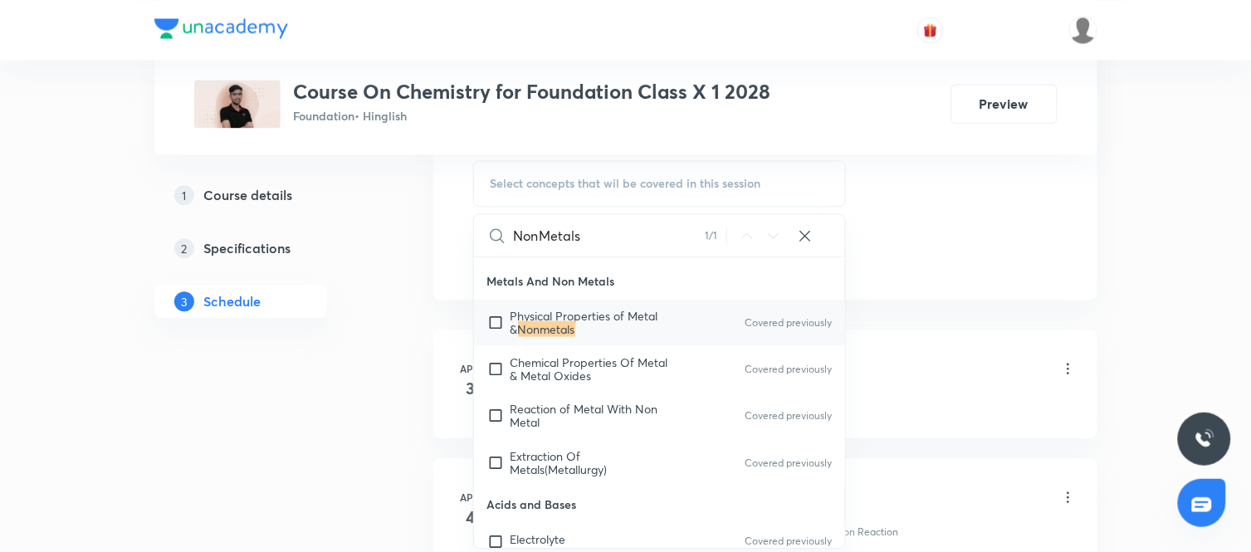
scroll to position [581, 0]
type input "NonMetals"
click at [498, 469] on input "checkbox" at bounding box center [498, 463] width 23 height 27
checkbox input "true"
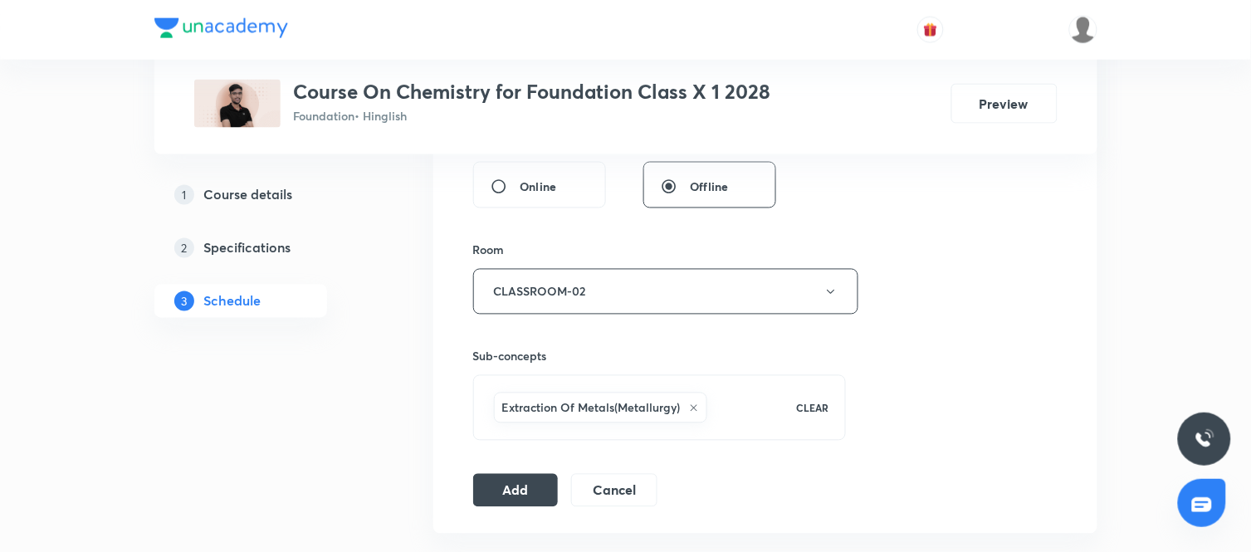
scroll to position [651, 0]
click at [541, 495] on button "Add" at bounding box center [516, 488] width 86 height 33
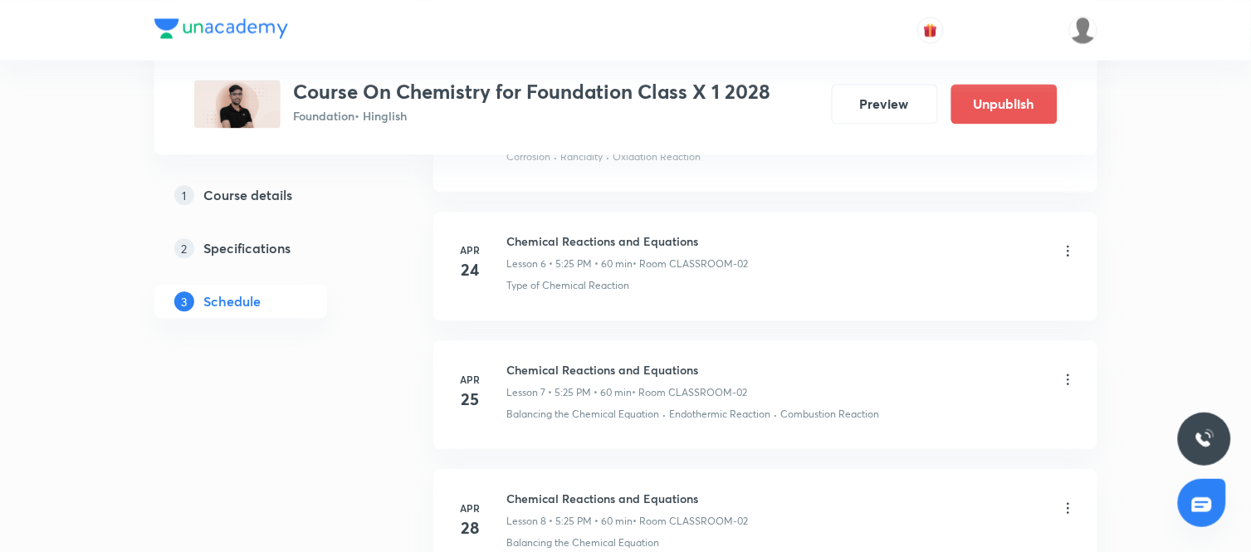
scroll to position [0, 0]
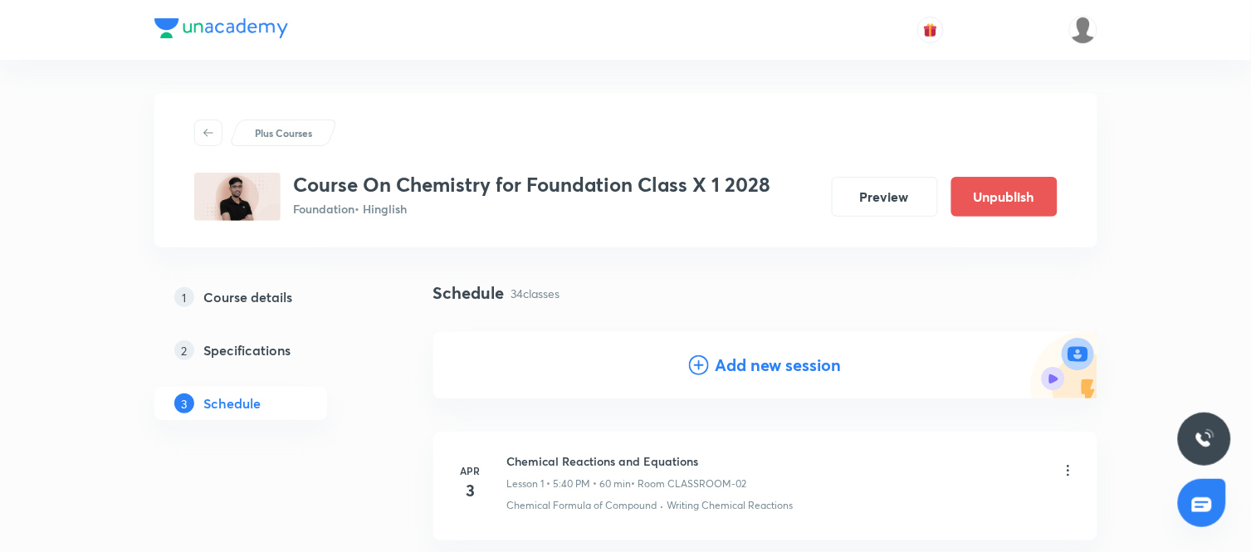
click at [753, 360] on h4 "Add new session" at bounding box center [779, 365] width 126 height 25
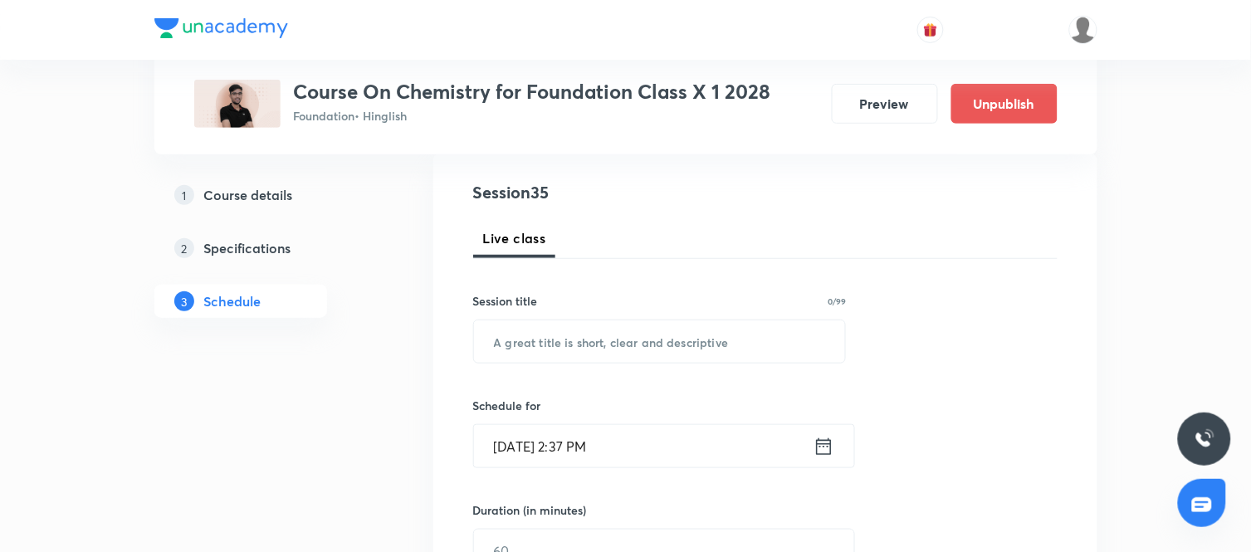
scroll to position [179, 0]
click at [664, 345] on input "text" at bounding box center [660, 341] width 372 height 42
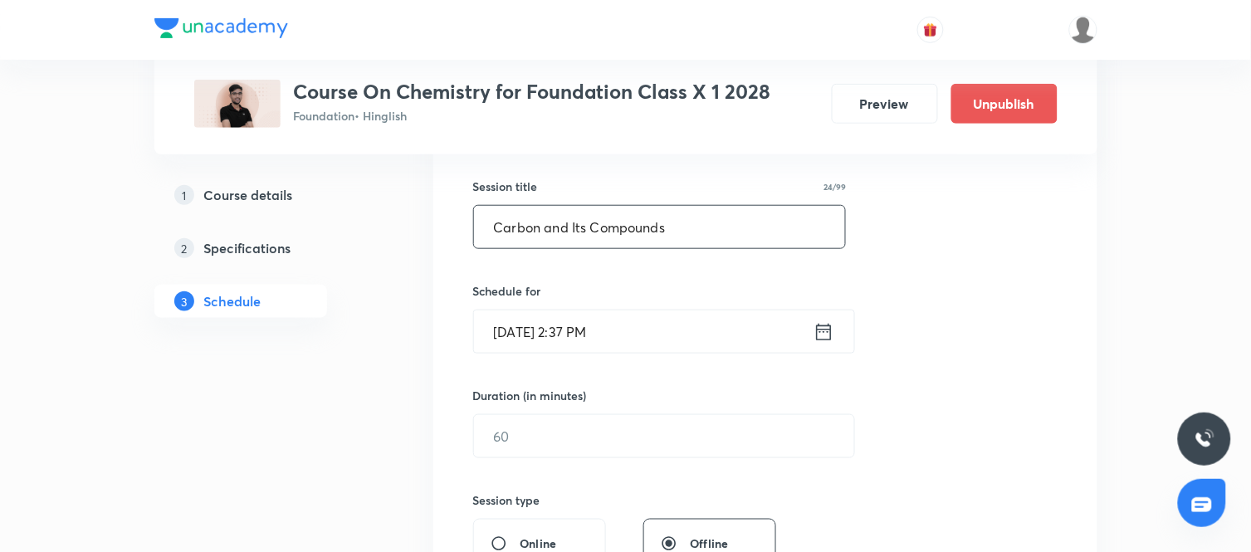
scroll to position [294, 0]
type input "Carbon and Its Compounds"
click at [827, 328] on icon at bounding box center [823, 330] width 15 height 17
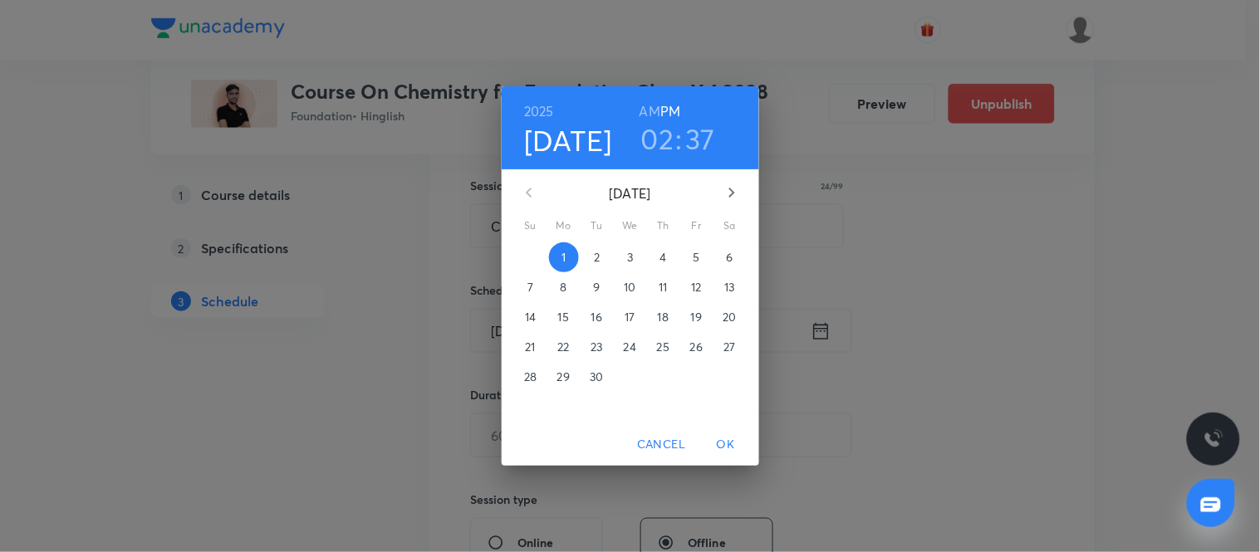
click at [659, 253] on p "4" at bounding box center [662, 257] width 7 height 17
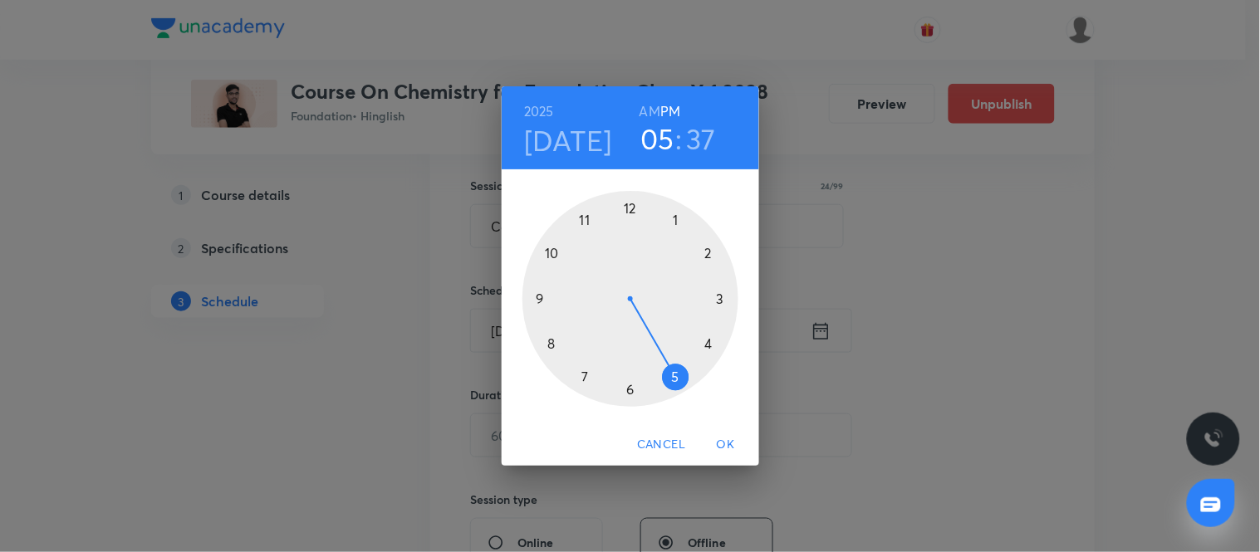
drag, startPoint x: 710, startPoint y: 253, endPoint x: 673, endPoint y: 372, distance: 124.5
click at [673, 372] on div at bounding box center [630, 299] width 216 height 216
drag, startPoint x: 577, startPoint y: 369, endPoint x: 686, endPoint y: 385, distance: 110.0
click at [686, 385] on div at bounding box center [630, 299] width 216 height 216
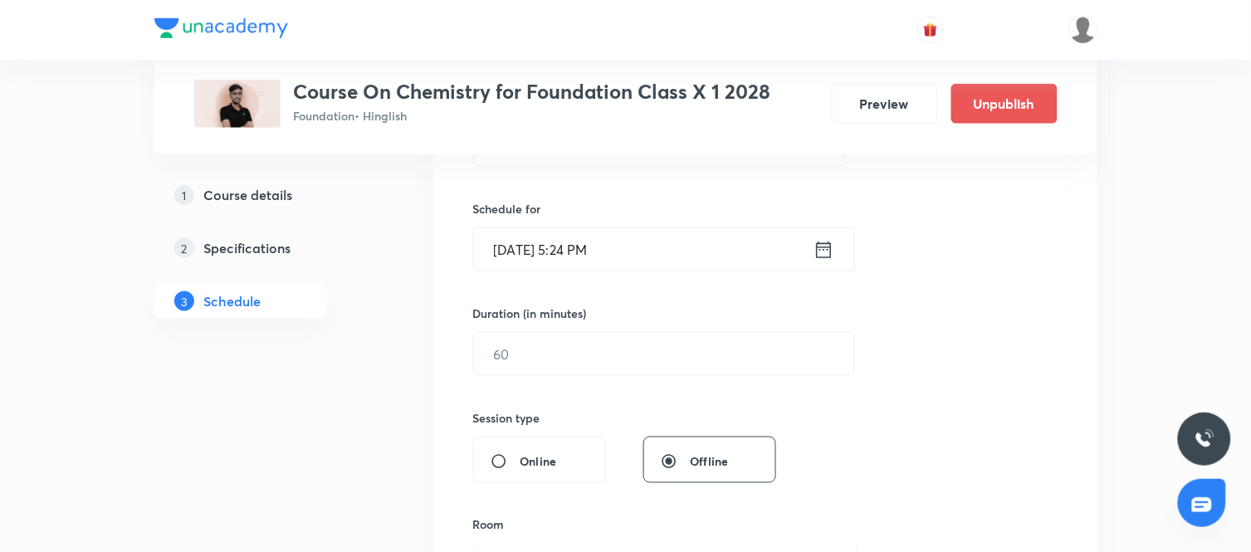
scroll to position [376, 0]
drag, startPoint x: 809, startPoint y: 399, endPoint x: 772, endPoint y: 243, distance: 159.5
click at [772, 243] on input "Sep 4, 2025, 5:24 PM" at bounding box center [644, 249] width 340 height 42
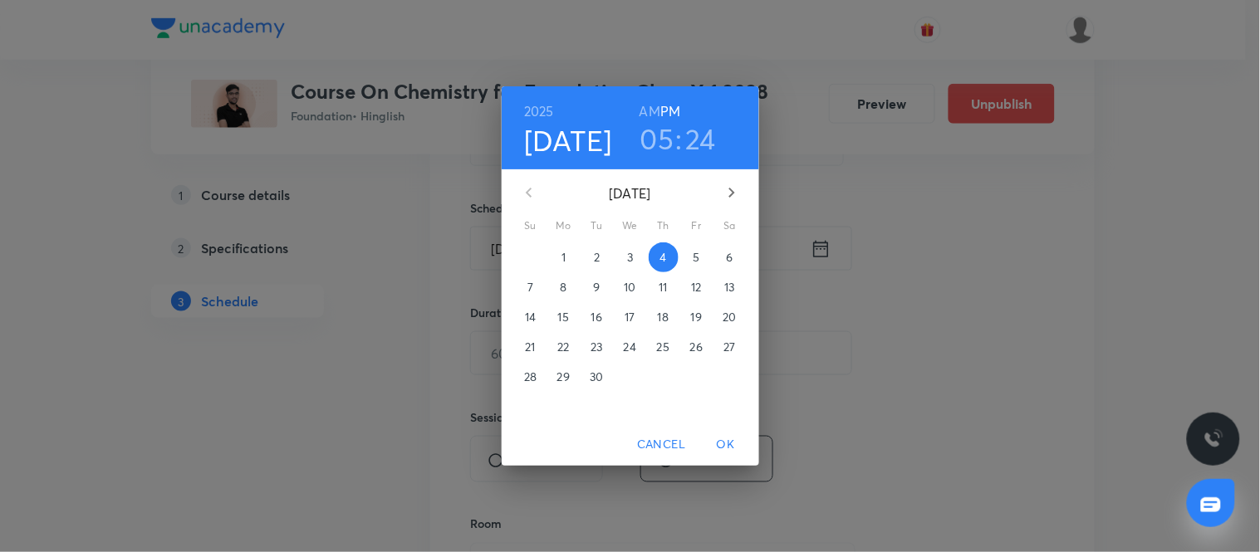
drag, startPoint x: 693, startPoint y: 142, endPoint x: 701, endPoint y: 136, distance: 9.5
click at [701, 136] on h3 "24" at bounding box center [701, 138] width 31 height 35
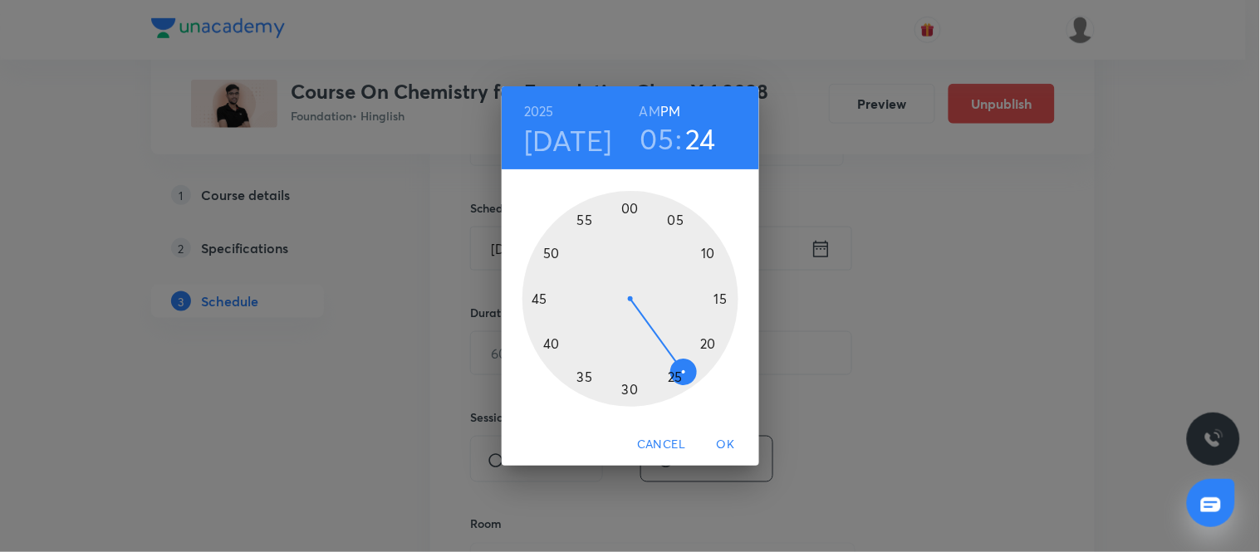
click at [701, 136] on h3 "24" at bounding box center [701, 138] width 31 height 35
click at [677, 379] on div at bounding box center [630, 299] width 216 height 216
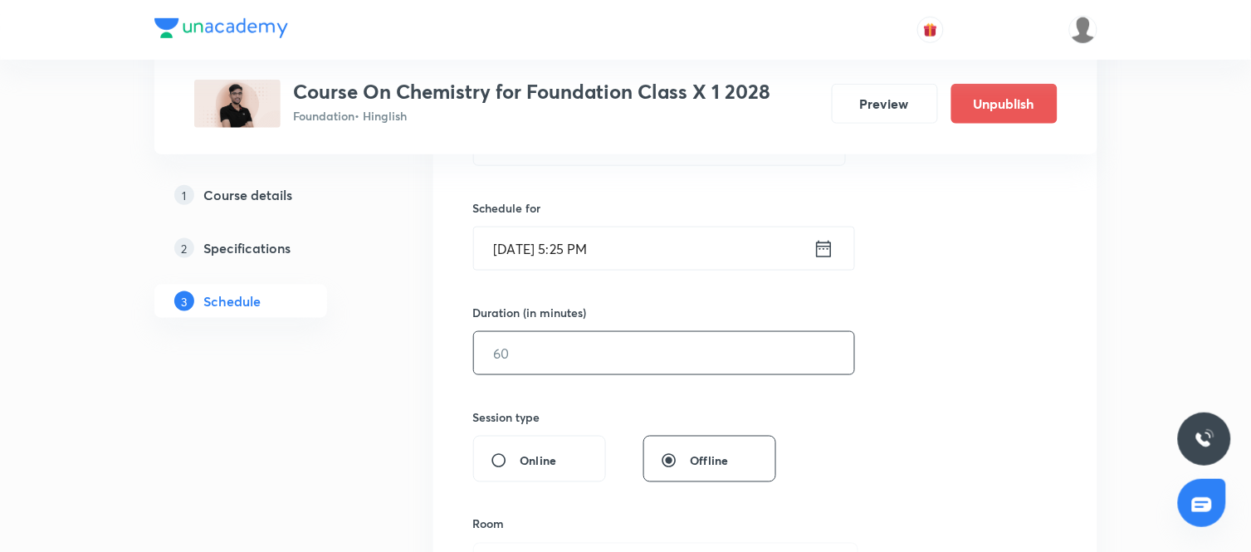
click at [679, 369] on input "text" at bounding box center [664, 353] width 380 height 42
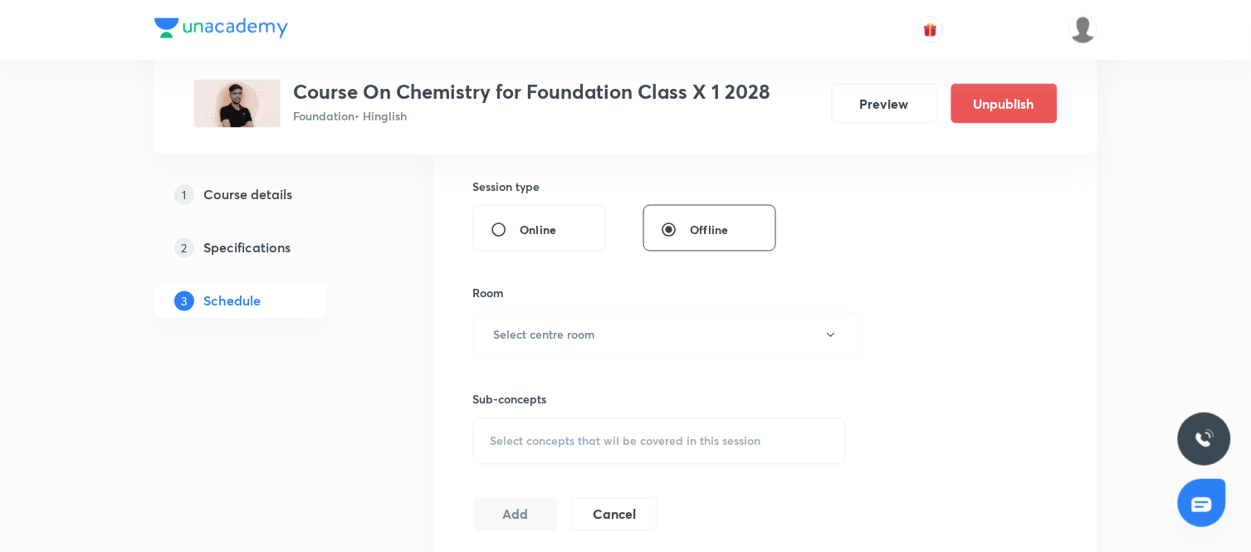
scroll to position [608, 0]
type input "60"
click at [620, 332] on button "Select centre room" at bounding box center [665, 334] width 385 height 46
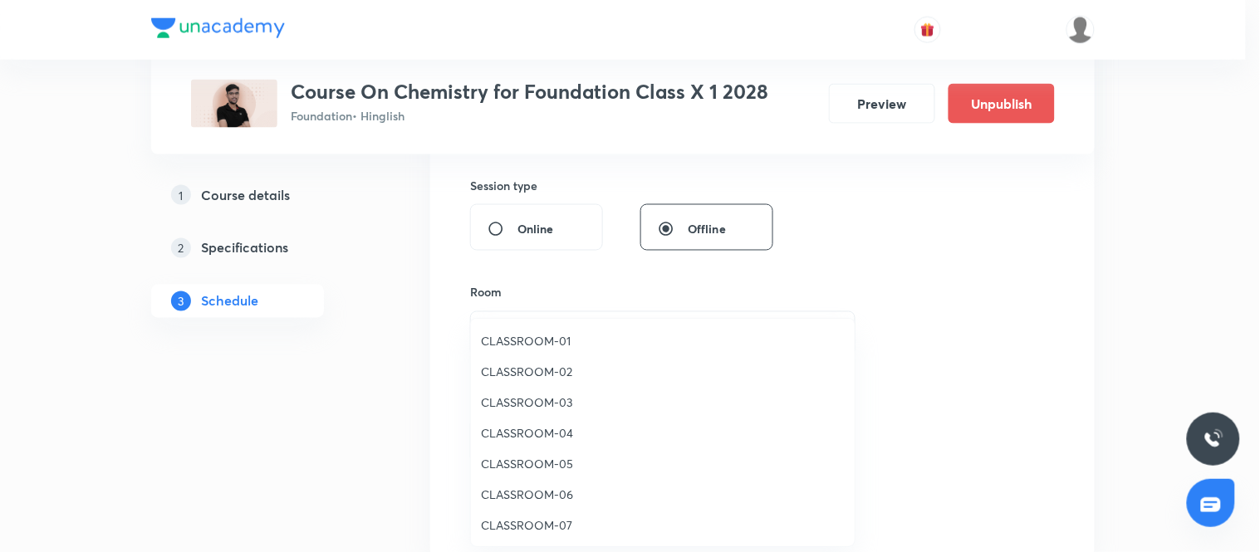
click at [559, 369] on span "CLASSROOM-02" at bounding box center [663, 371] width 364 height 17
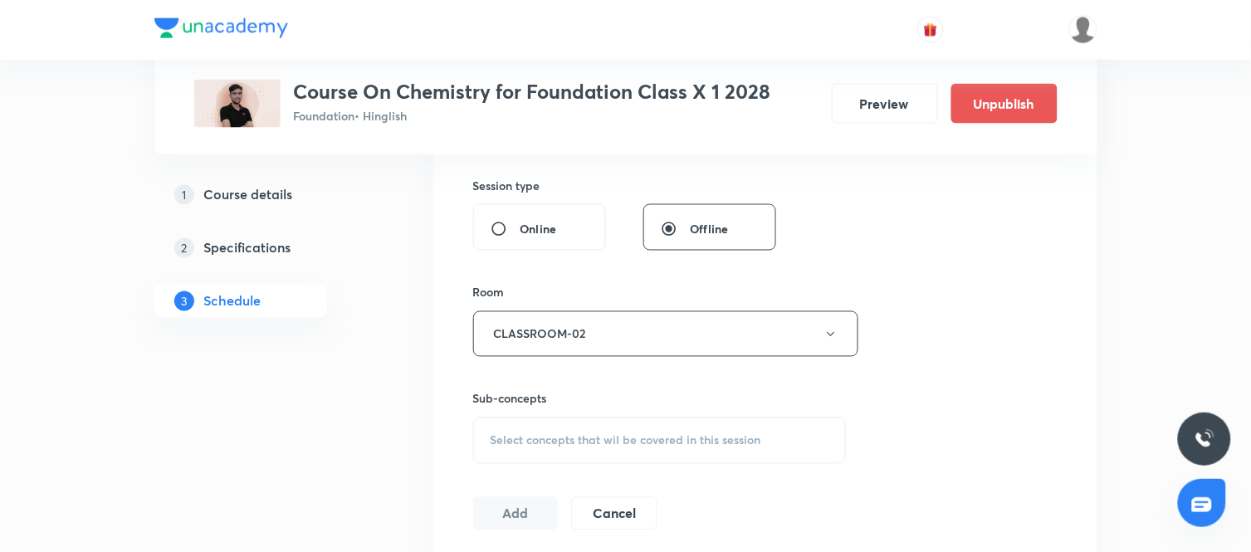
drag, startPoint x: 559, startPoint y: 369, endPoint x: 1006, endPoint y: 311, distance: 451.4
click at [1006, 311] on div "Session 35 Live class Session title 24/99 Carbon and Its Compounds ​ Schedule f…" at bounding box center [765, 141] width 585 height 780
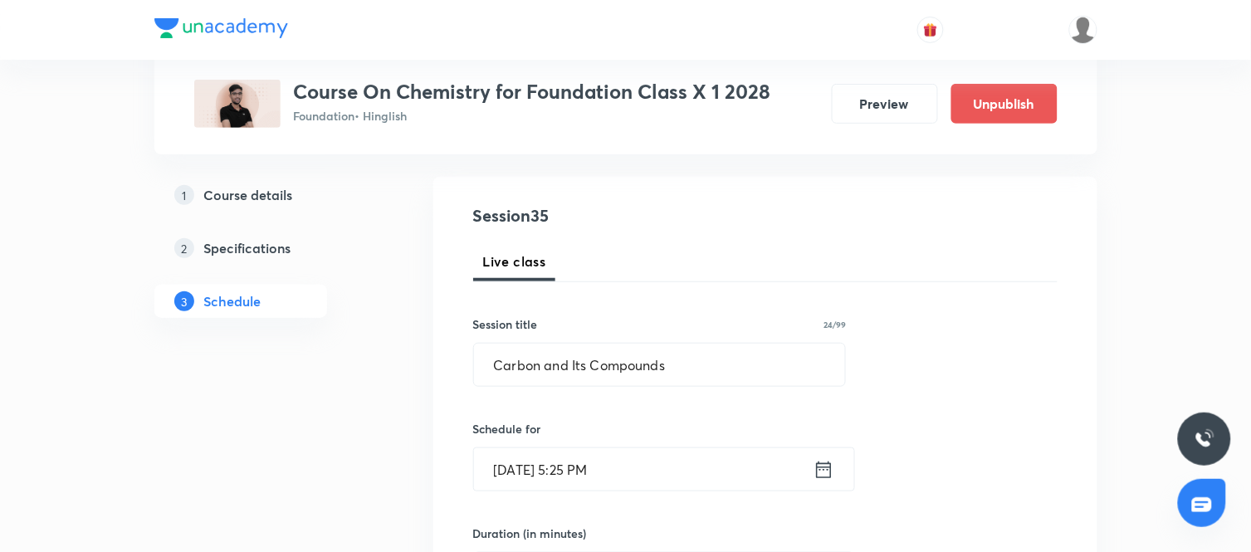
scroll to position [154, 0]
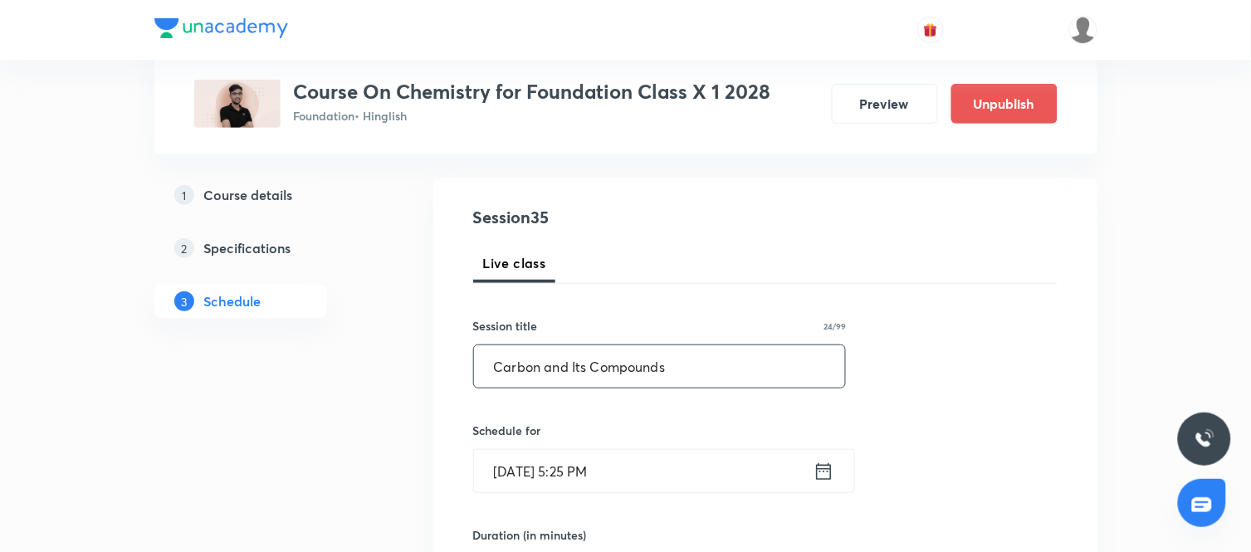
click at [684, 359] on input "Carbon and Its Compounds" at bounding box center [660, 366] width 372 height 42
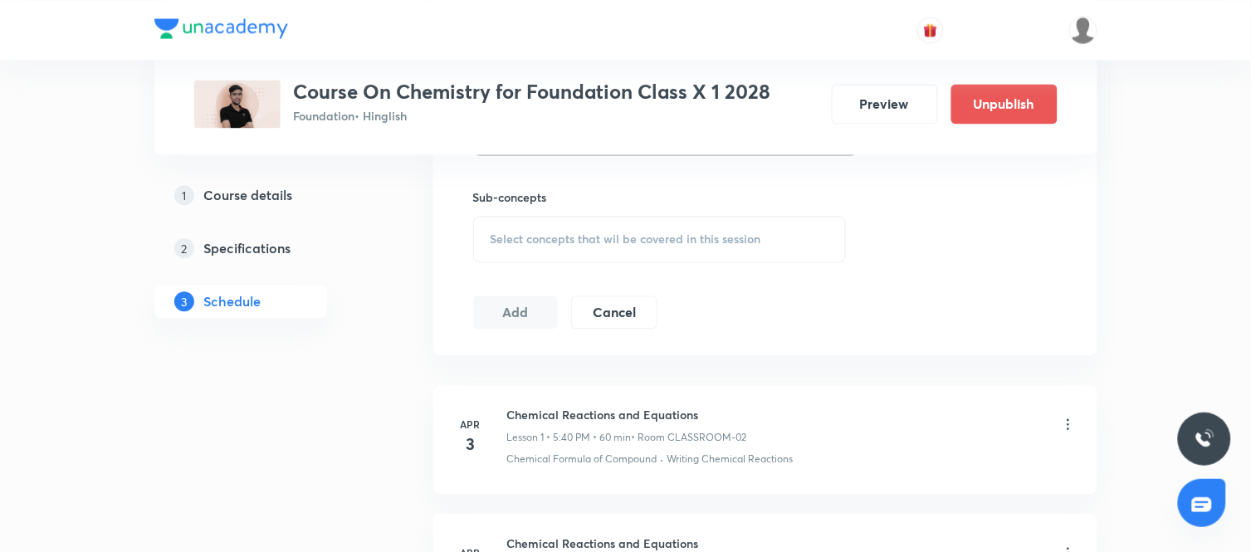
scroll to position [810, 0]
click at [702, 252] on div "Select concepts that wil be covered in this session" at bounding box center [660, 238] width 374 height 46
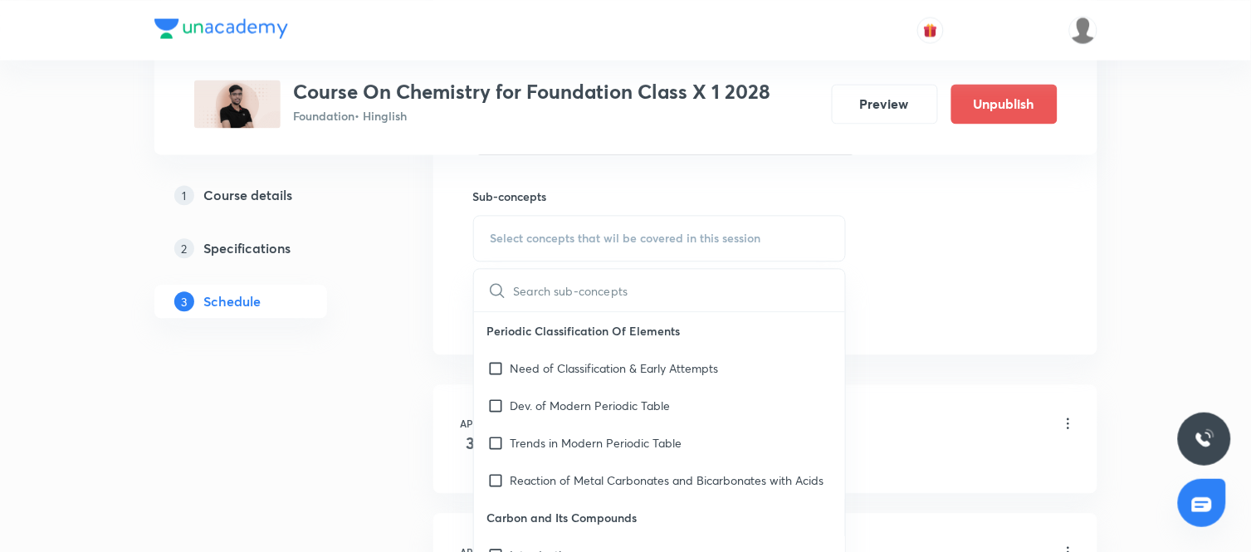
click at [585, 301] on input "text" at bounding box center [680, 290] width 332 height 42
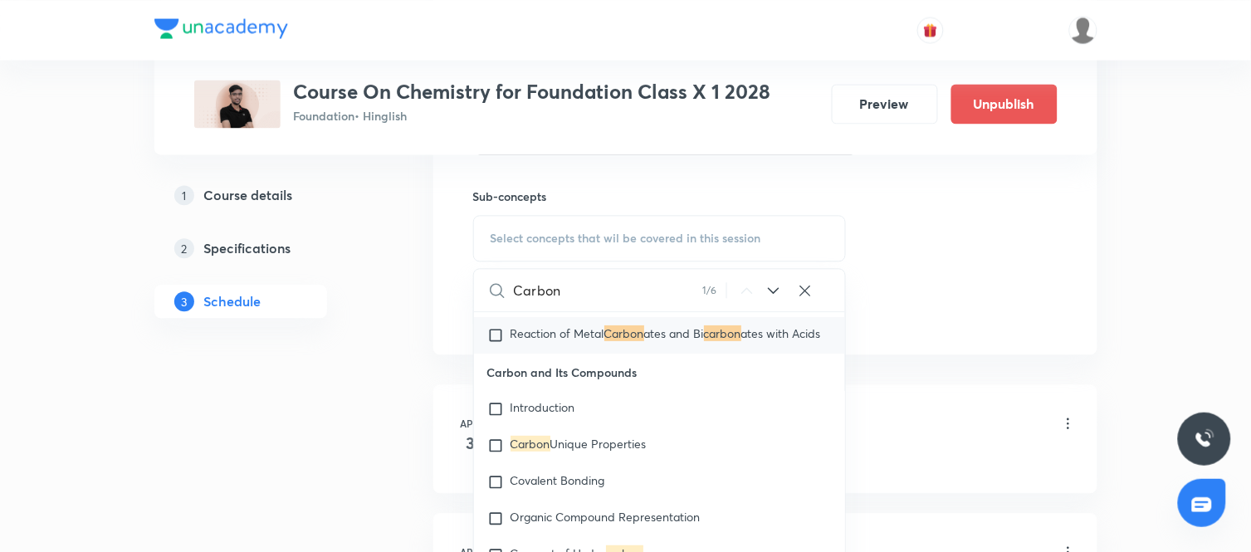
scroll to position [146, 0]
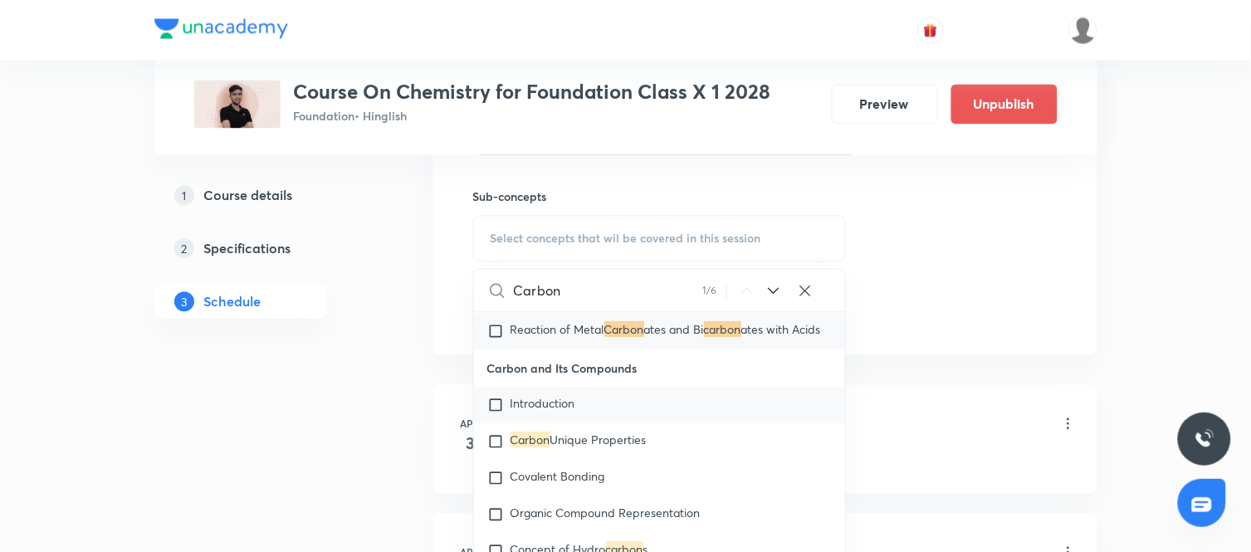
type input "Carbon"
click at [491, 412] on input "checkbox" at bounding box center [498, 405] width 23 height 17
checkbox input "true"
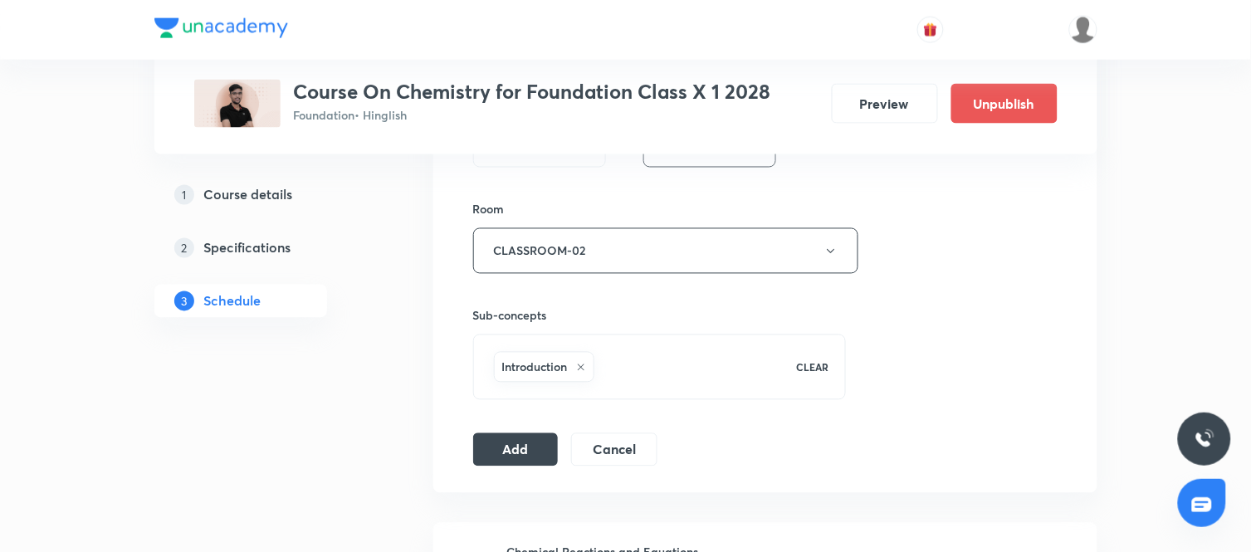
scroll to position [758, 0]
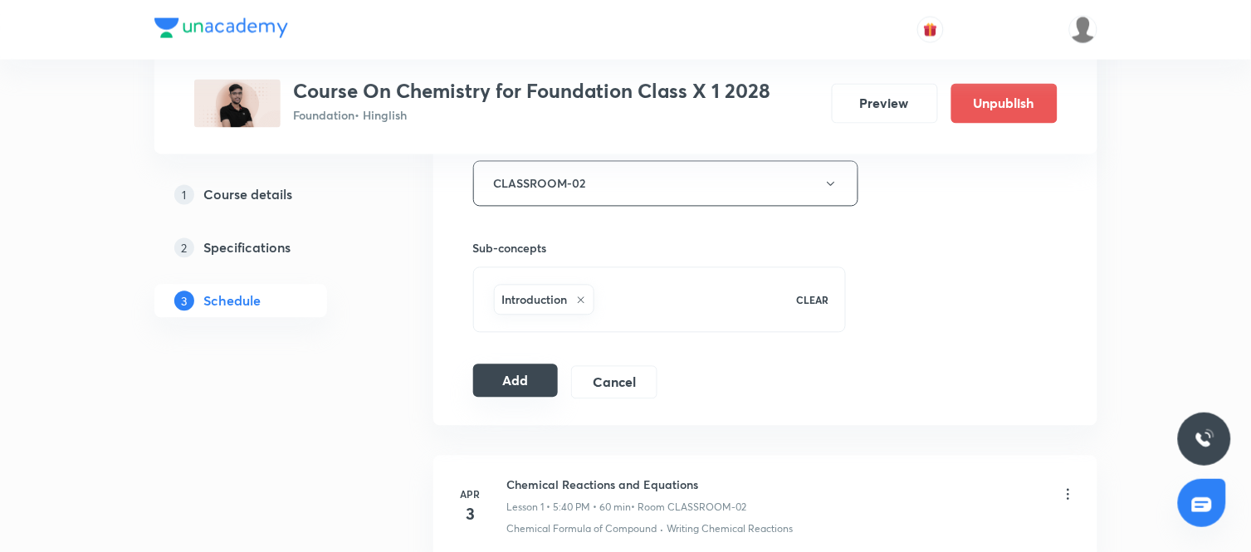
click at [523, 382] on button "Add" at bounding box center [516, 381] width 86 height 33
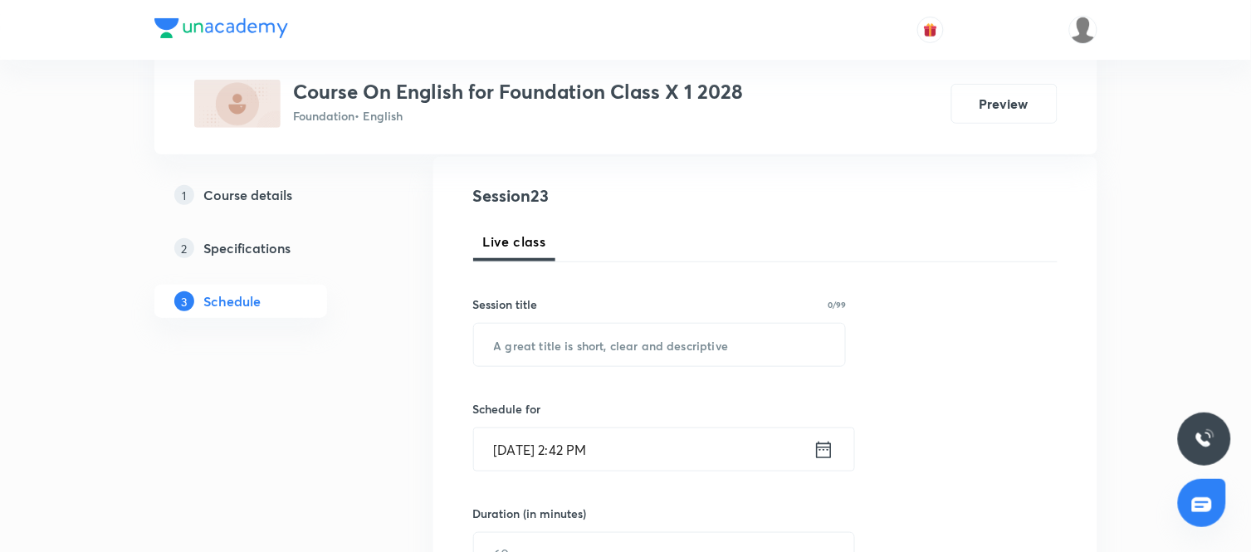
scroll to position [176, 0]
click at [690, 349] on input "text" at bounding box center [660, 344] width 372 height 42
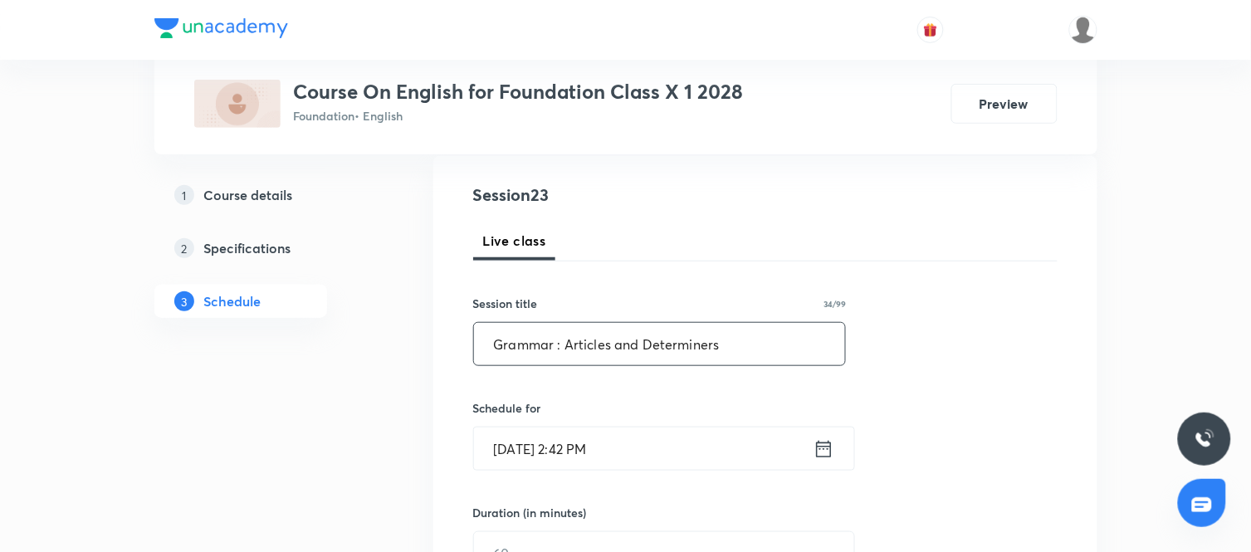
type input "Grammar : Articles and Determiners"
click at [742, 347] on input "Grammar : Articles and Determiners" at bounding box center [660, 344] width 372 height 42
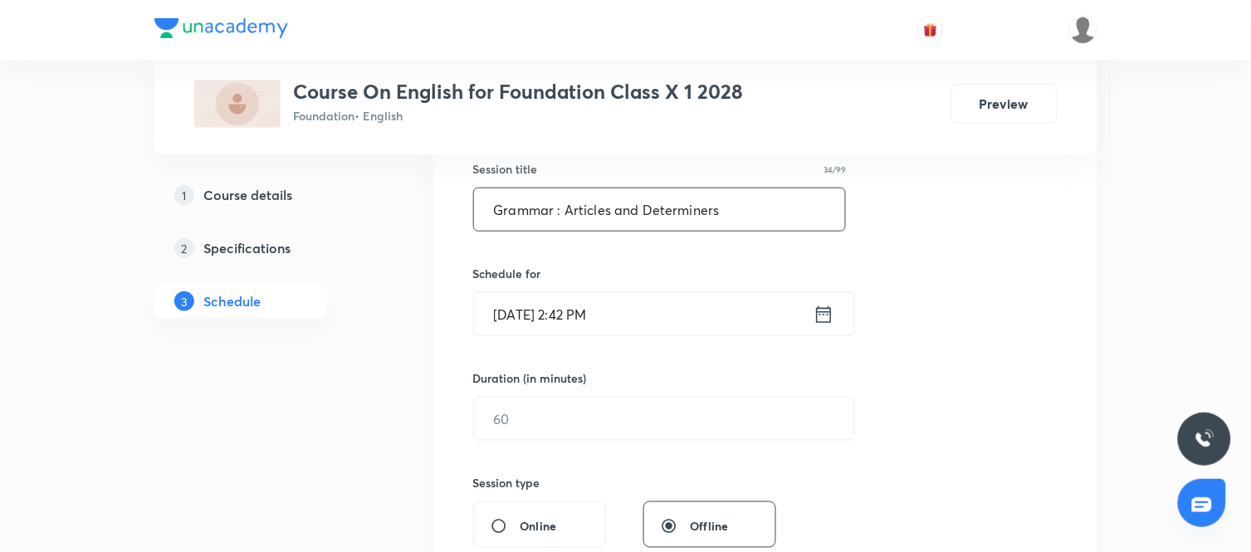
scroll to position [312, 0]
click at [825, 312] on icon at bounding box center [824, 312] width 21 height 23
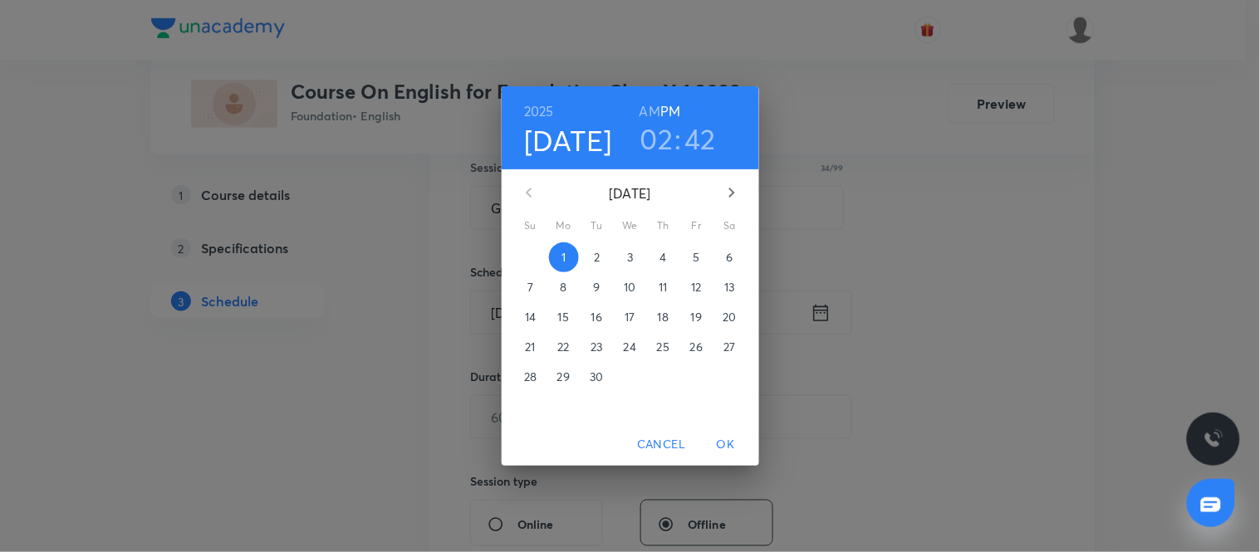
click at [595, 252] on p "2" at bounding box center [597, 257] width 6 height 17
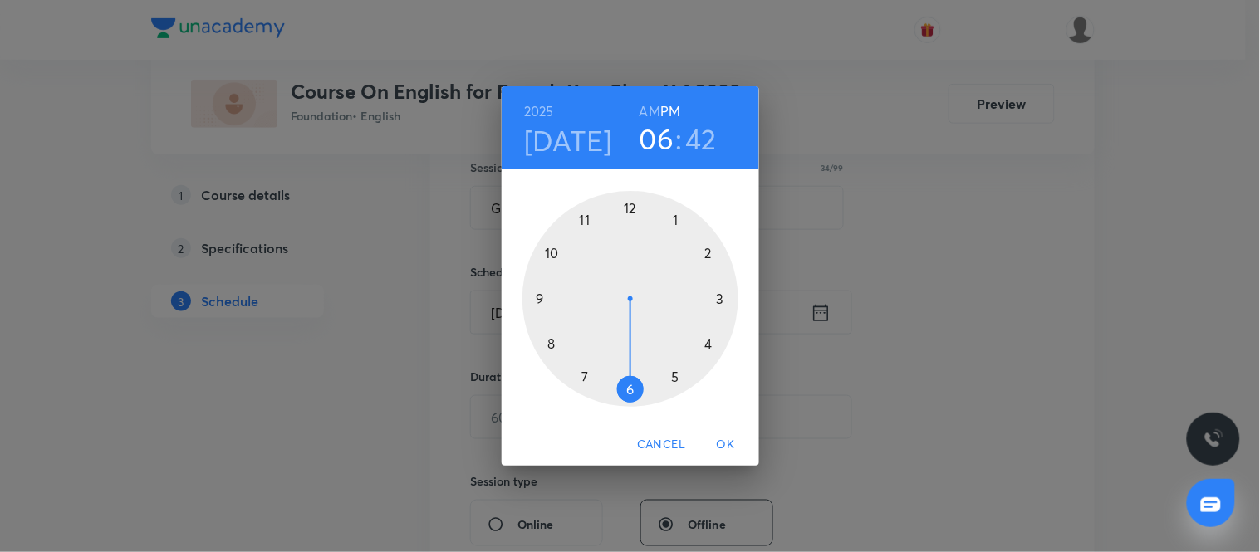
drag, startPoint x: 712, startPoint y: 252, endPoint x: 636, endPoint y: 386, distance: 154.0
click at [636, 386] on div at bounding box center [630, 299] width 216 height 216
drag, startPoint x: 546, startPoint y: 325, endPoint x: 631, endPoint y: 384, distance: 102.7
click at [631, 384] on div at bounding box center [630, 299] width 216 height 216
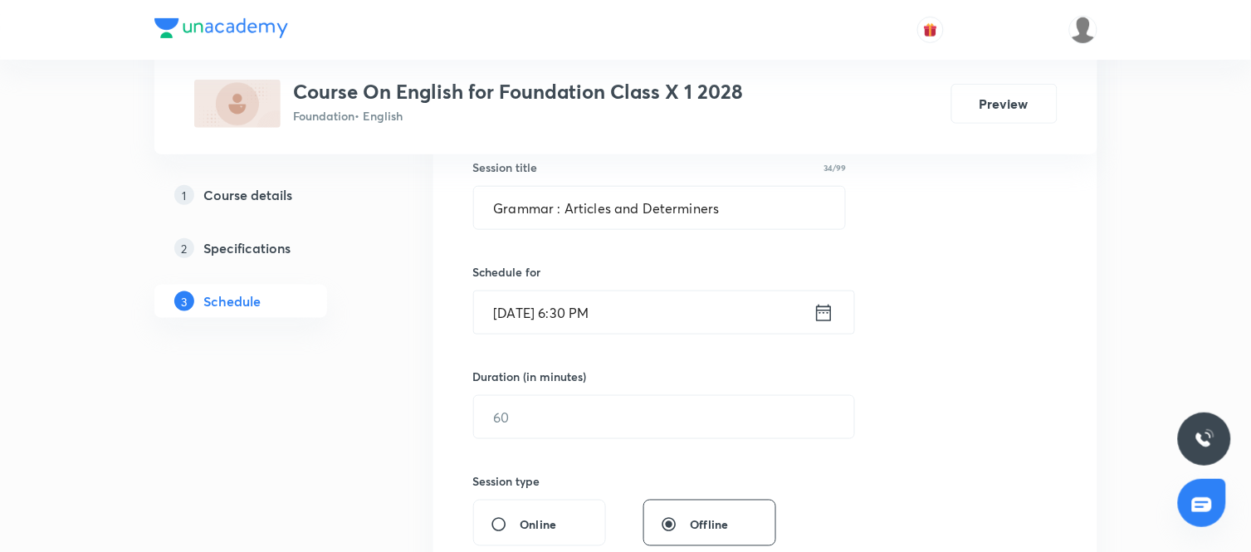
scroll to position [380, 0]
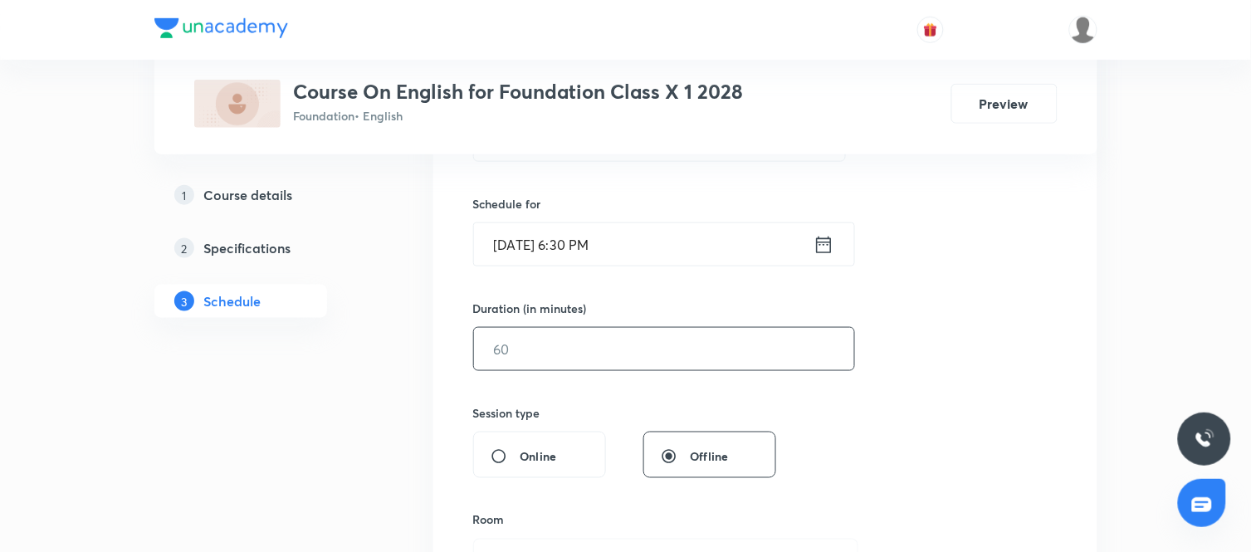
click at [701, 347] on input "text" at bounding box center [664, 349] width 380 height 42
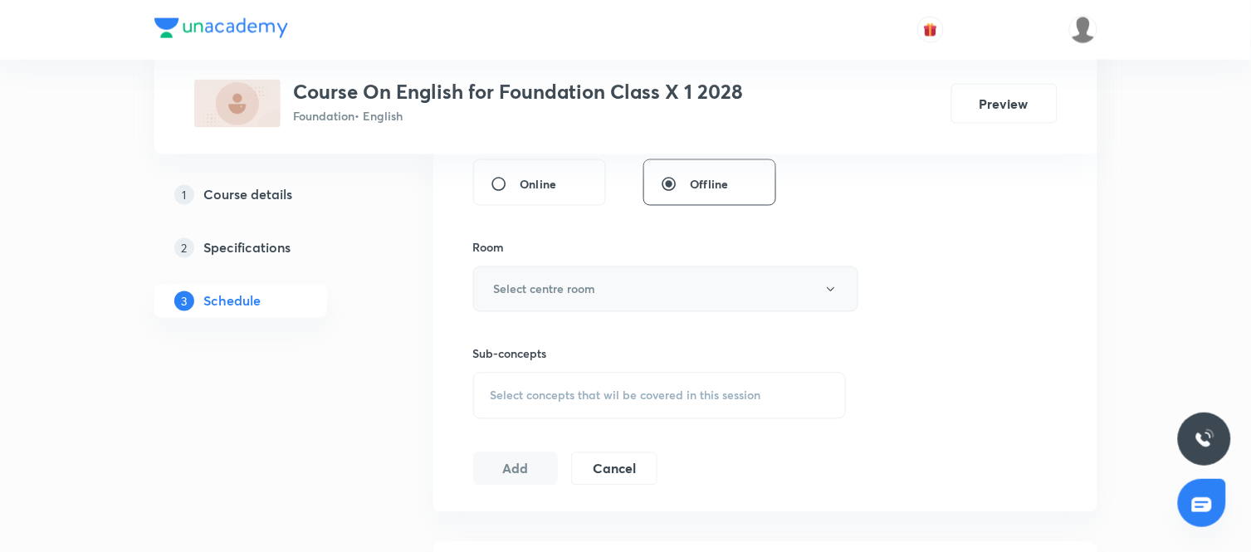
scroll to position [653, 0]
type input "60"
click at [627, 286] on button "Select centre room" at bounding box center [665, 289] width 385 height 46
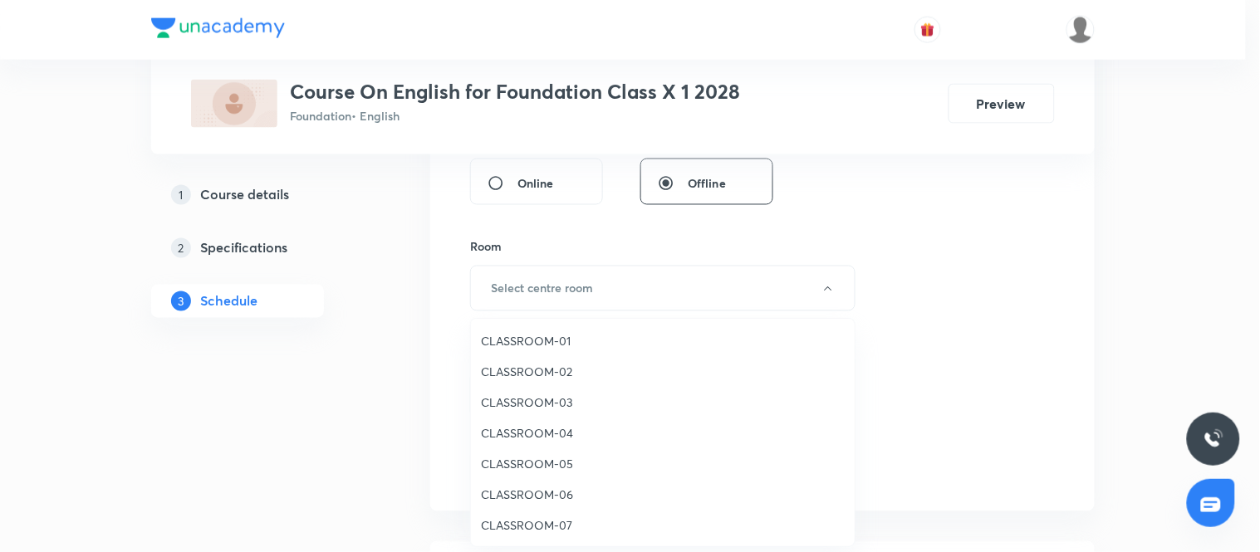
click at [549, 364] on span "CLASSROOM-02" at bounding box center [663, 371] width 364 height 17
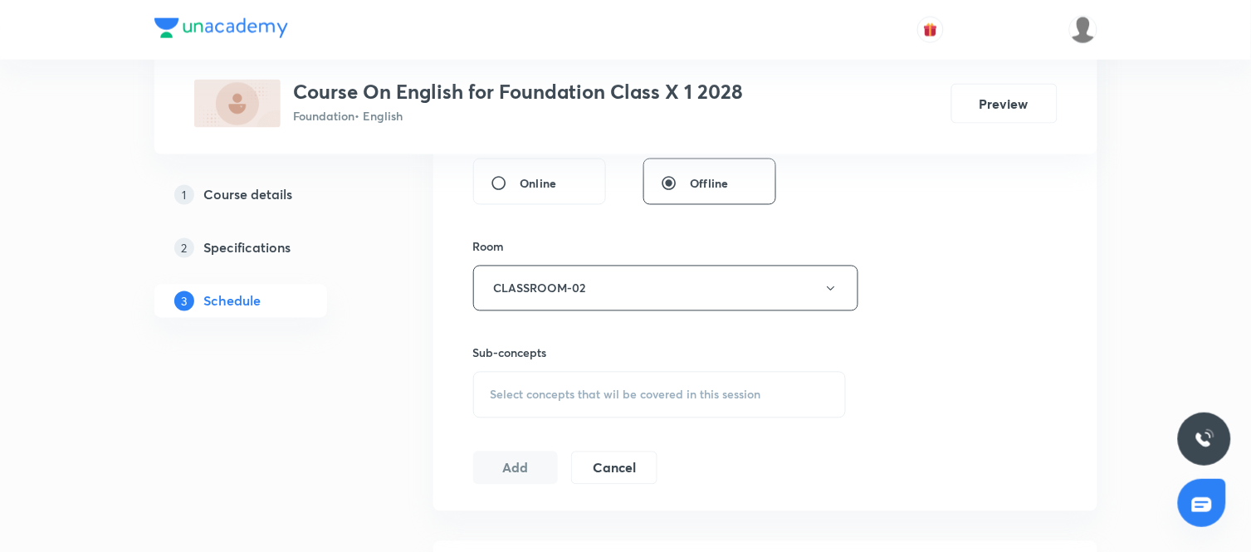
click at [634, 395] on span "Select concepts that wil be covered in this session" at bounding box center [626, 395] width 271 height 13
click at [587, 442] on input "text" at bounding box center [680, 447] width 332 height 42
type input "G"
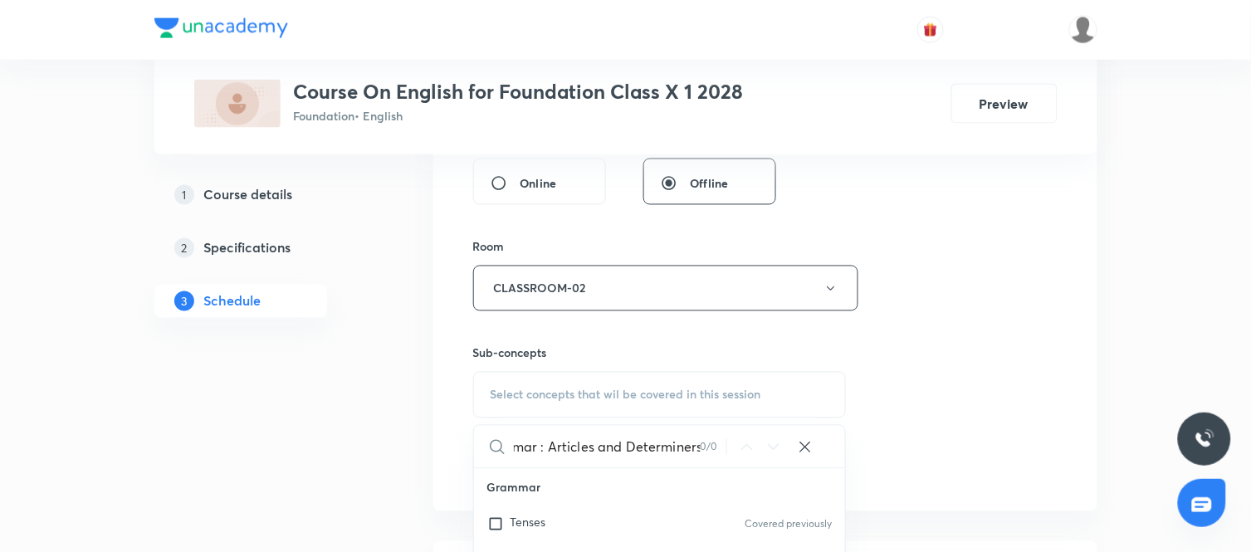
click at [546, 452] on input "Grammar : Articles and Determiners" at bounding box center [607, 447] width 187 height 42
click at [592, 447] on input "Articles and Determiners" at bounding box center [607, 447] width 187 height 42
click at [598, 446] on input "Determiners" at bounding box center [607, 447] width 187 height 42
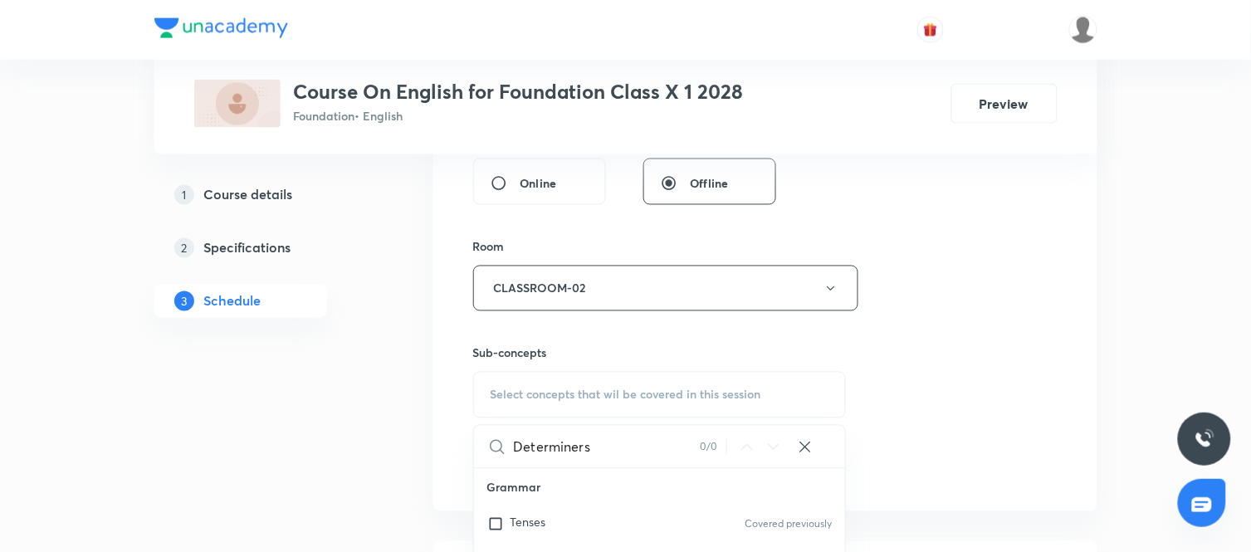
click at [598, 446] on input "Determiners" at bounding box center [607, 447] width 187 height 42
click at [546, 451] on input "Grammar : Articles and Determiners" at bounding box center [607, 447] width 187 height 42
click at [673, 448] on input "Articles and Determiners" at bounding box center [607, 447] width 187 height 42
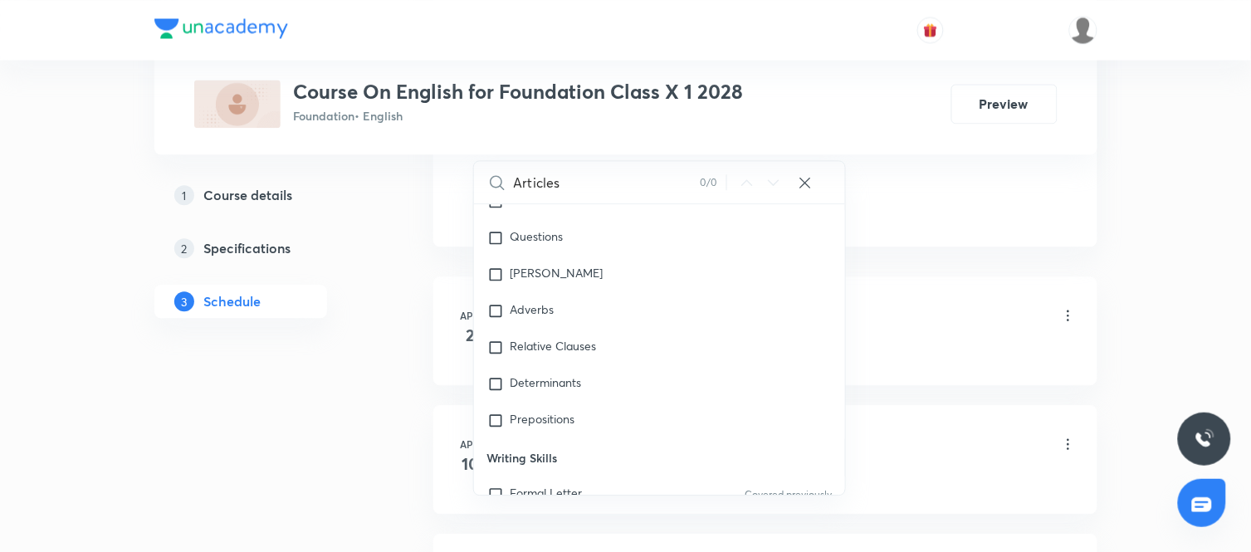
scroll to position [242, 0]
type input "Articles"
click at [497, 383] on input "checkbox" at bounding box center [498, 383] width 23 height 17
checkbox input "true"
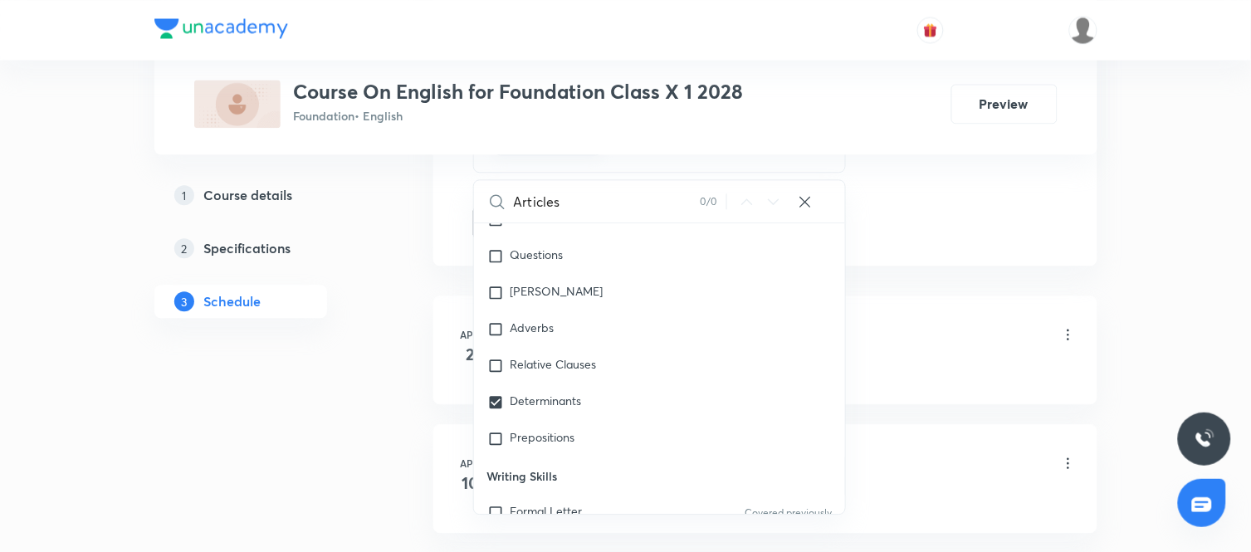
click at [898, 309] on li "Apr 2 First Flight - A Letter to God Lesson 1 • 6:50 PM • 60 min • Room CLASSRO…" at bounding box center [765, 350] width 664 height 109
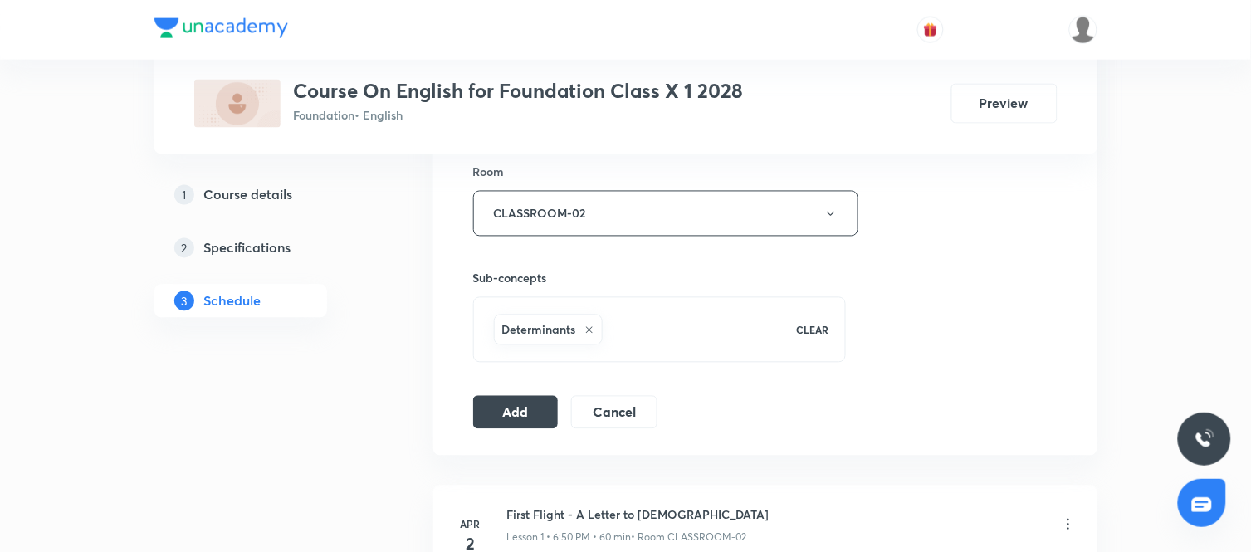
scroll to position [733, 0]
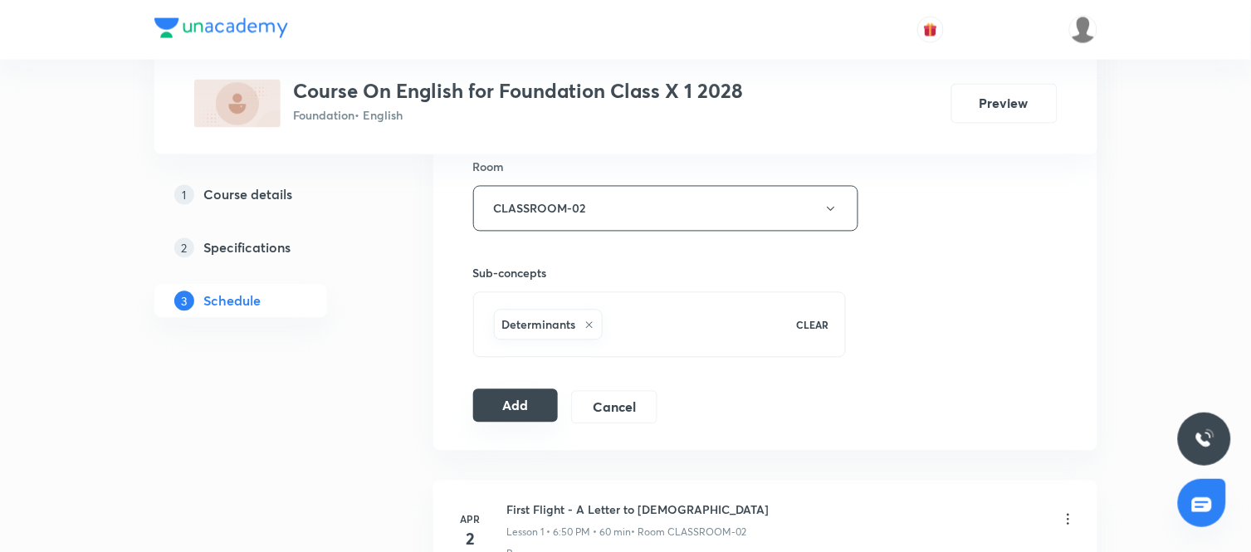
click at [527, 415] on button "Add" at bounding box center [516, 405] width 86 height 33
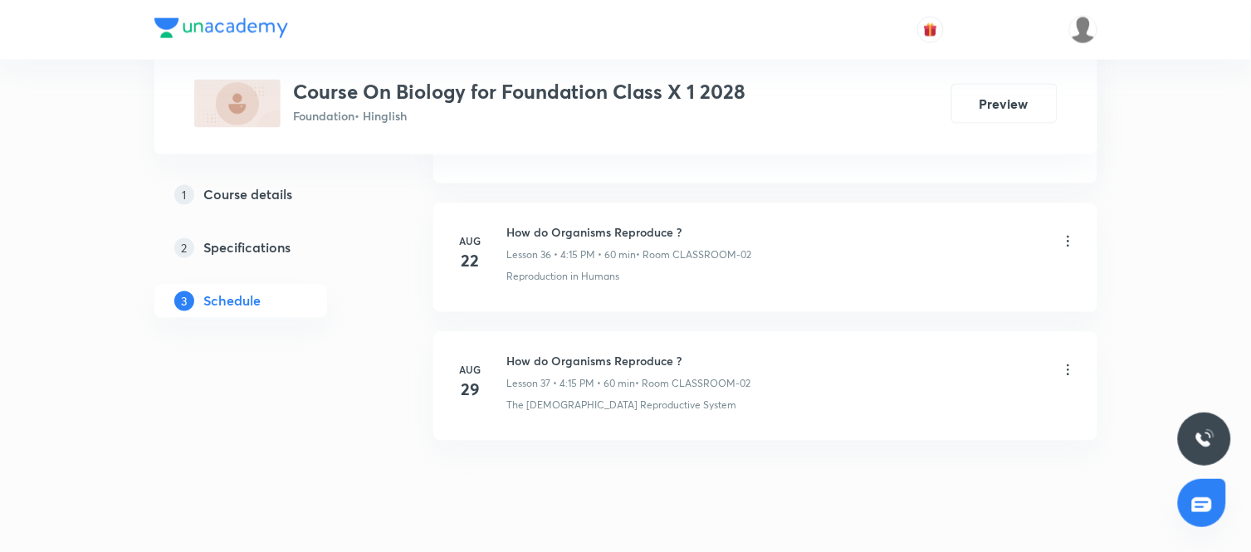
scroll to position [5547, 0]
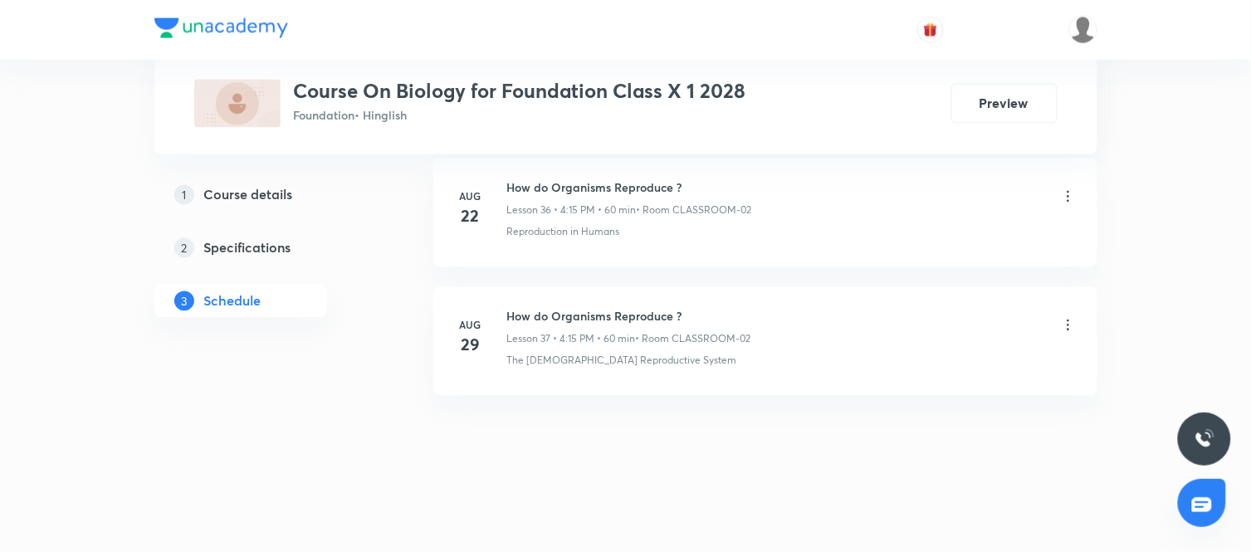
drag, startPoint x: 0, startPoint y: 0, endPoint x: 593, endPoint y: 279, distance: 655.2
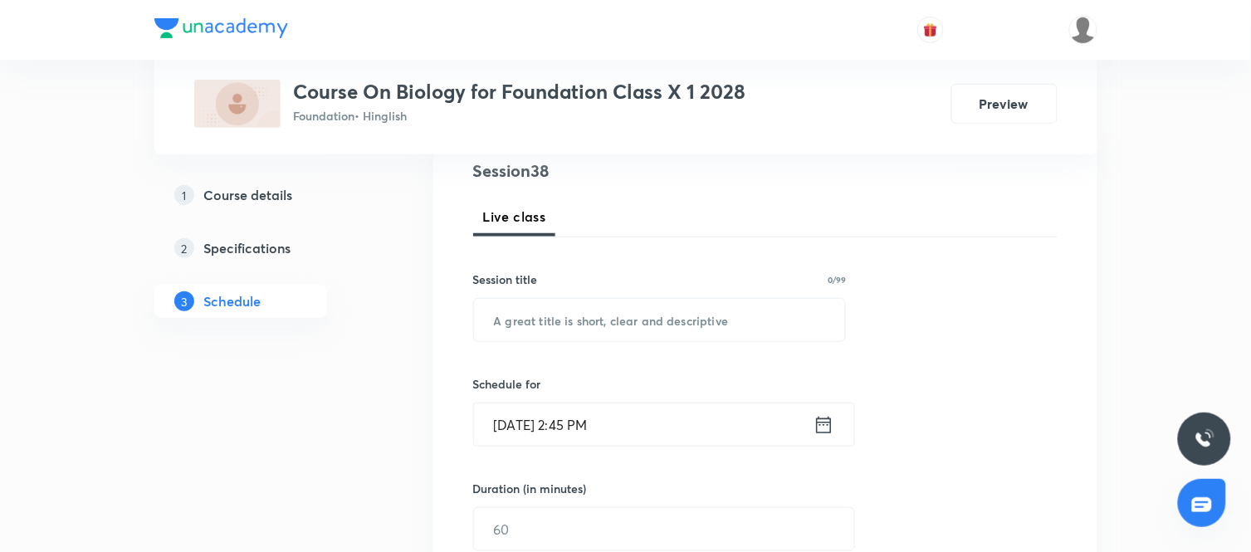
scroll to position [222, 0]
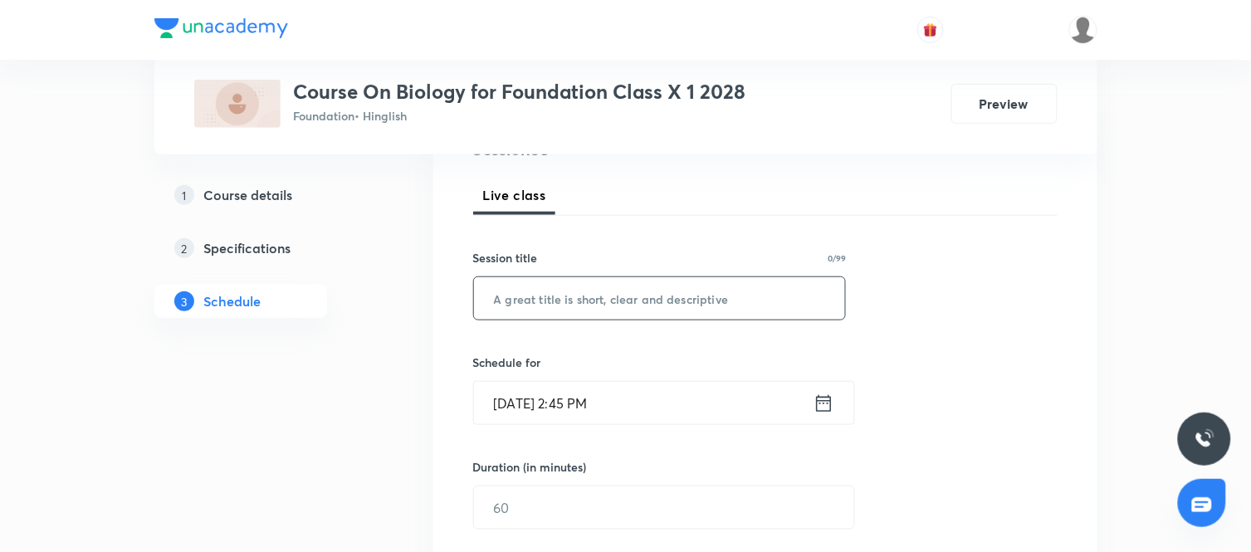
click at [621, 295] on input "text" at bounding box center [660, 298] width 372 height 42
click at [621, 295] on input "Heredity" at bounding box center [660, 298] width 372 height 42
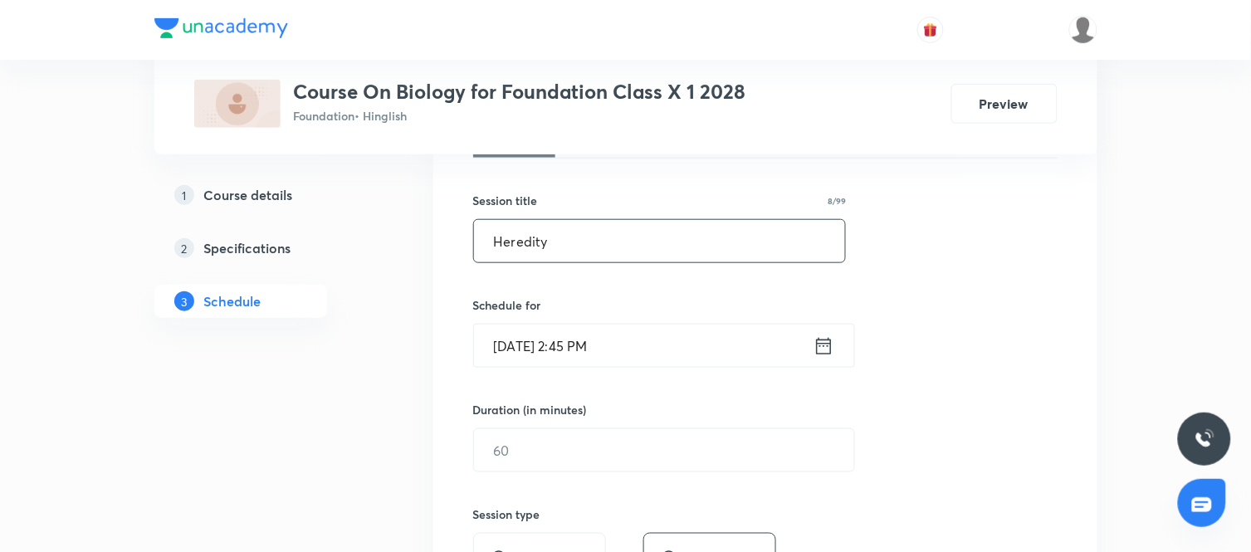
scroll to position [281, 0]
type input "Heredity"
click at [820, 349] on icon at bounding box center [824, 344] width 21 height 23
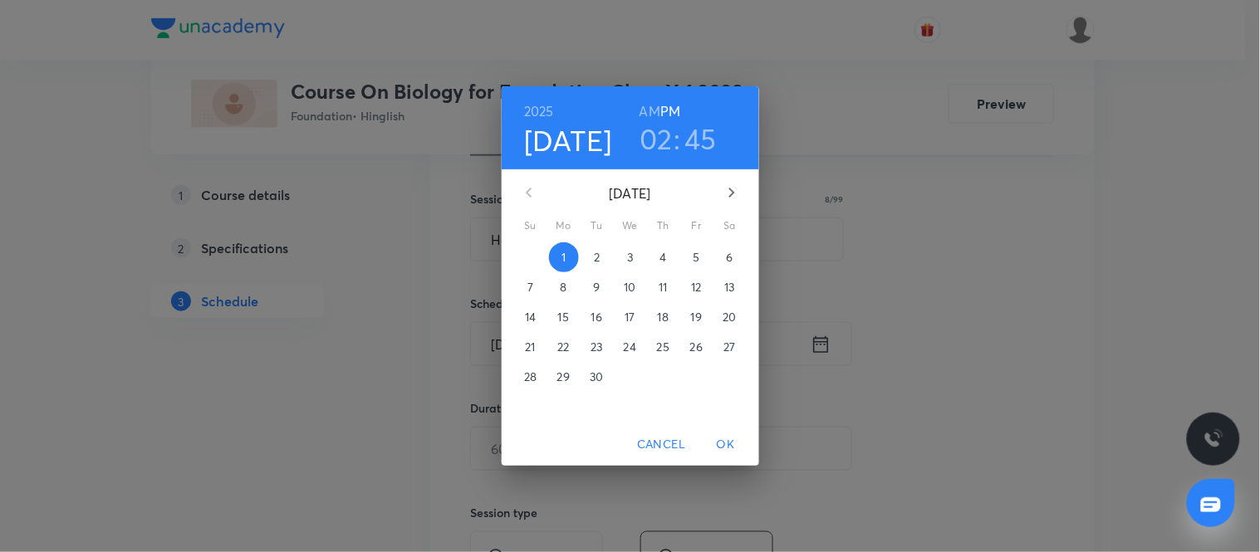
click at [673, 256] on span "4" at bounding box center [663, 257] width 30 height 17
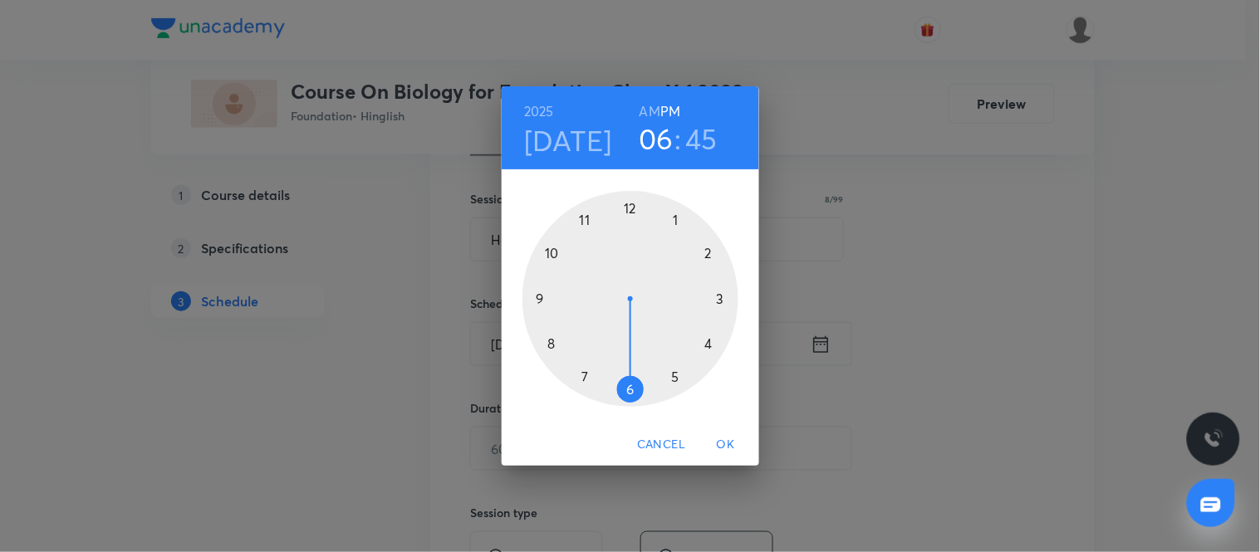
drag, startPoint x: 708, startPoint y: 249, endPoint x: 636, endPoint y: 379, distance: 148.3
click at [636, 379] on div at bounding box center [630, 299] width 216 height 216
drag, startPoint x: 544, startPoint y: 300, endPoint x: 634, endPoint y: 372, distance: 115.1
click at [634, 372] on div at bounding box center [630, 299] width 216 height 216
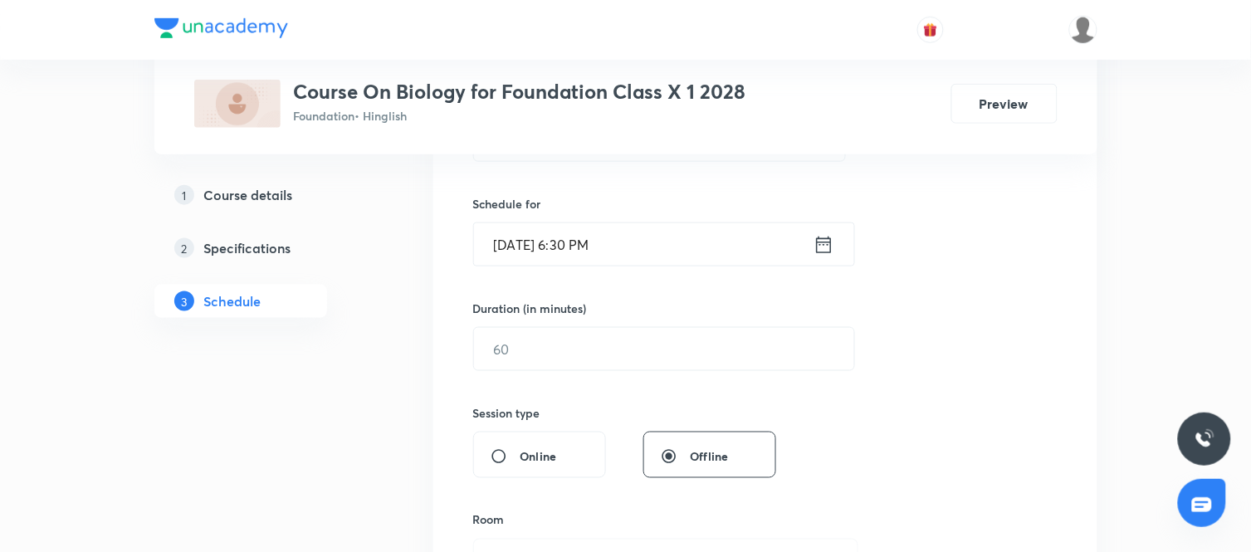
scroll to position [384, 0]
click at [650, 358] on input "text" at bounding box center [664, 346] width 380 height 42
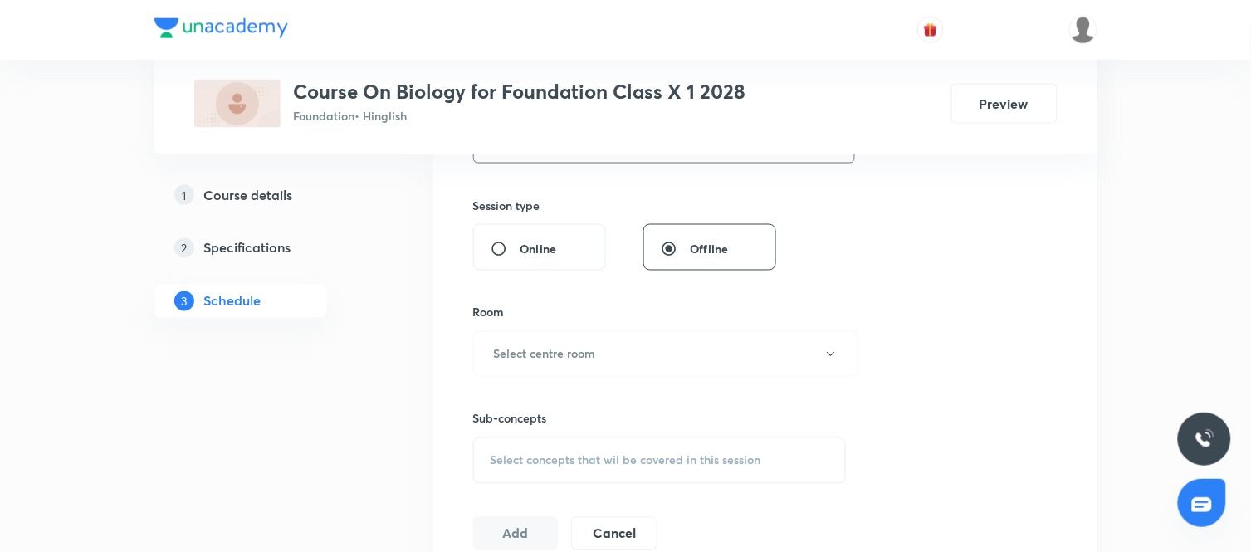
scroll to position [590, 0]
type input "60"
click at [627, 338] on button "Select centre room" at bounding box center [665, 353] width 385 height 46
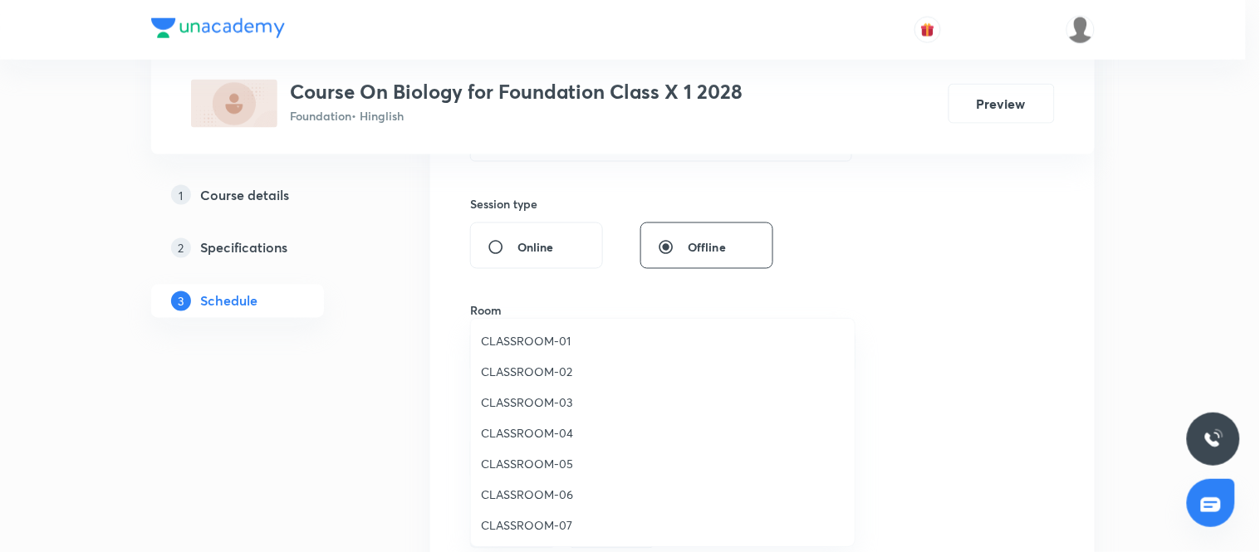
click at [558, 371] on span "CLASSROOM-02" at bounding box center [663, 371] width 364 height 17
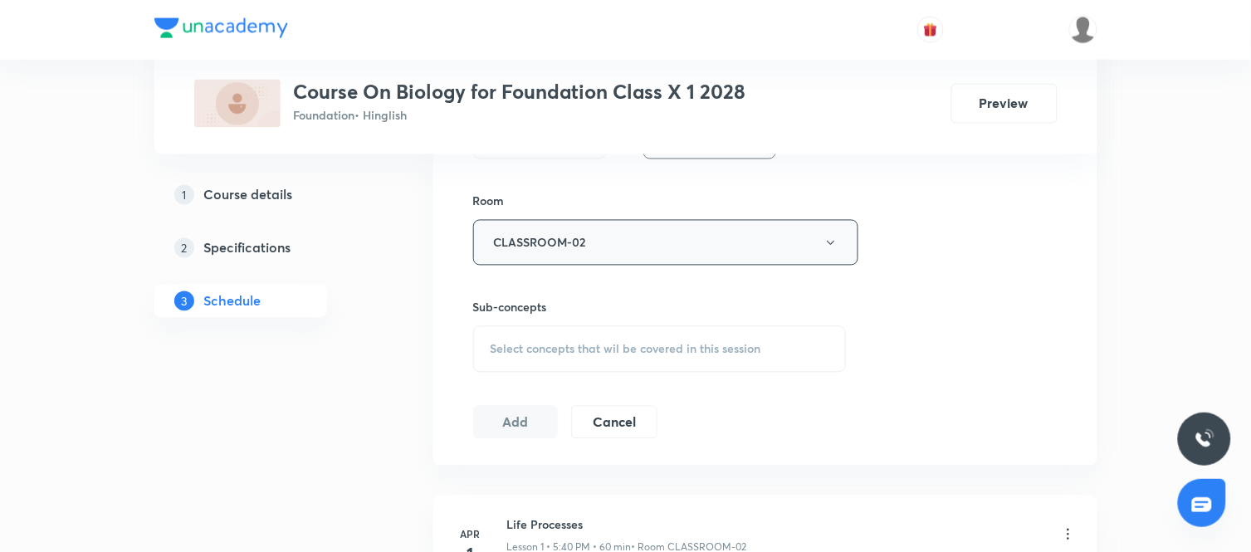
scroll to position [720, 0]
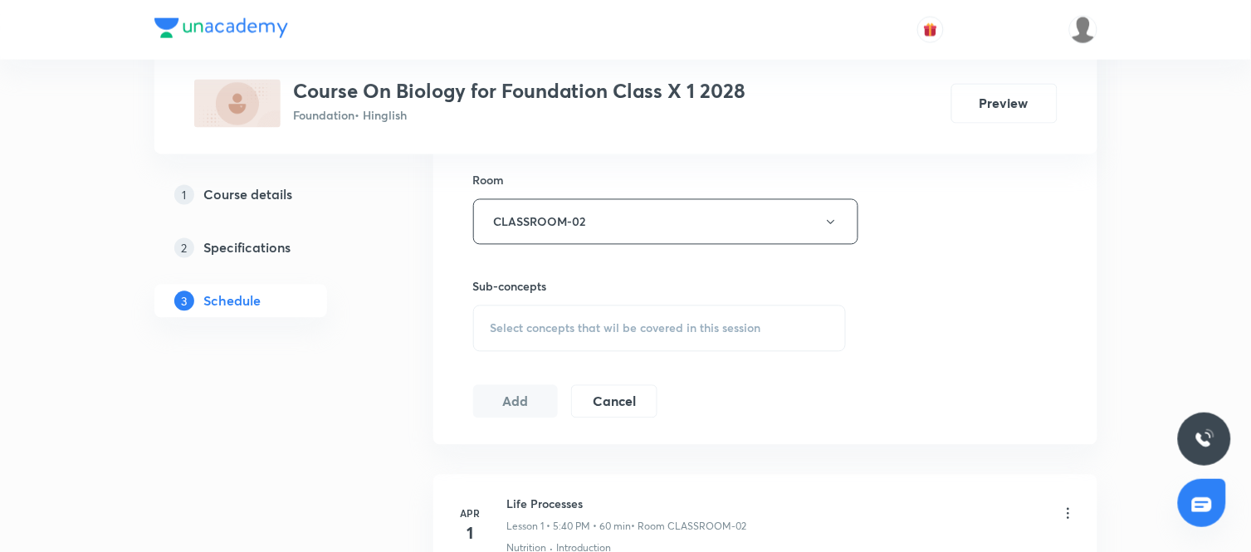
click at [641, 327] on span "Select concepts that wil be covered in this session" at bounding box center [626, 328] width 271 height 13
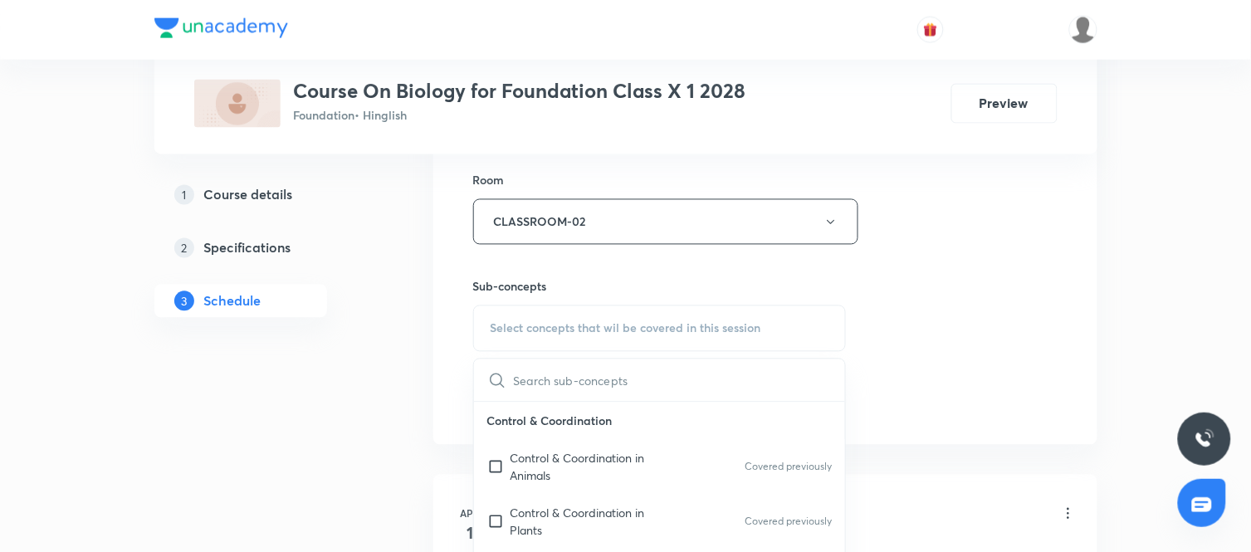
click at [582, 392] on input "text" at bounding box center [680, 381] width 332 height 42
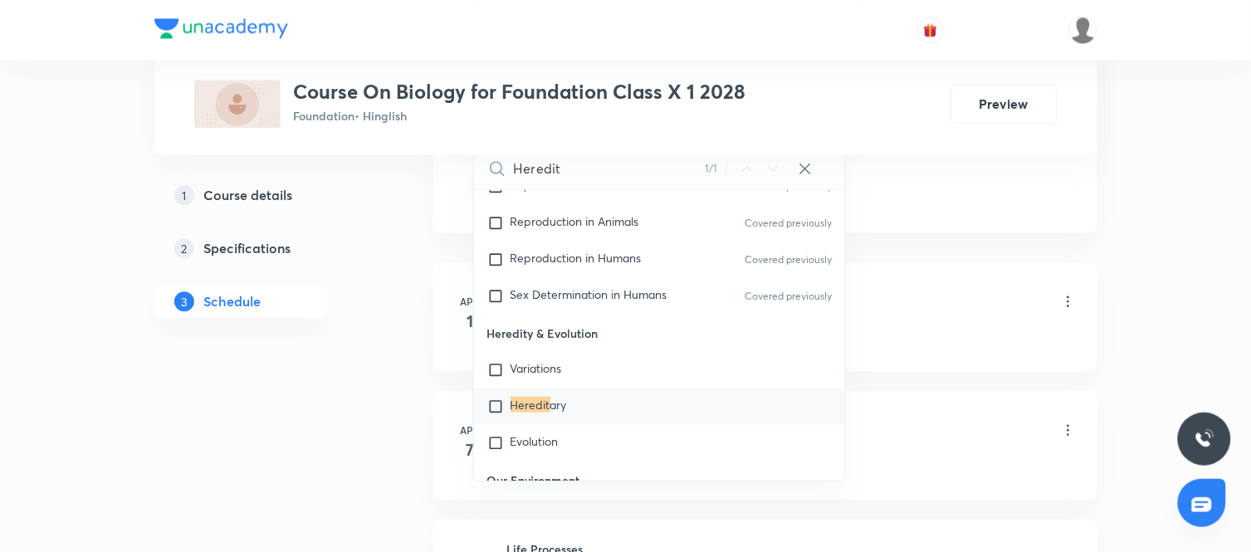
scroll to position [936, 0]
type input "Heredit"
click at [492, 400] on input "checkbox" at bounding box center [498, 402] width 23 height 17
checkbox input "true"
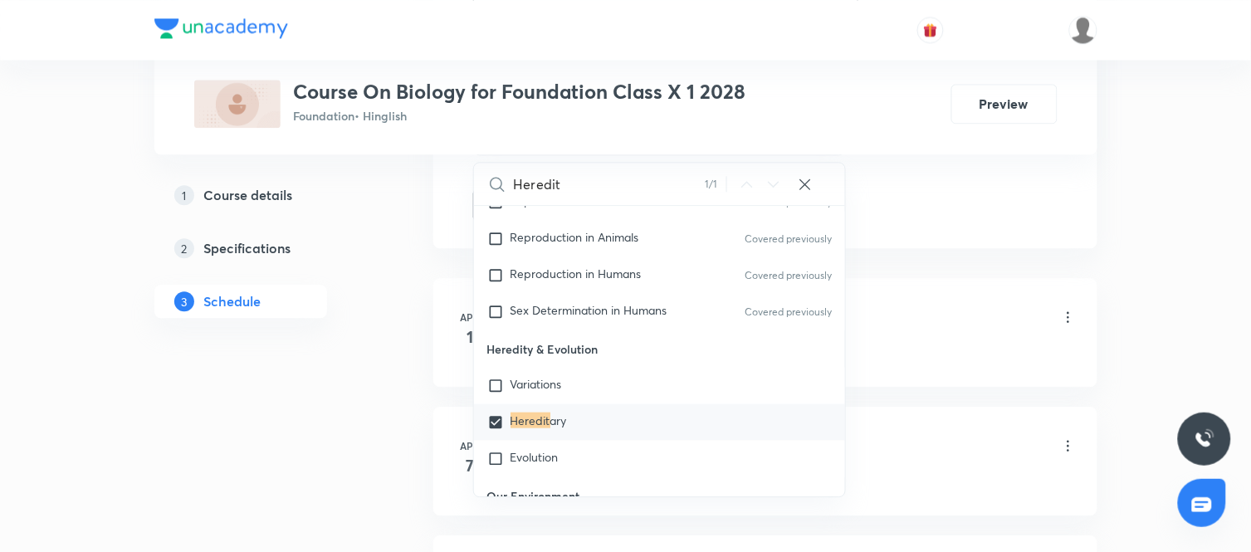
click at [908, 296] on li "[DATE] Life Processes Lesson 1 • 5:40 PM • 60 min • Room CLASSROOM-02 Nutrition…" at bounding box center [765, 332] width 664 height 109
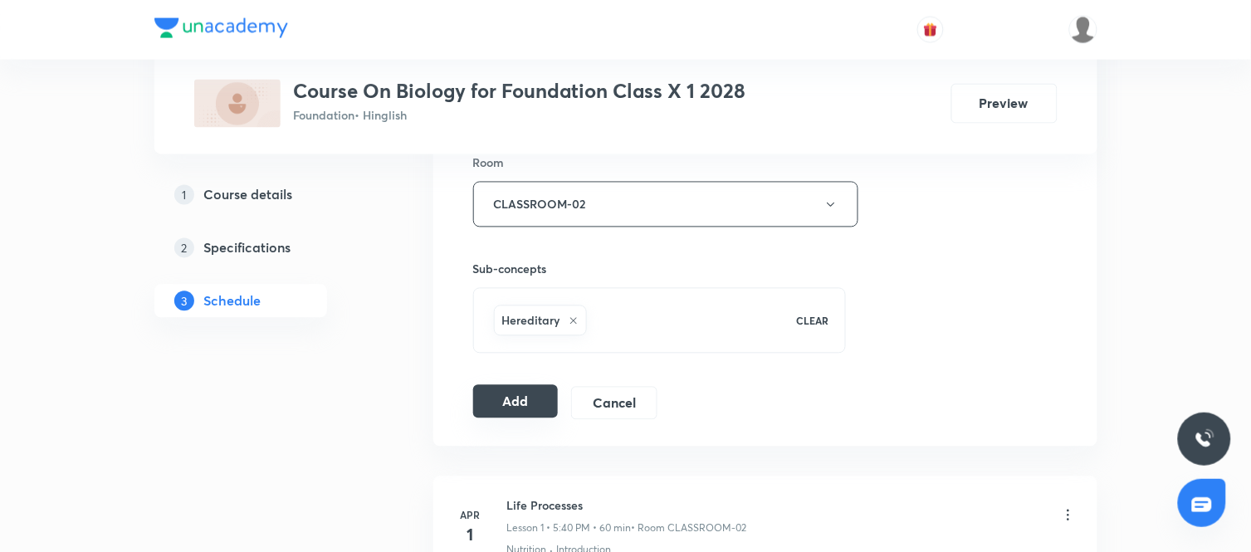
scroll to position [739, 0]
click at [500, 396] on button "Add" at bounding box center [516, 400] width 86 height 33
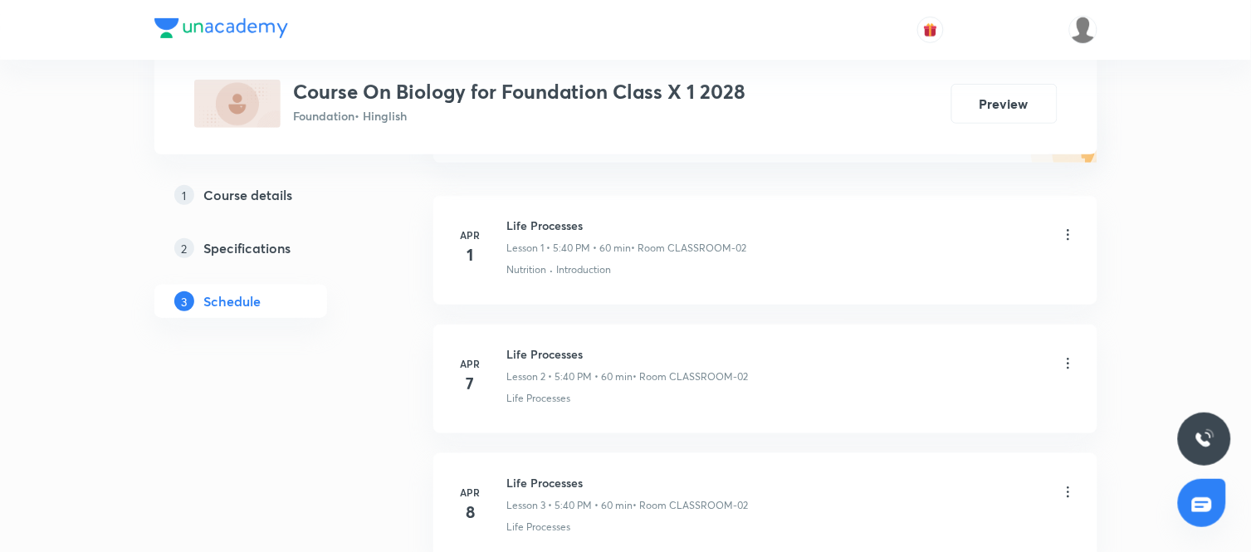
scroll to position [0, 0]
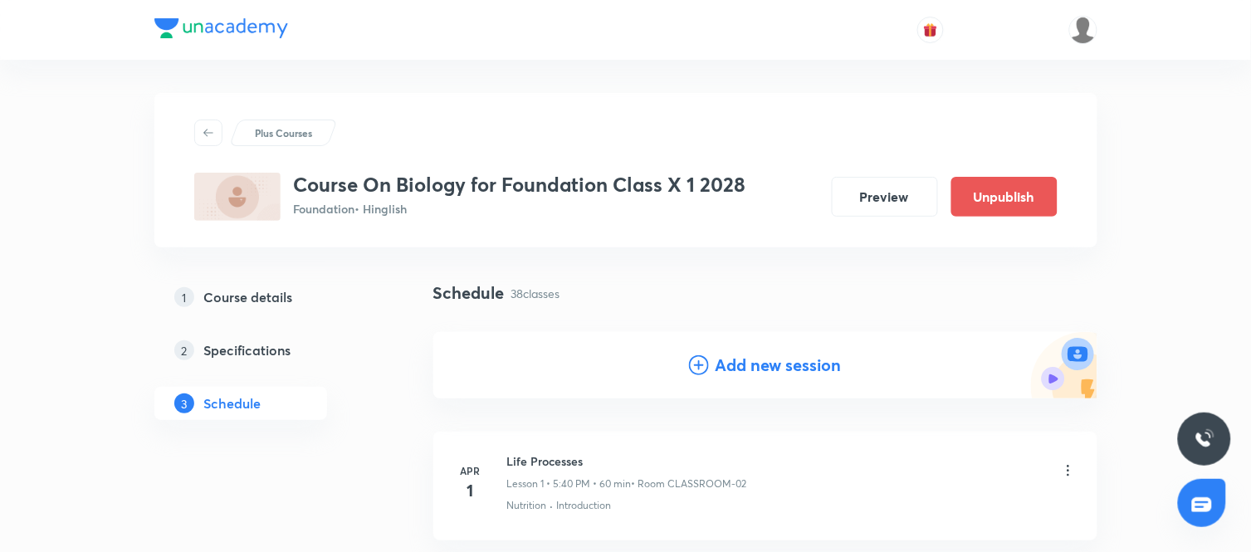
click at [710, 360] on div "Add new session" at bounding box center [765, 365] width 153 height 25
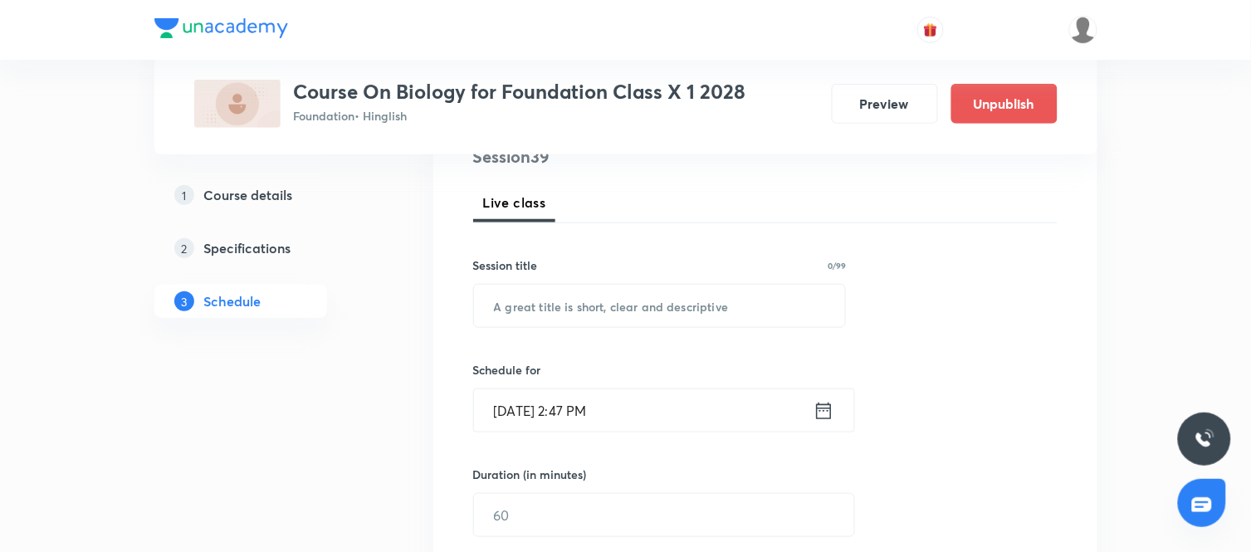
scroll to position [216, 0]
click at [659, 308] on input "text" at bounding box center [660, 304] width 372 height 42
paste input "Heredity"
type input "Heredity"
click at [823, 400] on icon at bounding box center [824, 409] width 21 height 23
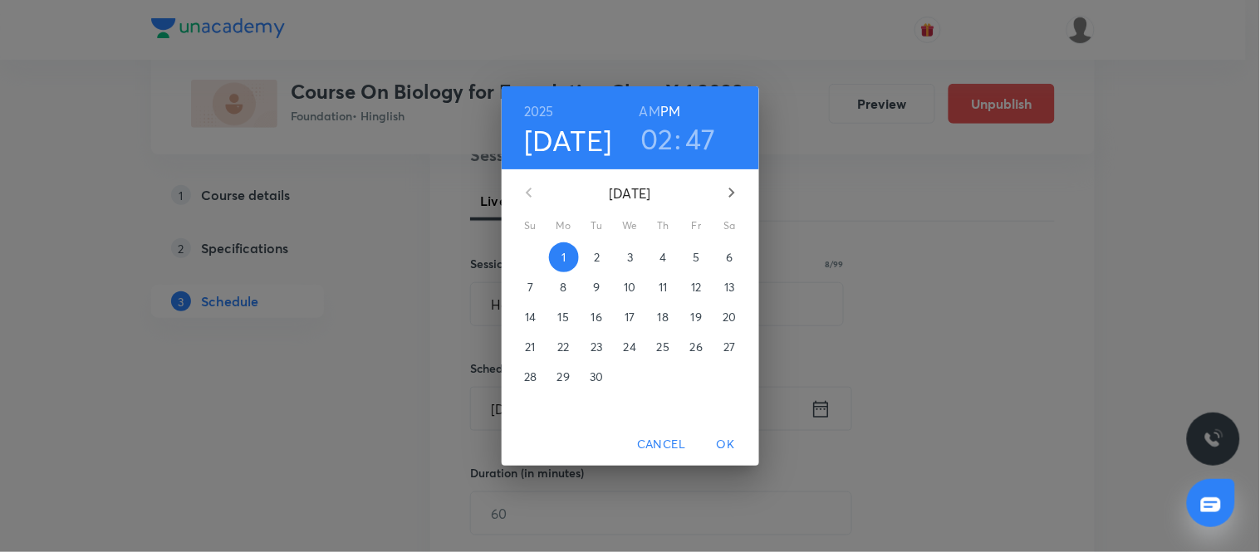
click at [693, 256] on p "5" at bounding box center [695, 257] width 7 height 17
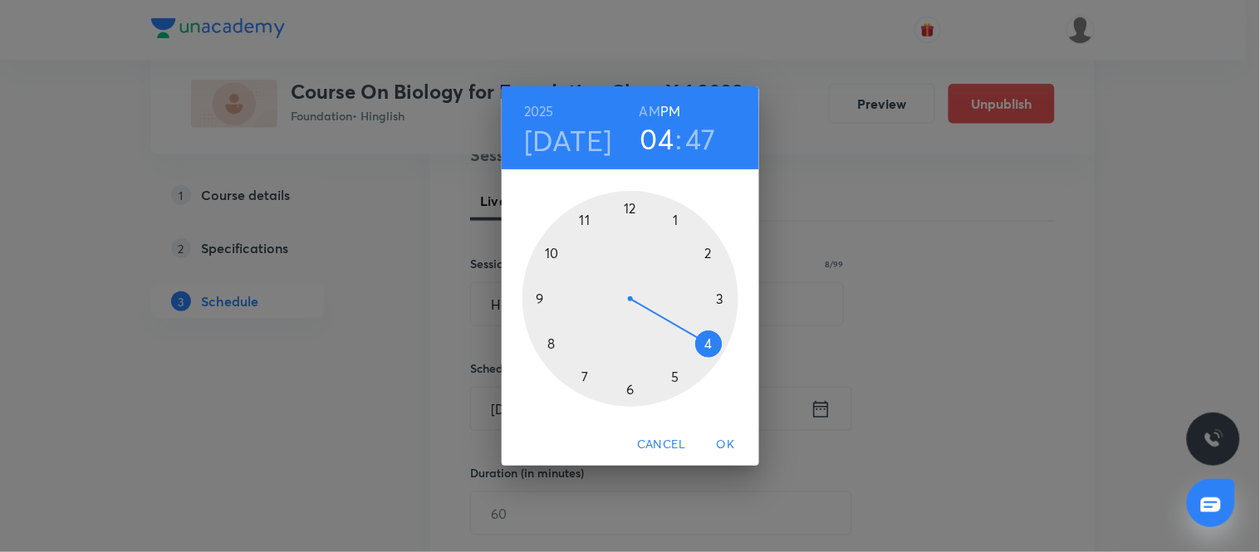
drag, startPoint x: 712, startPoint y: 252, endPoint x: 707, endPoint y: 347, distance: 94.8
click at [707, 347] on div at bounding box center [630, 299] width 216 height 216
drag, startPoint x: 541, startPoint y: 278, endPoint x: 718, endPoint y: 297, distance: 178.7
click at [718, 297] on div at bounding box center [630, 299] width 216 height 216
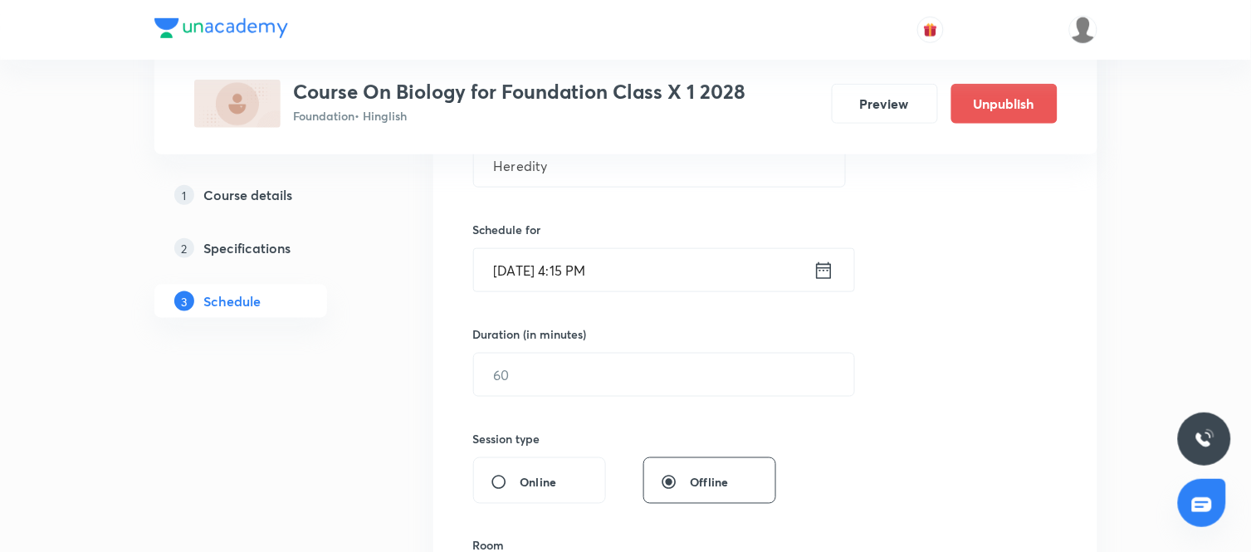
scroll to position [360, 0]
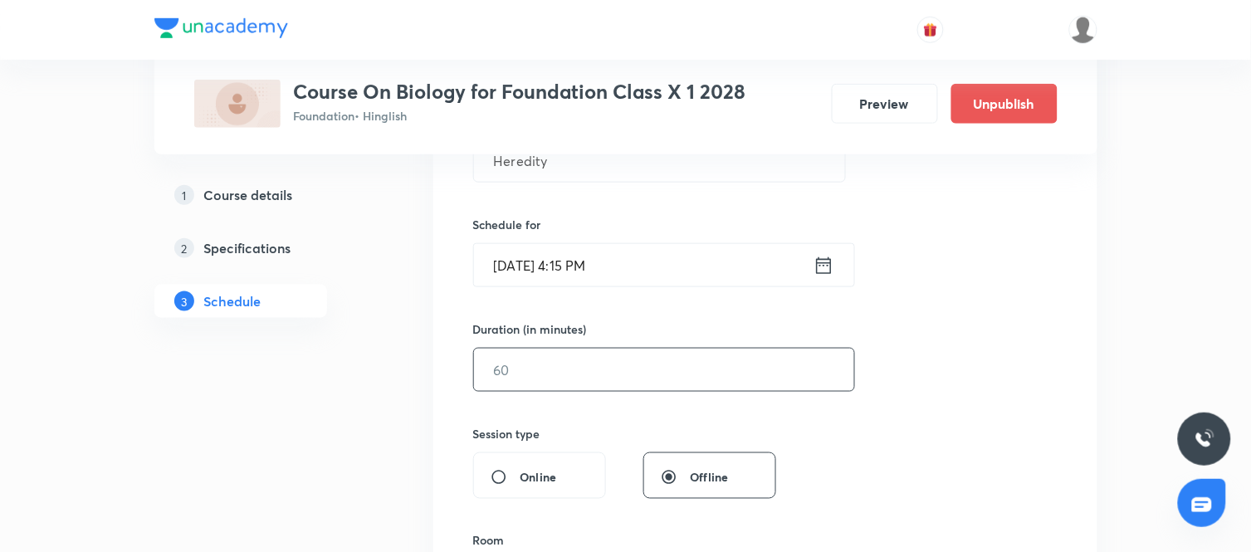
click at [752, 385] on input "text" at bounding box center [664, 370] width 380 height 42
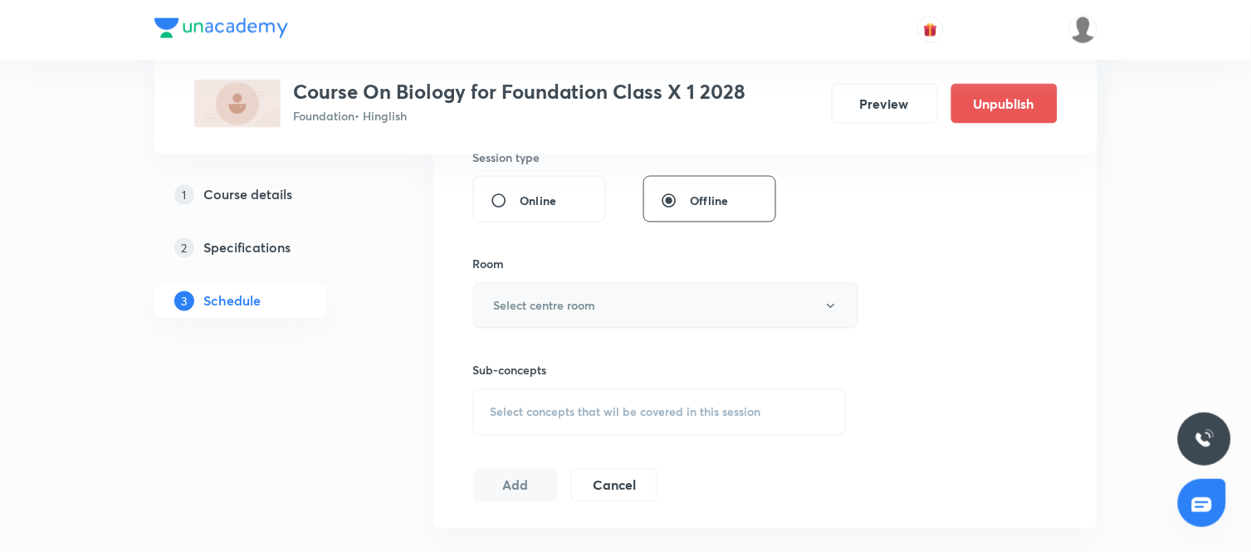
scroll to position [637, 0]
type input "60"
click at [619, 295] on button "Select centre room" at bounding box center [665, 305] width 385 height 46
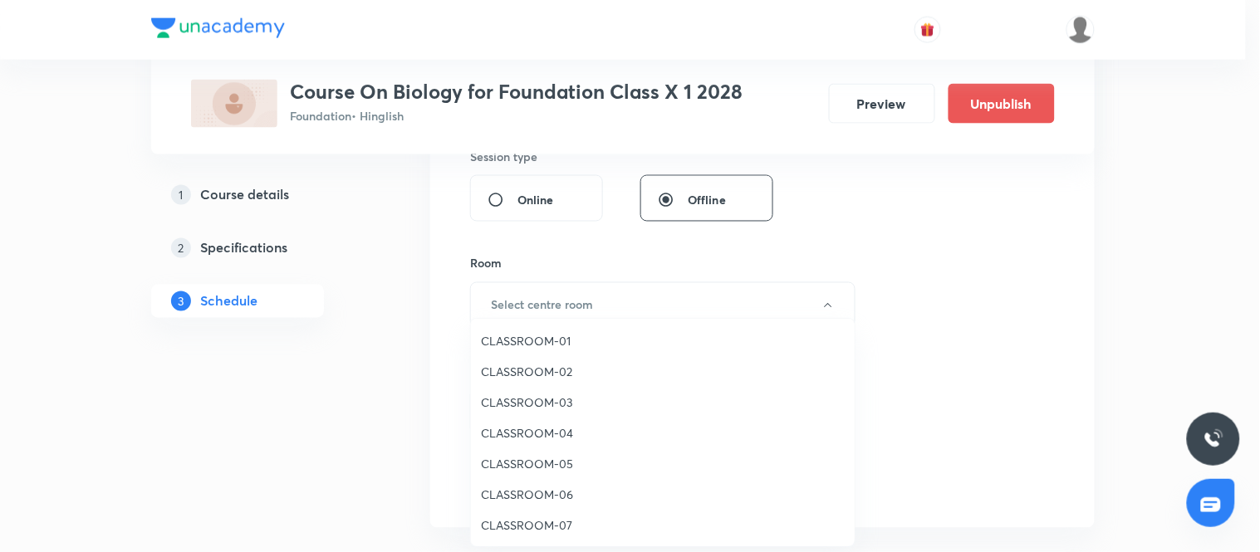
click at [517, 369] on span "CLASSROOM-02" at bounding box center [663, 371] width 364 height 17
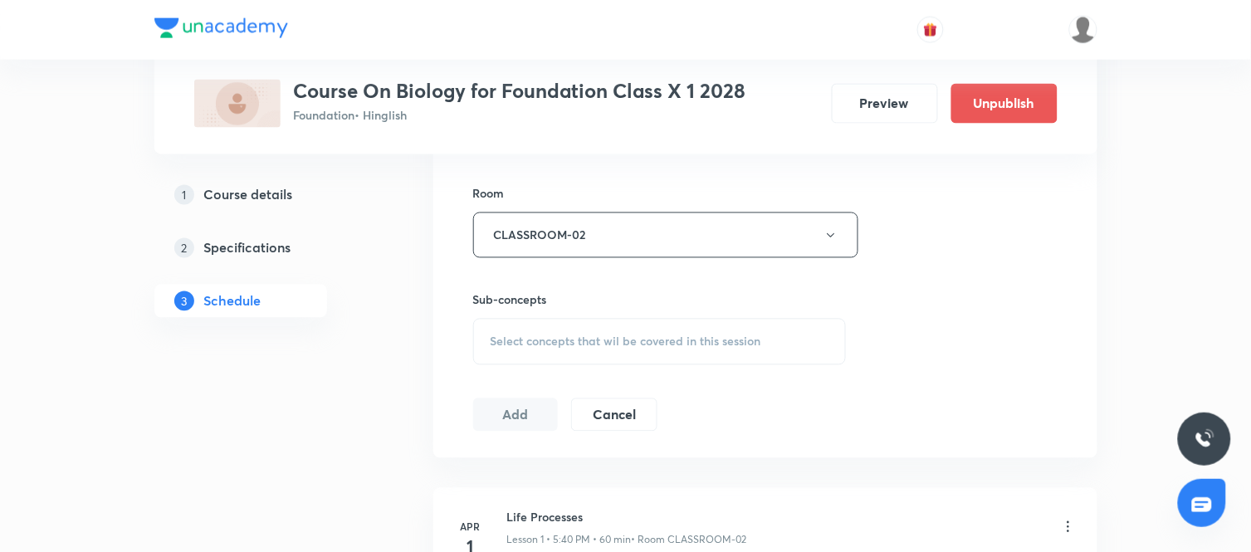
scroll to position [707, 0]
click at [645, 337] on span "Select concepts that wil be covered in this session" at bounding box center [626, 341] width 271 height 13
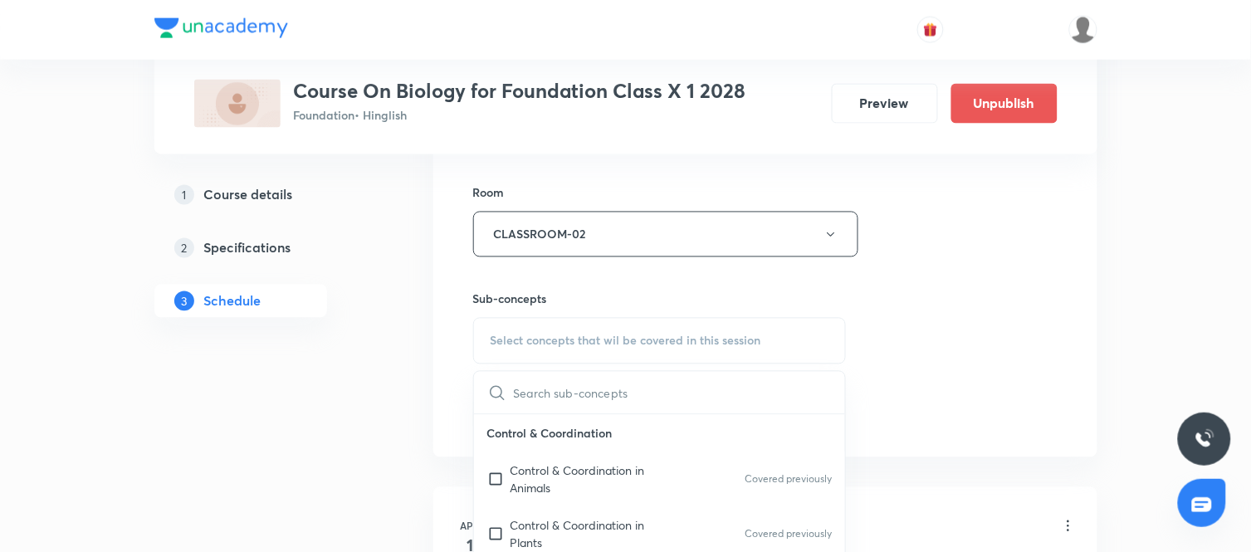
click at [569, 399] on input "text" at bounding box center [680, 393] width 332 height 42
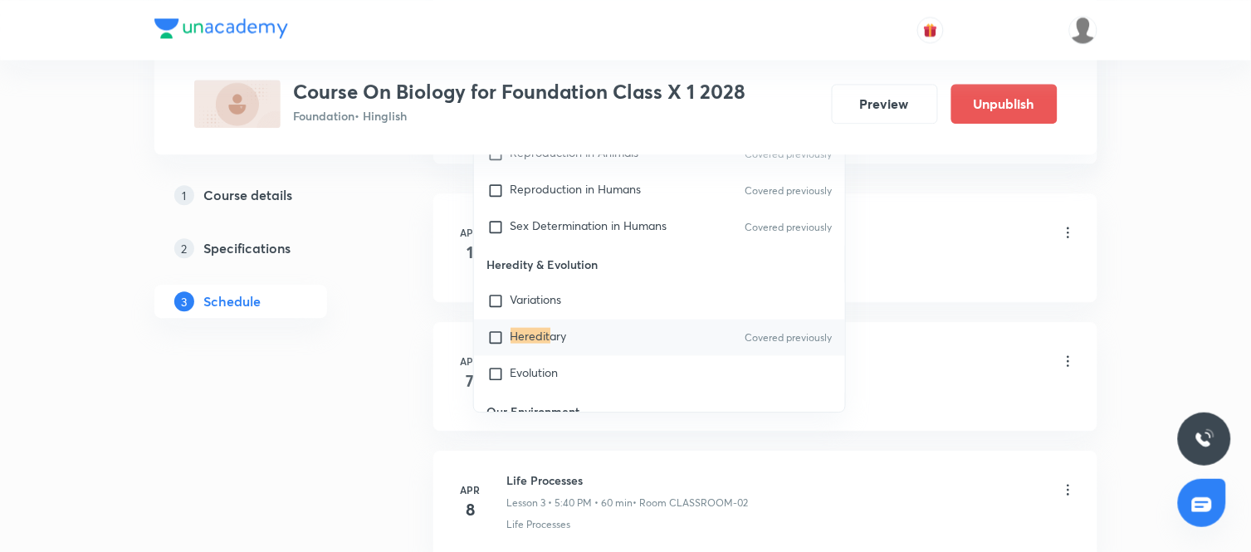
scroll to position [1009, 0]
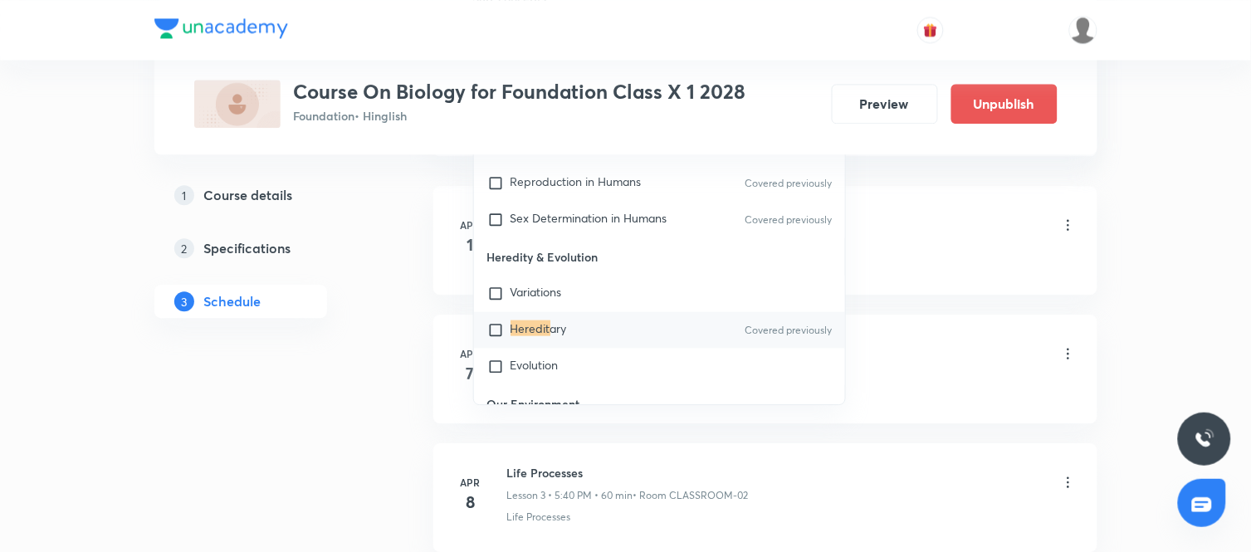
type input "Heredit"
click at [495, 330] on input "checkbox" at bounding box center [498, 329] width 23 height 17
checkbox input "true"
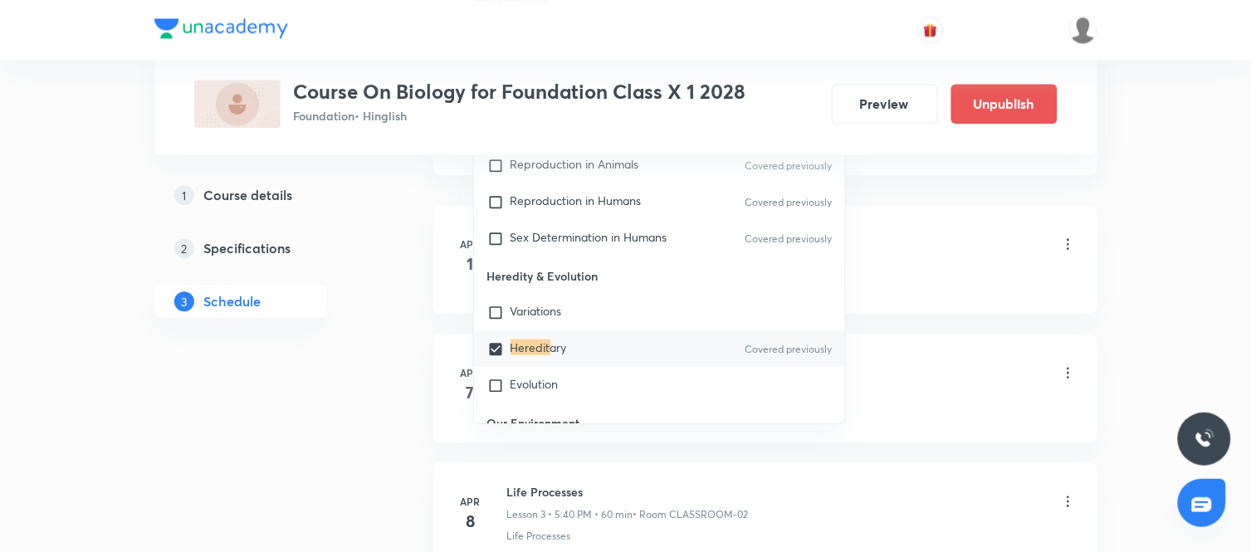
click at [923, 276] on div "Nutrition · Introduction" at bounding box center [792, 279] width 570 height 15
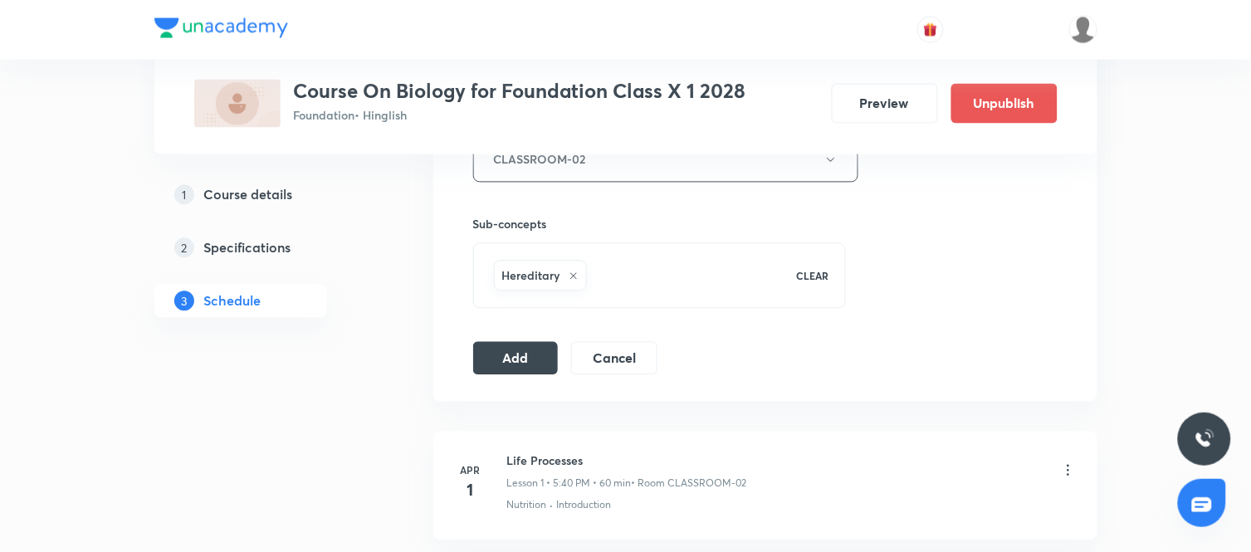
scroll to position [785, 0]
click at [515, 346] on button "Add" at bounding box center [516, 354] width 86 height 33
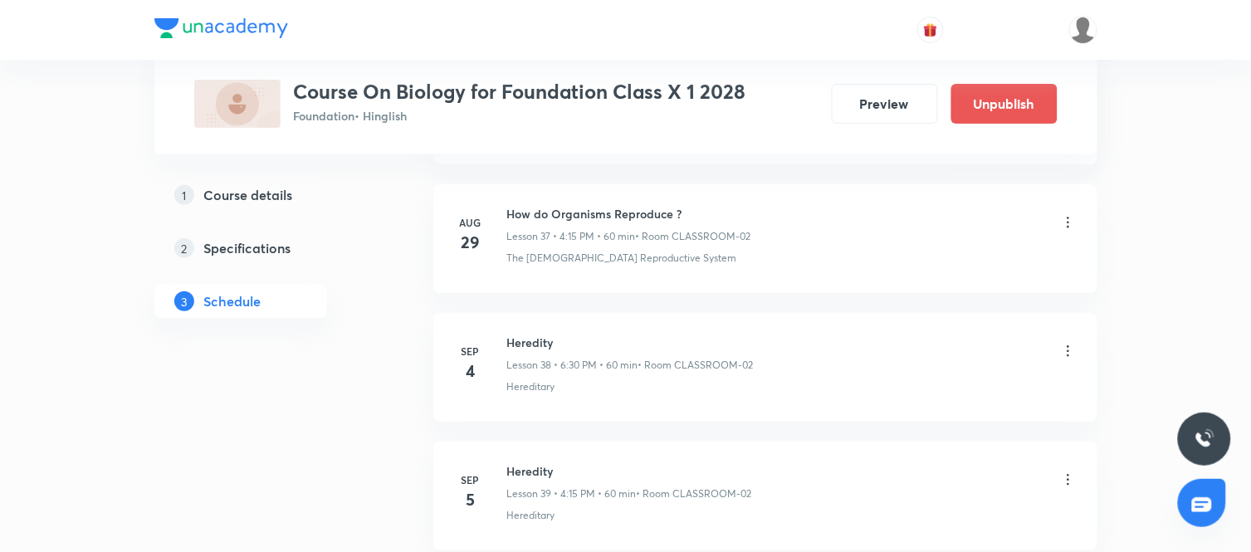
scroll to position [4880, 0]
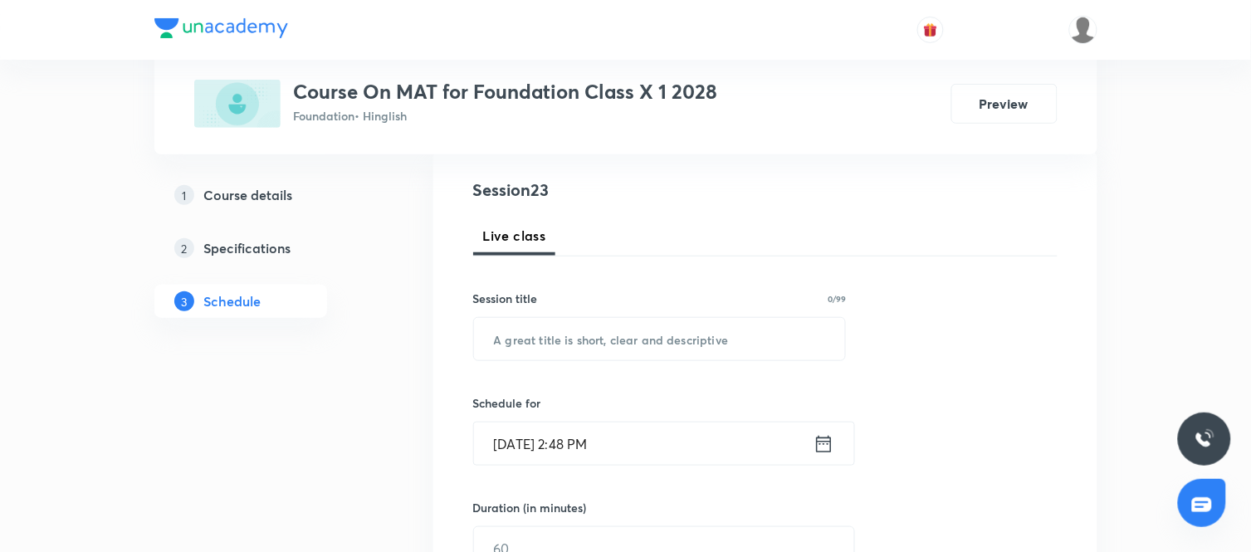
scroll to position [188, 0]
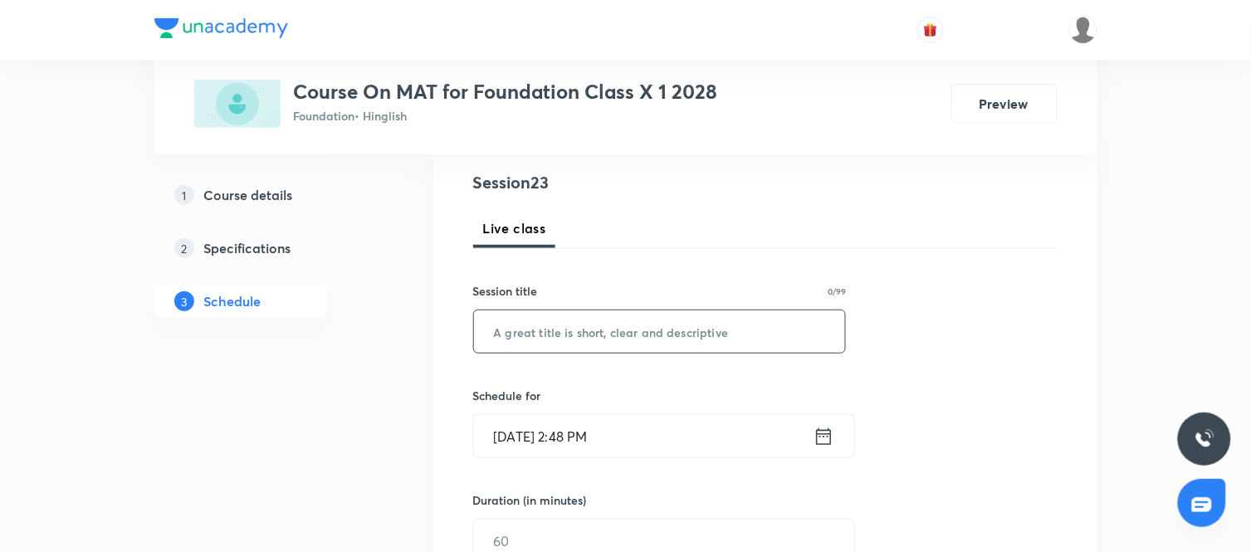
click at [648, 326] on input "text" at bounding box center [660, 332] width 372 height 42
type input "Cube"
click at [826, 438] on icon at bounding box center [824, 436] width 21 height 23
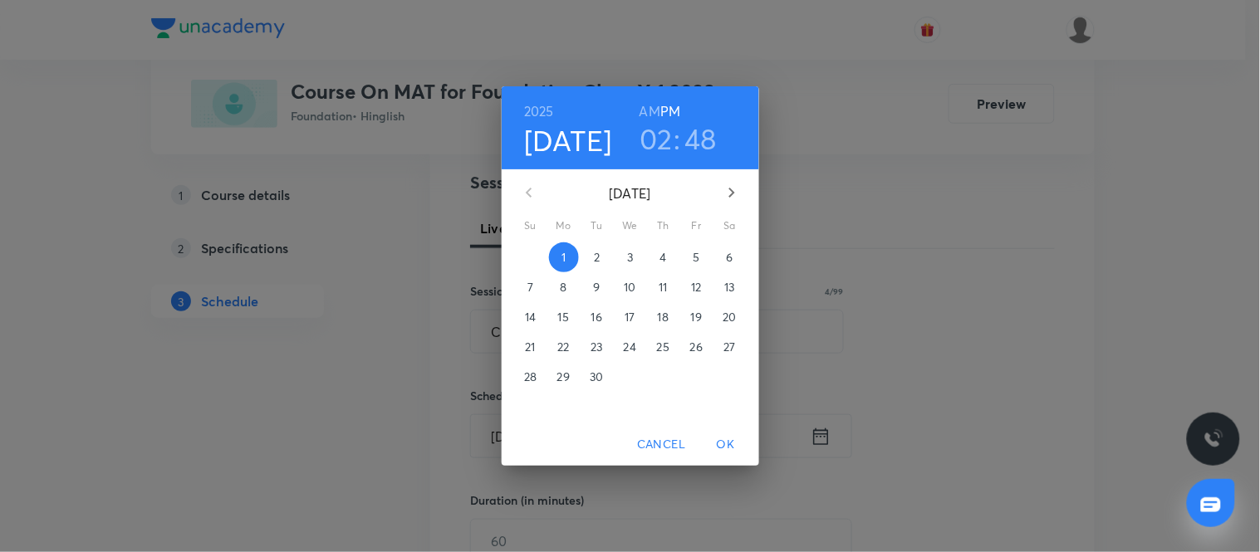
click at [694, 256] on p "5" at bounding box center [695, 257] width 7 height 17
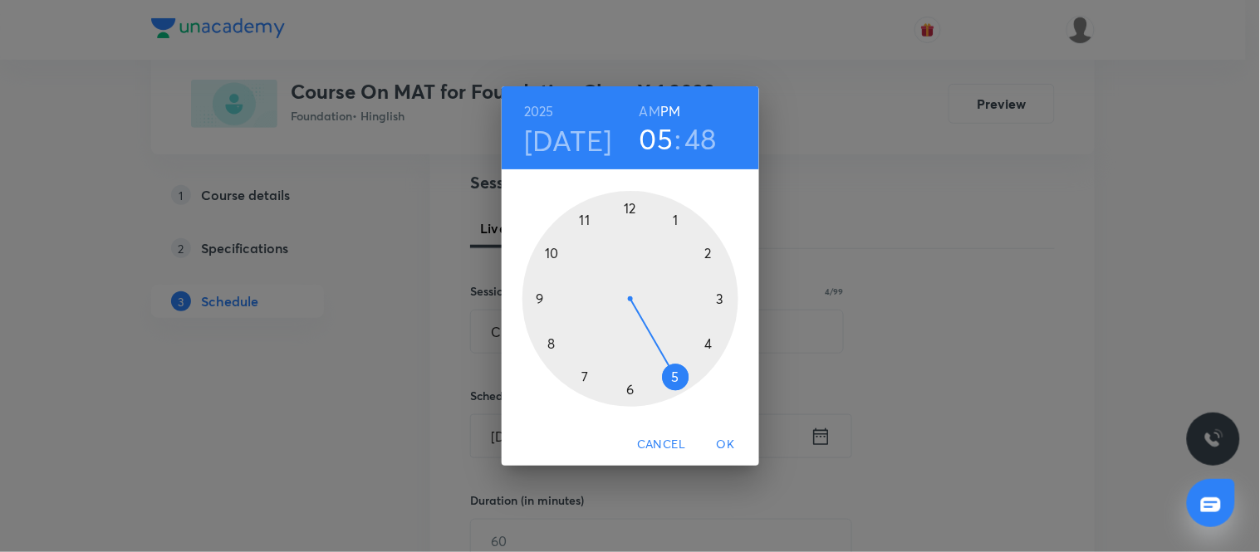
drag, startPoint x: 710, startPoint y: 247, endPoint x: 676, endPoint y: 375, distance: 132.3
click at [676, 375] on div at bounding box center [630, 299] width 216 height 216
drag, startPoint x: 542, startPoint y: 271, endPoint x: 683, endPoint y: 390, distance: 184.4
click at [683, 390] on div at bounding box center [630, 299] width 216 height 216
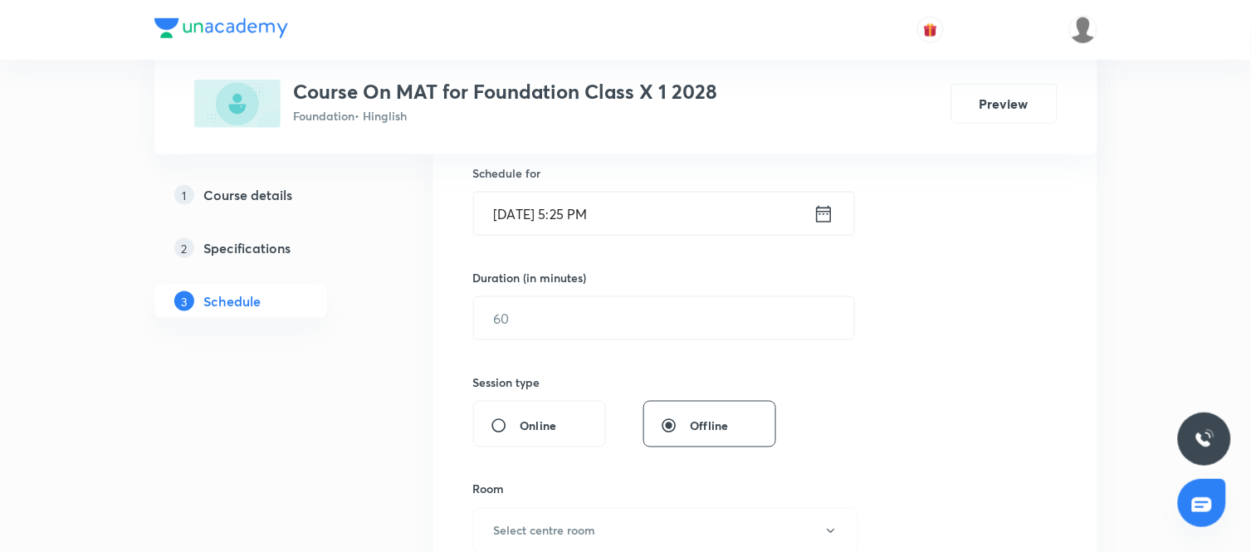
scroll to position [412, 0]
click at [678, 316] on input "text" at bounding box center [664, 317] width 380 height 42
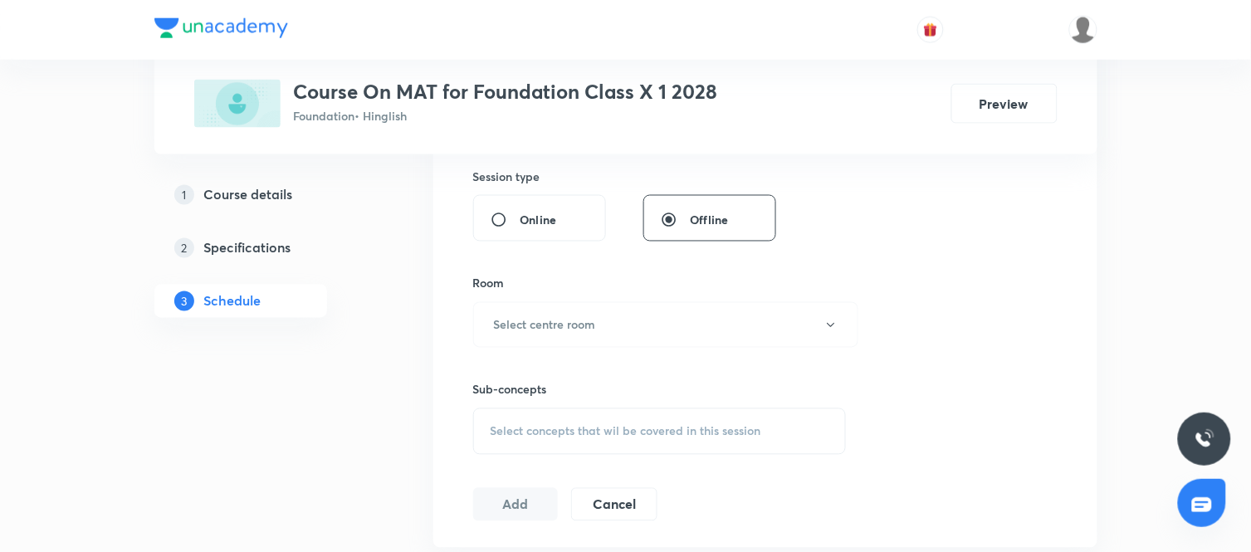
scroll to position [619, 0]
type input "60"
click at [631, 324] on button "Select centre room" at bounding box center [665, 323] width 385 height 46
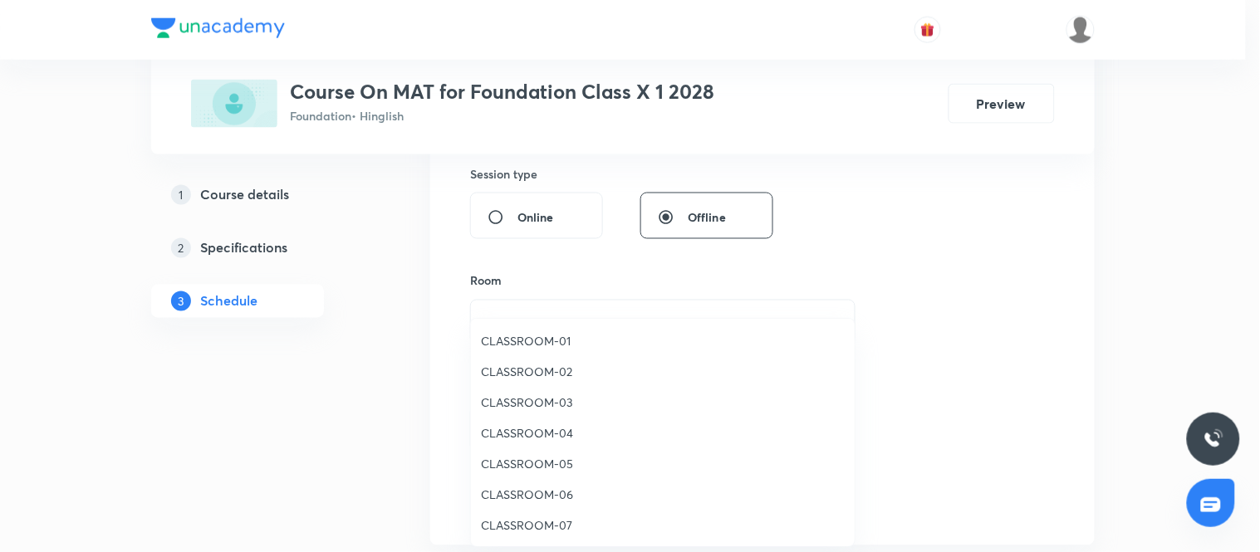
click at [540, 372] on span "CLASSROOM-02" at bounding box center [663, 371] width 364 height 17
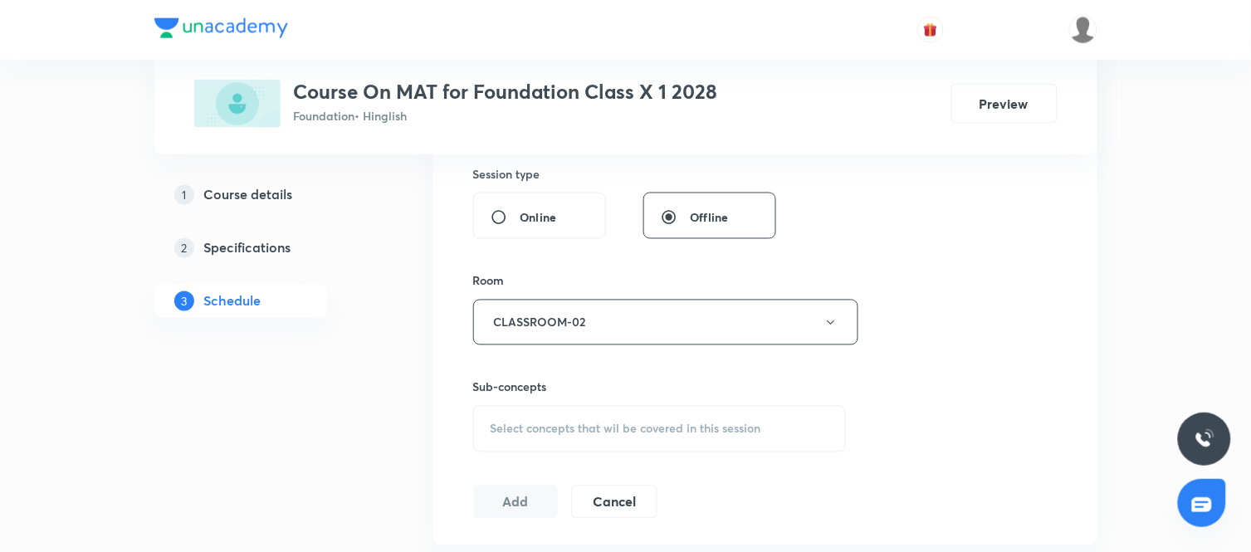
click at [615, 428] on span "Select concepts that wil be covered in this session" at bounding box center [626, 429] width 271 height 13
click at [636, 470] on input "text" at bounding box center [680, 481] width 332 height 42
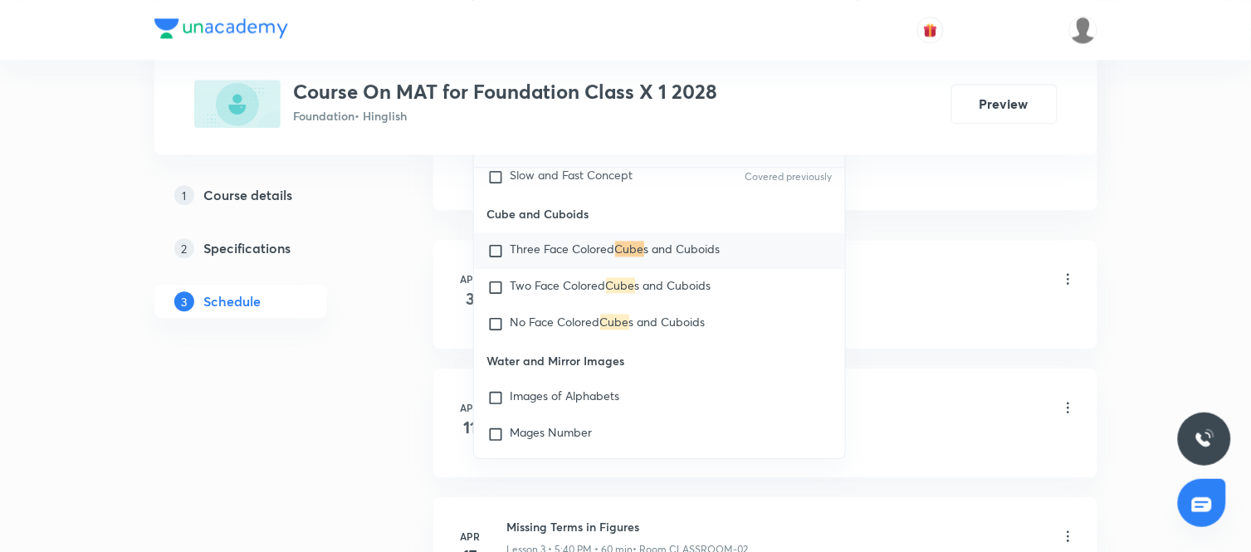
scroll to position [957, 0]
type input "cube"
click at [498, 243] on input "checkbox" at bounding box center [498, 248] width 23 height 17
checkbox input "true"
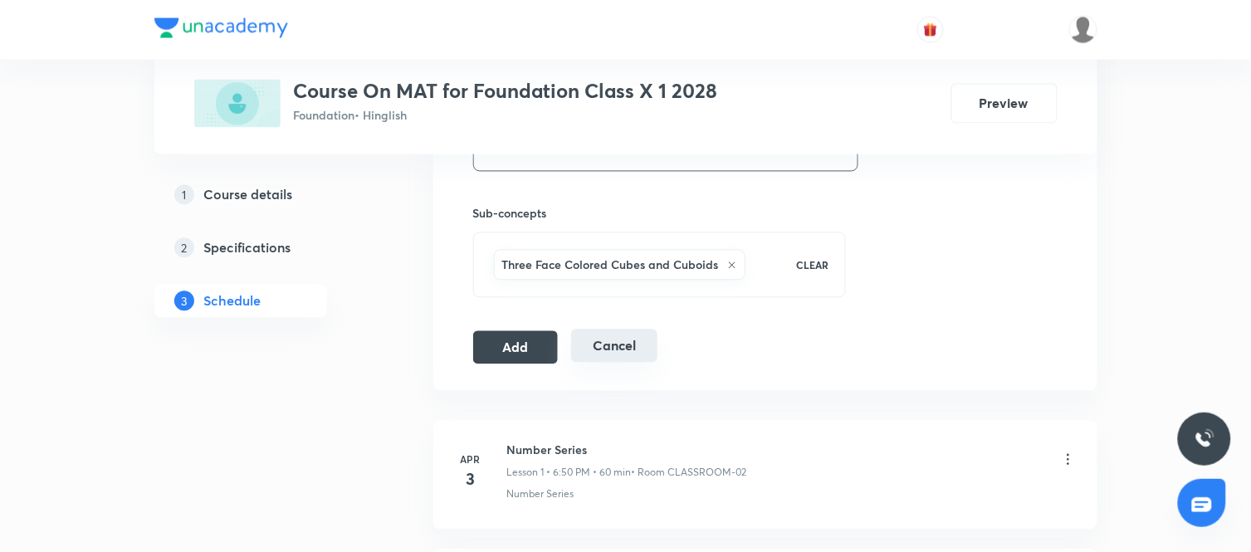
scroll to position [794, 0]
click at [540, 344] on button "Add" at bounding box center [516, 345] width 86 height 33
